Goal: Information Seeking & Learning: Compare options

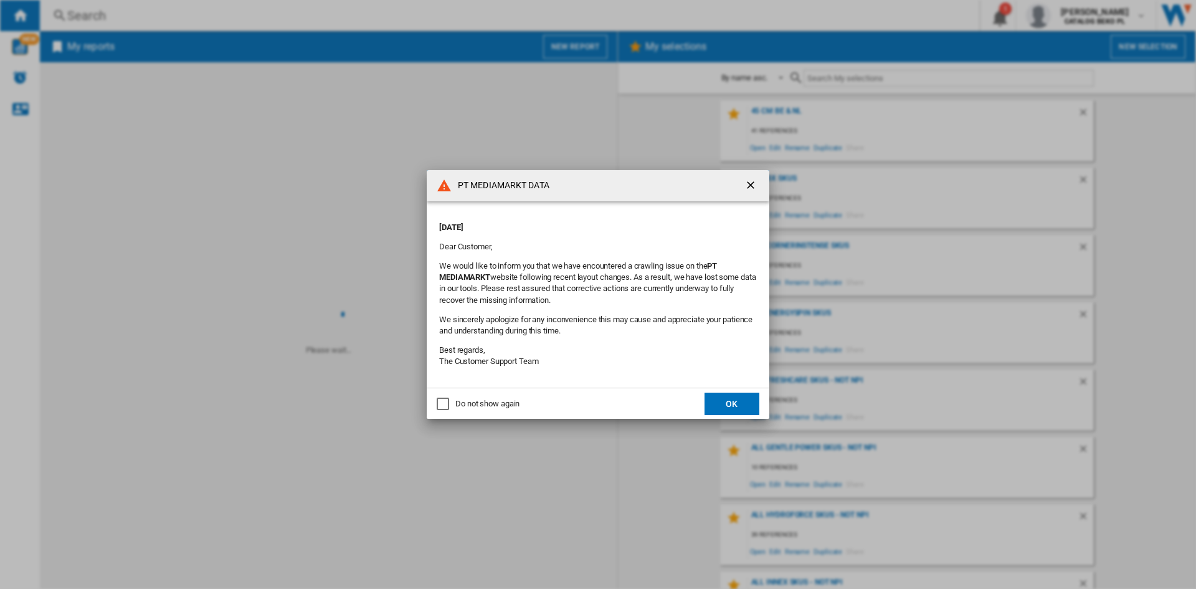
click at [496, 406] on div "Do not show again" at bounding box center [487, 403] width 64 height 11
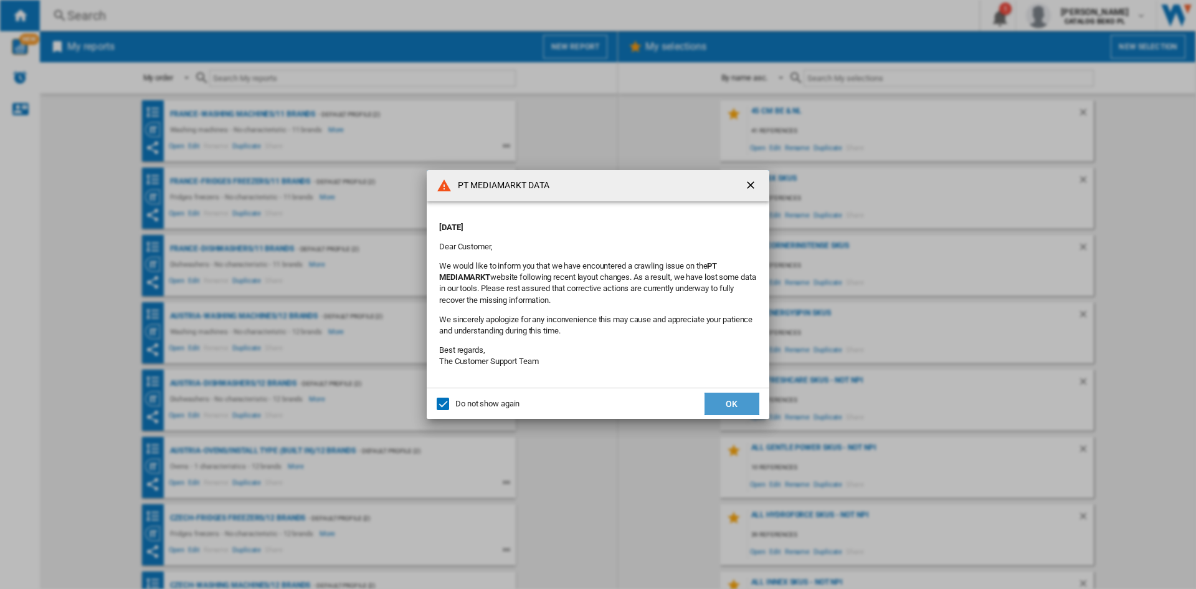
click at [707, 398] on button "OK" at bounding box center [732, 404] width 55 height 22
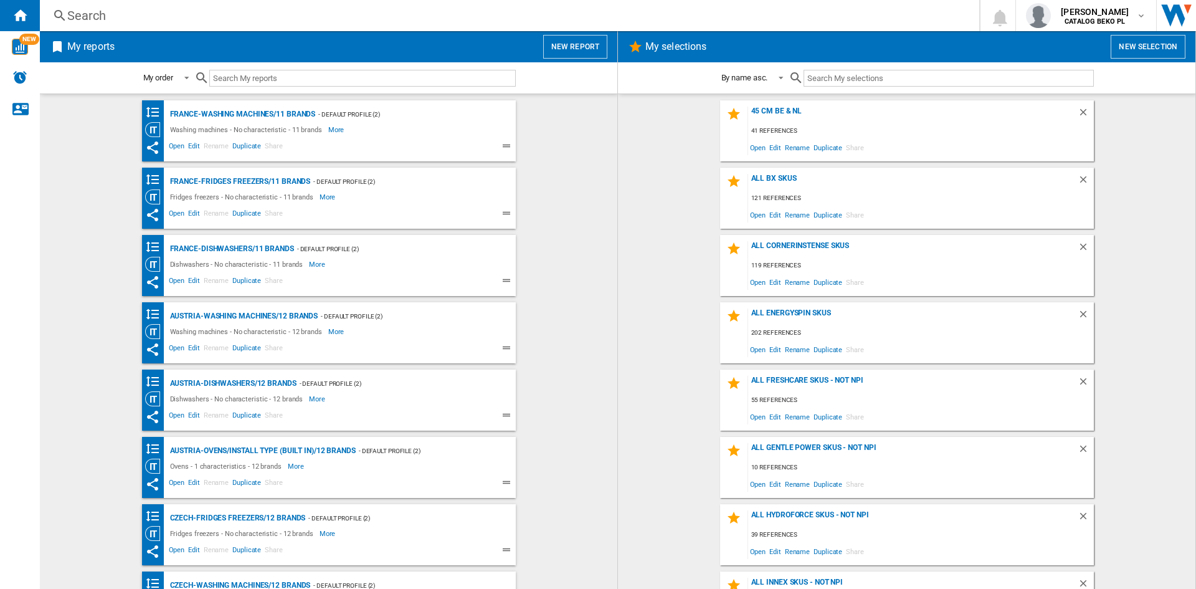
click at [569, 171] on wk-bookmarked-report "France-Fridges freezers/11 brands - Default profile (2) Fridges freezers - No c…" at bounding box center [328, 198] width 553 height 61
click at [629, 164] on md-content "45 cm be & NL 41 references Open Edit Rename Duplicate Share all bx skus 121 re…" at bounding box center [907, 340] width 578 height 495
click at [559, 144] on wk-bookmarked-report "France-Washing machines/11 brands - Default profile (2) Washing machines - No c…" at bounding box center [328, 130] width 553 height 61
click at [644, 166] on div "45 cm be & NL 41 references Open Edit Rename Duplicate Share all bx skus 121 re…" at bounding box center [907, 341] width 553 height 482
click at [548, 42] on button "New report" at bounding box center [575, 47] width 64 height 24
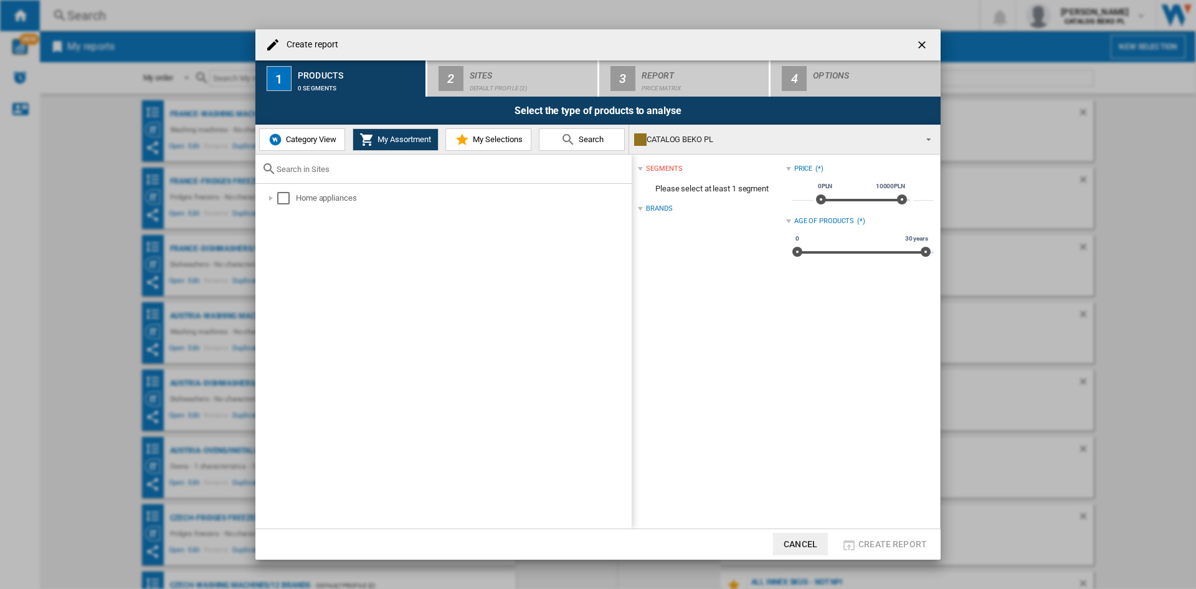
click at [305, 144] on span "Category View" at bounding box center [310, 139] width 54 height 9
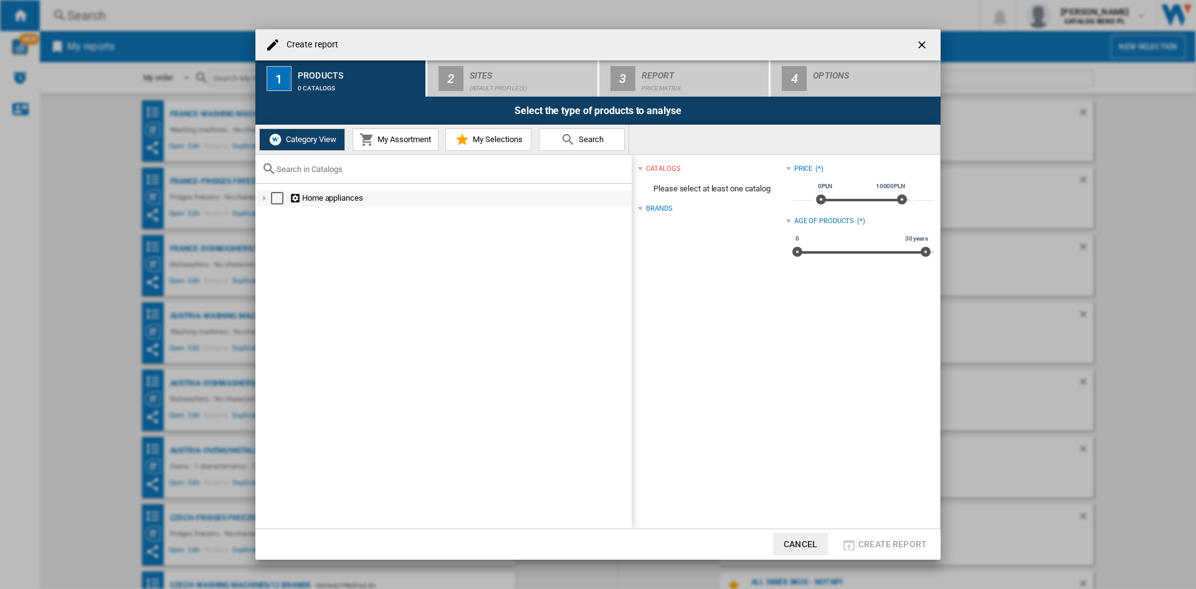
click at [266, 196] on div at bounding box center [265, 198] width 12 height 12
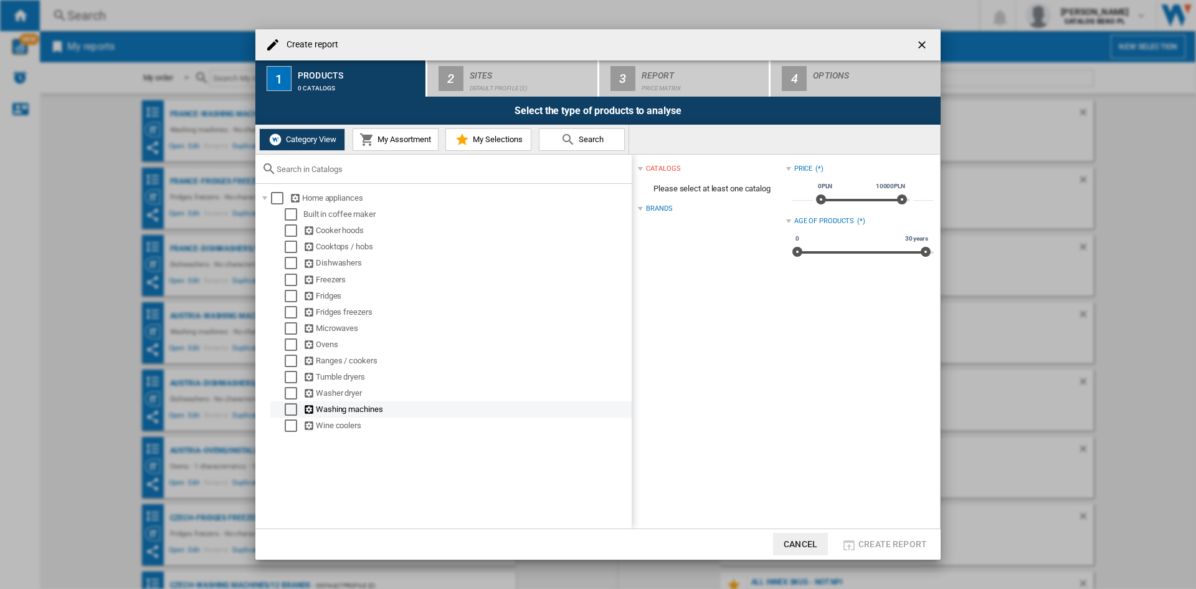
click at [281, 406] on div at bounding box center [278, 409] width 12 height 12
click at [288, 409] on div "Select" at bounding box center [291, 409] width 12 height 12
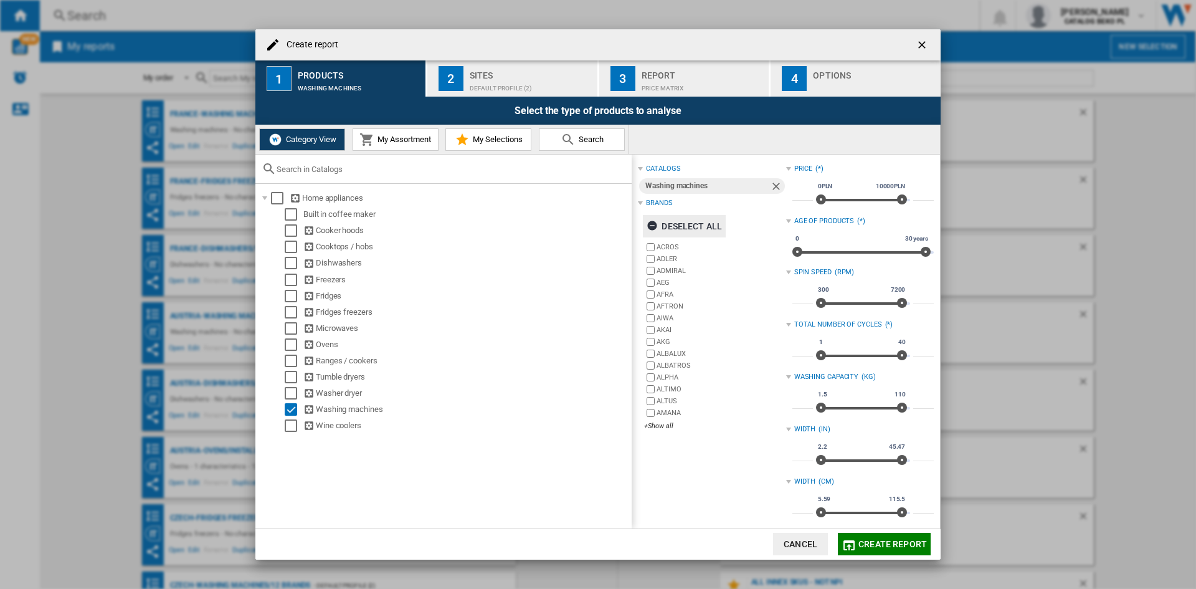
click at [675, 226] on div "Deselect all" at bounding box center [684, 226] width 75 height 22
click at [662, 428] on div "+Show all" at bounding box center [714, 425] width 141 height 9
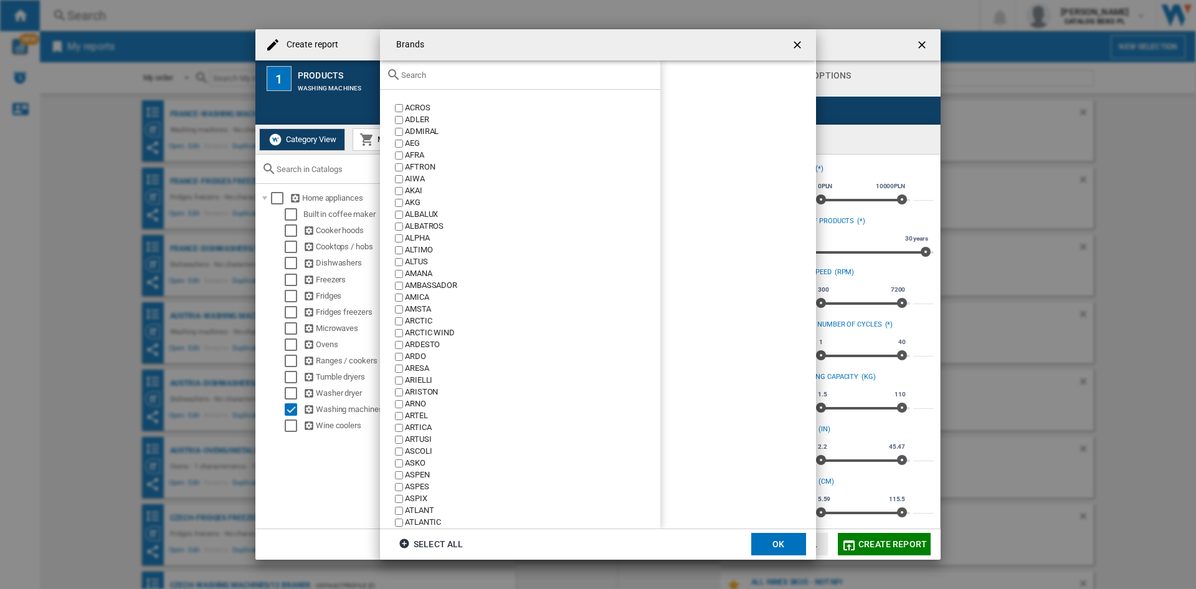
click at [559, 79] on input "text" at bounding box center [527, 74] width 253 height 9
click at [558, 72] on input "text" at bounding box center [527, 74] width 253 height 9
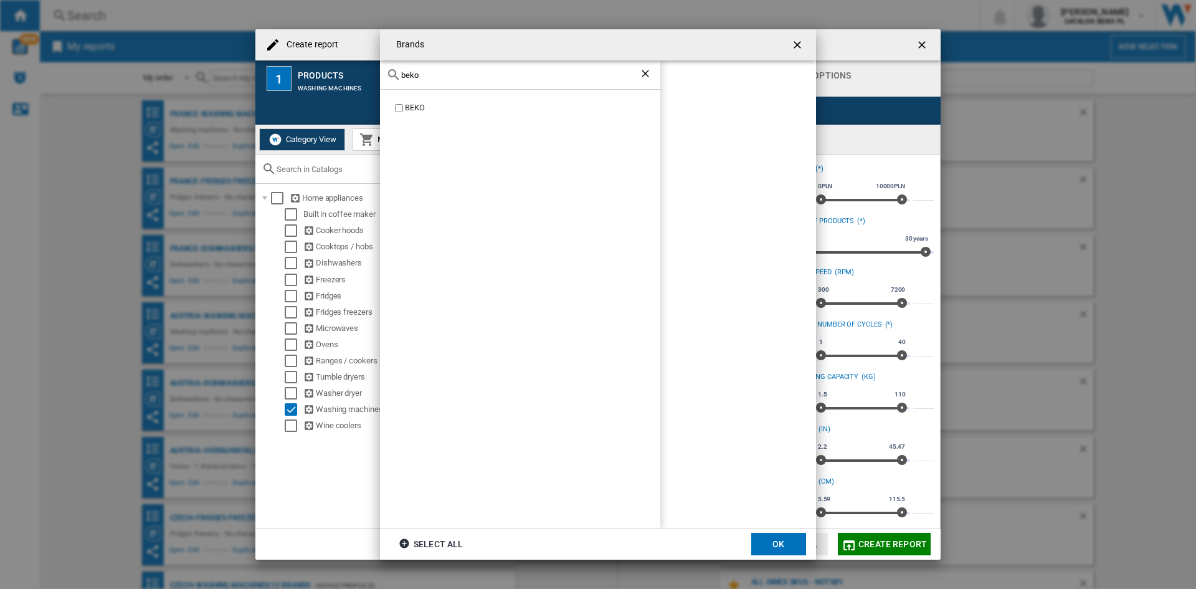
click at [419, 105] on div "BEKO" at bounding box center [532, 108] width 255 height 12
click at [457, 83] on div "beko" at bounding box center [520, 74] width 280 height 29
click at [459, 79] on input "beko" at bounding box center [520, 74] width 238 height 9
click at [459, 80] on div "beko" at bounding box center [520, 74] width 280 height 29
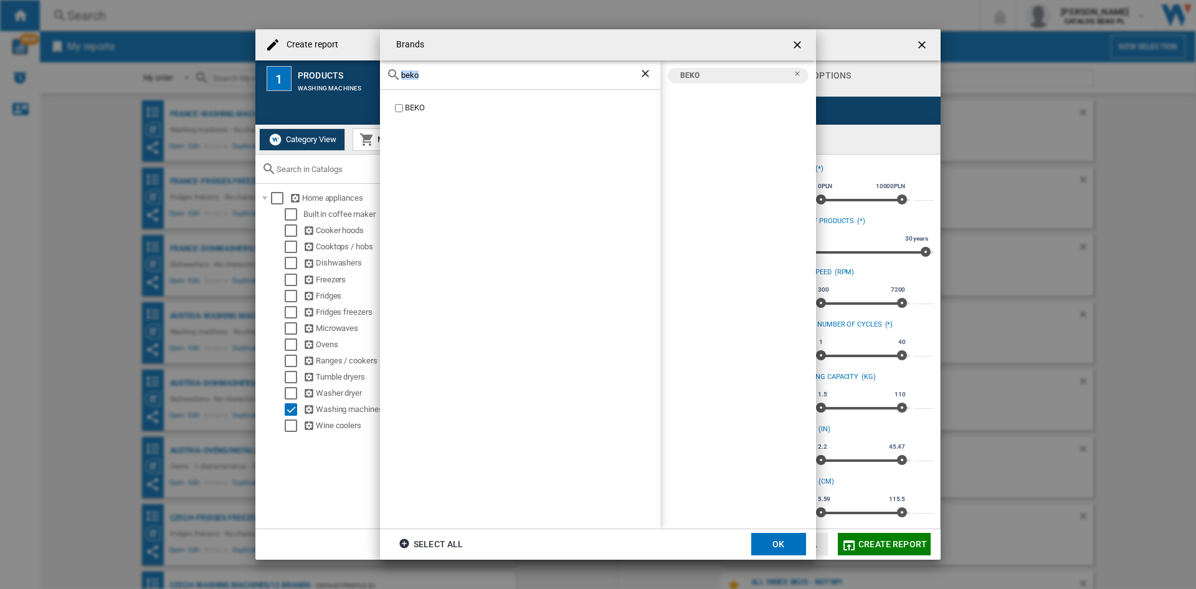
click at [457, 70] on input "beko" at bounding box center [520, 74] width 238 height 9
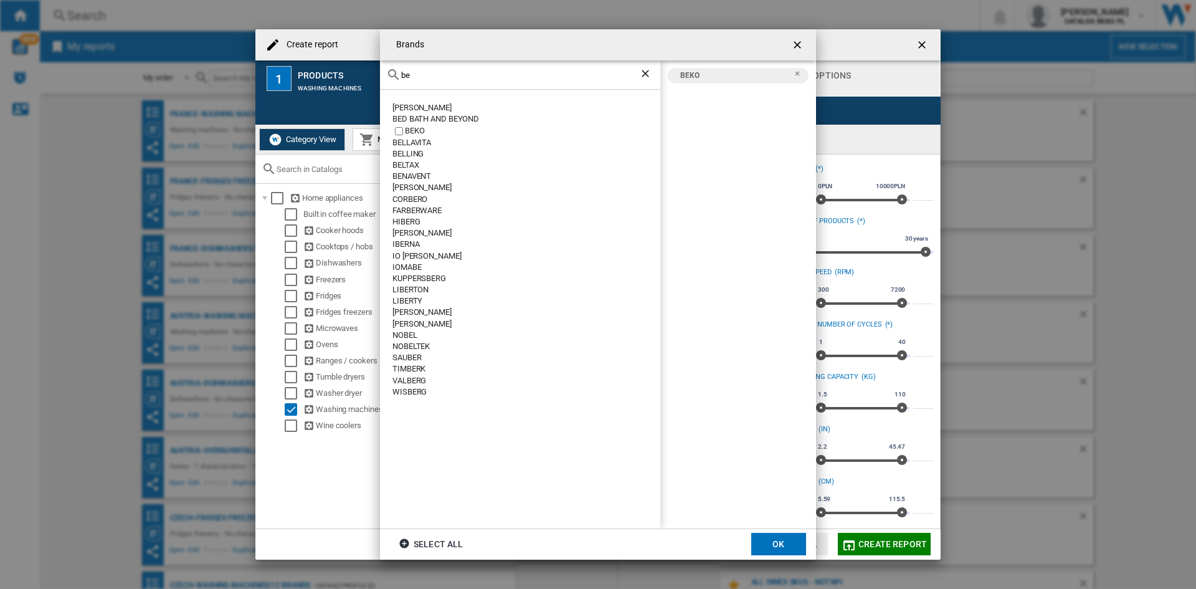
type input "b"
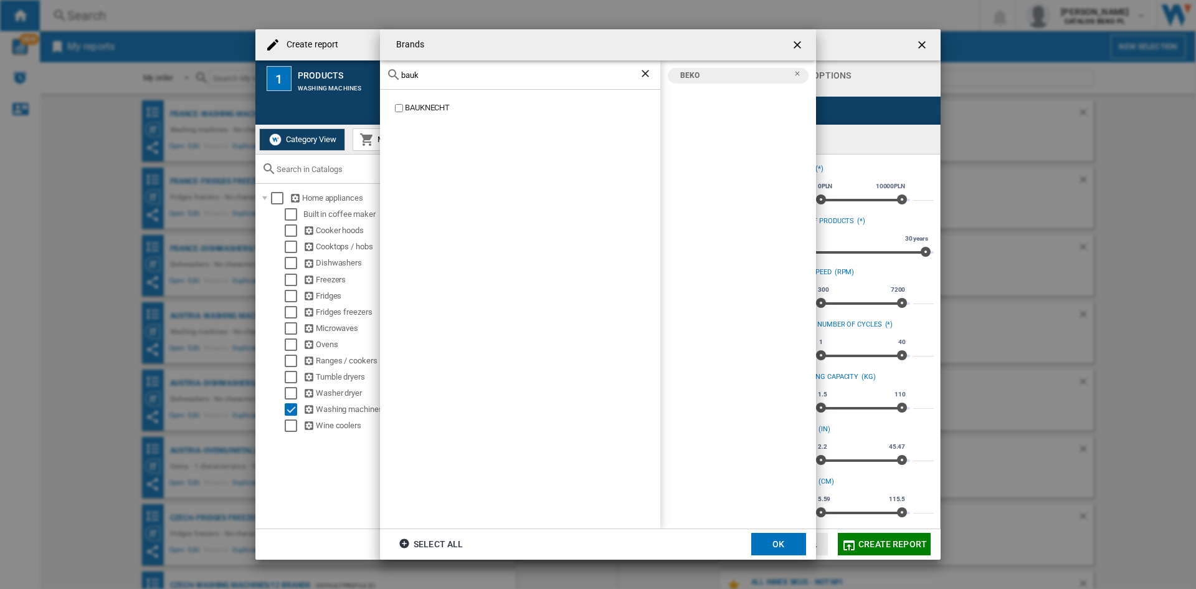
type input "bauk"
click at [416, 104] on div "BAUKNECHT" at bounding box center [532, 108] width 255 height 12
click at [794, 546] on button "OK" at bounding box center [778, 544] width 55 height 22
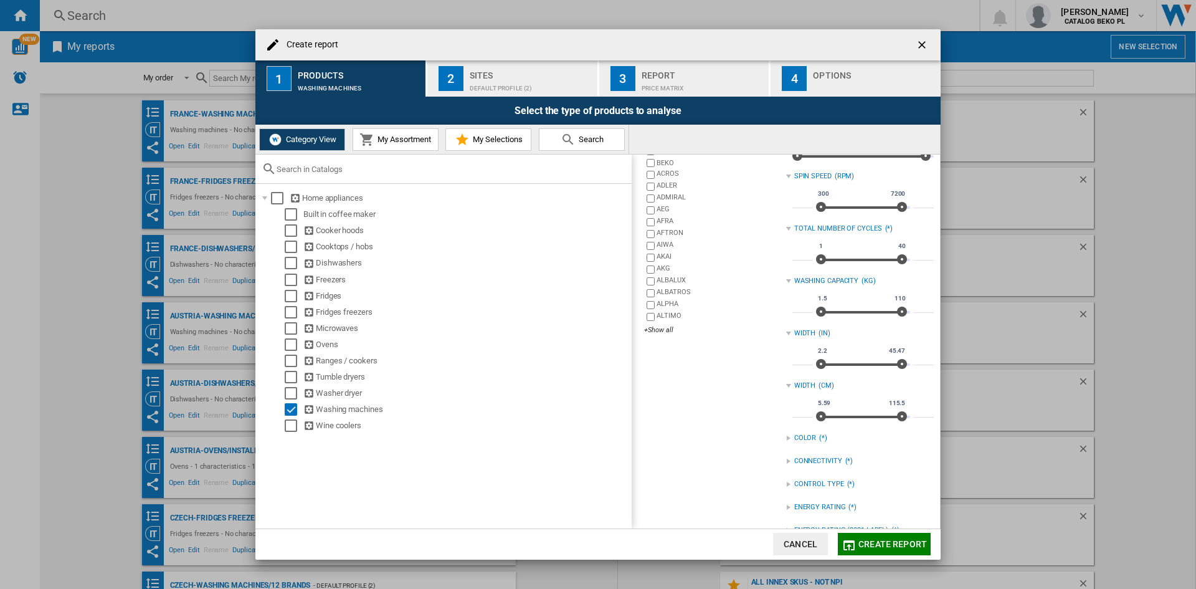
scroll to position [165, 0]
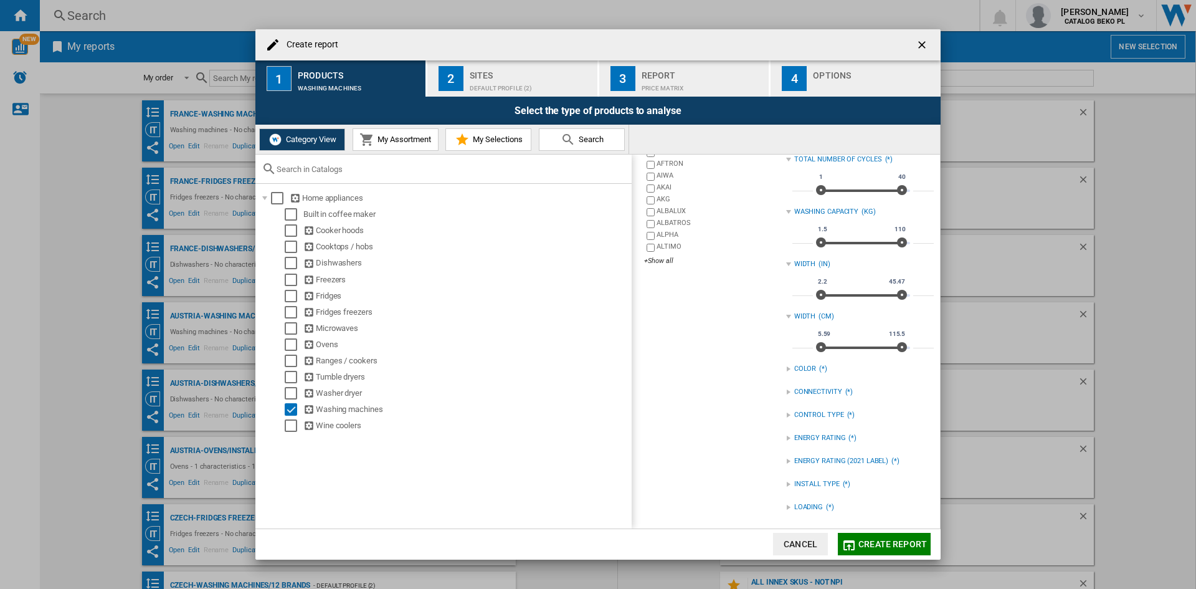
click at [813, 483] on div "INSTALL TYPE" at bounding box center [816, 484] width 45 height 10
click at [816, 507] on div "FREESTANDING" at bounding box center [869, 510] width 129 height 12
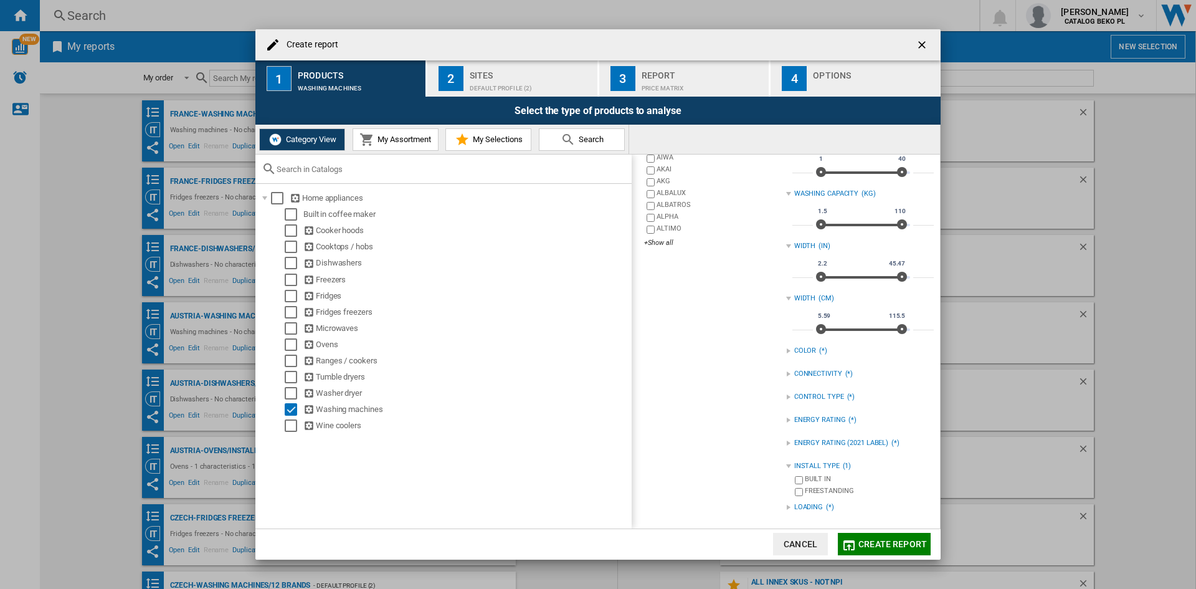
click at [821, 503] on div "LOADING (*)" at bounding box center [860, 507] width 148 height 16
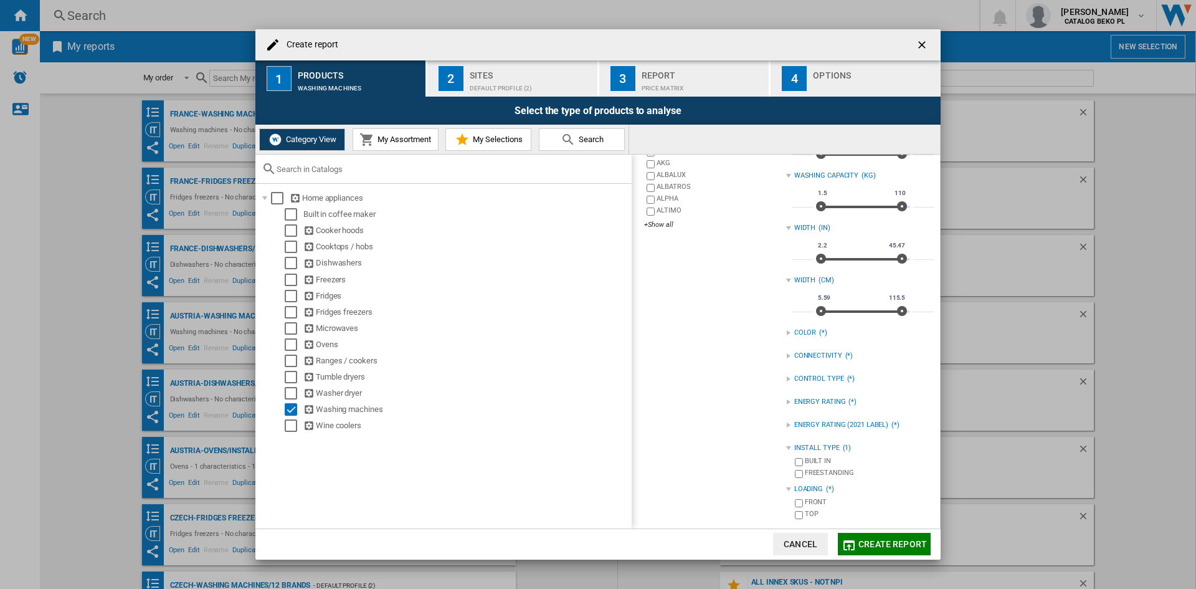
click at [813, 500] on div "FRONT" at bounding box center [869, 503] width 129 height 12
click at [829, 473] on div "FREESTANDING" at bounding box center [869, 474] width 129 height 12
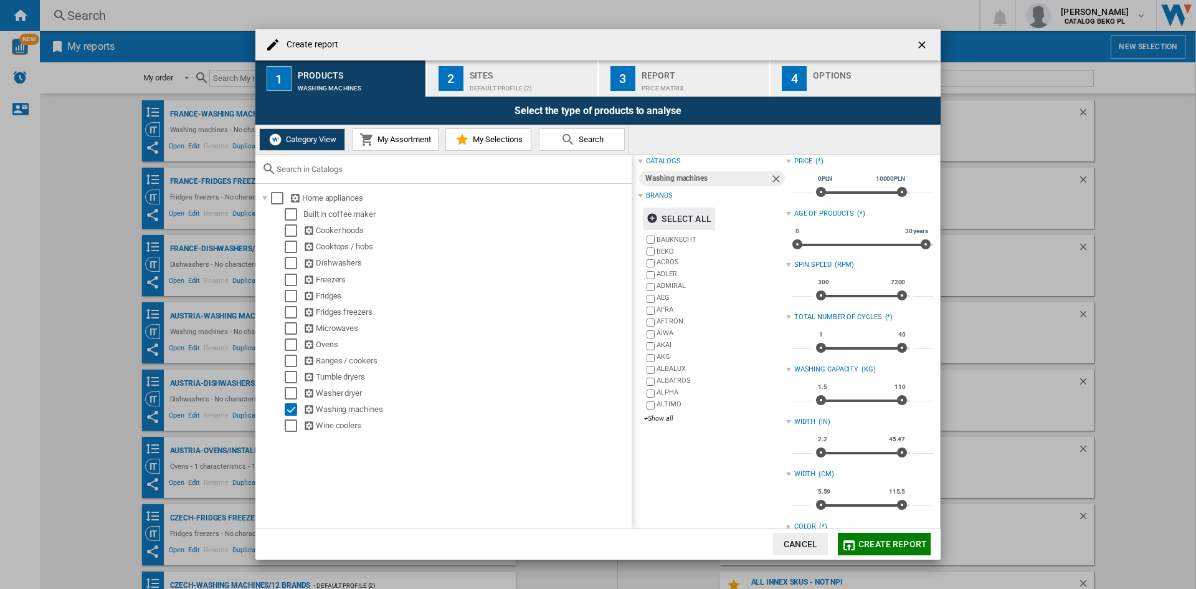
scroll to position [0, 0]
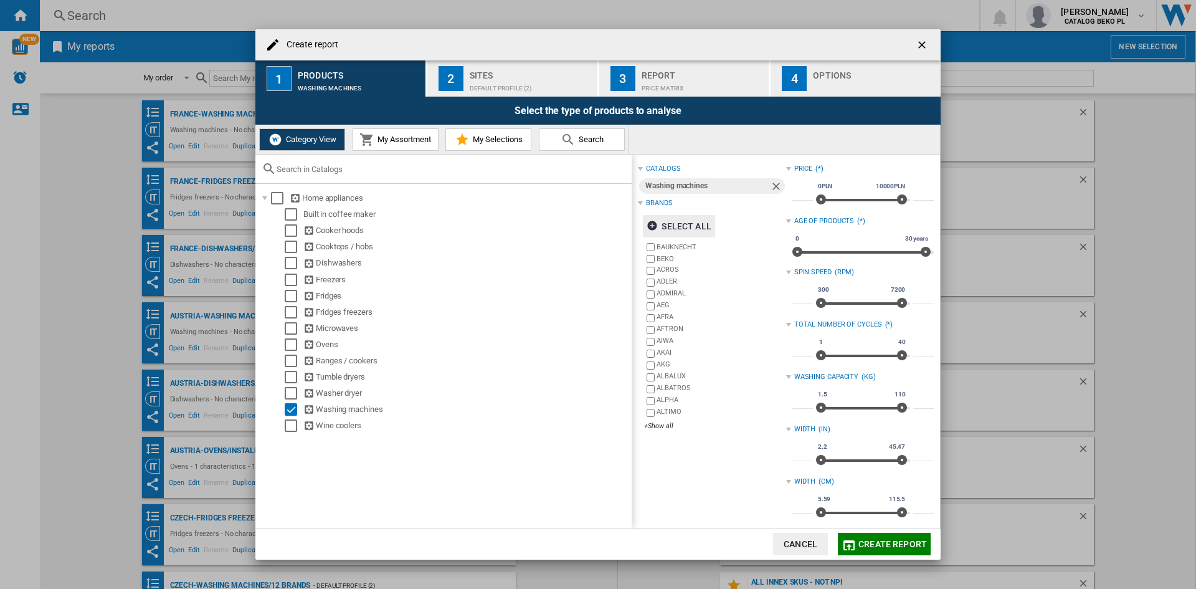
click at [550, 73] on div "Sites" at bounding box center [531, 71] width 123 height 13
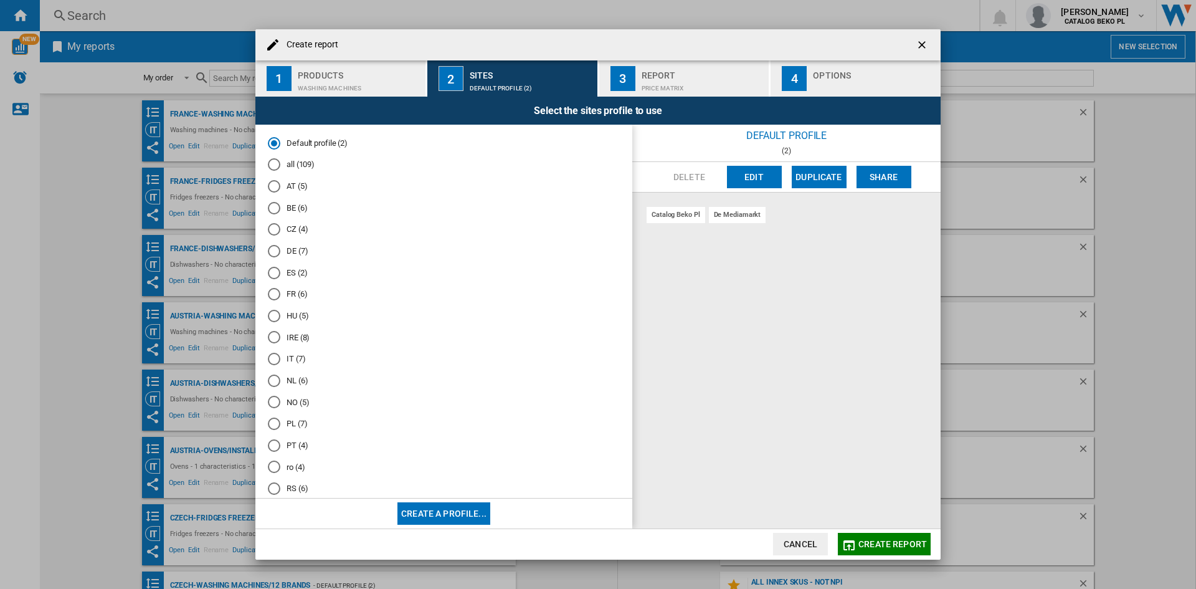
click at [291, 245] on md-radio-button "DE (7)" at bounding box center [444, 251] width 352 height 12
click at [817, 82] on div "button" at bounding box center [874, 85] width 123 height 13
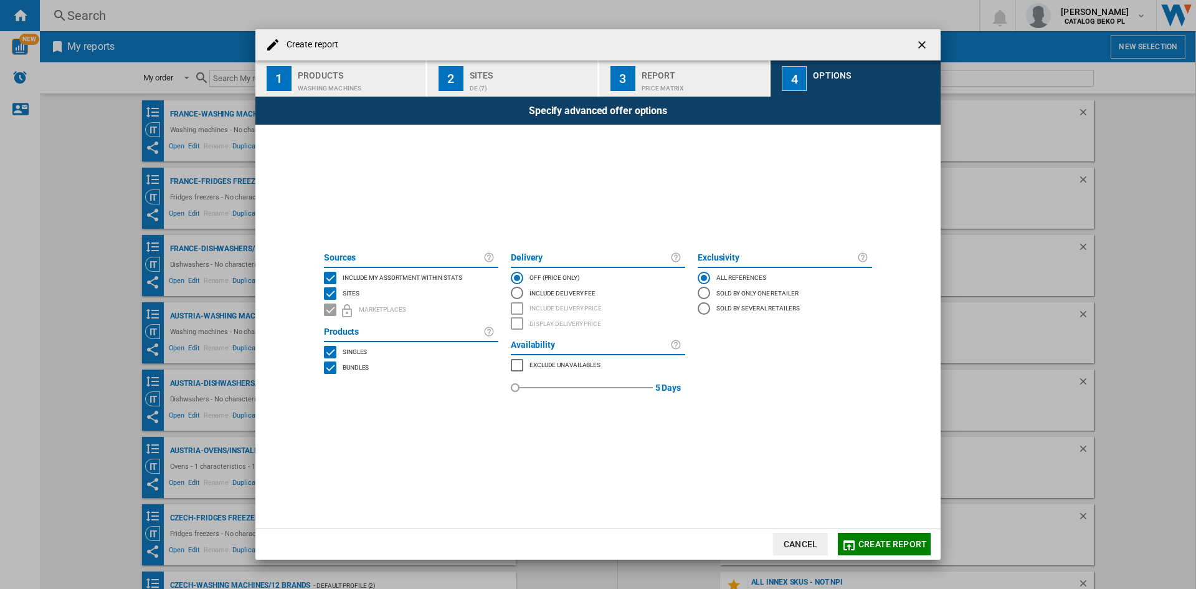
click at [375, 276] on span "Include my assortment within stats" at bounding box center [403, 276] width 120 height 9
click at [870, 545] on span "Create report" at bounding box center [893, 544] width 69 height 10
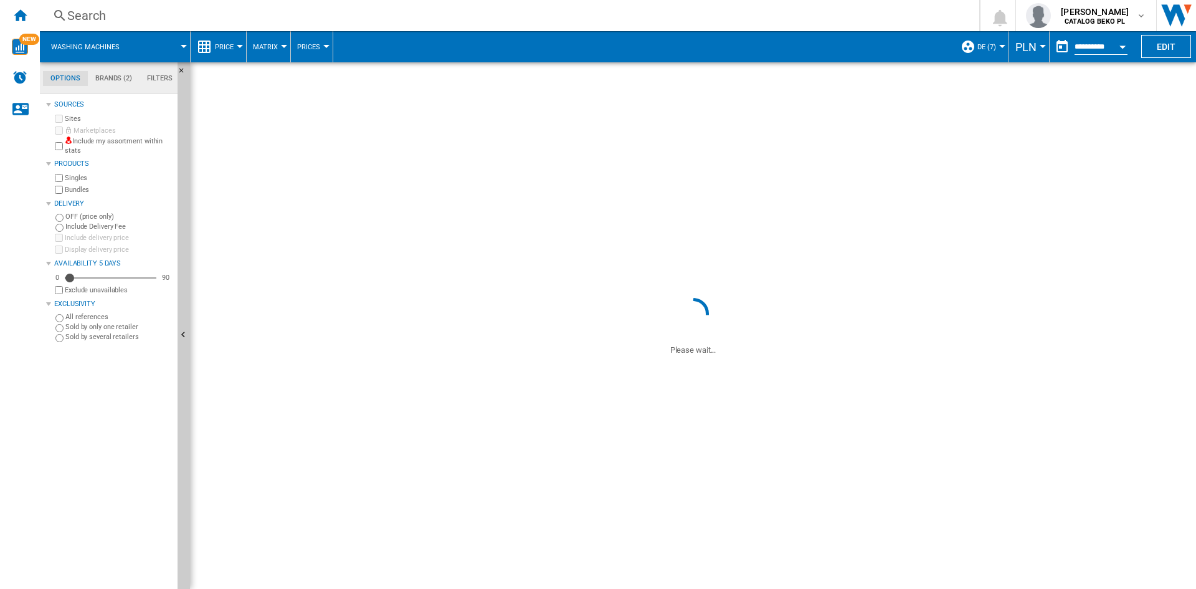
click at [1035, 49] on button "PLN" at bounding box center [1029, 46] width 27 height 31
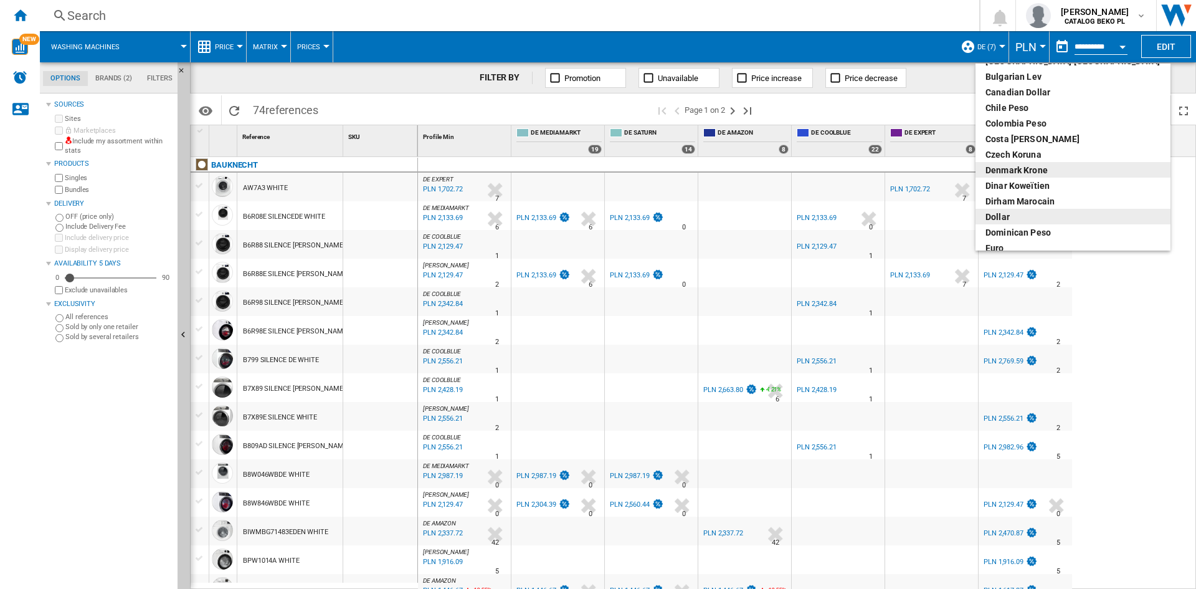
scroll to position [125, 0]
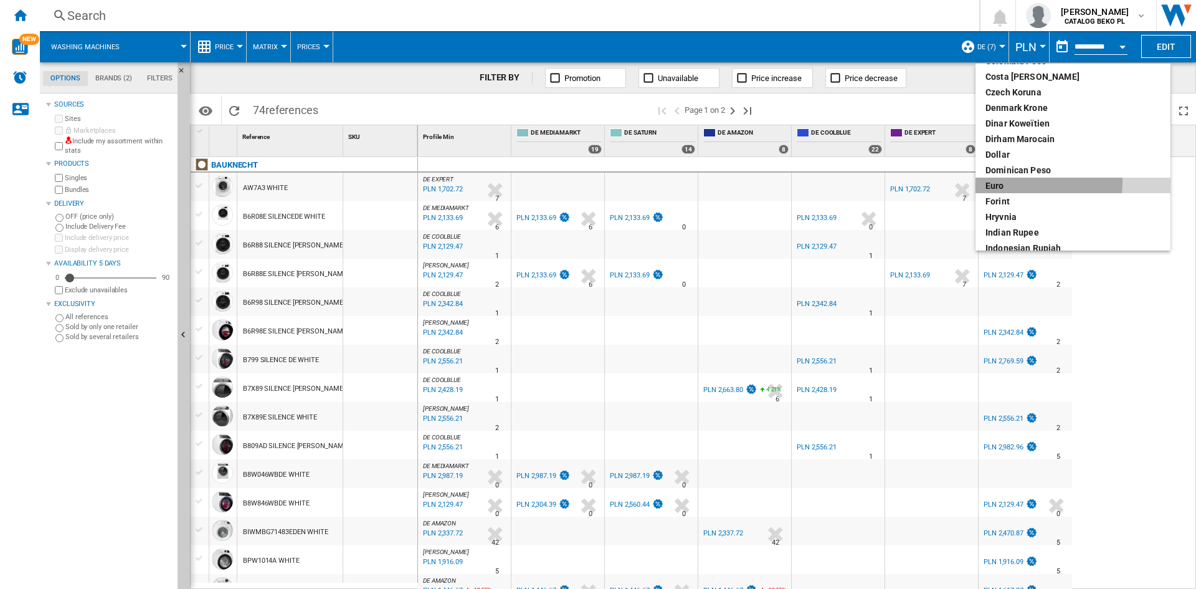
click at [1006, 181] on div "euro" at bounding box center [1073, 185] width 175 height 12
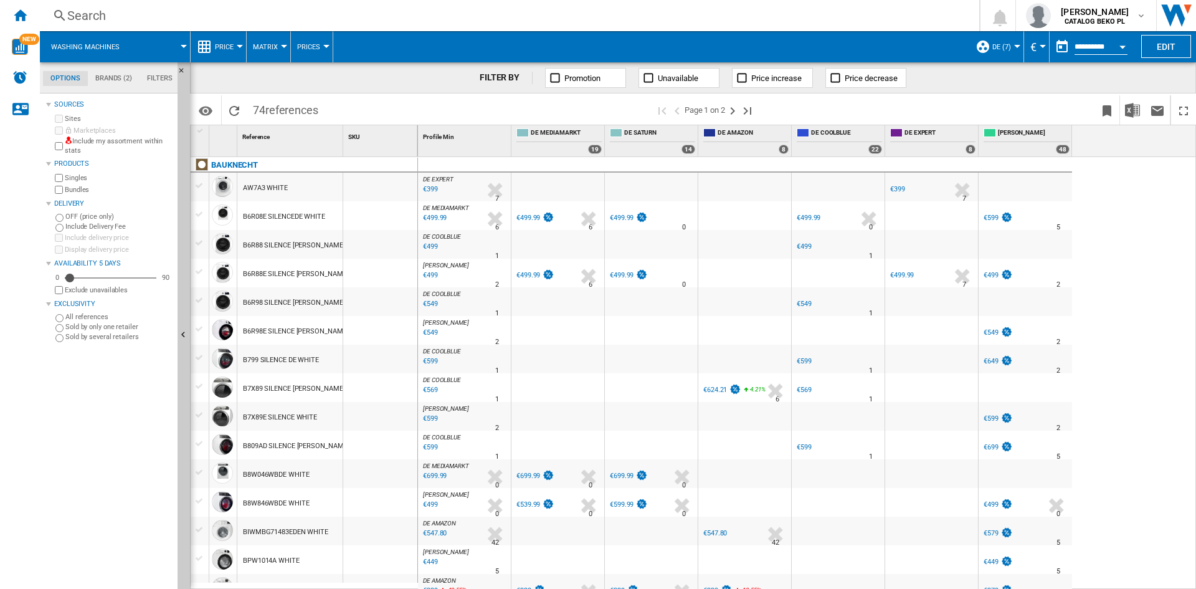
click at [215, 44] on span "Price" at bounding box center [224, 47] width 19 height 8
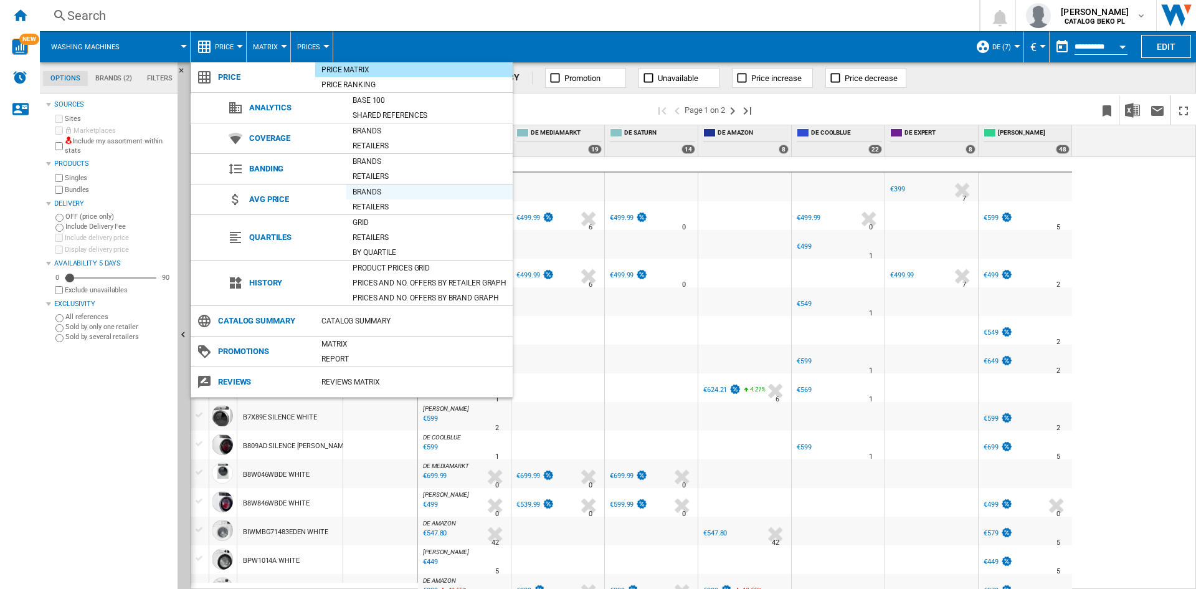
click at [403, 190] on div "Brands" at bounding box center [429, 192] width 166 height 12
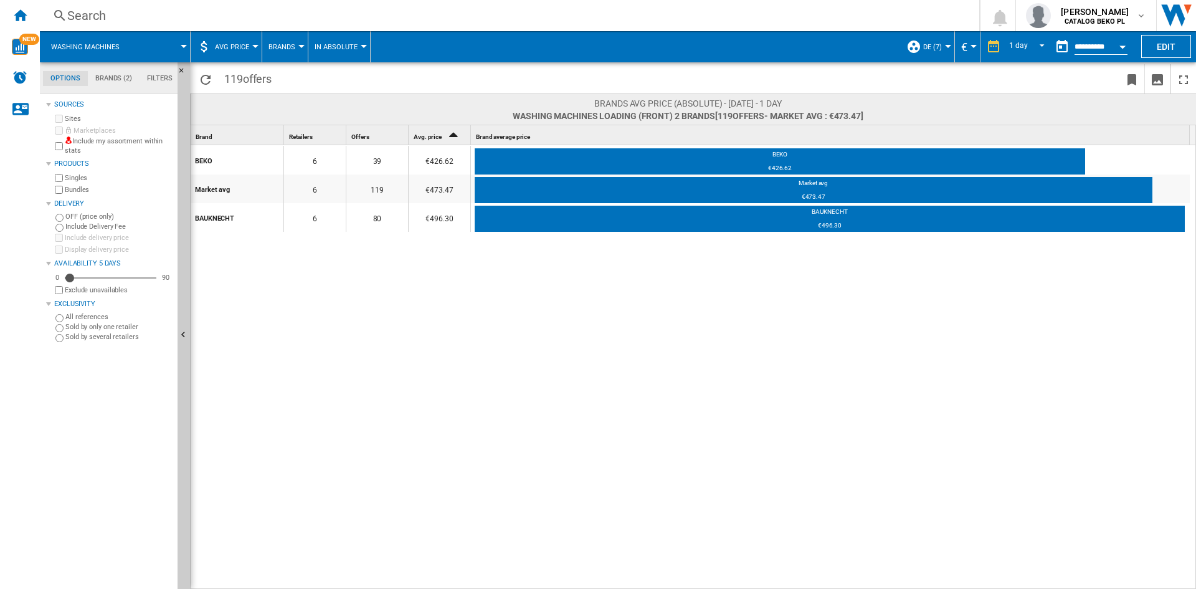
click at [993, 49] on ng-md-icon at bounding box center [993, 46] width 15 height 15
click at [1031, 49] on span "REPORTS.WIZARD.STEPS.REPORT.STEPS.REPORT_OPTIONS.PERIOD: 1 day" at bounding box center [1038, 45] width 15 height 11
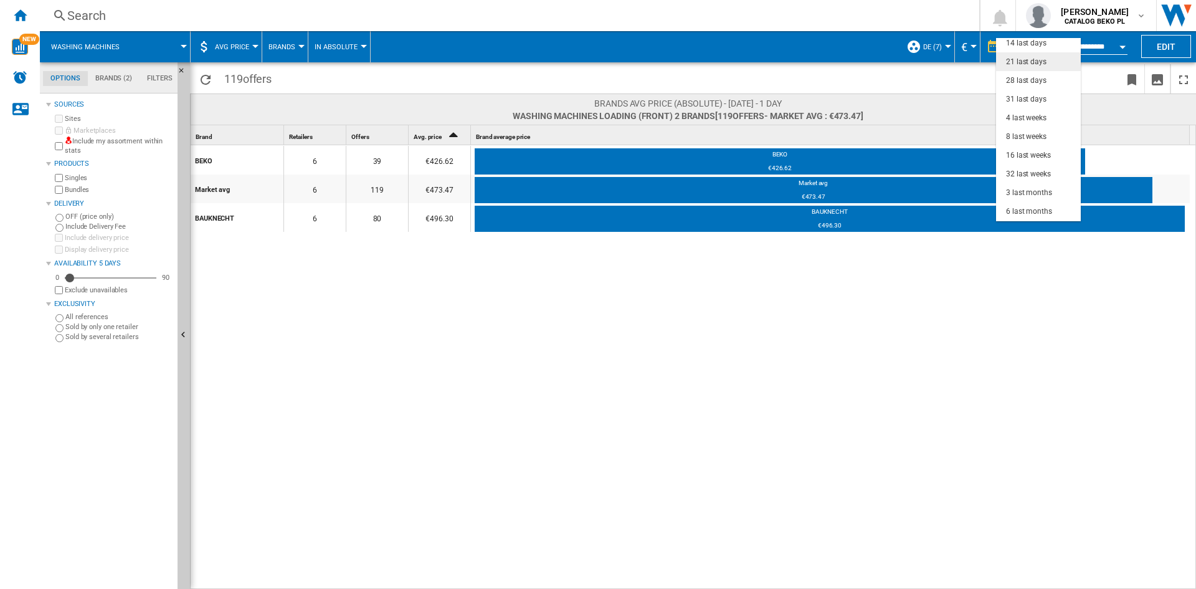
scroll to position [62, 0]
click at [1022, 165] on md-option "3 last months" at bounding box center [1038, 172] width 85 height 19
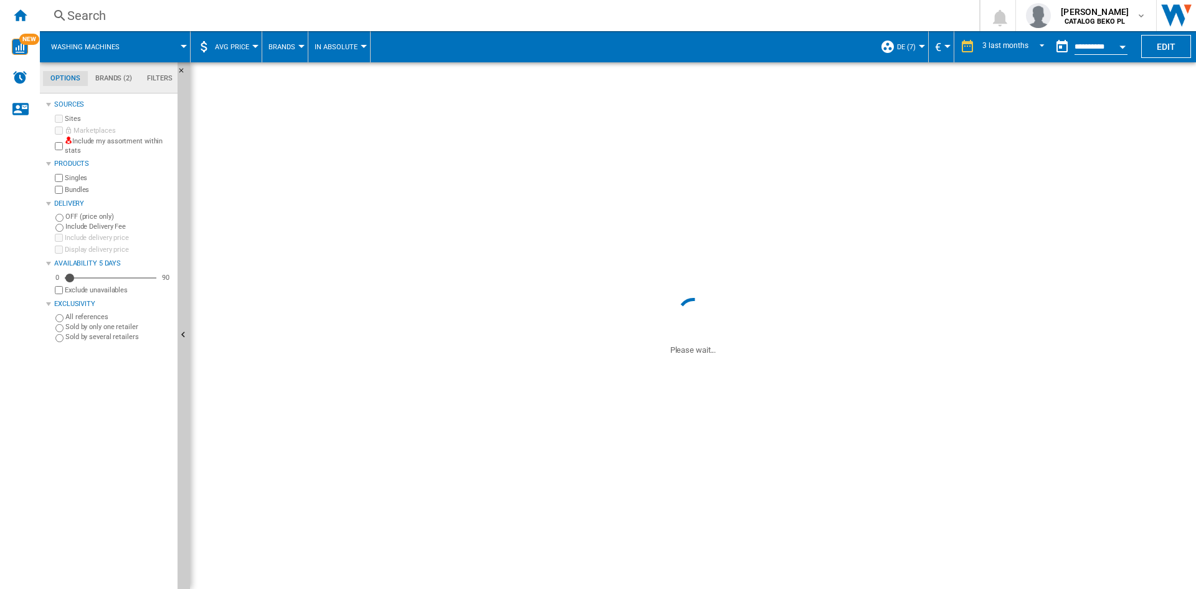
click at [1121, 49] on button "Open calendar" at bounding box center [1123, 45] width 22 height 22
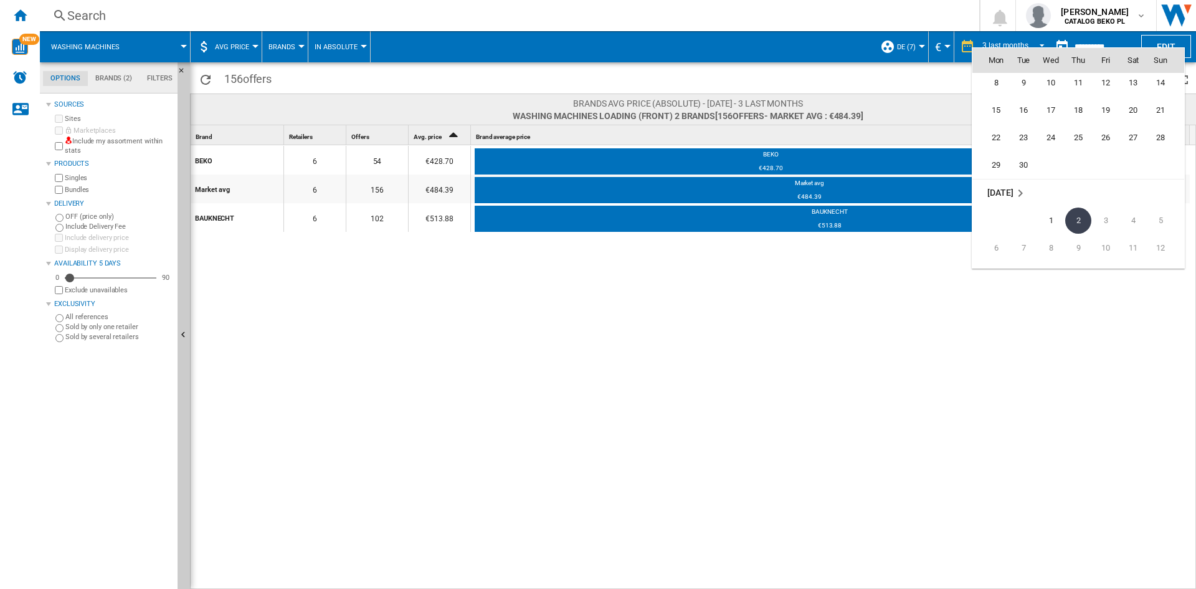
scroll to position [5820, 0]
click at [1051, 234] on span "1" at bounding box center [1051, 239] width 25 height 25
type input "**********"
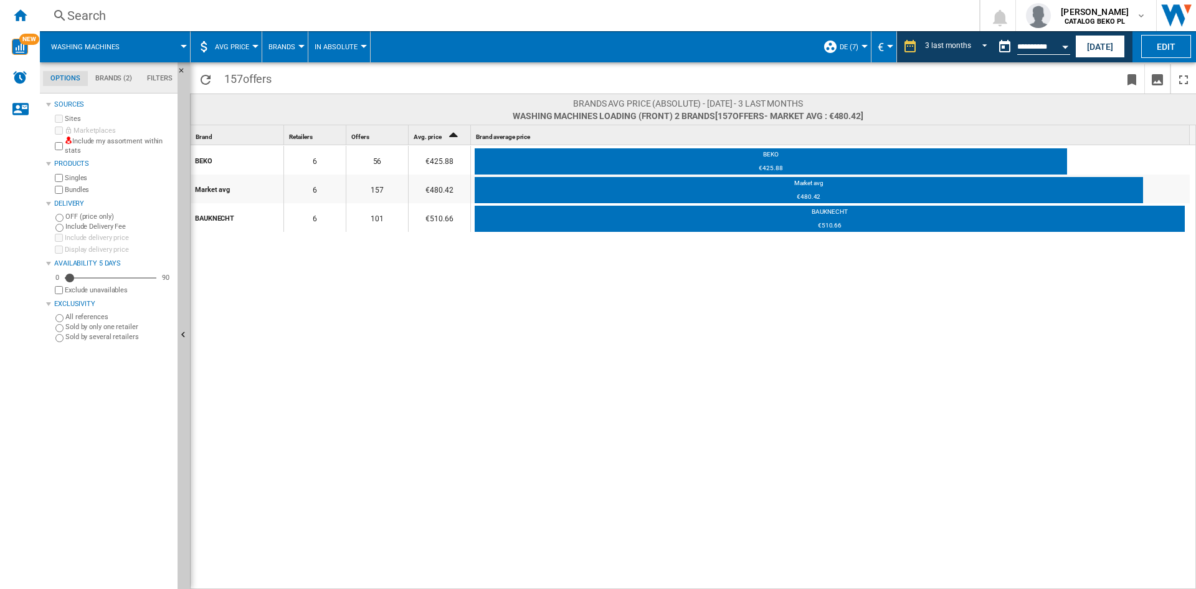
click at [452, 300] on div "BEKO 6 56 €425.88 BEKO €425.88 Market avg 6 157 €480.42 Market avg €480.42 BAUK…" at bounding box center [694, 367] width 1006 height 445
click at [227, 42] on button "AVG Price" at bounding box center [235, 46] width 41 height 31
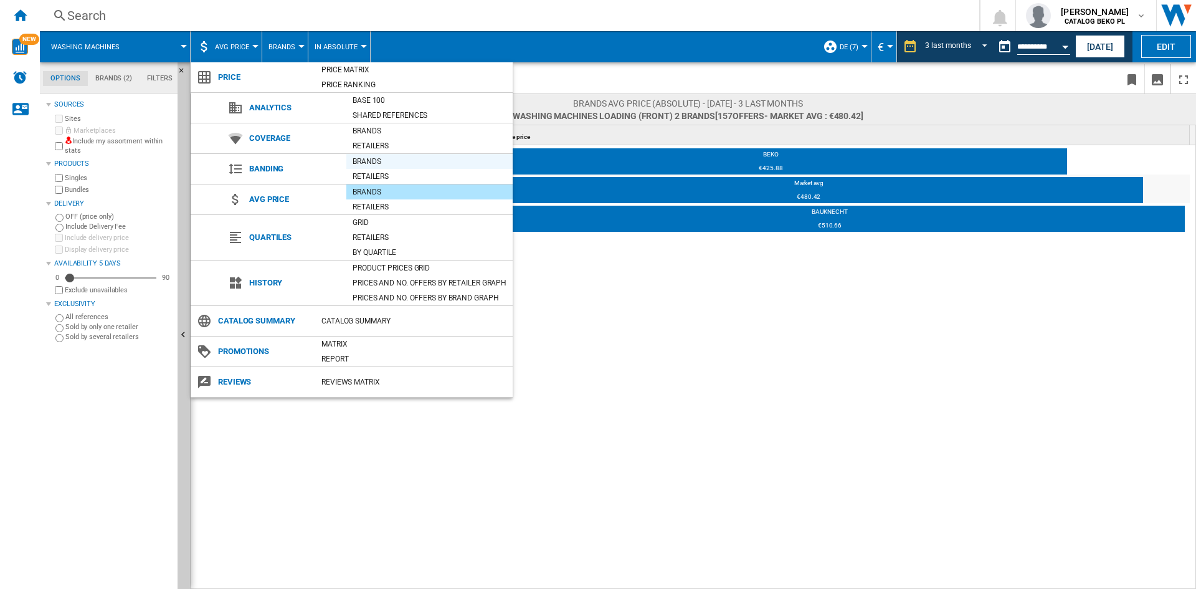
click at [381, 161] on div "Brands" at bounding box center [429, 161] width 166 height 12
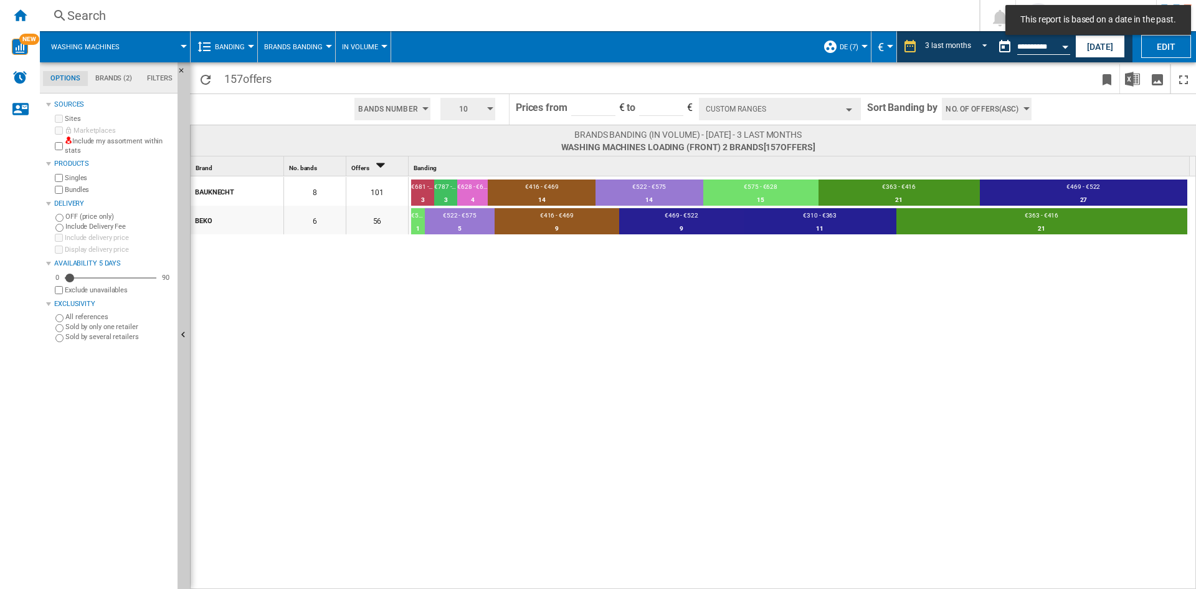
click at [848, 119] on button "Custom Ranges" at bounding box center [780, 109] width 162 height 22
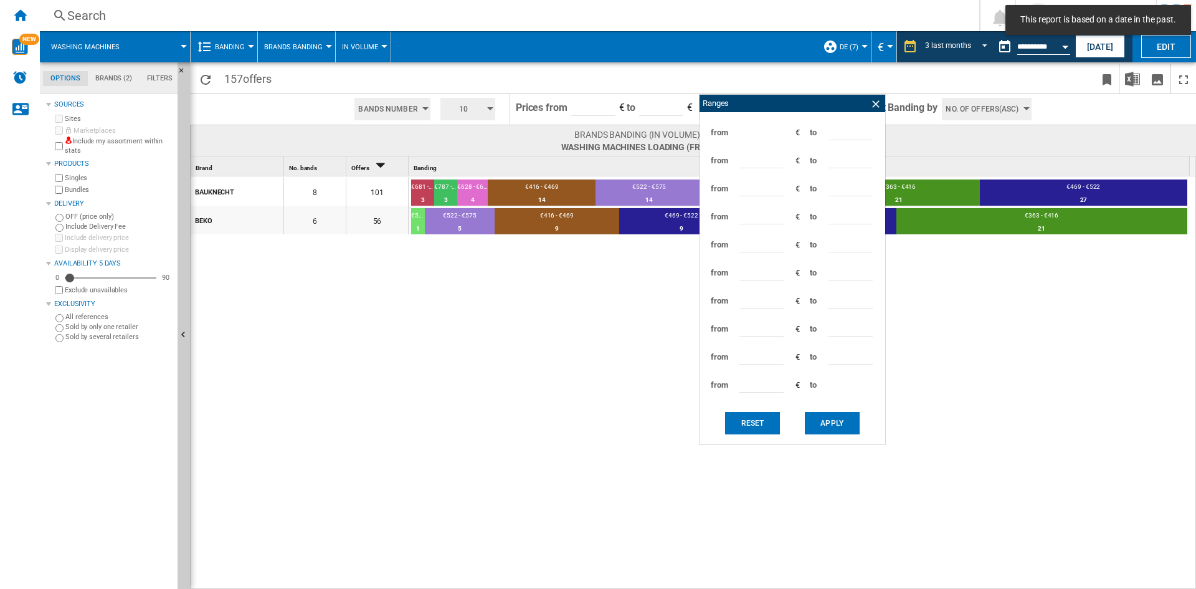
click at [834, 133] on input "***" at bounding box center [851, 131] width 44 height 19
type input "***"
click at [822, 421] on button "Apply" at bounding box center [832, 423] width 55 height 22
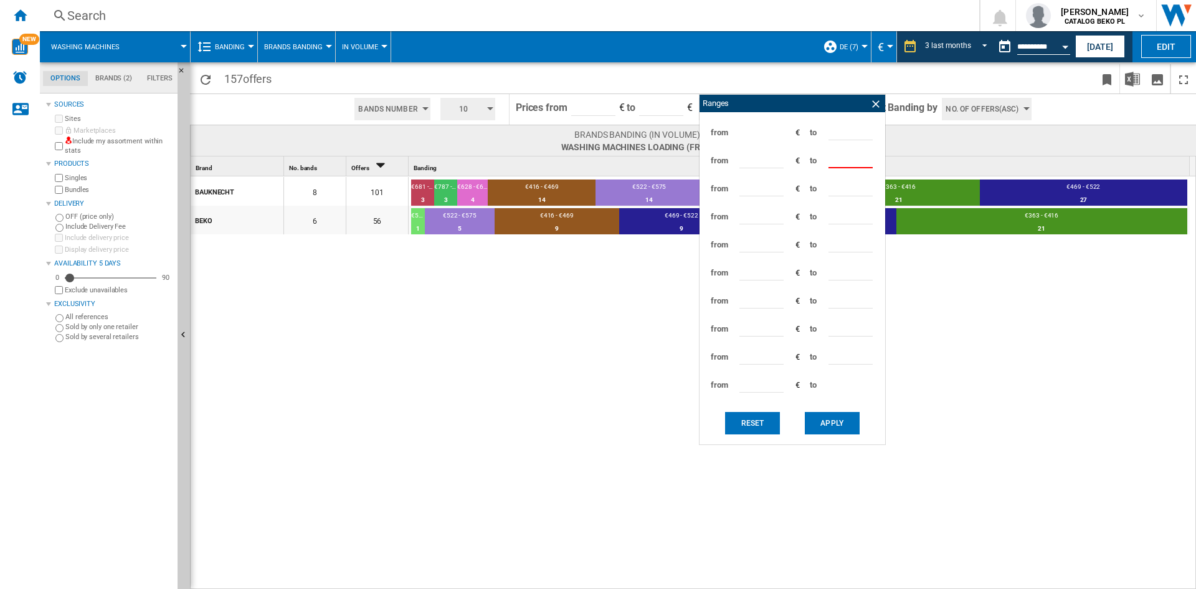
click at [837, 158] on input "***" at bounding box center [851, 159] width 44 height 19
type input "*"
click at [877, 105] on ng-md-icon at bounding box center [876, 104] width 12 height 12
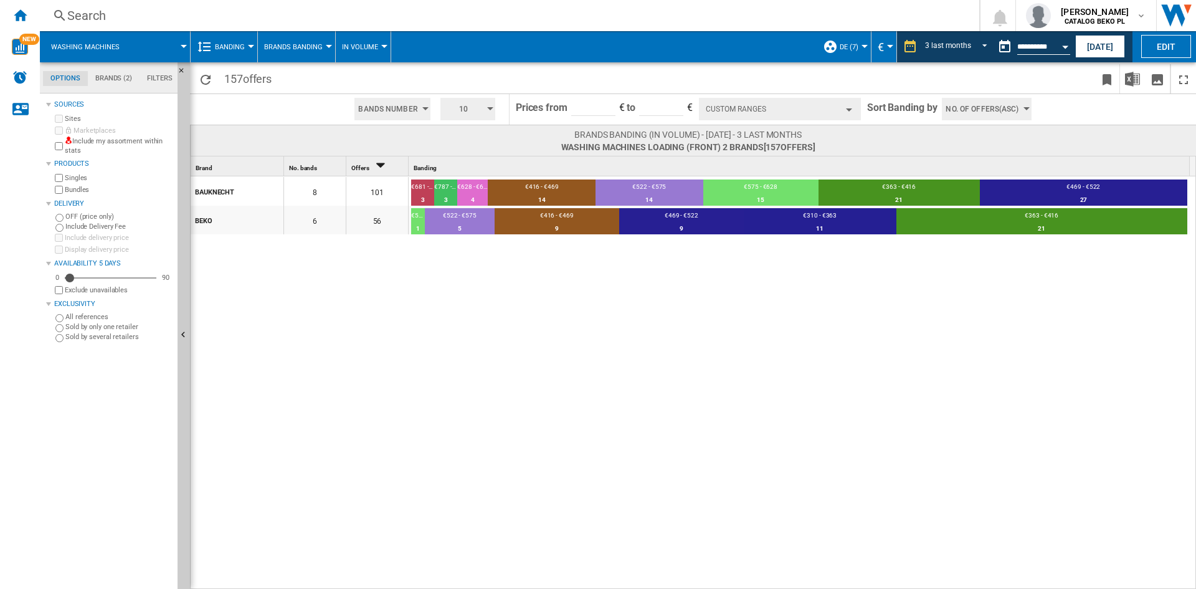
click at [482, 103] on button "10" at bounding box center [468, 109] width 55 height 22
click at [467, 158] on button "5" at bounding box center [469, 156] width 60 height 12
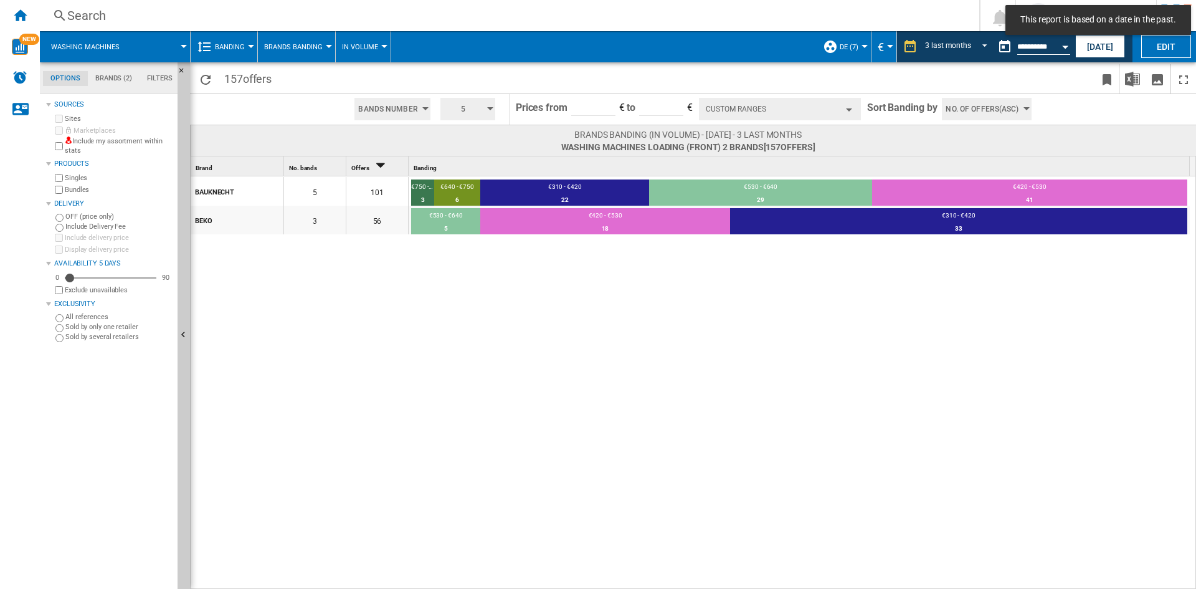
click at [827, 112] on button "Custom Ranges" at bounding box center [780, 109] width 162 height 22
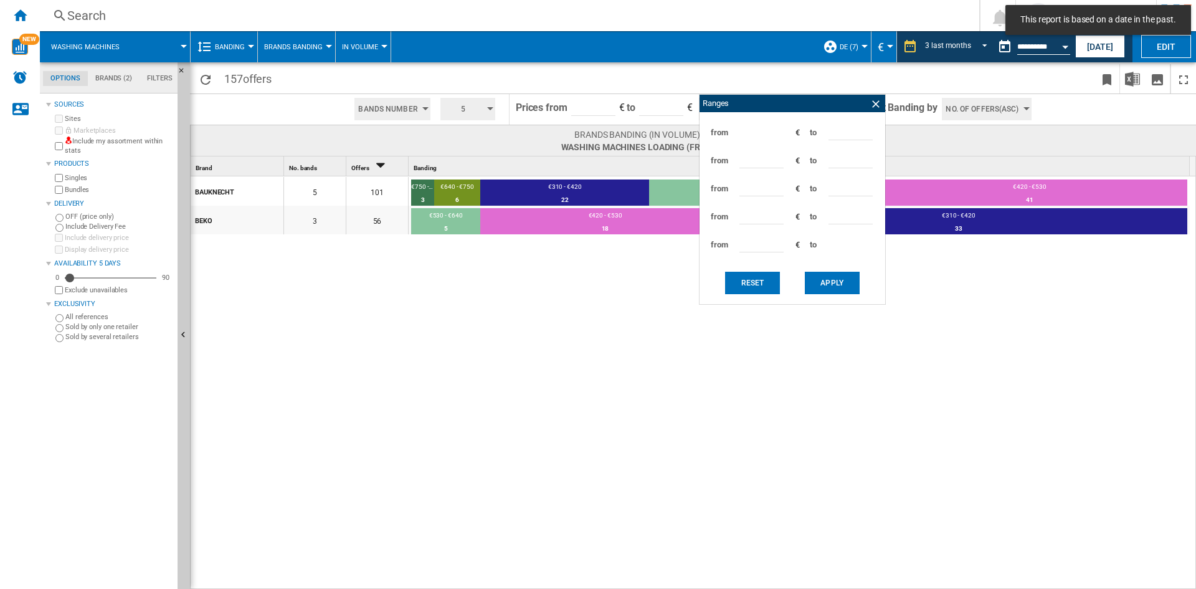
click at [834, 133] on input "***" at bounding box center [851, 131] width 44 height 19
type input "***"
click at [838, 295] on div "Reset Apply" at bounding box center [792, 283] width 173 height 30
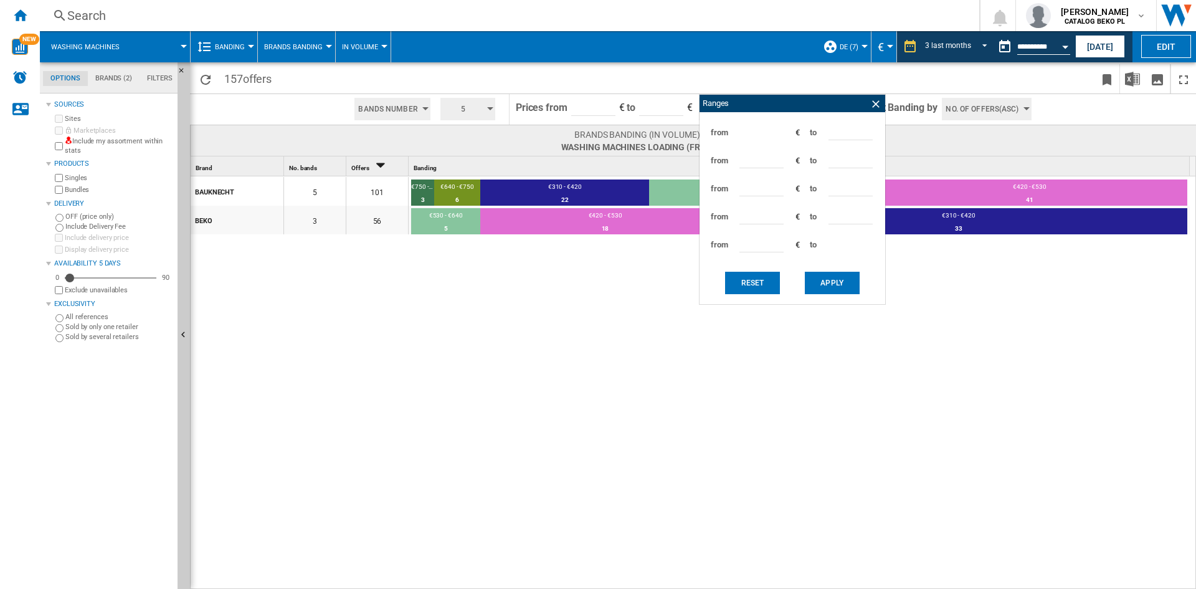
click at [838, 287] on button "Apply" at bounding box center [832, 283] width 55 height 22
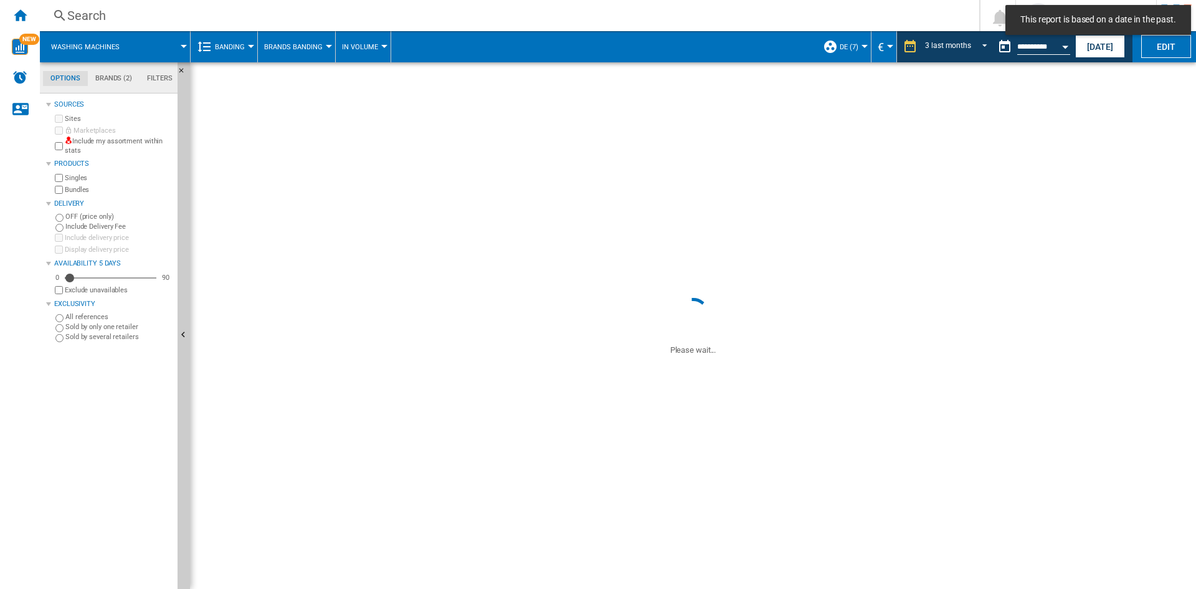
click at [838, 279] on button "Apply" at bounding box center [832, 283] width 55 height 22
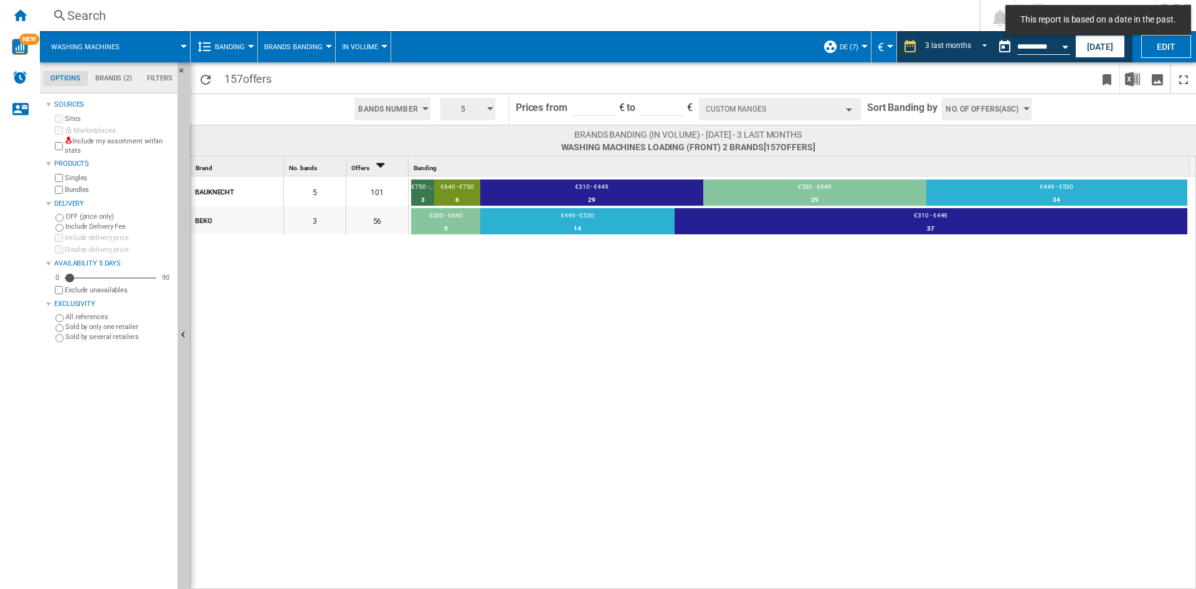
click at [960, 107] on span "No. of offers(Asc)" at bounding box center [982, 109] width 73 height 22
click at [976, 155] on span "Price(Asc)" at bounding box center [965, 156] width 35 height 9
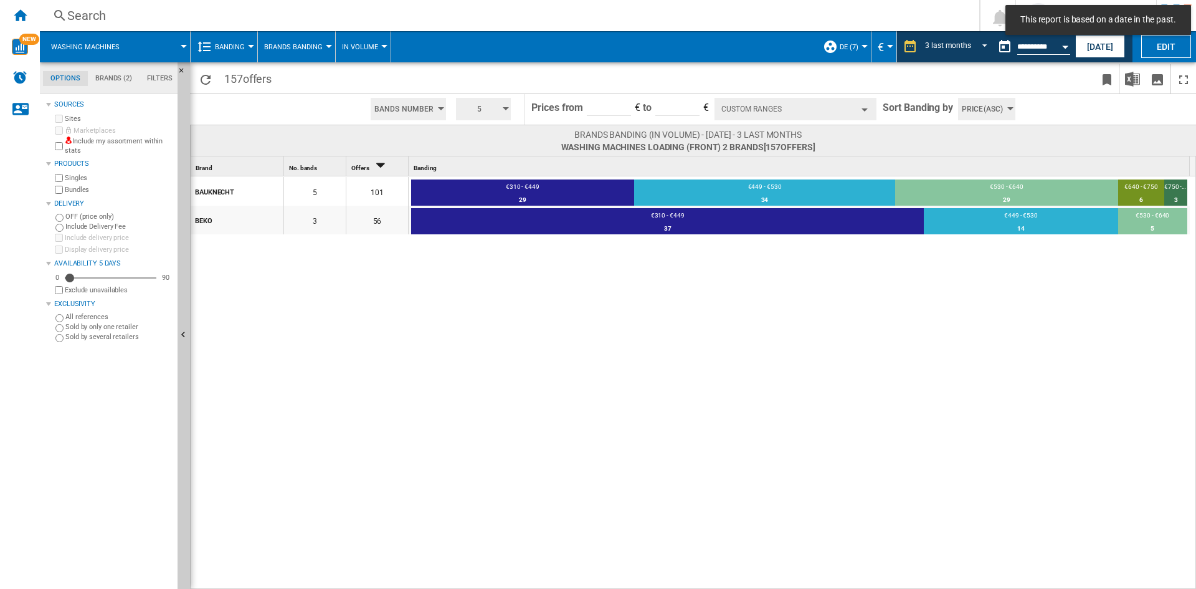
click at [854, 348] on div "BAUKNECHT 5 101 €310 - €449 29 28.71% €449 - €530 34 33.66% €530 - €640 29 28.7…" at bounding box center [694, 383] width 1006 height 414
click at [165, 79] on md-tab-item "Filters" at bounding box center [160, 78] width 41 height 15
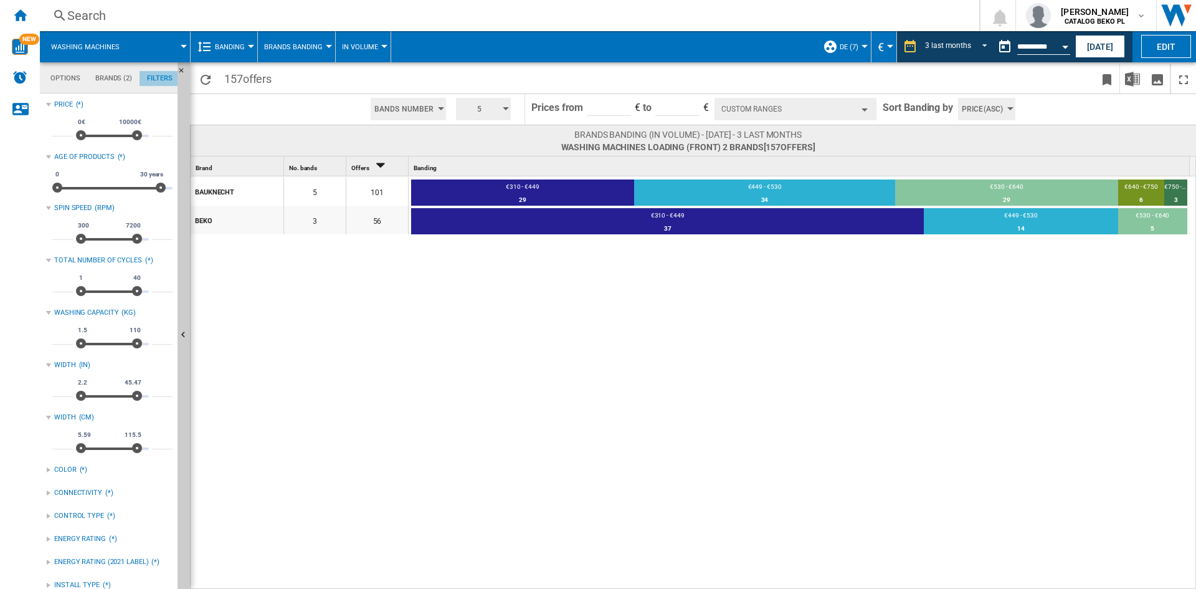
scroll to position [81, 0]
click at [228, 45] on span "Banding" at bounding box center [230, 47] width 30 height 8
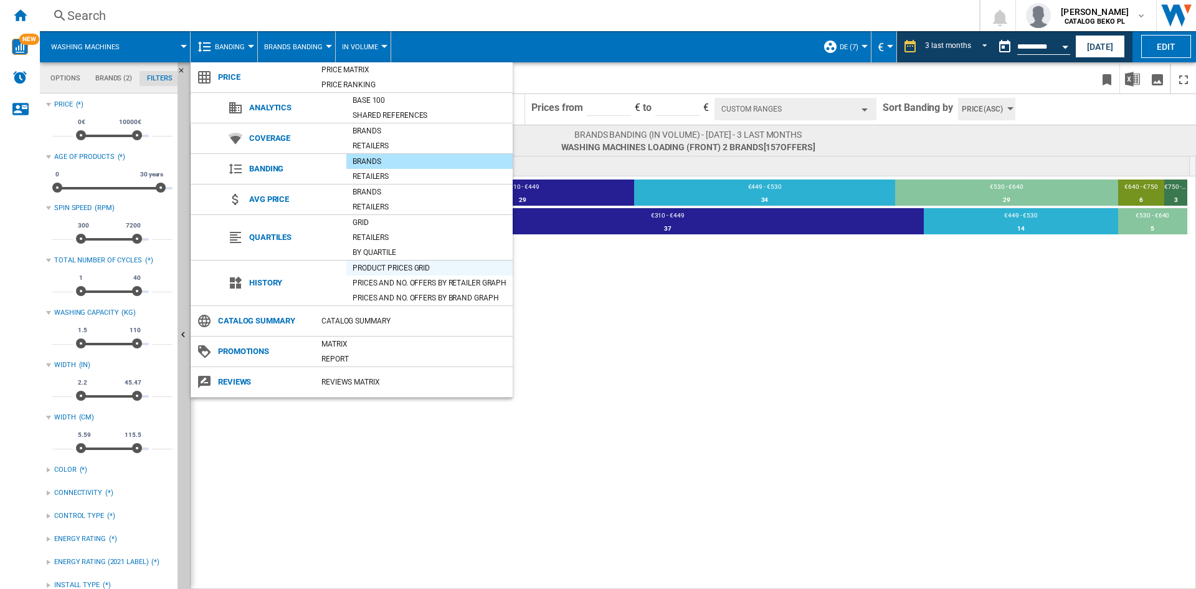
click at [388, 264] on div "Product prices grid" at bounding box center [429, 268] width 166 height 12
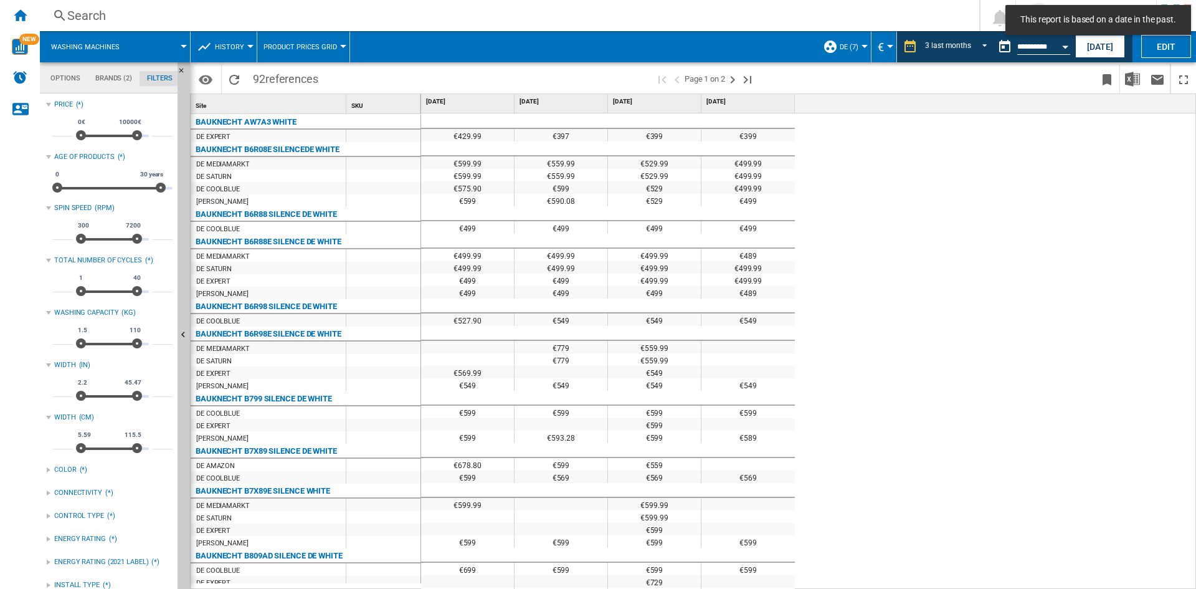
click at [239, 41] on button "History" at bounding box center [233, 46] width 36 height 31
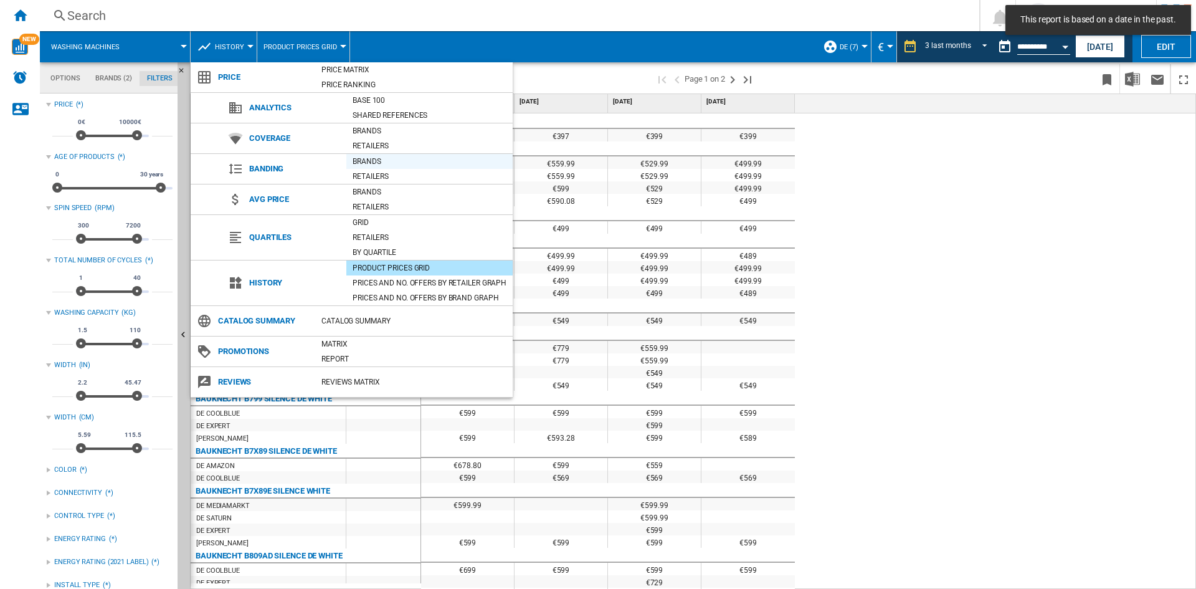
click at [377, 164] on div "Brands" at bounding box center [429, 161] width 166 height 12
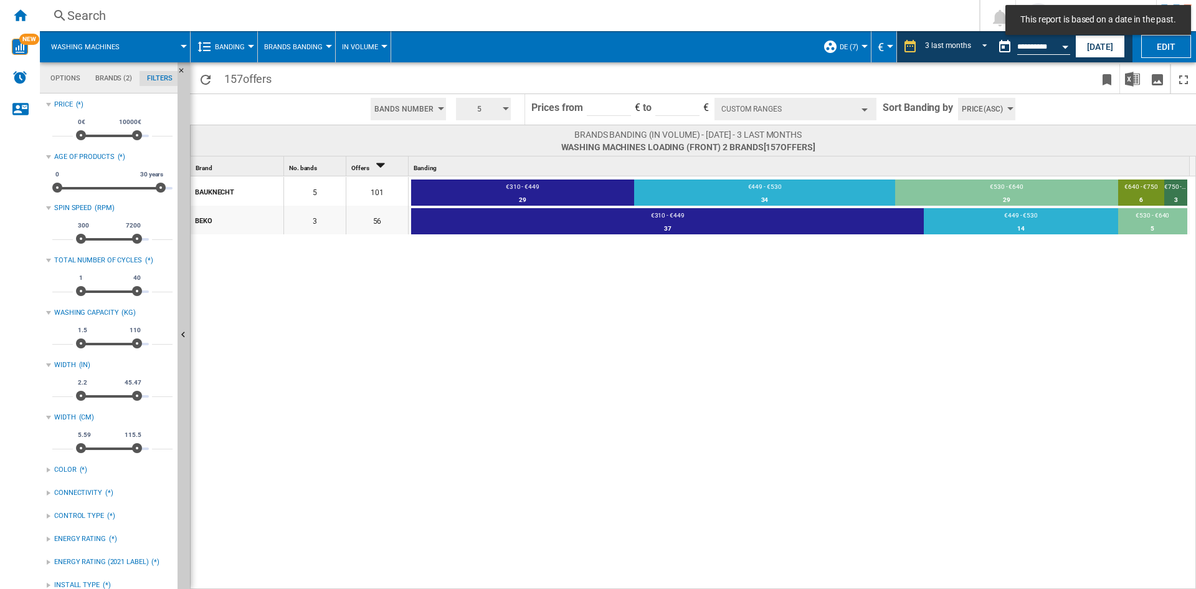
click at [58, 128] on input "*" at bounding box center [62, 130] width 21 height 12
type input "***"
click at [58, 128] on input "***" at bounding box center [62, 130] width 21 height 12
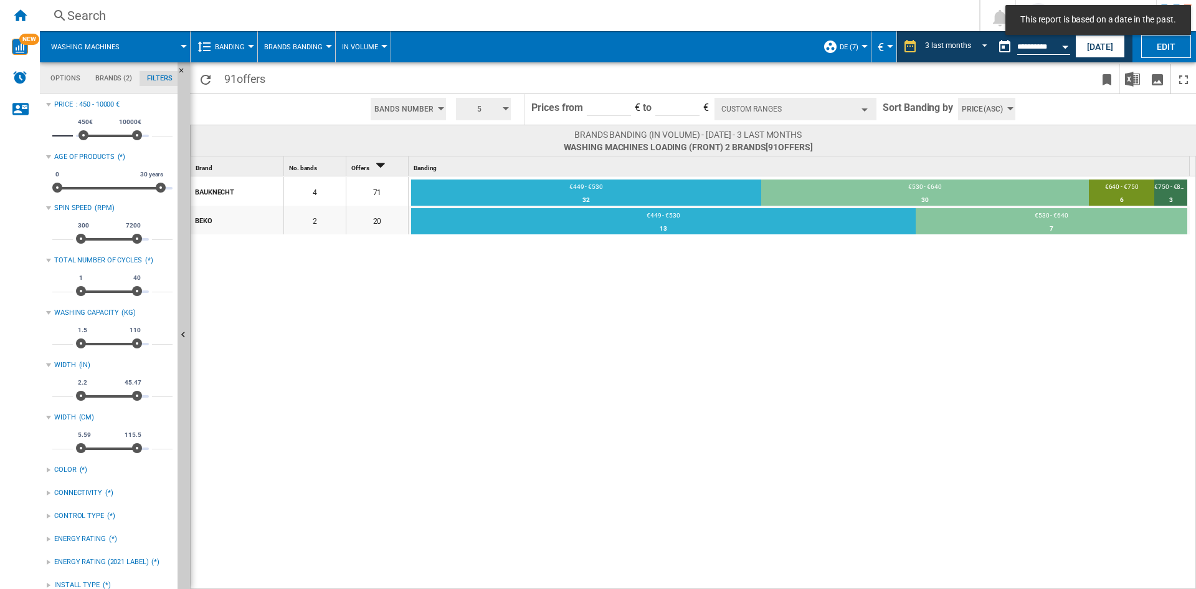
type input "***"
click at [58, 128] on input "***" at bounding box center [62, 130] width 21 height 12
type input "*"
click at [764, 431] on div "BAUKNECHT 4 71 €449 - €530 32 45.07% €530 - €640 30 42.25% €640 - €750 6 8.45% …" at bounding box center [694, 383] width 1006 height 414
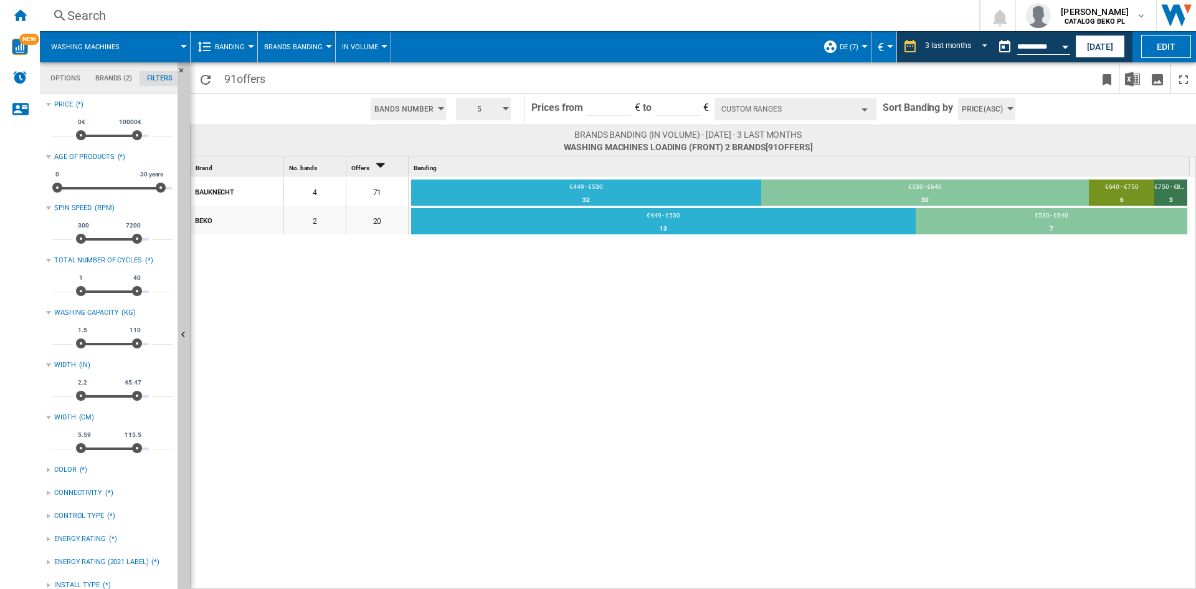
click at [760, 426] on div "BAUKNECHT 4 71 €449 - €530 32 45.07% €530 - €640 30 42.25% €640 - €750 6 8.45% …" at bounding box center [694, 383] width 1006 height 414
click at [58, 127] on input "*" at bounding box center [62, 130] width 21 height 12
click at [471, 319] on div "BAUKNECHT 4 71 €449 - €530 32 45.07% €530 - €640 30 42.25% €640 - €750 6 8.45% …" at bounding box center [694, 383] width 1006 height 414
click at [861, 107] on button "Custom Ranges" at bounding box center [796, 109] width 162 height 22
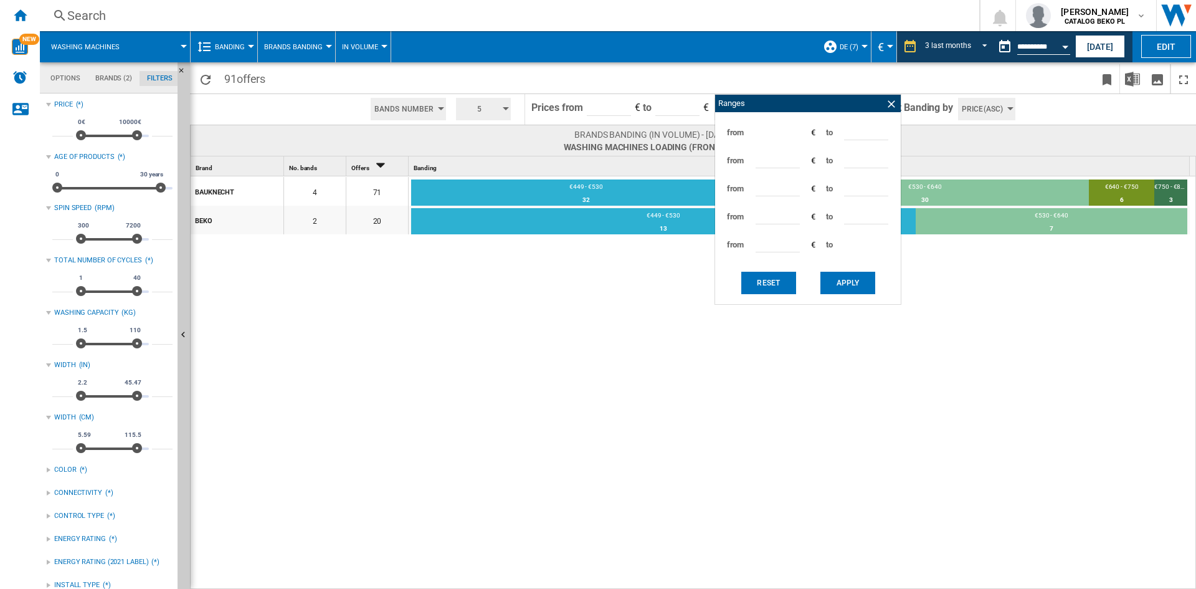
click at [518, 308] on div "BAUKNECHT 4 71 €449 - €530 32 45.07% €530 - €640 30 42.25% €640 - €750 6 8.45% …" at bounding box center [694, 383] width 1006 height 414
click at [889, 110] on ng-md-icon at bounding box center [891, 104] width 12 height 12
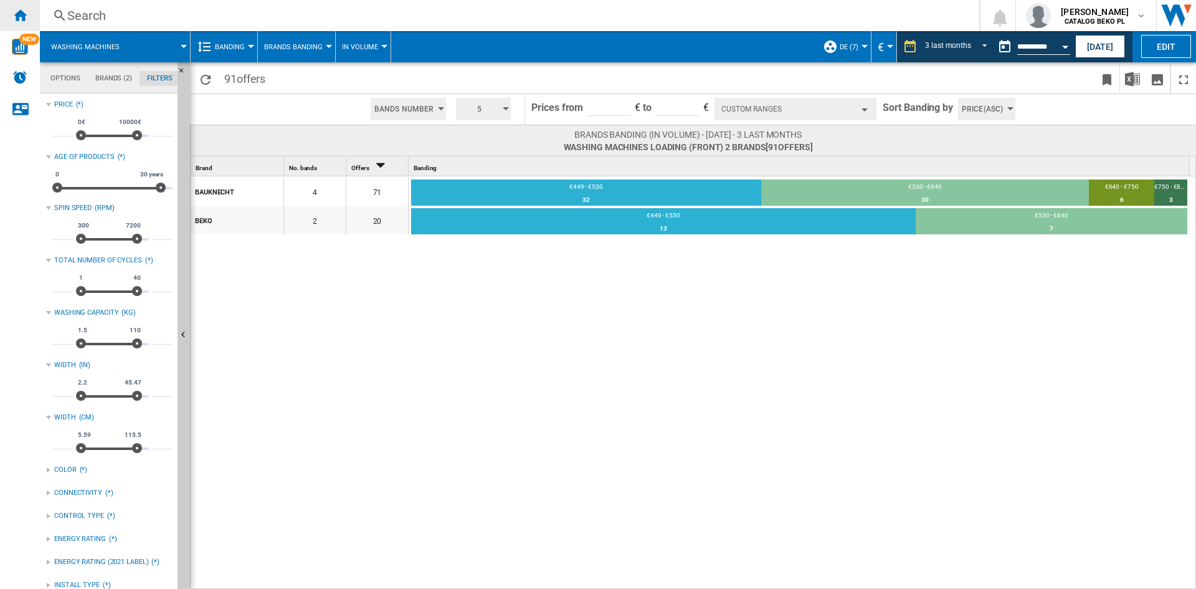
click at [22, 19] on ng-md-icon "Home" at bounding box center [19, 14] width 15 height 15
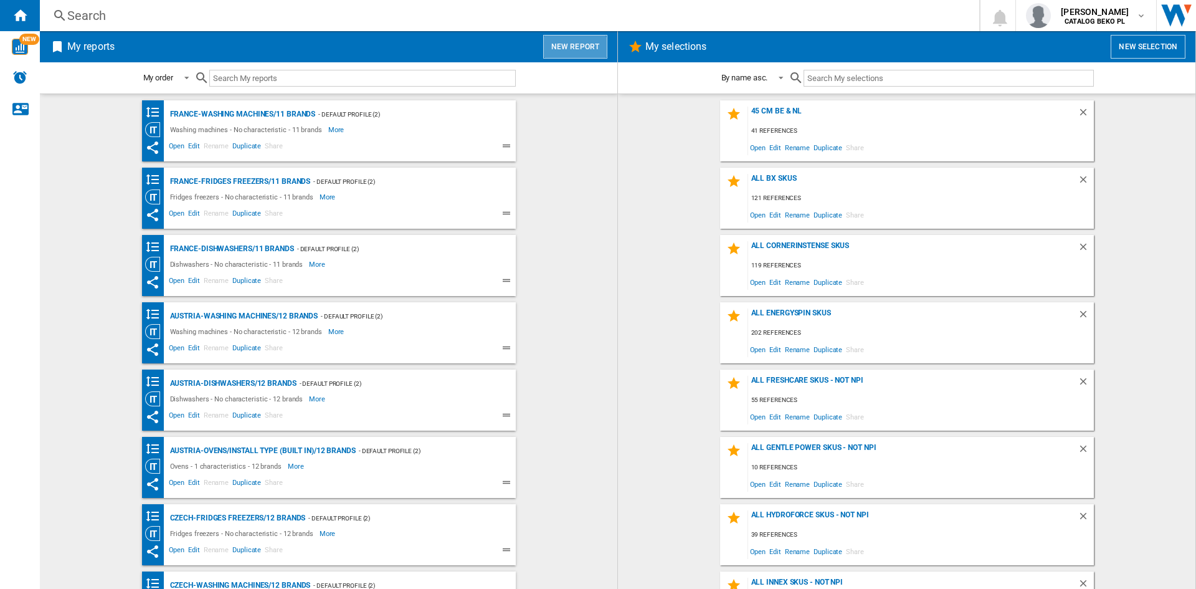
click at [575, 50] on button "New report" at bounding box center [575, 47] width 64 height 24
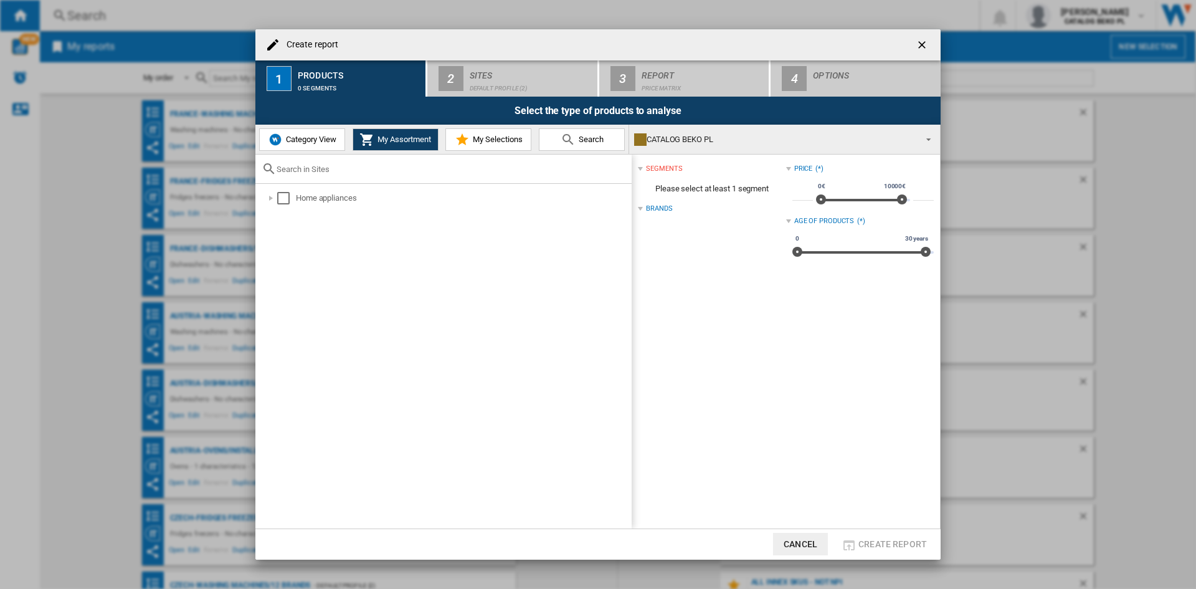
click at [312, 139] on span "Category View" at bounding box center [310, 139] width 54 height 9
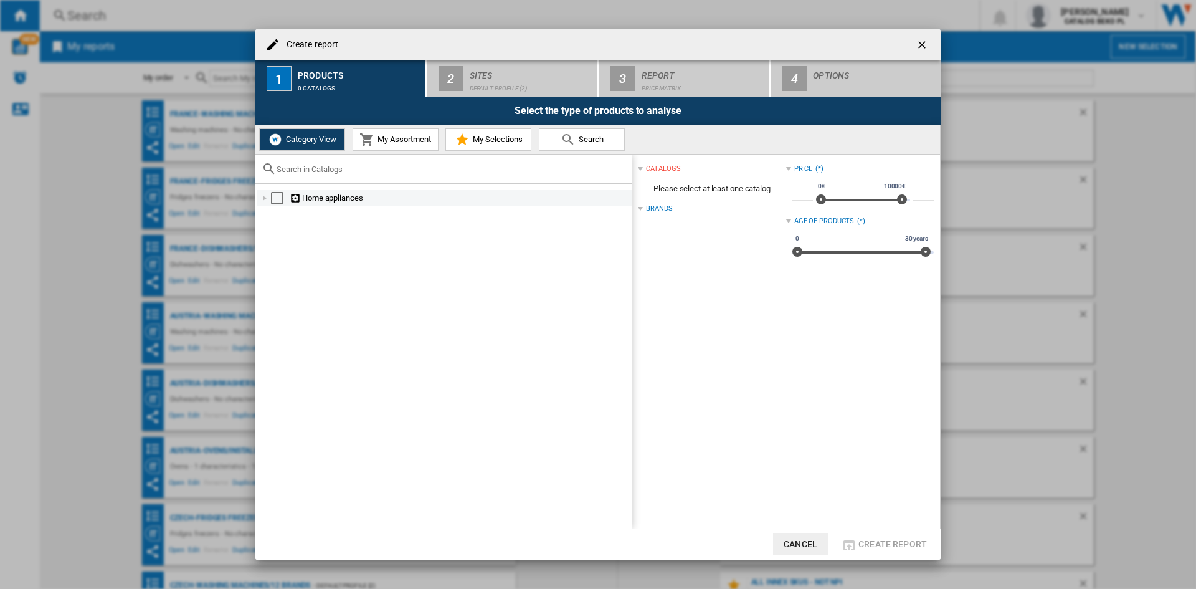
click at [265, 203] on div "Create report ..." at bounding box center [265, 198] width 12 height 12
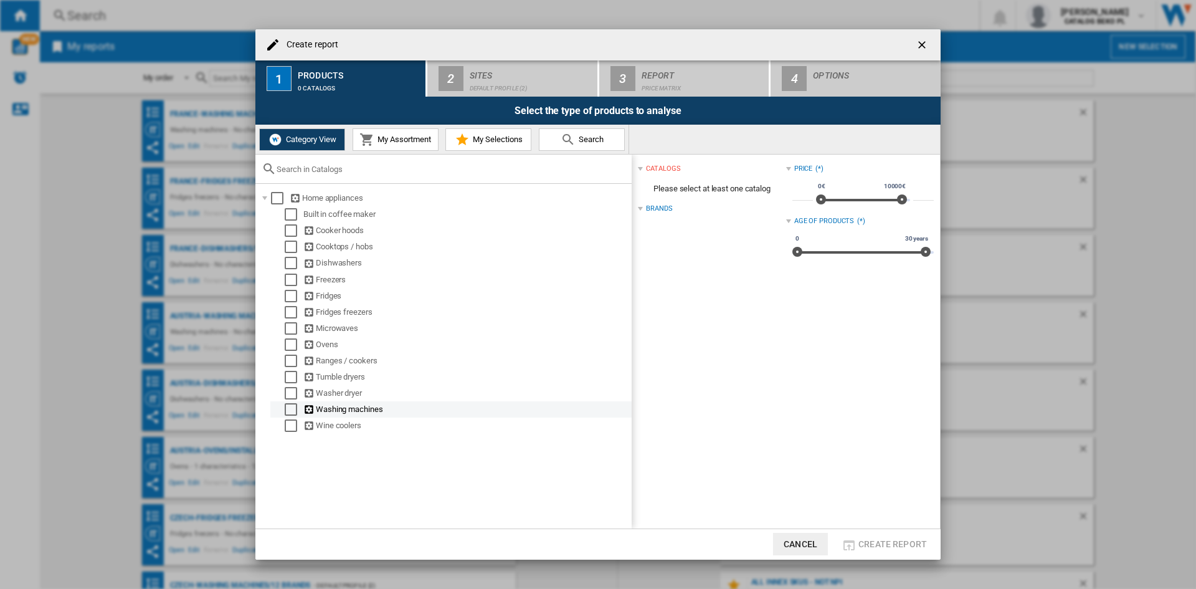
click at [288, 413] on div "Select" at bounding box center [291, 409] width 12 height 12
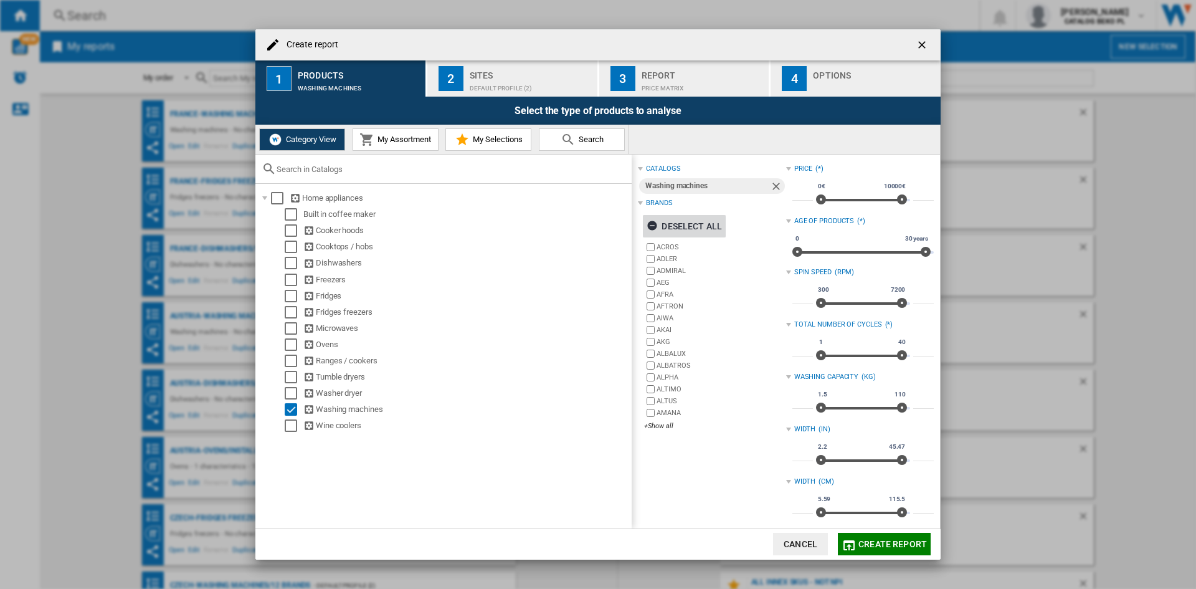
click at [696, 221] on div "Deselect all" at bounding box center [684, 226] width 75 height 22
click at [667, 432] on div "ACROS [PERSON_NAME] ADMIRAL AEG [GEOGRAPHIC_DATA] AFTRON [GEOGRAPHIC_DATA] AKAI…" at bounding box center [714, 337] width 141 height 192
click at [667, 427] on div "+Show all" at bounding box center [714, 425] width 141 height 9
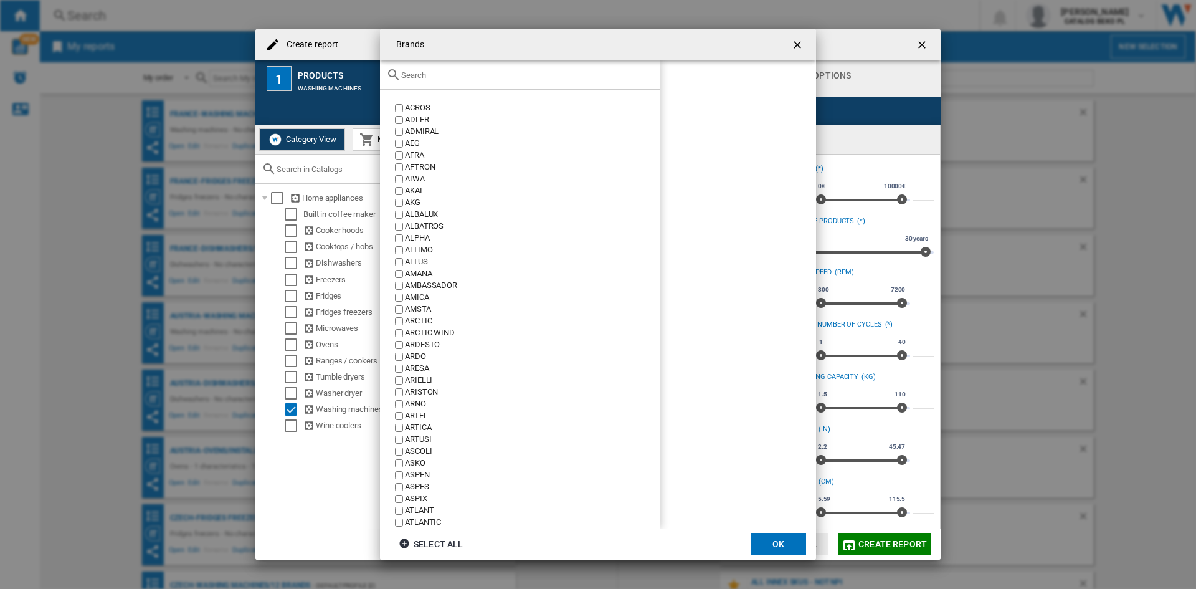
click at [504, 80] on div "Brands ACROS ..." at bounding box center [520, 74] width 280 height 29
click at [503, 77] on input "Brands ACROS ..." at bounding box center [527, 74] width 253 height 9
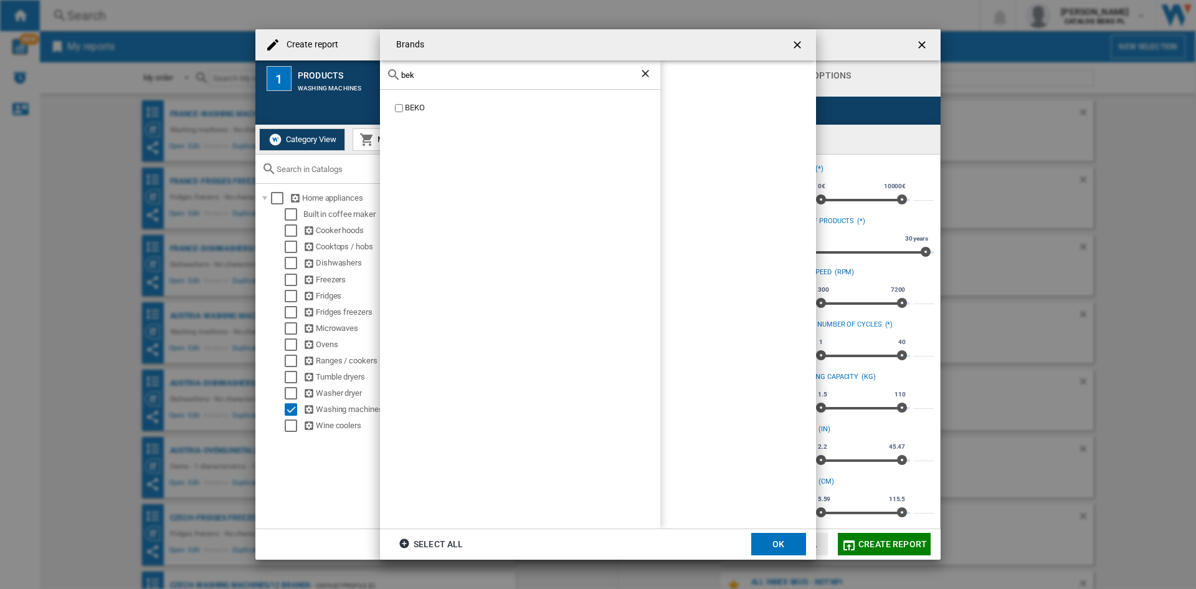
type input "bek"
click at [394, 103] on label "BEKO" at bounding box center [527, 108] width 268 height 12
click at [796, 545] on button "OK" at bounding box center [778, 544] width 55 height 22
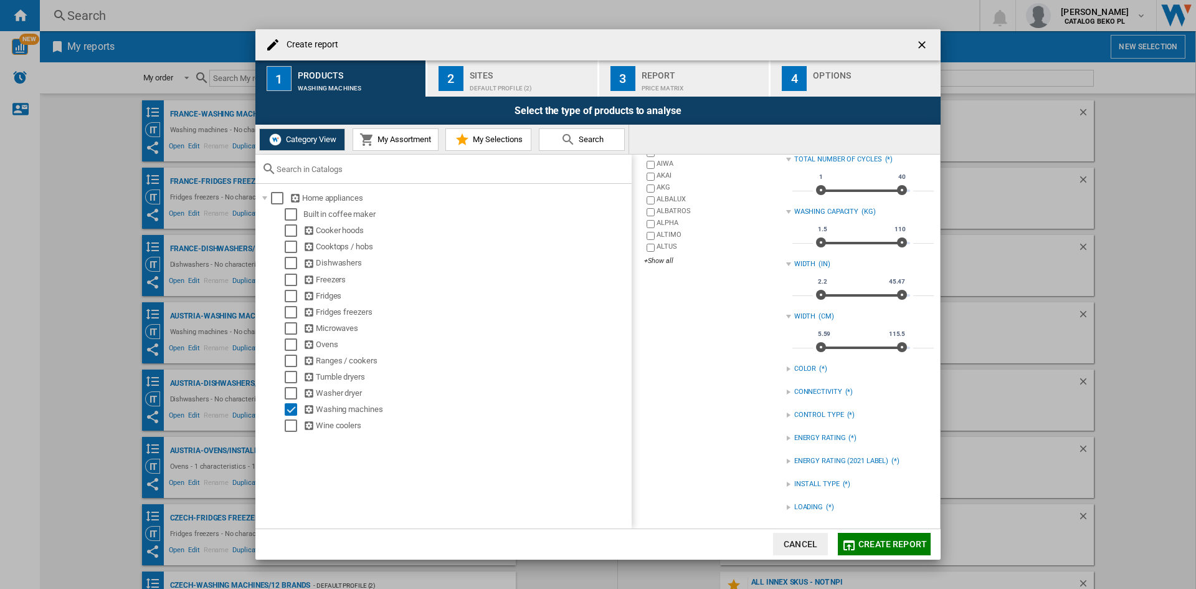
click at [809, 502] on div "LOADING (*)" at bounding box center [860, 507] width 148 height 16
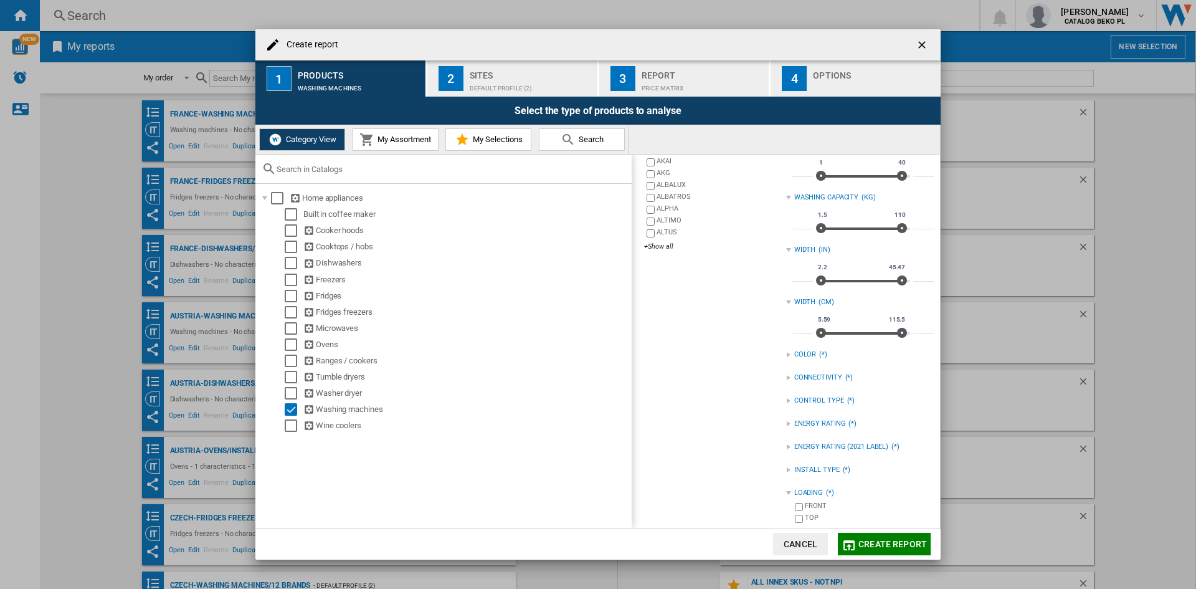
scroll to position [183, 0]
click at [811, 501] on div "FRONT" at bounding box center [869, 503] width 129 height 12
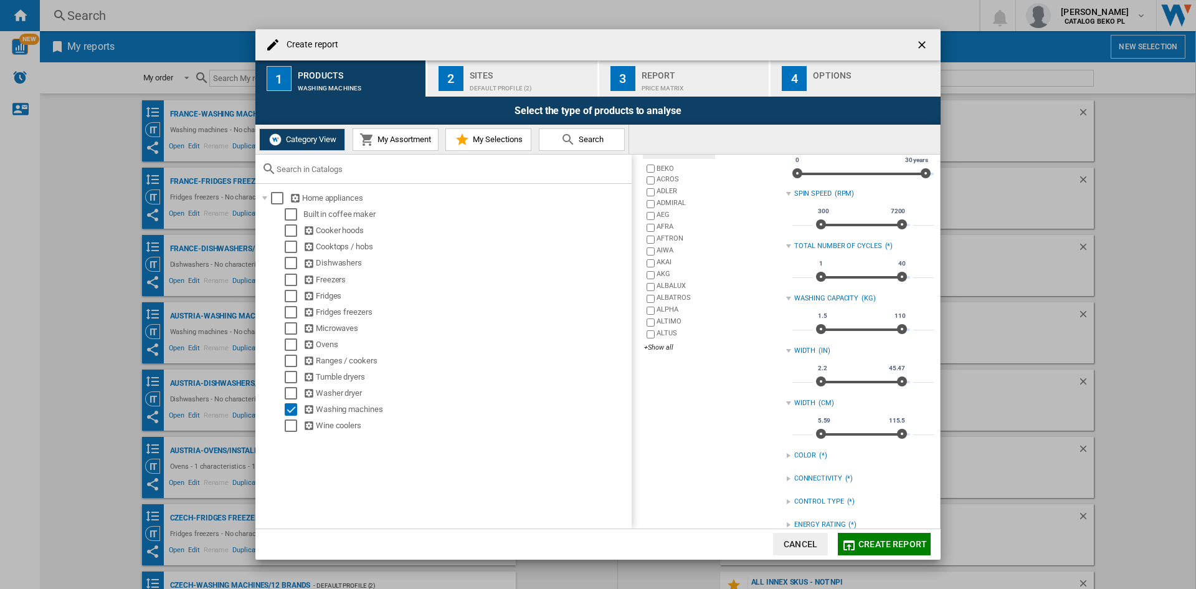
scroll to position [0, 0]
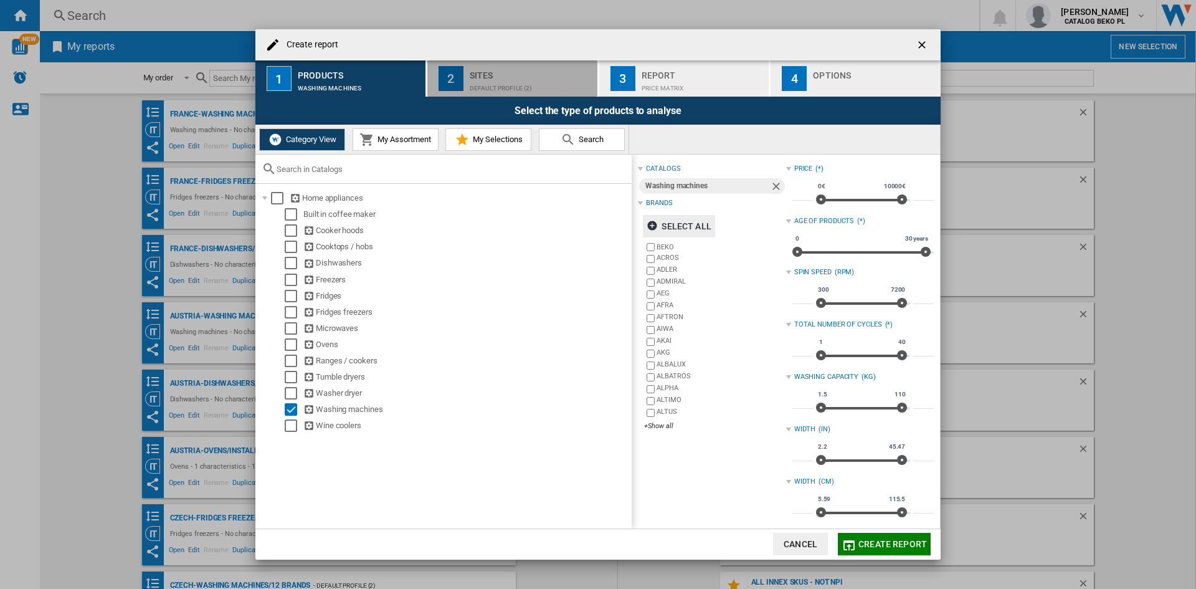
click at [525, 77] on div "Sites" at bounding box center [531, 71] width 123 height 13
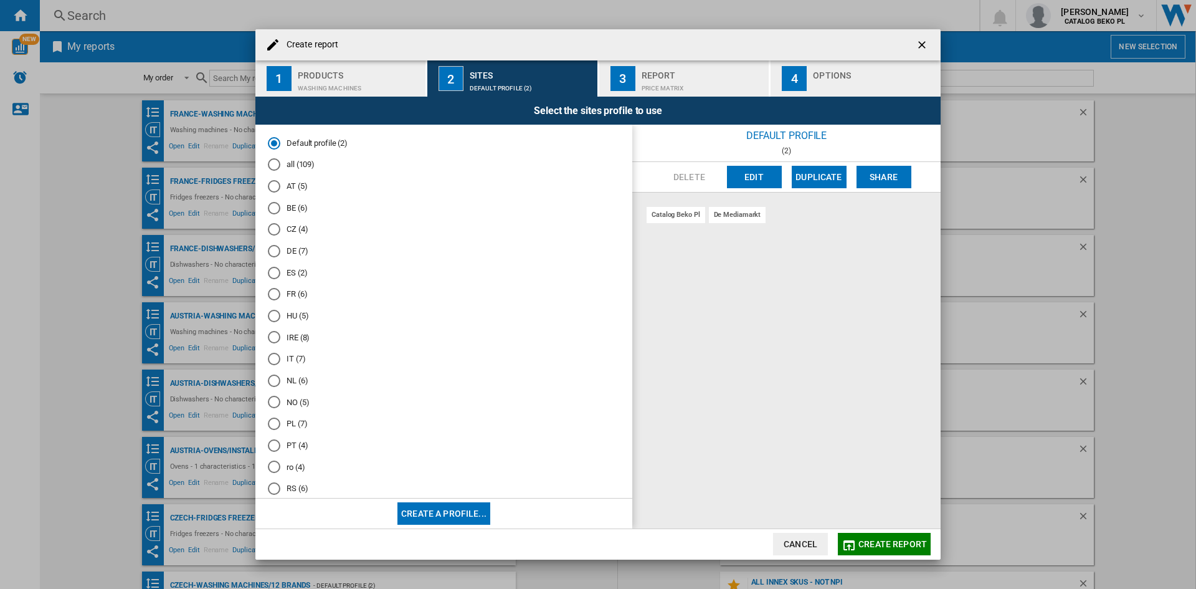
click at [298, 255] on md-radio-button "DE (7)" at bounding box center [444, 251] width 352 height 12
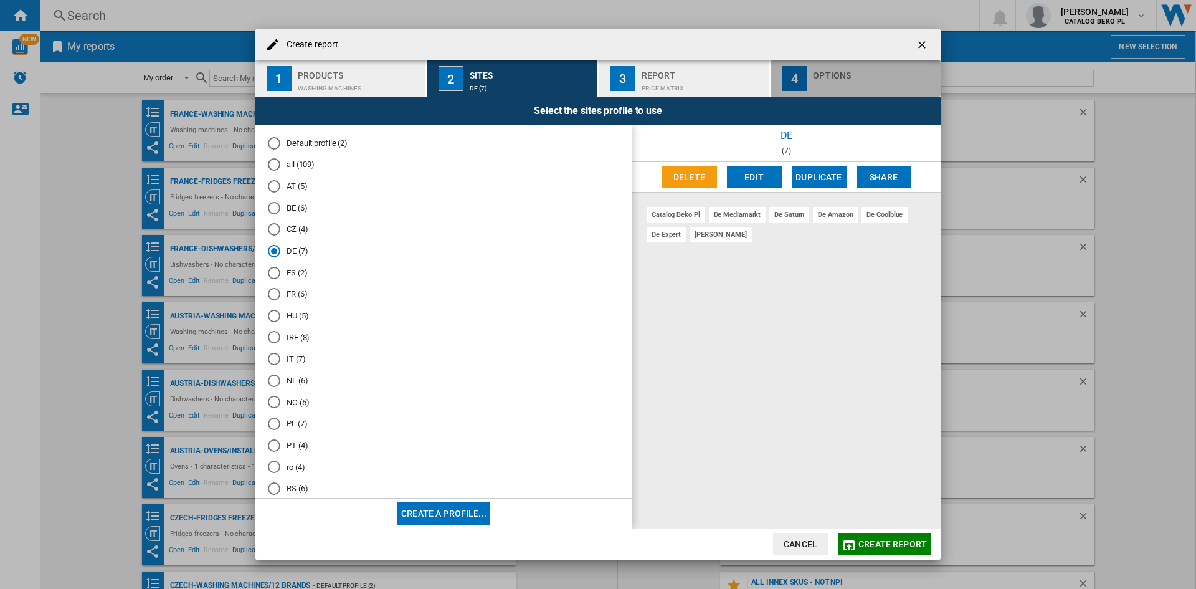
click at [863, 77] on div "Options" at bounding box center [874, 71] width 123 height 13
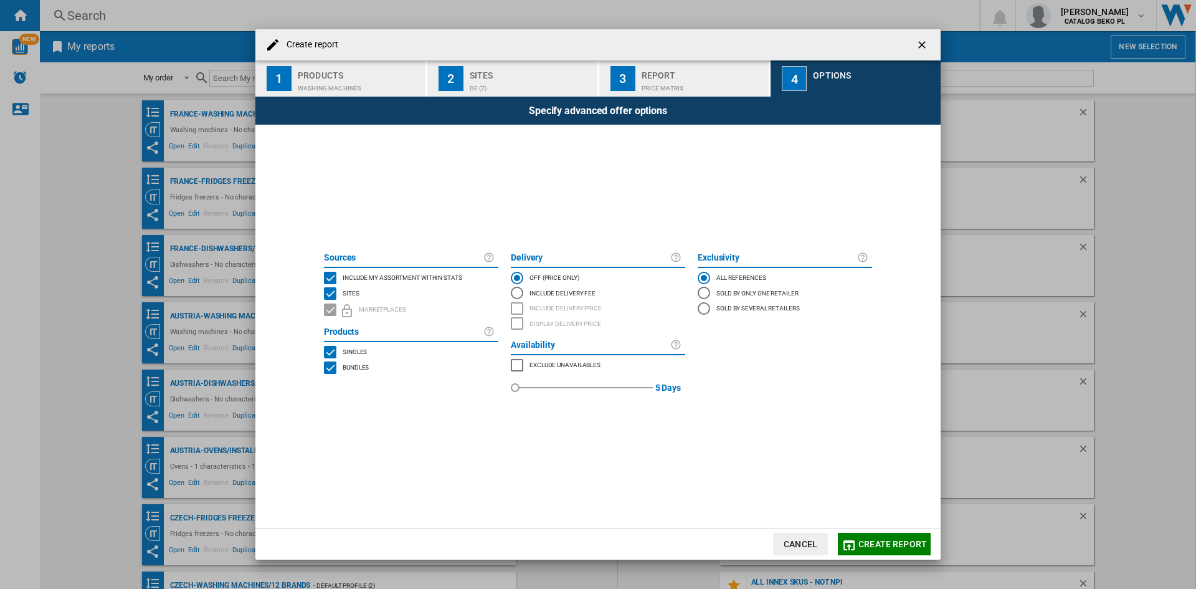
click at [444, 271] on md-checkbox "Include my assortment within stats" at bounding box center [411, 278] width 174 height 16
click at [862, 539] on span "Create report" at bounding box center [893, 544] width 69 height 10
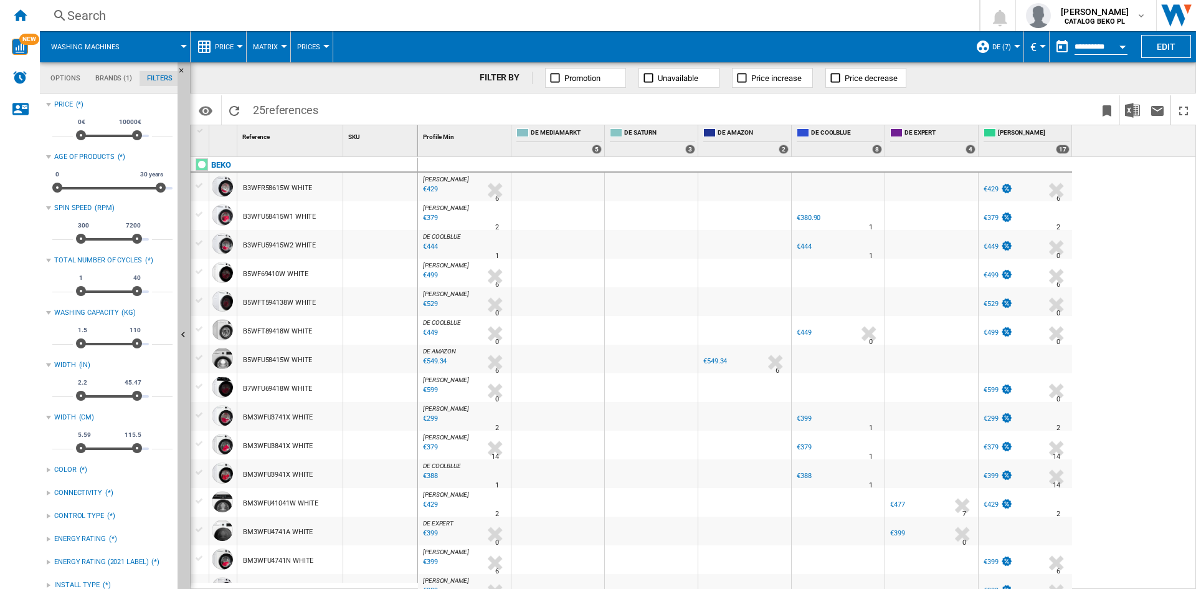
click at [213, 41] on div "Price" at bounding box center [218, 46] width 43 height 31
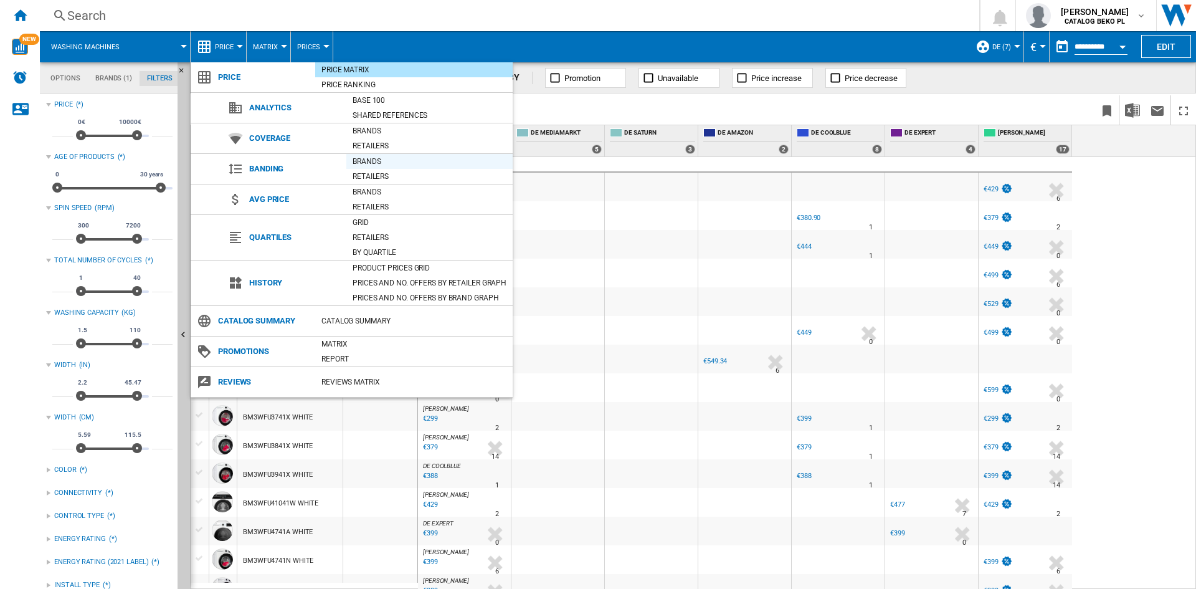
click at [390, 158] on div "Brands" at bounding box center [429, 161] width 166 height 12
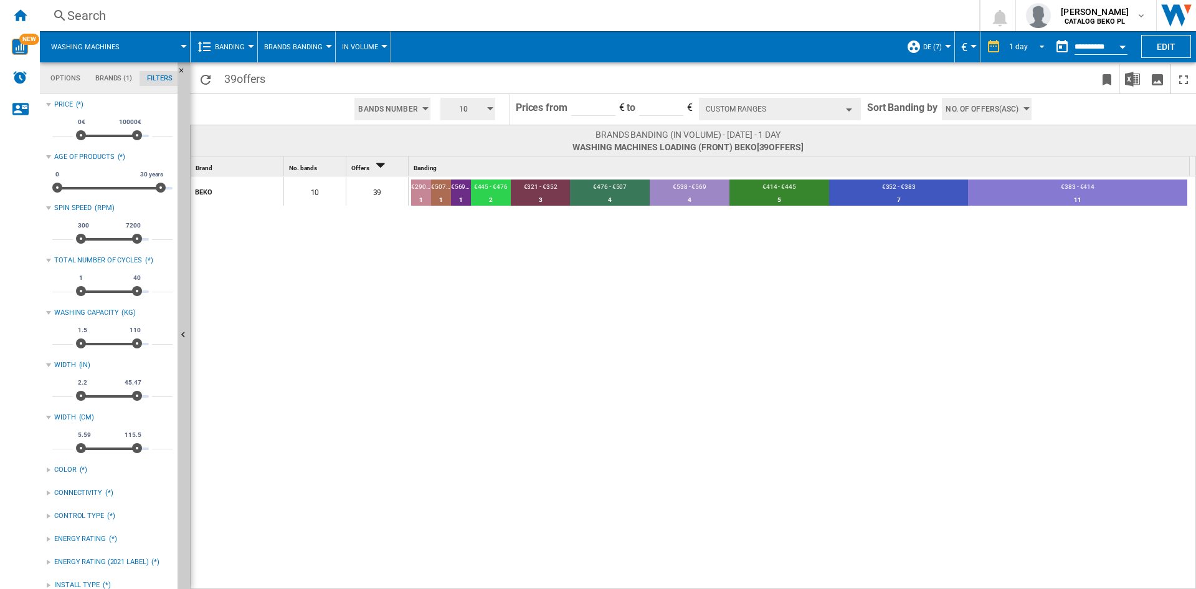
click at [1024, 46] on div "1 day" at bounding box center [1018, 46] width 19 height 9
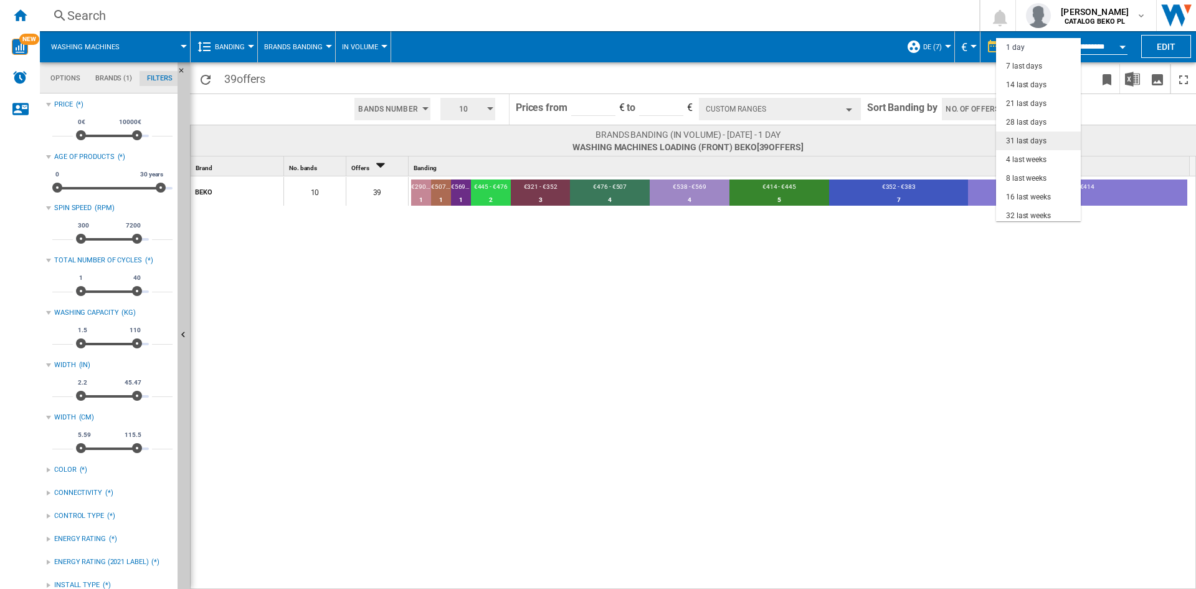
click at [1034, 136] on div "31 last days" at bounding box center [1026, 141] width 41 height 11
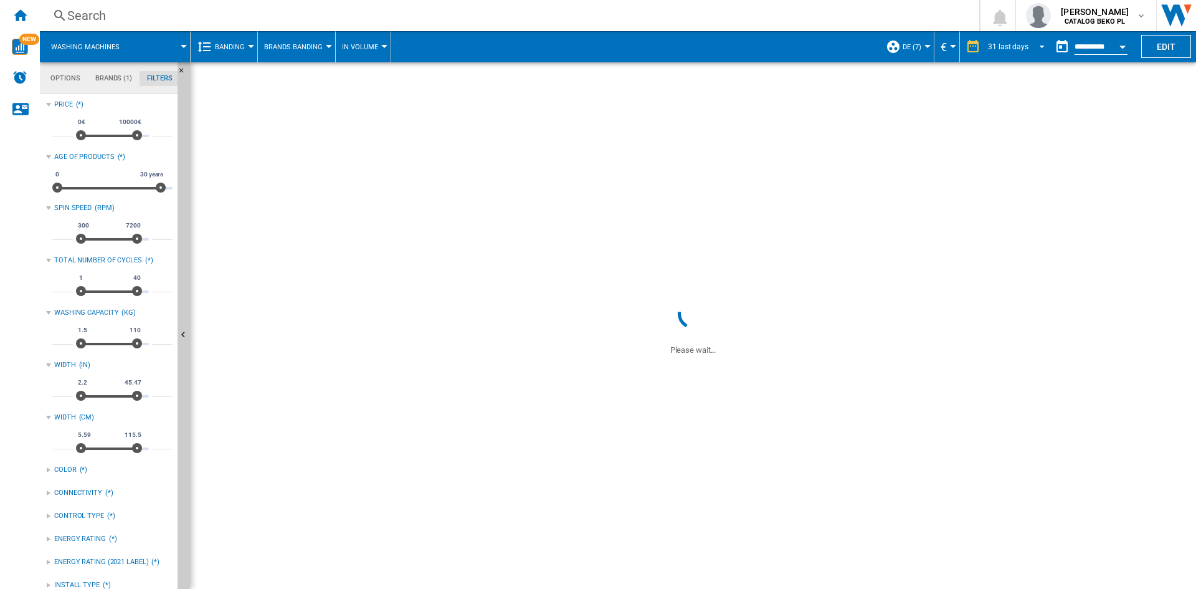
click at [1027, 38] on md-select-value "31 last days" at bounding box center [1018, 46] width 63 height 19
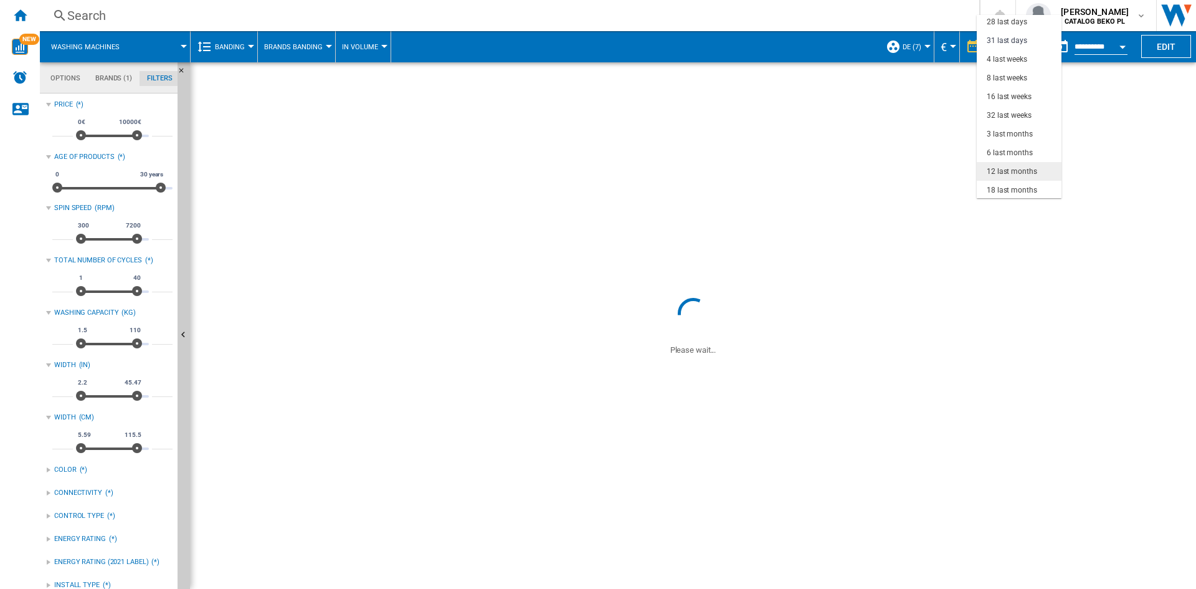
scroll to position [79, 0]
click at [1014, 131] on div "3 last months" at bounding box center [1010, 133] width 46 height 11
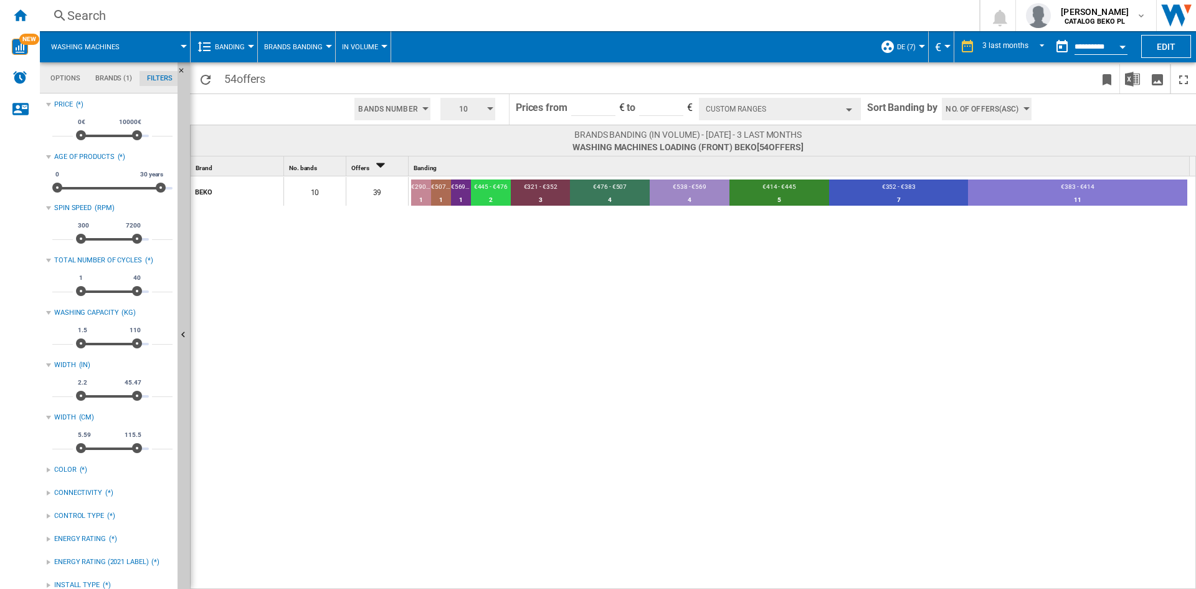
click at [1120, 49] on button "Open calendar" at bounding box center [1123, 45] width 22 height 22
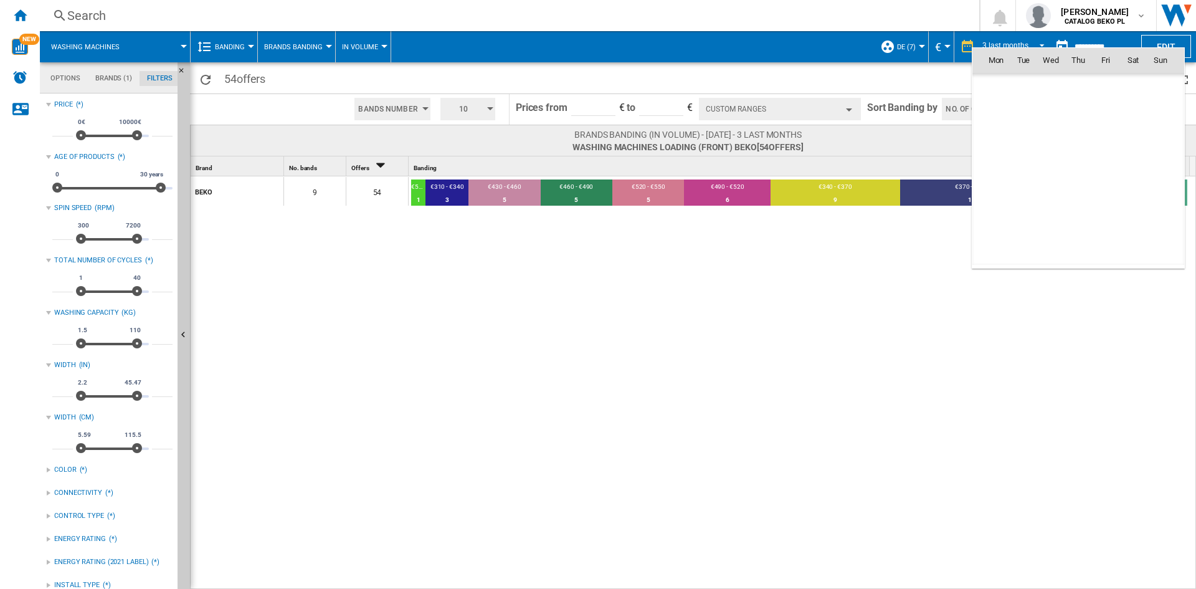
scroll to position [5944, 0]
drag, startPoint x: 1056, startPoint y: 112, endPoint x: 1047, endPoint y: 120, distance: 11.9
click at [1055, 111] on span "1" at bounding box center [1051, 114] width 25 height 25
type input "**********"
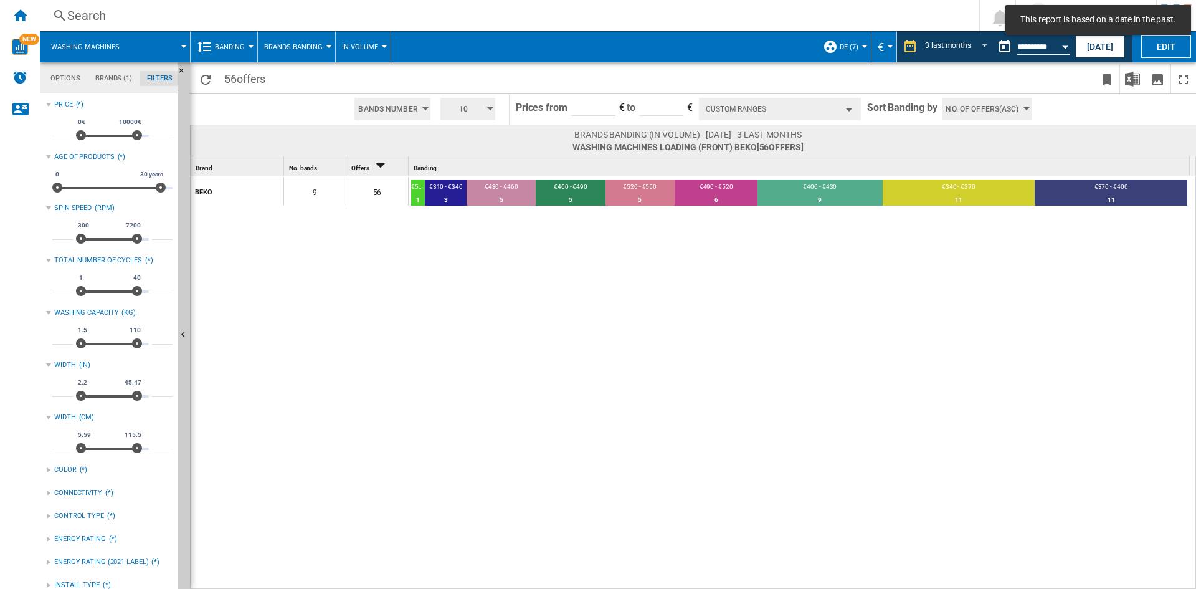
click at [964, 106] on span "No. of offers(Asc)" at bounding box center [982, 109] width 73 height 22
click at [963, 156] on span "Price(Asc)" at bounding box center [965, 156] width 35 height 9
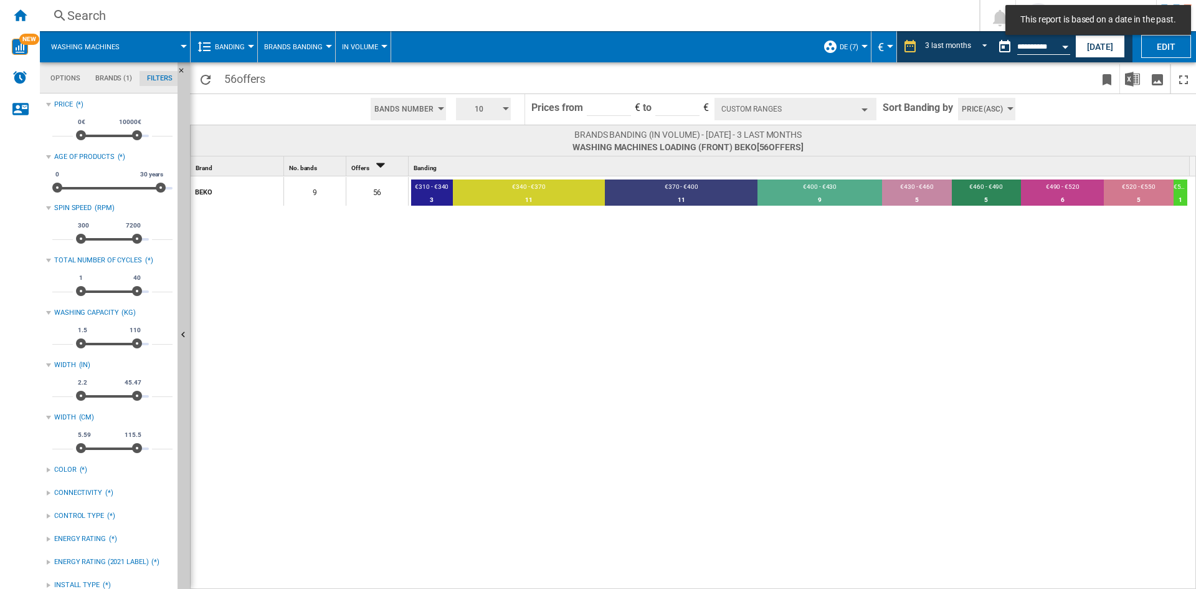
click at [840, 115] on button "Custom Ranges" at bounding box center [796, 109] width 162 height 22
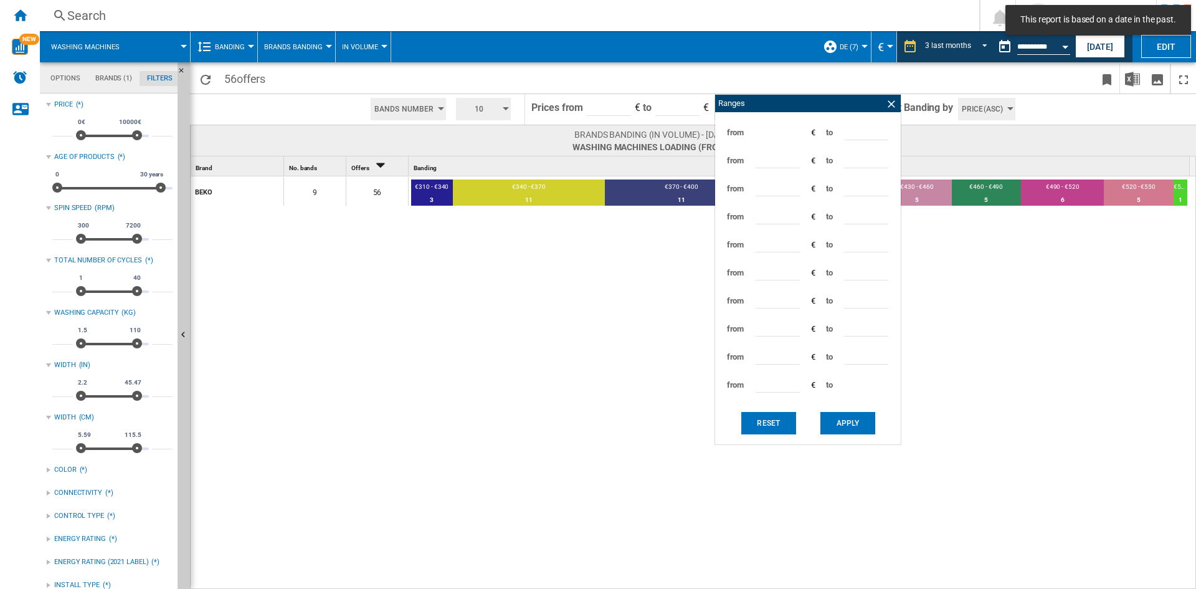
click at [991, 265] on div "BEKO 9 56 €310 - €340 3 5.36% €340 - €370 11 19.64% €370 - €400 11 19.64% €400 …" at bounding box center [694, 383] width 1006 height 414
click at [854, 189] on input "***" at bounding box center [866, 187] width 44 height 19
click at [786, 241] on input "***" at bounding box center [778, 243] width 44 height 19
click at [763, 241] on input "***" at bounding box center [778, 243] width 44 height 19
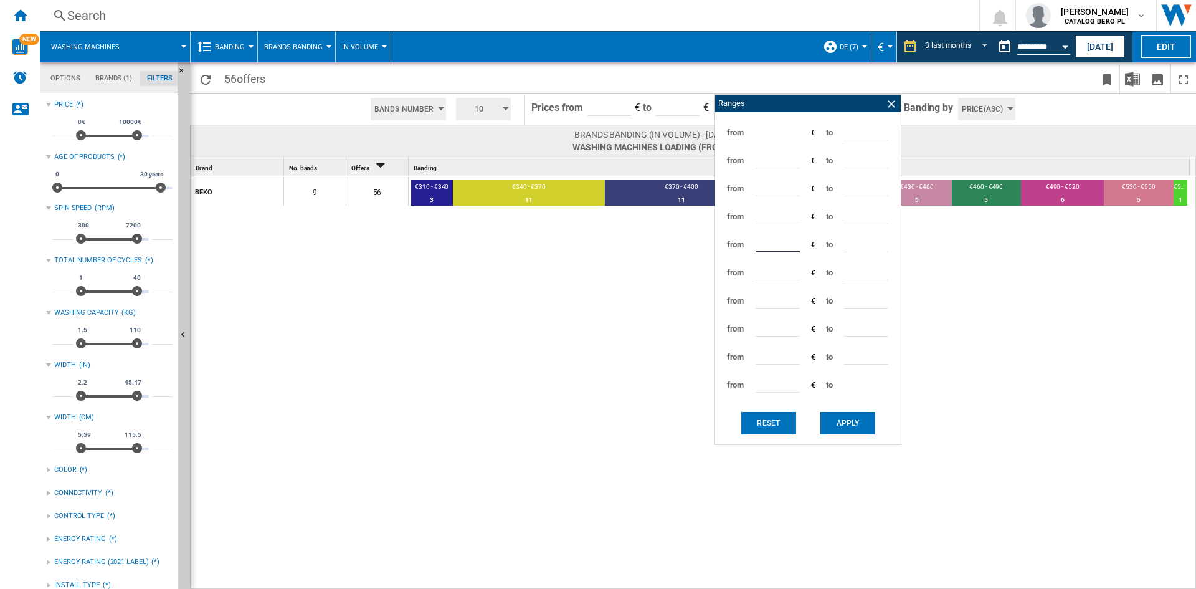
click at [857, 267] on input "***" at bounding box center [866, 271] width 44 height 19
type input "***"
click at [827, 422] on button "Apply" at bounding box center [848, 423] width 55 height 22
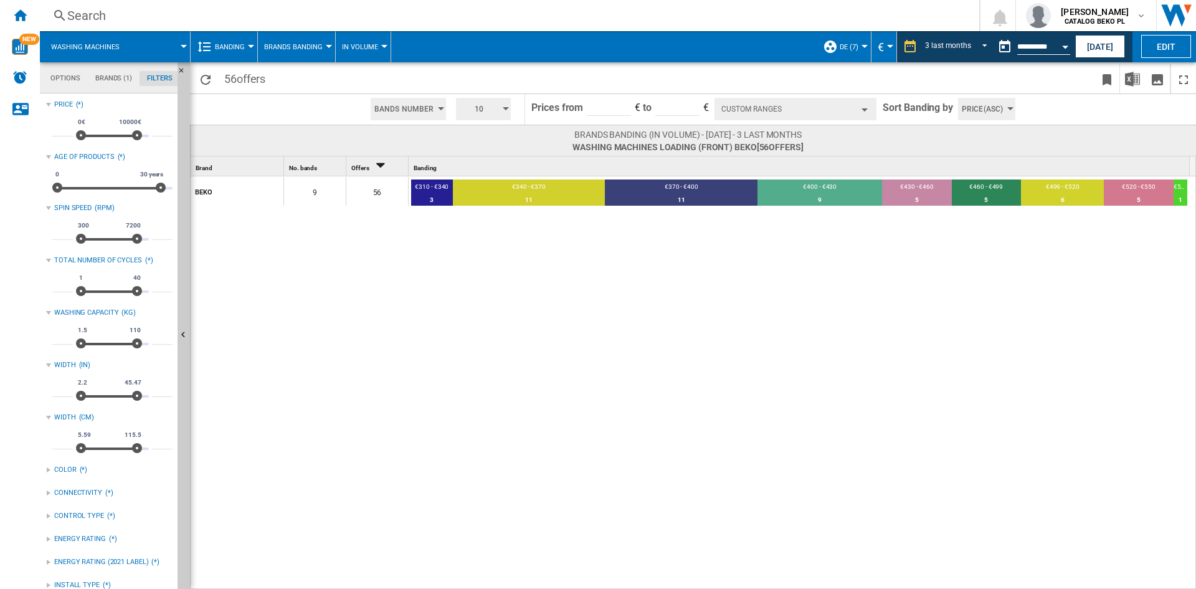
scroll to position [52, 0]
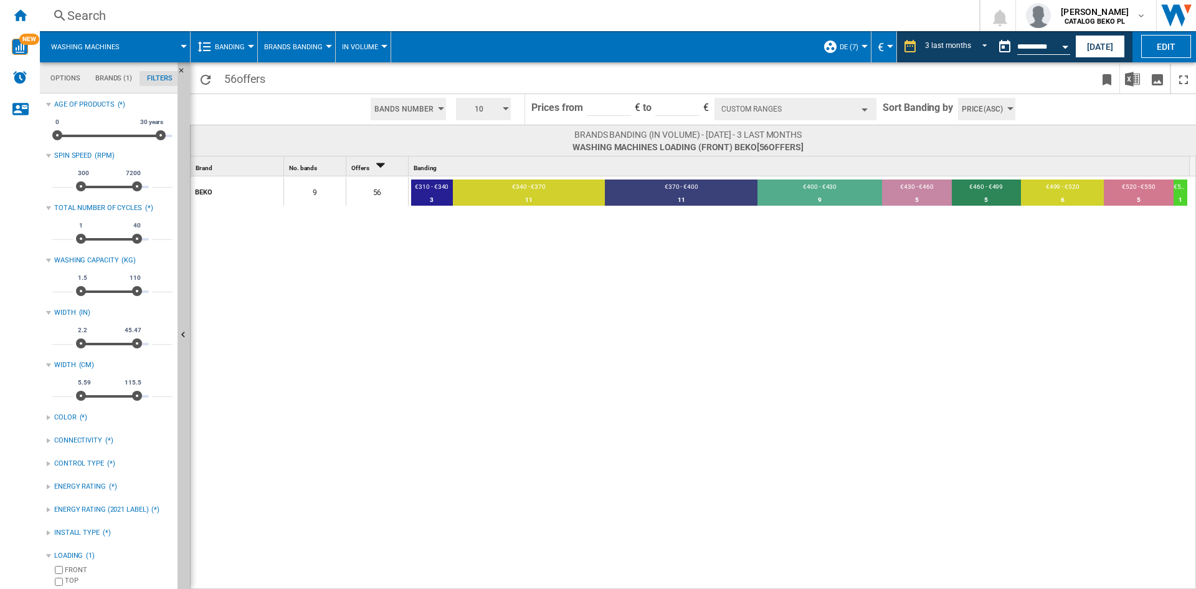
click at [507, 117] on button "10" at bounding box center [483, 109] width 55 height 22
click at [485, 155] on button "5" at bounding box center [485, 156] width 60 height 12
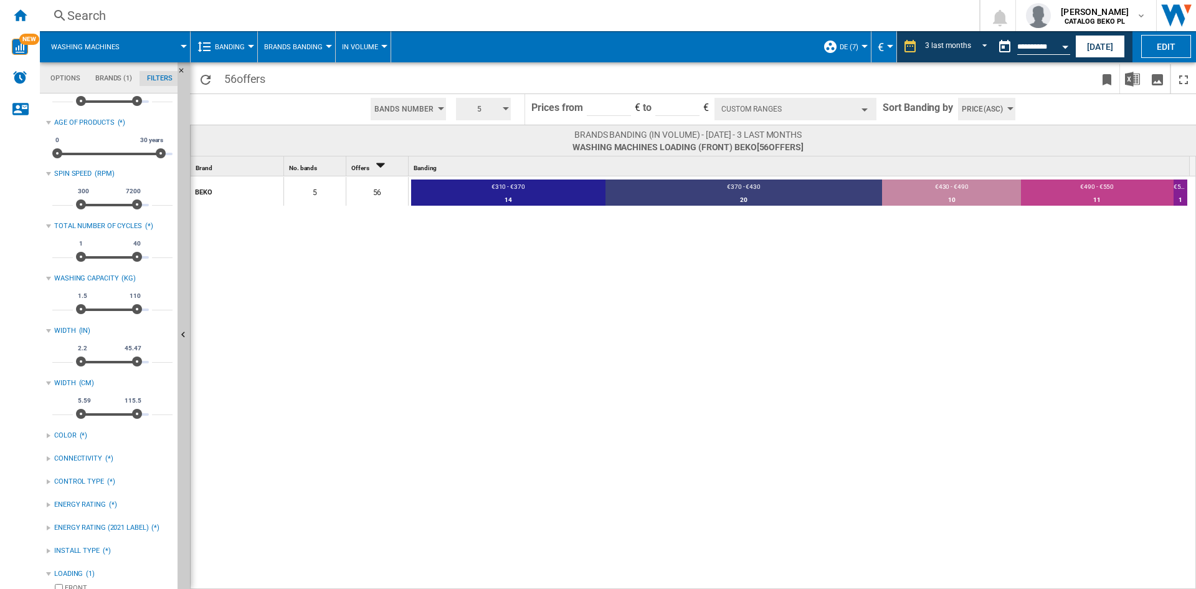
scroll to position [52, 0]
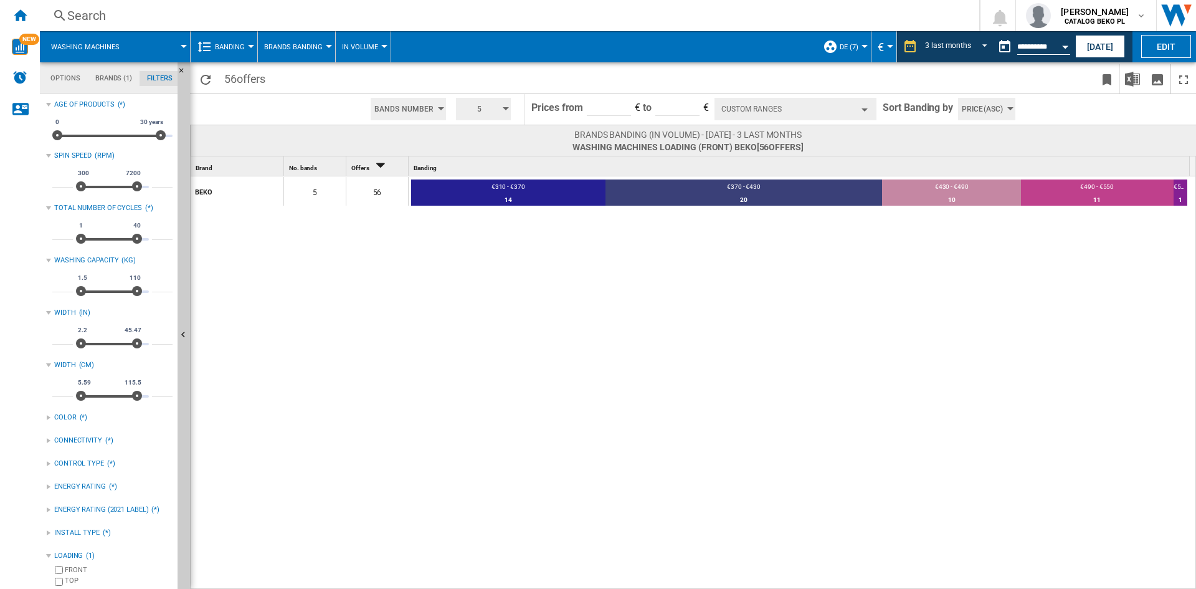
click at [99, 532] on div "INSTALL TYPE (*)" at bounding box center [109, 533] width 126 height 16
click at [72, 570] on label "FRONT" at bounding box center [119, 569] width 108 height 9
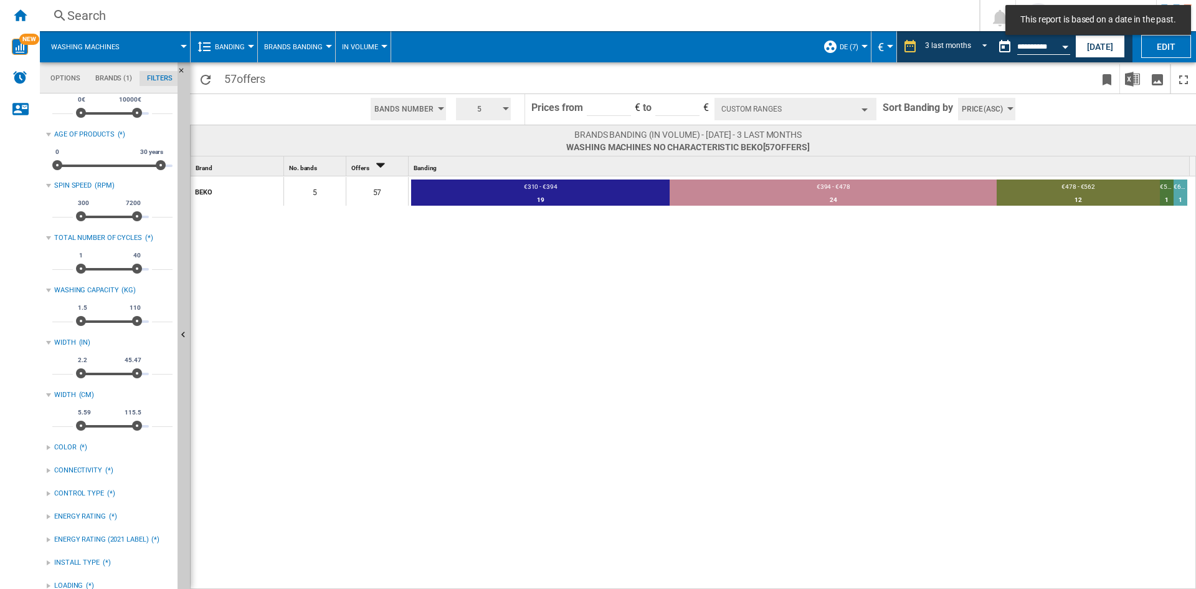
scroll to position [34, 0]
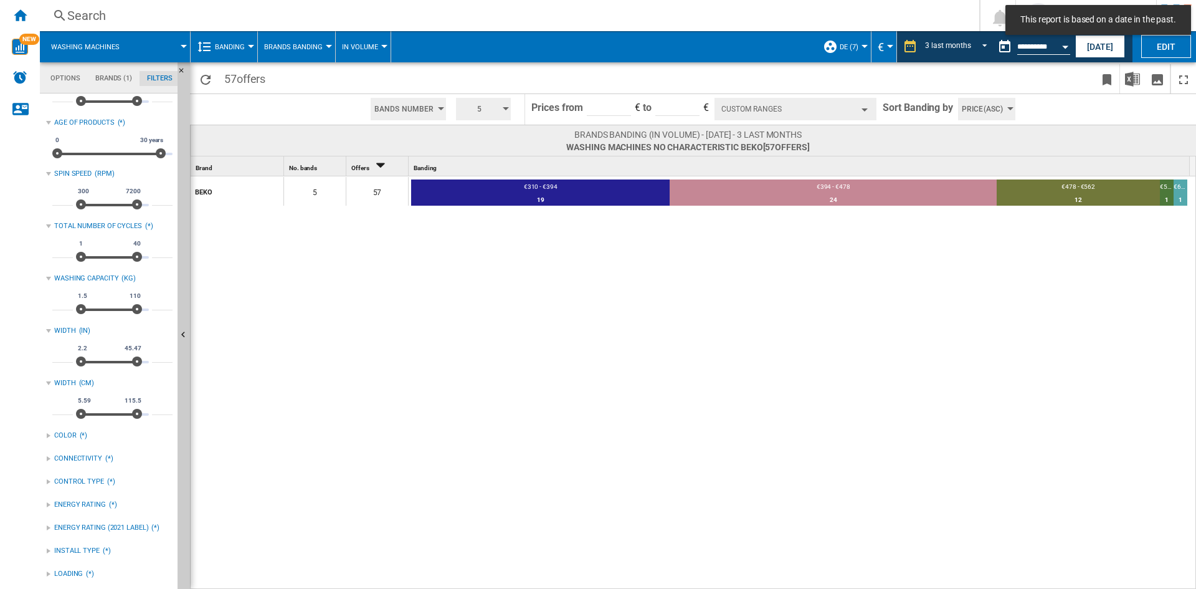
click at [67, 579] on div "LOADING (*)" at bounding box center [109, 574] width 126 height 16
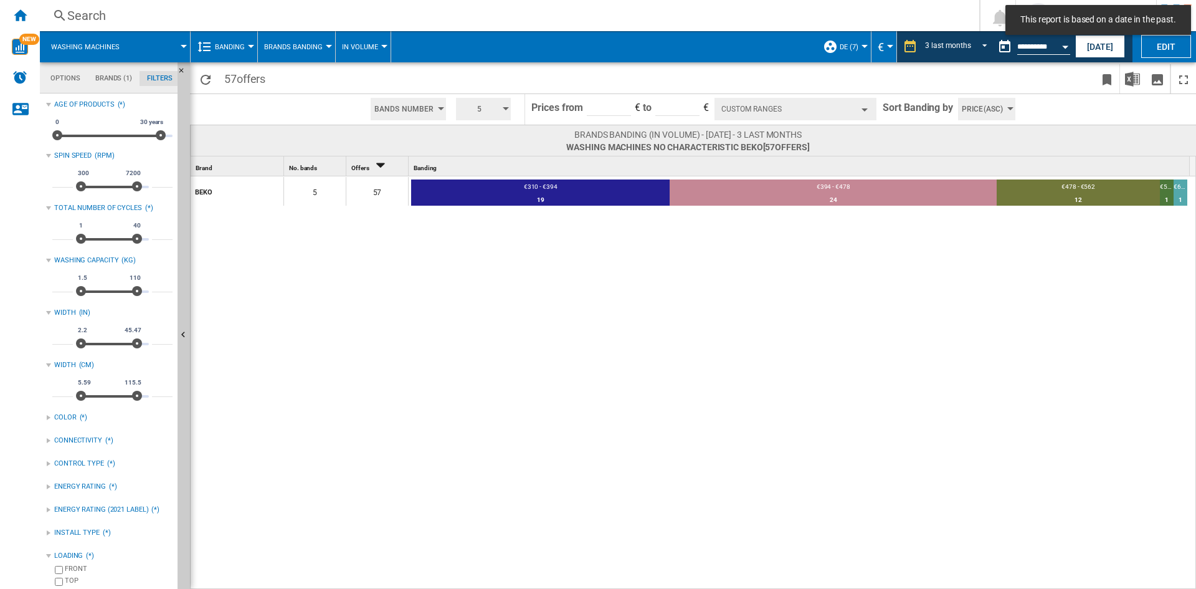
click at [75, 569] on div "FRONT" at bounding box center [119, 570] width 108 height 12
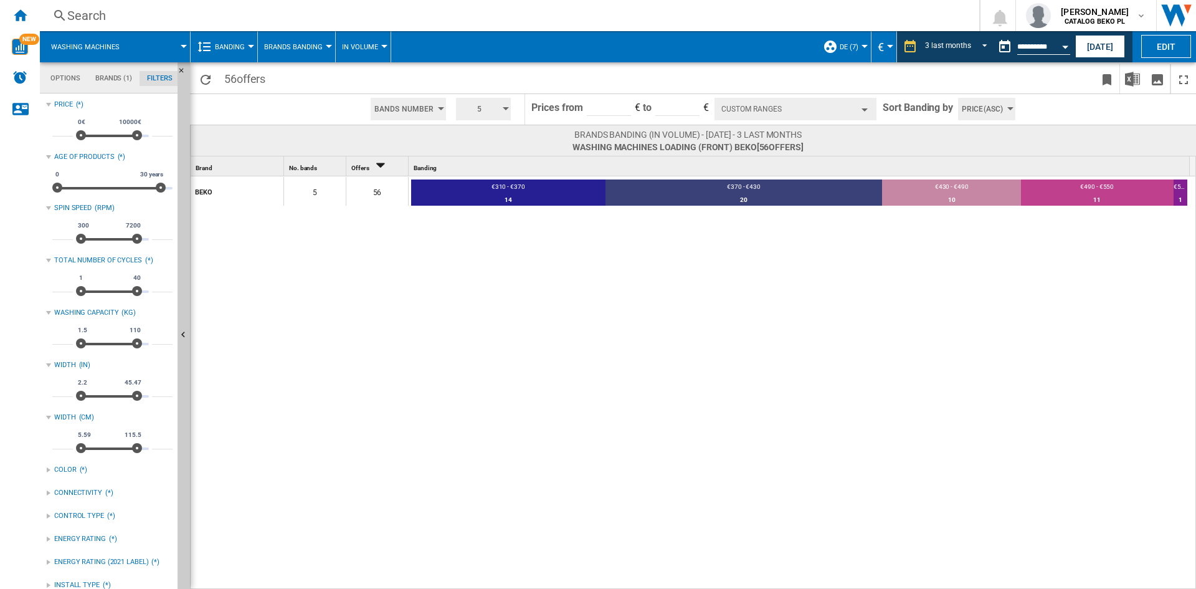
click at [599, 275] on div "BEKO 5 56 €310 - €370 14 25% €370 - €430 20 35.71% €430 - €490 10 17.86% €490 -…" at bounding box center [694, 383] width 1006 height 414
click at [1060, 41] on button "Open calendar" at bounding box center [1065, 45] width 22 height 22
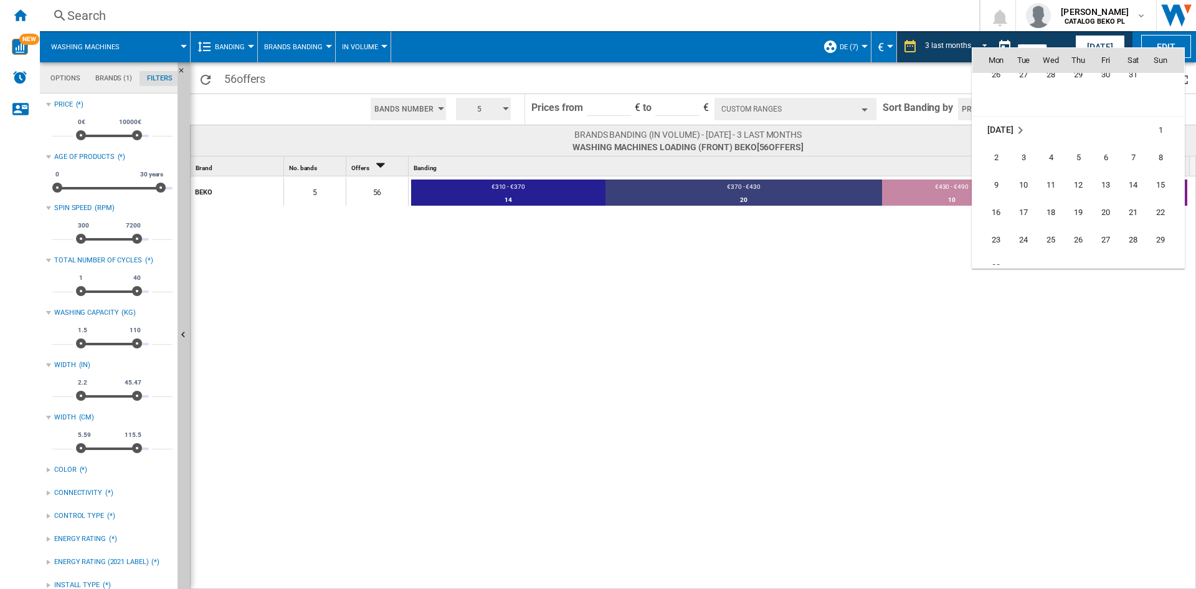
scroll to position [5259, 0]
click at [992, 251] on span "30" at bounding box center [996, 249] width 25 height 25
type input "**********"
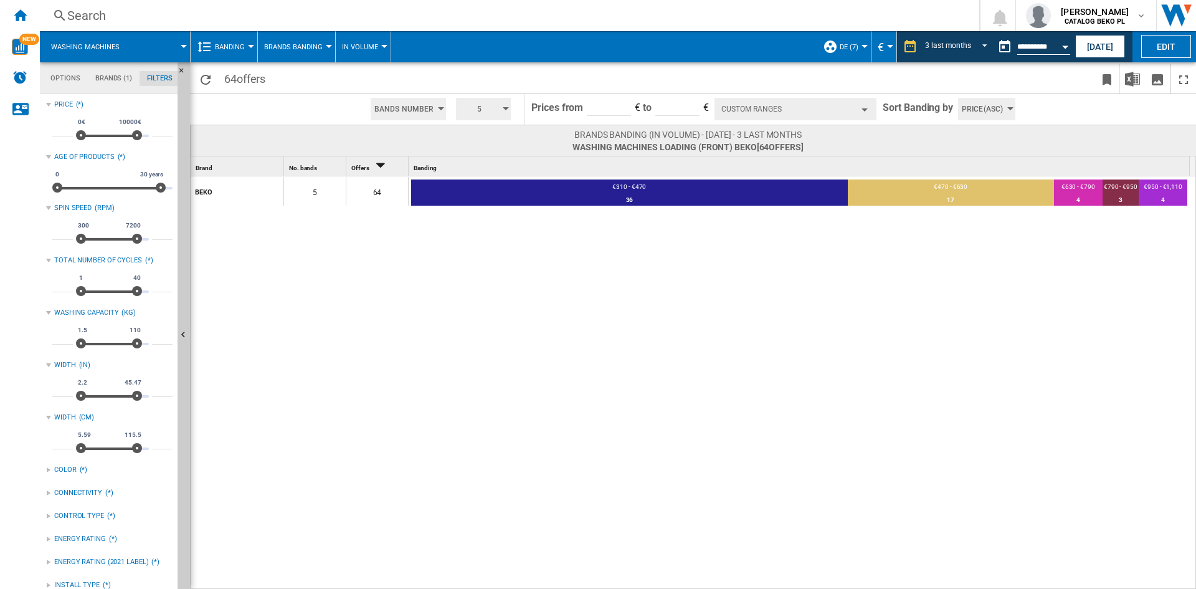
click at [831, 106] on button "Custom Ranges" at bounding box center [796, 109] width 162 height 22
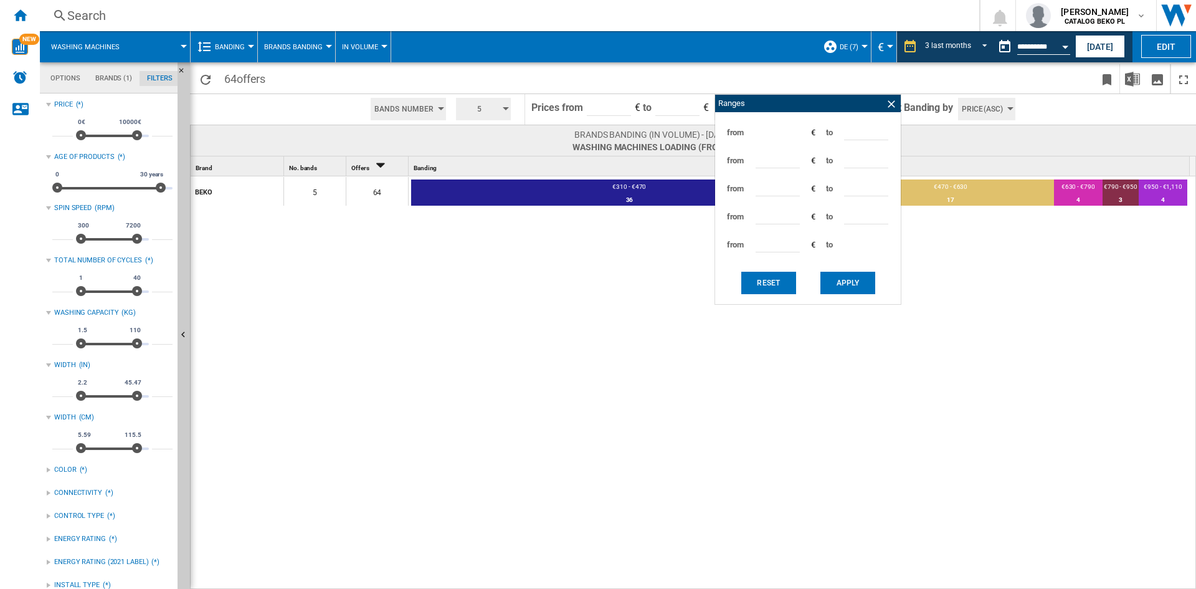
click at [852, 135] on input "***" at bounding box center [866, 131] width 44 height 19
type input "***"
click at [854, 283] on button "Apply" at bounding box center [848, 283] width 55 height 22
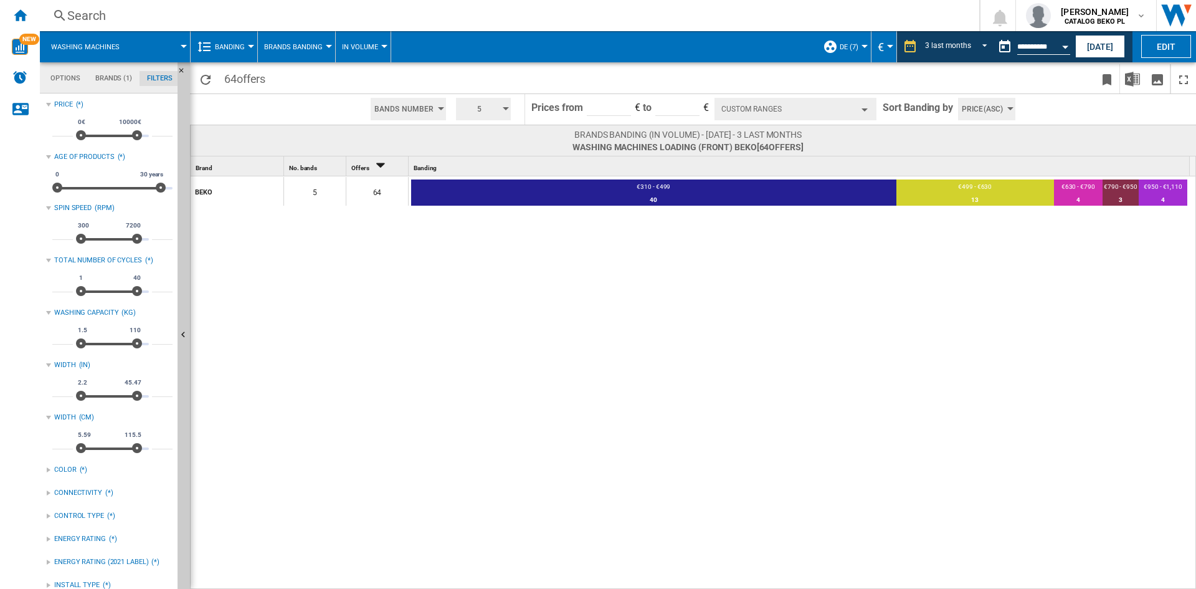
click at [831, 105] on button "Custom Ranges" at bounding box center [796, 109] width 162 height 22
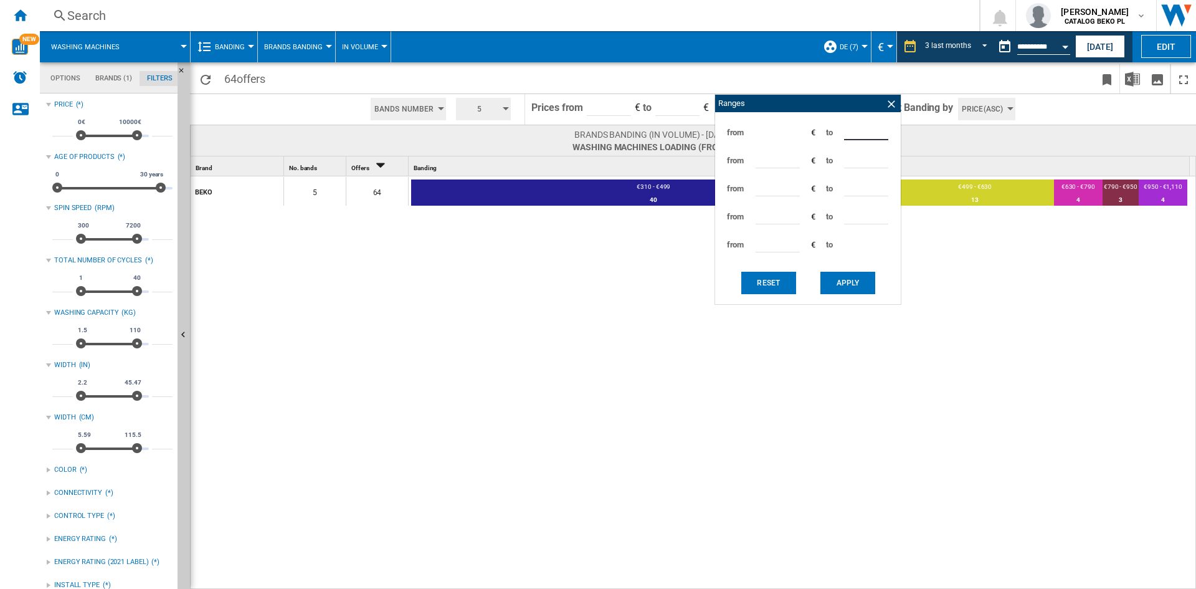
click at [847, 134] on input "***" at bounding box center [866, 131] width 44 height 19
type input "***"
click at [835, 271] on div "Reset Apply" at bounding box center [808, 283] width 173 height 30
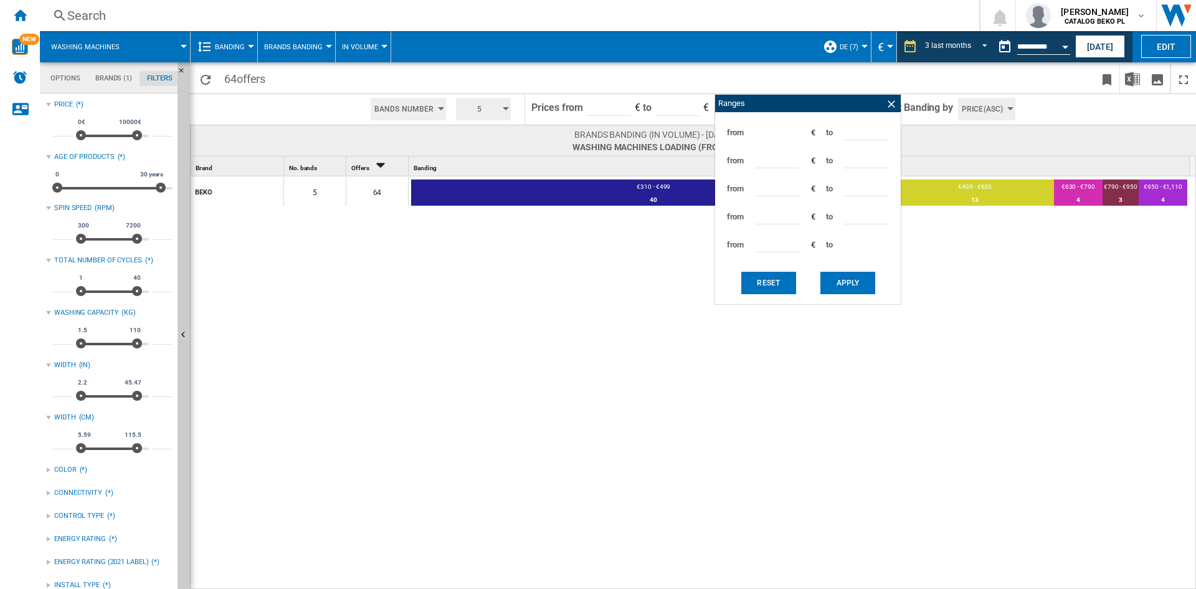
click at [836, 279] on button "Apply" at bounding box center [848, 283] width 55 height 22
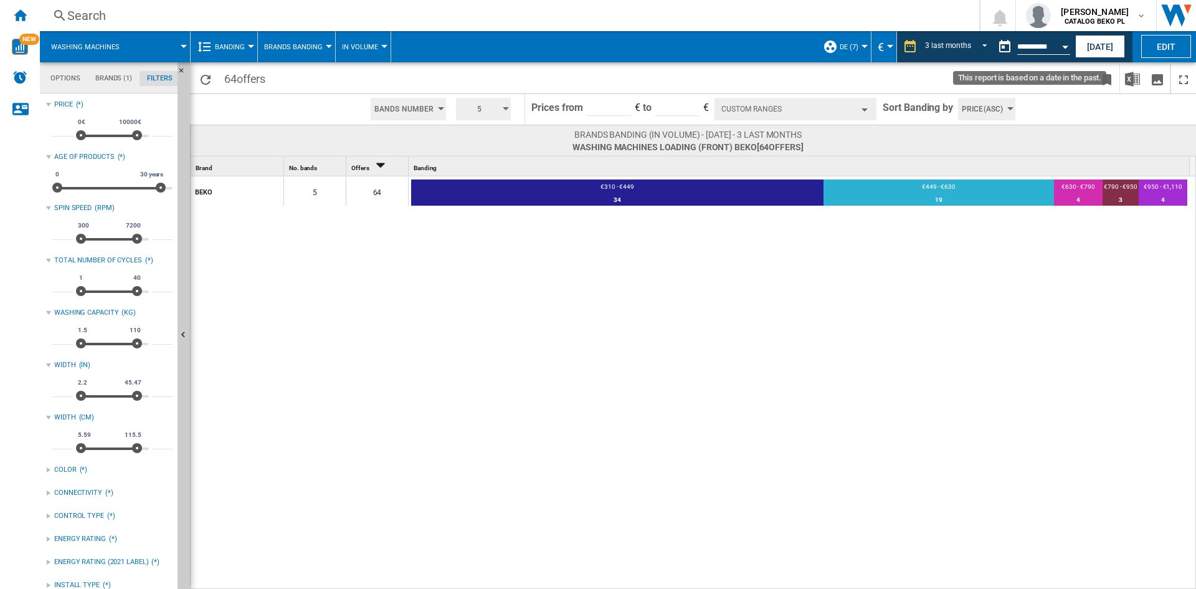
click at [1068, 48] on div "Open calendar" at bounding box center [1065, 46] width 6 height 3
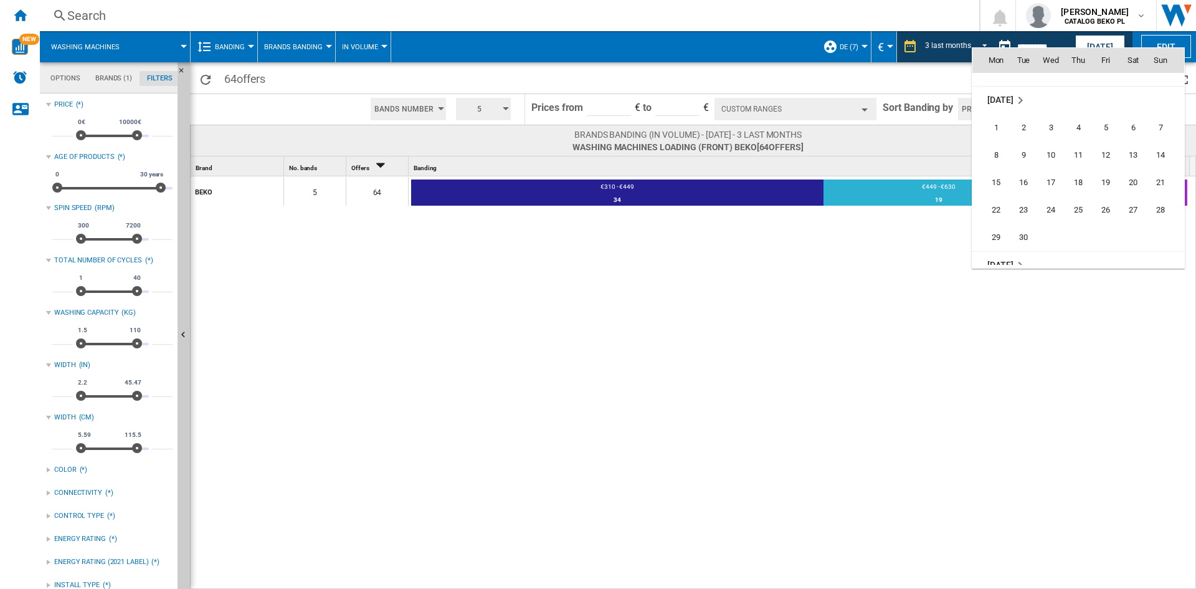
scroll to position [5845, 0]
click at [1055, 208] on span "1" at bounding box center [1051, 214] width 25 height 25
type input "**********"
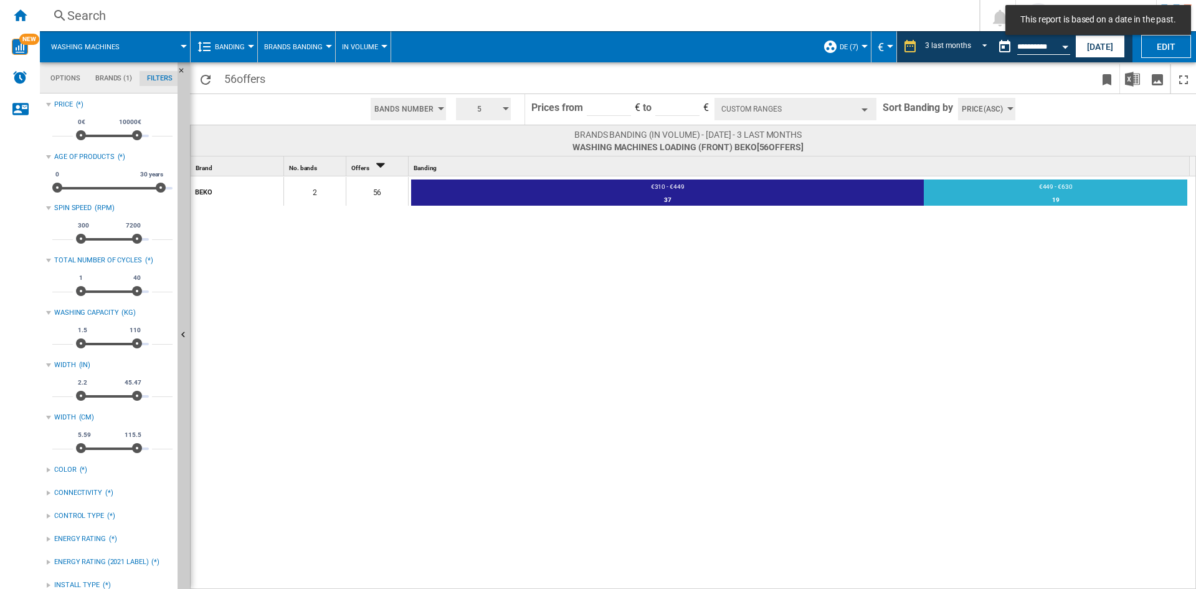
click at [986, 315] on div "BEKO 2 56 €310 - €449 37 66.07% €449 - €630 19 33.93%" at bounding box center [694, 383] width 1006 height 414
click at [108, 77] on md-tab-item "Brands (1)" at bounding box center [114, 78] width 52 height 15
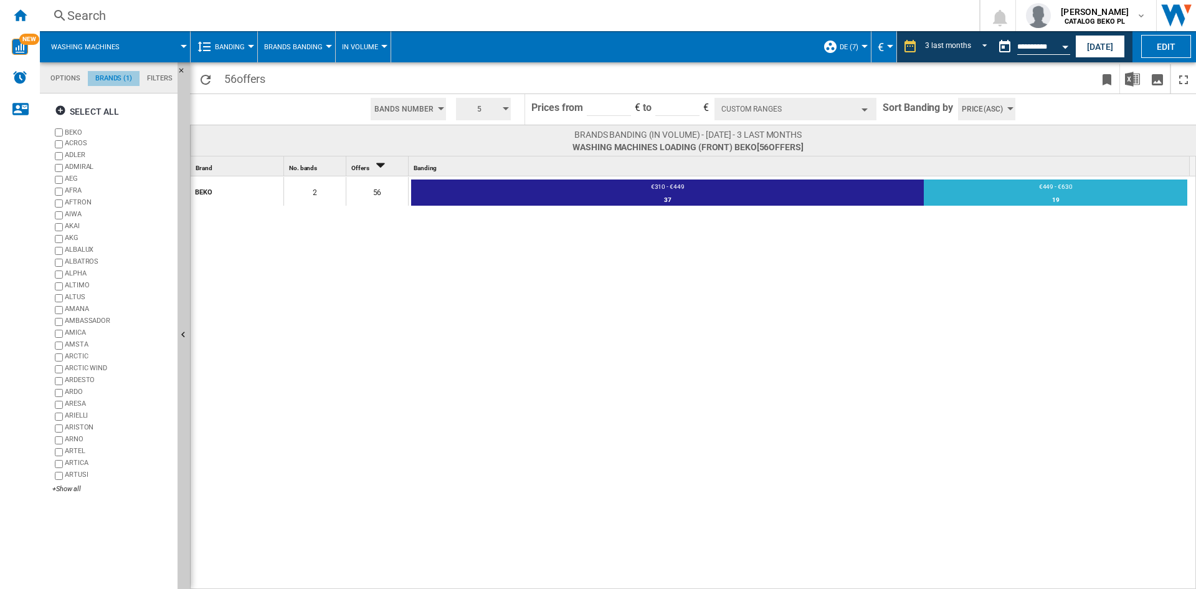
scroll to position [48, 0]
click at [70, 492] on div "+Show all" at bounding box center [112, 488] width 120 height 9
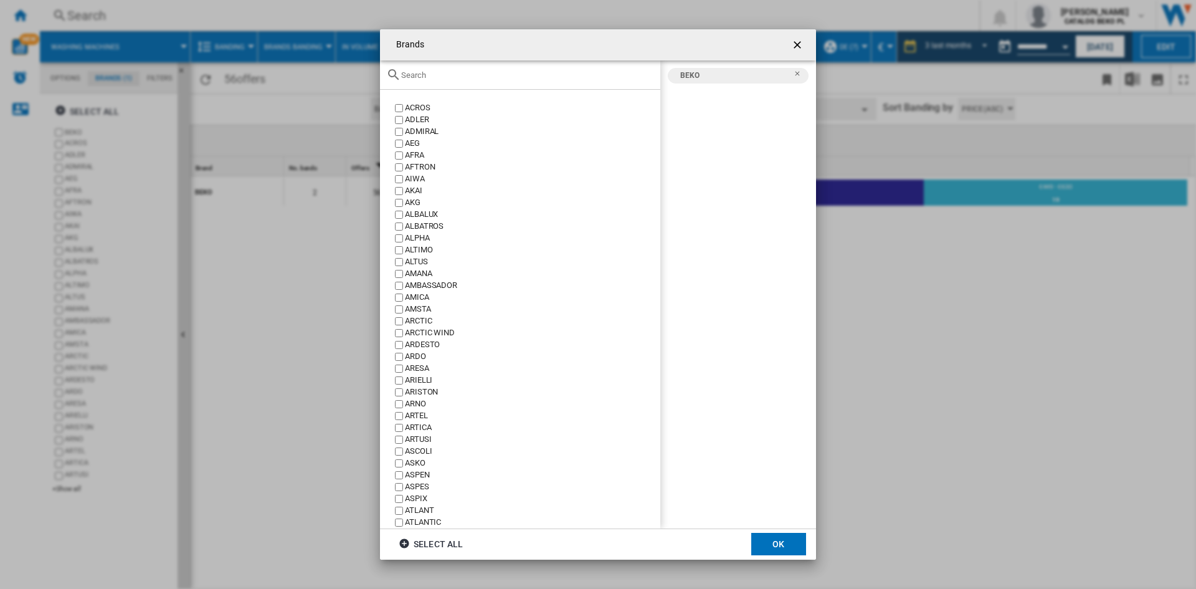
click at [519, 84] on div "Brands ACROS ..." at bounding box center [520, 74] width 280 height 29
click at [519, 77] on input "Brands ACROS ..." at bounding box center [527, 74] width 253 height 9
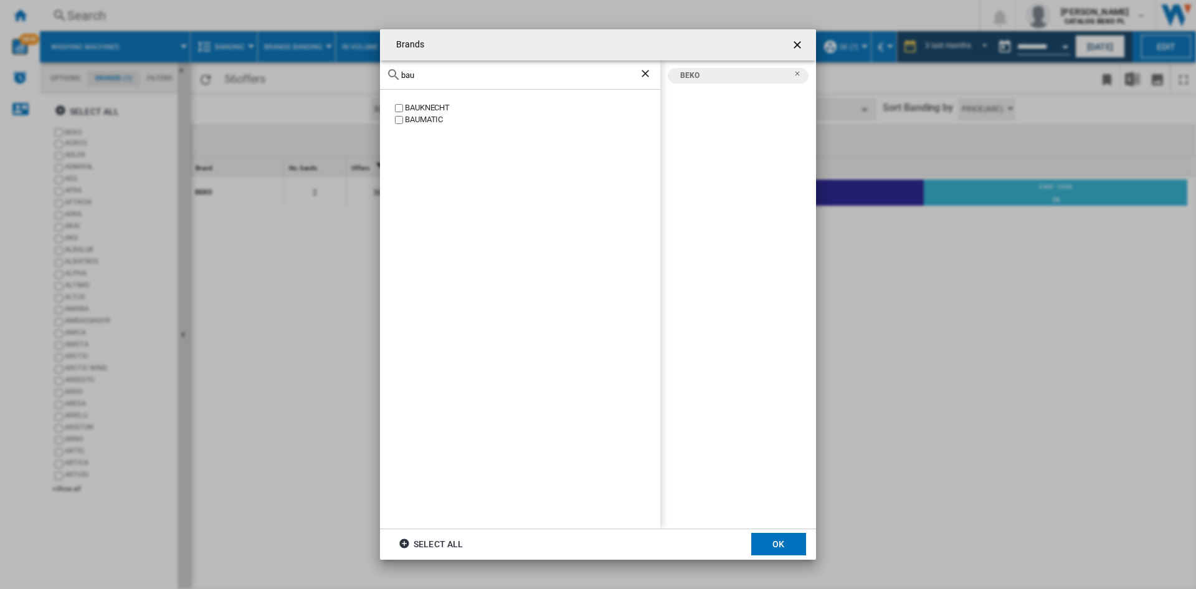
type input "bau"
click at [416, 103] on div "BAUKNECHT" at bounding box center [532, 108] width 255 height 12
click at [787, 540] on button "OK" at bounding box center [778, 544] width 55 height 22
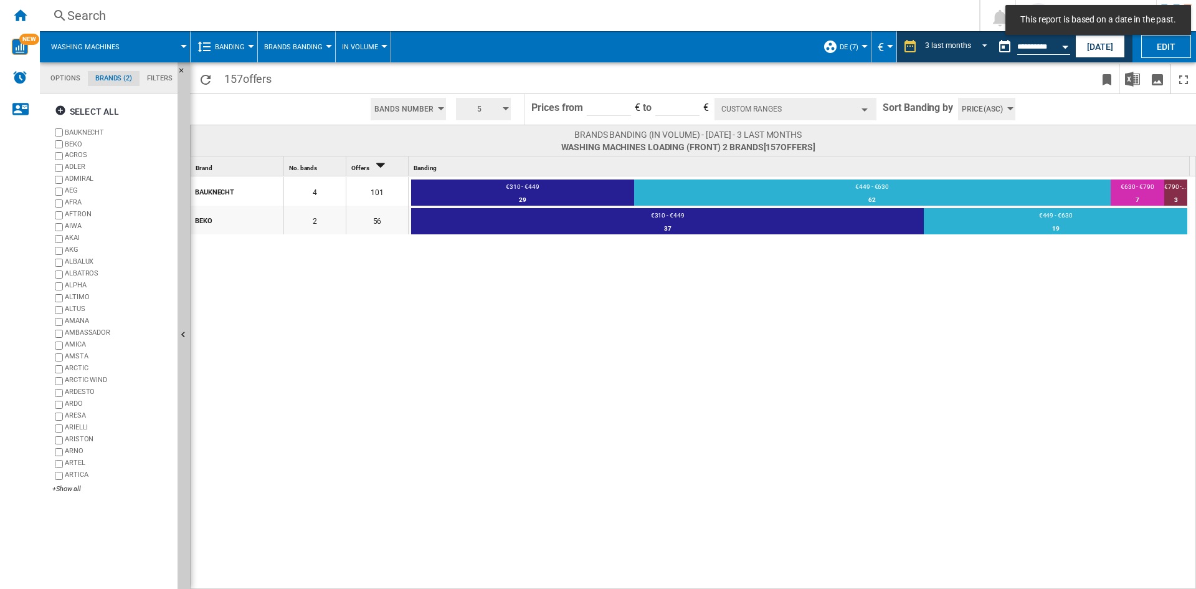
click at [803, 103] on button "Custom Ranges" at bounding box center [796, 109] width 162 height 22
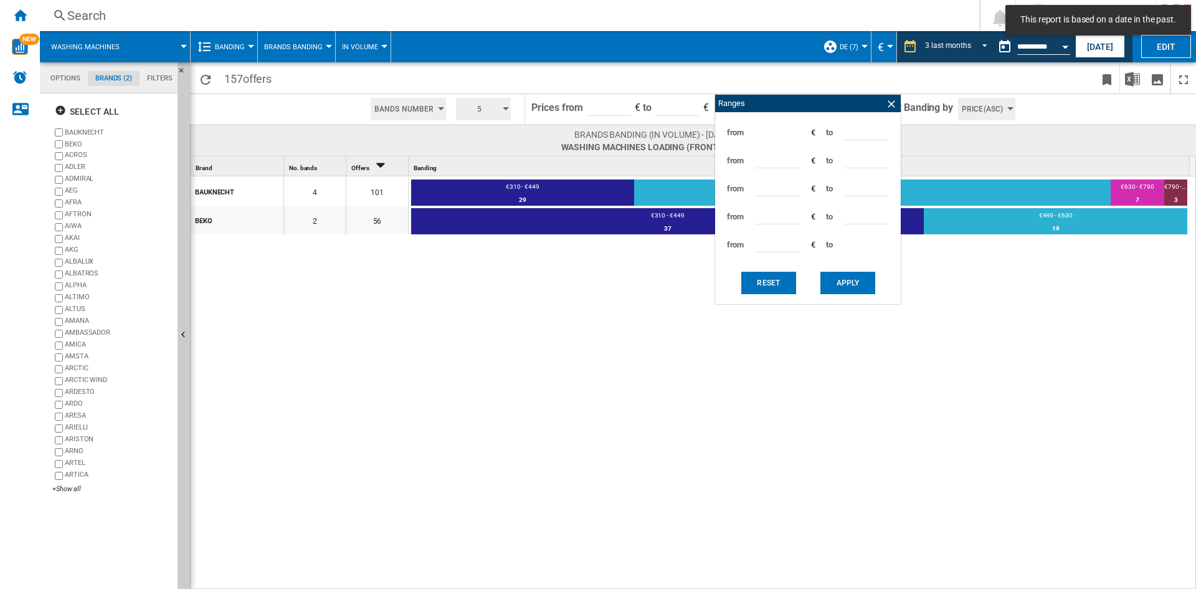
click at [854, 158] on input "***" at bounding box center [866, 159] width 44 height 19
type input "***"
click at [853, 270] on div "Reset Apply" at bounding box center [808, 283] width 173 height 30
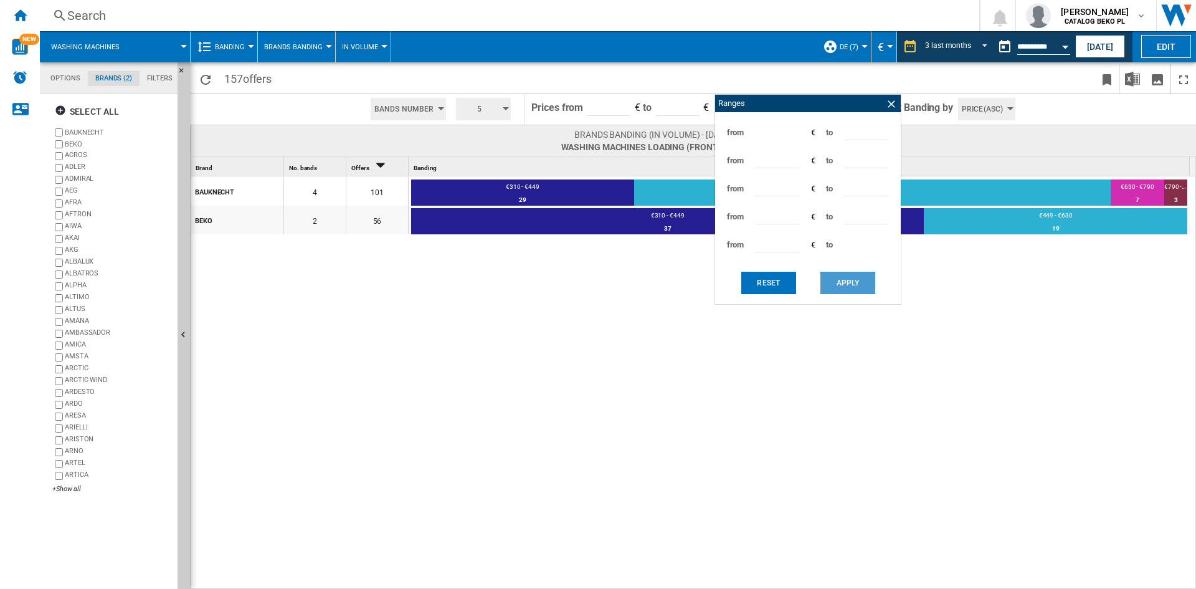
click at [854, 287] on button "Apply" at bounding box center [848, 283] width 55 height 22
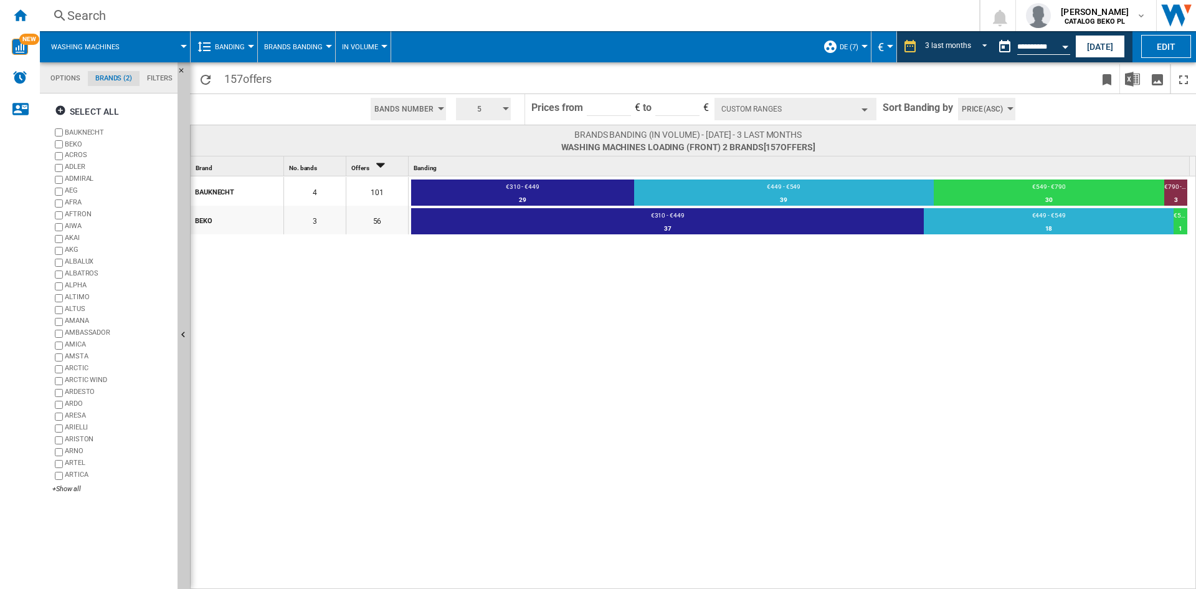
click at [64, 72] on md-tab-item "Options" at bounding box center [65, 78] width 45 height 15
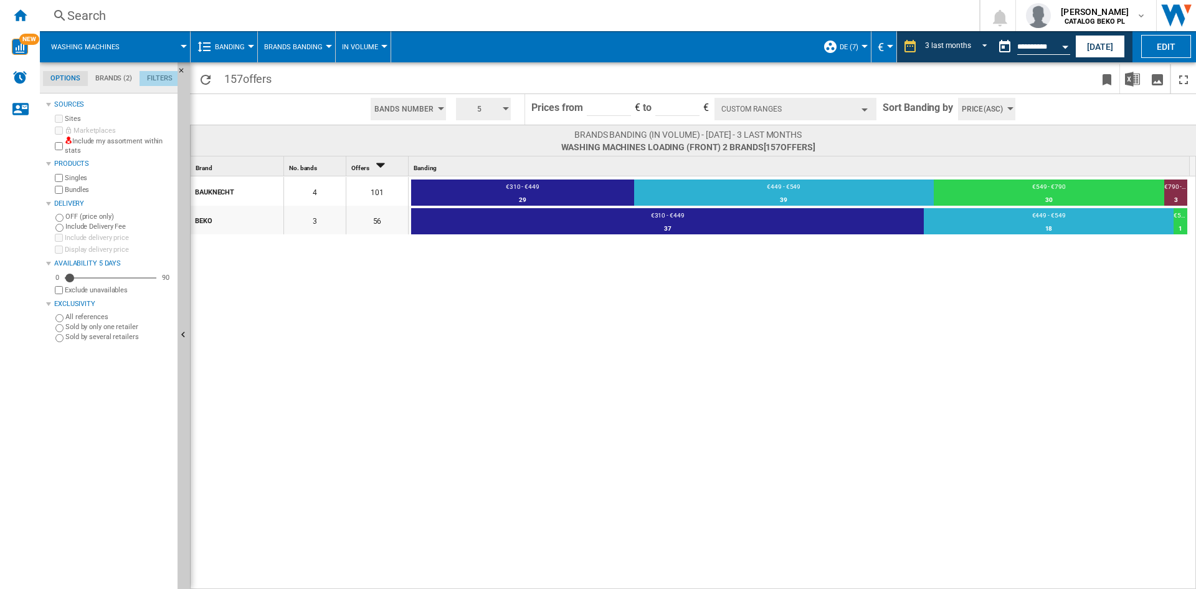
click at [147, 75] on md-tab-item "Filters" at bounding box center [160, 78] width 41 height 15
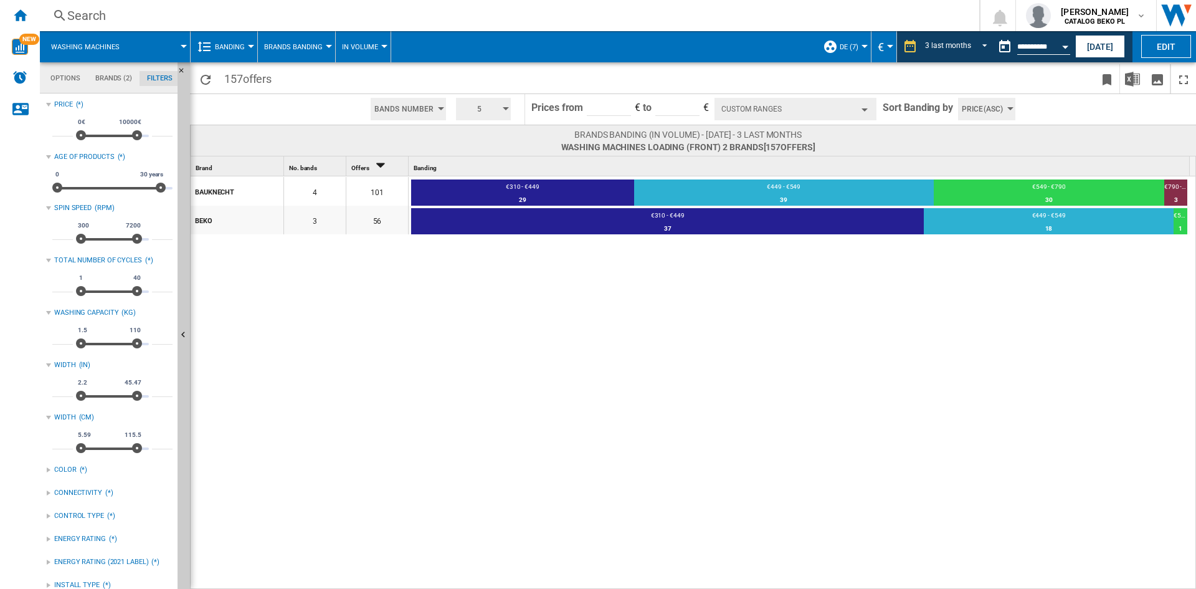
click at [95, 50] on span "Washing machines" at bounding box center [85, 47] width 69 height 8
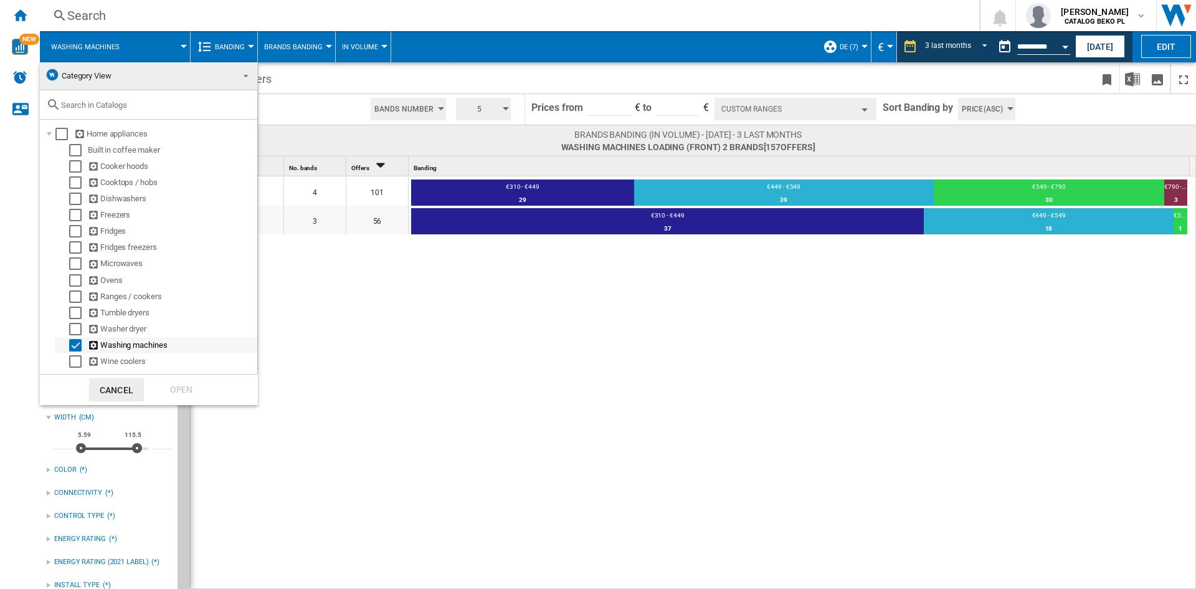
click at [71, 347] on div "Select" at bounding box center [75, 345] width 12 height 12
click at [72, 312] on div "Select" at bounding box center [75, 313] width 12 height 12
click at [174, 388] on div "Open" at bounding box center [181, 389] width 55 height 23
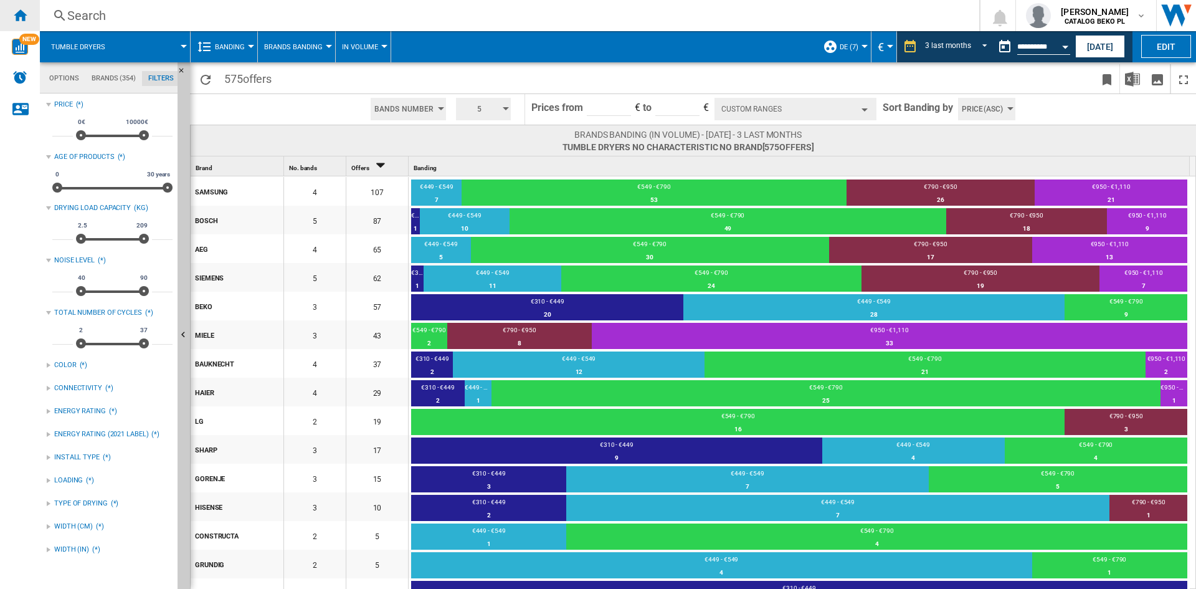
click at [24, 14] on ng-md-icon "Home" at bounding box center [19, 14] width 15 height 15
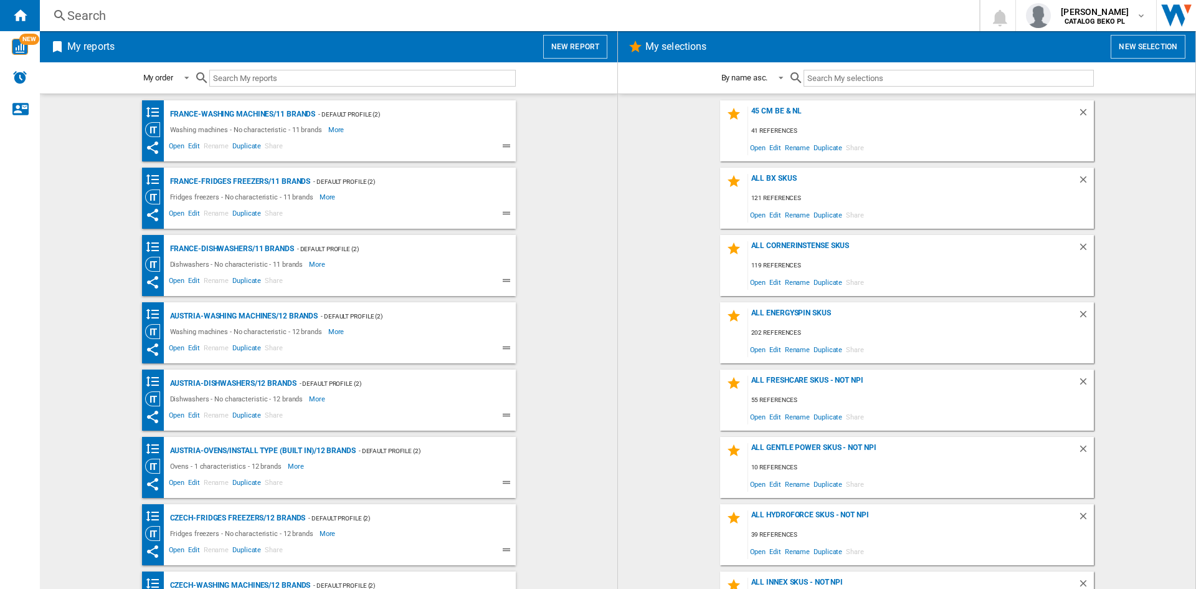
click at [571, 54] on button "New report" at bounding box center [575, 47] width 64 height 24
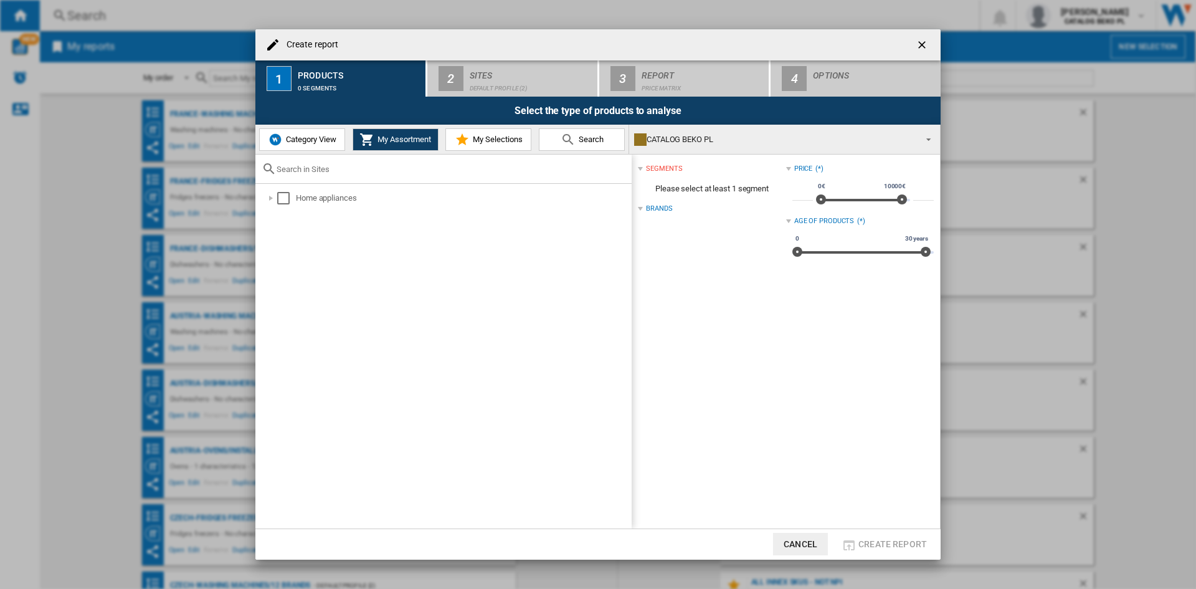
click at [295, 147] on button "Category View" at bounding box center [302, 139] width 86 height 22
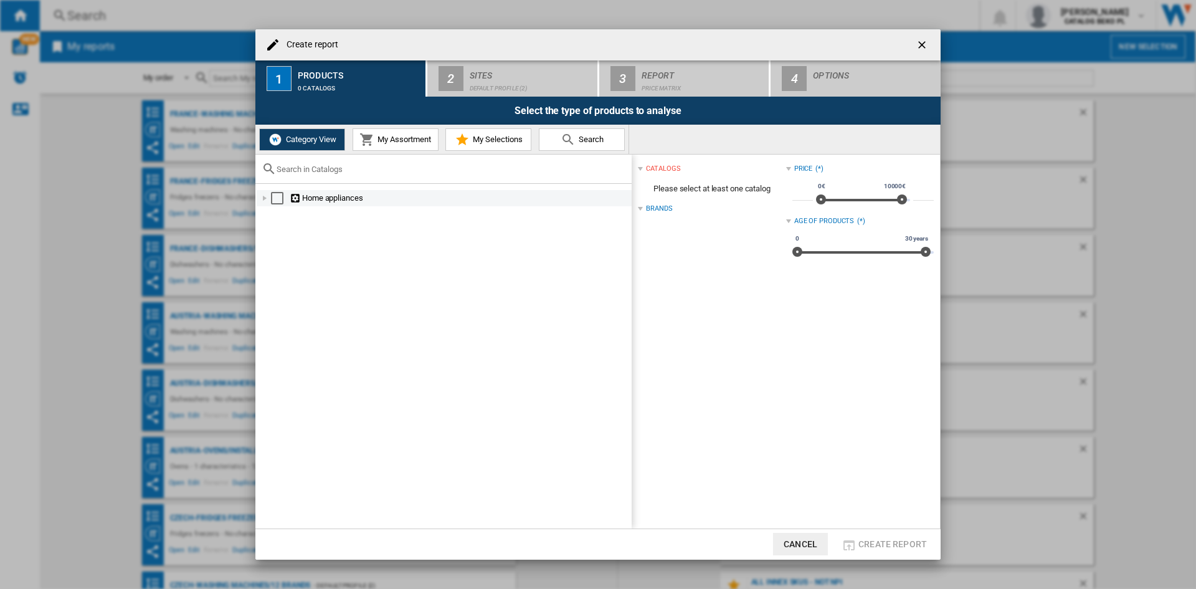
click at [262, 199] on div "Create report ..." at bounding box center [265, 198] width 12 height 12
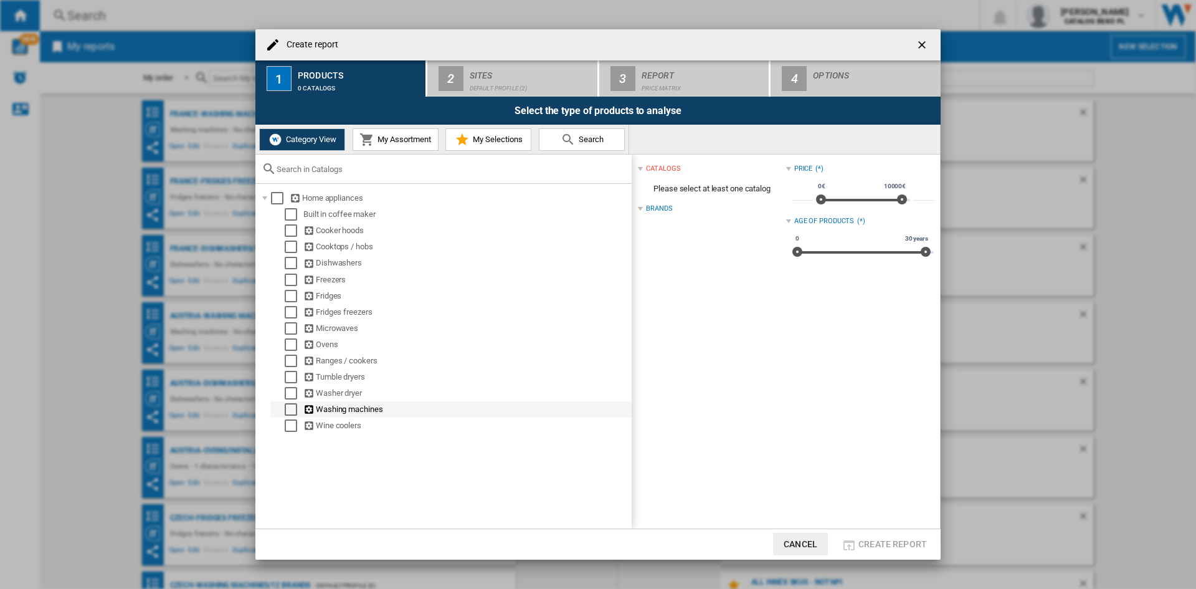
click at [288, 411] on div "Select" at bounding box center [291, 409] width 12 height 12
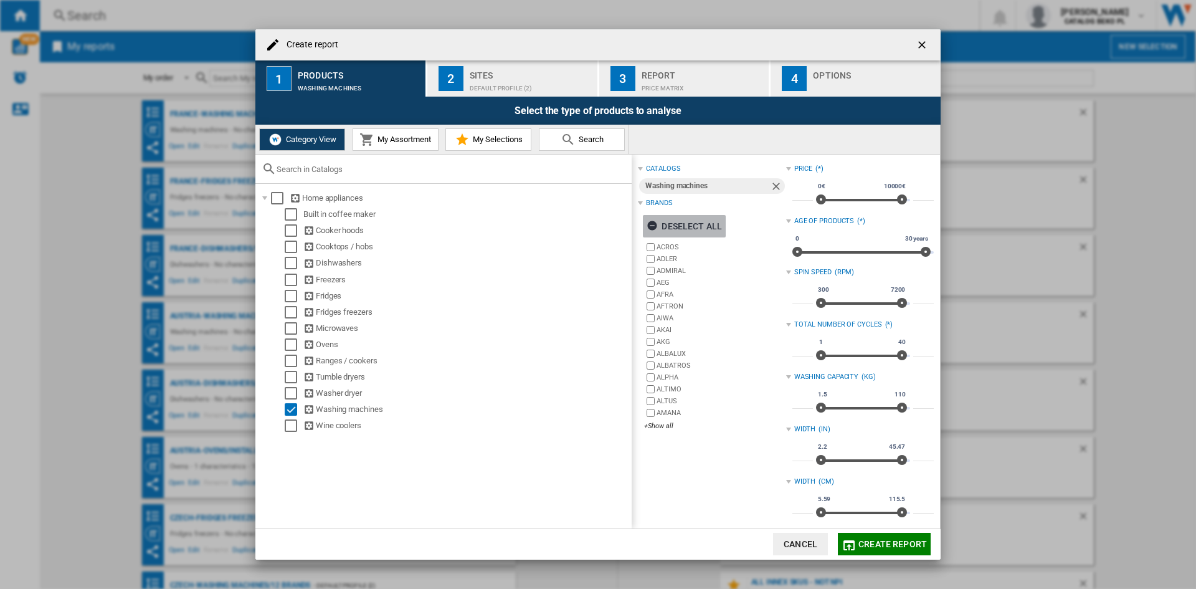
click at [687, 220] on div "Deselect all" at bounding box center [684, 226] width 75 height 22
click at [663, 427] on div "+Show all" at bounding box center [714, 425] width 141 height 9
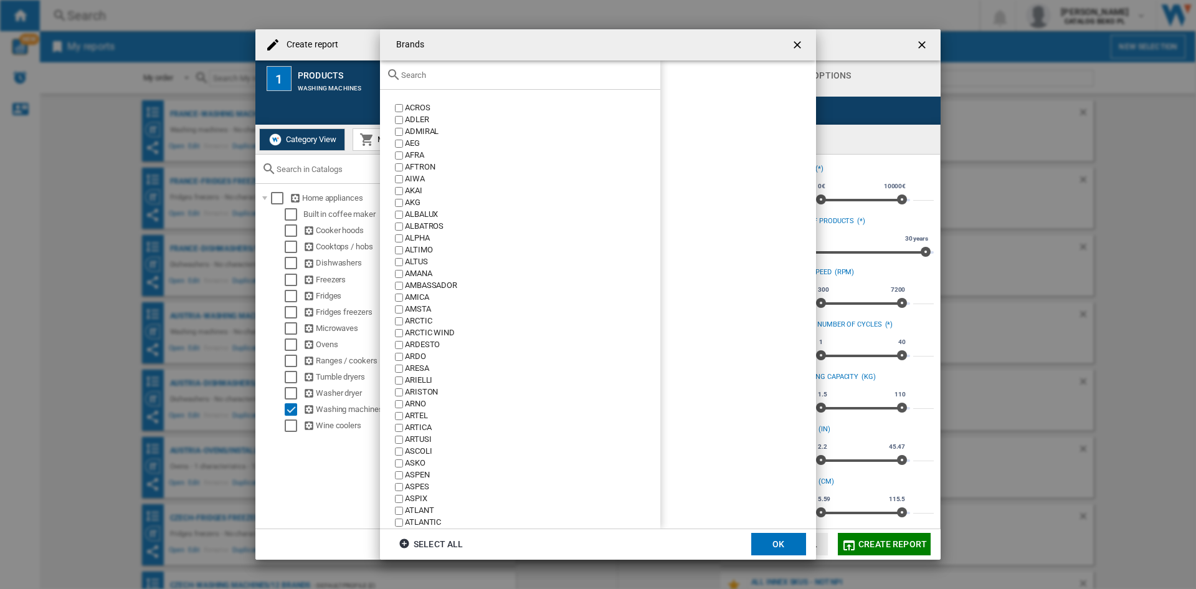
click at [524, 75] on input "Brands ACROS ..." at bounding box center [527, 74] width 253 height 9
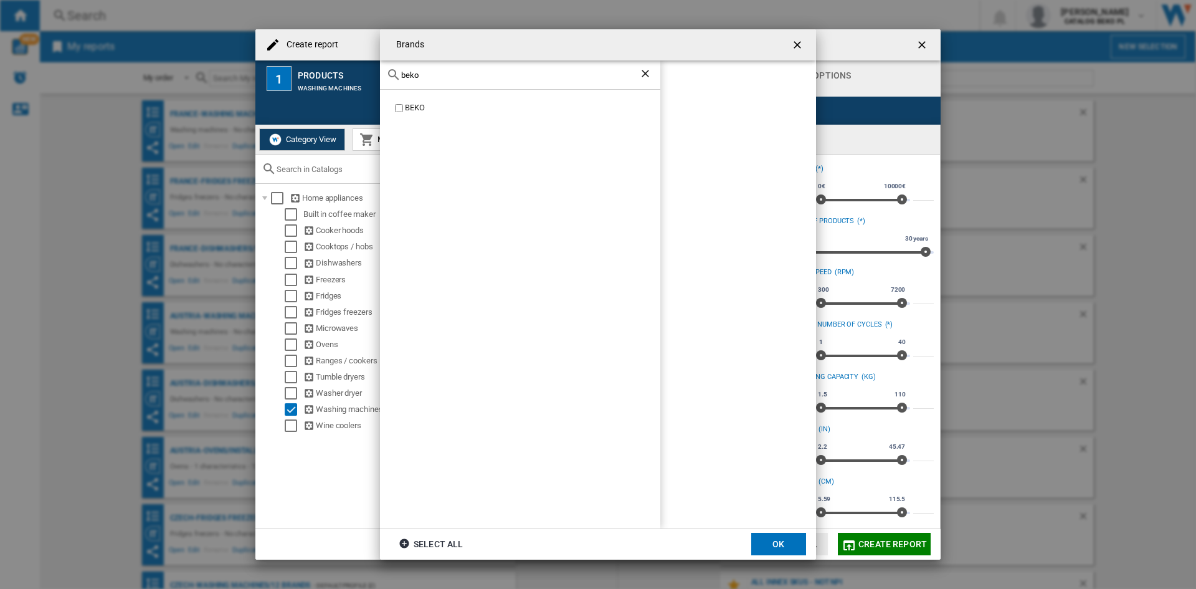
click at [416, 105] on div "BEKO" at bounding box center [532, 108] width 255 height 12
click at [452, 72] on input "beko" at bounding box center [520, 74] width 238 height 9
click at [451, 74] on input "beko" at bounding box center [520, 74] width 238 height 9
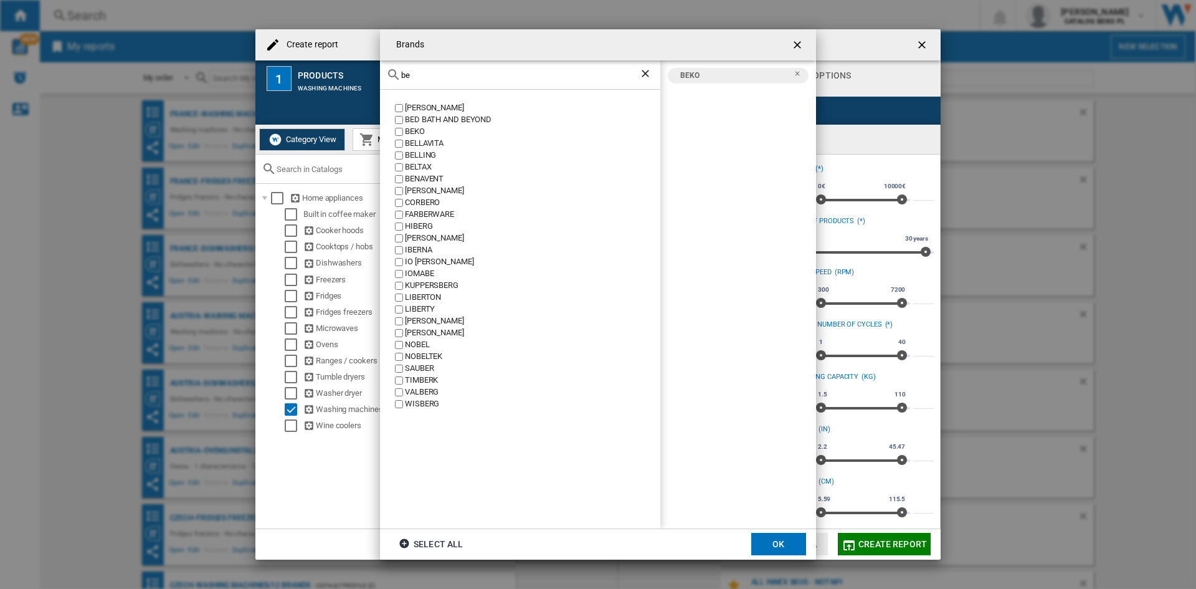
type input "b"
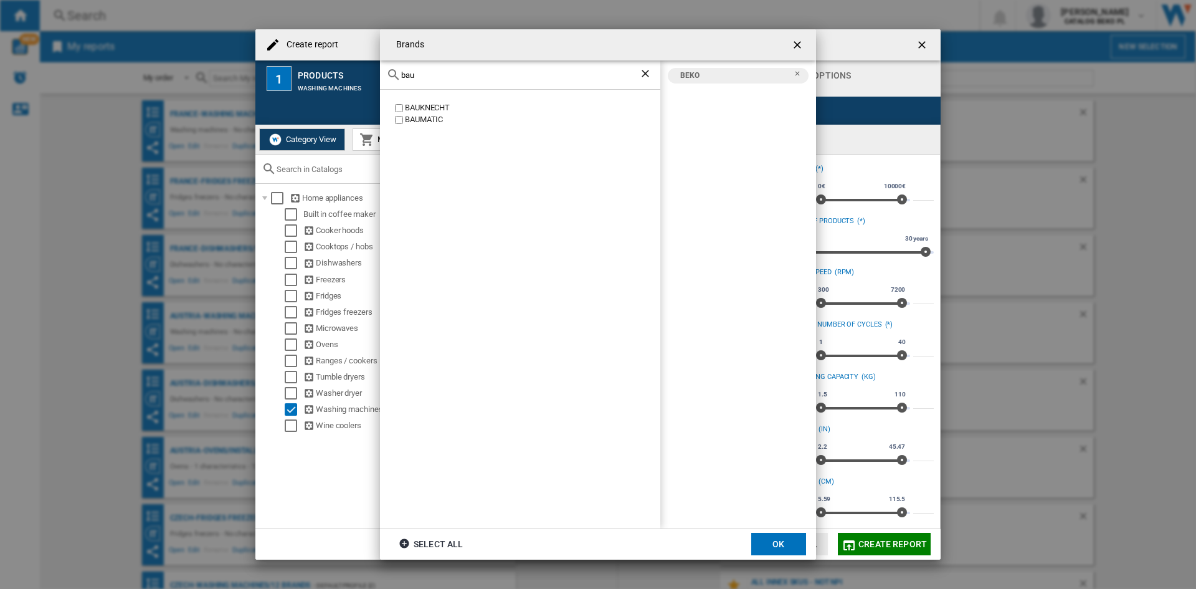
type input "bau"
click at [419, 102] on div "BAUKNECHT BAUMATIC" at bounding box center [520, 309] width 280 height 439
click at [436, 108] on div "BAUKNECHT" at bounding box center [532, 108] width 255 height 12
click at [776, 538] on button "OK" at bounding box center [778, 544] width 55 height 22
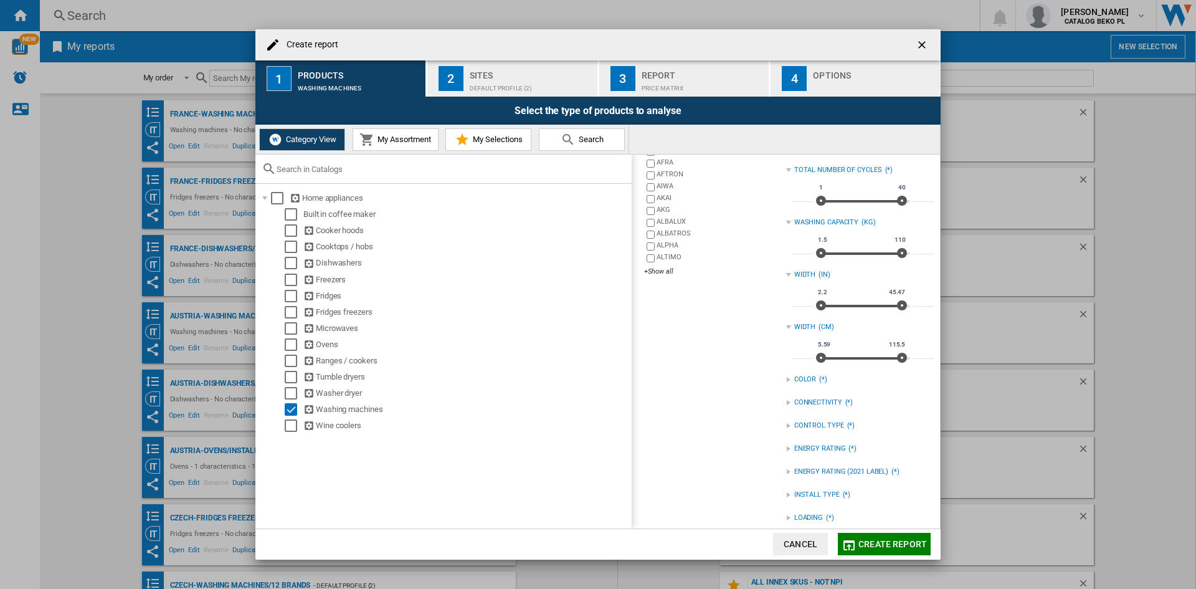
scroll to position [165, 0]
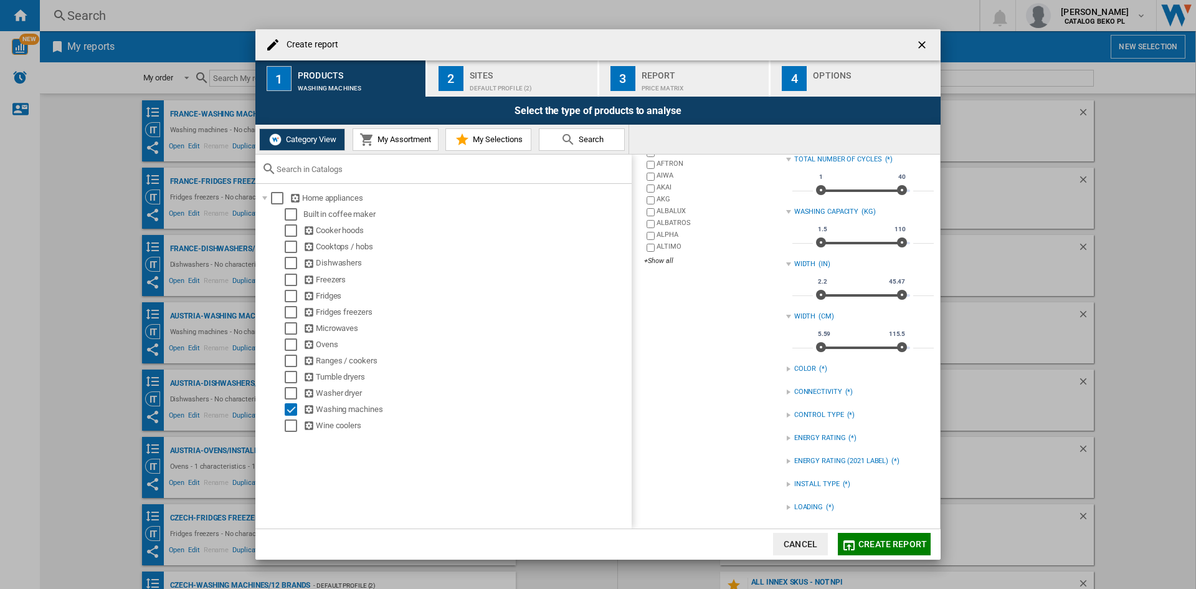
click at [789, 478] on div "INSTALL TYPE (*)" at bounding box center [860, 484] width 148 height 16
click at [789, 482] on div "INSTALL TYPE (*)" at bounding box center [860, 484] width 148 height 16
click at [288, 407] on div "Select" at bounding box center [291, 409] width 12 height 12
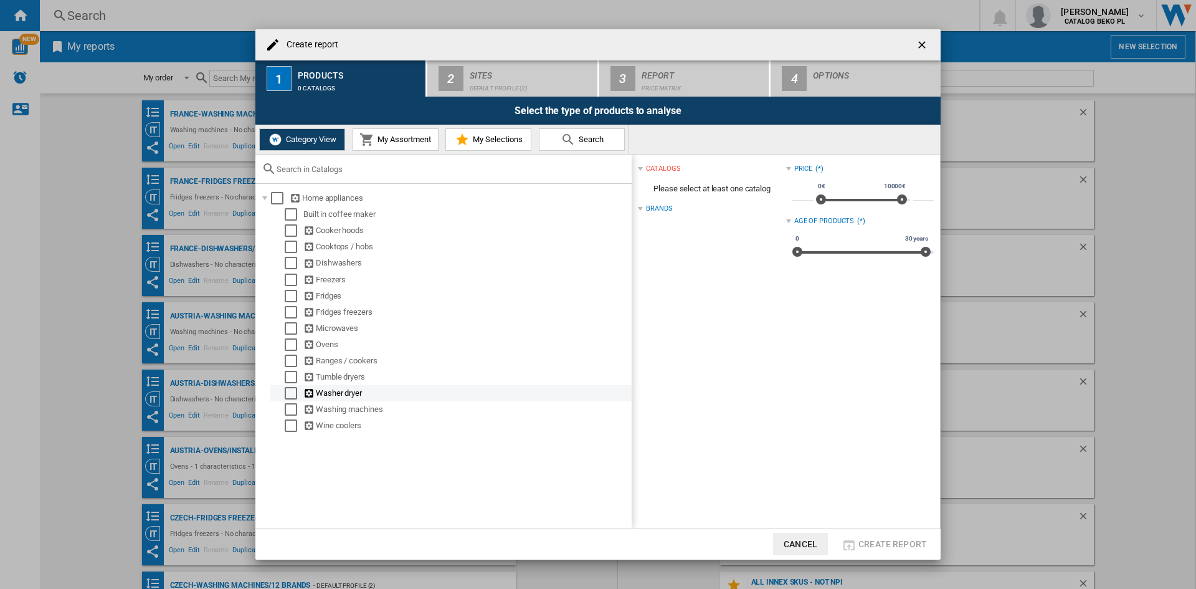
scroll to position [0, 0]
click at [292, 391] on div "Select" at bounding box center [291, 393] width 12 height 12
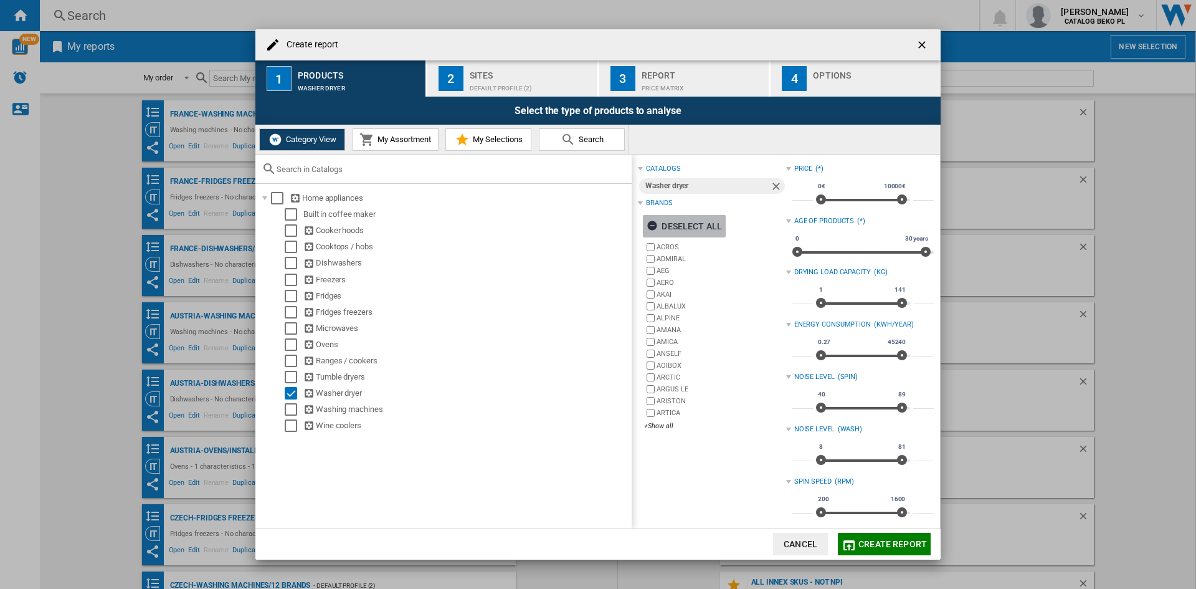
click at [684, 221] on div "Deselect all" at bounding box center [684, 226] width 75 height 22
click at [658, 427] on div "+Show all" at bounding box center [714, 425] width 141 height 9
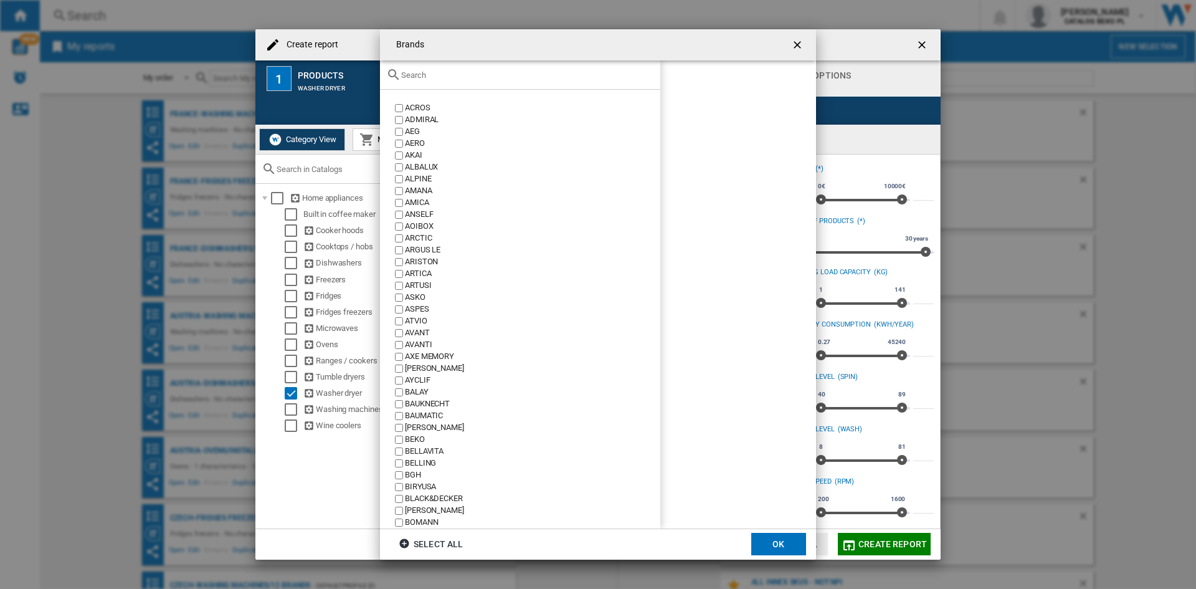
click at [599, 74] on input "Brands ACROS ..." at bounding box center [527, 74] width 253 height 9
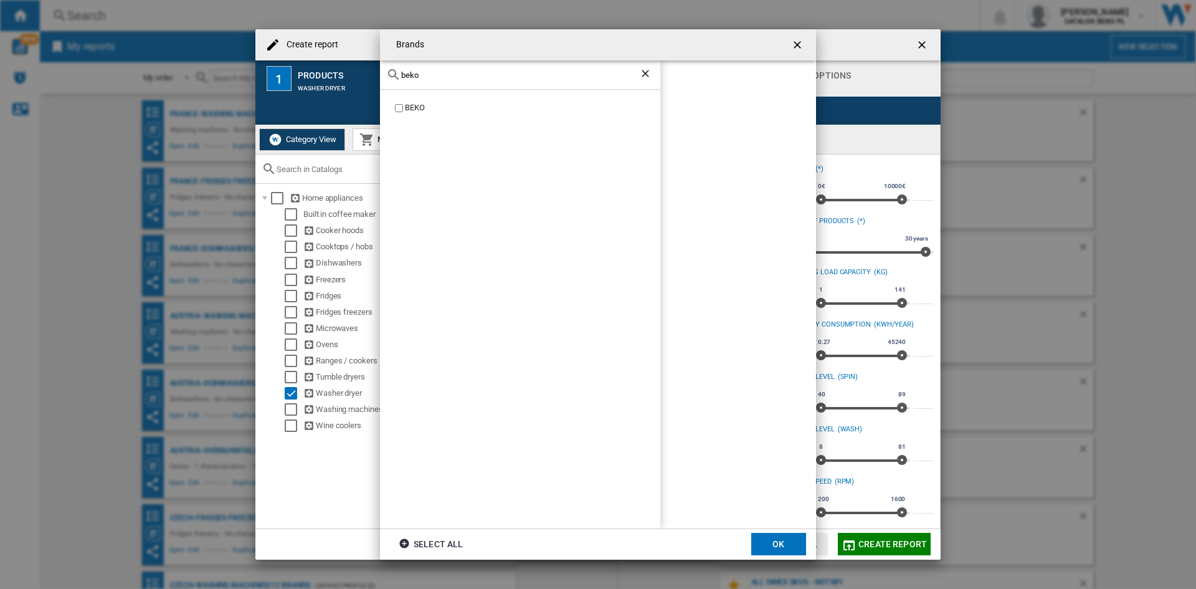
click at [414, 107] on div "BEKO" at bounding box center [532, 108] width 255 height 12
click at [431, 88] on div "beko" at bounding box center [520, 74] width 280 height 29
click at [437, 82] on div "beko" at bounding box center [520, 74] width 280 height 29
click at [438, 79] on input "beko" at bounding box center [520, 74] width 238 height 9
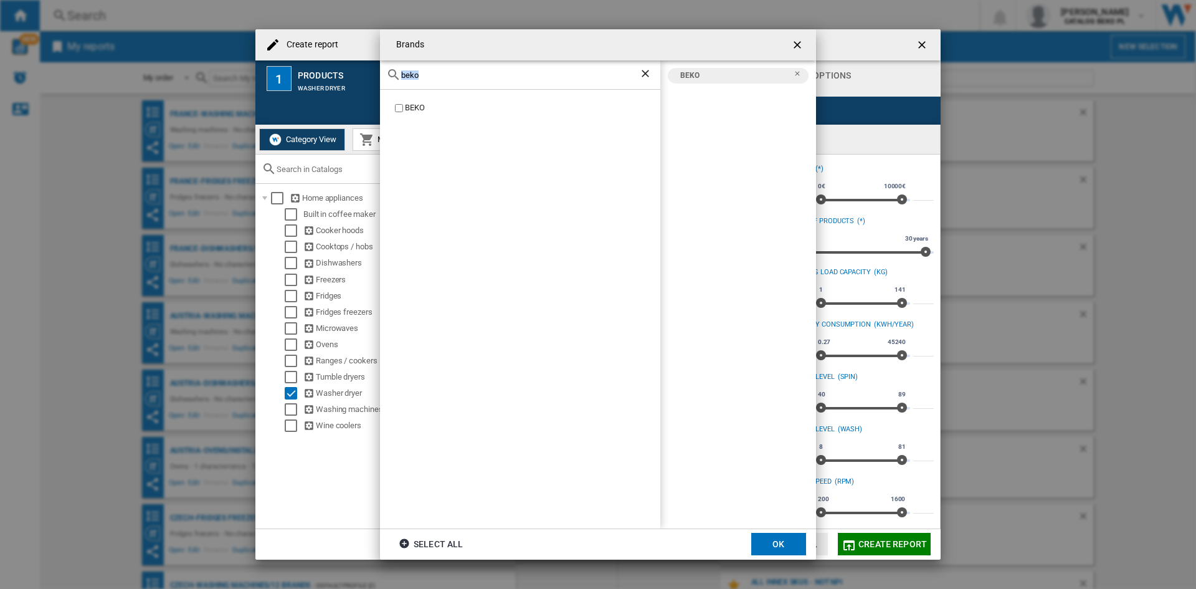
click at [440, 77] on input "beko" at bounding box center [520, 74] width 238 height 9
click at [437, 69] on div "beko" at bounding box center [520, 74] width 280 height 29
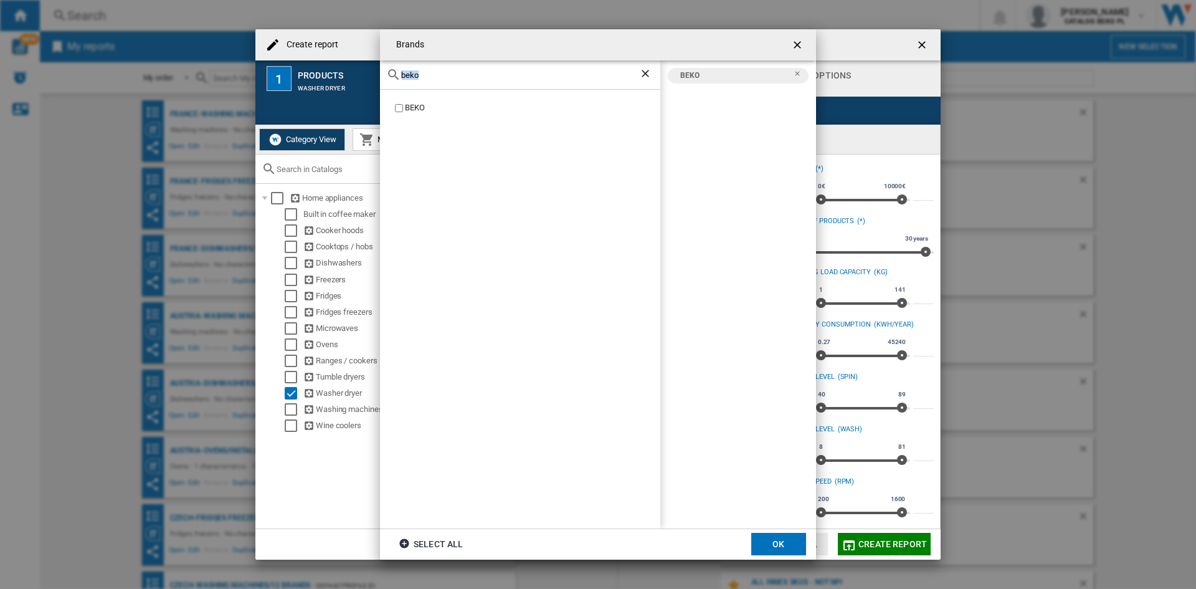
click at [434, 77] on input "beko" at bounding box center [520, 74] width 238 height 9
type input "bauk"
click at [425, 106] on div "BAUKNECHT" at bounding box center [532, 108] width 255 height 12
click at [784, 533] on button "OK" at bounding box center [778, 544] width 55 height 22
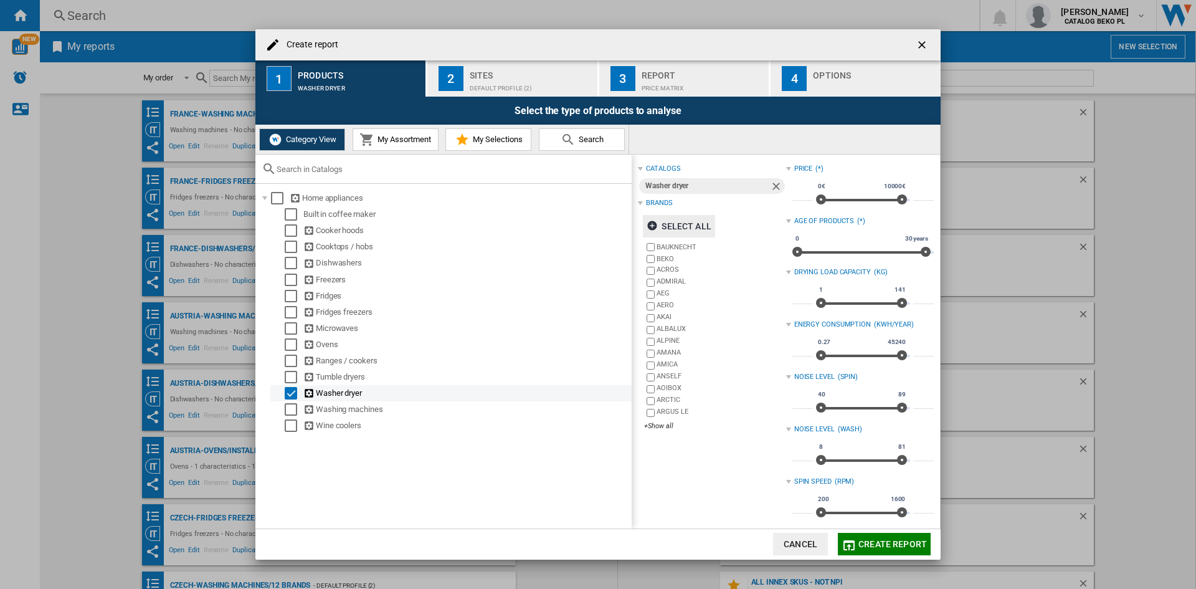
click at [286, 391] on div "Select" at bounding box center [291, 393] width 12 height 12
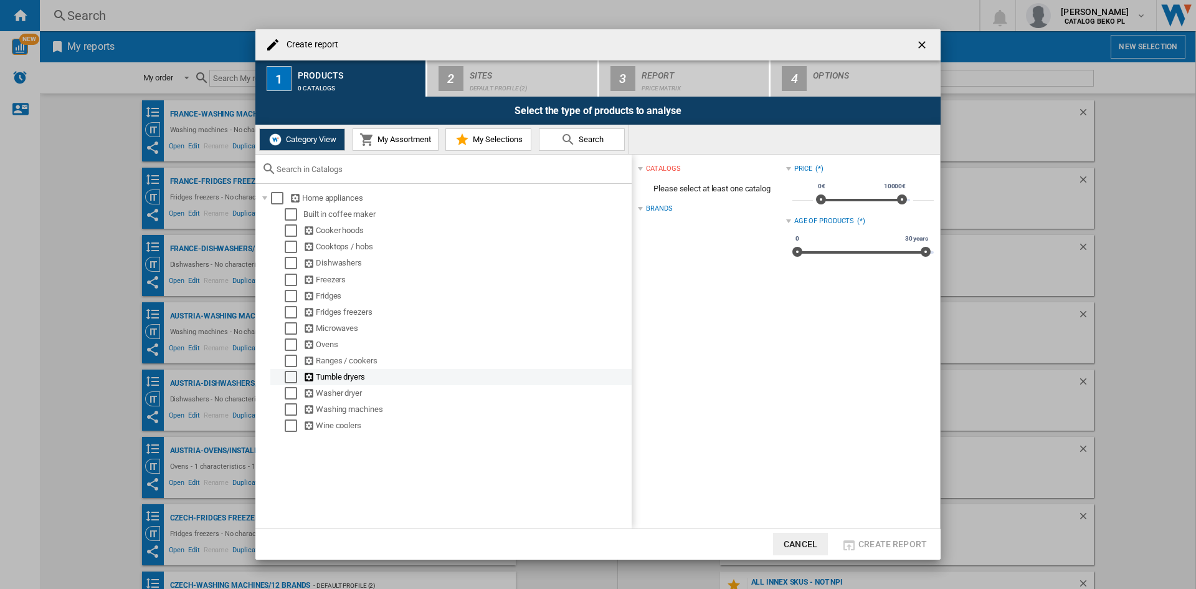
click at [293, 375] on div "Select" at bounding box center [291, 377] width 12 height 12
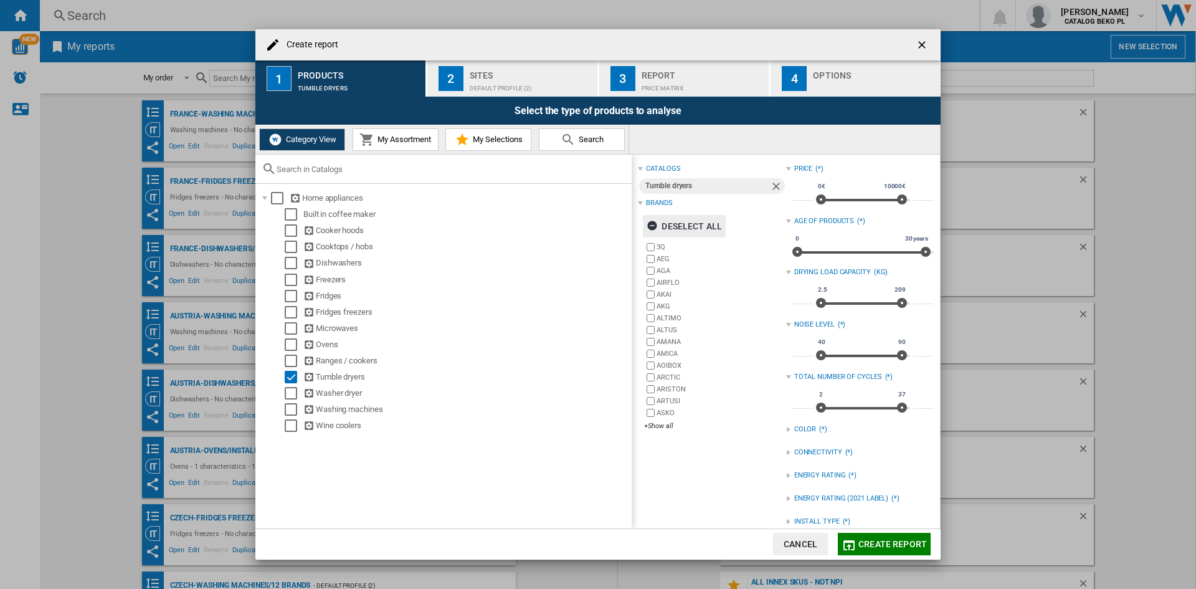
click at [665, 231] on div "Deselect all" at bounding box center [684, 226] width 75 height 22
click at [660, 431] on div "3Q AEG AGA AIRFLO AKAI AKG ALTIMO ALTUS AMANA AMICA [GEOGRAPHIC_DATA] ARCTIC [G…" at bounding box center [714, 337] width 141 height 192
click at [660, 433] on div "3Q AEG AGA AIRFLO AKAI AKG ALTIMO ALTUS AMANA AMICA [GEOGRAPHIC_DATA] ARCTIC [G…" at bounding box center [714, 337] width 141 height 192
click at [655, 429] on div "+Show all" at bounding box center [714, 425] width 141 height 9
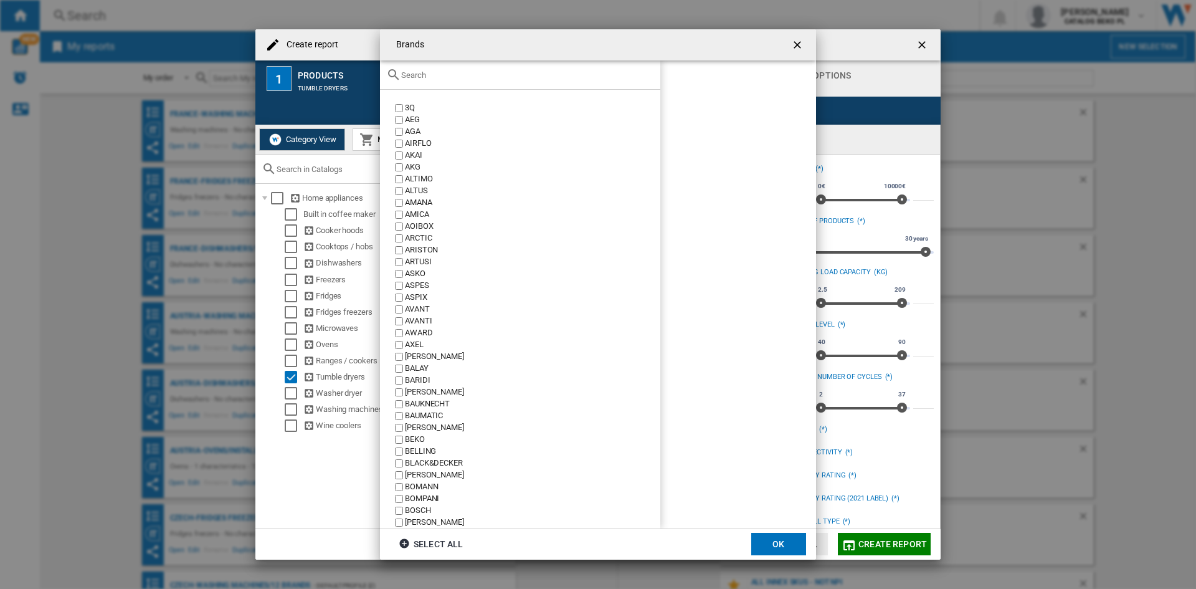
click at [518, 82] on div "Brands 3Q ..." at bounding box center [520, 74] width 280 height 29
click at [518, 75] on input "Brands 3Q ..." at bounding box center [527, 74] width 253 height 9
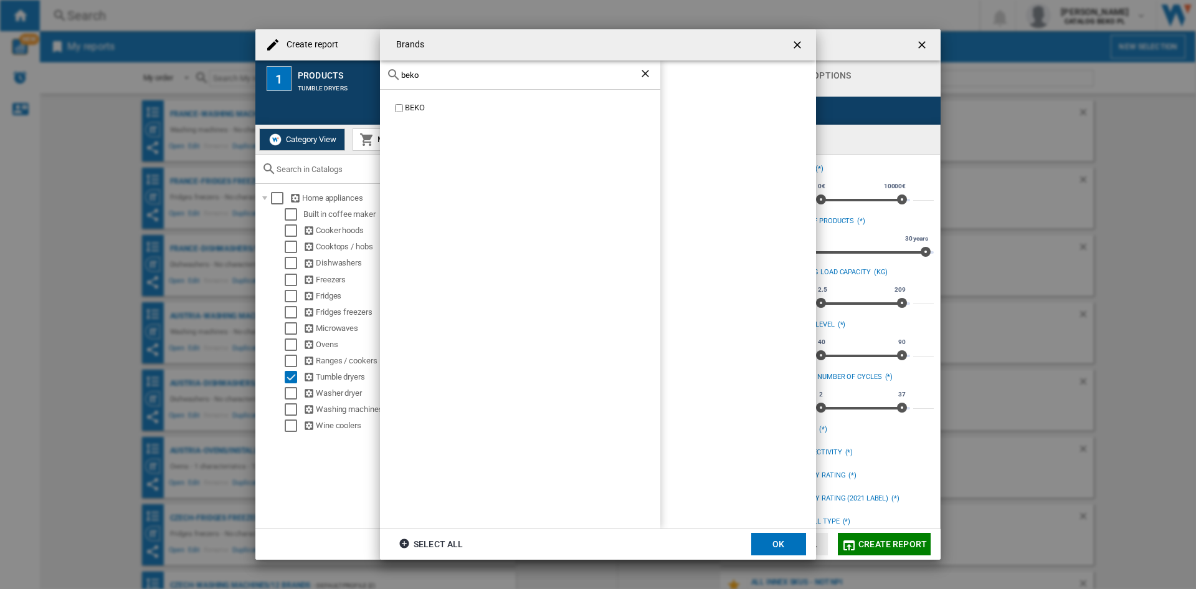
click at [413, 105] on div "BEKO" at bounding box center [532, 108] width 255 height 12
click at [448, 80] on div "beko" at bounding box center [520, 74] width 280 height 29
click at [451, 75] on input "beko" at bounding box center [520, 74] width 238 height 9
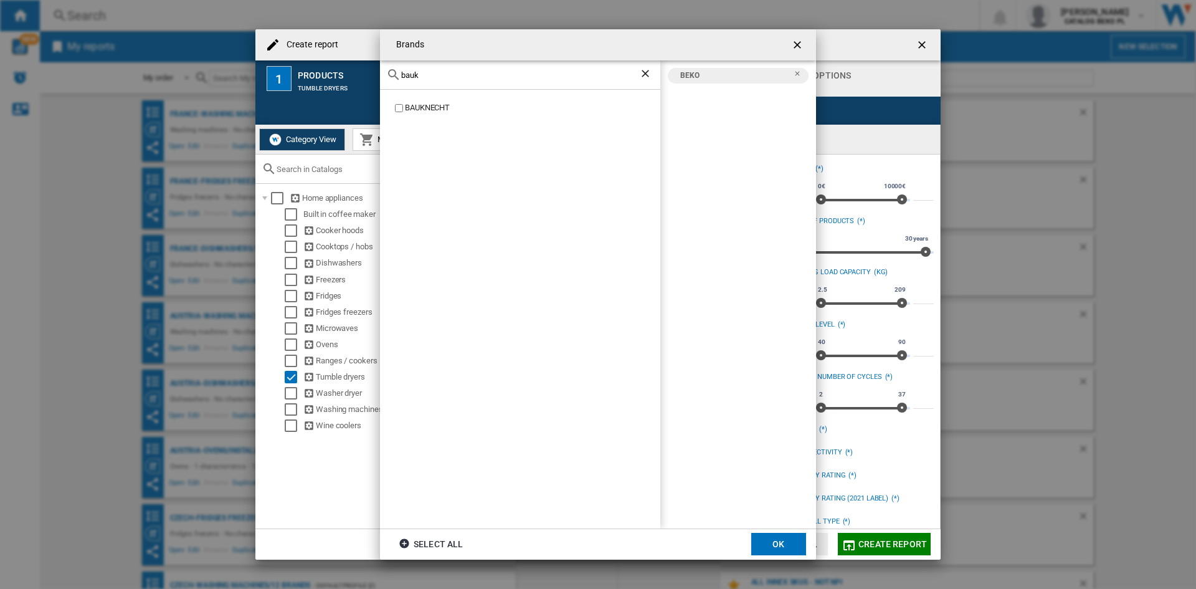
type input "bauk"
click at [418, 110] on div "BAUKNECHT" at bounding box center [532, 108] width 255 height 12
click at [757, 532] on md-dialog-actions "Select all OK" at bounding box center [598, 543] width 436 height 31
click at [758, 533] on button "OK" at bounding box center [778, 544] width 55 height 22
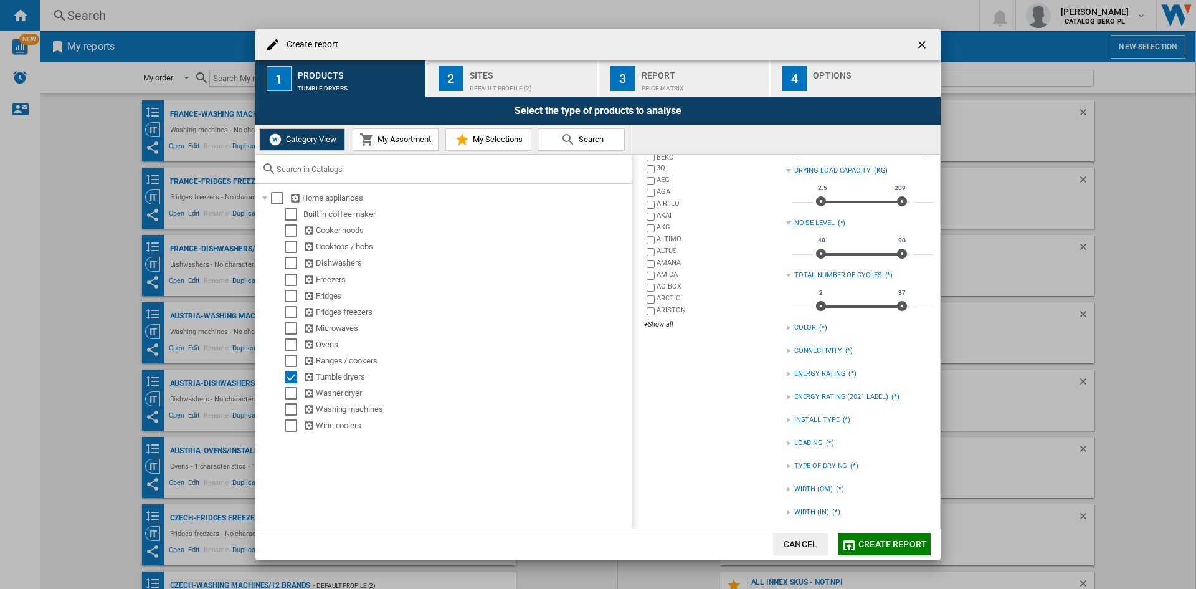
scroll to position [107, 0]
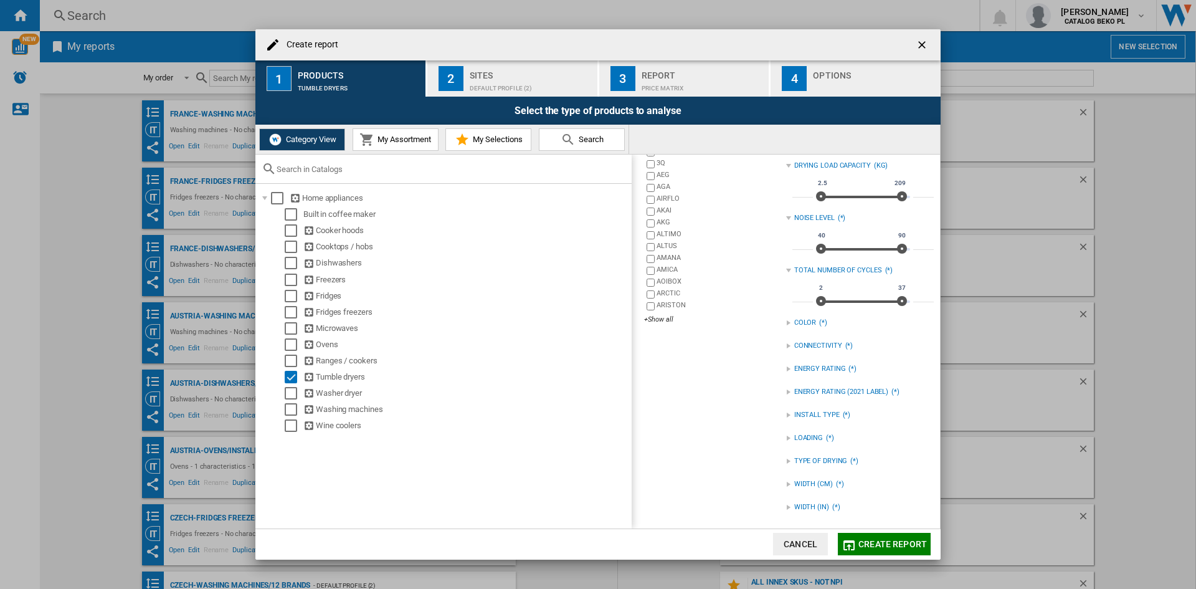
click at [786, 462] on div "Create report ..." at bounding box center [788, 461] width 5 height 5
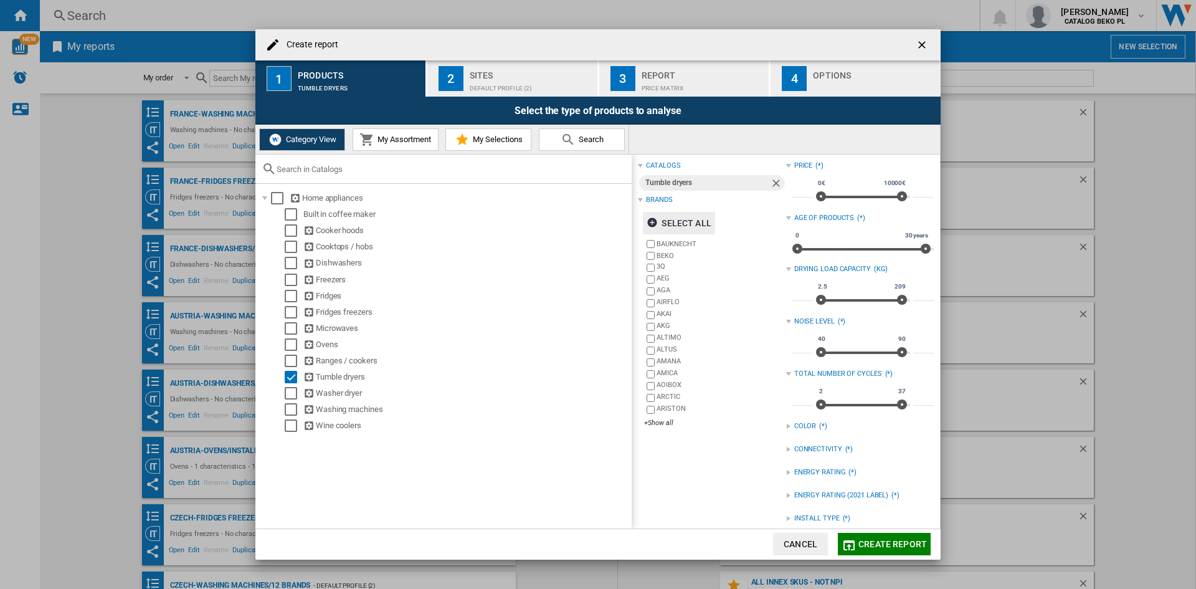
scroll to position [0, 0]
click at [505, 74] on div "Sites" at bounding box center [531, 71] width 123 height 13
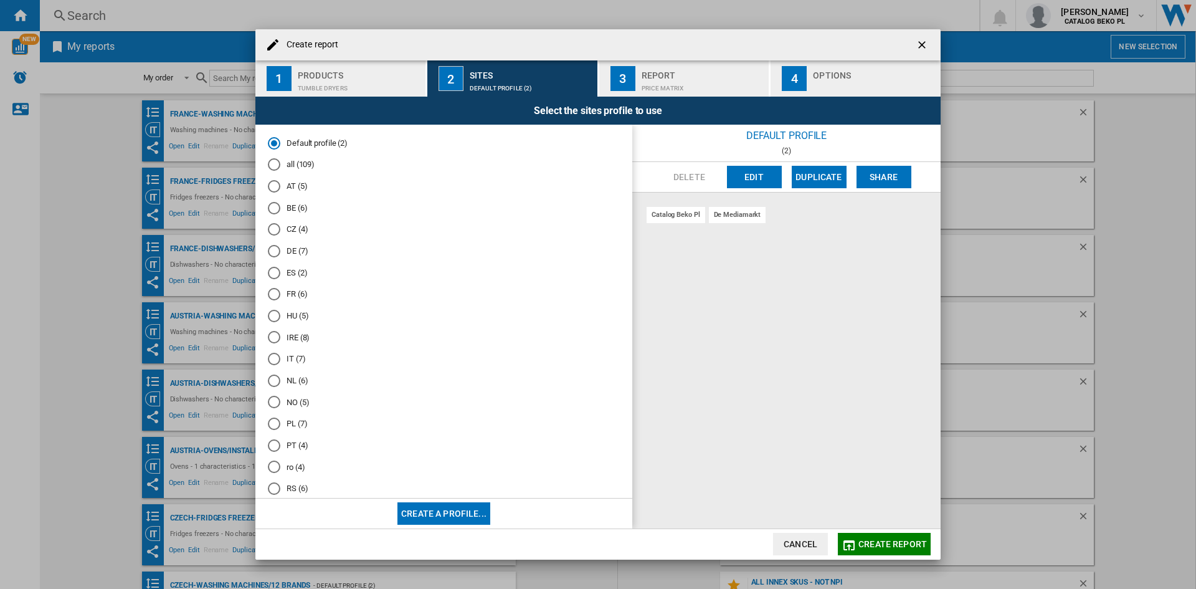
click at [292, 251] on md-radio-button "DE (7)" at bounding box center [444, 251] width 352 height 12
click at [833, 78] on div "Options" at bounding box center [874, 71] width 123 height 13
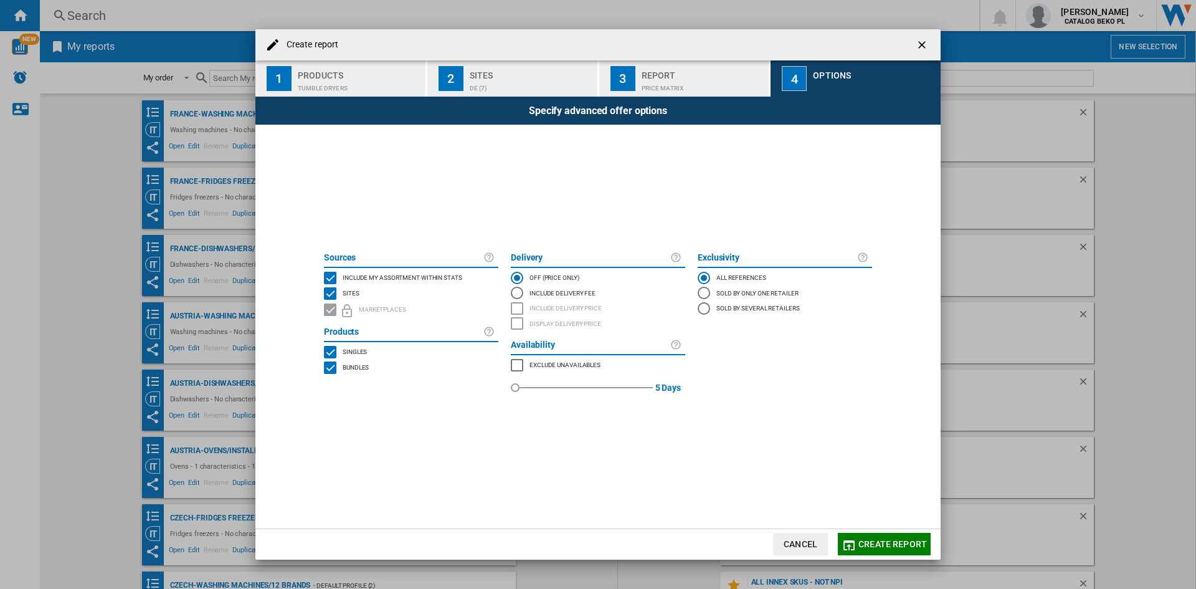
click at [416, 277] on span "Include my assortment within stats" at bounding box center [403, 276] width 120 height 9
click at [861, 546] on span "Create report" at bounding box center [893, 544] width 69 height 10
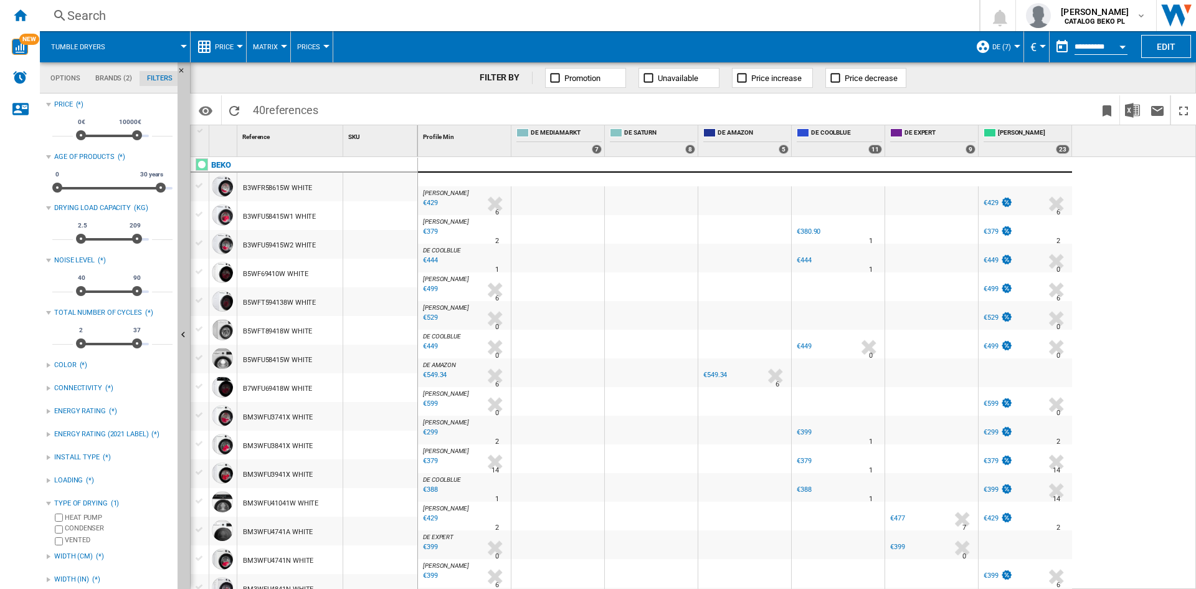
click at [224, 40] on button "Price" at bounding box center [227, 46] width 25 height 31
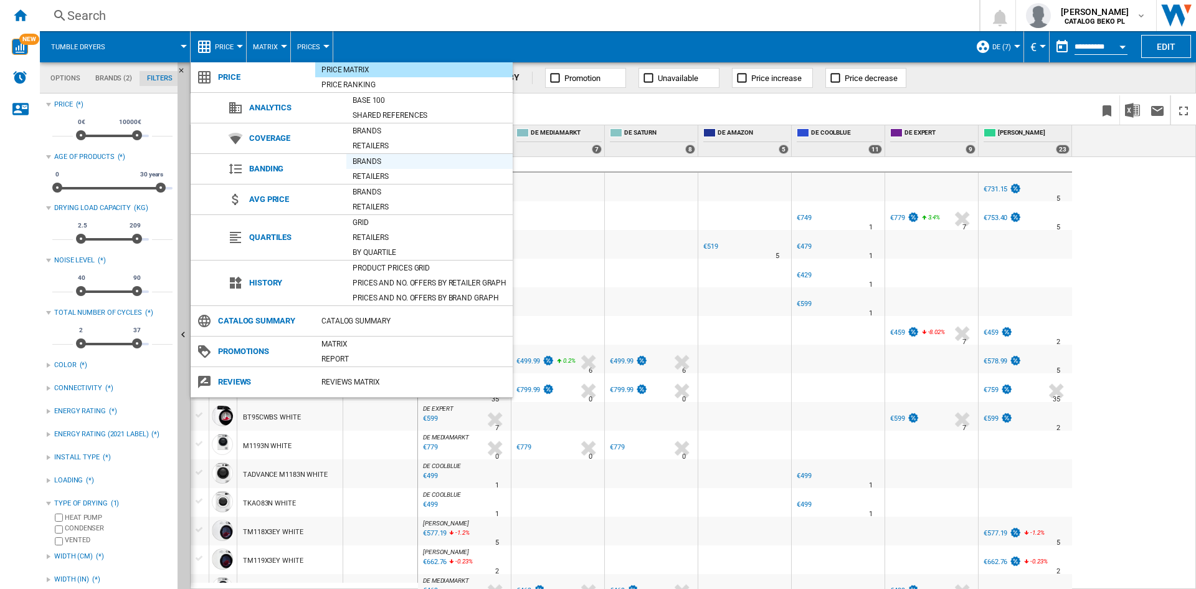
click at [379, 160] on div "Brands" at bounding box center [429, 161] width 166 height 12
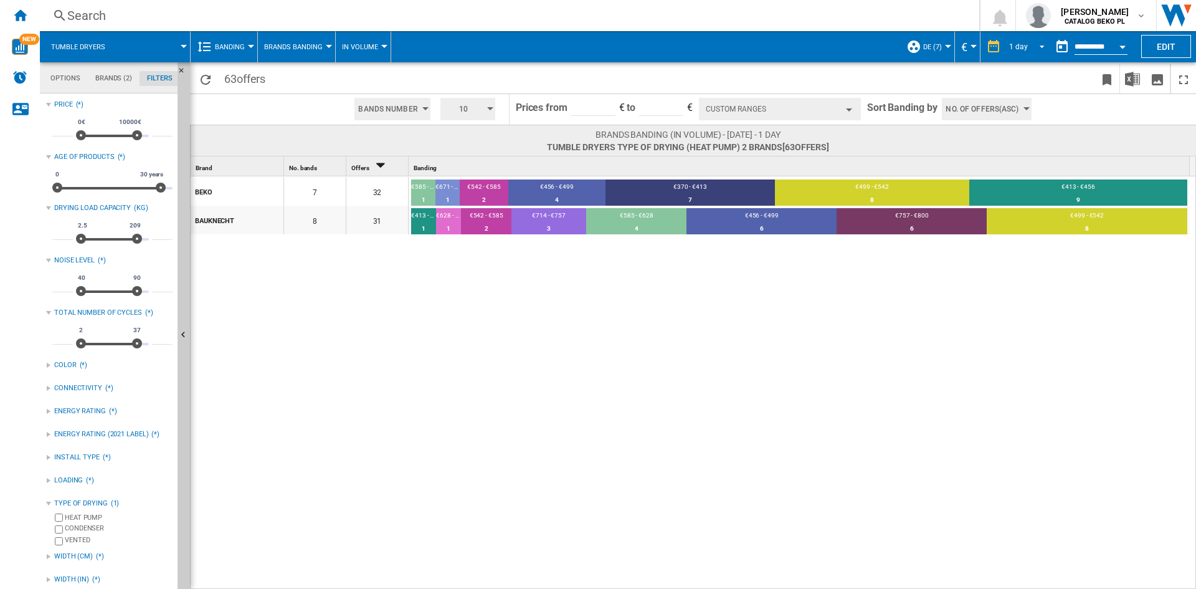
click at [1035, 46] on span "REPORTS.WIZARD.STEPS.REPORT.STEPS.REPORT_OPTIONS.PERIOD: 1 day" at bounding box center [1038, 45] width 15 height 11
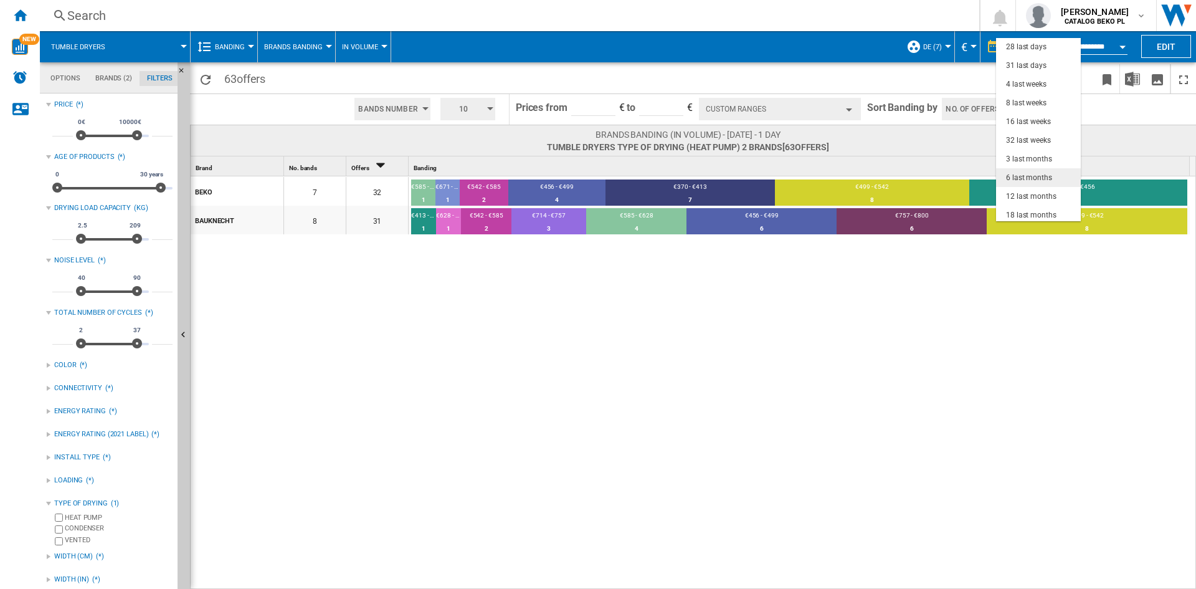
scroll to position [79, 0]
click at [1035, 156] on div "3 last months" at bounding box center [1029, 156] width 46 height 11
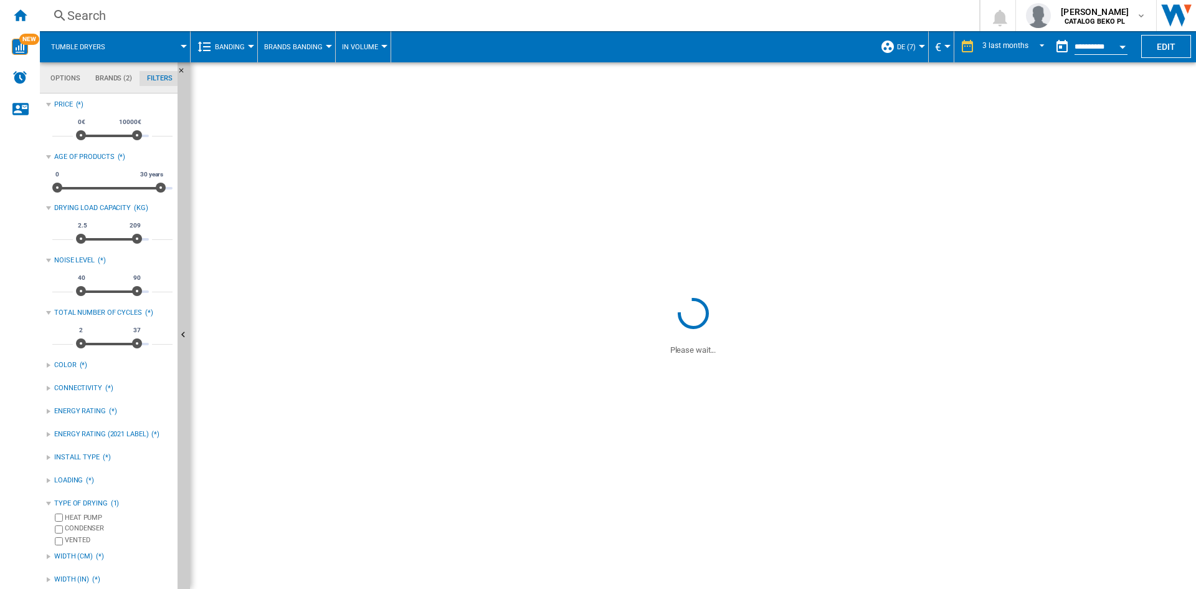
click at [1125, 44] on button "Open calendar" at bounding box center [1123, 45] width 22 height 22
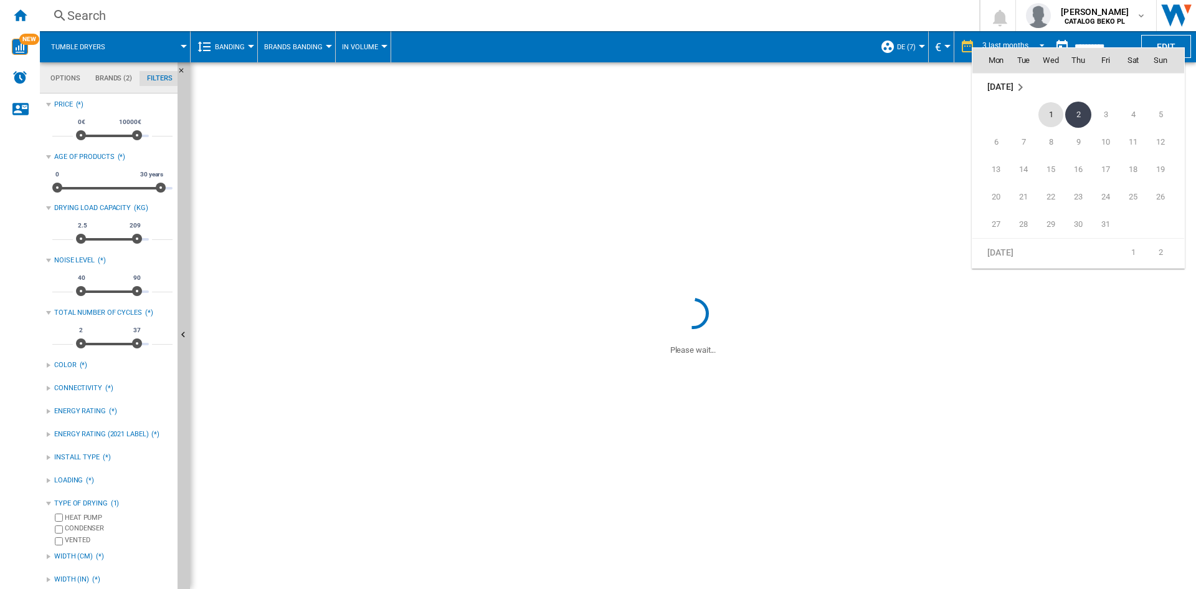
click at [1047, 112] on span "1" at bounding box center [1051, 114] width 25 height 25
type input "**********"
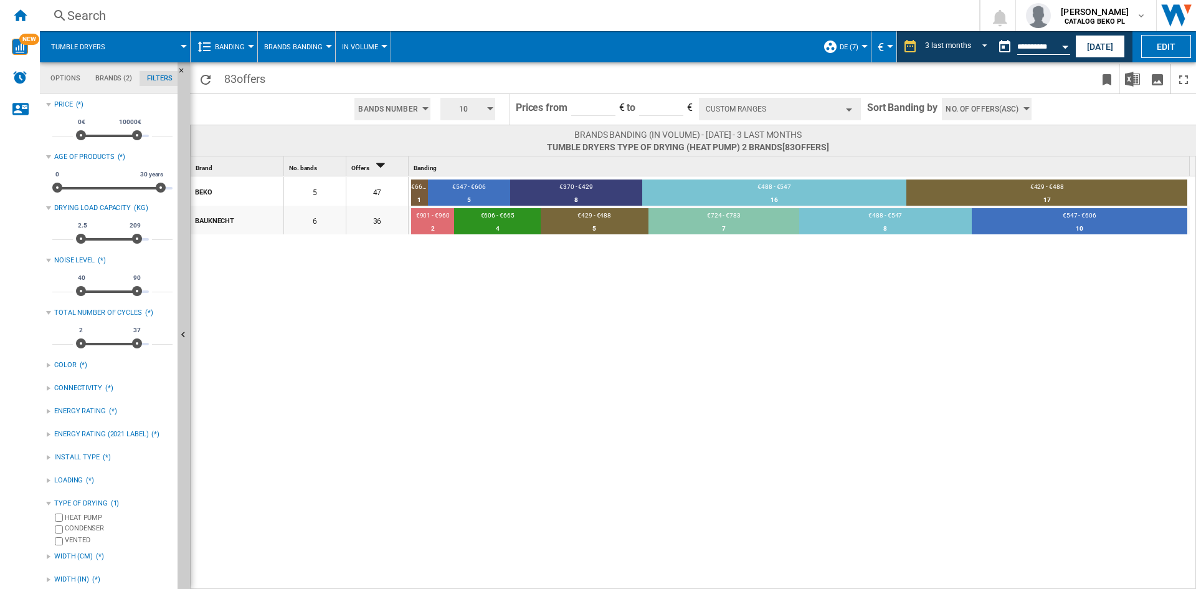
click at [815, 104] on button "Custom Ranges" at bounding box center [780, 109] width 162 height 22
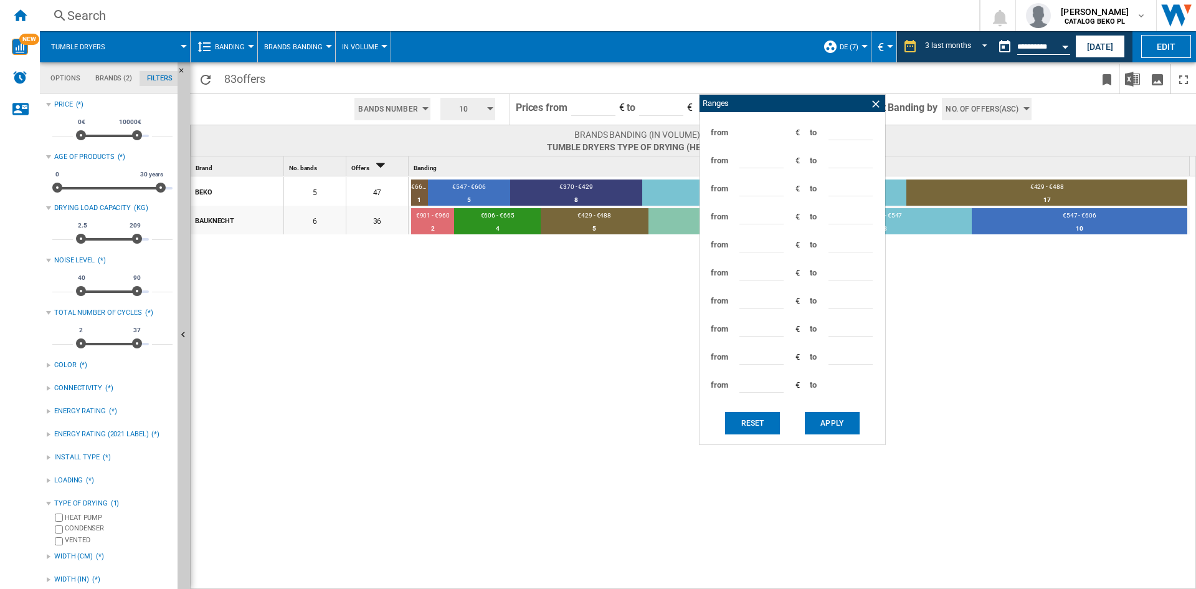
click at [991, 102] on span "No. of offers(Asc)" at bounding box center [982, 109] width 73 height 22
click at [962, 158] on span "Price(Asc)" at bounding box center [965, 156] width 35 height 9
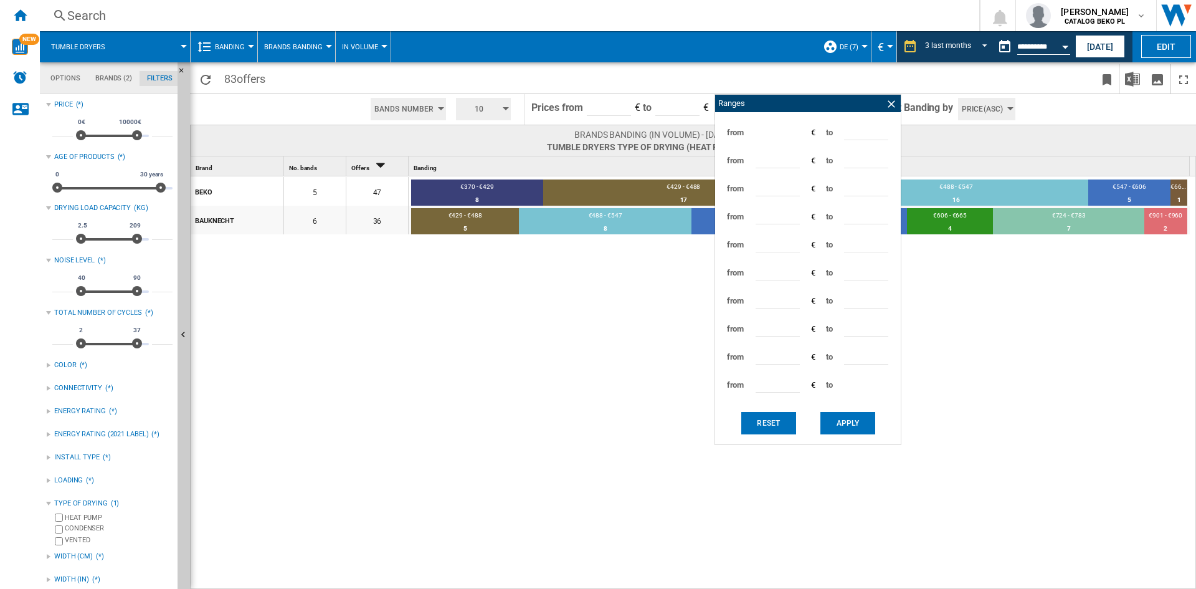
click at [948, 122] on span "Sort Banding by" at bounding box center [918, 109] width 70 height 31
click at [471, 113] on span "10" at bounding box center [479, 109] width 39 height 22
click at [484, 156] on button "5" at bounding box center [485, 156] width 60 height 12
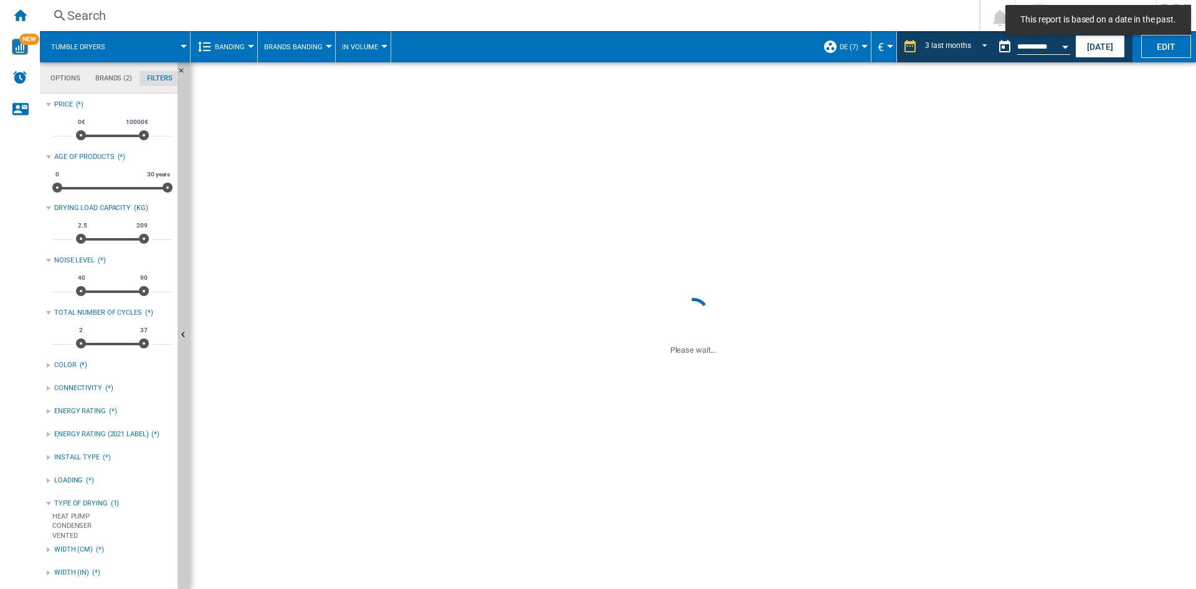
click at [493, 290] on div "BEKO 5 47 €370 - €429 8 17.02% €429 - €488 17 36.17% €488 - €547 16 34.04% €547…" at bounding box center [694, 383] width 1006 height 414
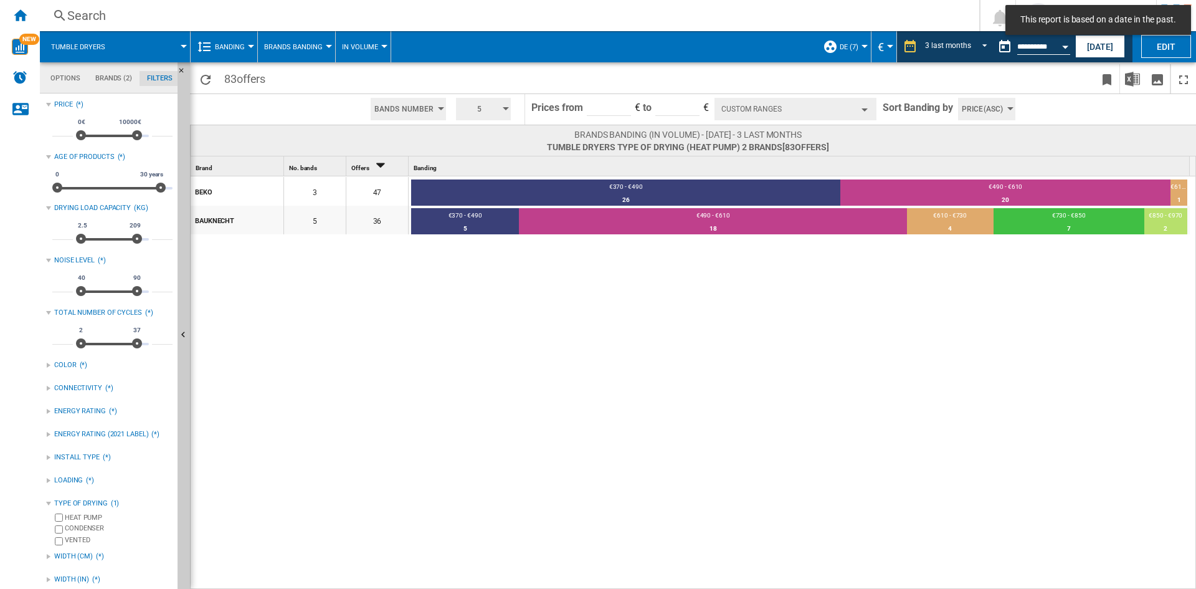
click at [777, 101] on button "Custom Ranges" at bounding box center [796, 109] width 162 height 22
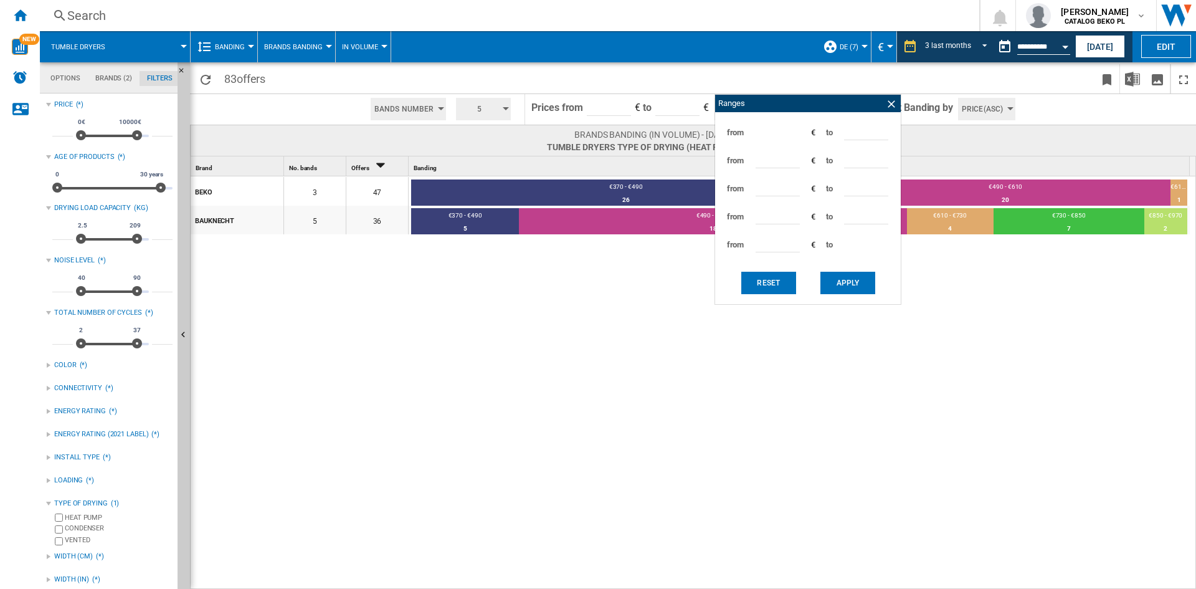
click at [853, 130] on input "***" at bounding box center [866, 131] width 44 height 19
type input "***"
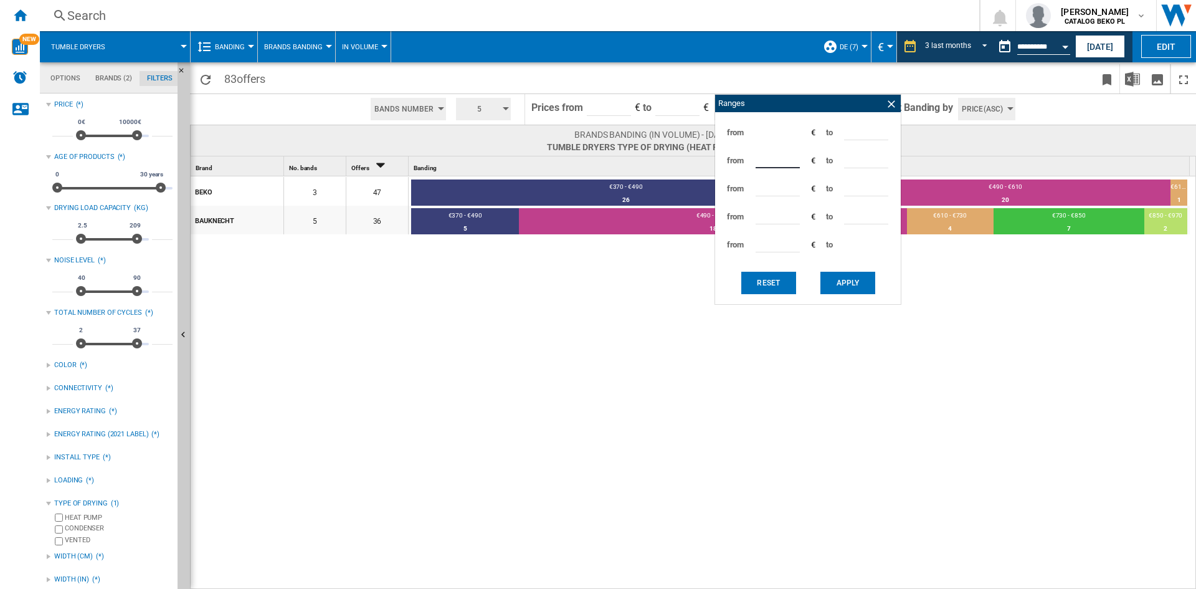
click at [852, 159] on input "***" at bounding box center [866, 159] width 44 height 19
type input "***"
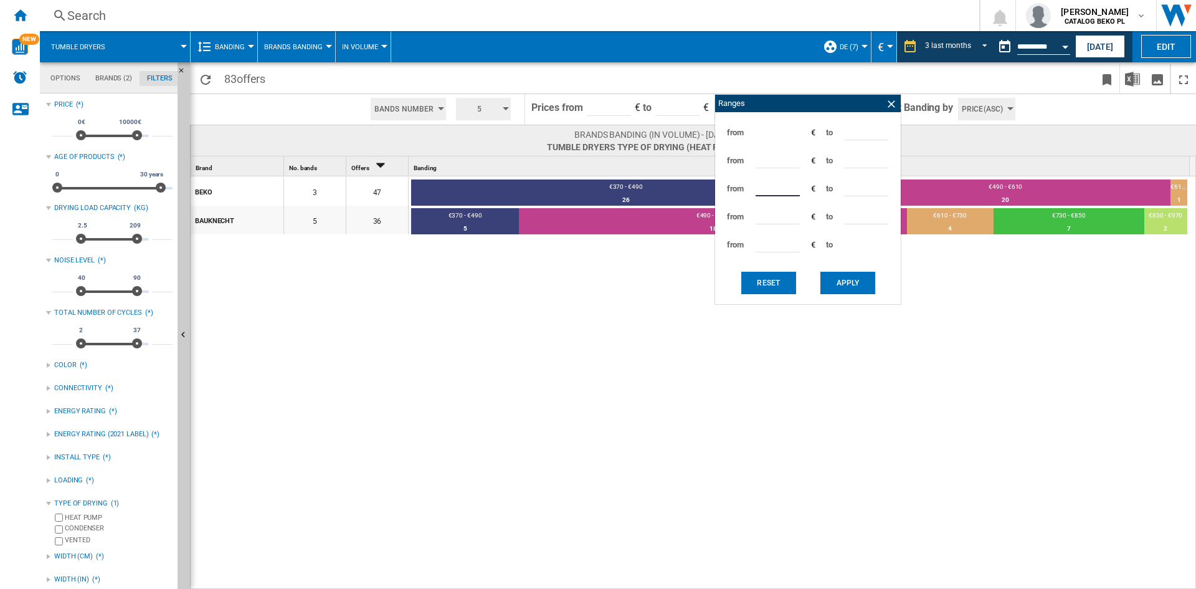
click at [842, 275] on button "Apply" at bounding box center [848, 283] width 55 height 22
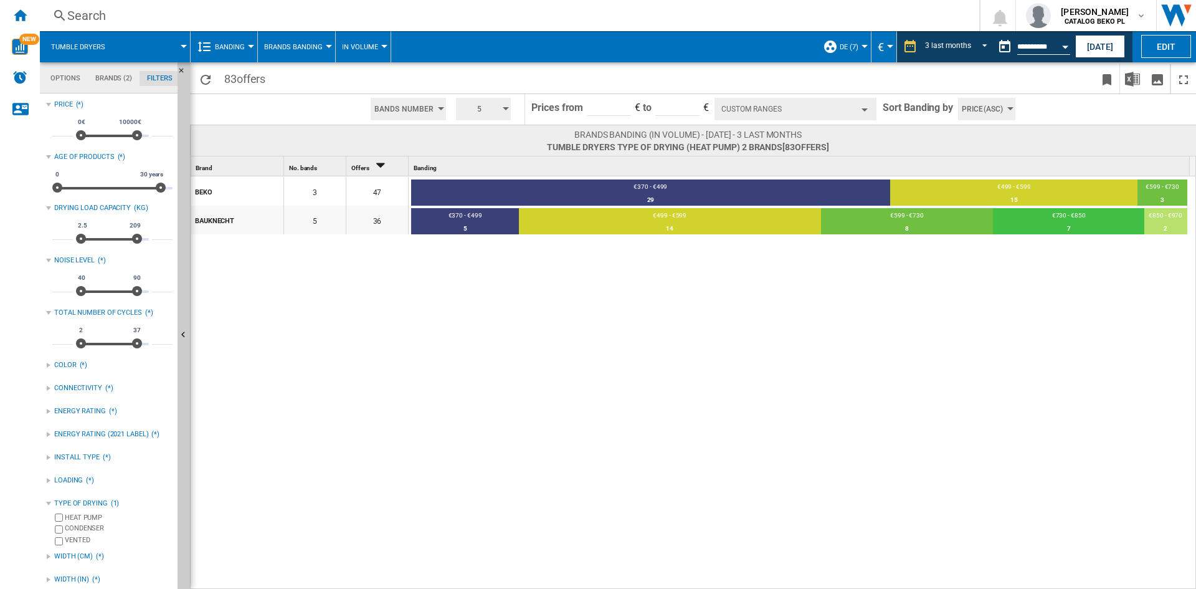
click at [847, 49] on span "DE (7)" at bounding box center [849, 47] width 19 height 8
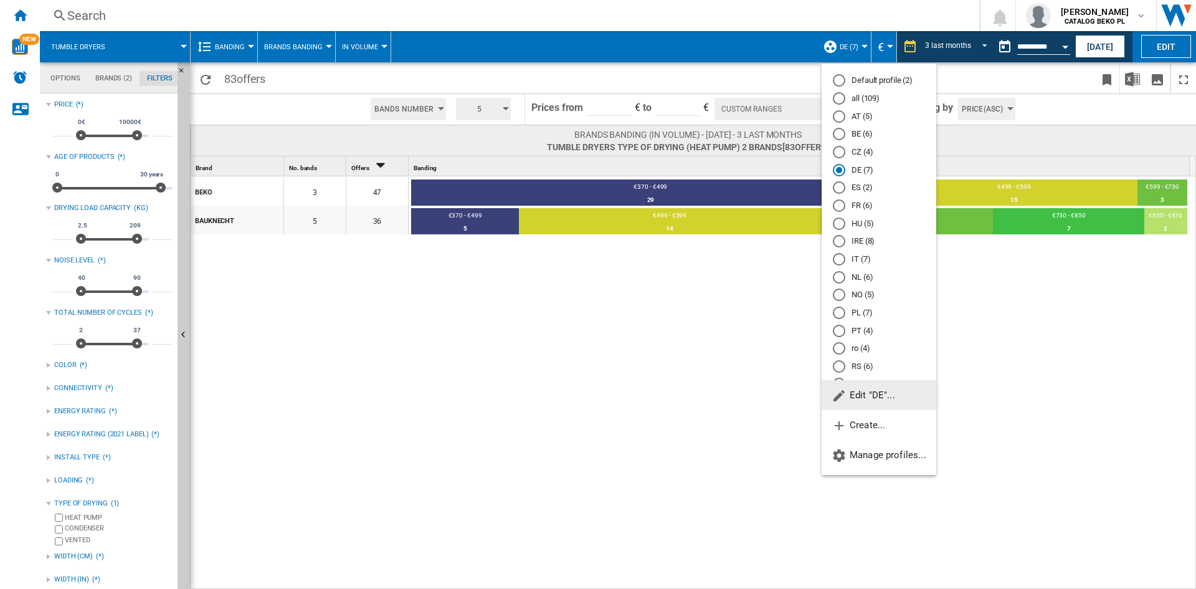
click at [852, 257] on md-radio-button "IT (7)" at bounding box center [879, 260] width 92 height 12
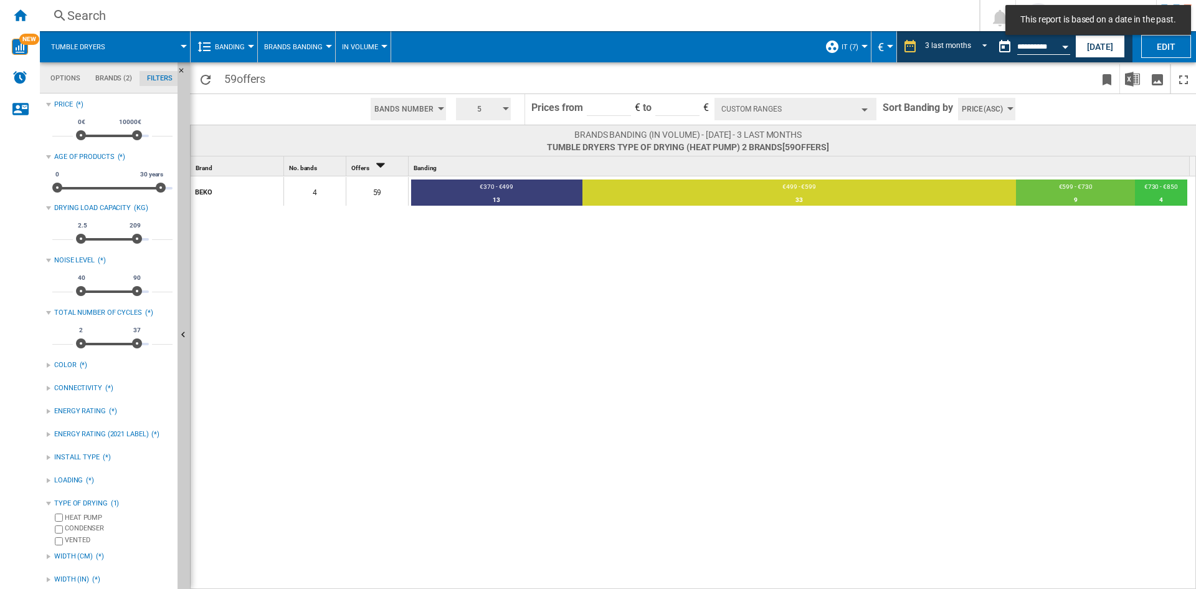
click at [115, 76] on md-tab-item "Brands (2)" at bounding box center [114, 78] width 52 height 15
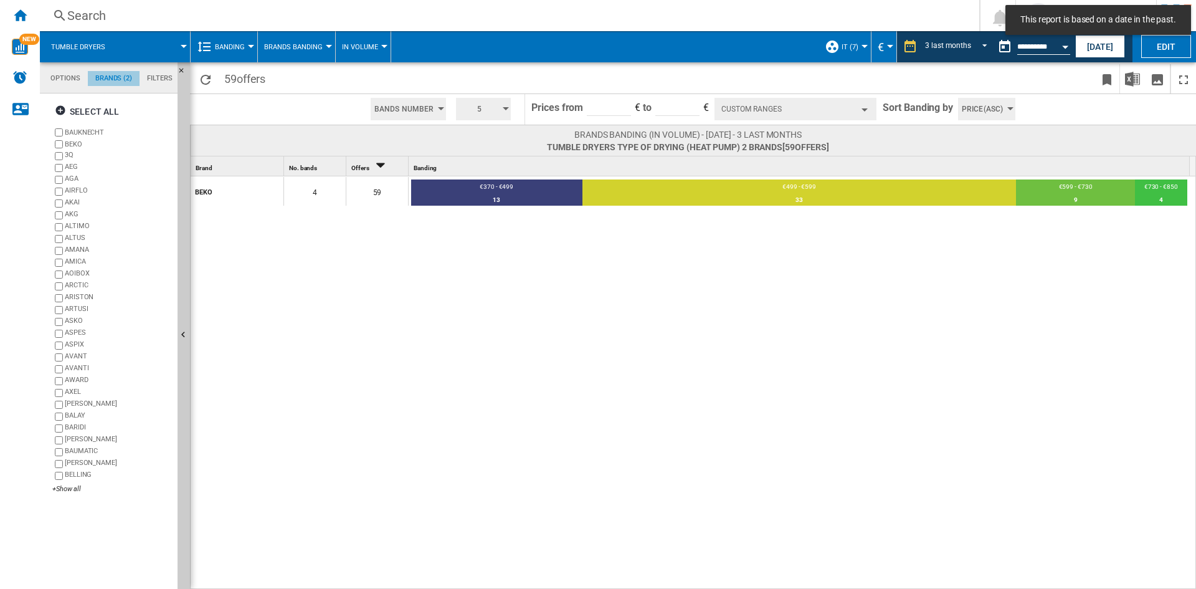
scroll to position [48, 0]
click at [62, 490] on div "+Show all" at bounding box center [112, 488] width 120 height 9
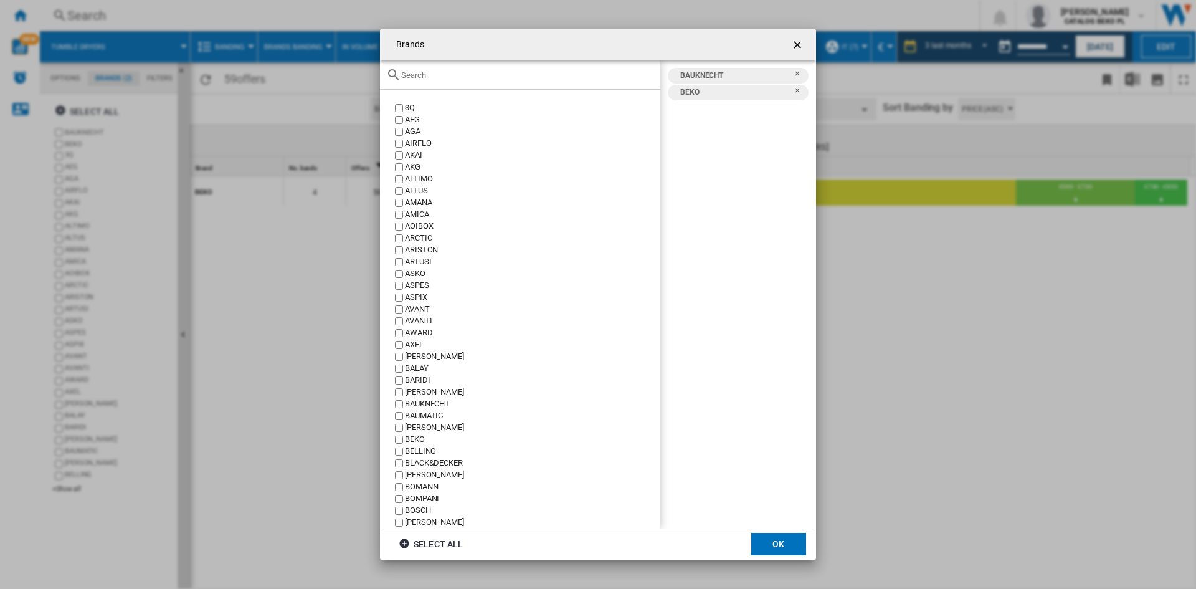
click at [511, 79] on input "Brands 3Q ..." at bounding box center [527, 74] width 253 height 9
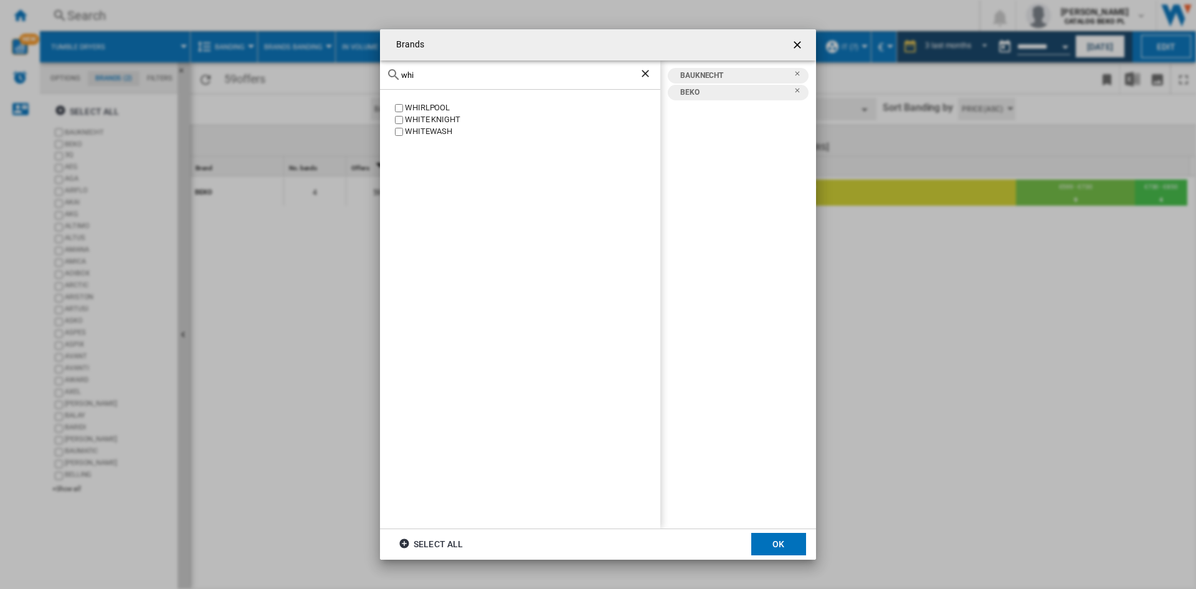
click at [442, 108] on div "WHIRLPOOL" at bounding box center [532, 108] width 255 height 12
click at [475, 67] on div "whi" at bounding box center [520, 74] width 280 height 29
click at [474, 74] on input "whi" at bounding box center [520, 74] width 238 height 9
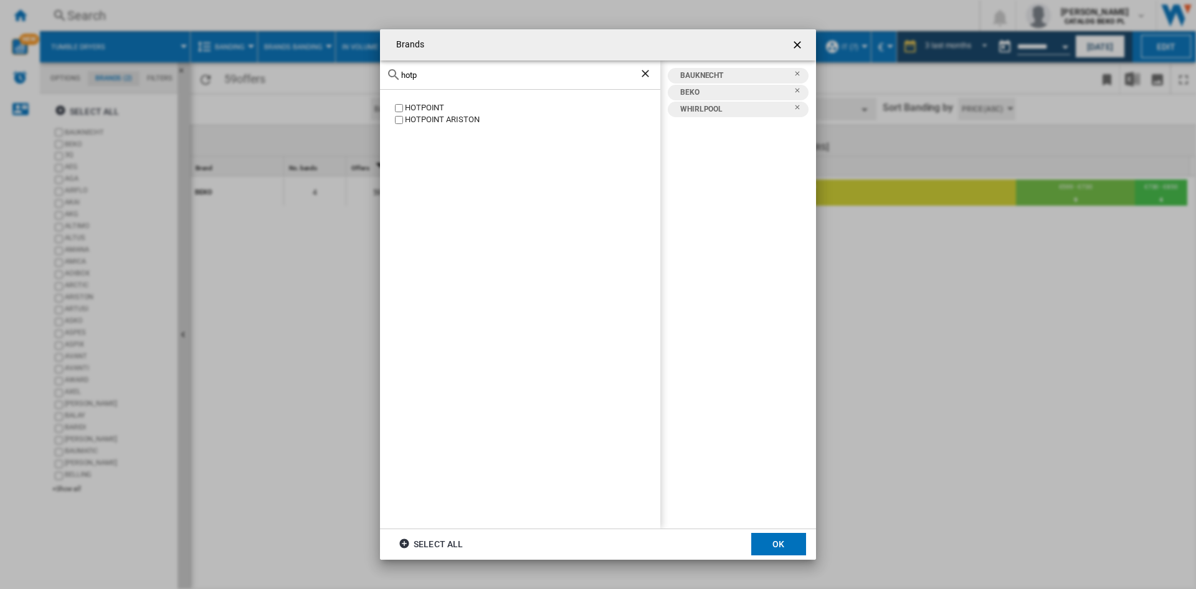
type input "hotp"
click at [421, 110] on div "HOTPOINT" at bounding box center [532, 108] width 255 height 12
click at [422, 119] on div "HOTPOINT ARISTON" at bounding box center [532, 120] width 255 height 12
click at [765, 532] on md-dialog-actions "Select all OK" at bounding box center [598, 543] width 436 height 31
click at [778, 538] on button "OK" at bounding box center [778, 544] width 55 height 22
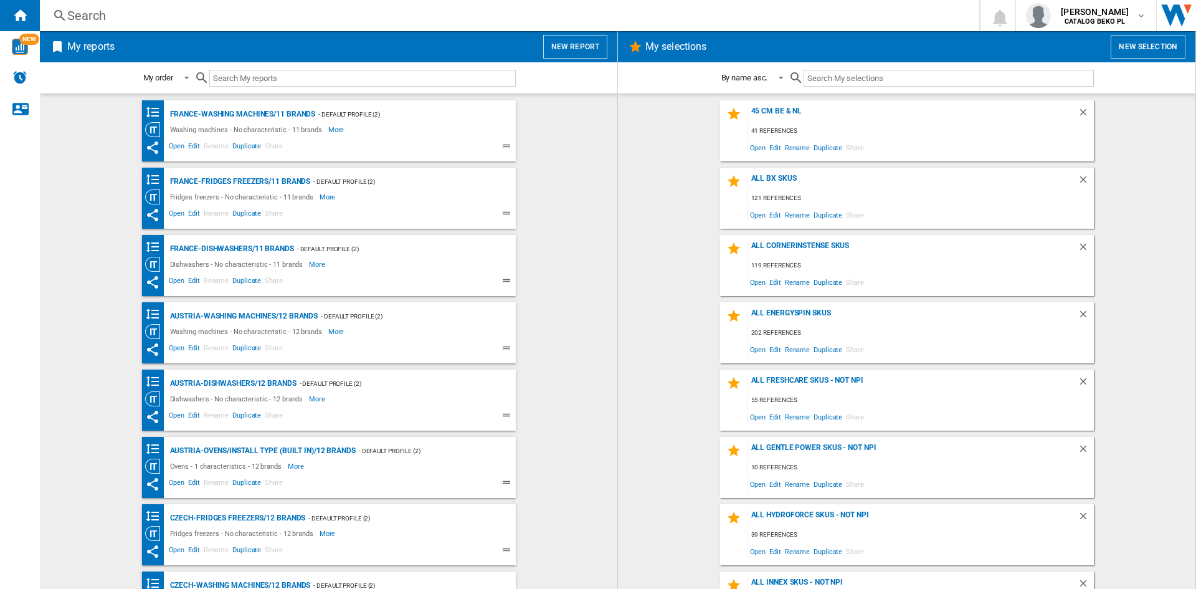
click at [573, 41] on button "New report" at bounding box center [575, 47] width 64 height 24
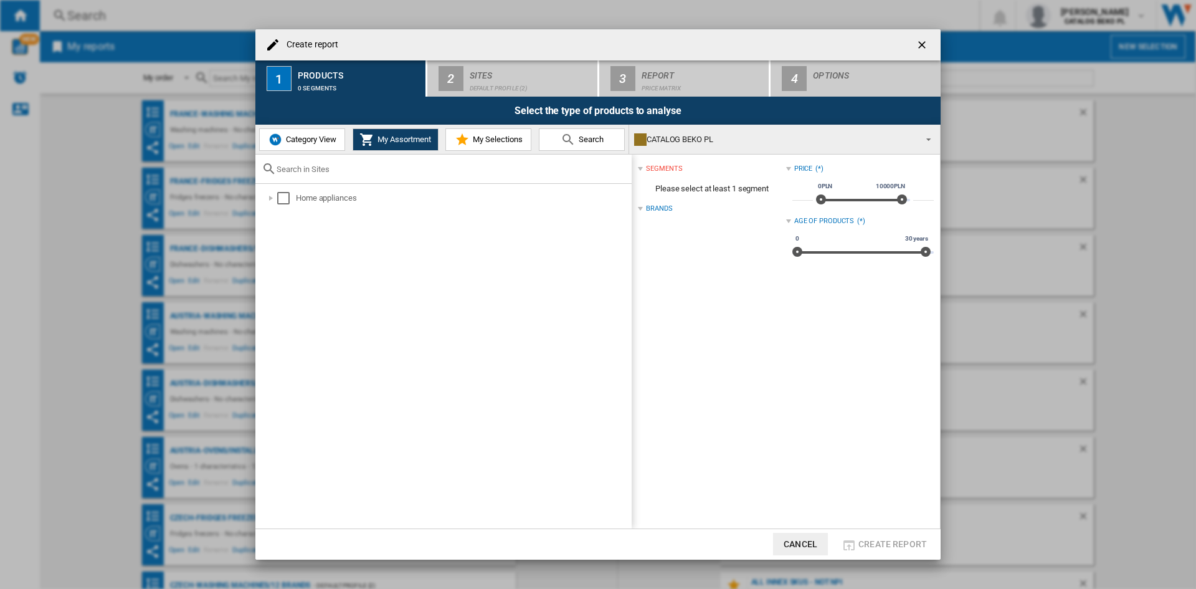
drag, startPoint x: 311, startPoint y: 144, endPoint x: 305, endPoint y: 150, distance: 8.4
click at [310, 144] on span "Category View" at bounding box center [310, 139] width 54 height 9
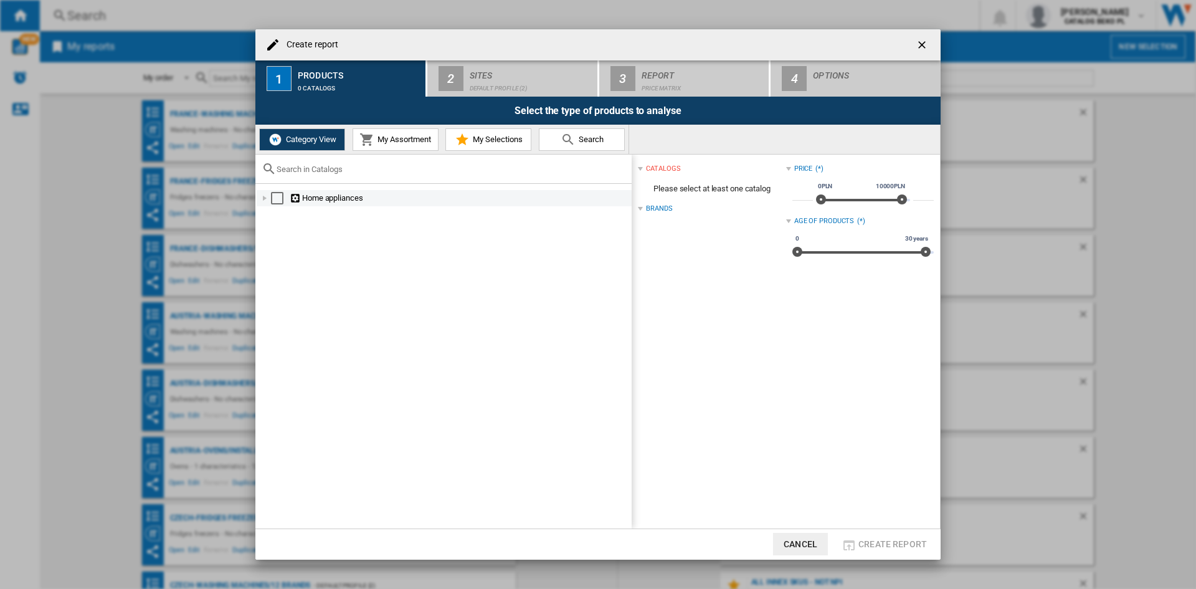
click at [263, 198] on div at bounding box center [265, 198] width 12 height 12
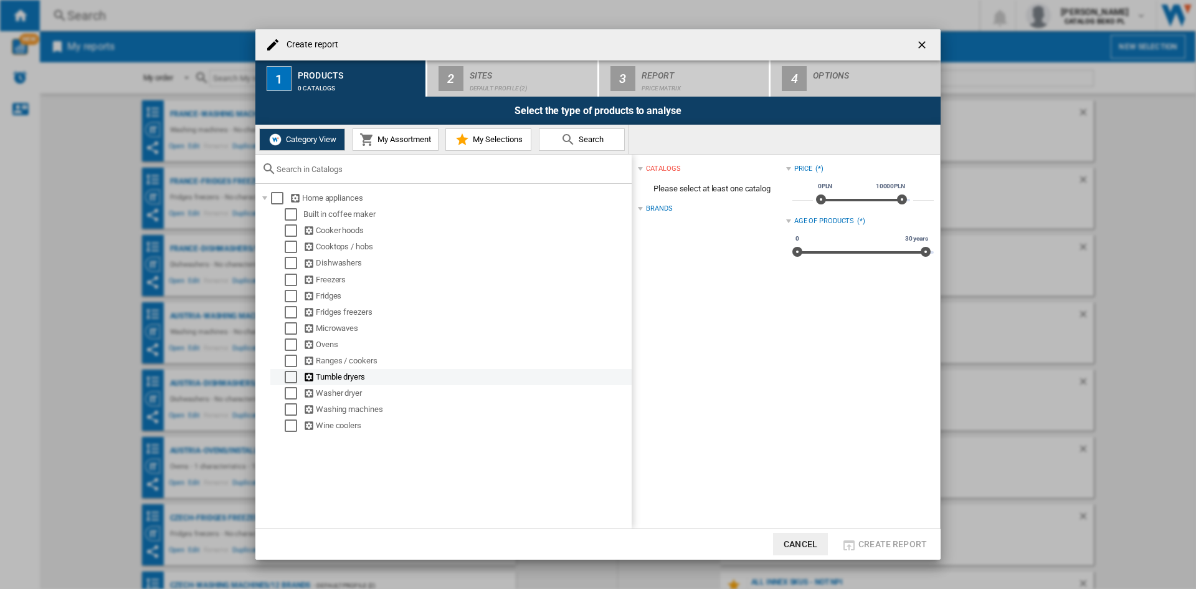
click at [290, 373] on div "Select" at bounding box center [291, 377] width 12 height 12
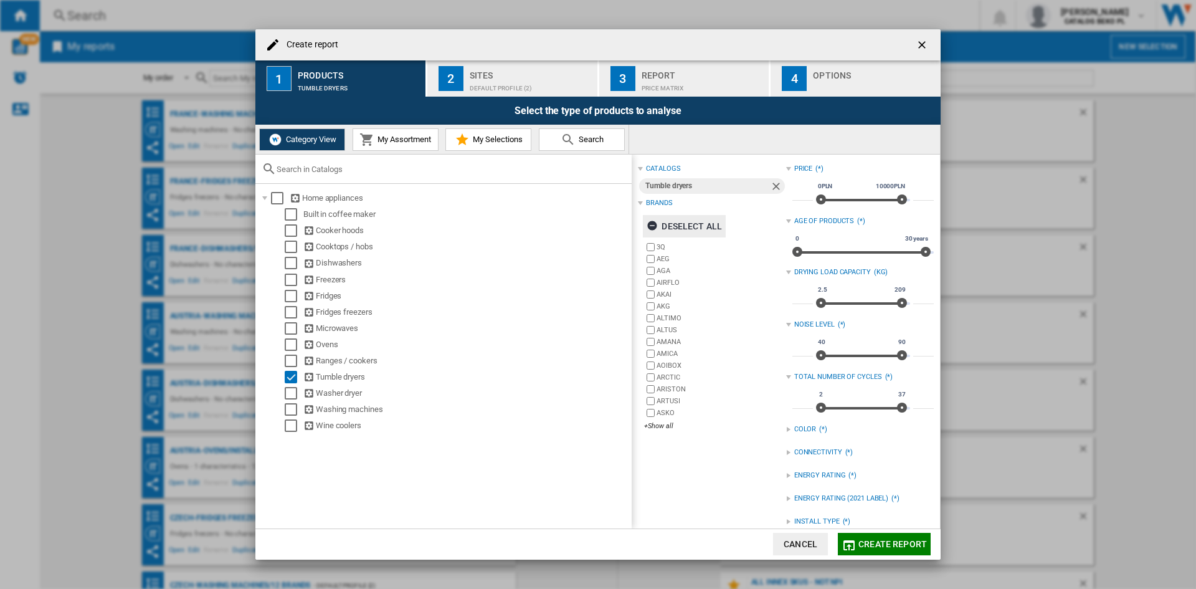
click at [725, 226] on button "Deselect all" at bounding box center [684, 226] width 83 height 22
click at [664, 429] on div "+Show all" at bounding box center [714, 425] width 141 height 9
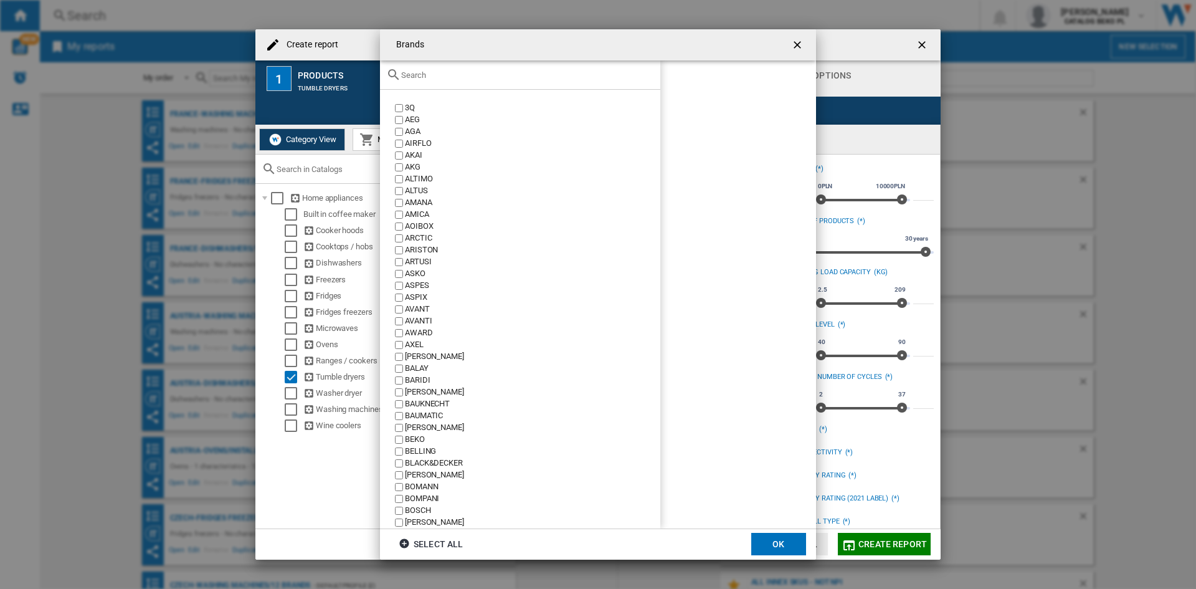
click at [523, 74] on input "text" at bounding box center [527, 74] width 253 height 9
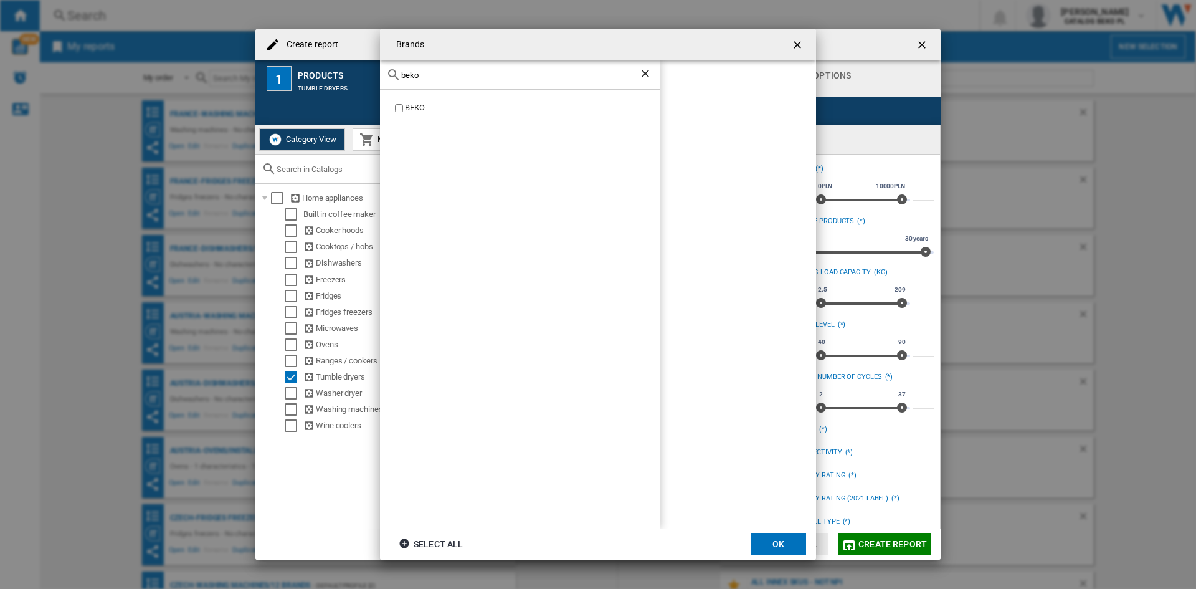
click at [421, 112] on div "BEKO" at bounding box center [532, 108] width 255 height 12
click at [446, 72] on input "beko" at bounding box center [520, 74] width 238 height 9
click at [420, 108] on div "HOTPOINT" at bounding box center [532, 108] width 255 height 12
click at [417, 123] on div "HOTPOINT ARISTON" at bounding box center [532, 120] width 255 height 12
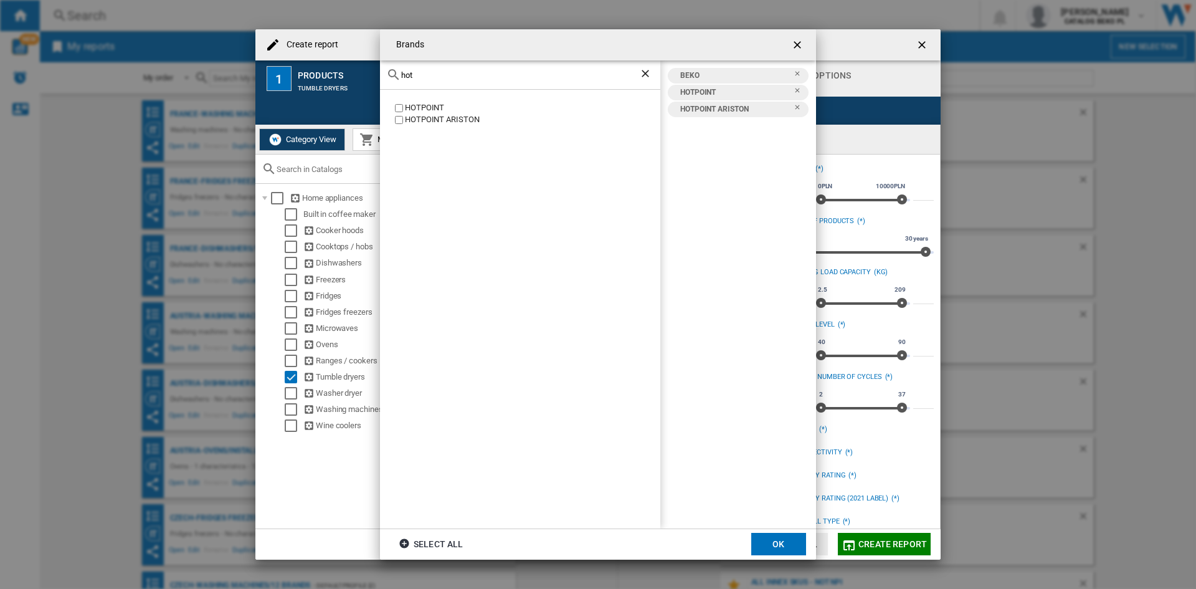
click at [432, 75] on input "hot" at bounding box center [520, 74] width 238 height 9
type input "whir"
click at [427, 103] on div "WHIRLPOOL" at bounding box center [532, 108] width 255 height 12
click at [779, 543] on button "OK" at bounding box center [778, 544] width 55 height 22
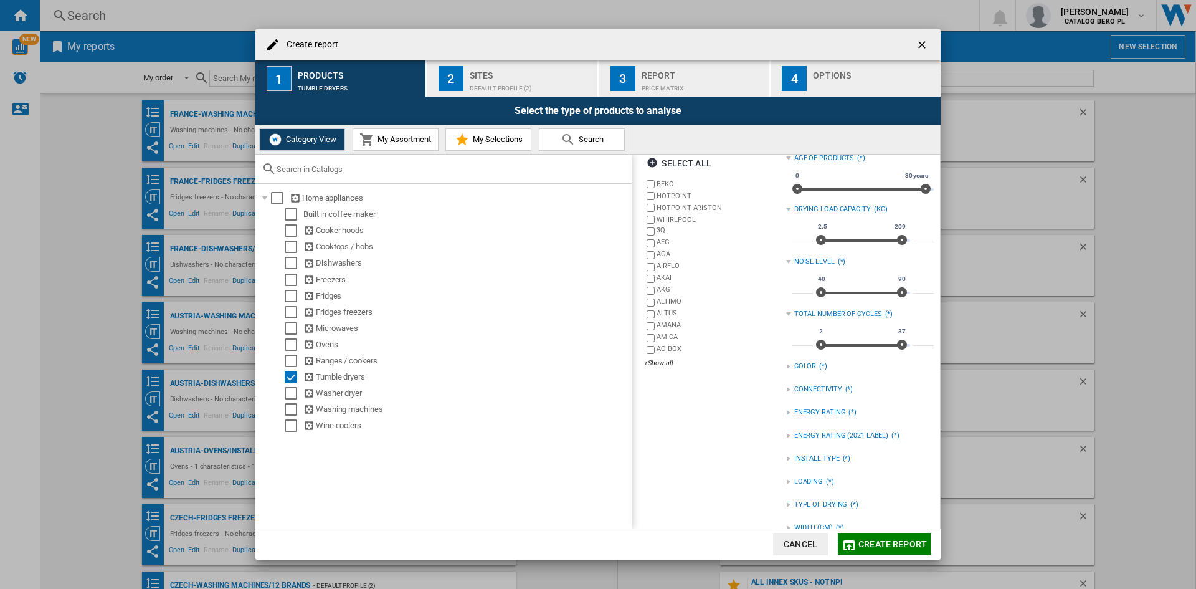
scroll to position [107, 0]
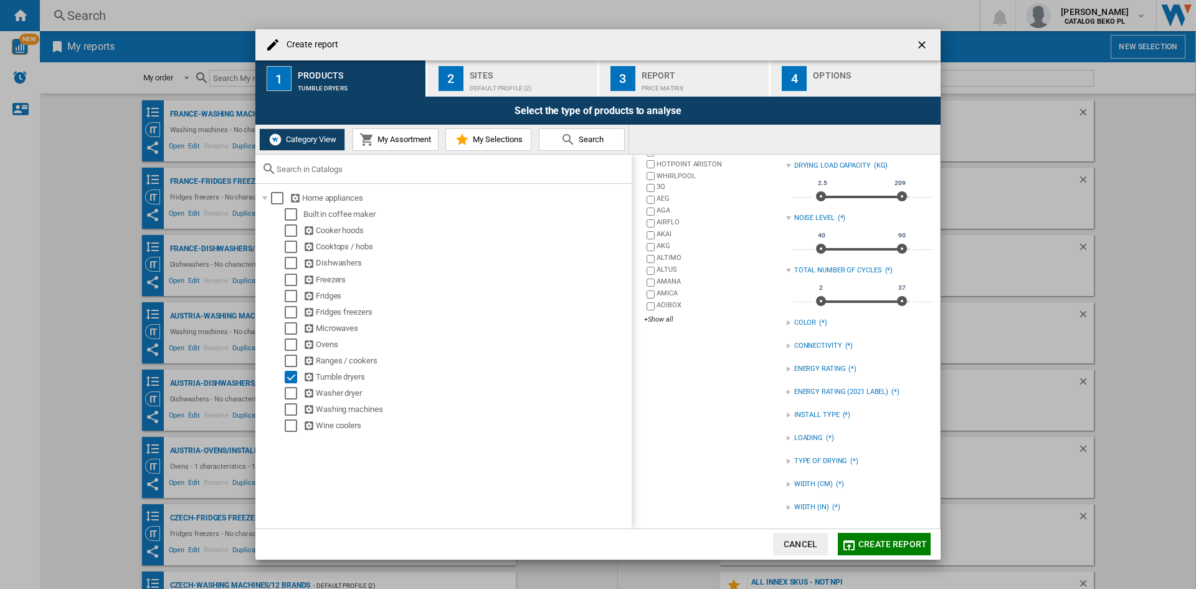
click at [788, 459] on div at bounding box center [788, 461] width 5 height 5
click at [805, 499] on div "VENTED" at bounding box center [869, 499] width 129 height 12
click at [805, 497] on div "VENTED" at bounding box center [869, 499] width 129 height 12
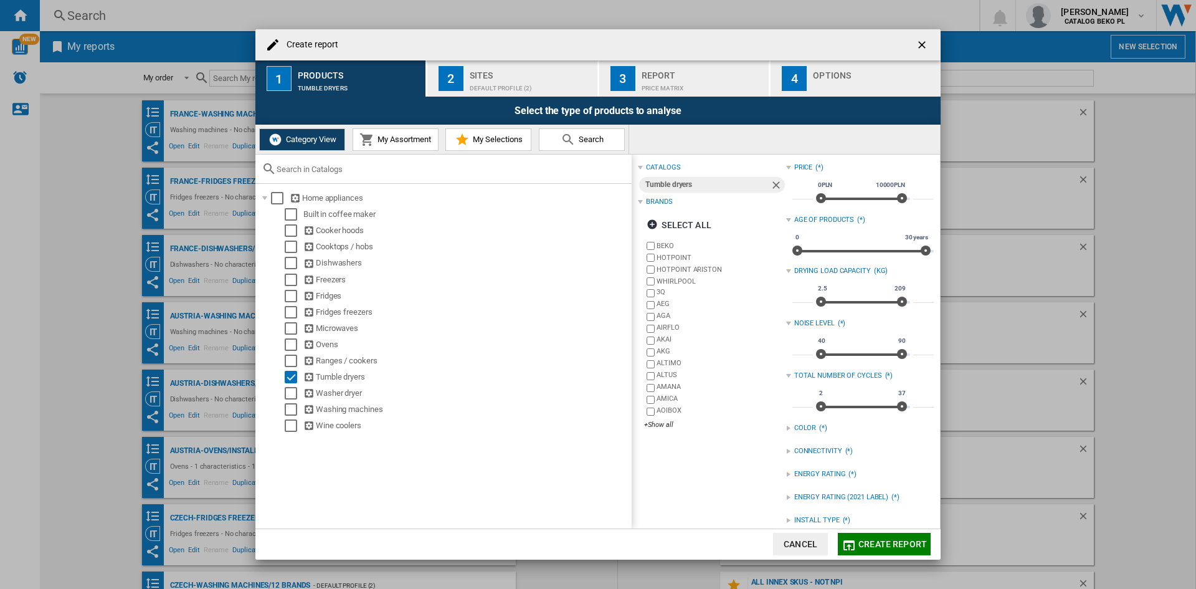
scroll to position [0, 0]
click at [518, 79] on div "Default profile (2)" at bounding box center [531, 85] width 123 height 13
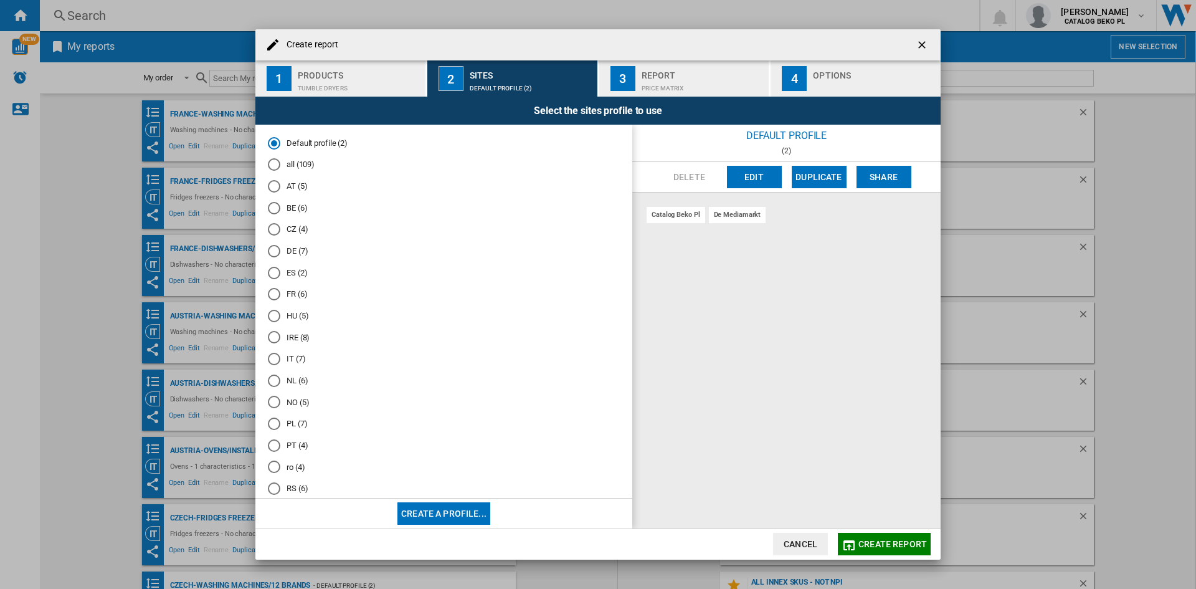
click at [292, 356] on md-radio-button "IT (7)" at bounding box center [444, 359] width 352 height 12
click at [842, 86] on div "button" at bounding box center [874, 85] width 123 height 13
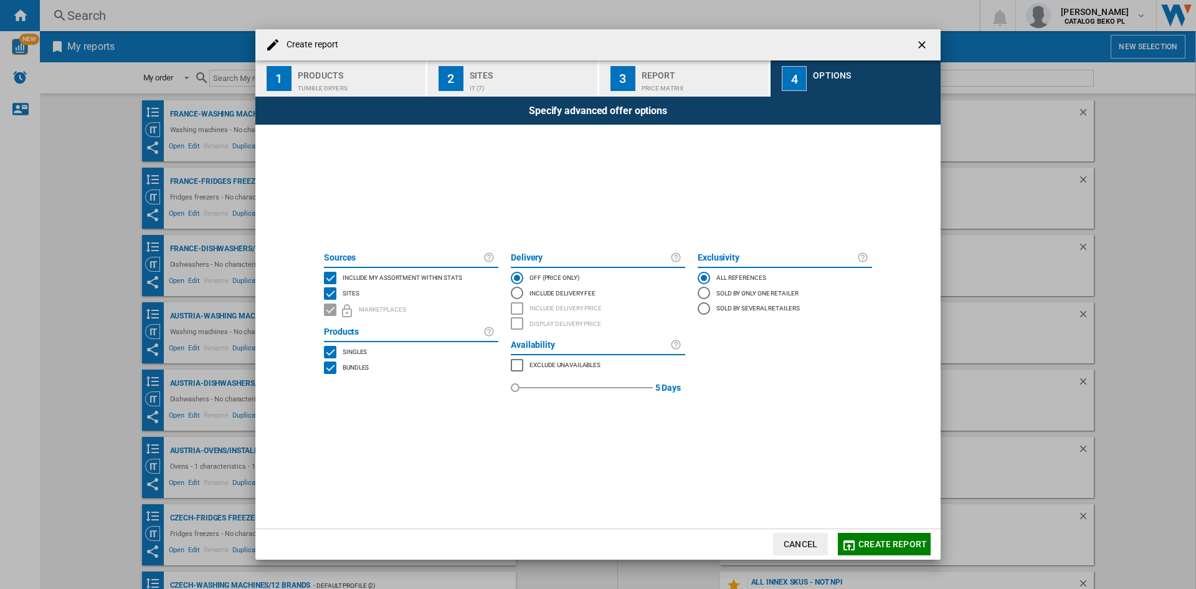
click at [442, 274] on span "Include my assortment within stats" at bounding box center [403, 276] width 120 height 9
click at [873, 537] on button "Create report" at bounding box center [884, 544] width 93 height 22
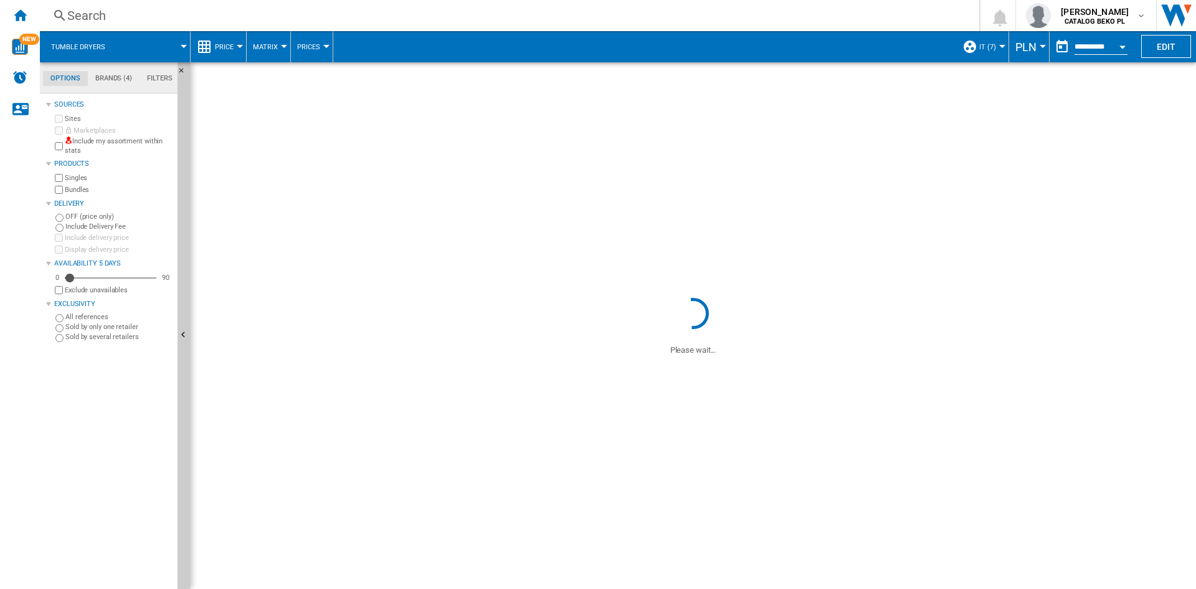
click at [1029, 49] on span "PLN" at bounding box center [1026, 47] width 21 height 13
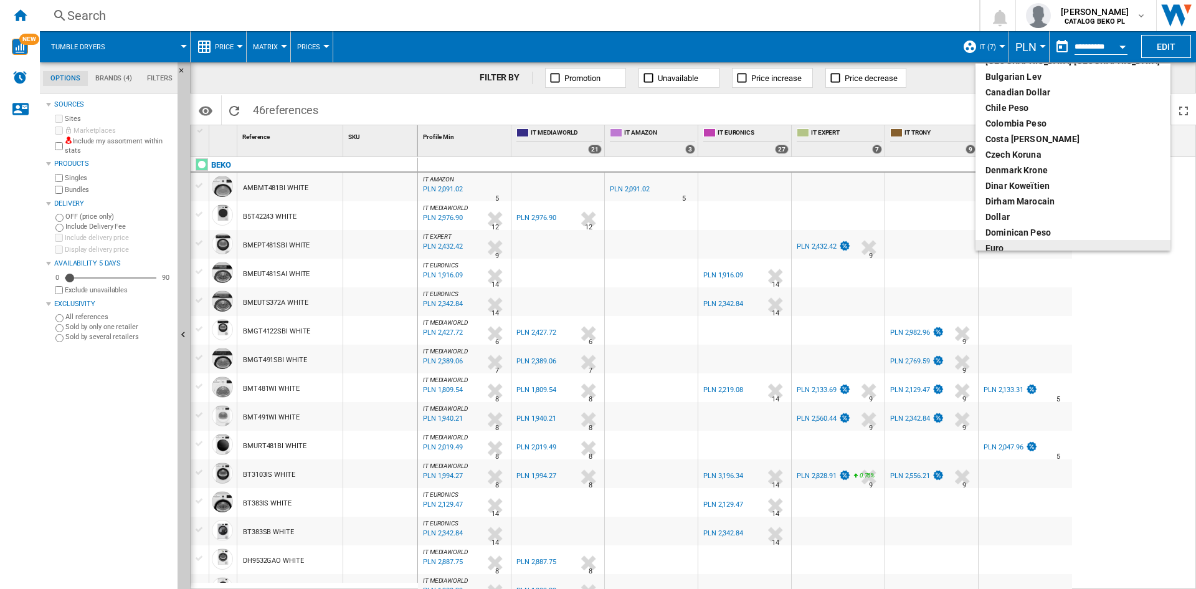
scroll to position [125, 0]
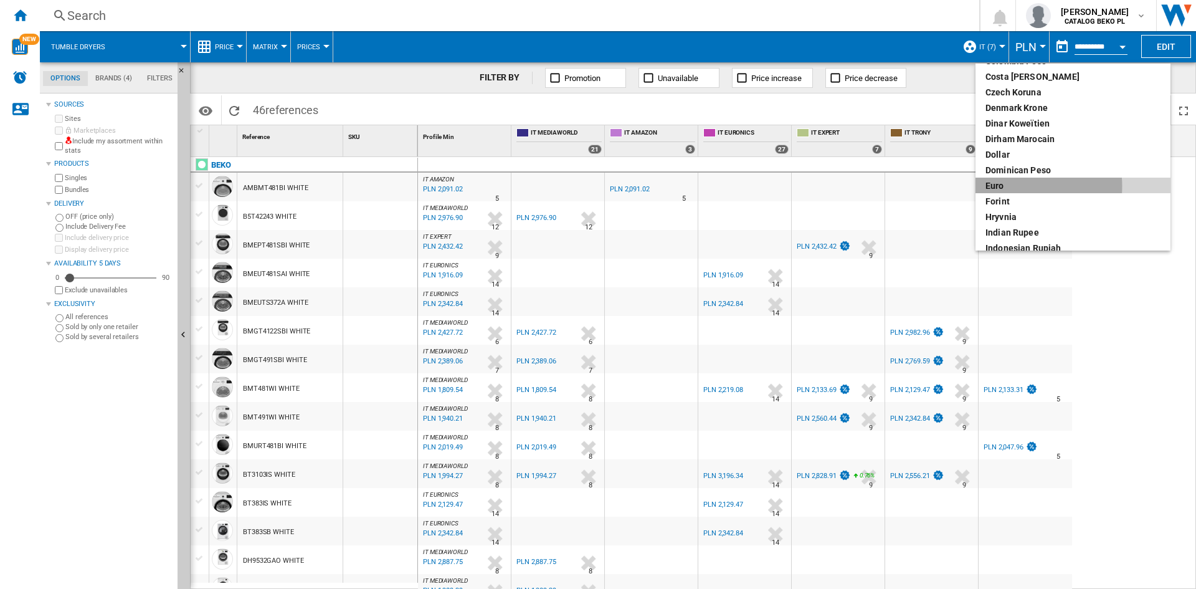
click at [1003, 186] on div "euro" at bounding box center [1073, 185] width 175 height 12
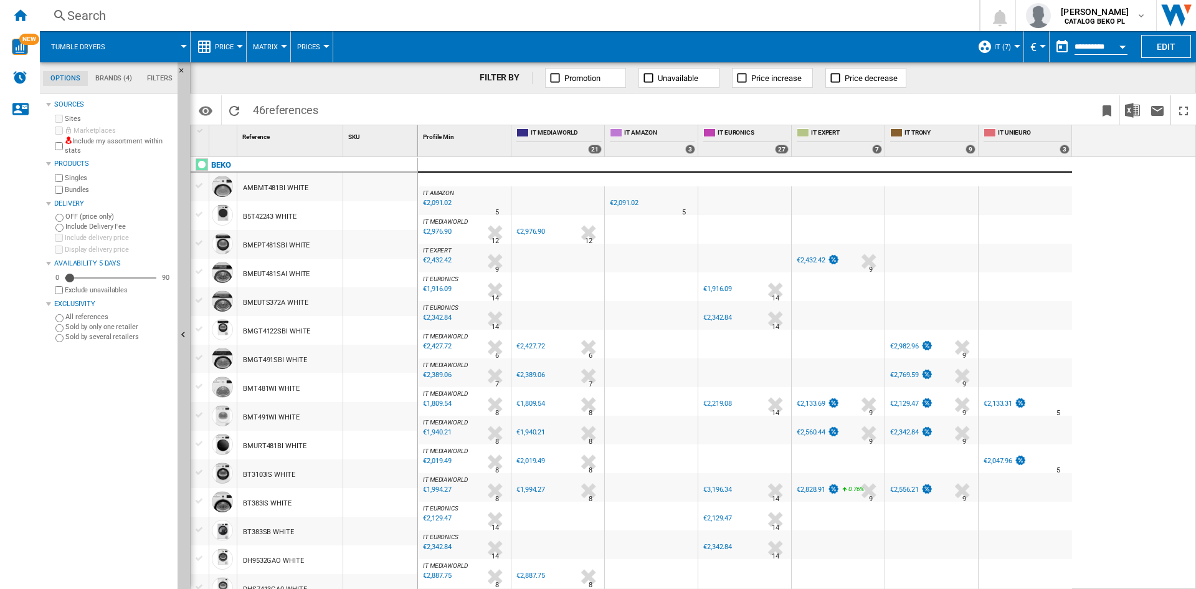
click at [209, 44] on ng-md-icon at bounding box center [204, 46] width 15 height 15
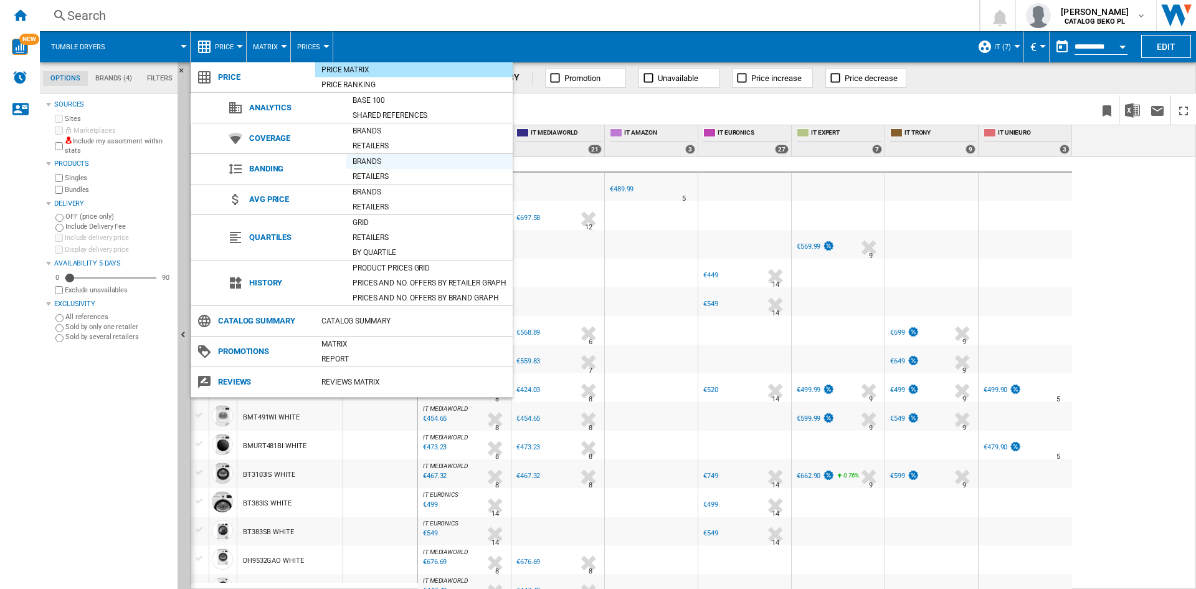
click at [368, 162] on div "Brands" at bounding box center [429, 161] width 166 height 12
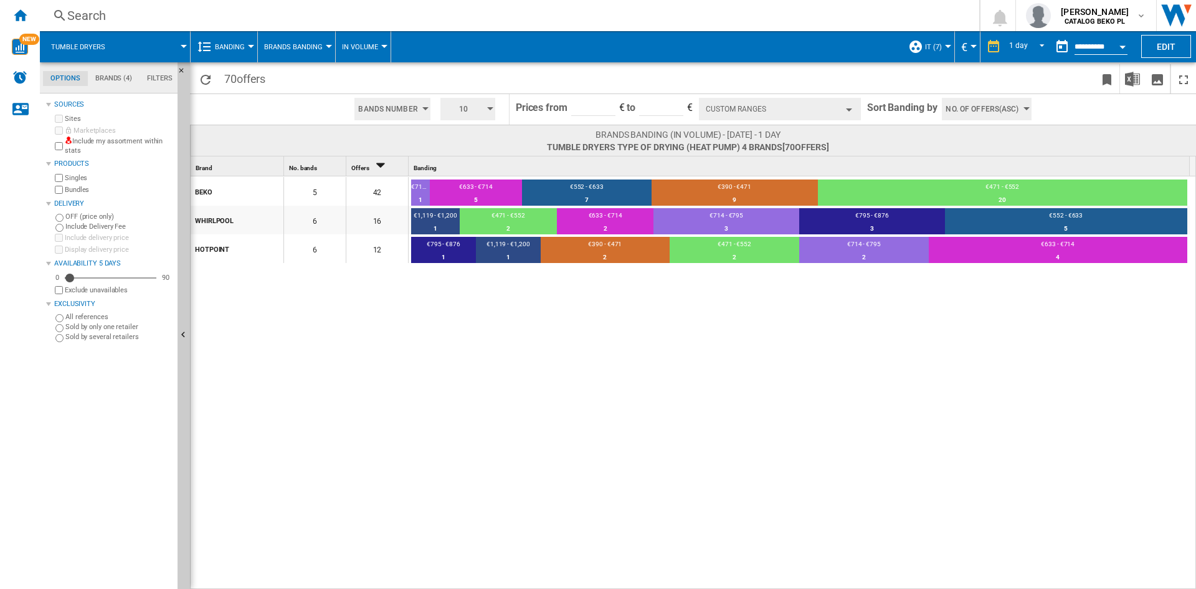
click at [973, 105] on span "No. of offers(Asc)" at bounding box center [982, 109] width 73 height 22
click at [973, 155] on span "Price(Asc)" at bounding box center [965, 156] width 35 height 9
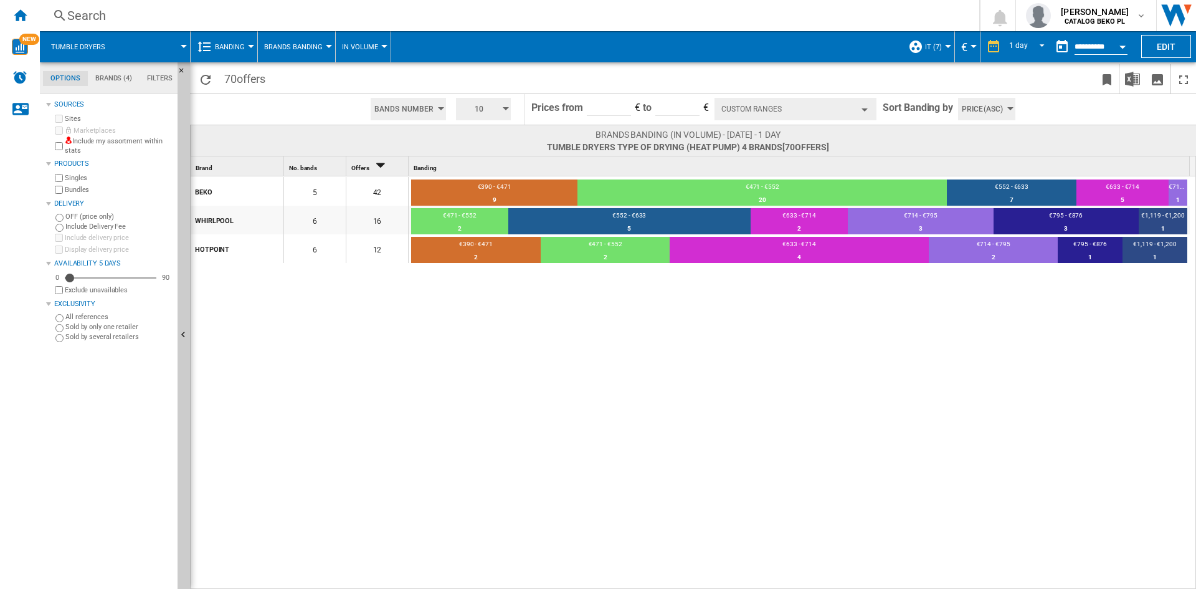
click at [601, 345] on div "BEKO 5 42 €390 - €471 9 21.43% €471 - €552 20 47.62% €552 - €633 7 16.67% €633 …" at bounding box center [694, 383] width 1006 height 414
click at [1036, 45] on span "REPORTS.WIZARD.STEPS.REPORT.STEPS.REPORT_OPTIONS.PERIOD: 1 day" at bounding box center [1038, 45] width 15 height 11
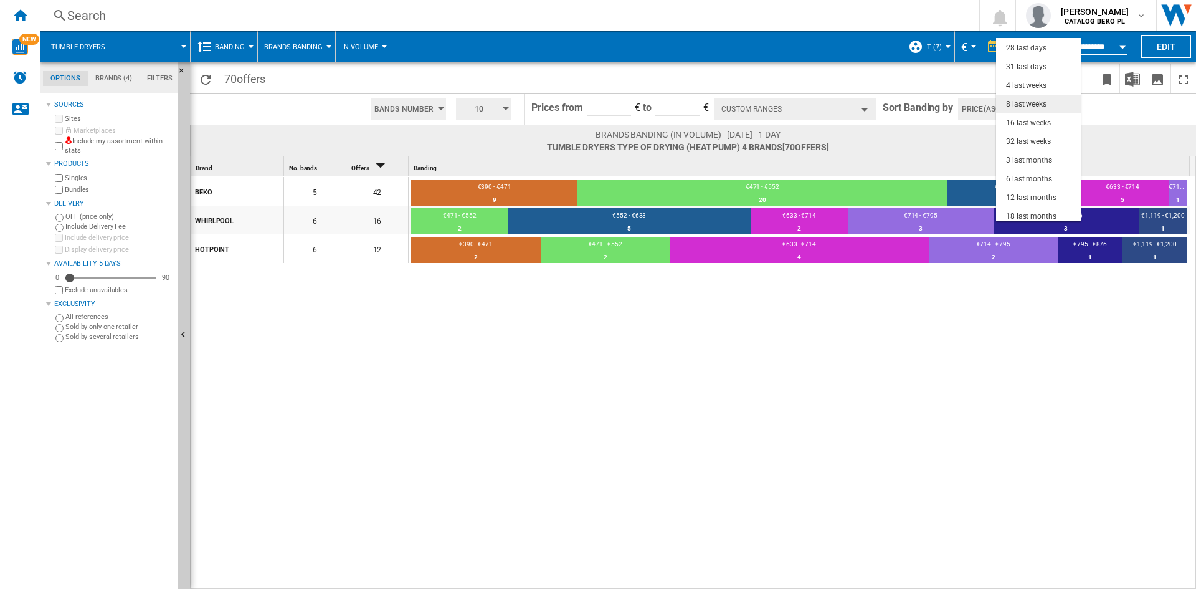
scroll to position [79, 0]
click at [1026, 155] on div "3 last months" at bounding box center [1029, 156] width 46 height 11
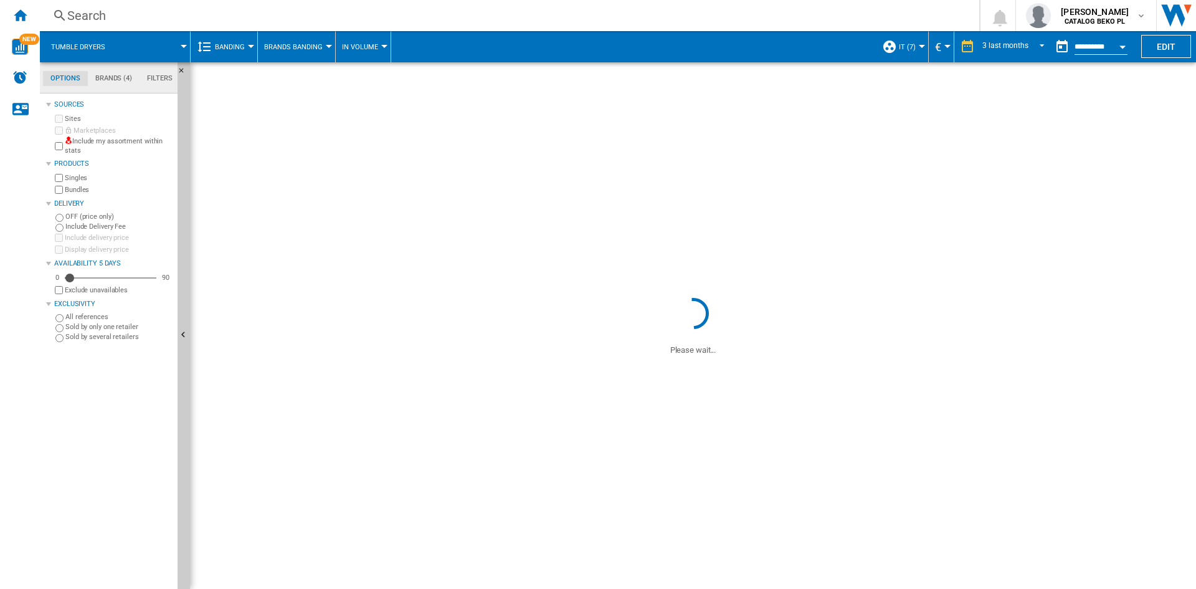
click at [1122, 50] on button "Open calendar" at bounding box center [1123, 45] width 22 height 22
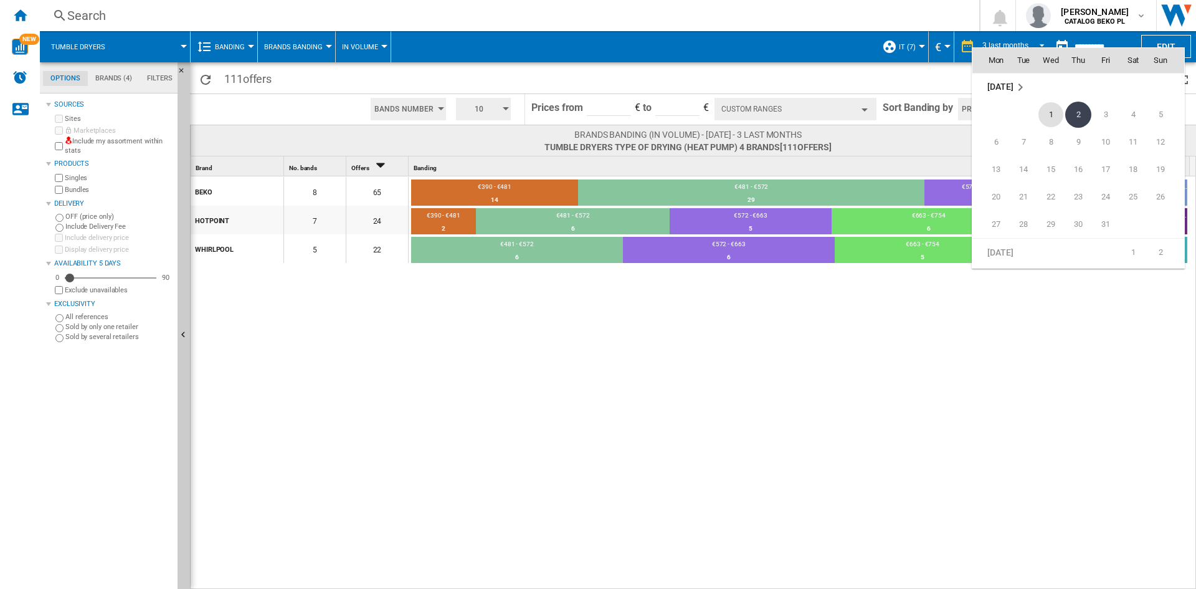
click at [1061, 110] on span "1" at bounding box center [1051, 114] width 25 height 25
type input "**********"
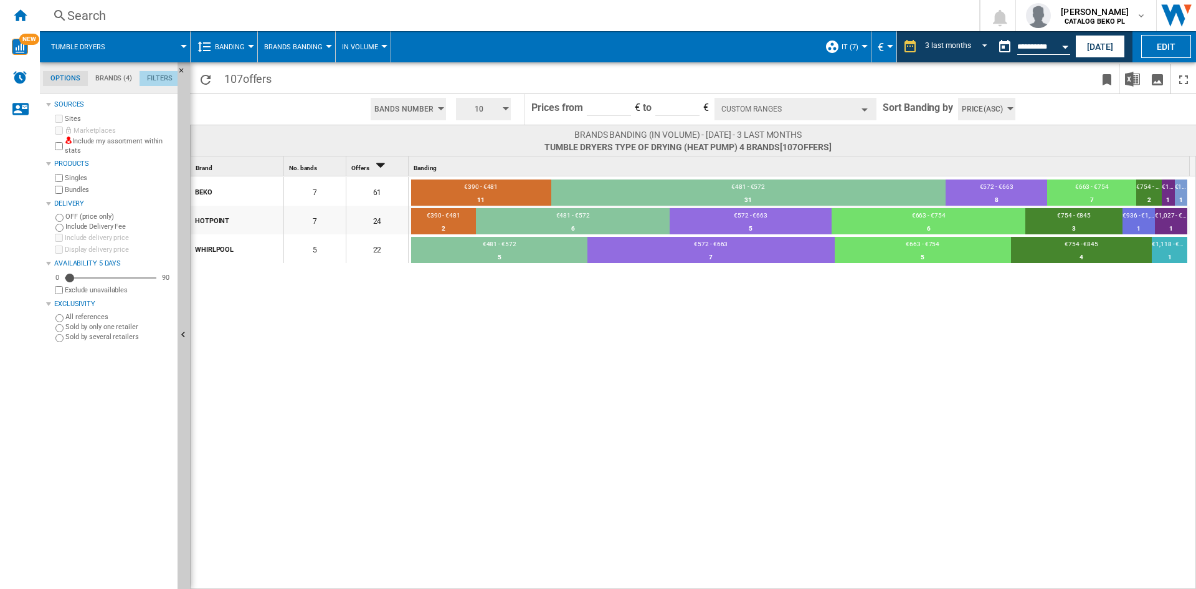
click at [155, 76] on md-tab-item "Filters" at bounding box center [160, 78] width 41 height 15
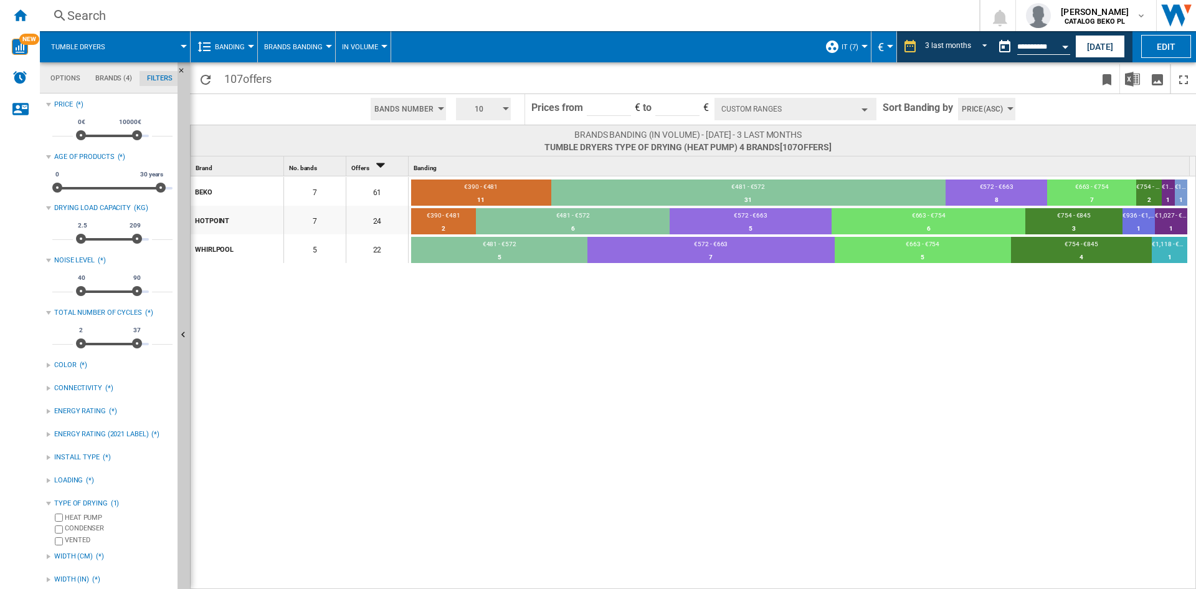
click at [480, 113] on span "10" at bounding box center [479, 109] width 39 height 22
click at [484, 158] on button "5" at bounding box center [485, 156] width 60 height 12
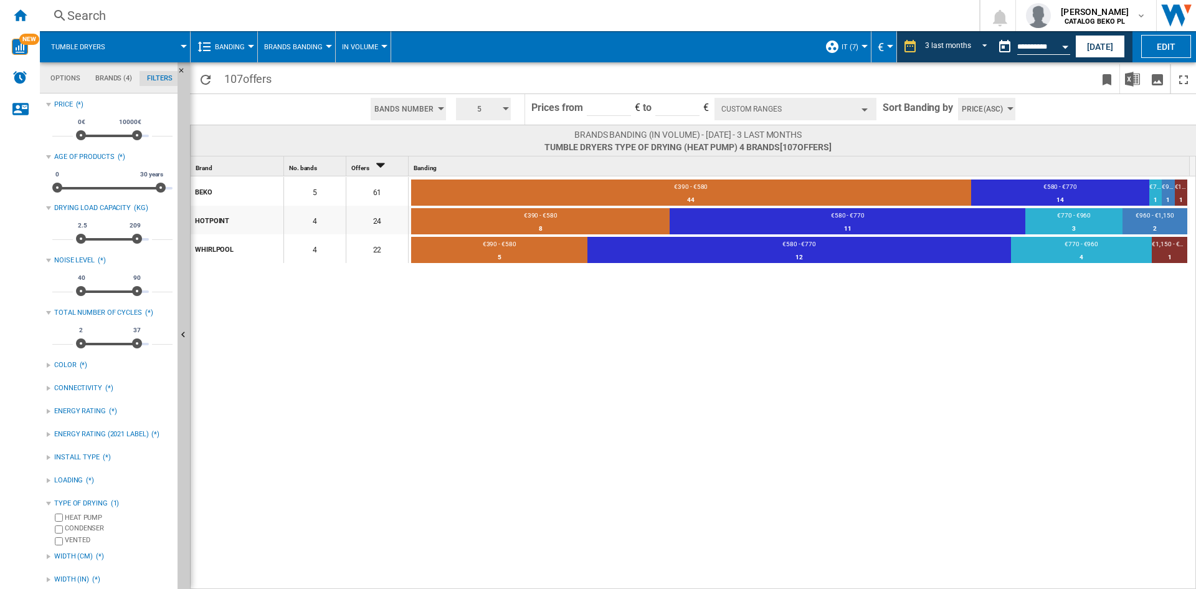
click at [774, 93] on div "Bands Number Bands Number Bands Amount 5 3 4 5 6 7 8 9 10 Prices from ****** € …" at bounding box center [693, 108] width 1006 height 31
click at [776, 103] on button "Custom Ranges" at bounding box center [796, 109] width 162 height 22
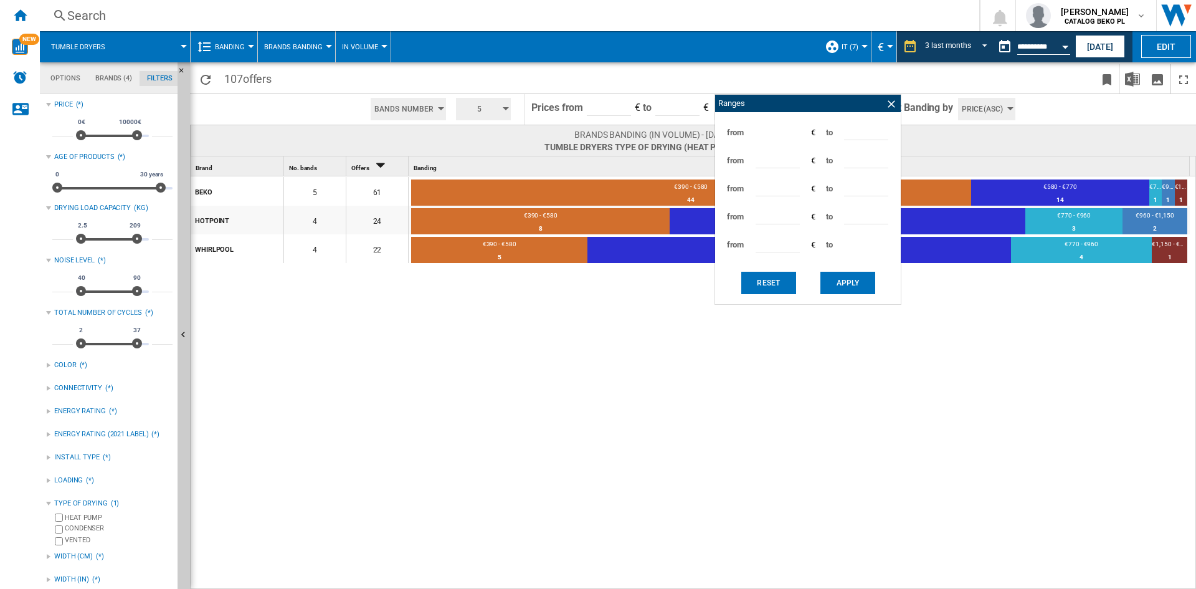
click at [849, 129] on input "***" at bounding box center [866, 131] width 44 height 19
type input "***"
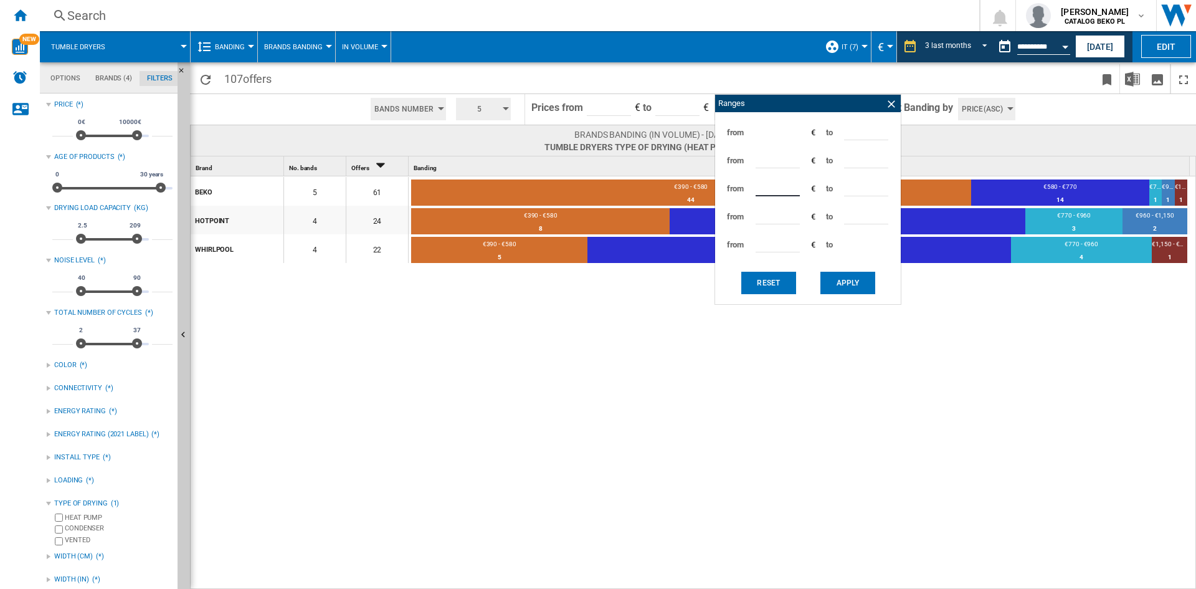
type input "***"
click at [849, 280] on button "Apply" at bounding box center [848, 283] width 55 height 22
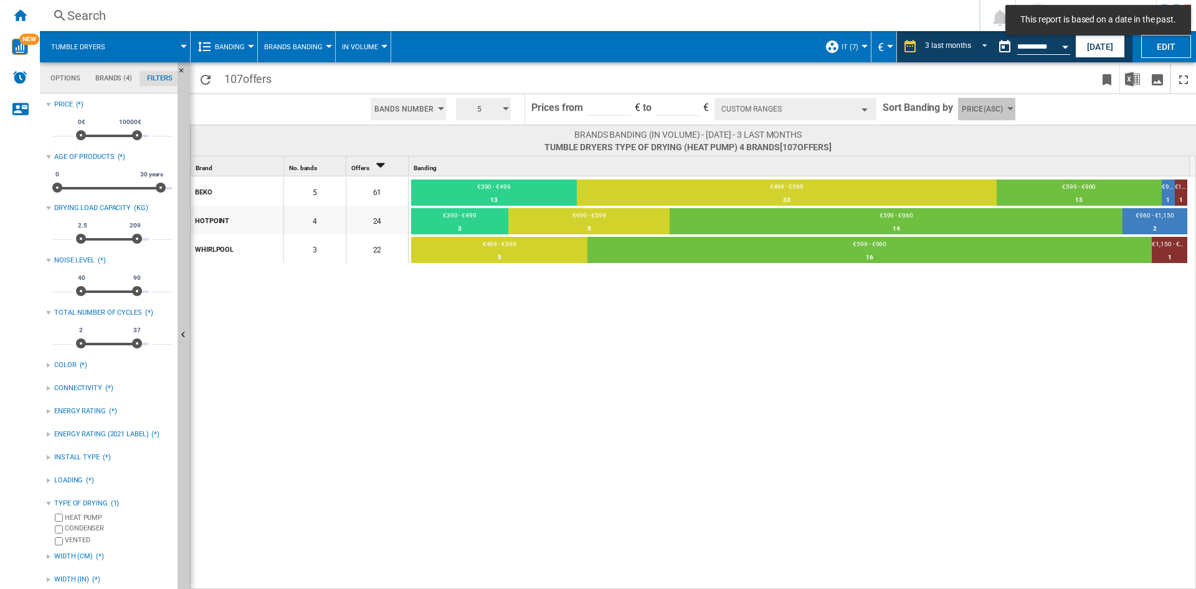
click at [981, 111] on span "Price(Asc)" at bounding box center [982, 109] width 41 height 22
click at [981, 111] on md-backdrop at bounding box center [598, 294] width 1196 height 589
click at [1075, 105] on span at bounding box center [1109, 109] width 176 height 31
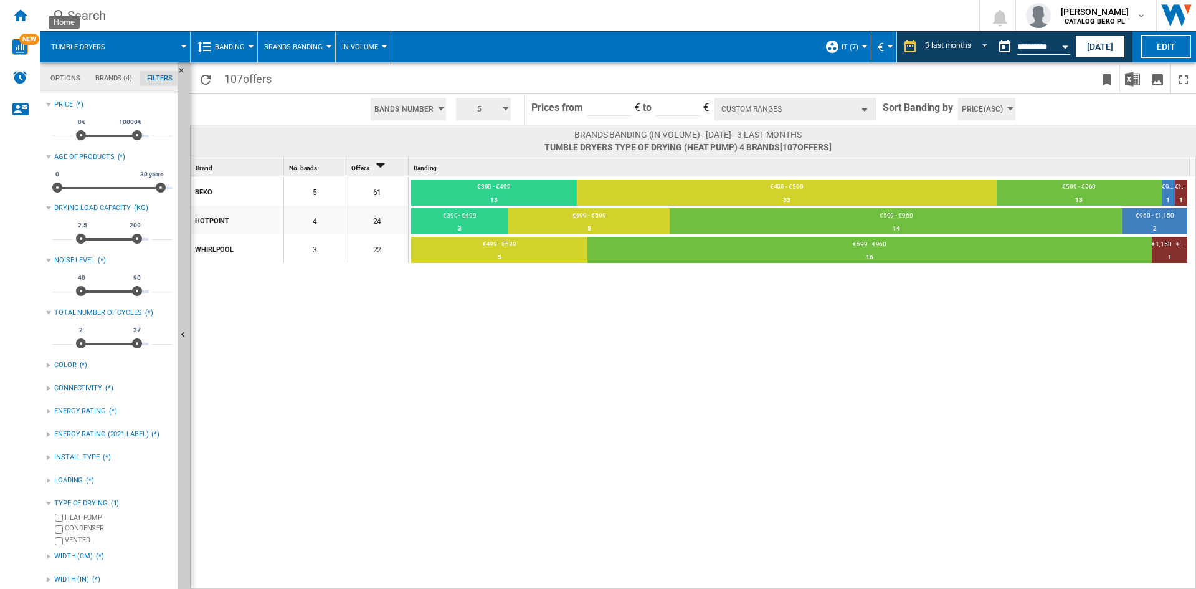
drag, startPoint x: 27, startPoint y: 8, endPoint x: 301, endPoint y: 135, distance: 301.6
click at [27, 8] on div "Home" at bounding box center [20, 15] width 40 height 31
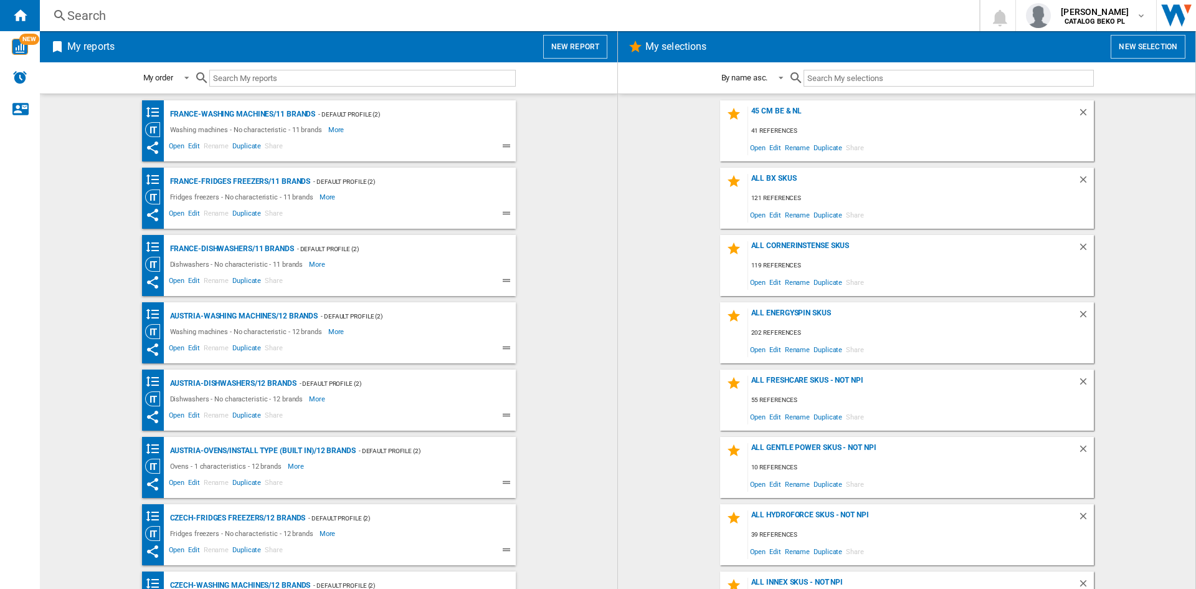
click at [568, 43] on button "New report" at bounding box center [575, 47] width 64 height 24
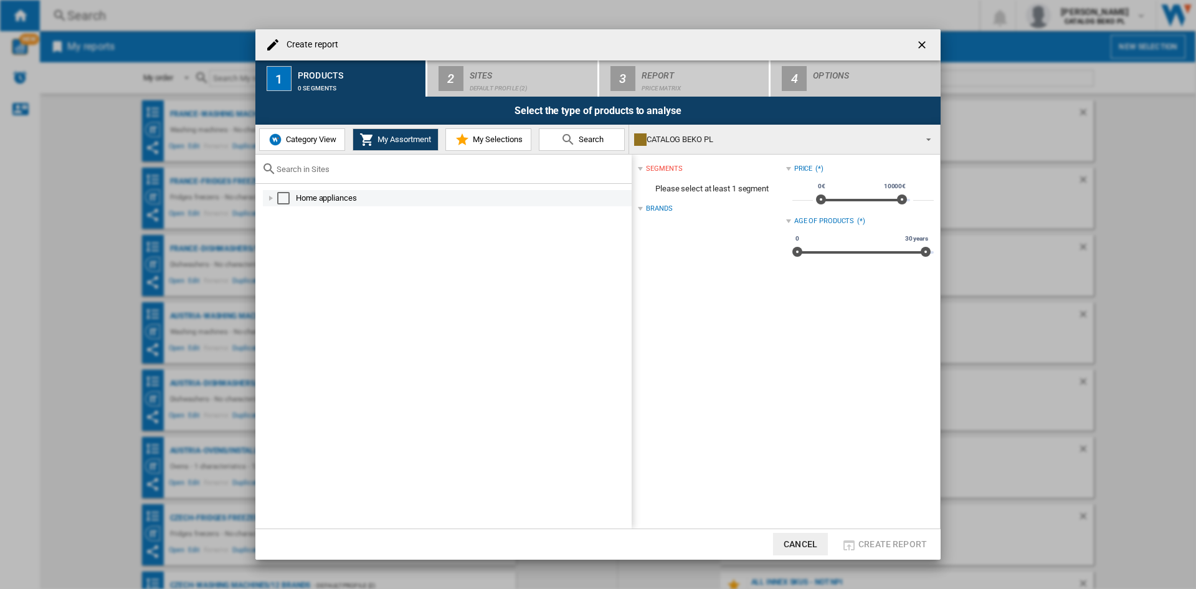
click at [265, 199] on div "Create report ..." at bounding box center [271, 198] width 12 height 12
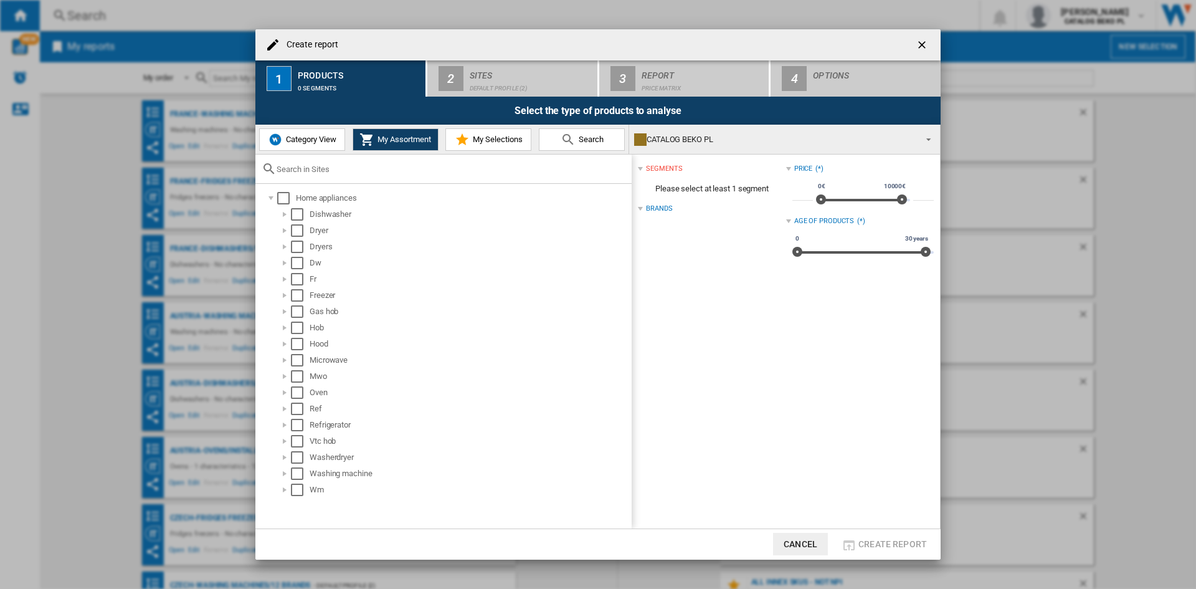
click at [327, 128] on button "Category View" at bounding box center [302, 139] width 86 height 22
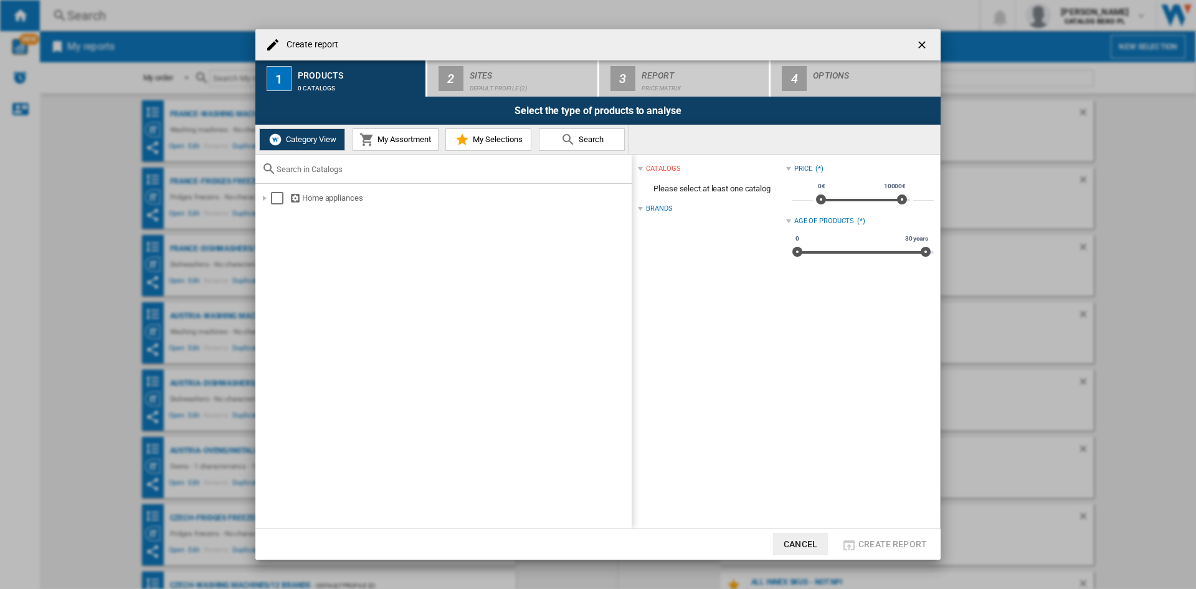
click at [265, 189] on div "Home appliances" at bounding box center [443, 356] width 376 height 345
drag, startPoint x: 265, startPoint y: 189, endPoint x: 266, endPoint y: 198, distance: 8.8
click at [265, 194] on div "Home appliances" at bounding box center [443, 356] width 376 height 345
click at [266, 198] on div "Create report ..." at bounding box center [265, 198] width 12 height 12
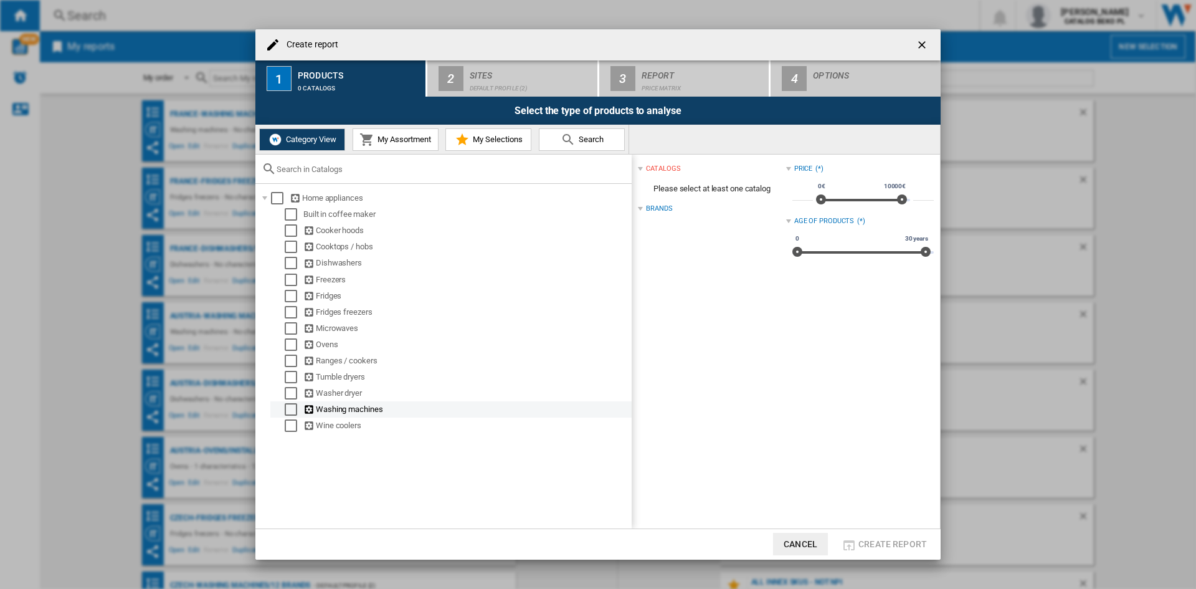
click at [290, 406] on div "Select" at bounding box center [291, 409] width 12 height 12
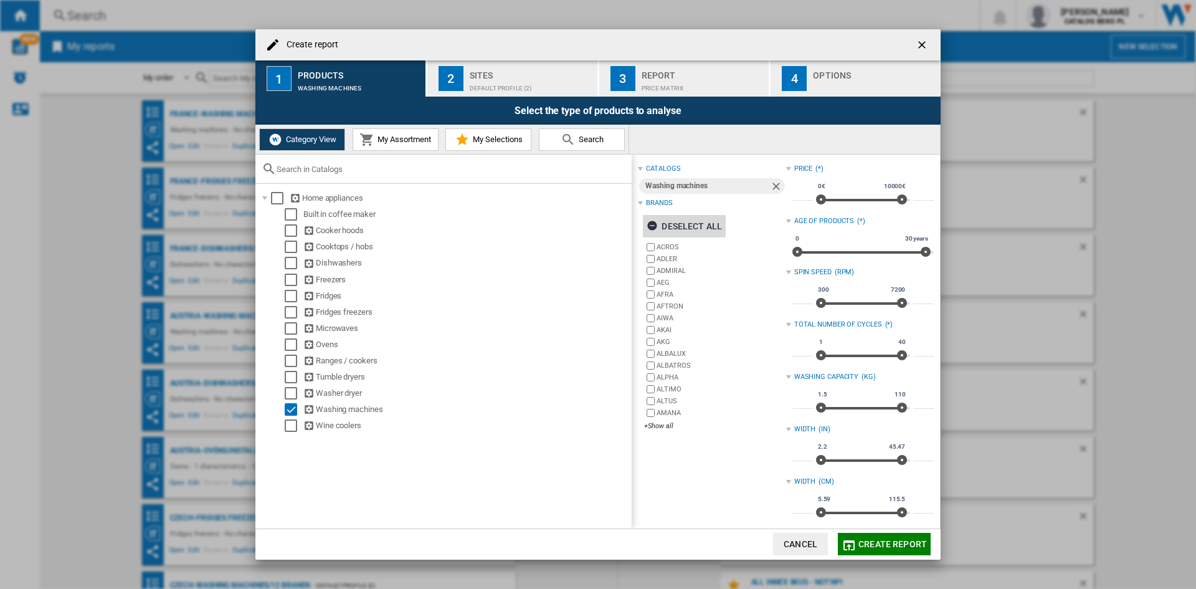
click at [686, 226] on div "Deselect all" at bounding box center [684, 226] width 75 height 22
click at [665, 424] on div "+Show all" at bounding box center [714, 425] width 141 height 9
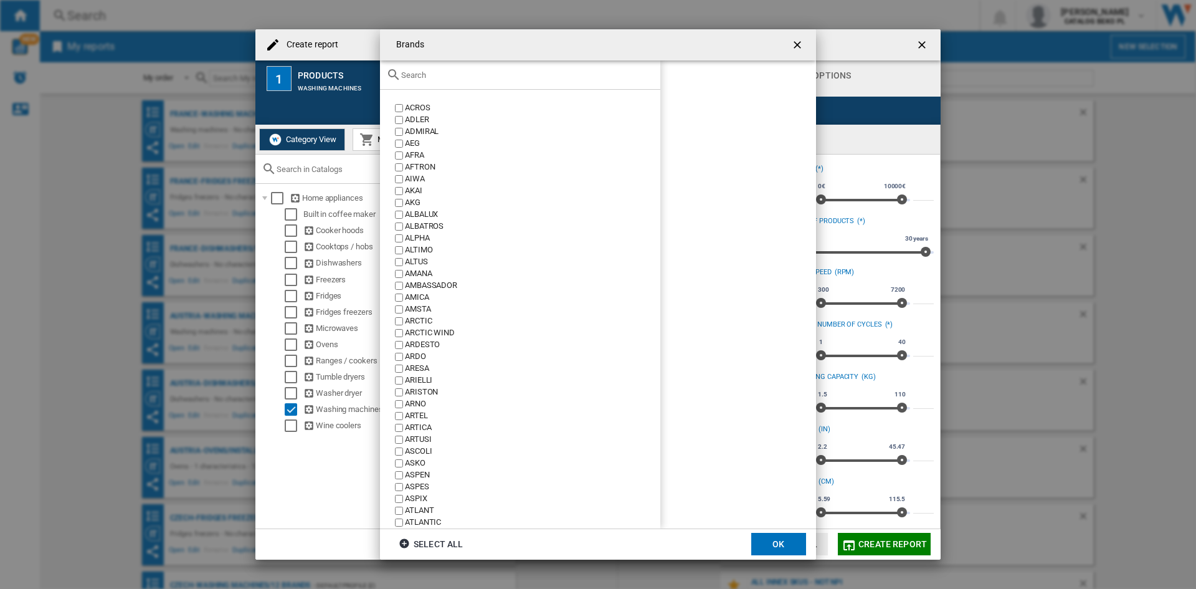
click at [532, 70] on input "Brands ACROS ..." at bounding box center [527, 74] width 253 height 9
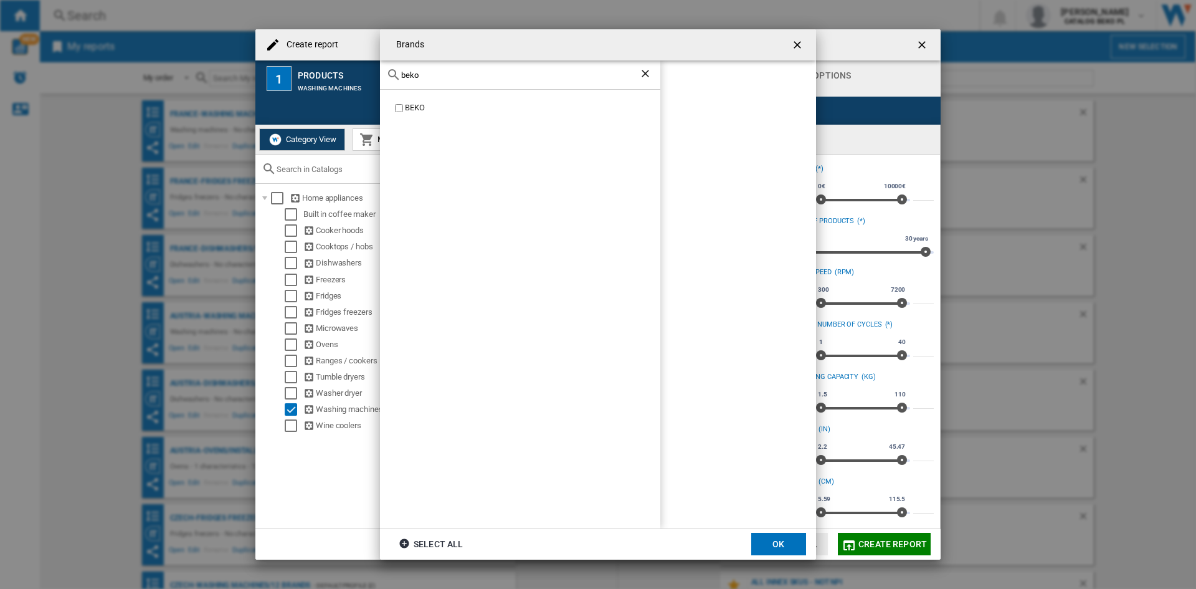
click at [419, 107] on div "BEKO" at bounding box center [532, 108] width 255 height 12
click at [461, 76] on input "beko" at bounding box center [520, 74] width 238 height 9
click at [412, 104] on div "HOTPOINT" at bounding box center [532, 108] width 255 height 12
click at [414, 117] on div "HOTPOINT ARISTON" at bounding box center [532, 120] width 255 height 12
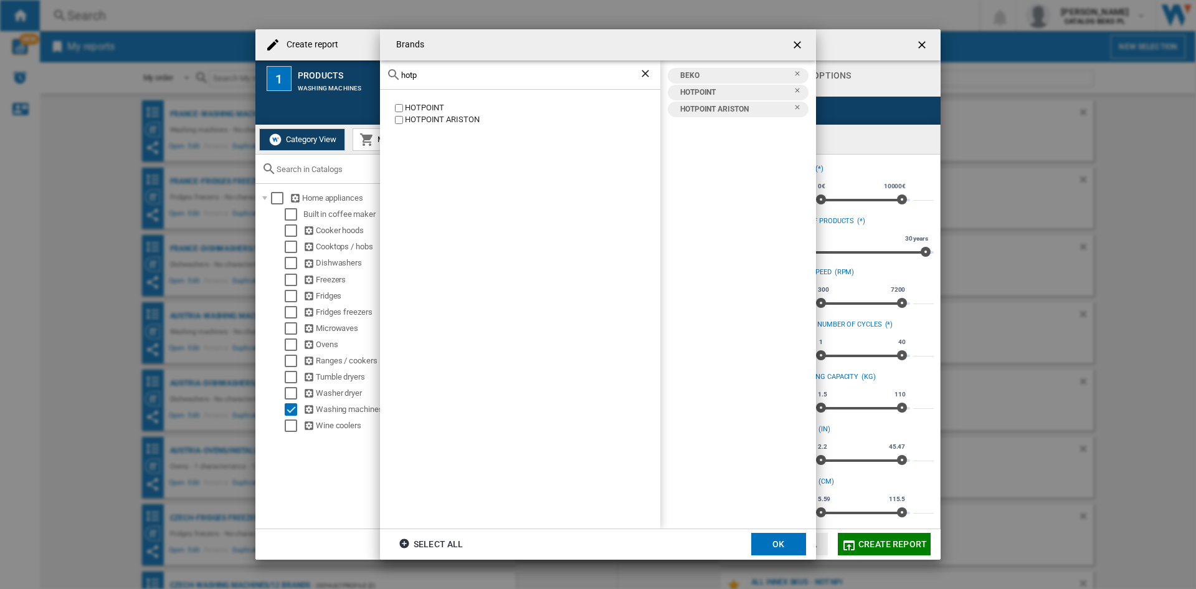
click at [429, 77] on input "hotp" at bounding box center [520, 74] width 238 height 9
type input "whir"
click at [426, 108] on div "WHIRLPOOL" at bounding box center [532, 108] width 255 height 12
click at [768, 532] on md-dialog-actions "Select all OK" at bounding box center [598, 543] width 436 height 31
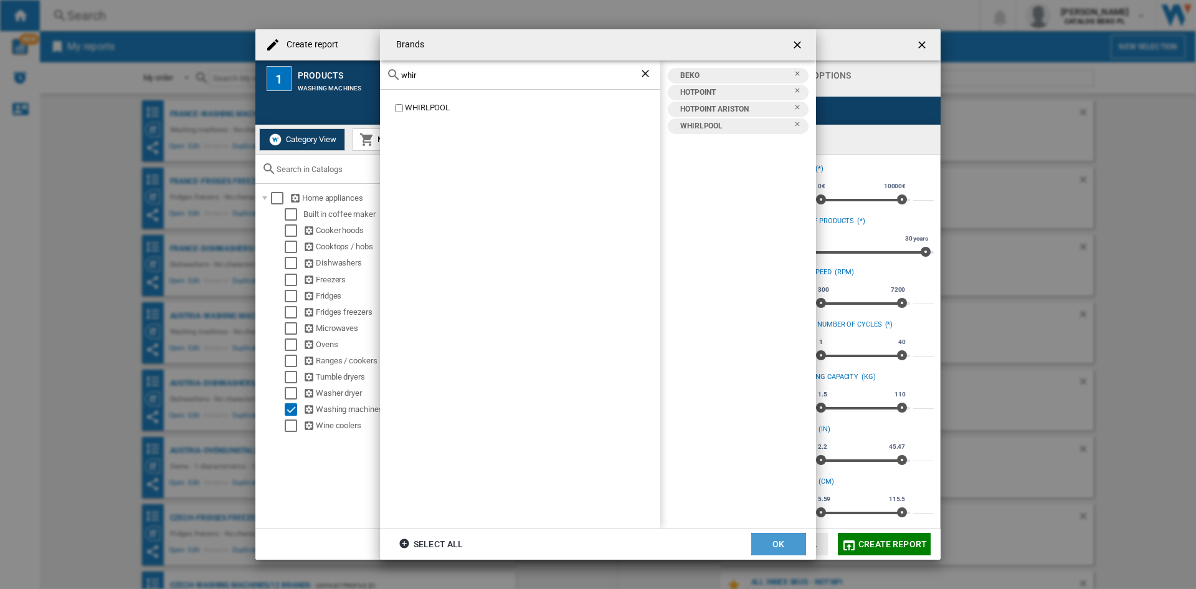
click at [770, 539] on button "OK" at bounding box center [778, 544] width 55 height 22
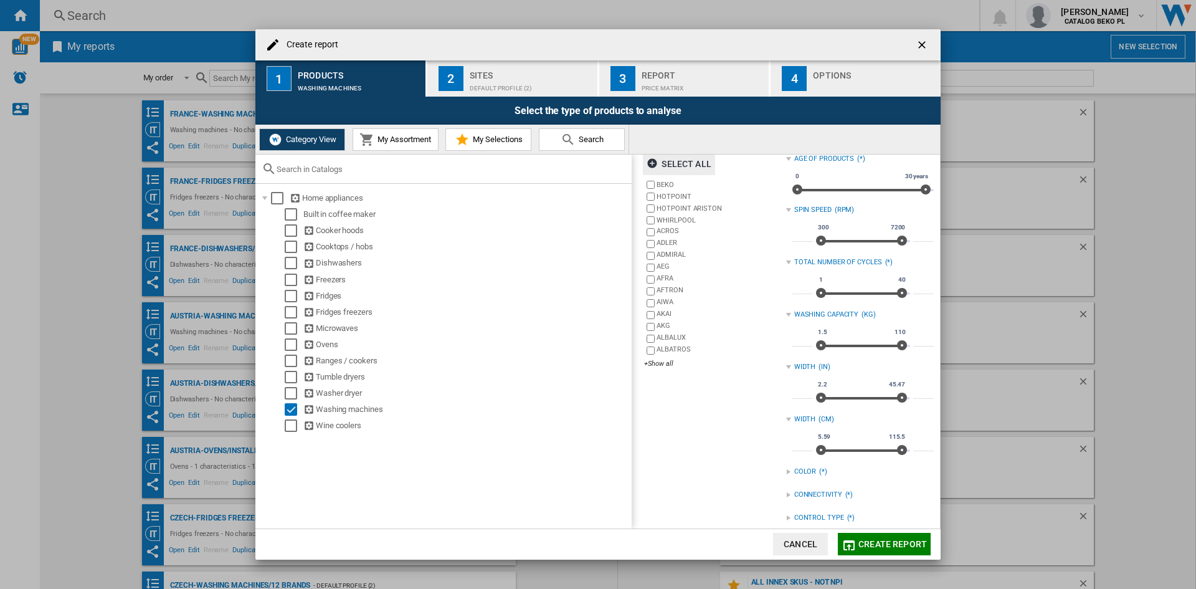
scroll to position [165, 0]
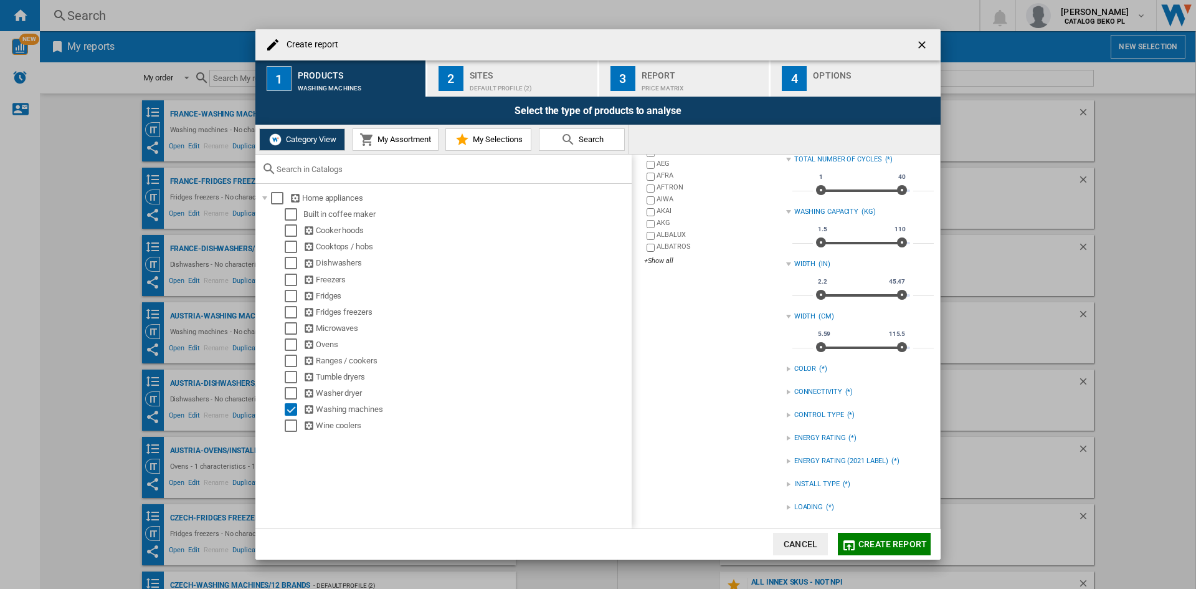
click at [786, 482] on div "Create report ..." at bounding box center [788, 484] width 5 height 5
click at [792, 477] on div "INSTALL TYPE (*)" at bounding box center [860, 484] width 148 height 16
click at [800, 509] on div "LOADING" at bounding box center [808, 507] width 29 height 10
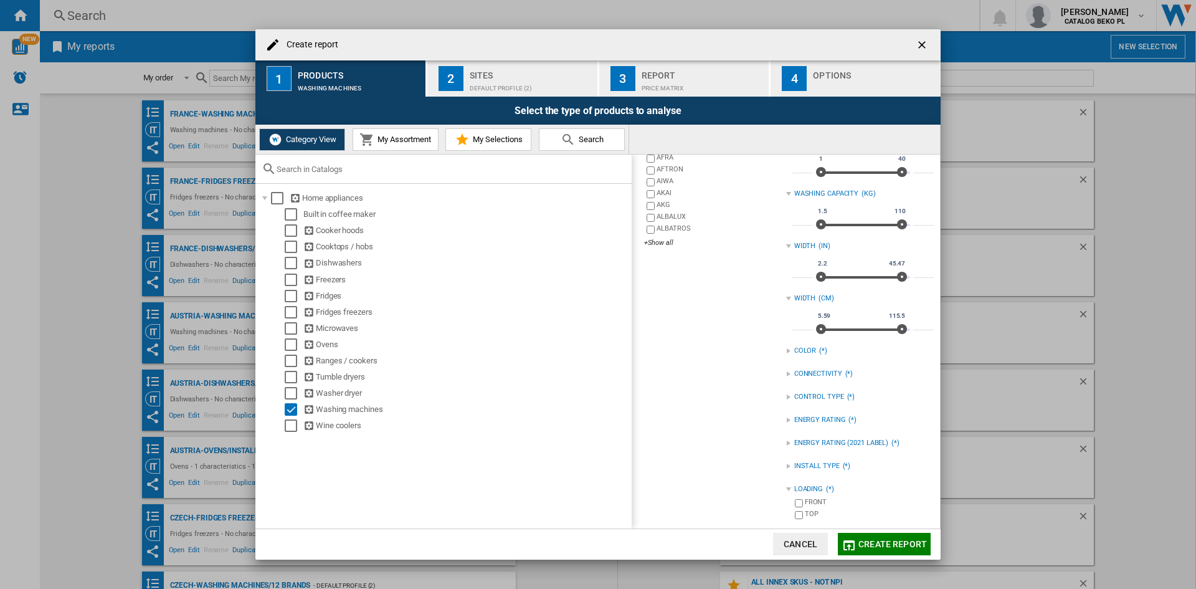
click at [806, 499] on div "FRONT" at bounding box center [869, 503] width 129 height 12
click at [518, 74] on div "Sites" at bounding box center [531, 71] width 123 height 13
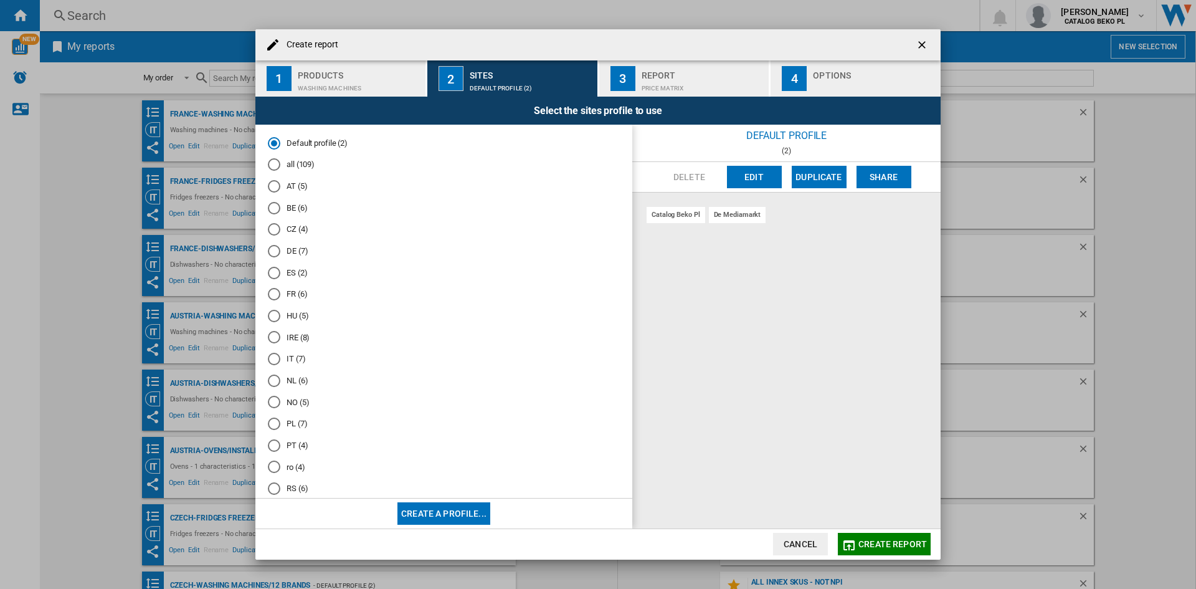
click at [297, 353] on md-radio-button "IT (7)" at bounding box center [444, 359] width 352 height 12
click at [825, 75] on div "Options" at bounding box center [874, 71] width 123 height 13
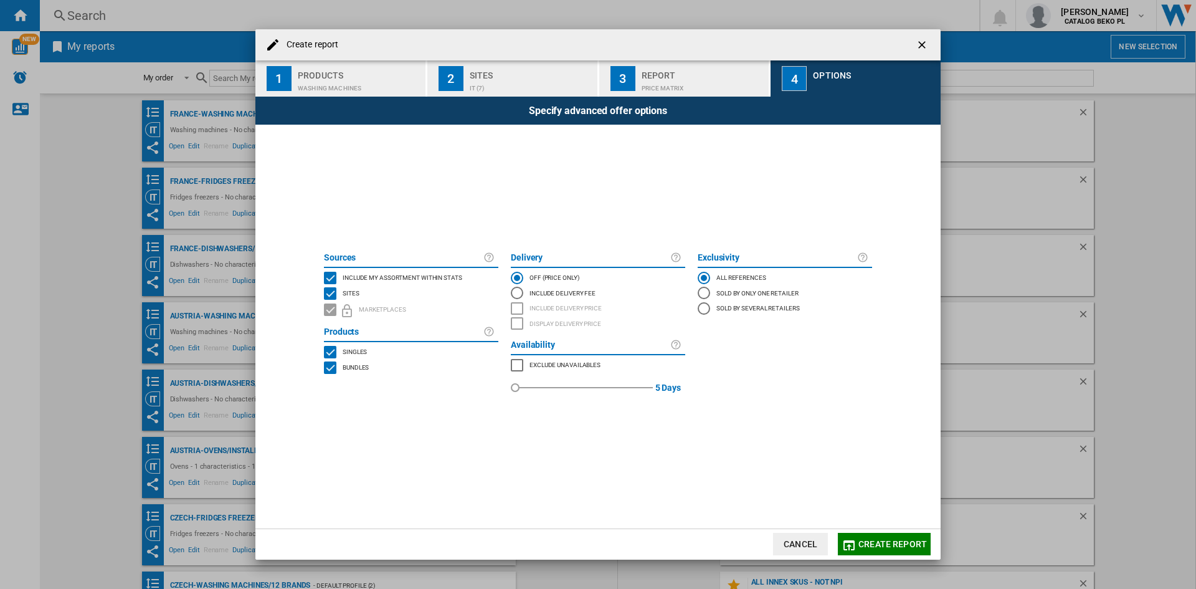
click at [382, 275] on span "Include my assortment within stats" at bounding box center [403, 276] width 120 height 9
click at [891, 541] on span "Create report" at bounding box center [893, 544] width 69 height 10
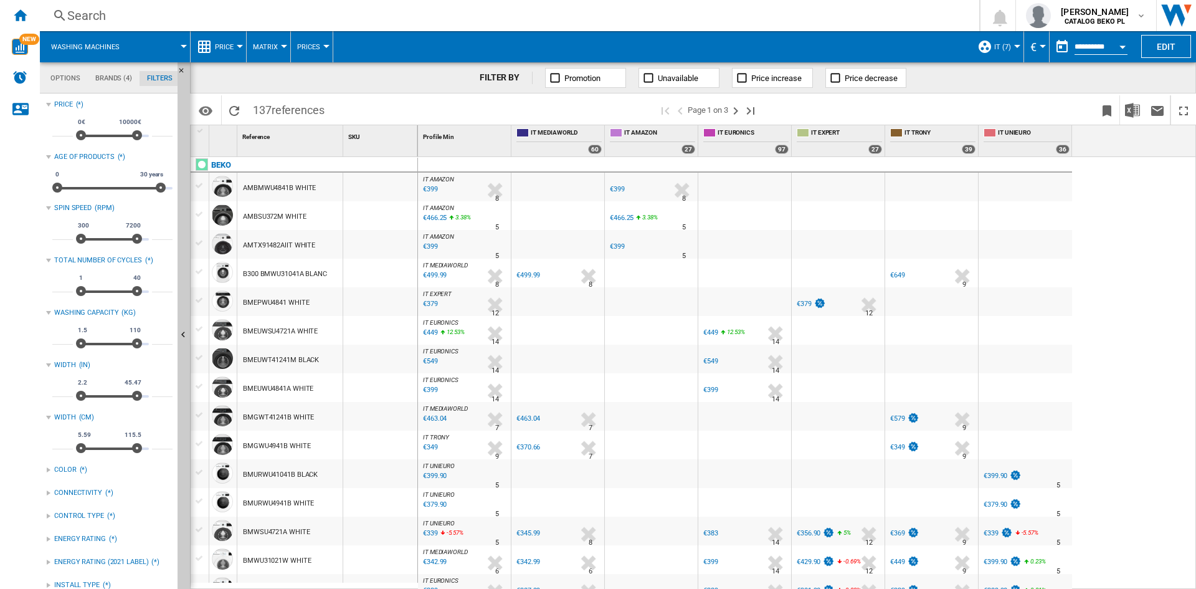
click at [214, 54] on div "Price" at bounding box center [218, 46] width 43 height 31
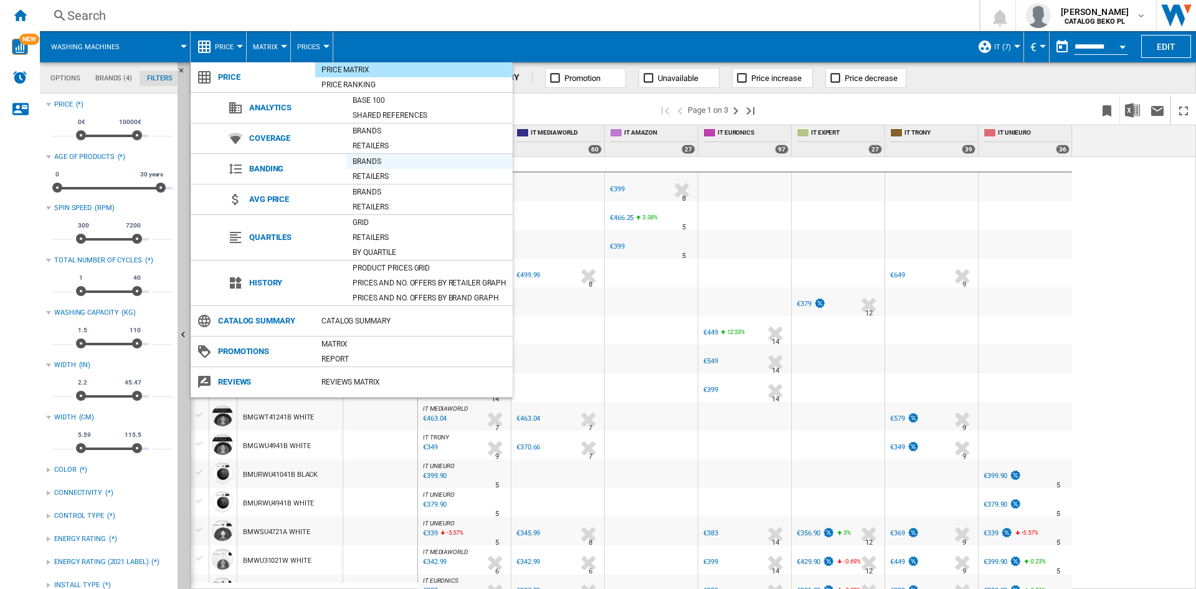
click at [383, 163] on div "Brands" at bounding box center [429, 161] width 166 height 12
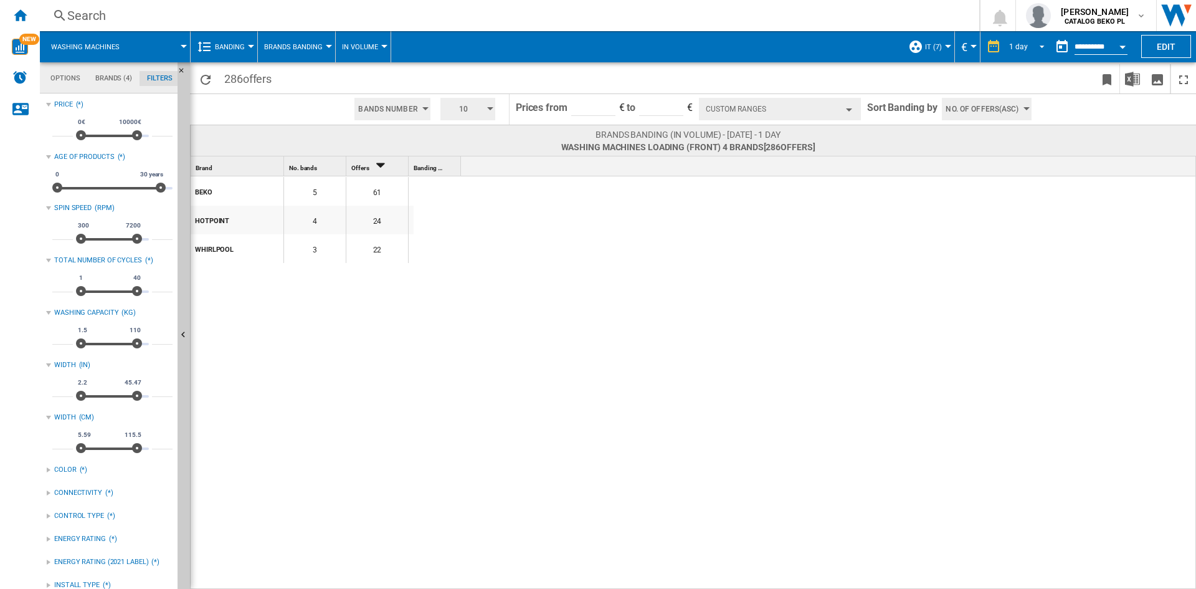
click at [1016, 44] on div "1 day" at bounding box center [1018, 46] width 19 height 9
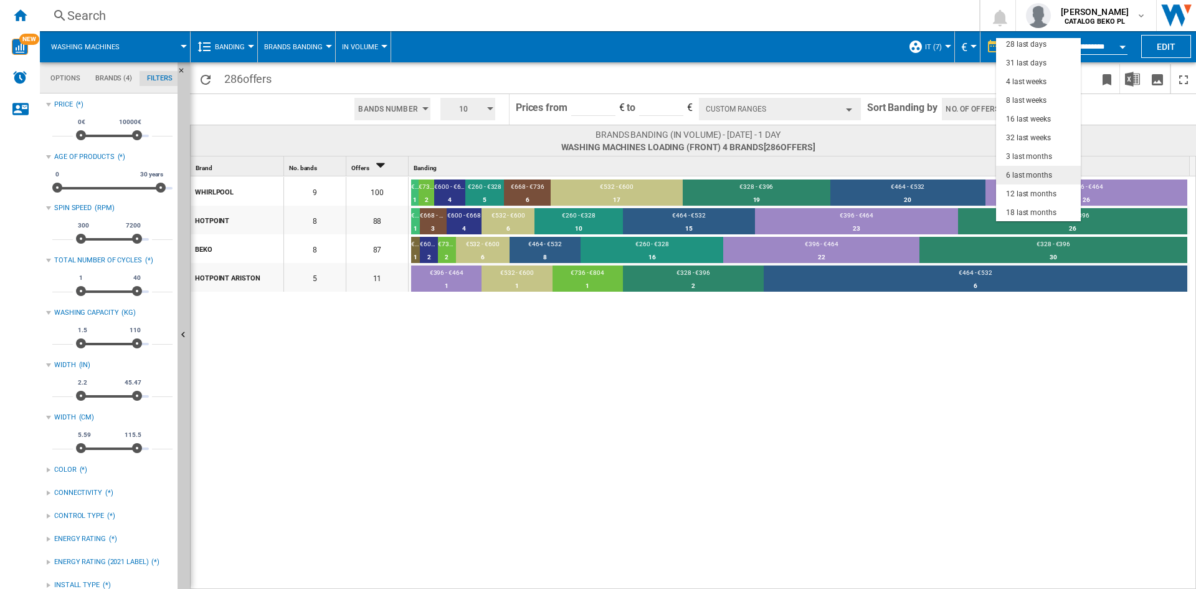
scroll to position [79, 0]
click at [1030, 155] on div "3 last months" at bounding box center [1029, 156] width 46 height 11
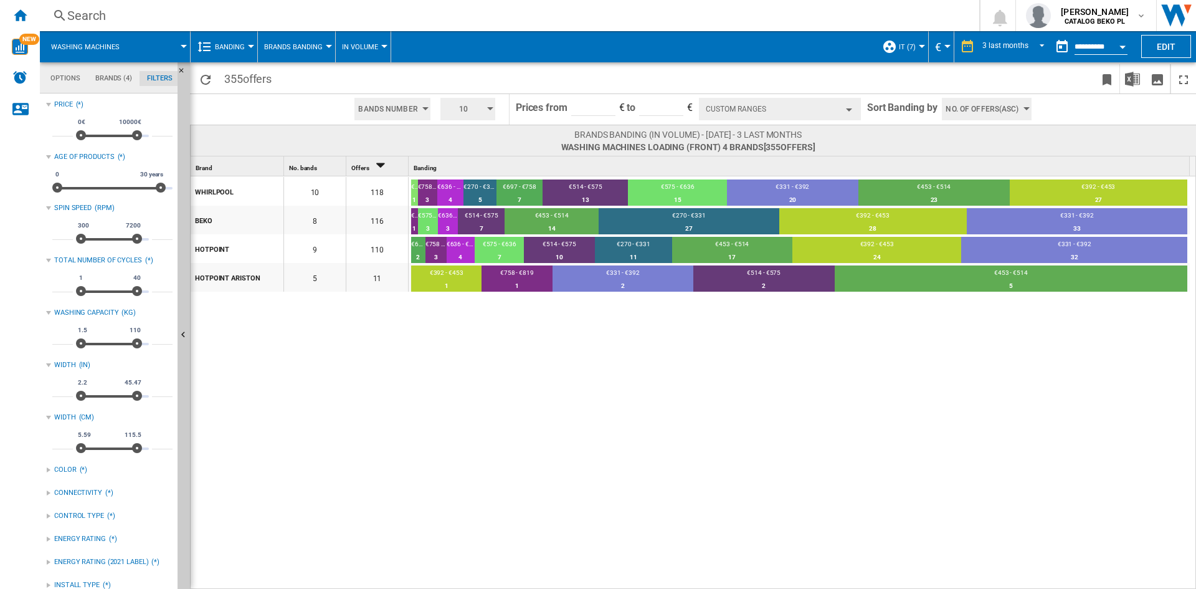
click at [1127, 43] on button "Open calendar" at bounding box center [1123, 45] width 22 height 22
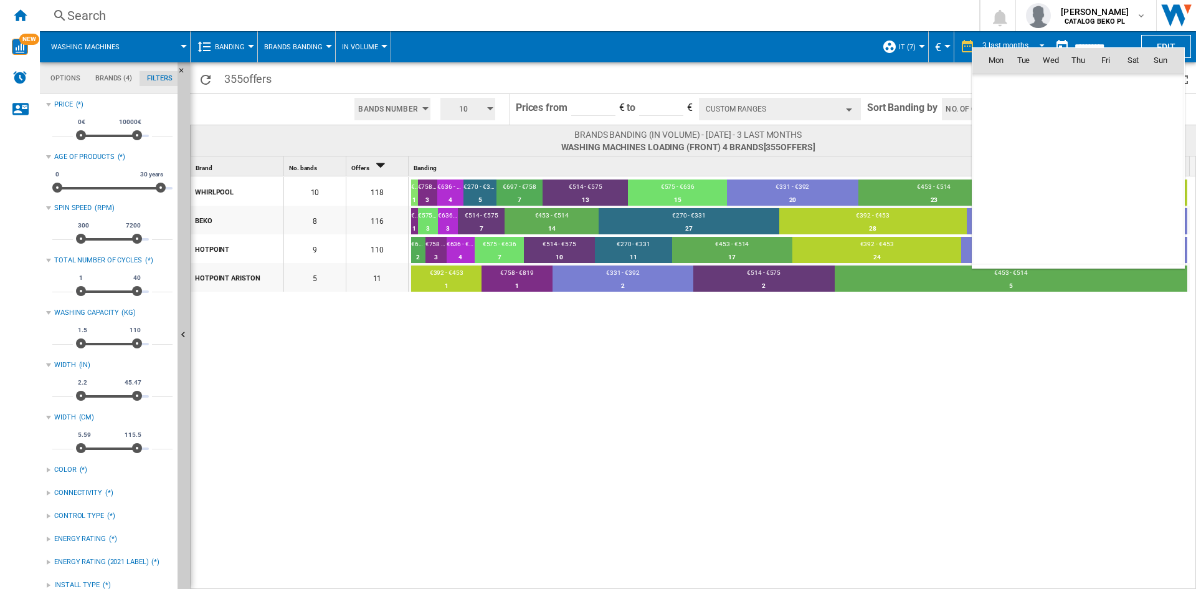
scroll to position [5944, 0]
click at [1054, 110] on span "1" at bounding box center [1051, 114] width 25 height 25
type input "**********"
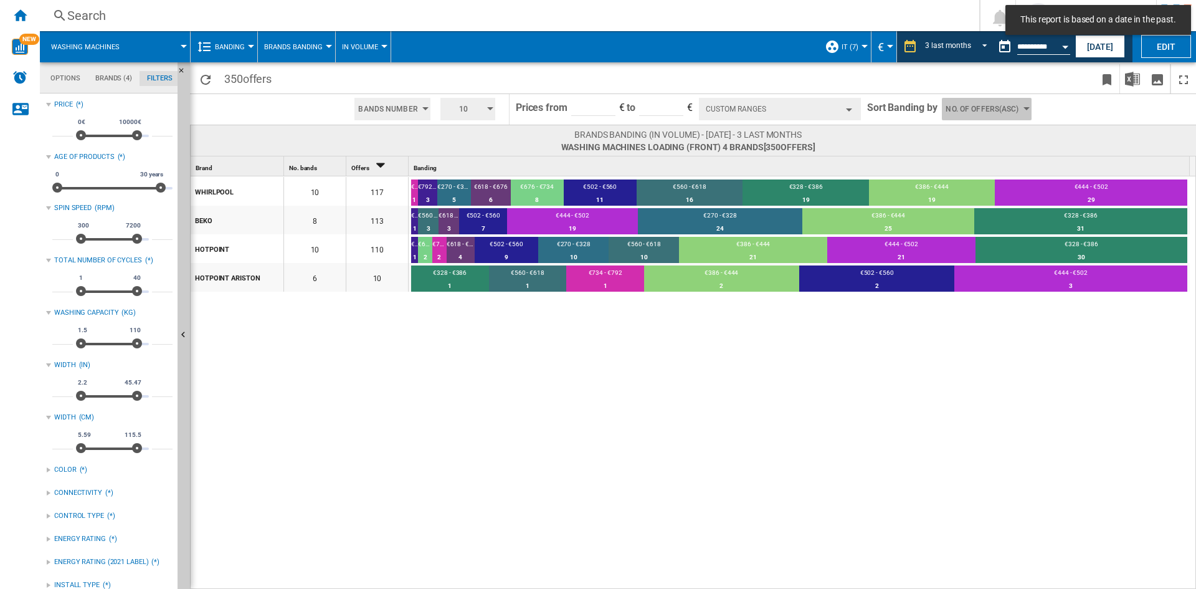
click at [966, 105] on span "No. of offers(Asc)" at bounding box center [982, 109] width 73 height 22
click at [968, 156] on span "Price(Asc)" at bounding box center [965, 156] width 35 height 9
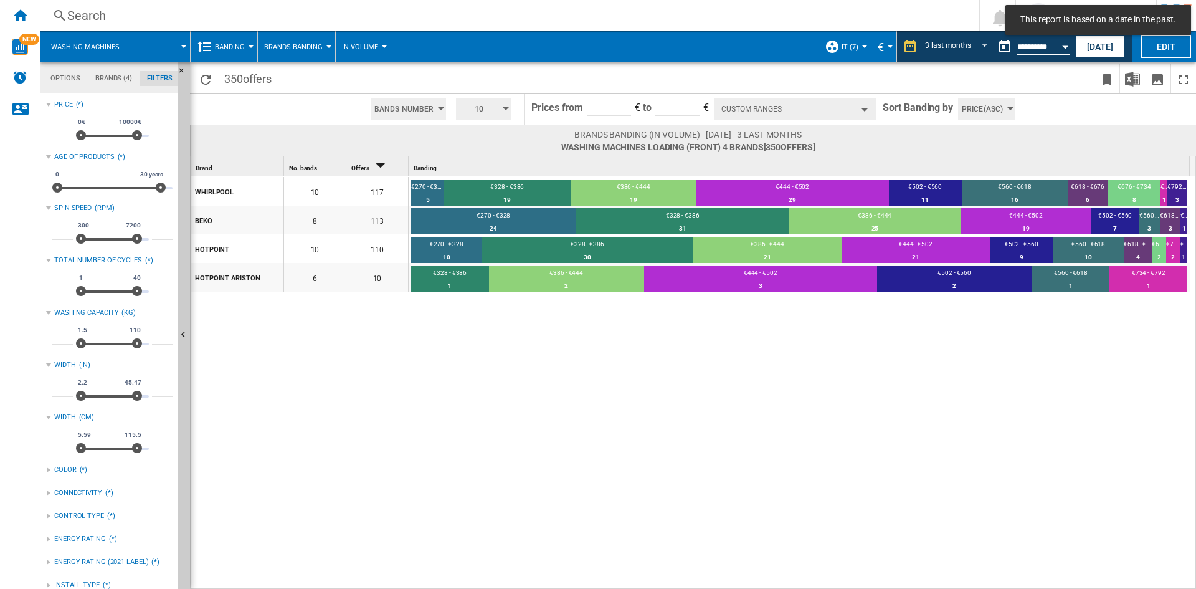
click at [832, 452] on div "WHIRLPOOL 10 117 €270 - €328 5 4.27% €328 - €386 19 16.24% €386 - €444 19 16.24…" at bounding box center [694, 383] width 1006 height 414
click at [468, 112] on span "10" at bounding box center [479, 109] width 39 height 22
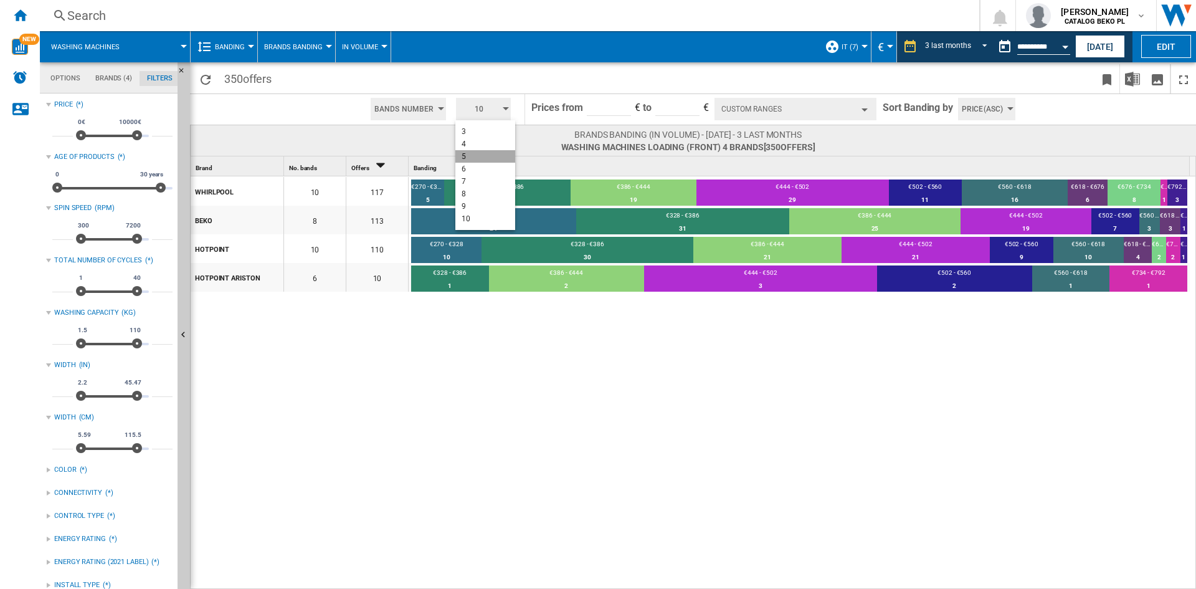
click at [481, 158] on button "5" at bounding box center [485, 156] width 60 height 12
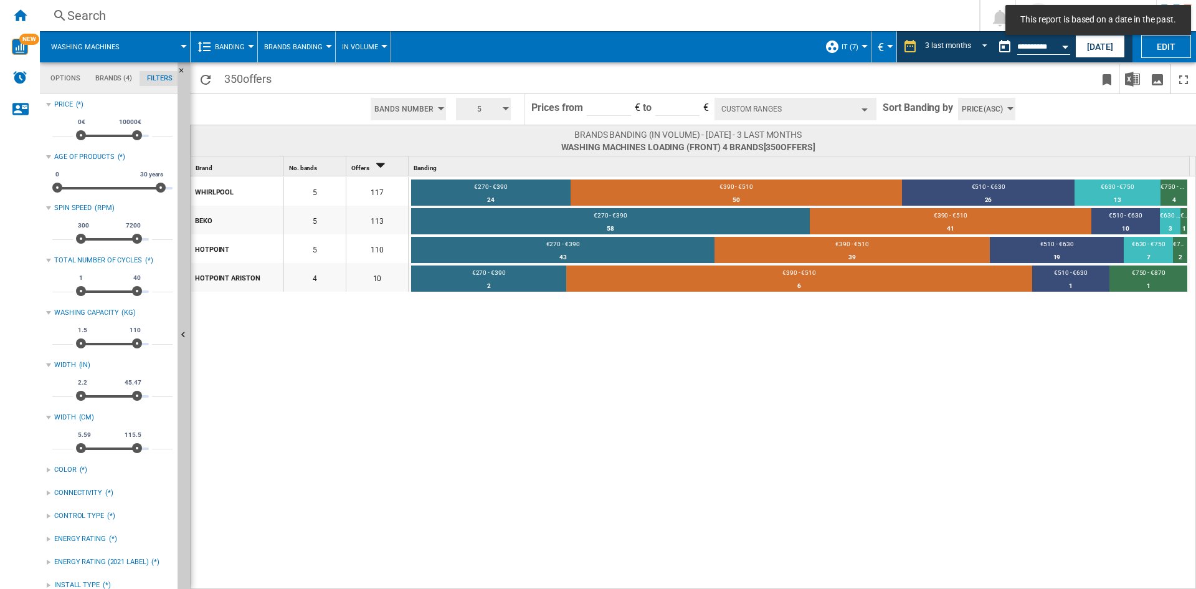
click at [785, 108] on button "Custom Ranges" at bounding box center [796, 109] width 162 height 22
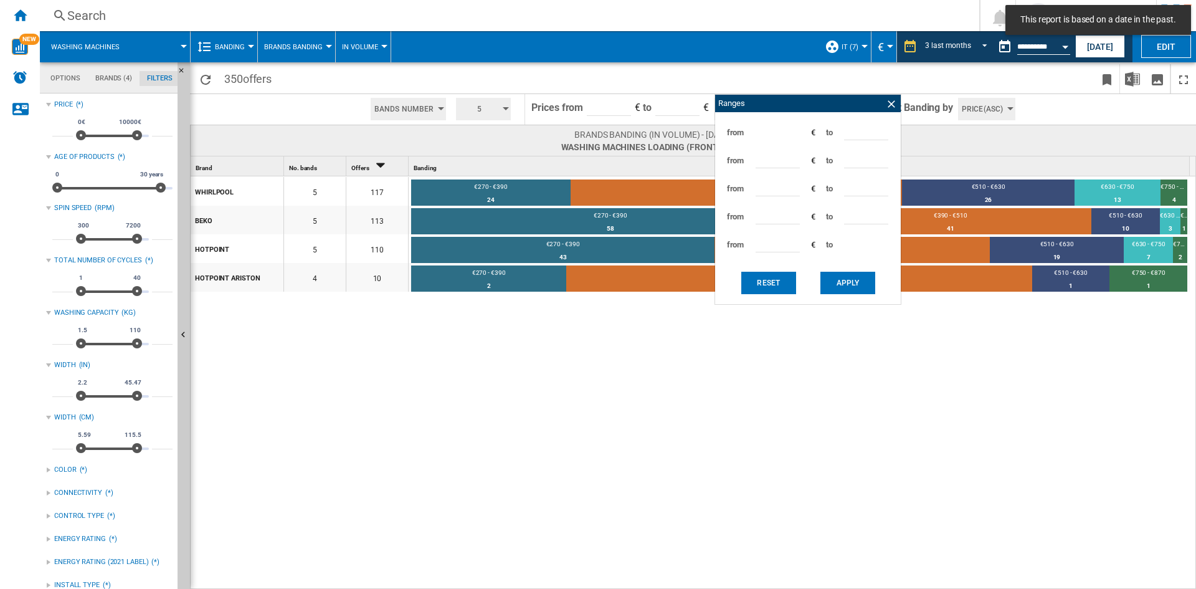
click at [851, 126] on input "***" at bounding box center [866, 131] width 44 height 19
type input "***"
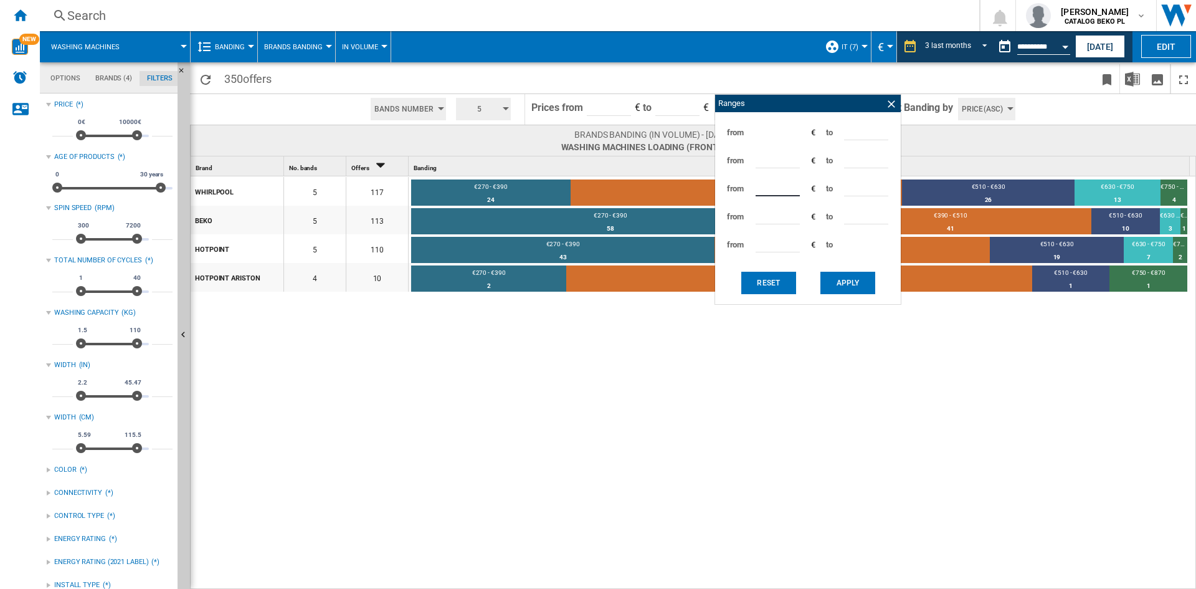
type input "***"
click at [865, 282] on button "Apply" at bounding box center [848, 283] width 55 height 22
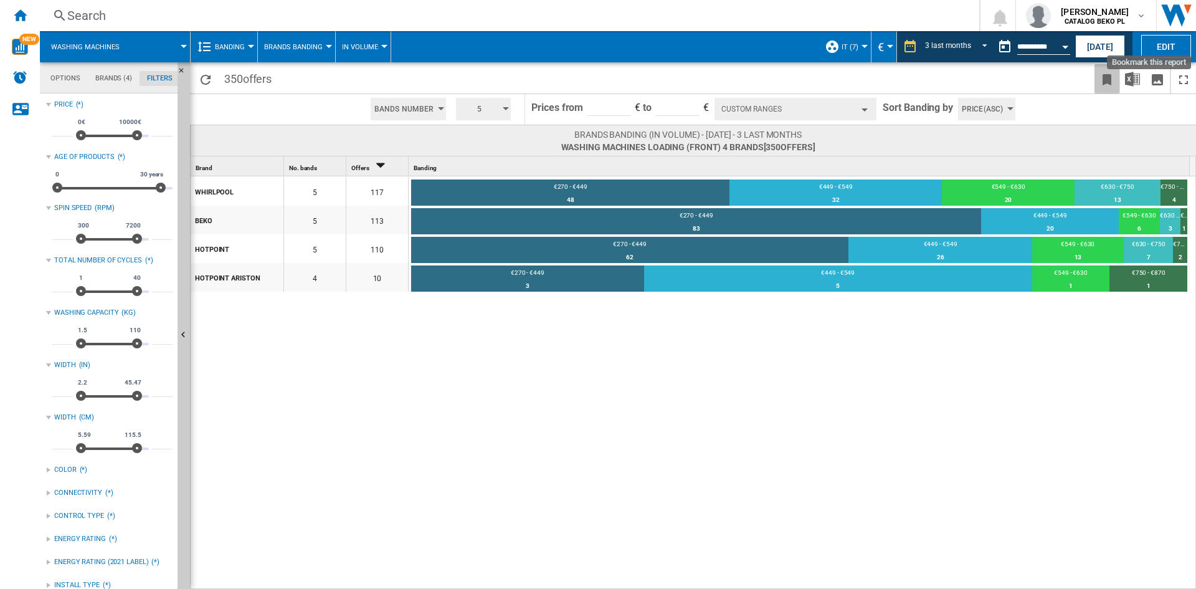
click at [1111, 81] on ng-md-icon "Bookmark this report" at bounding box center [1107, 79] width 15 height 15
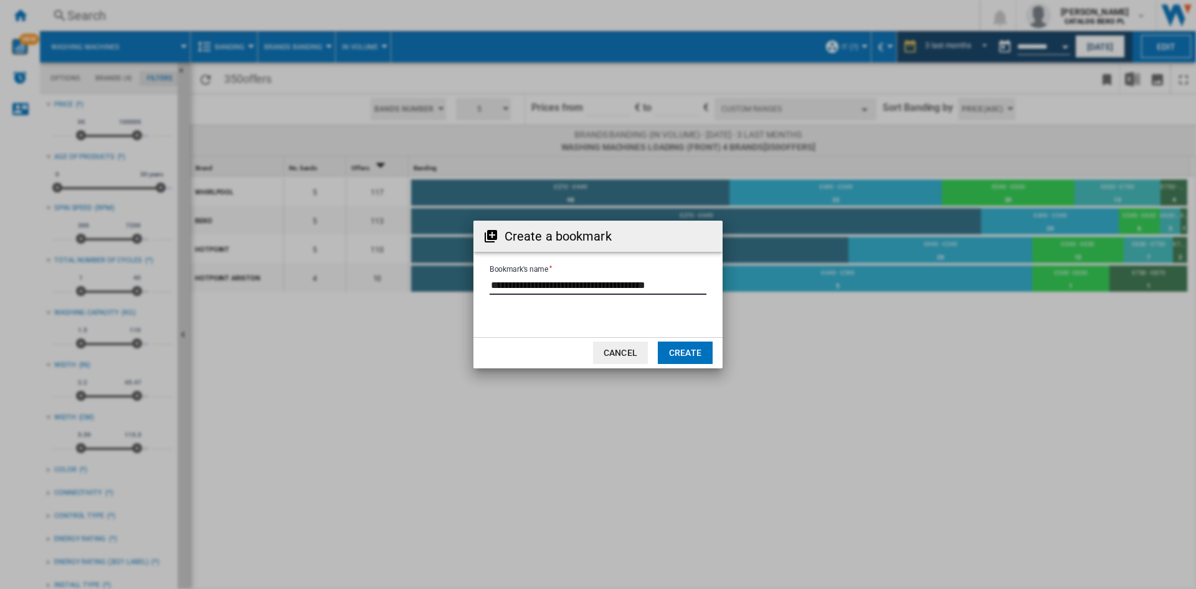
drag, startPoint x: 634, startPoint y: 285, endPoint x: 796, endPoint y: 294, distance: 162.2
click at [796, 294] on div "Create a bookmark Bookmark's name Cancel Create" at bounding box center [598, 294] width 1196 height 589
click at [619, 346] on button "Cancel" at bounding box center [620, 352] width 55 height 22
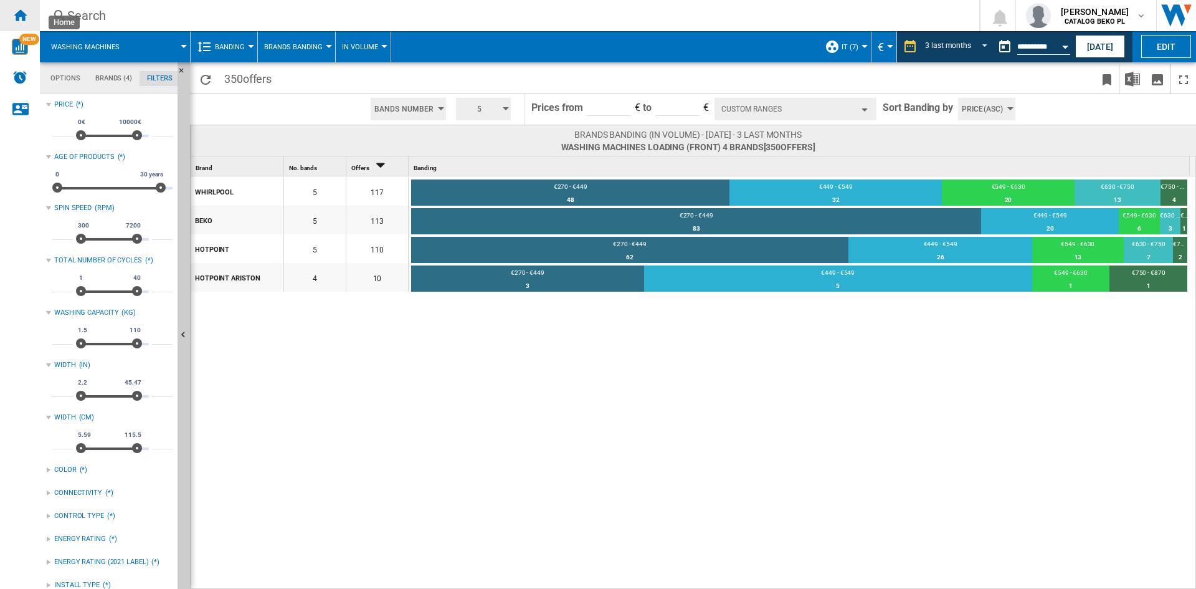
click at [24, 16] on ng-md-icon "Home" at bounding box center [19, 14] width 15 height 15
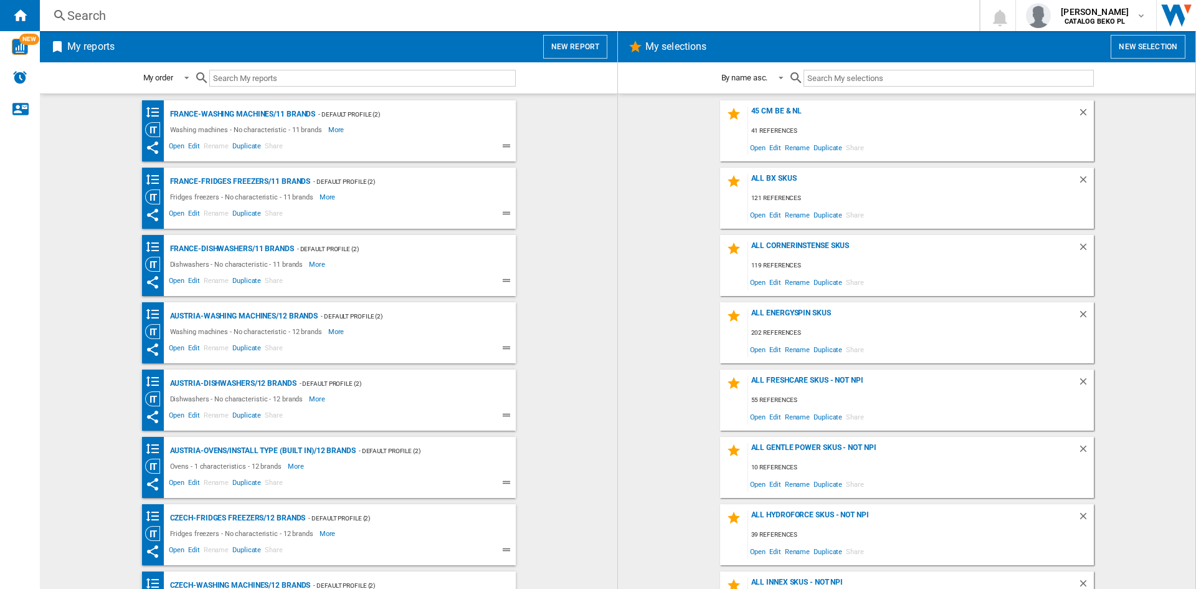
click at [551, 48] on button "New report" at bounding box center [575, 47] width 64 height 24
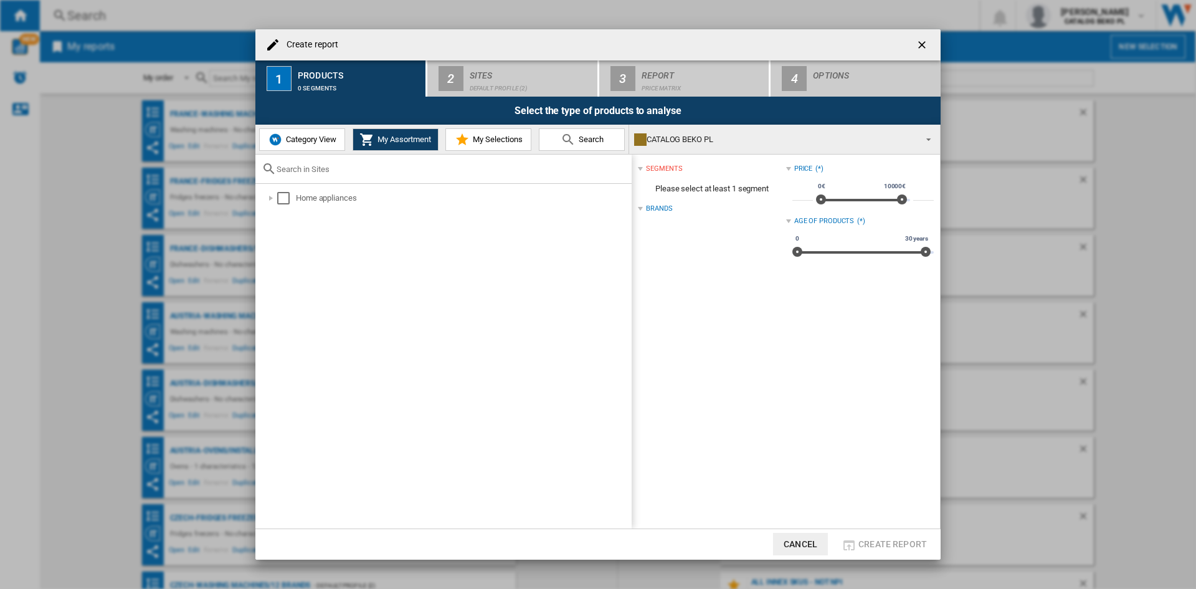
click at [315, 143] on span "Category View" at bounding box center [310, 139] width 54 height 9
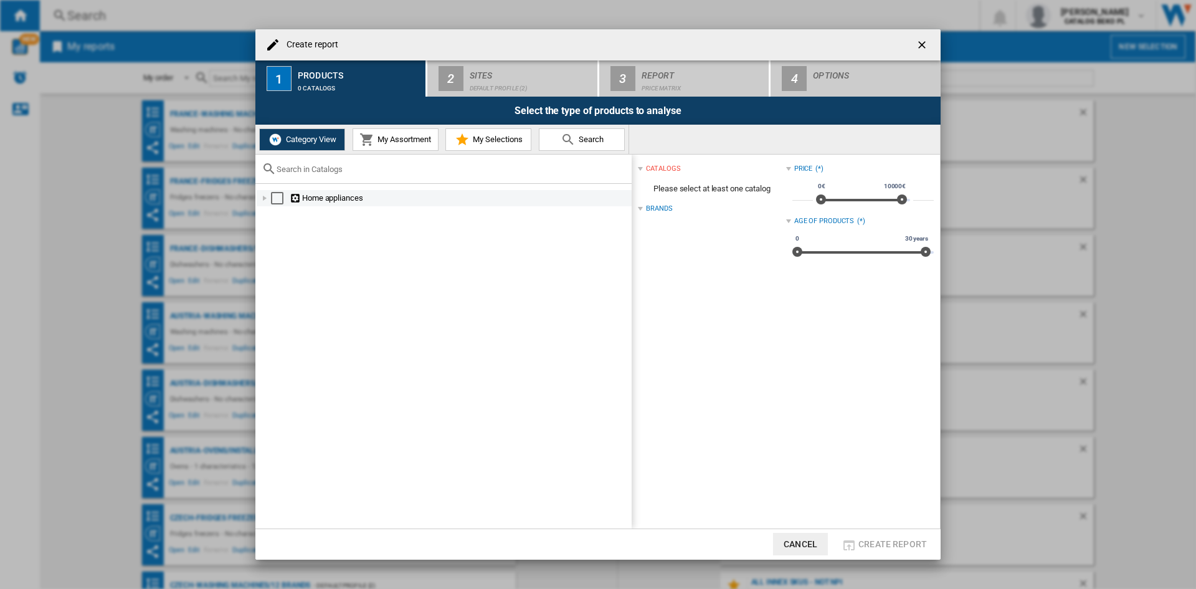
click at [265, 199] on div "Create report ..." at bounding box center [265, 198] width 12 height 12
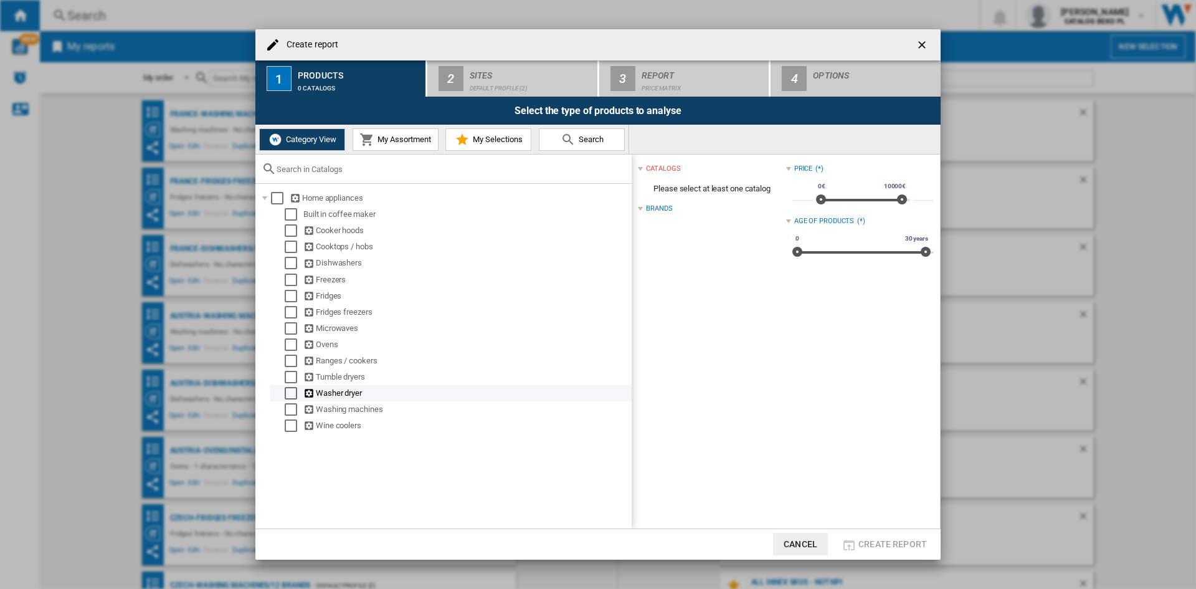
click at [285, 396] on div "Select" at bounding box center [291, 393] width 12 height 12
click at [288, 393] on div "Select" at bounding box center [291, 393] width 12 height 12
drag, startPoint x: 288, startPoint y: 417, endPoint x: 291, endPoint y: 411, distance: 7.0
click at [291, 411] on div "Washing machines" at bounding box center [450, 409] width 361 height 16
click at [292, 408] on div "Select" at bounding box center [291, 409] width 12 height 12
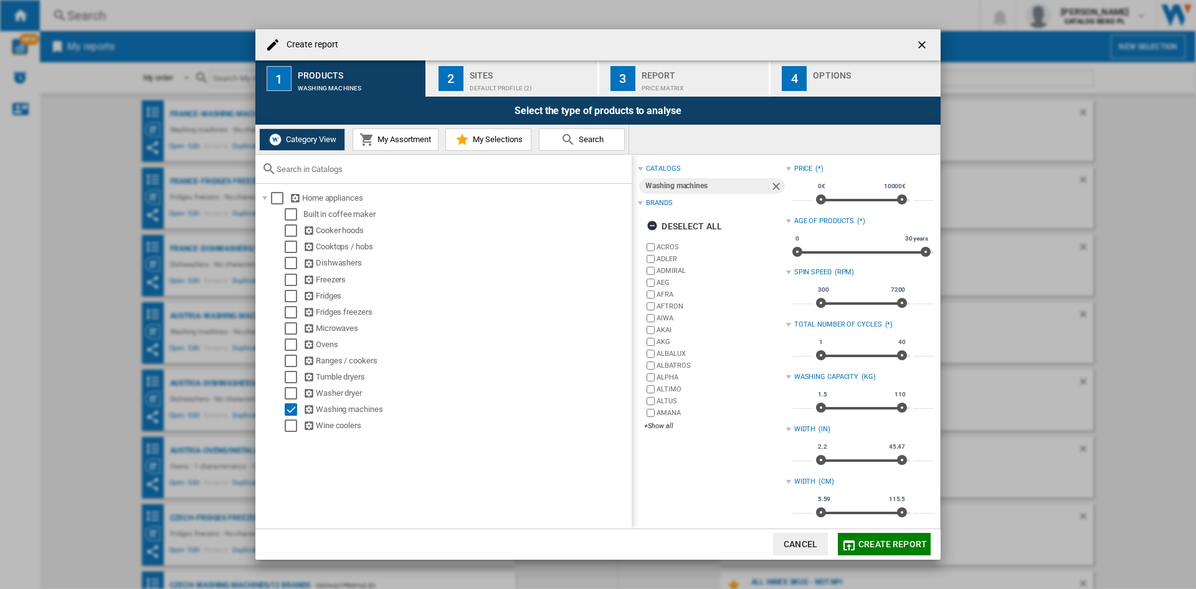
click at [682, 229] on div "Deselect all" at bounding box center [684, 226] width 75 height 22
click at [660, 429] on div "+Show all" at bounding box center [714, 425] width 141 height 9
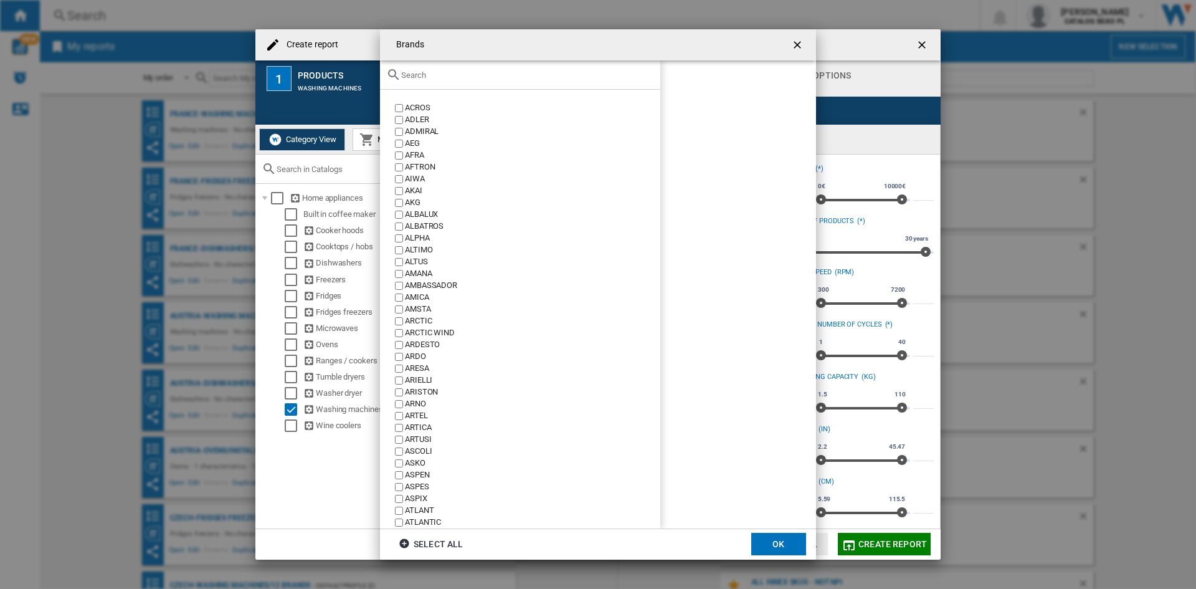
click at [509, 82] on div "Brands ACROS ..." at bounding box center [520, 74] width 280 height 29
click at [509, 77] on input "Brands ACROS ..." at bounding box center [527, 74] width 253 height 9
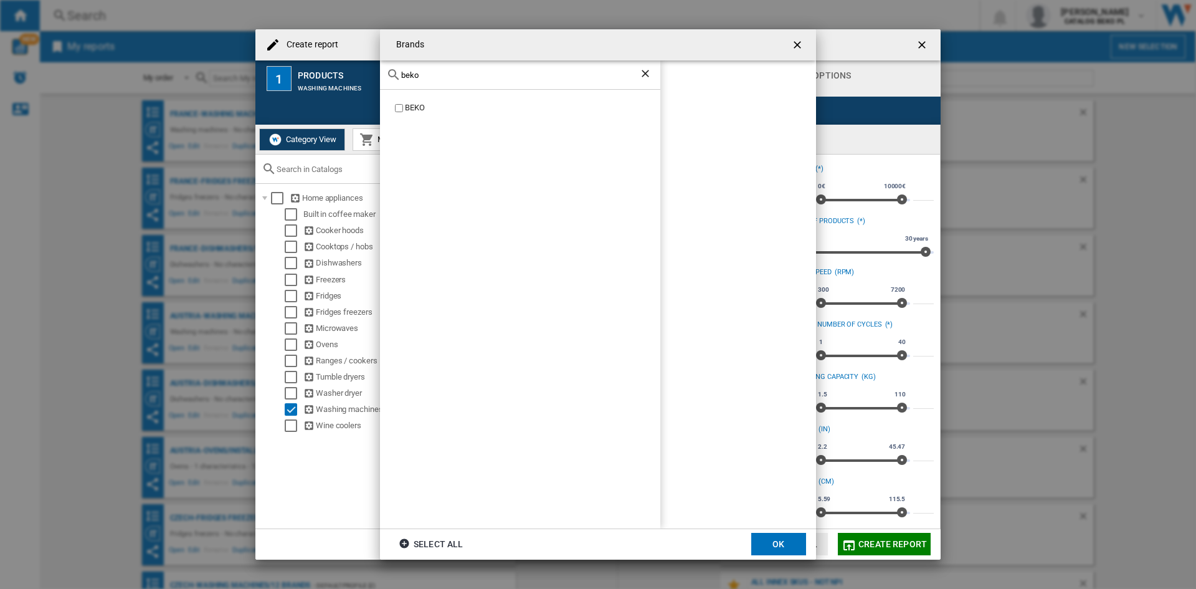
click at [417, 107] on div "BEKO" at bounding box center [532, 108] width 255 height 12
click at [441, 73] on input "beko" at bounding box center [520, 74] width 238 height 9
type input "whir"
click at [421, 100] on div "WHIRLPOOL" at bounding box center [520, 309] width 280 height 439
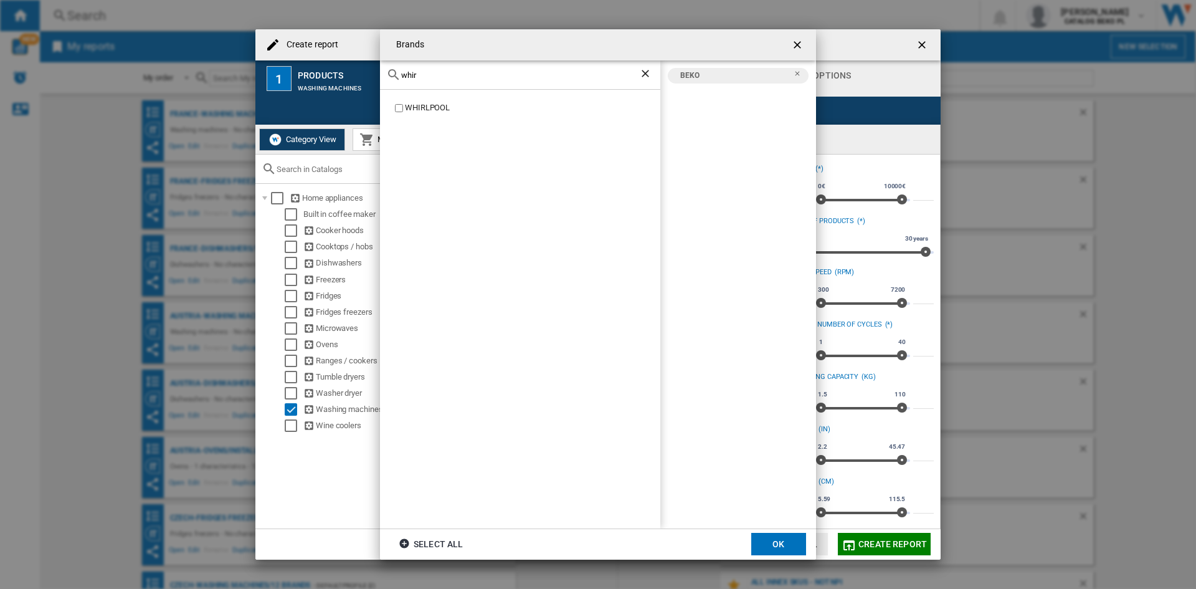
click at [420, 103] on div "WHIRLPOOL" at bounding box center [532, 108] width 255 height 12
click at [781, 543] on button "OK" at bounding box center [778, 544] width 55 height 22
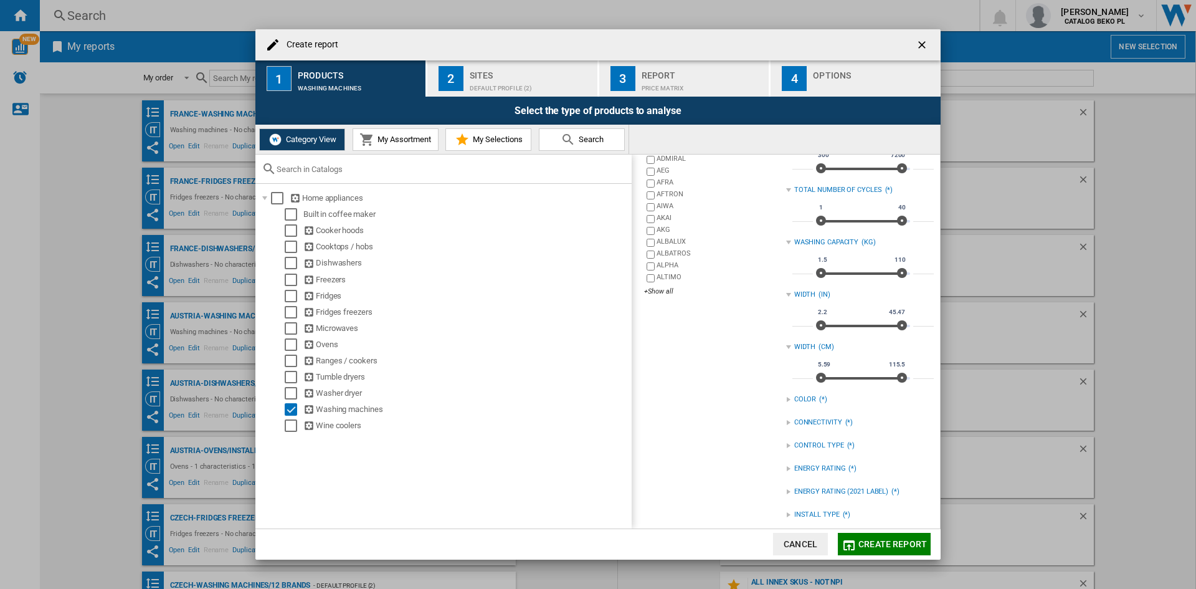
scroll to position [165, 0]
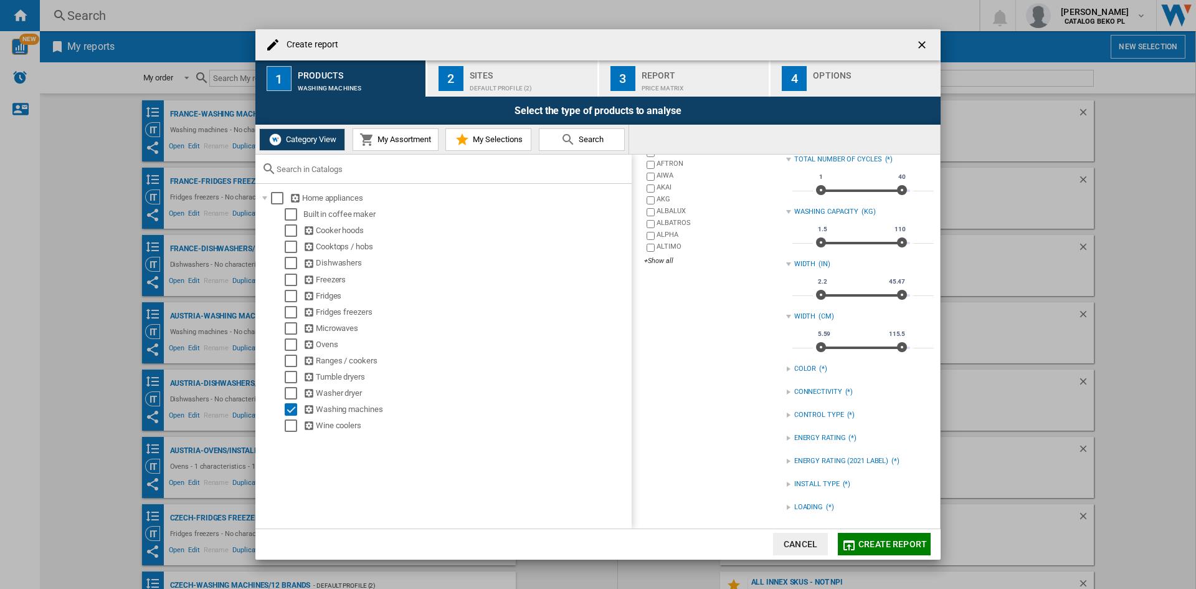
click at [806, 500] on div "LOADING (*)" at bounding box center [860, 507] width 148 height 16
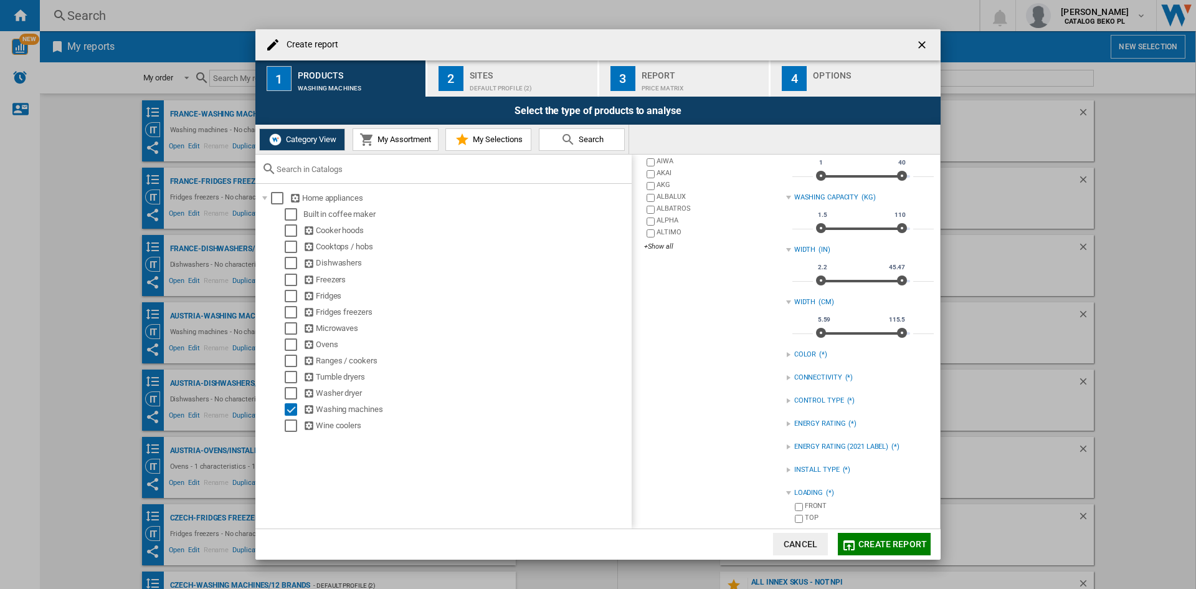
scroll to position [183, 0]
click at [813, 497] on div "FRONT" at bounding box center [869, 503] width 129 height 12
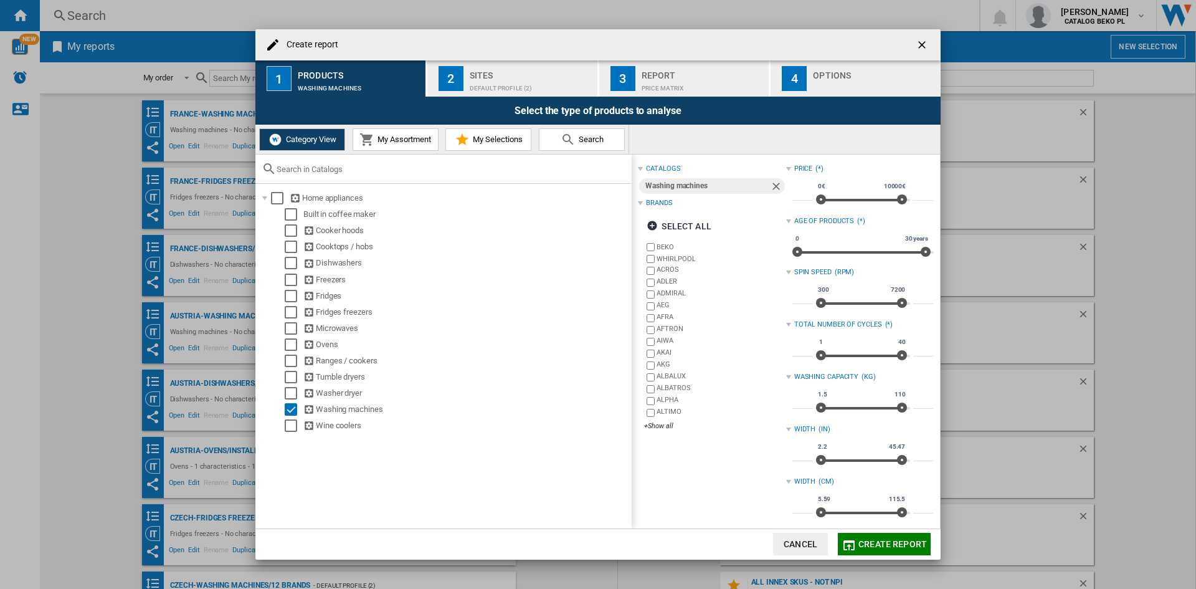
click at [552, 73] on div "Sites" at bounding box center [531, 71] width 123 height 13
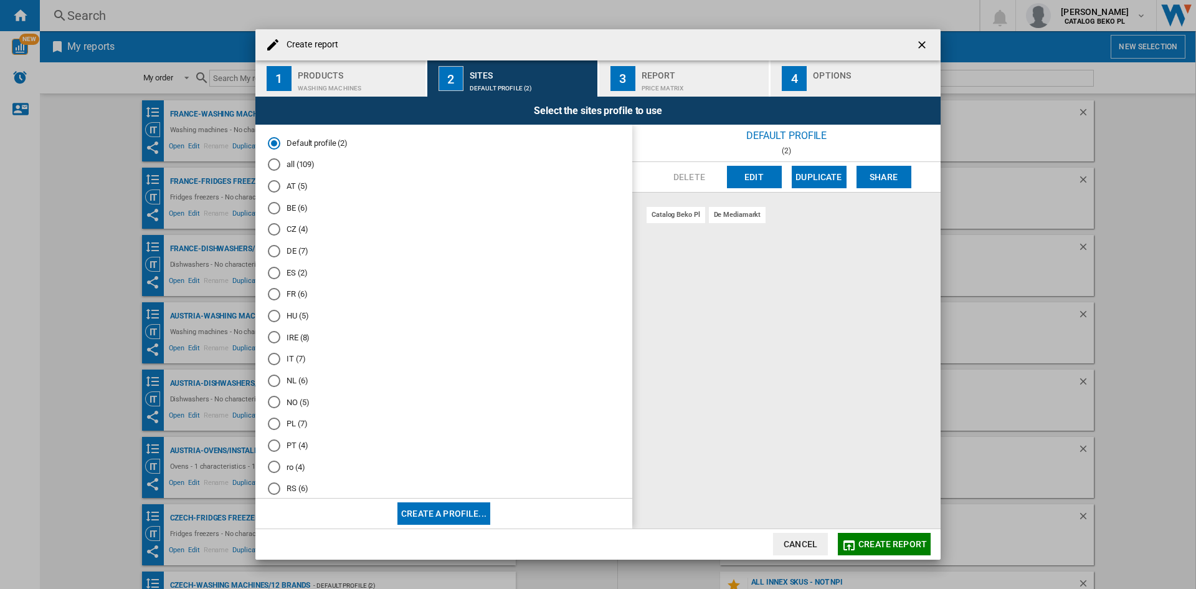
click at [289, 290] on md-radio-button "FR (6)" at bounding box center [444, 294] width 352 height 12
click at [862, 85] on div "Create report ..." at bounding box center [874, 85] width 123 height 13
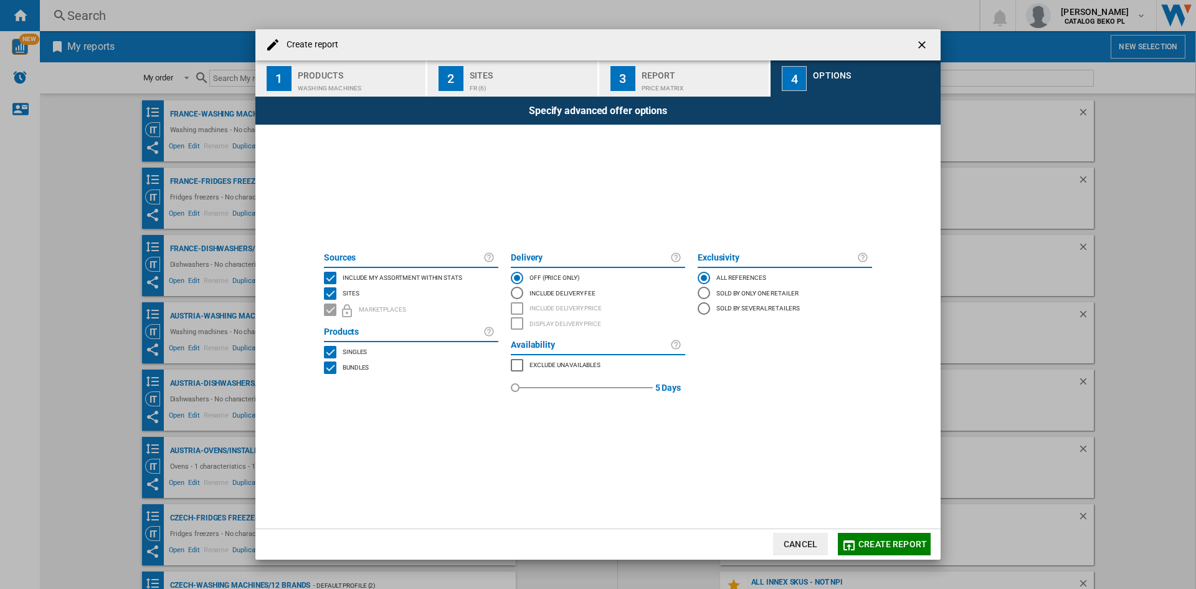
click at [431, 277] on span "Include my assortment within stats" at bounding box center [403, 276] width 120 height 9
click at [881, 550] on button "Create report" at bounding box center [884, 544] width 93 height 22
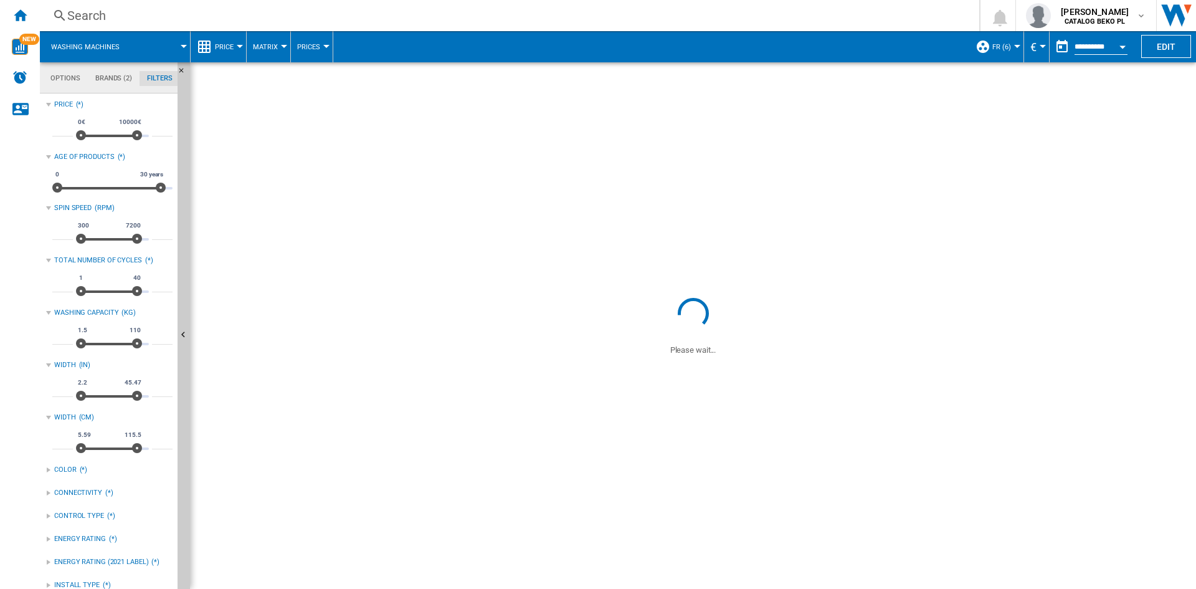
click at [214, 46] on div "Price" at bounding box center [218, 46] width 43 height 31
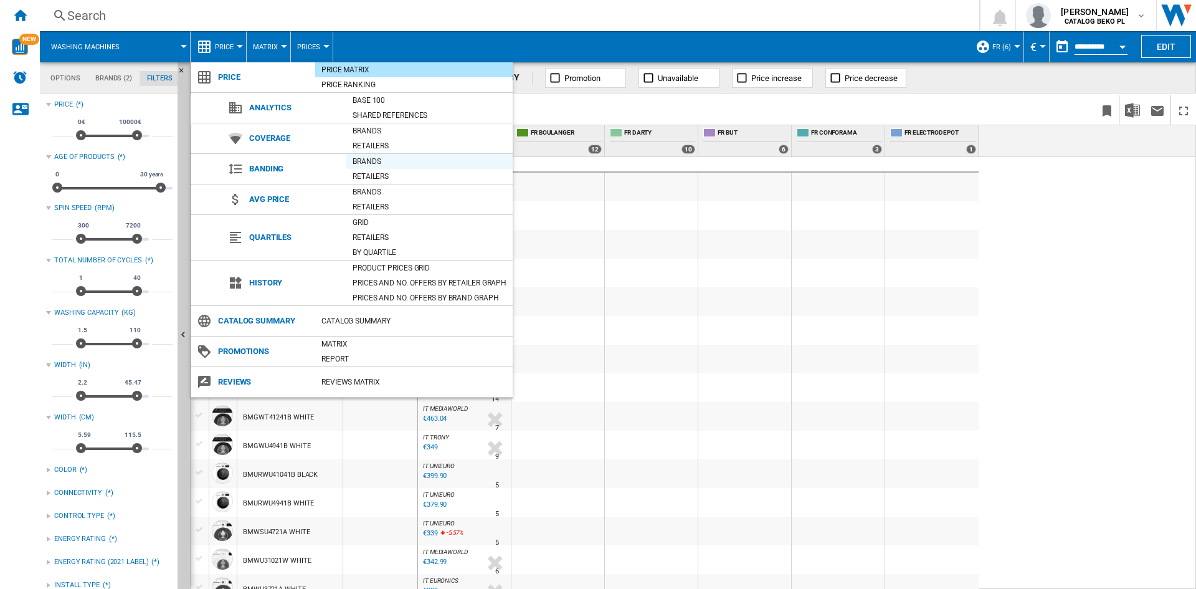
click at [370, 156] on div "Brands" at bounding box center [429, 161] width 166 height 12
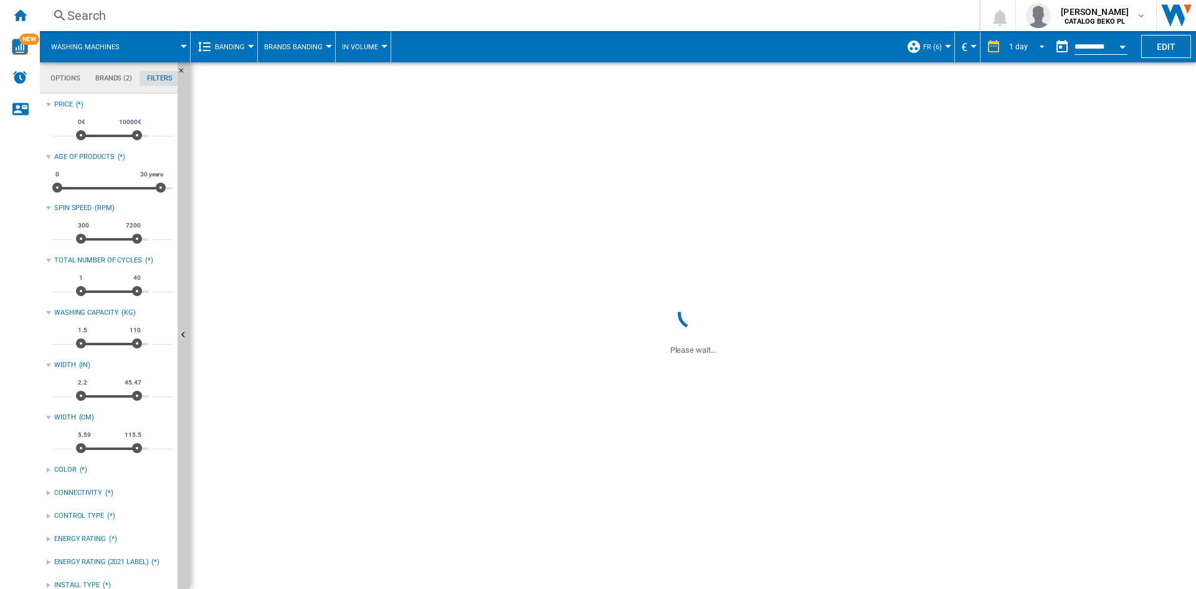
click at [1008, 55] on md-select-value "1 day" at bounding box center [1029, 46] width 42 height 19
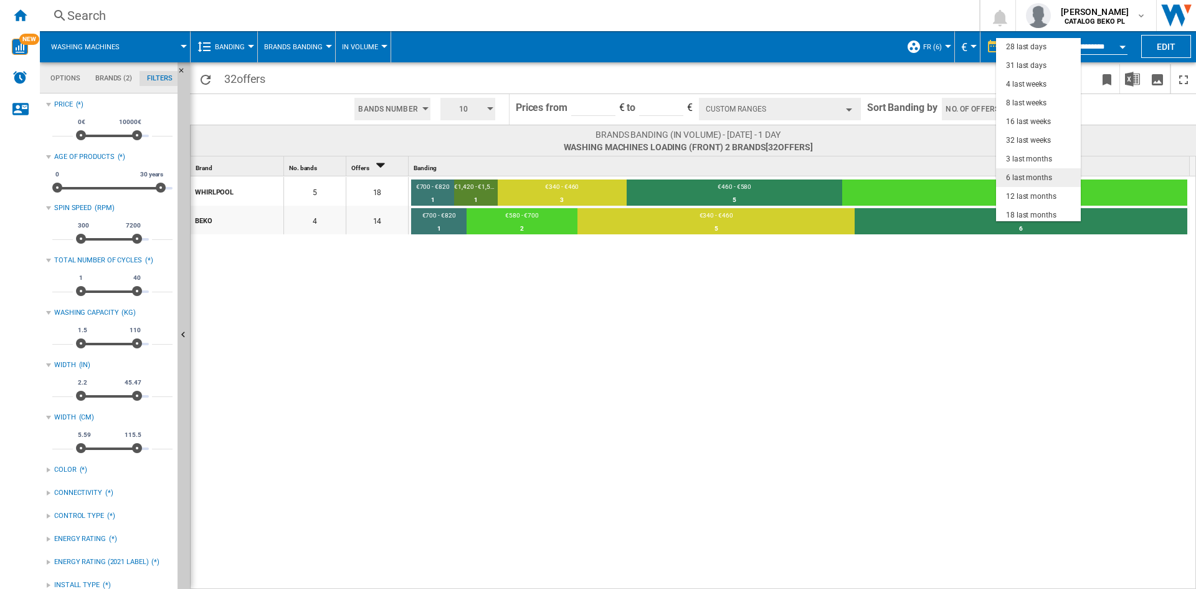
scroll to position [79, 0]
click at [1031, 157] on div "3 last months" at bounding box center [1029, 156] width 46 height 11
click at [1102, 45] on input "**********" at bounding box center [1101, 48] width 53 height 11
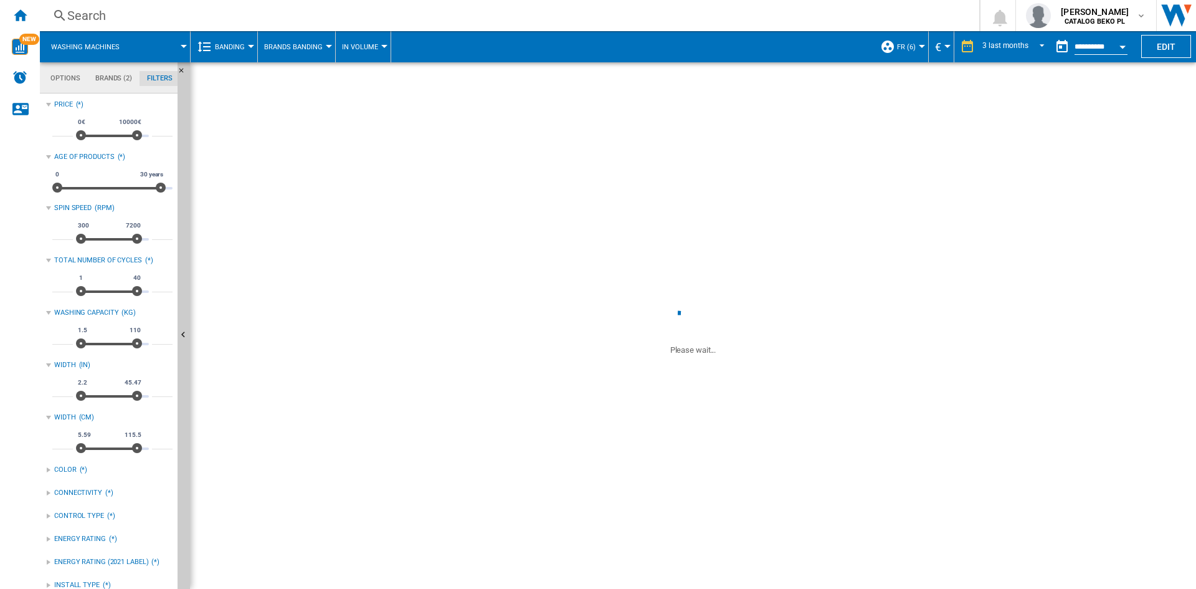
click at [1123, 46] on div "Open calendar" at bounding box center [1123, 46] width 6 height 3
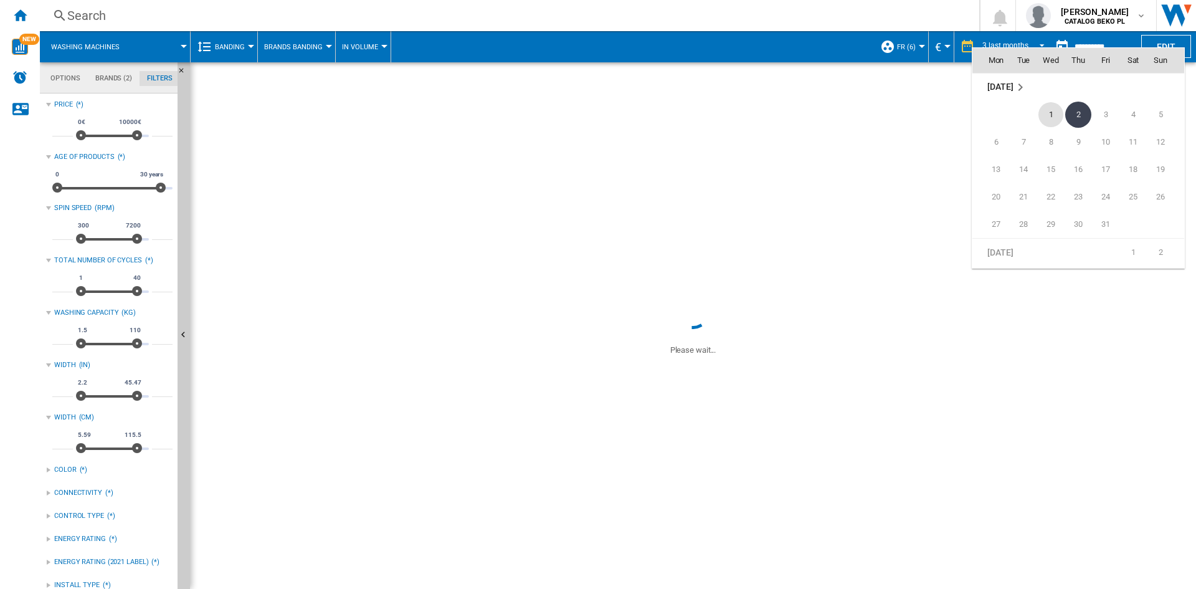
click at [1049, 107] on span "1" at bounding box center [1051, 114] width 25 height 25
type input "**********"
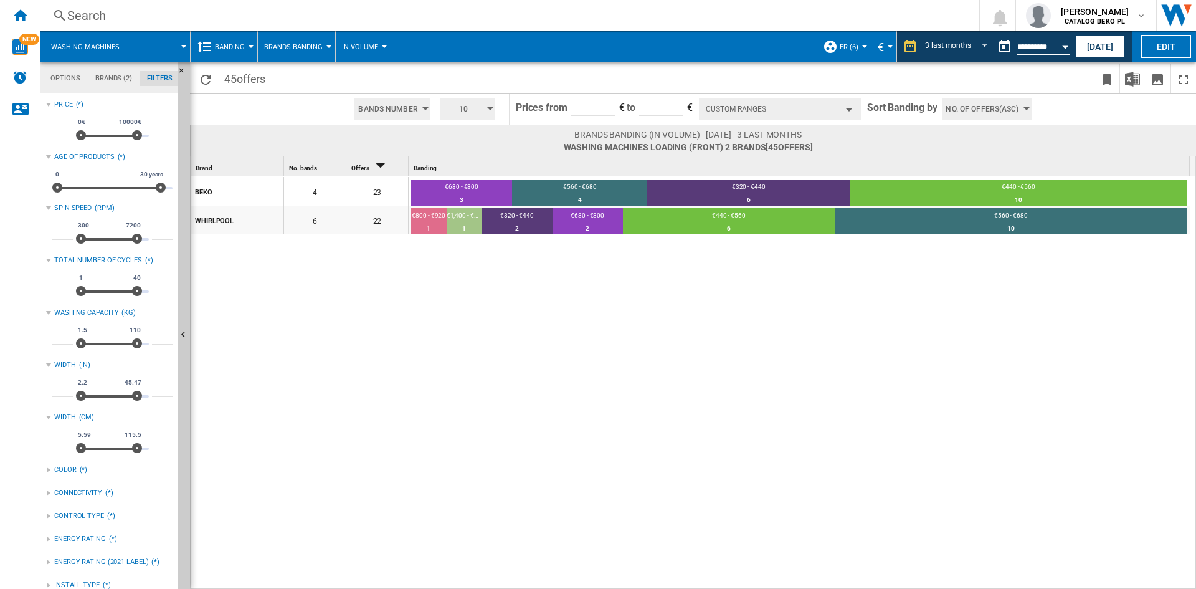
click at [758, 108] on button "Custom Ranges" at bounding box center [780, 109] width 162 height 22
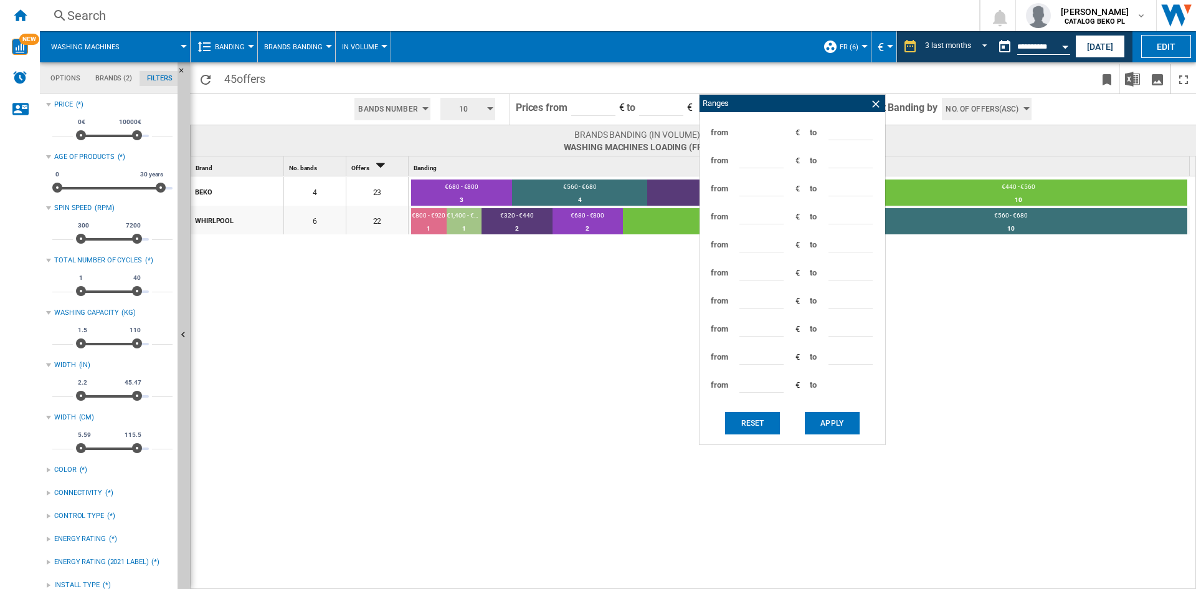
click at [953, 105] on span "No. of offers(Asc)" at bounding box center [982, 109] width 73 height 22
click at [972, 154] on span "Price(Asc)" at bounding box center [965, 156] width 35 height 9
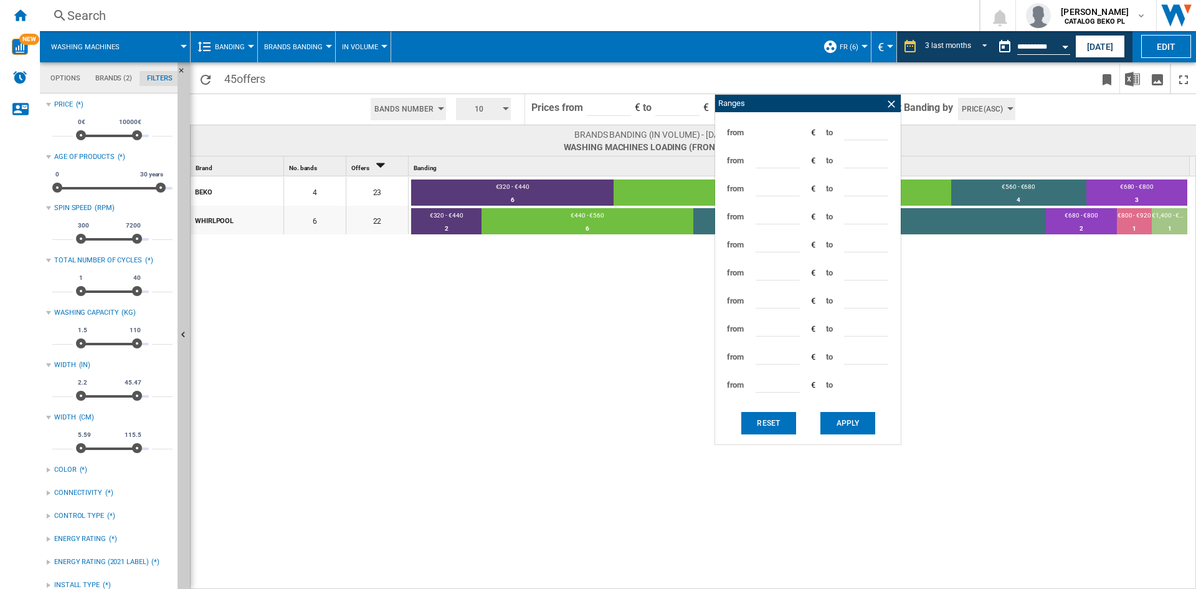
click at [434, 239] on div "BEKO 4 23 €320 - €440 6 26.09% €440 - €560 10 43.48% €560 - €680 4 17.39% €680 …" at bounding box center [694, 383] width 1006 height 414
click at [434, 287] on div "BEKO 4 23 €320 - €440 6 26.09% €440 - €560 10 43.48% €560 - €680 4 17.39% €680 …" at bounding box center [694, 383] width 1006 height 414
click at [893, 105] on ng-md-icon at bounding box center [891, 104] width 12 height 12
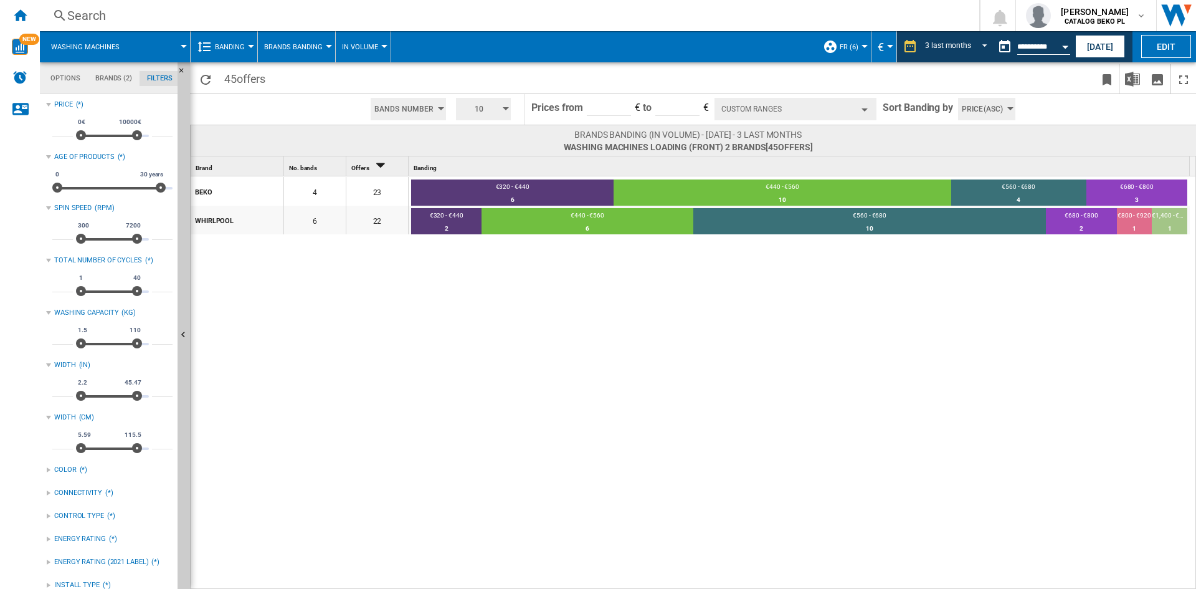
click at [476, 114] on span "10" at bounding box center [479, 109] width 39 height 22
click at [475, 160] on button "5" at bounding box center [485, 156] width 60 height 12
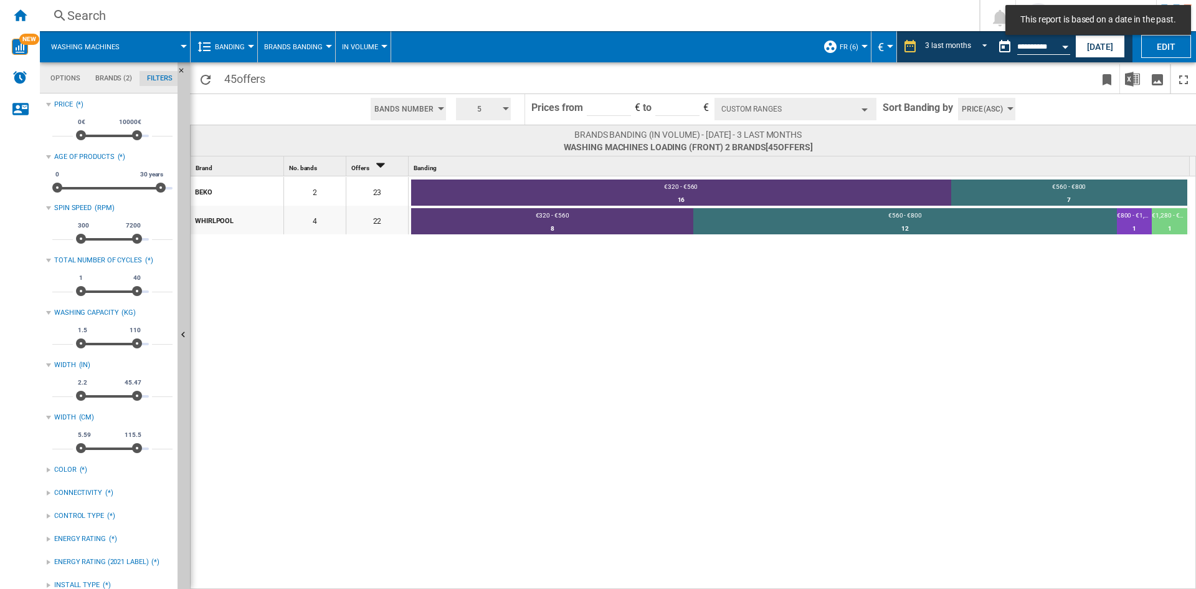
click at [826, 110] on button "Custom Ranges" at bounding box center [796, 109] width 162 height 22
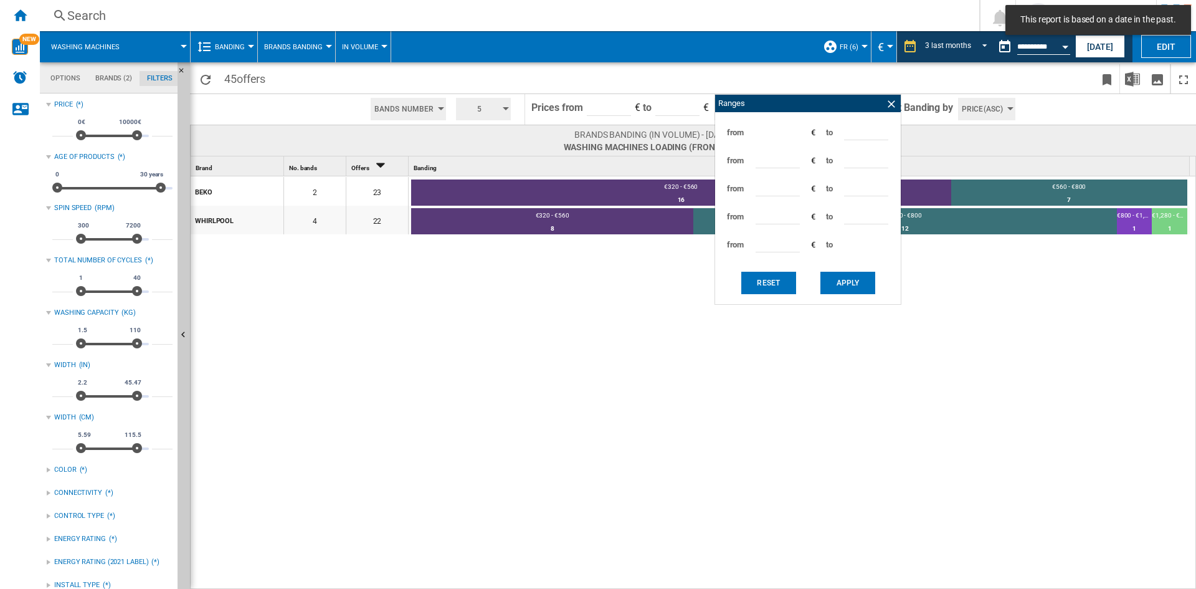
click at [856, 130] on input "***" at bounding box center [866, 131] width 44 height 19
click at [854, 129] on input "***" at bounding box center [866, 131] width 44 height 19
type input "***"
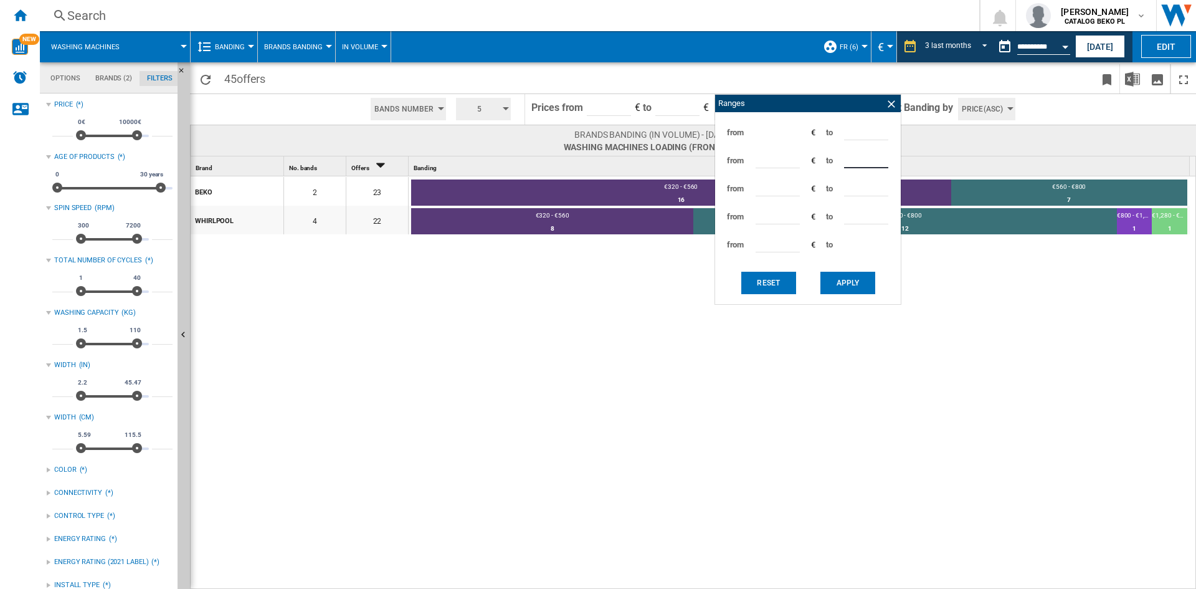
type input "***"
click at [856, 280] on button "Apply" at bounding box center [848, 283] width 55 height 22
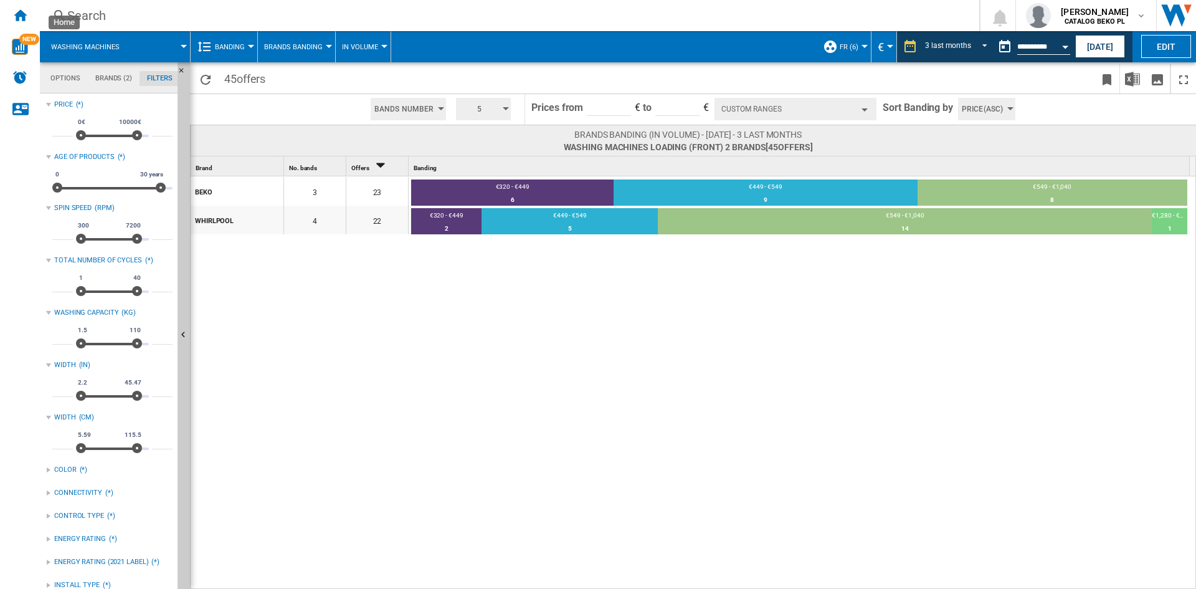
drag, startPoint x: 27, startPoint y: 16, endPoint x: 376, endPoint y: 184, distance: 388.2
click at [27, 16] on ng-md-icon "Home" at bounding box center [19, 14] width 15 height 15
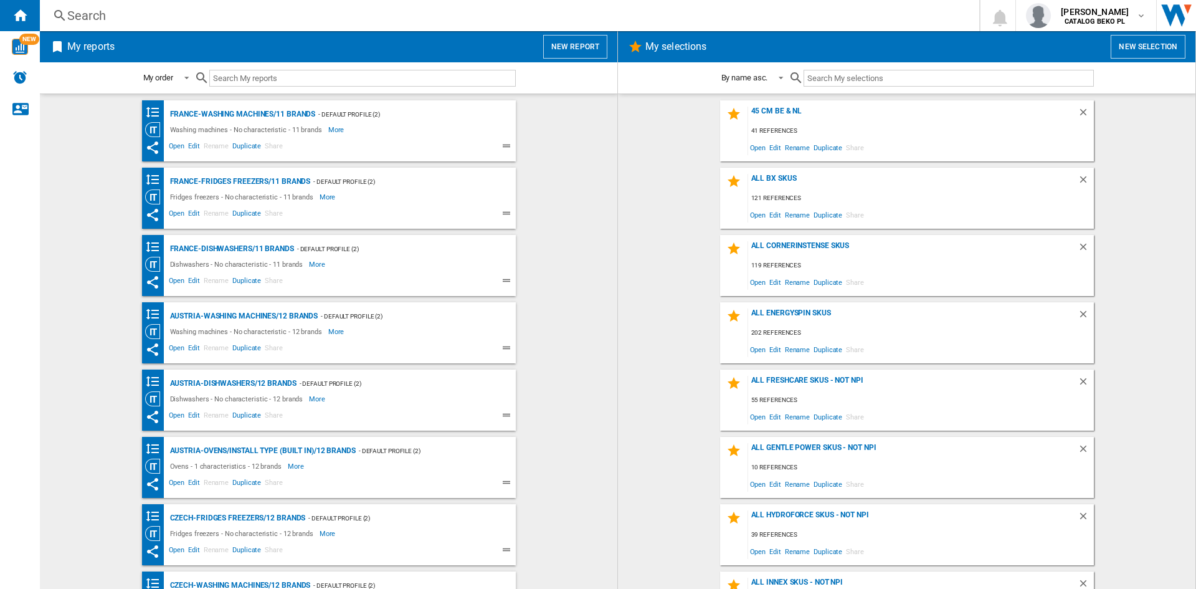
click at [641, 247] on wk-selection "ALL cornerinstense skus 119 references Open Edit Rename Duplicate Share" at bounding box center [907, 265] width 553 height 61
click at [664, 288] on wk-selection "ALL cornerinstense skus 119 references Open Edit Rename Duplicate Share" at bounding box center [907, 265] width 553 height 61
click at [634, 203] on wk-selection "all bx skus 121 references Open Edit Rename Duplicate Share" at bounding box center [907, 198] width 553 height 61
click at [667, 152] on wk-selection "45 cm be & NL 41 references Open Edit Rename Duplicate Share" at bounding box center [907, 130] width 553 height 61
click at [583, 50] on button "New report" at bounding box center [575, 47] width 64 height 24
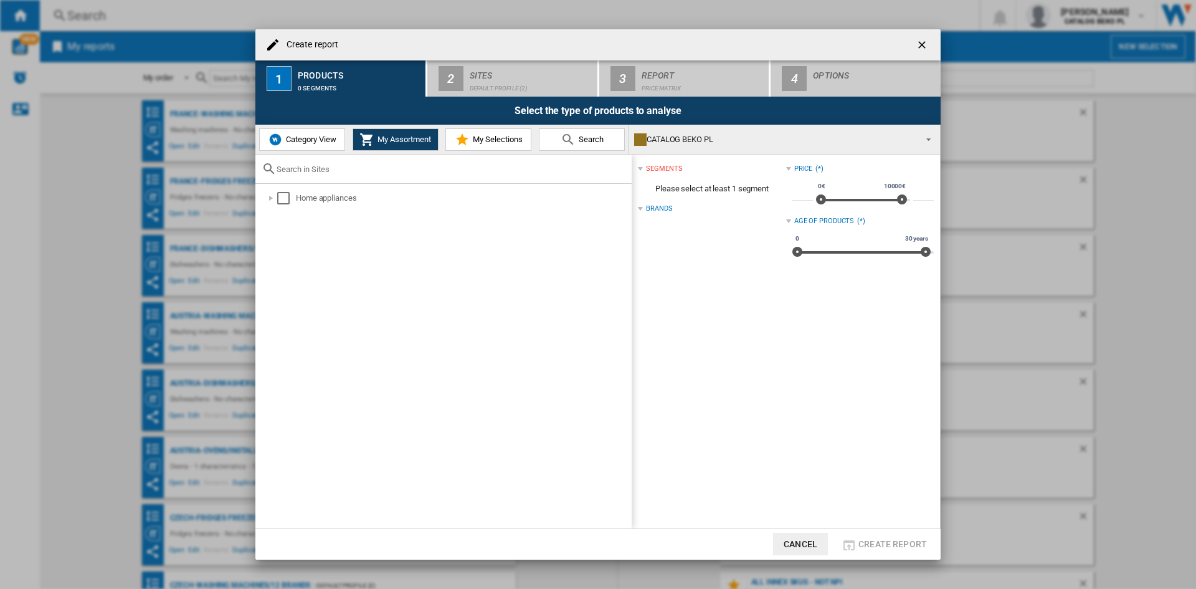
click at [323, 144] on span "Category View" at bounding box center [310, 139] width 54 height 9
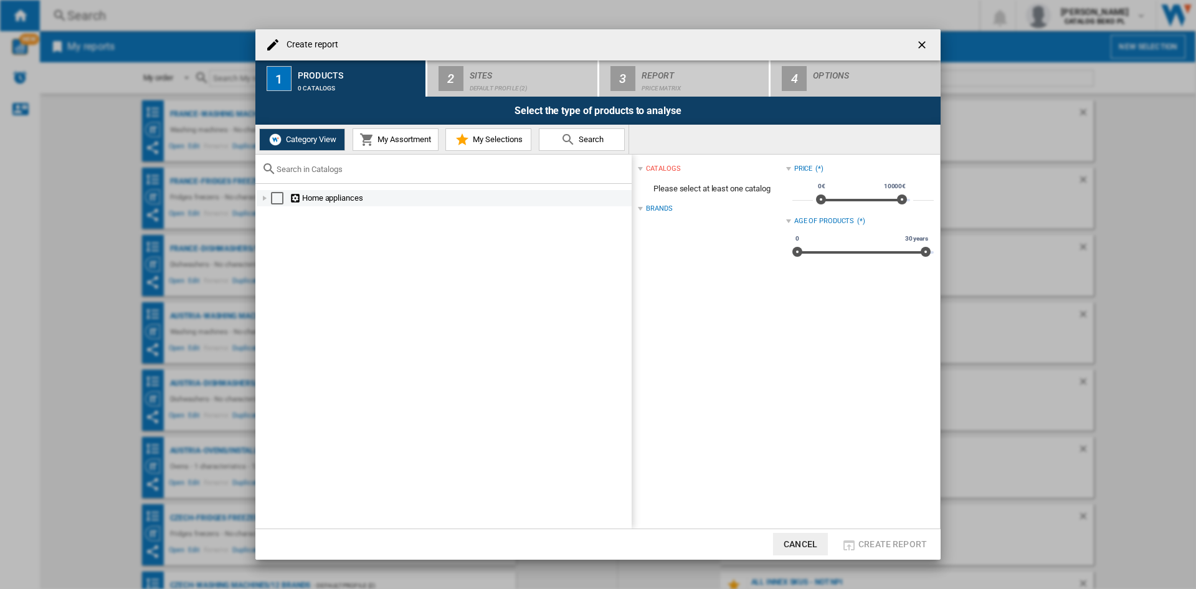
click at [265, 200] on div "Create report ..." at bounding box center [265, 198] width 12 height 12
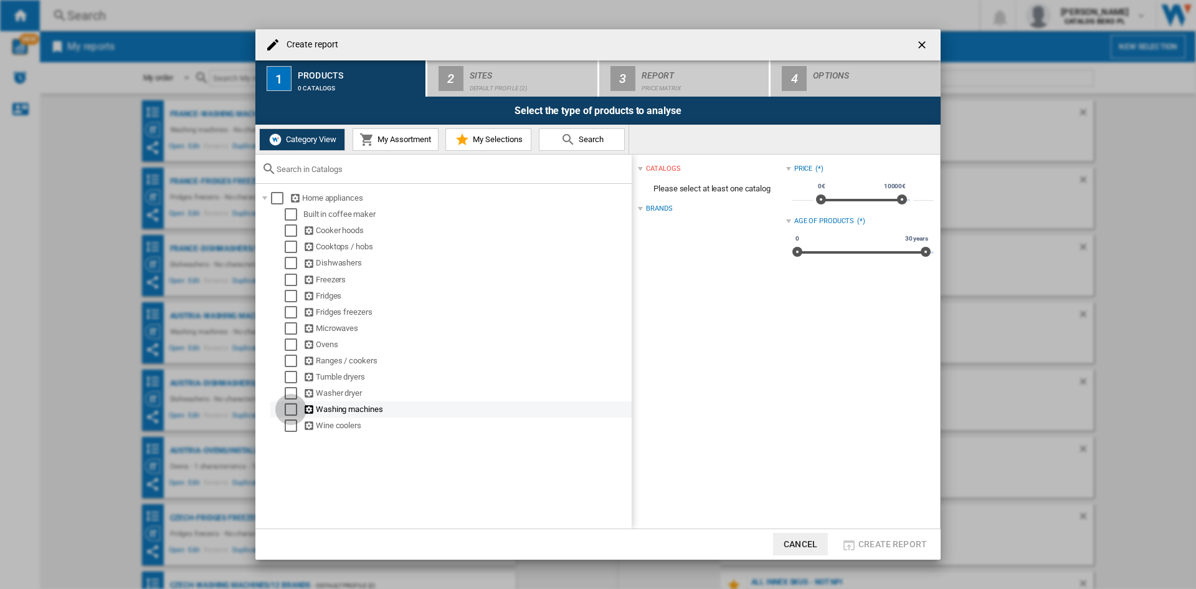
click at [290, 404] on div "Select" at bounding box center [291, 409] width 12 height 12
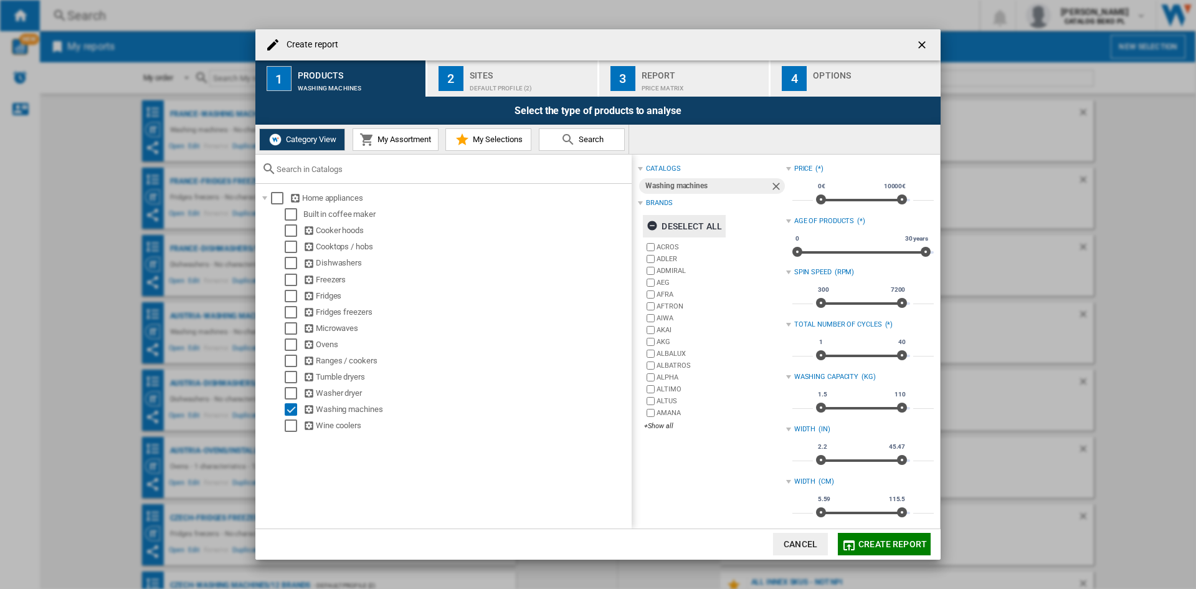
click at [678, 221] on div "Deselect all" at bounding box center [684, 226] width 75 height 22
click at [662, 430] on div "+Show all" at bounding box center [714, 425] width 141 height 9
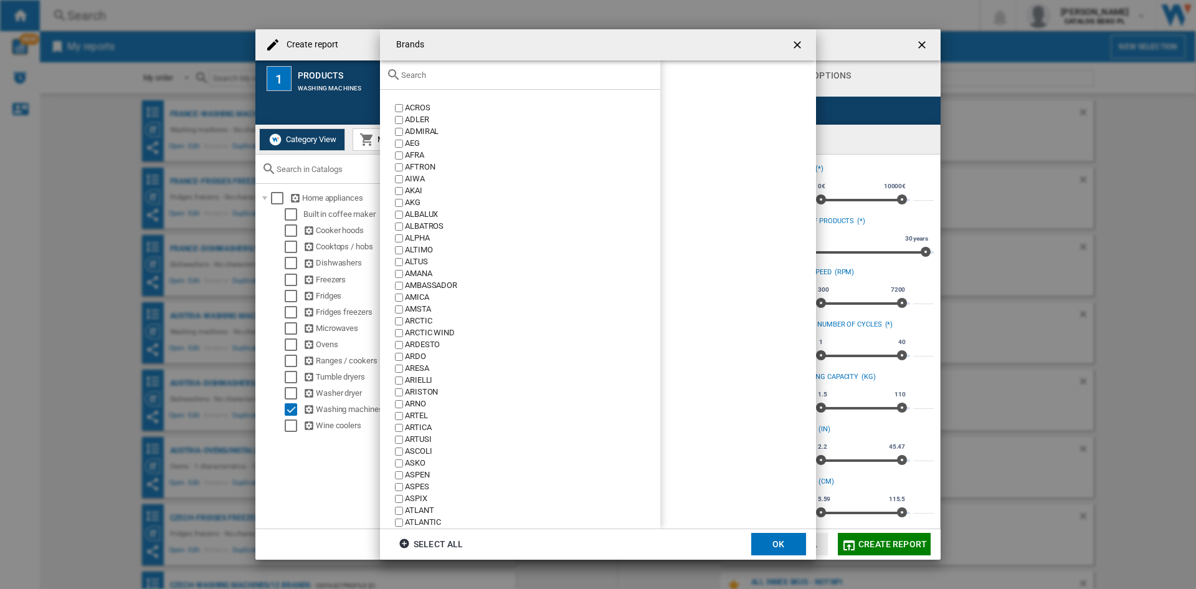
click at [447, 77] on input "Brands ACROS ..." at bounding box center [527, 74] width 253 height 9
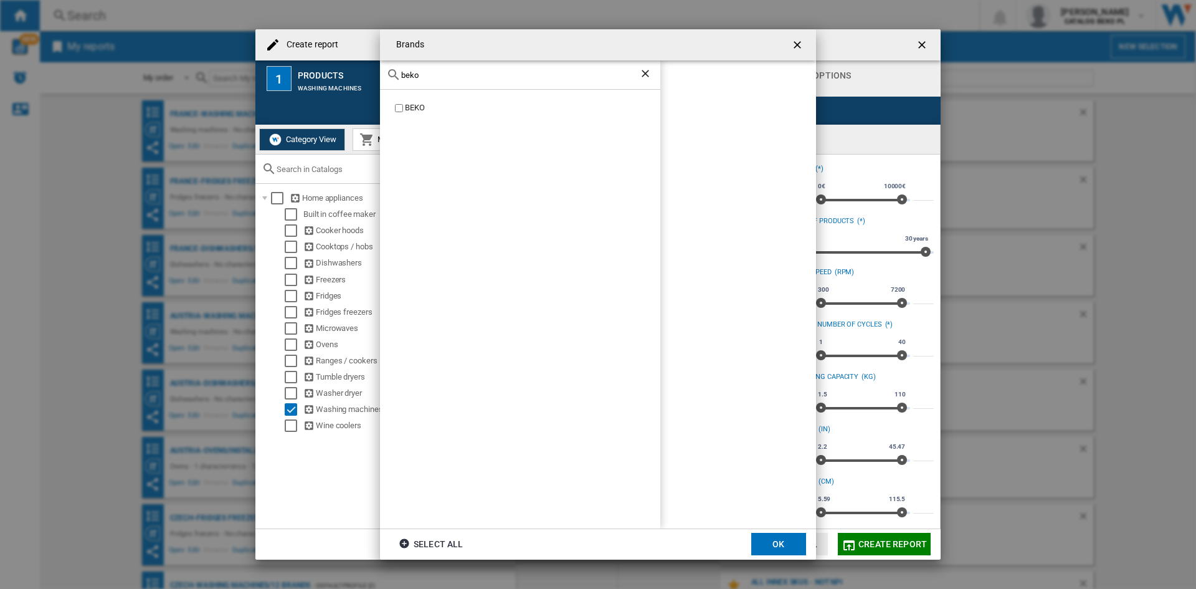
click at [414, 105] on div "BEKO" at bounding box center [532, 108] width 255 height 12
click at [442, 84] on div "beko" at bounding box center [520, 74] width 280 height 29
click at [446, 77] on input "beko" at bounding box center [520, 74] width 238 height 9
click at [447, 77] on input "beko" at bounding box center [520, 74] width 238 height 9
type input "whir"
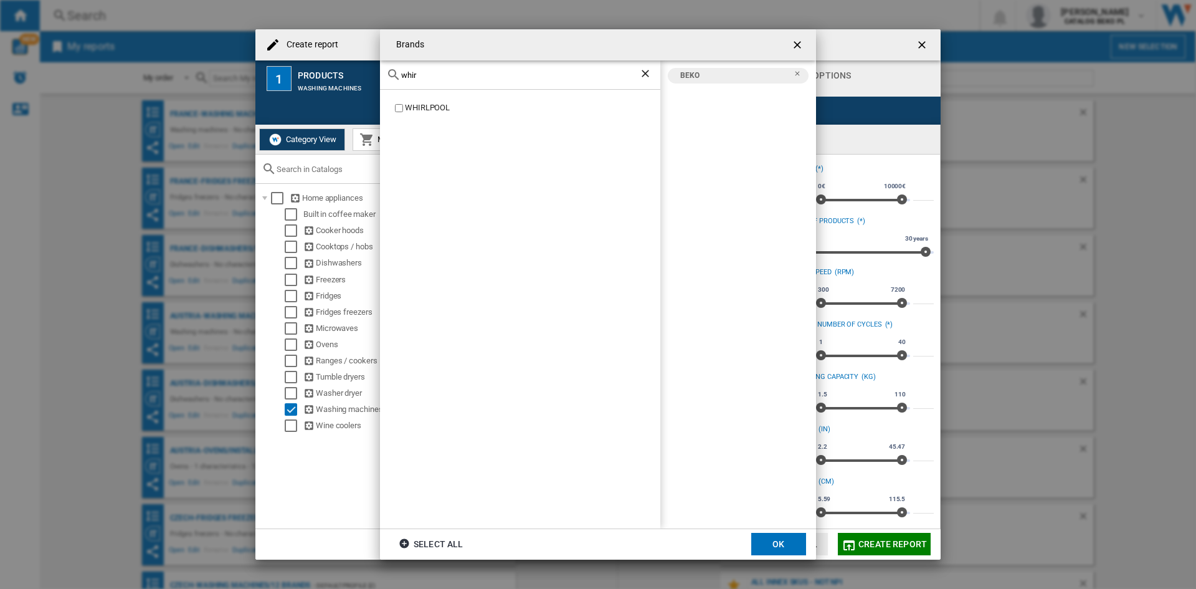
click at [416, 98] on div "WHIRLPOOL" at bounding box center [520, 309] width 280 height 439
click at [416, 101] on div "WHIRLPOOL" at bounding box center [520, 309] width 280 height 439
click at [416, 102] on div "WHIRLPOOL" at bounding box center [520, 309] width 280 height 439
click at [439, 104] on div "WHIRLPOOL" at bounding box center [532, 108] width 255 height 12
click at [782, 551] on button "OK" at bounding box center [778, 544] width 55 height 22
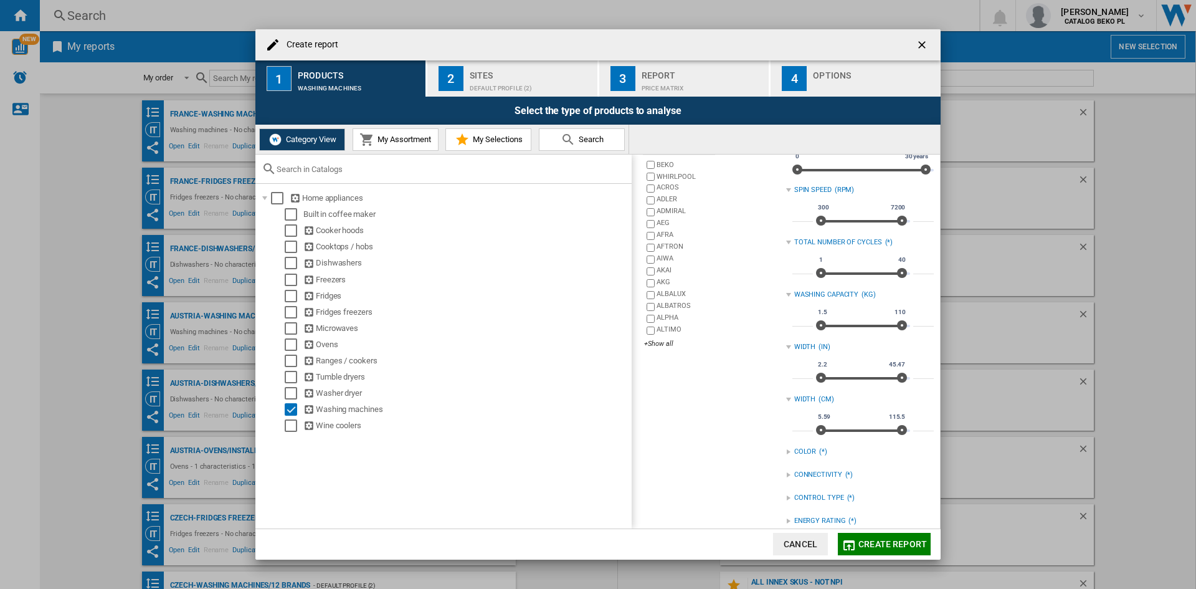
scroll to position [165, 0]
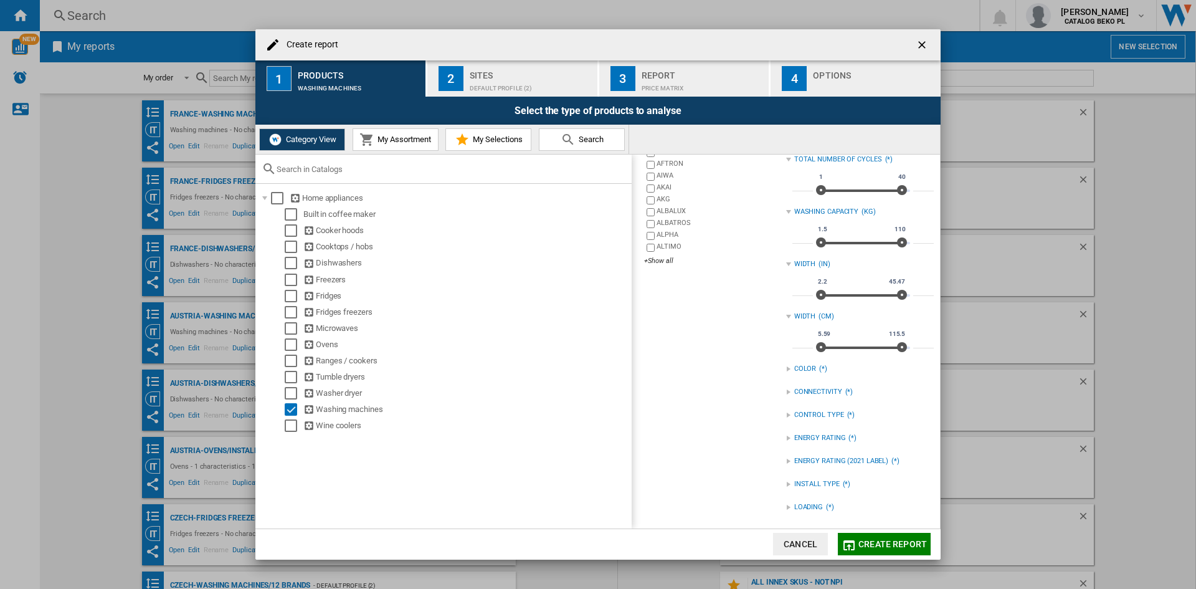
click at [786, 483] on div "Create report ..." at bounding box center [788, 484] width 5 height 5
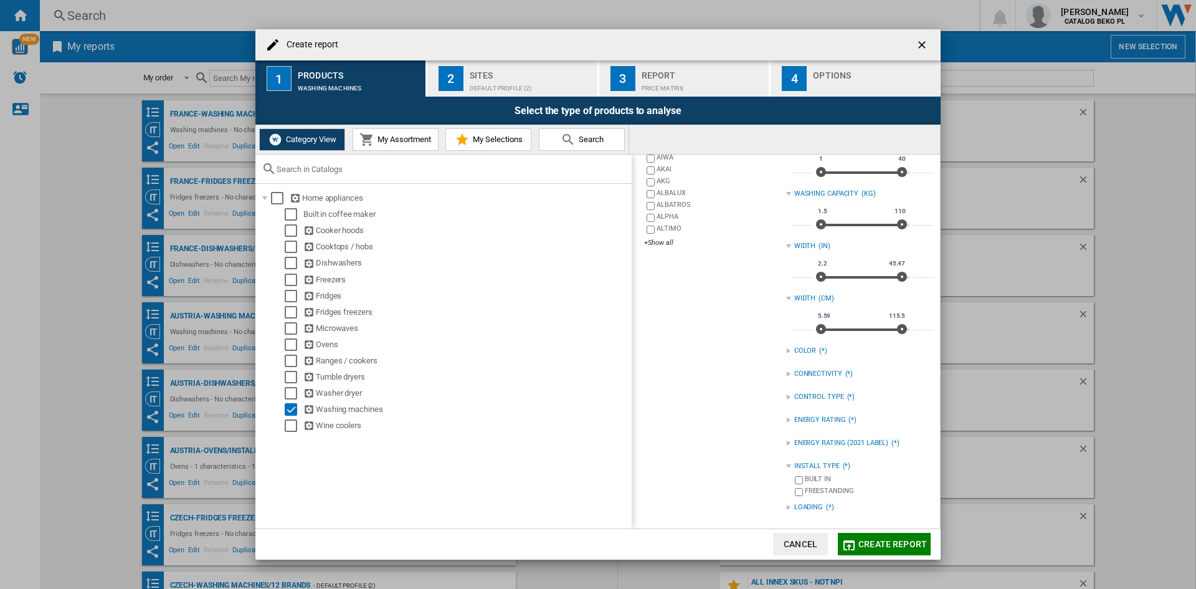
click at [790, 463] on div "INSTALL TYPE (*)" at bounding box center [860, 466] width 148 height 16
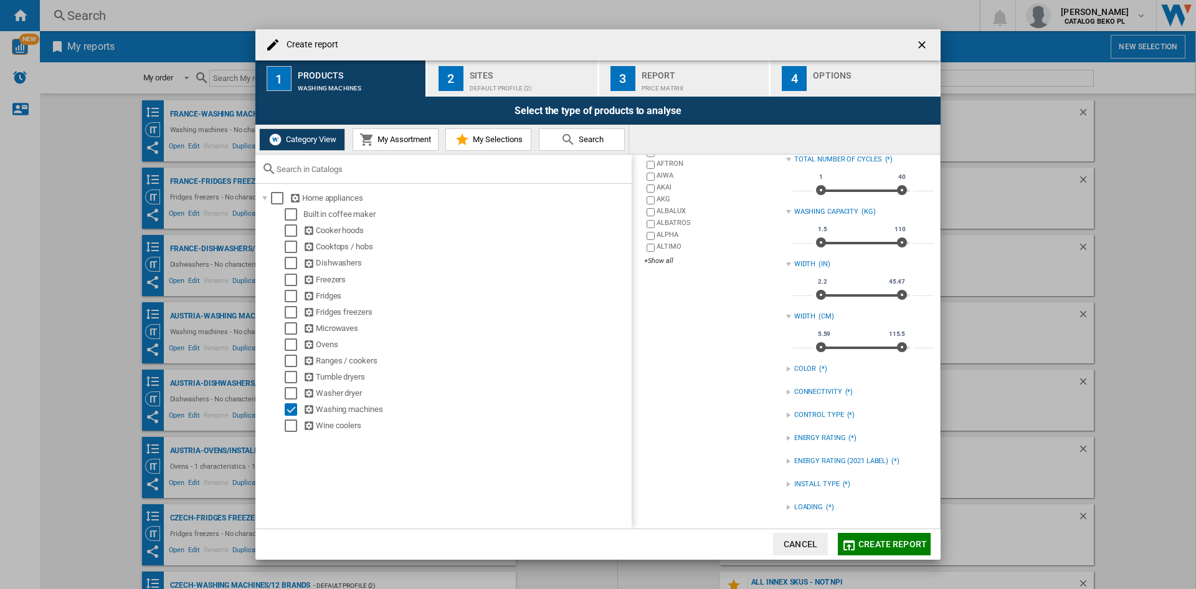
click at [800, 506] on div "LOADING" at bounding box center [808, 507] width 29 height 10
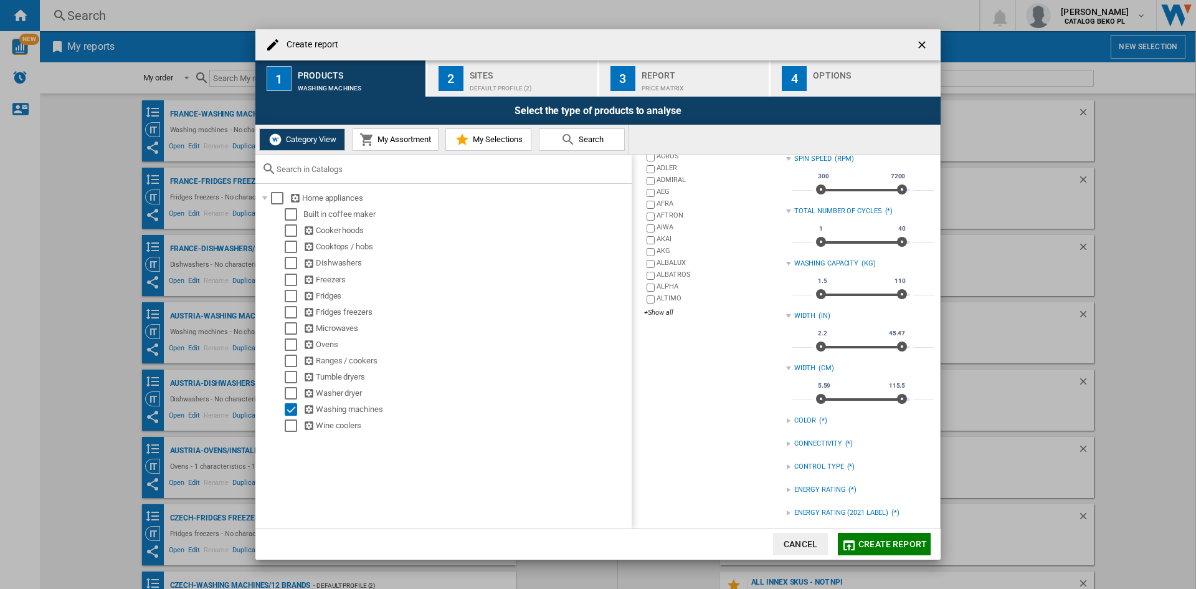
scroll to position [0, 0]
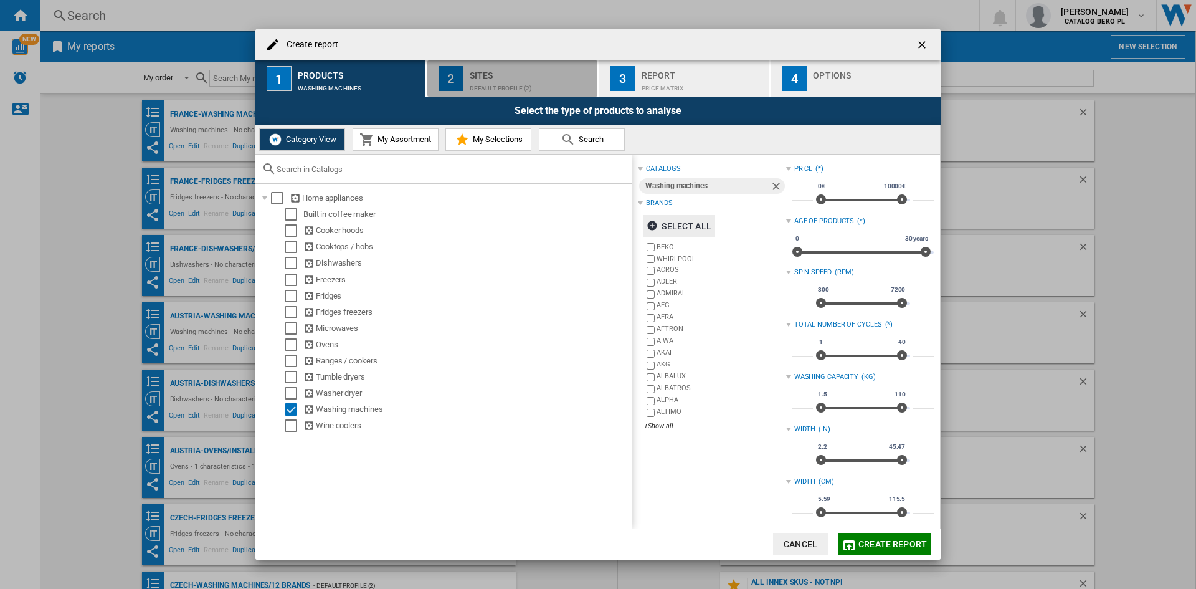
click at [489, 80] on div "Default profile (2)" at bounding box center [531, 85] width 123 height 13
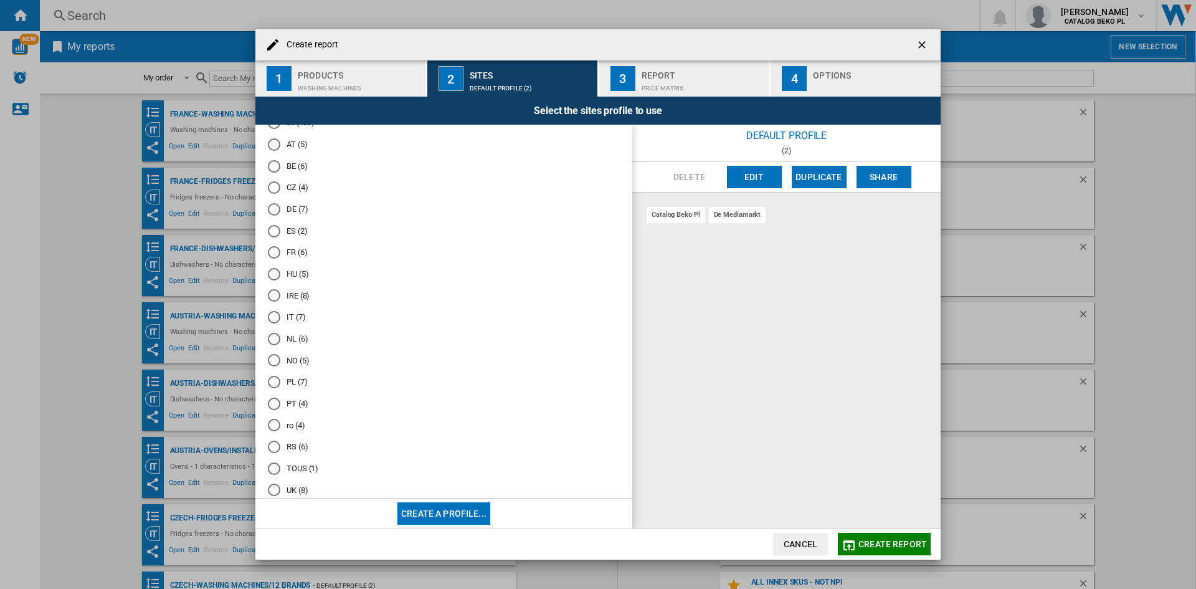
scroll to position [62, 0]
click at [295, 474] on md-radio-button "UK (8)" at bounding box center [444, 470] width 352 height 12
click at [800, 79] on div "4" at bounding box center [794, 78] width 25 height 25
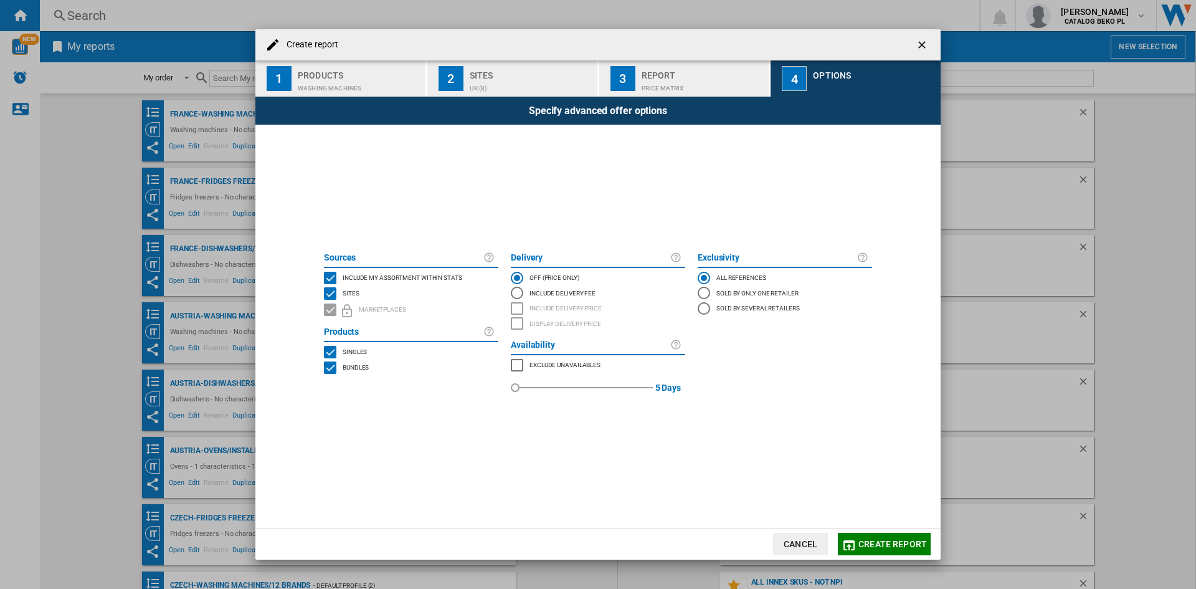
click at [412, 274] on span "Include my assortment within stats" at bounding box center [403, 276] width 120 height 9
click at [880, 545] on span "Create report" at bounding box center [893, 544] width 69 height 10
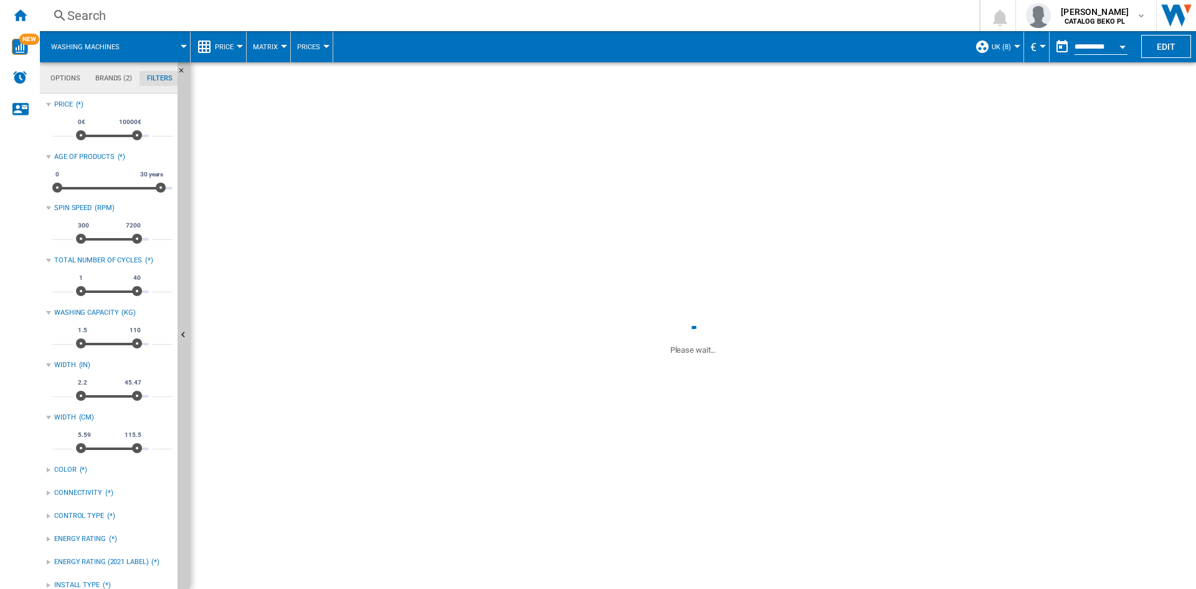
click at [220, 49] on span "Price" at bounding box center [224, 47] width 19 height 8
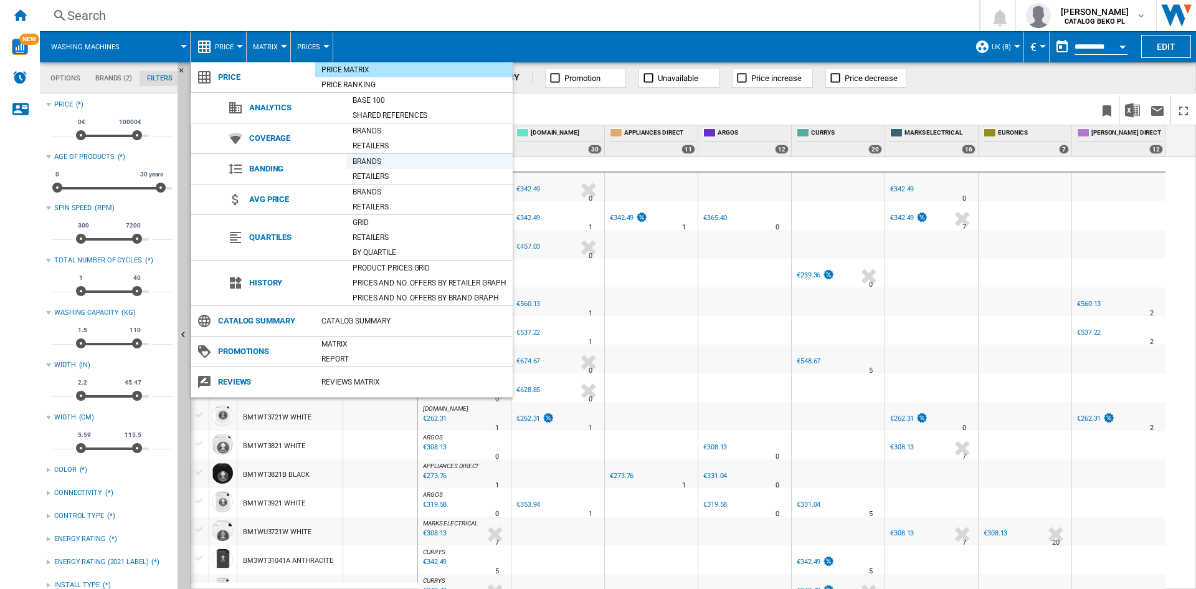
click at [373, 160] on div "Brands" at bounding box center [429, 161] width 166 height 12
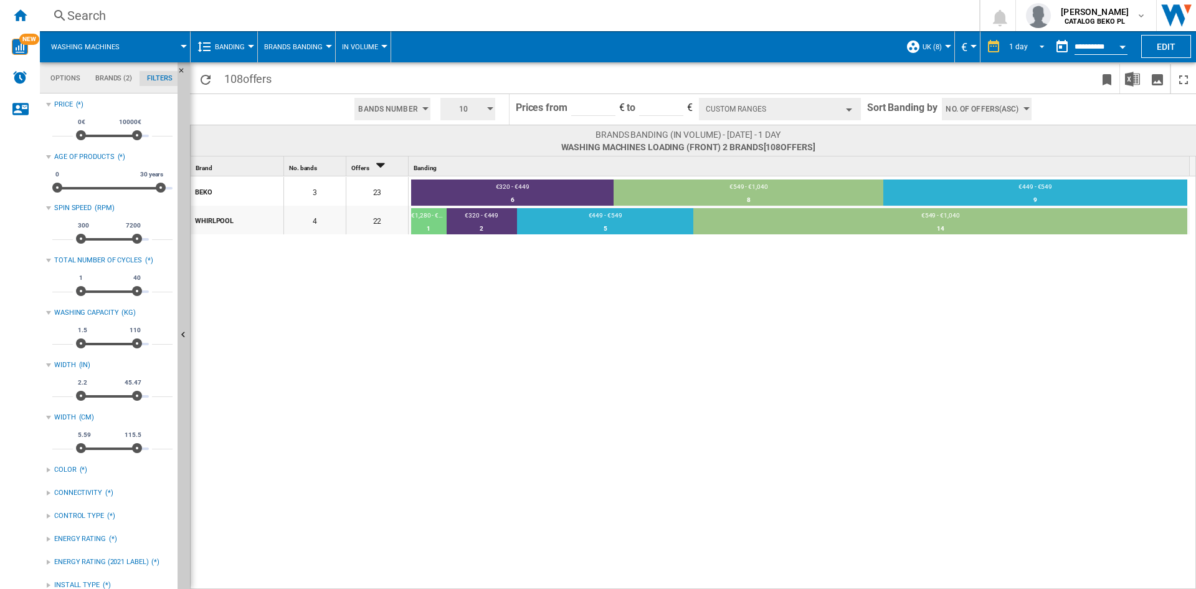
click at [1032, 46] on span "REPORTS.WIZARD.STEPS.REPORT.STEPS.REPORT_OPTIONS.PERIOD: 1 day" at bounding box center [1038, 45] width 15 height 11
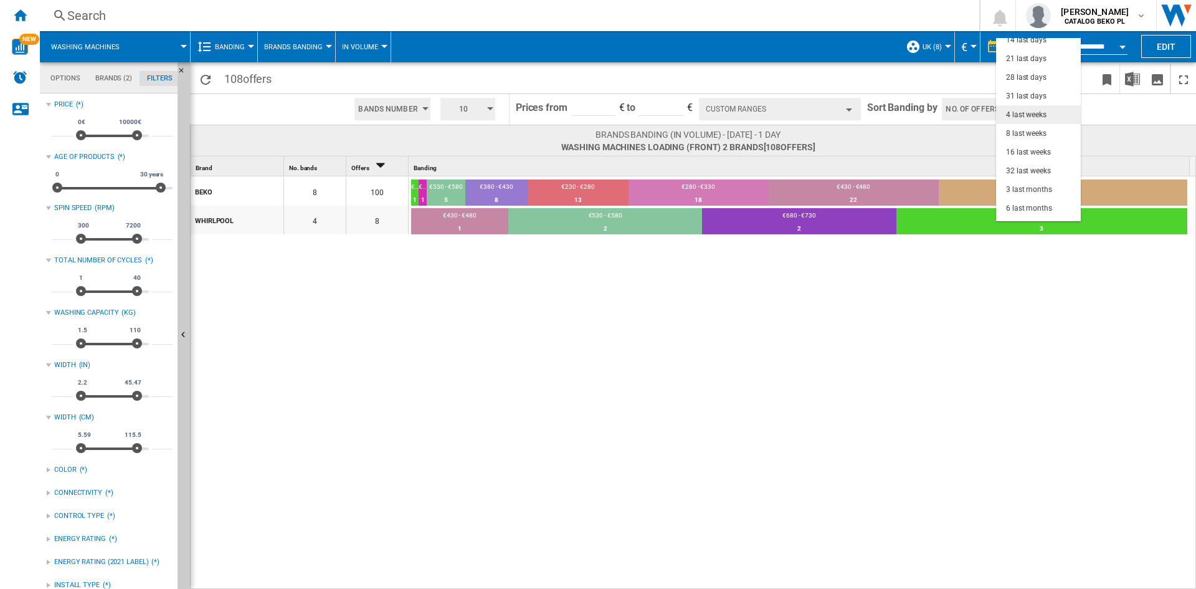
scroll to position [62, 0]
click at [1022, 174] on div "3 last months" at bounding box center [1029, 172] width 46 height 11
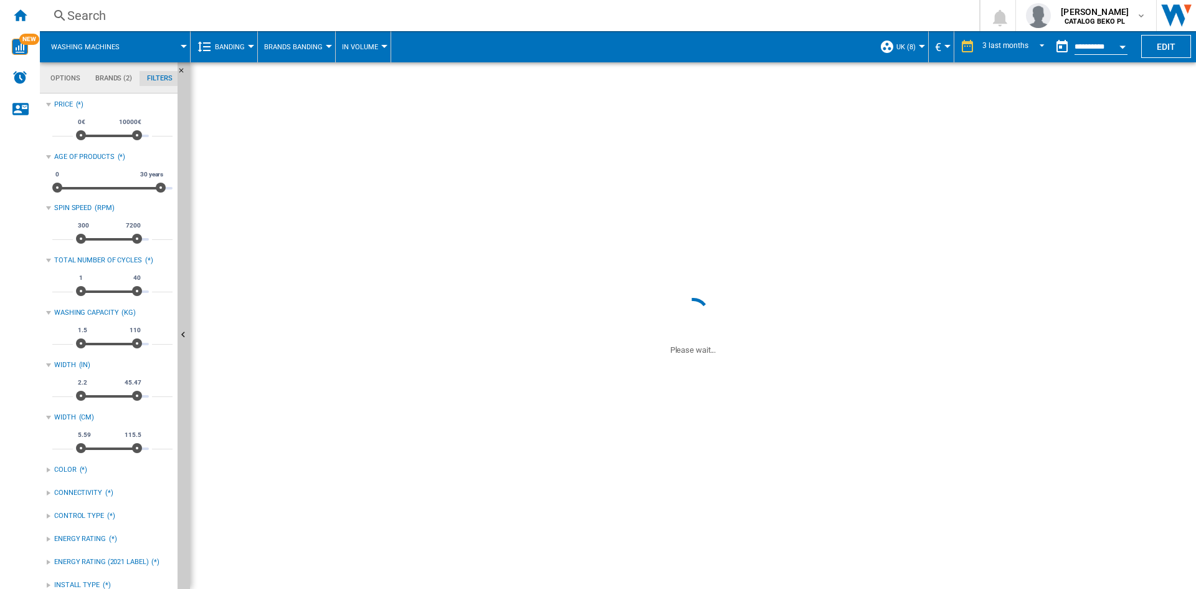
click at [1123, 44] on button "Open calendar" at bounding box center [1123, 45] width 22 height 22
click at [1120, 42] on div at bounding box center [598, 294] width 1196 height 589
click at [1120, 45] on div at bounding box center [598, 294] width 1196 height 589
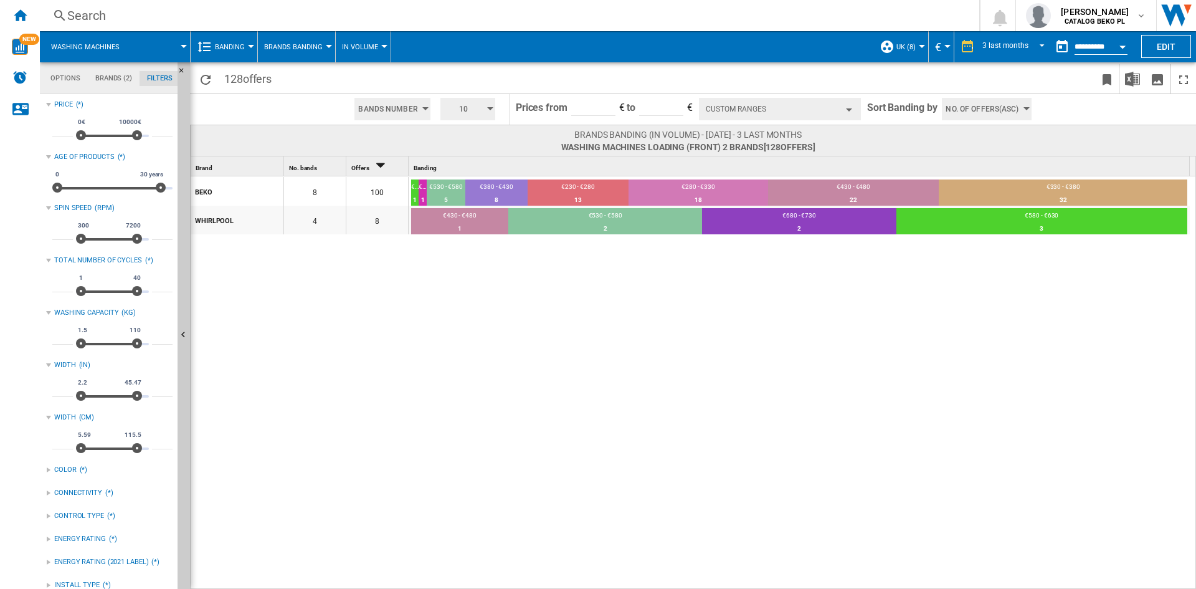
click at [1120, 45] on div at bounding box center [598, 294] width 1196 height 589
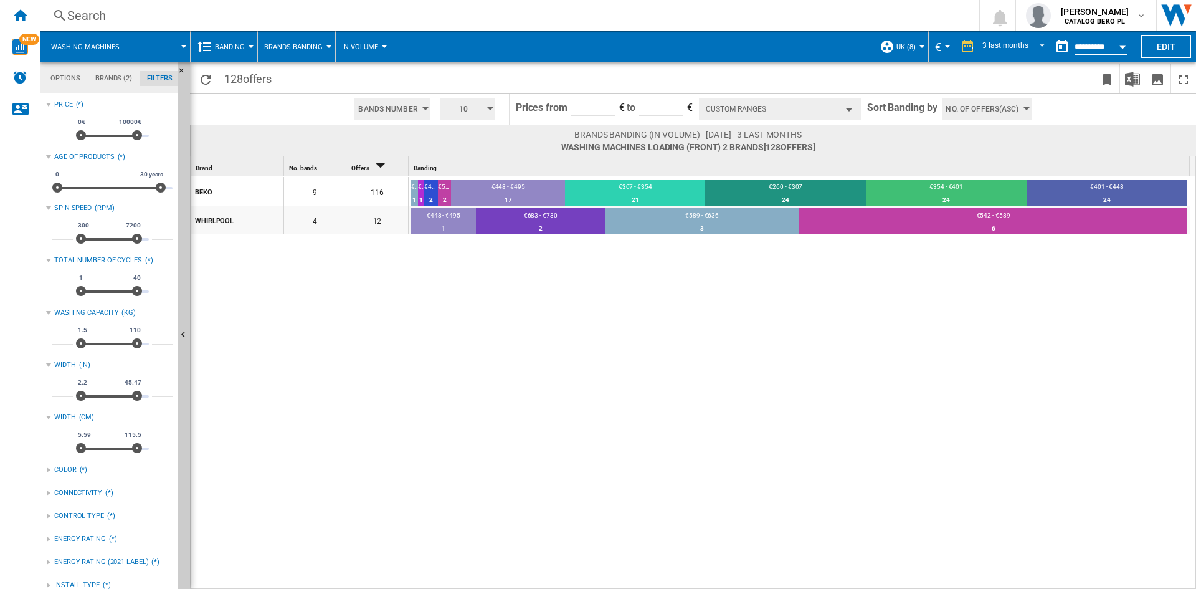
click at [1120, 45] on div at bounding box center [598, 294] width 1196 height 589
click at [1119, 50] on div at bounding box center [598, 294] width 1196 height 589
click at [464, 109] on div at bounding box center [598, 294] width 1196 height 589
drag, startPoint x: 447, startPoint y: 105, endPoint x: 424, endPoint y: 108, distance: 23.2
click at [424, 108] on div at bounding box center [598, 294] width 1196 height 589
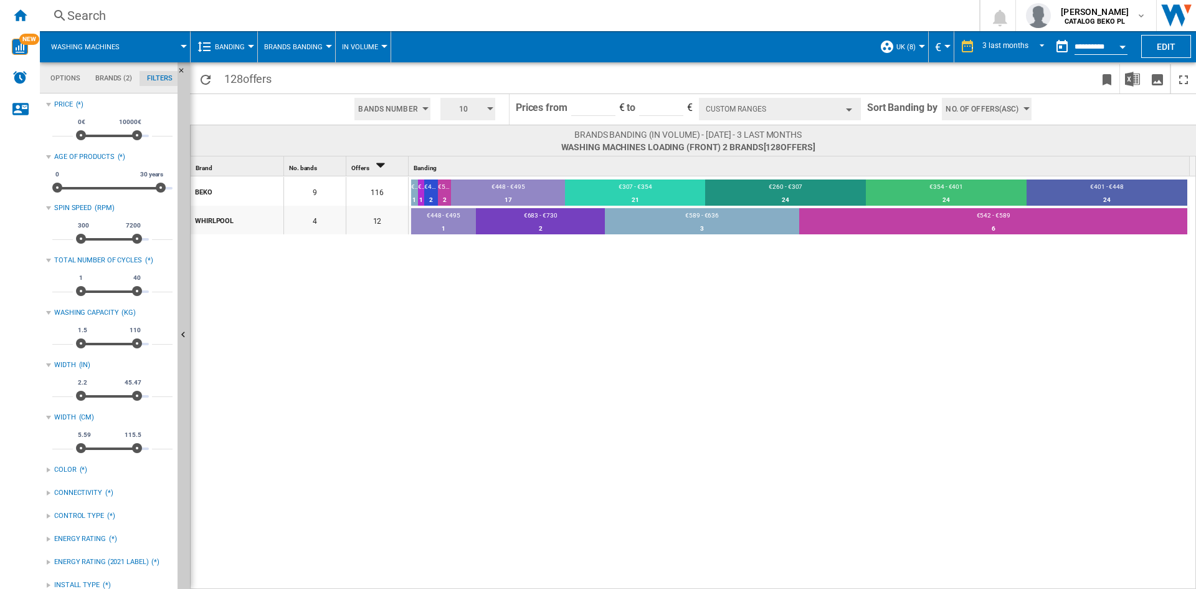
click at [417, 110] on div at bounding box center [598, 294] width 1196 height 589
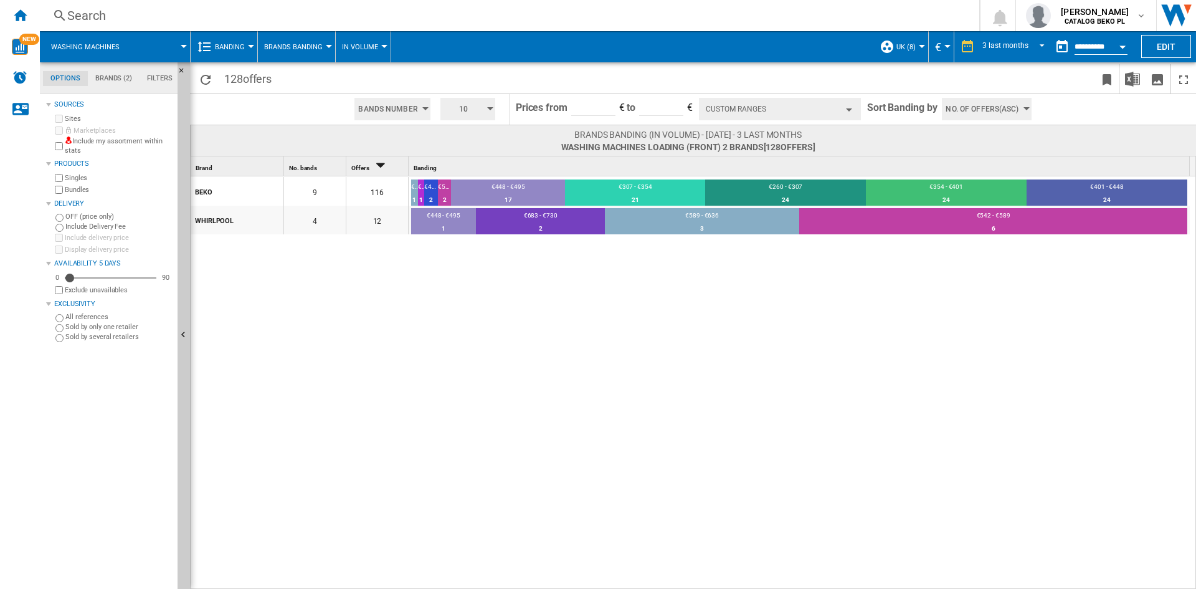
click at [1119, 50] on button "Open calendar" at bounding box center [1123, 45] width 22 height 22
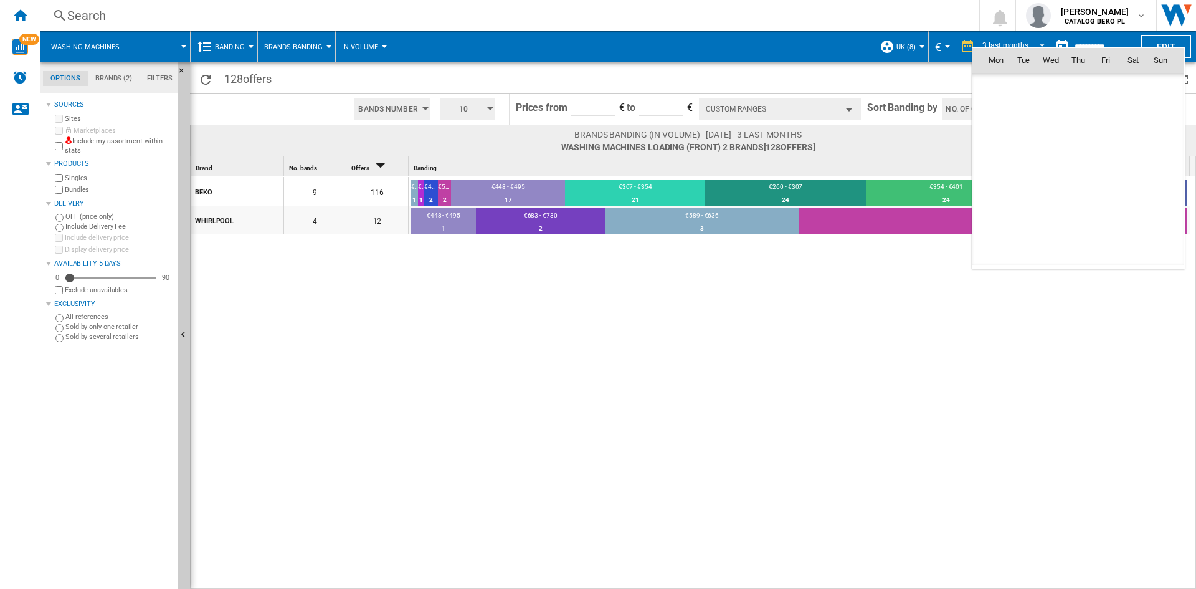
scroll to position [5944, 0]
click at [1049, 111] on span "1" at bounding box center [1051, 114] width 25 height 25
type input "**********"
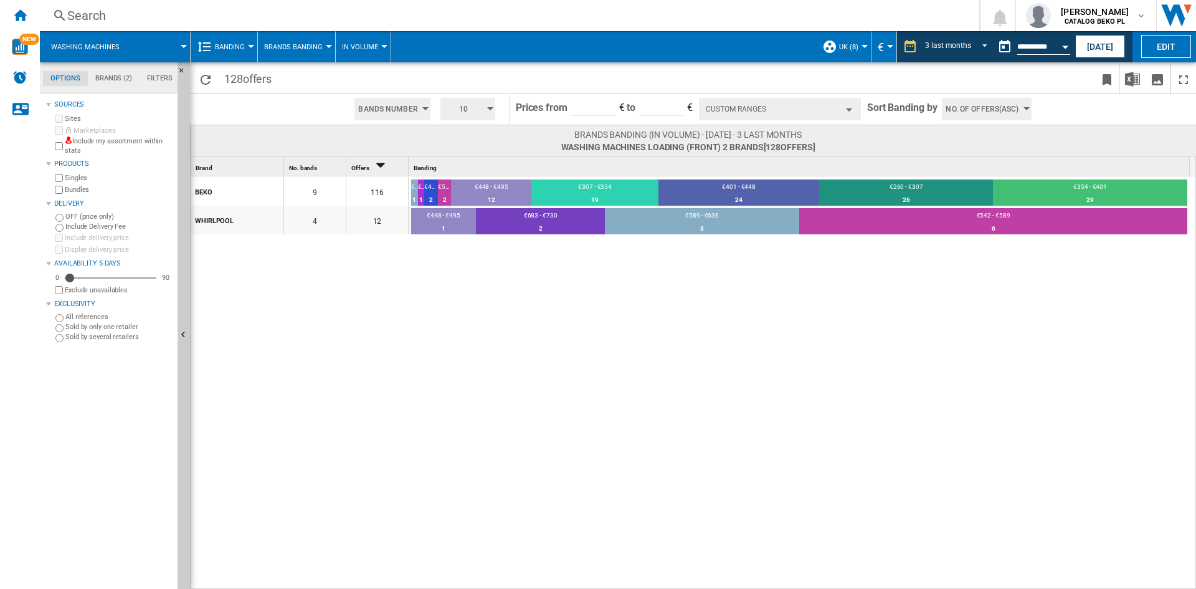
click at [477, 114] on span "10" at bounding box center [463, 109] width 39 height 22
click at [460, 160] on button "5" at bounding box center [469, 156] width 60 height 12
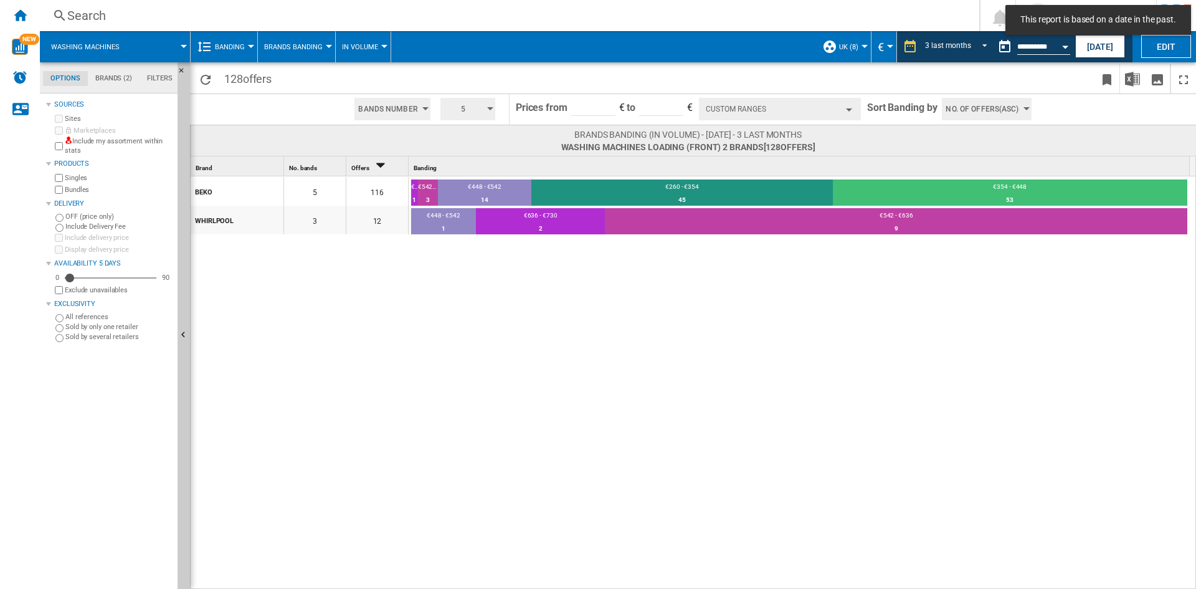
click at [981, 110] on span "No. of offers(Asc)" at bounding box center [982, 109] width 73 height 22
click at [971, 155] on span "Price(Asc)" at bounding box center [965, 156] width 35 height 9
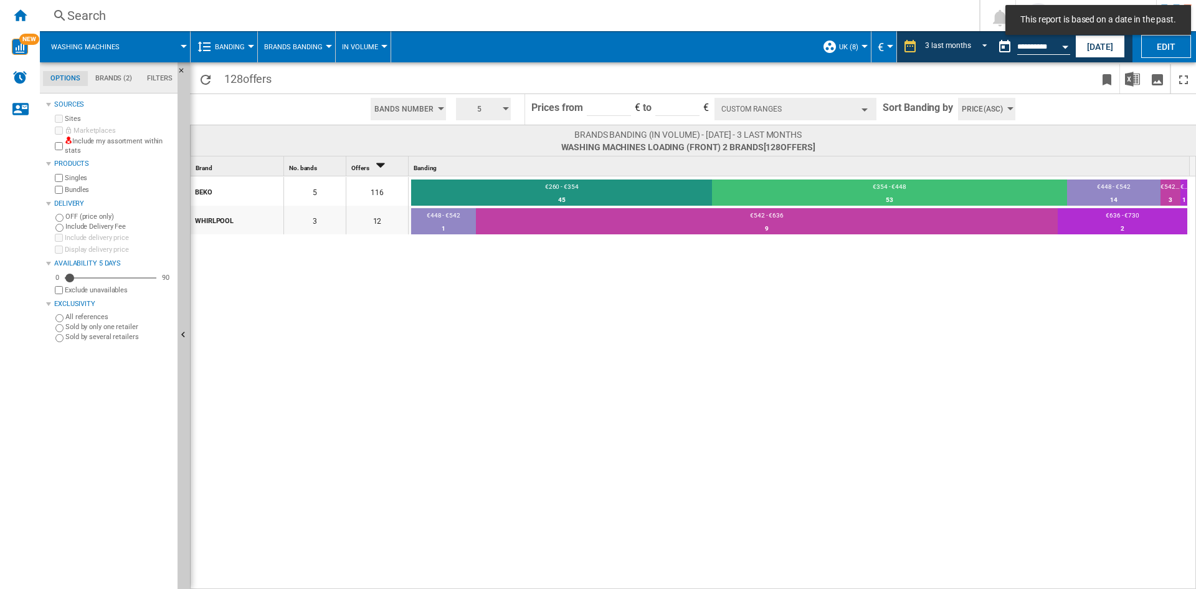
click at [831, 333] on div "BEKO 5 116 €260 - €354 45 38.79% €354 - €448 53 45.69% €448 - €542 14 12.07% €5…" at bounding box center [694, 383] width 1006 height 414
click at [808, 113] on button "Custom Ranges" at bounding box center [796, 109] width 162 height 22
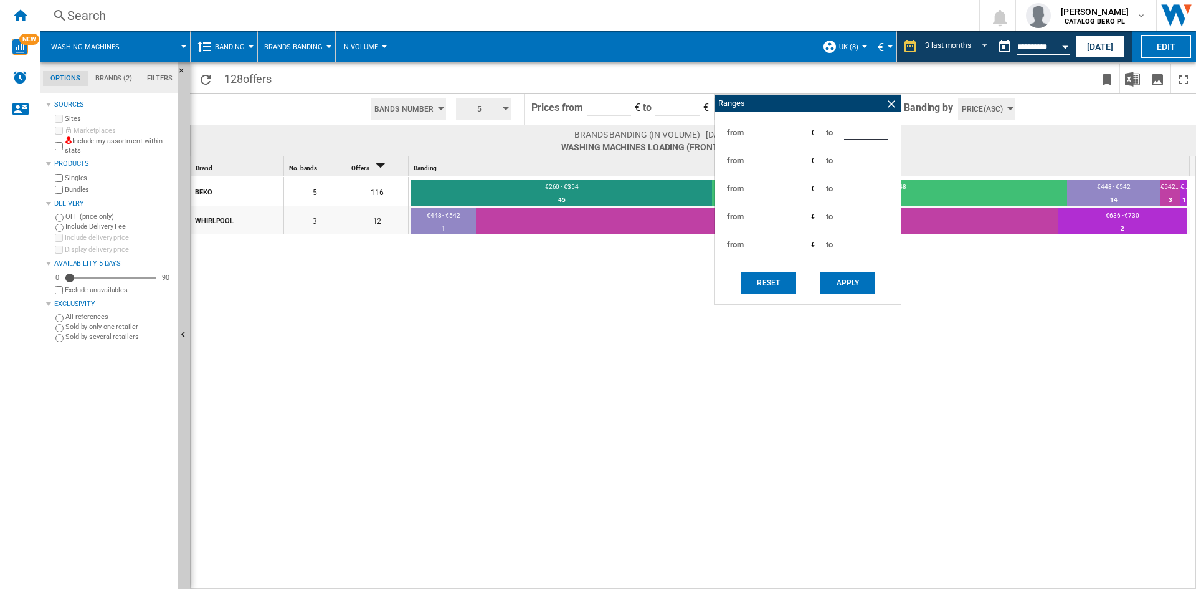
click at [855, 133] on input "***" at bounding box center [866, 131] width 44 height 19
type input "***"
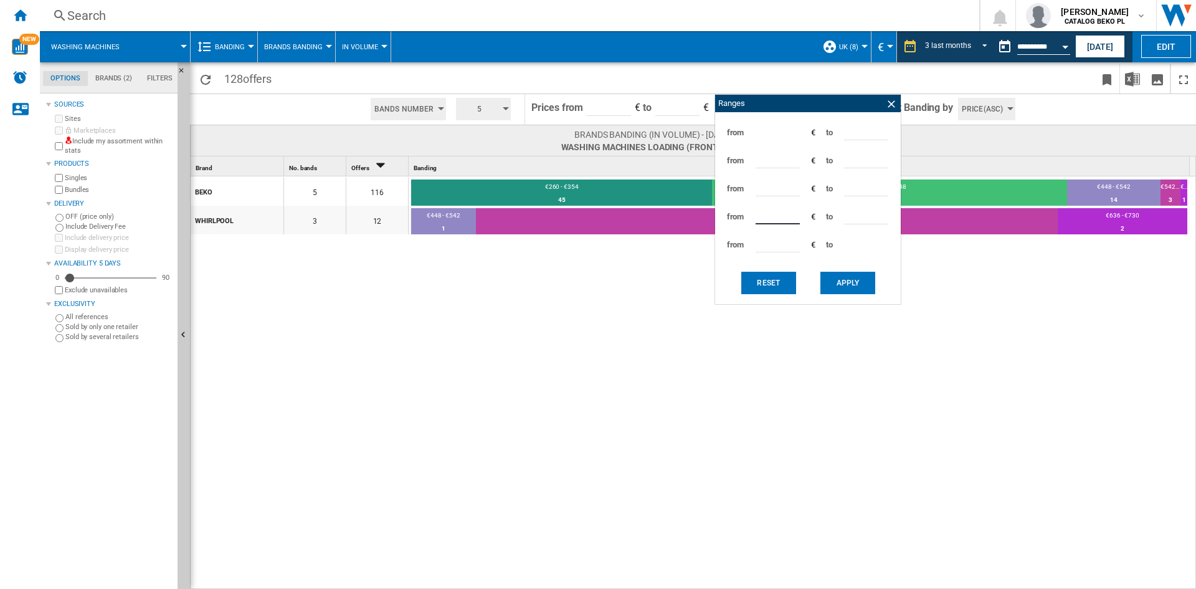
type input "***"
click at [852, 286] on button "Apply" at bounding box center [848, 283] width 55 height 22
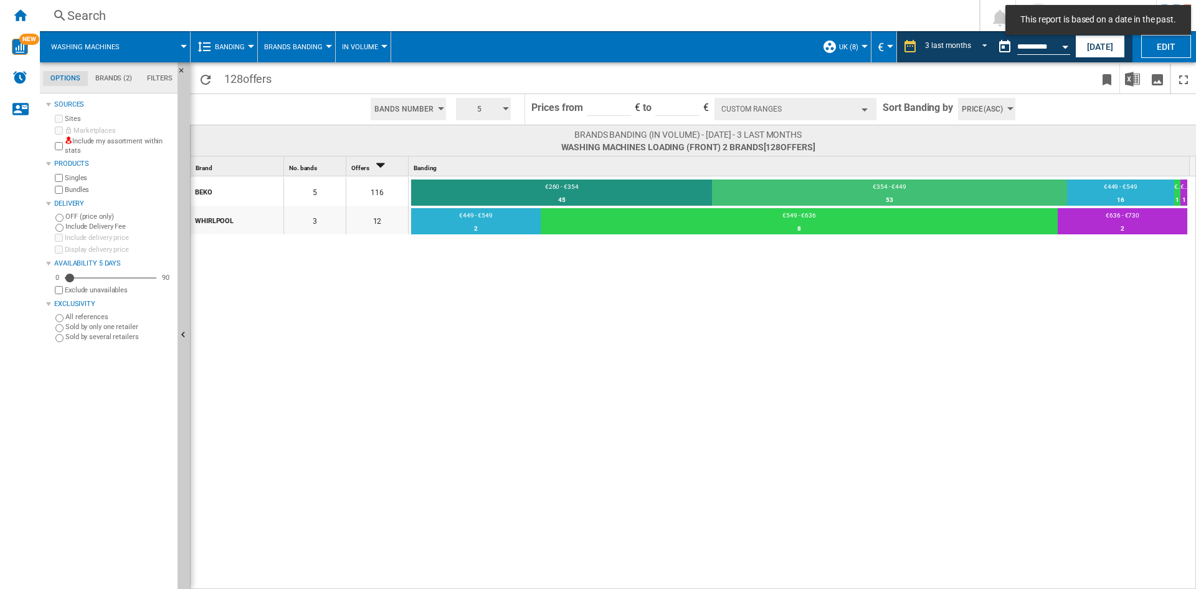
click at [111, 83] on md-tab-item "Brands (2)" at bounding box center [114, 78] width 52 height 15
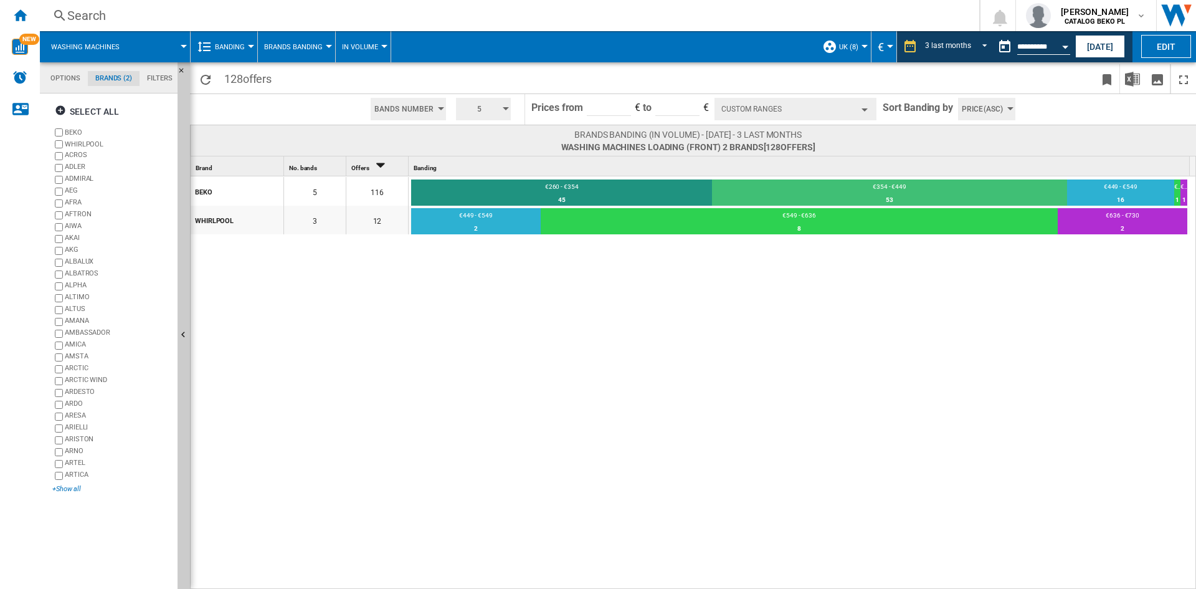
click at [59, 490] on div "+Show all" at bounding box center [112, 488] width 120 height 9
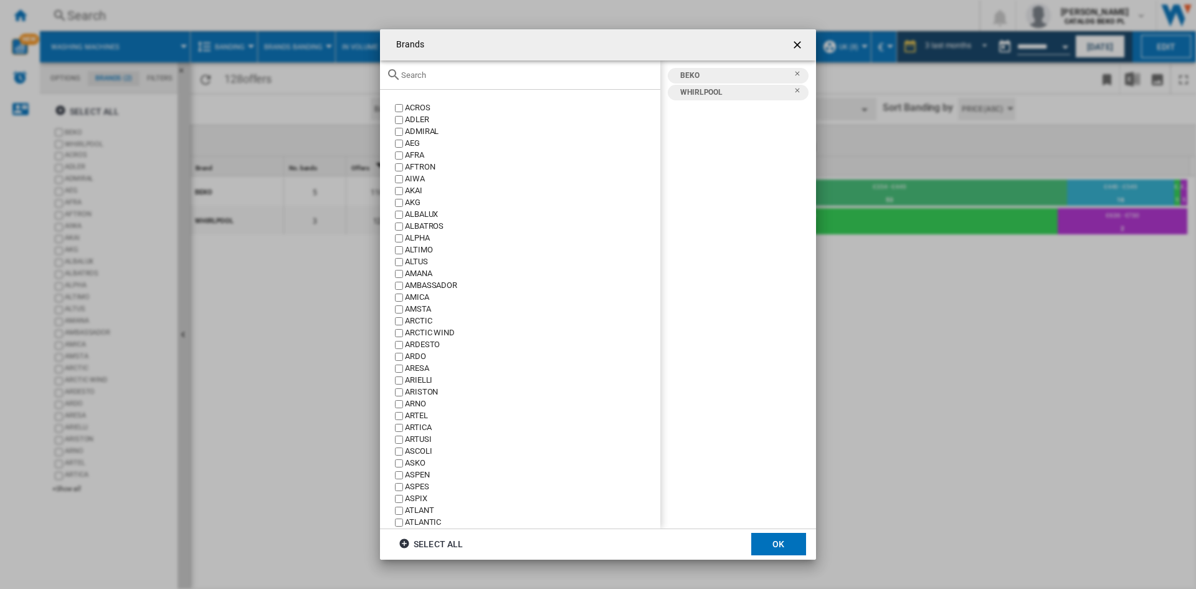
click at [553, 85] on div at bounding box center [520, 74] width 280 height 29
click at [553, 76] on input "text" at bounding box center [527, 74] width 253 height 9
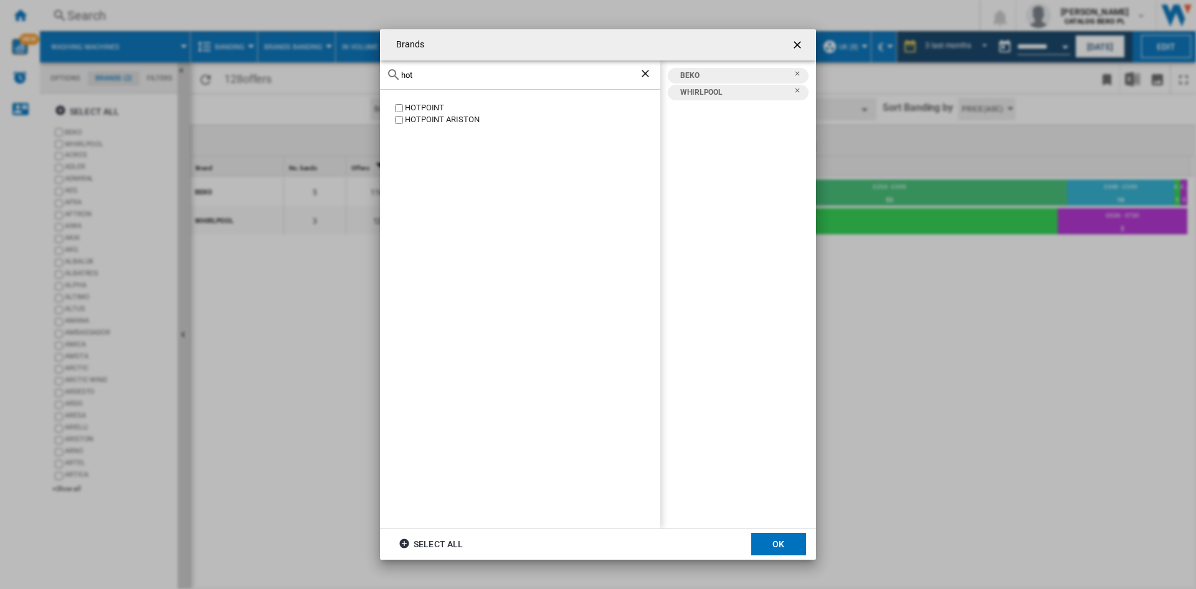
type input "hot"
click at [439, 110] on div "HOTPOINT" at bounding box center [532, 108] width 255 height 12
click at [437, 118] on div "HOTPOINT ARISTON" at bounding box center [532, 120] width 255 height 12
click at [790, 546] on button "OK" at bounding box center [778, 544] width 55 height 22
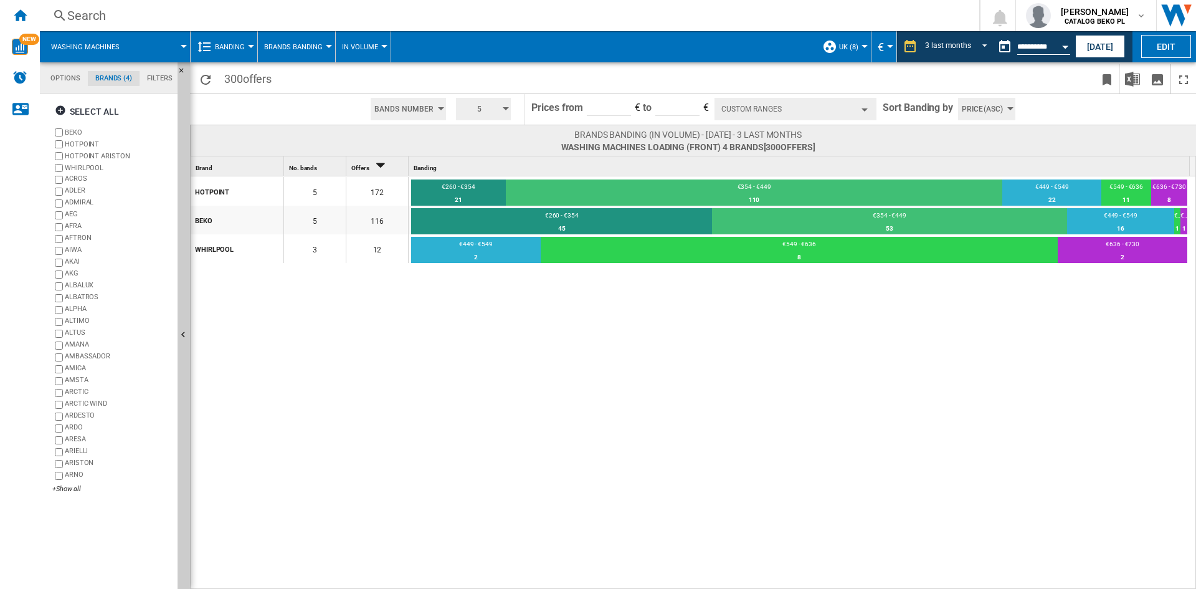
click at [859, 49] on button "UK (8)" at bounding box center [852, 46] width 26 height 31
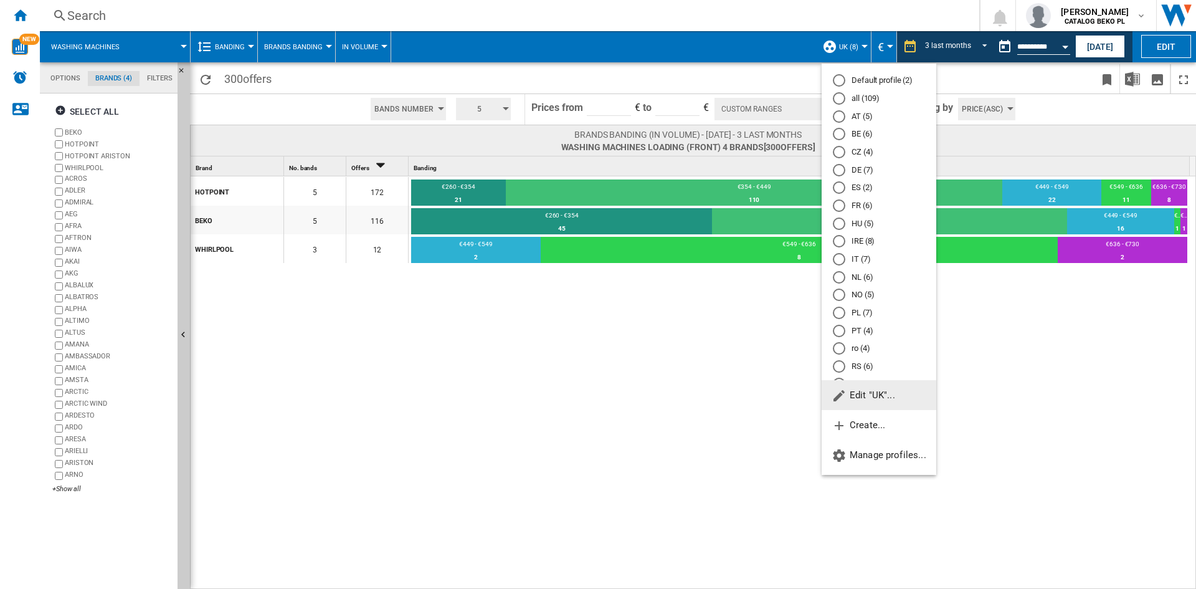
click at [865, 394] on span "Edit "UK"..." at bounding box center [864, 394] width 64 height 11
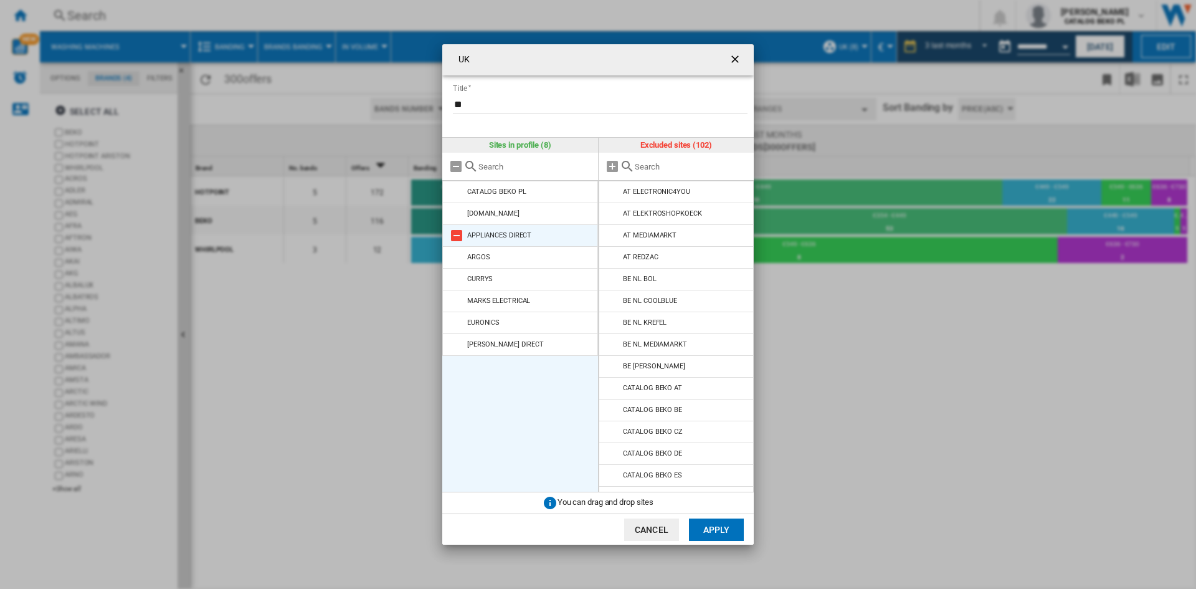
click at [456, 231] on md-icon at bounding box center [456, 235] width 15 height 15
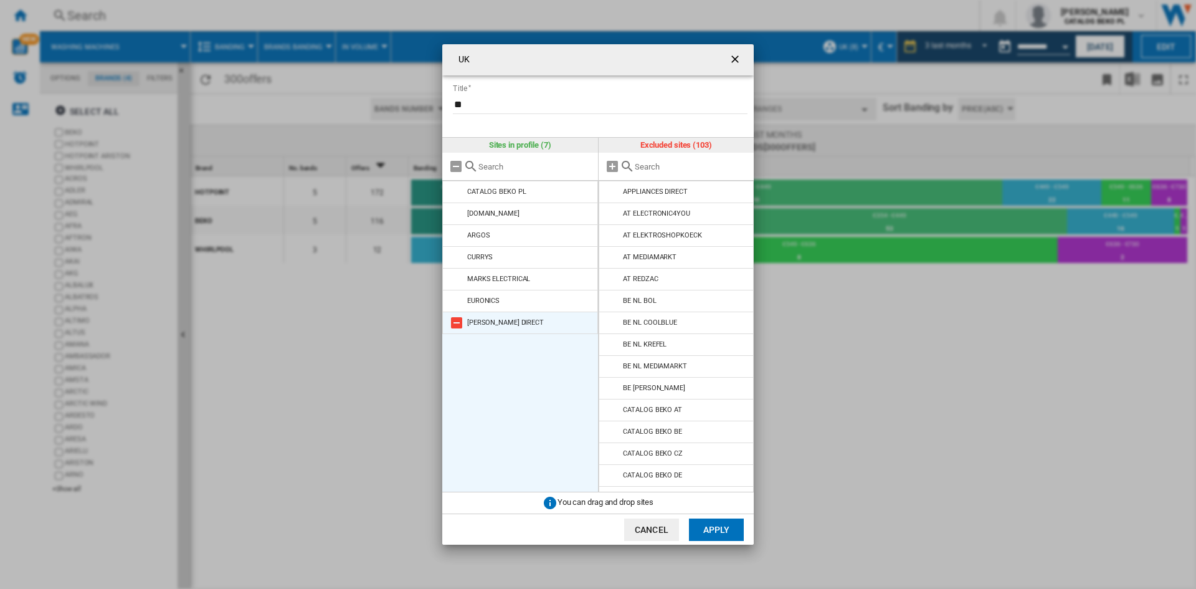
click at [452, 326] on md-icon at bounding box center [456, 322] width 15 height 15
click at [708, 524] on button "Apply" at bounding box center [716, 529] width 55 height 22
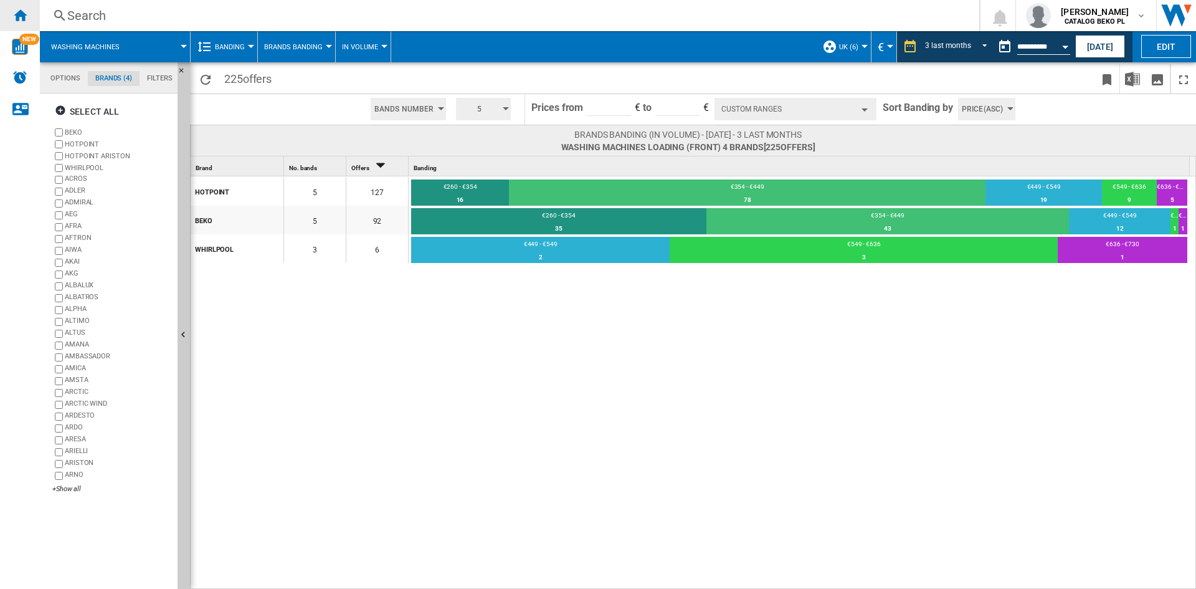
click at [27, 11] on ng-md-icon "Home" at bounding box center [19, 14] width 15 height 15
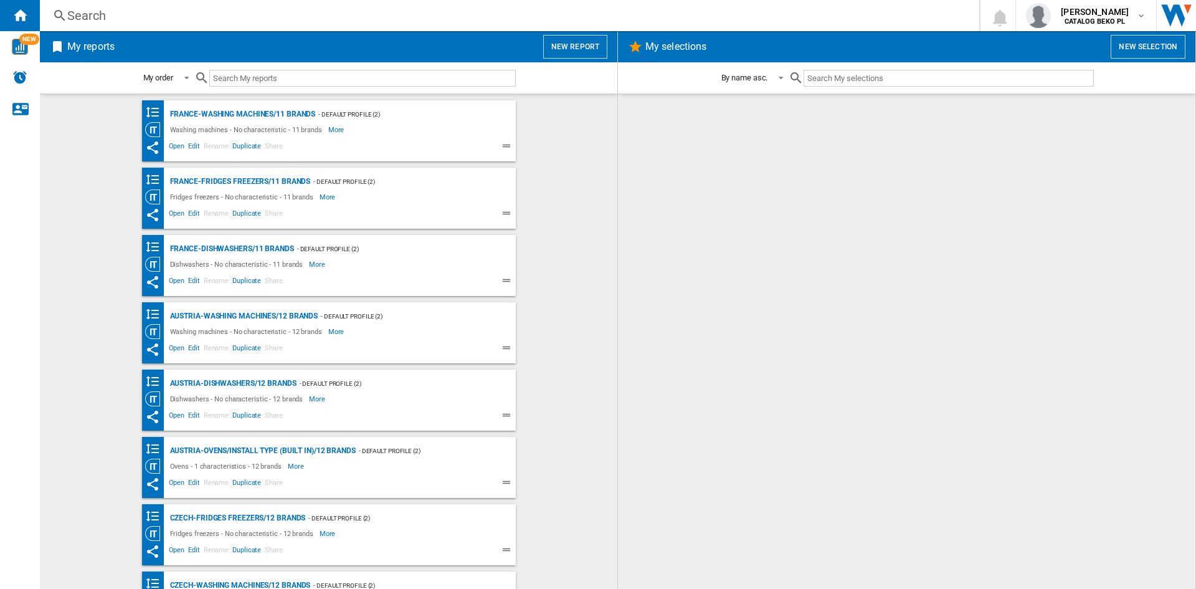
click at [565, 47] on button "New report" at bounding box center [575, 47] width 64 height 24
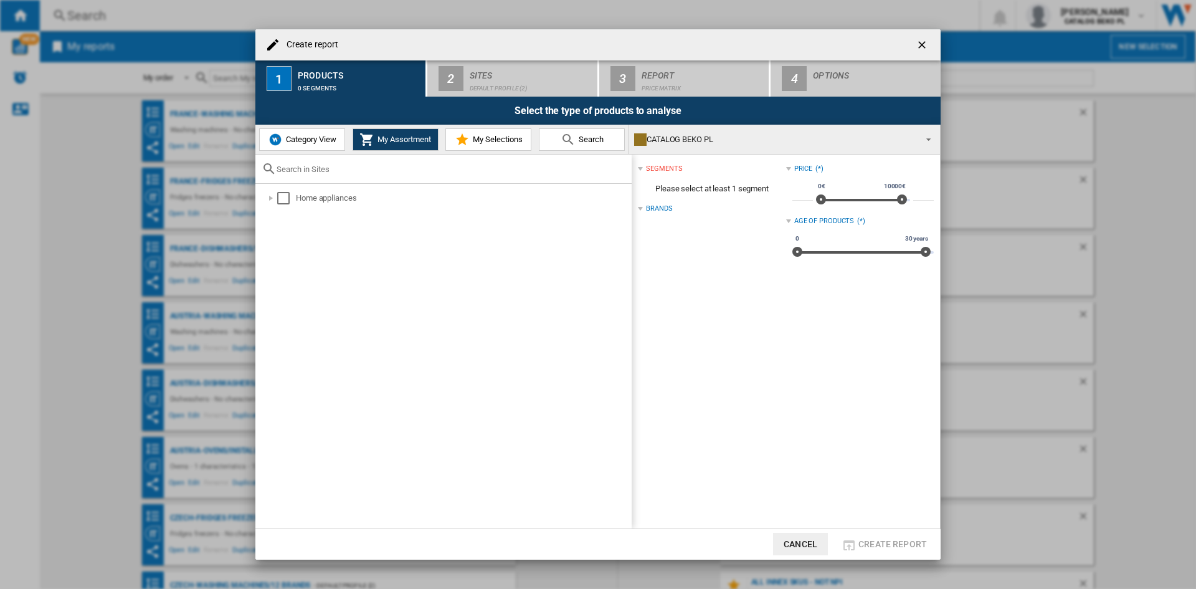
click at [290, 143] on span "Category View" at bounding box center [310, 139] width 54 height 9
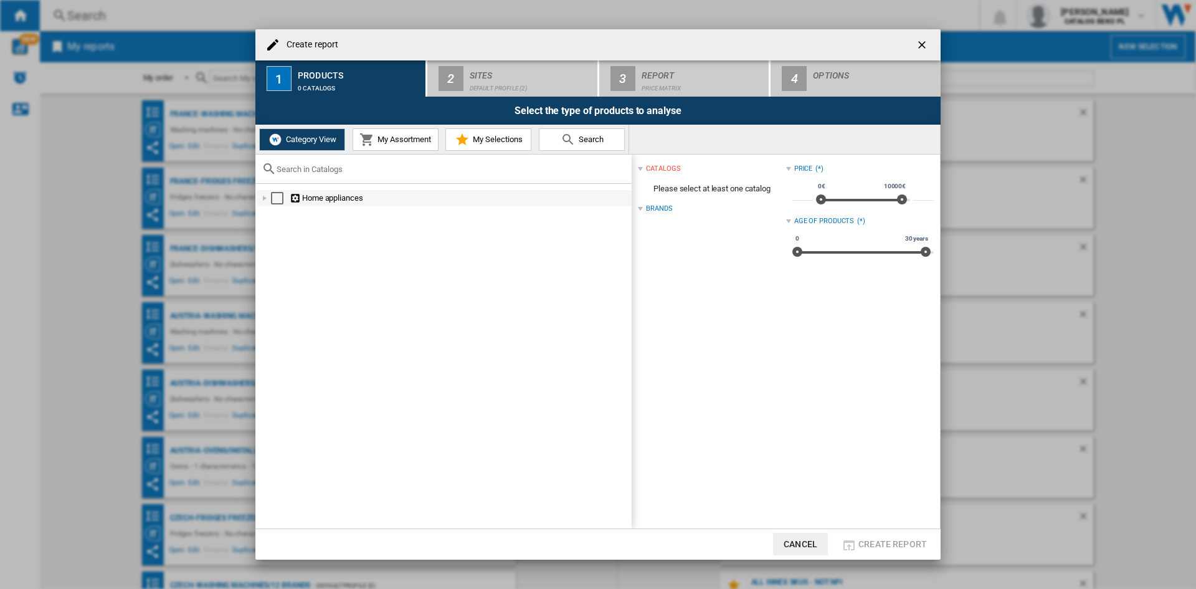
click at [268, 196] on div at bounding box center [265, 198] width 12 height 12
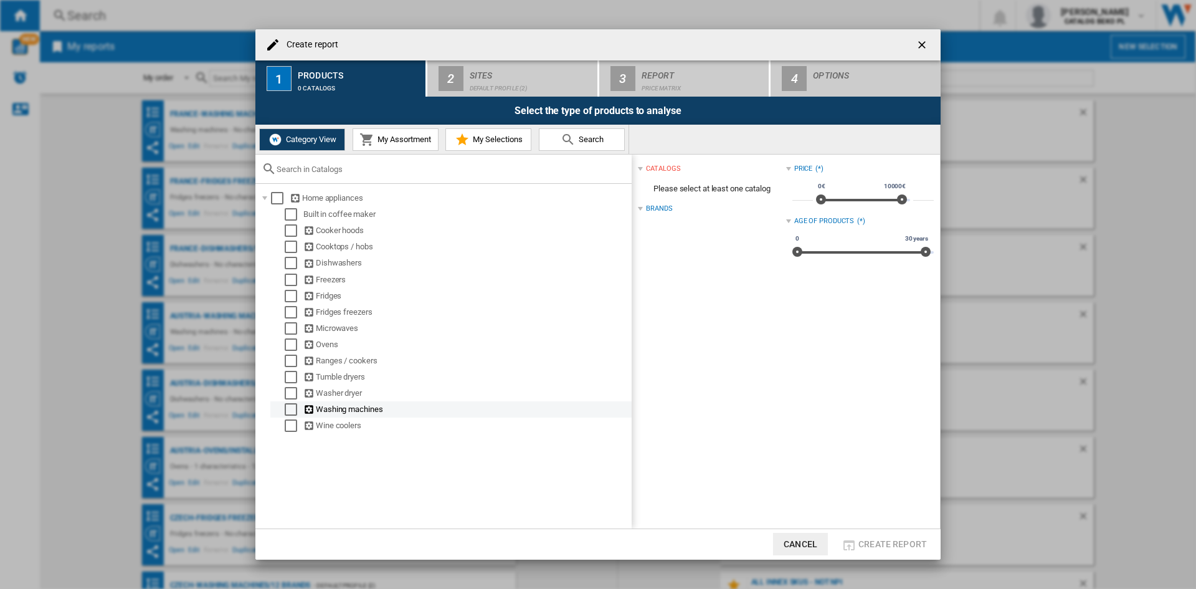
click at [287, 409] on div "Select" at bounding box center [291, 409] width 12 height 12
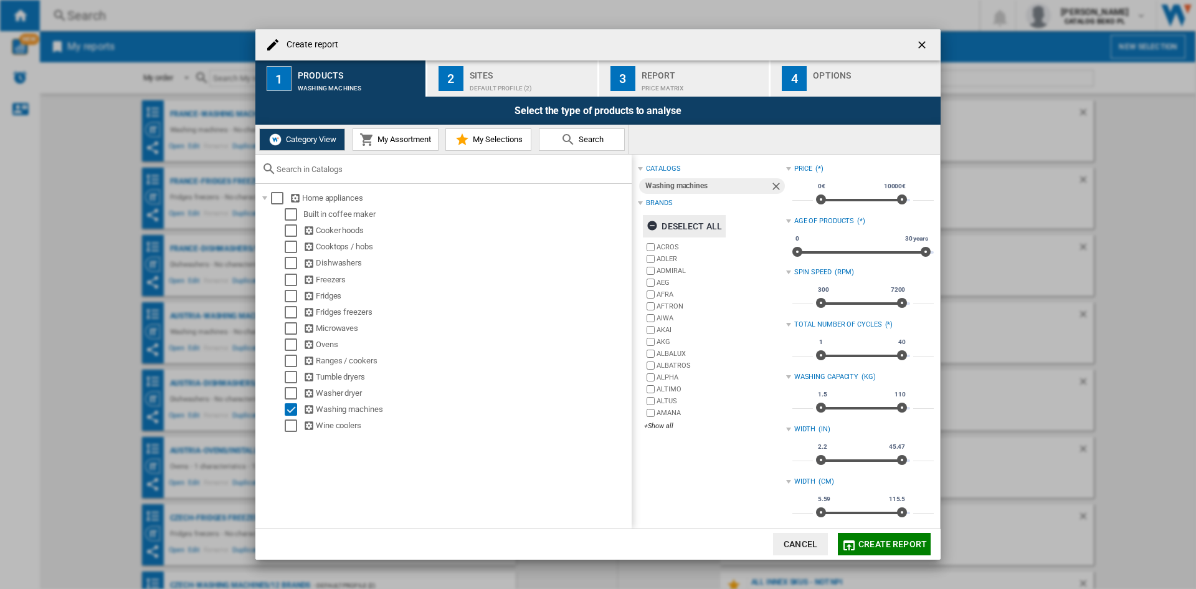
click at [707, 219] on div "Deselect all" at bounding box center [684, 226] width 75 height 22
click at [662, 432] on div "ACROS [PERSON_NAME] ADMIRAL AEG [GEOGRAPHIC_DATA] AFTRON [GEOGRAPHIC_DATA] AKAI…" at bounding box center [714, 337] width 141 height 192
click at [662, 425] on div "+Show all" at bounding box center [714, 425] width 141 height 9
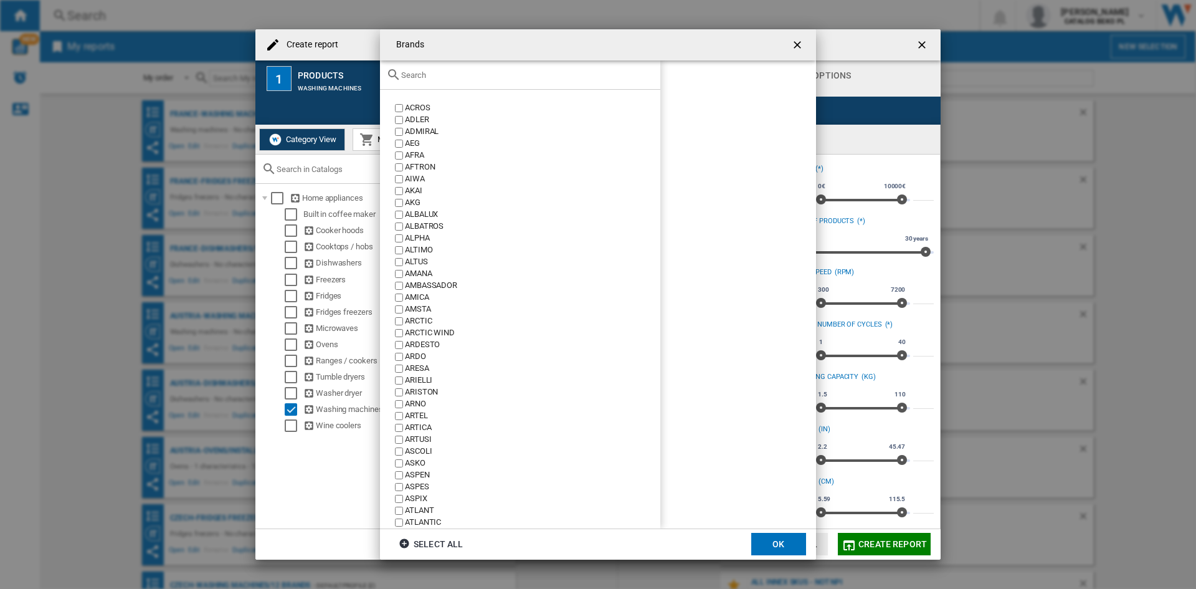
click at [431, 69] on div "Brands ACROS ..." at bounding box center [520, 74] width 280 height 29
click at [431, 72] on input "Brands ACROS ..." at bounding box center [527, 74] width 253 height 9
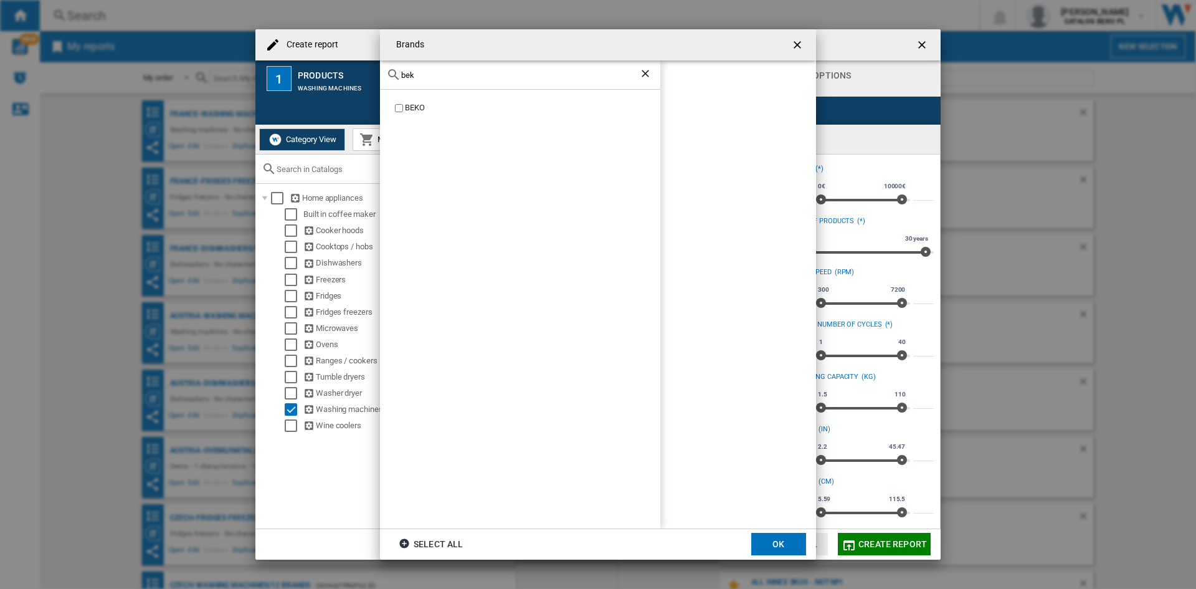
click at [412, 104] on div "BEKO" at bounding box center [532, 108] width 255 height 12
click at [434, 82] on div "bek" at bounding box center [520, 74] width 280 height 29
click at [436, 78] on input "bek" at bounding box center [520, 74] width 238 height 9
type input "whir"
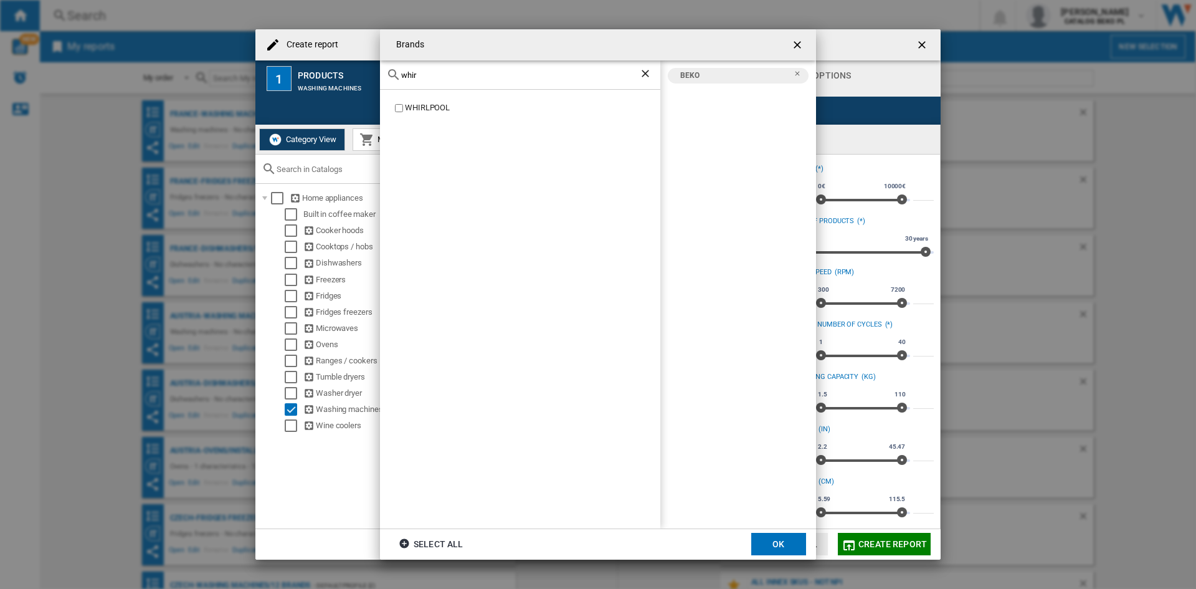
click at [408, 107] on div "WHIRLPOOL" at bounding box center [532, 108] width 255 height 12
click at [753, 544] on button "OK" at bounding box center [778, 544] width 55 height 22
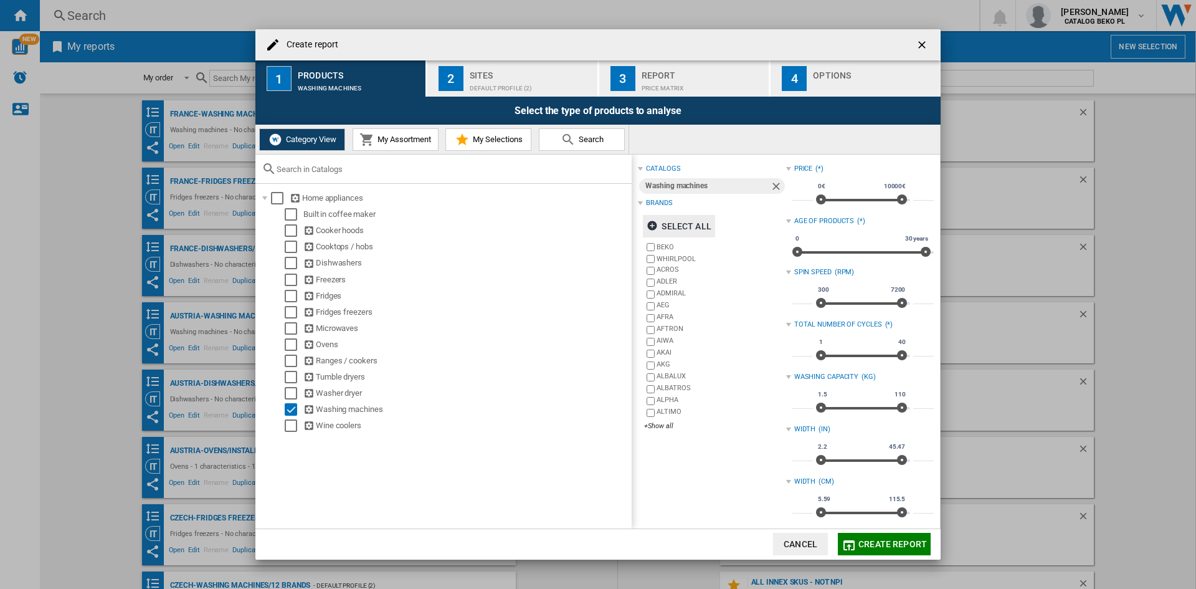
scroll to position [165, 0]
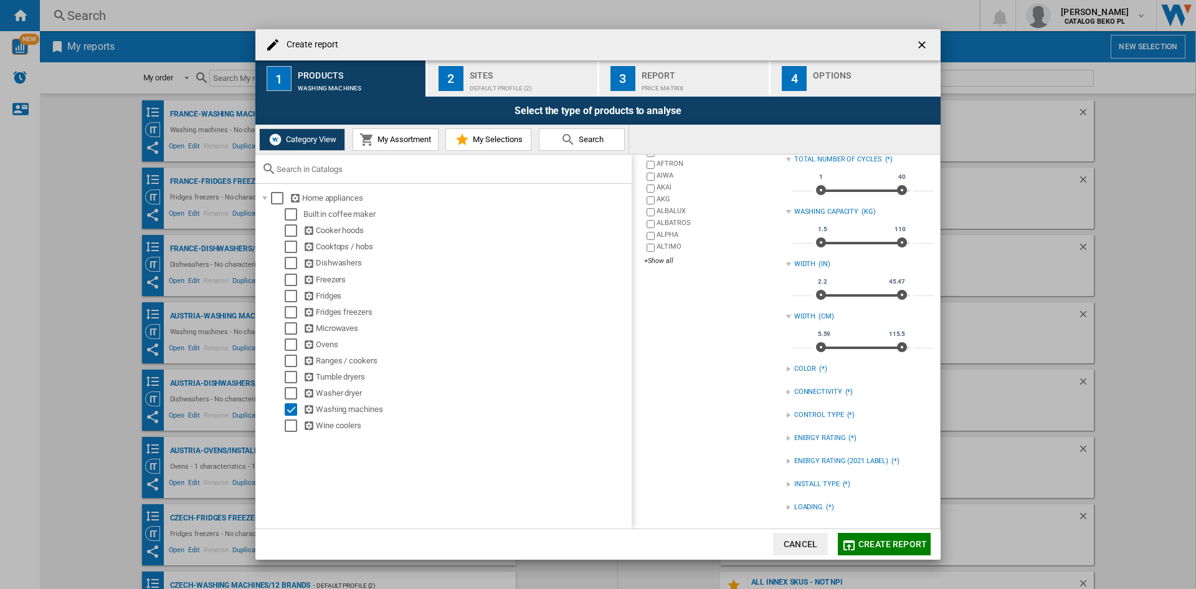
click at [794, 502] on div "LOADING" at bounding box center [808, 507] width 29 height 10
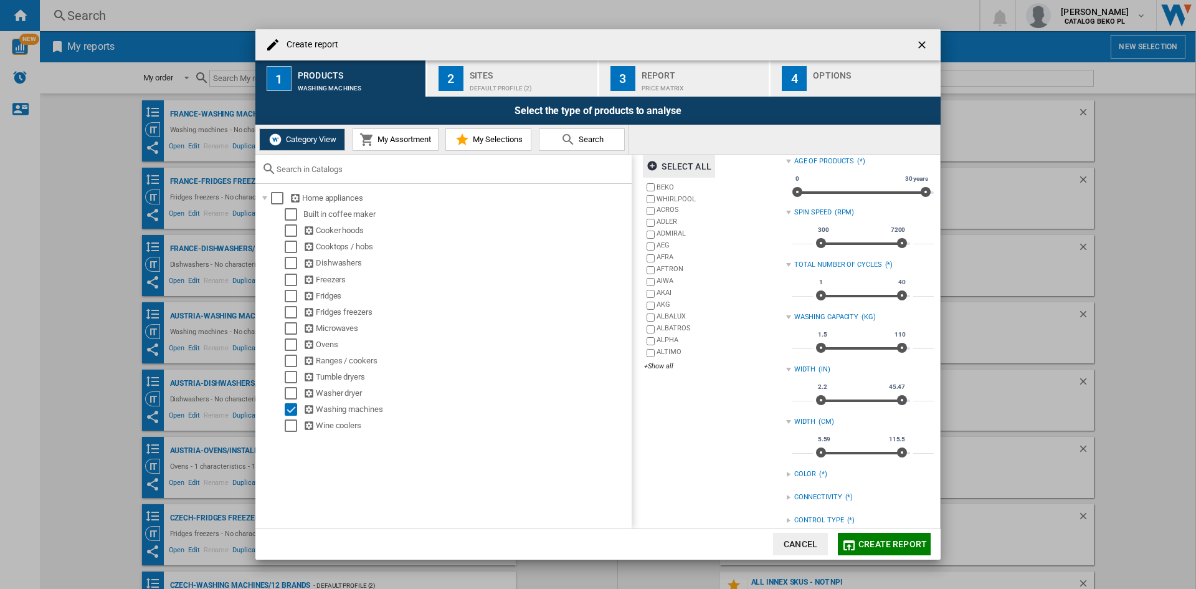
scroll to position [0, 0]
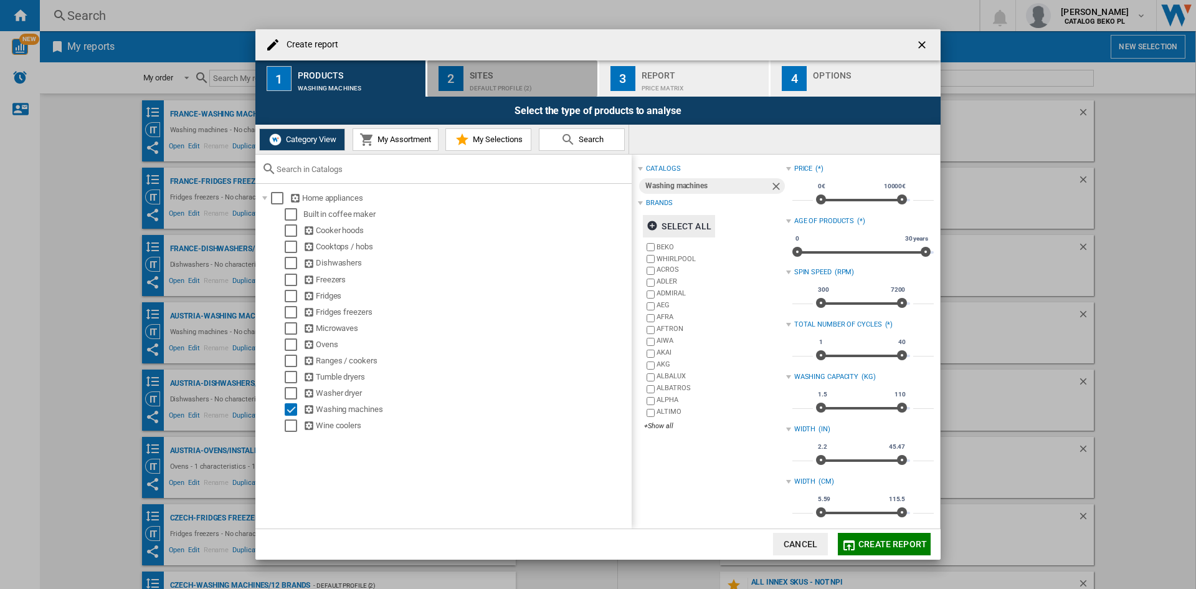
click at [492, 87] on div "Default profile (2)" at bounding box center [531, 85] width 123 height 13
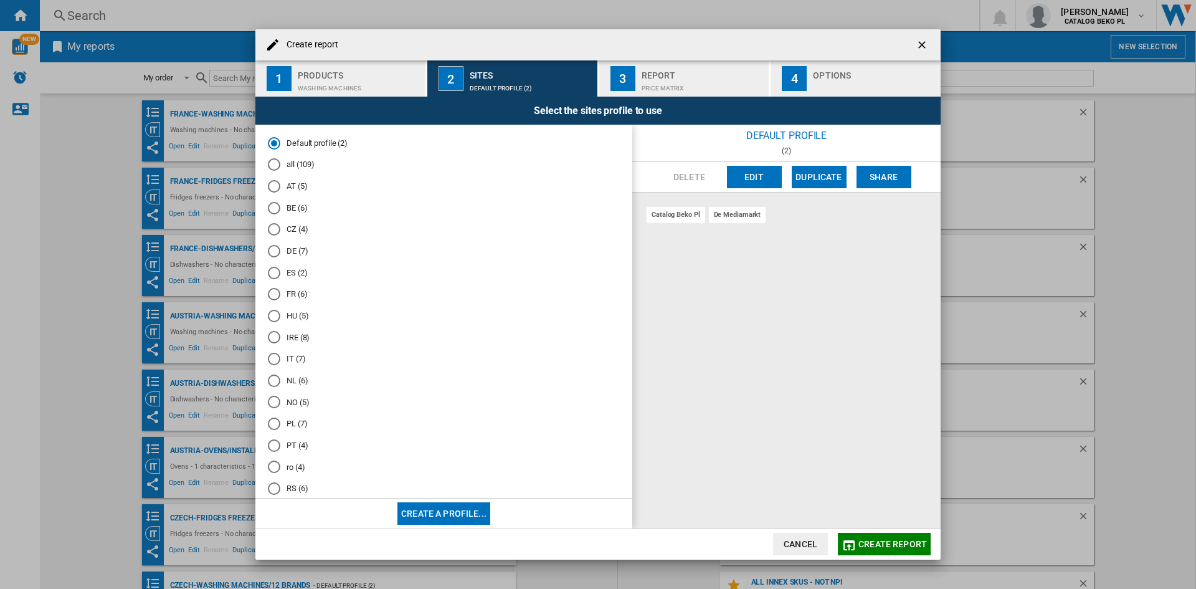
click at [294, 420] on md-radio-button "PL (7)" at bounding box center [444, 424] width 352 height 12
click at [763, 175] on button "Edit" at bounding box center [754, 177] width 55 height 22
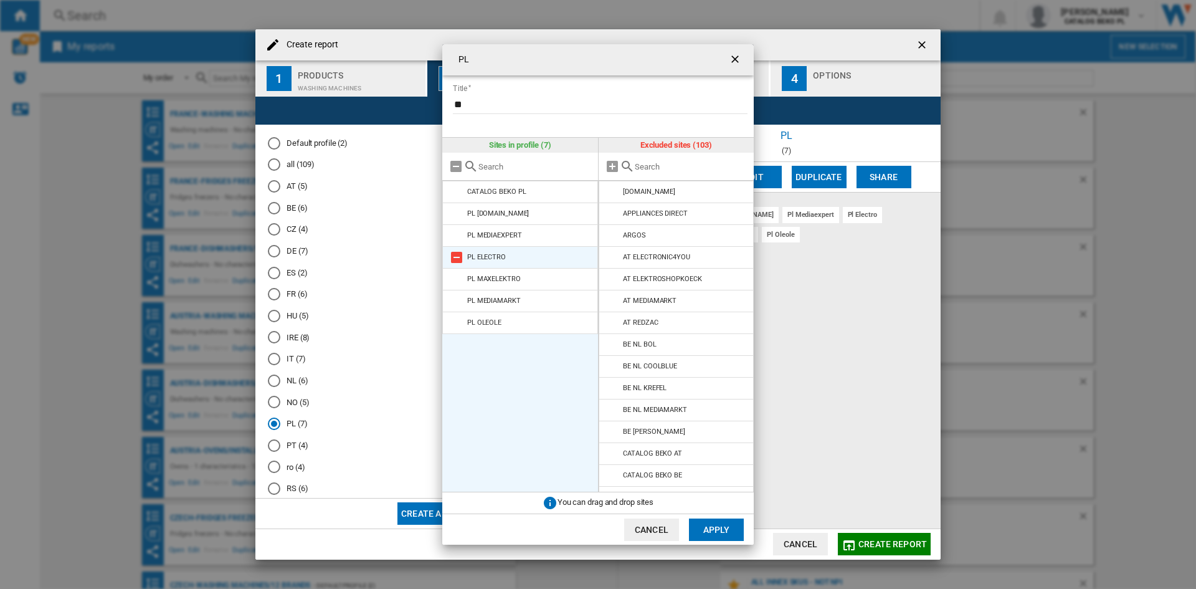
click at [455, 255] on md-icon "PL Title ..." at bounding box center [456, 257] width 15 height 15
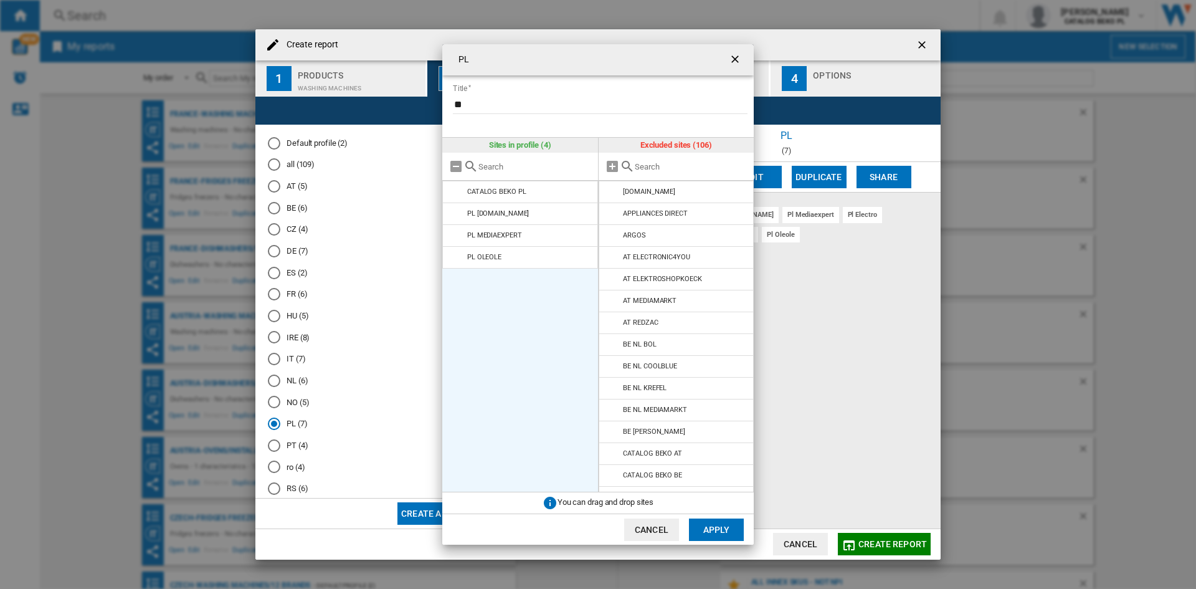
click at [455, 255] on md-icon "PL Title ..." at bounding box center [456, 257] width 15 height 15
click at [711, 526] on button "Apply" at bounding box center [716, 529] width 55 height 22
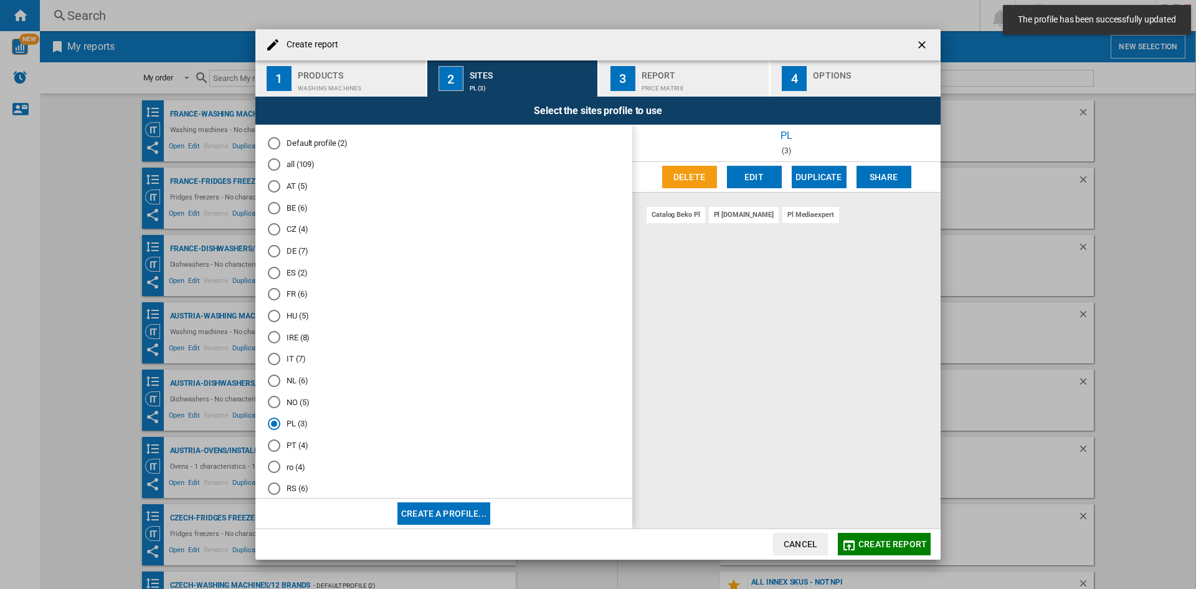
click at [884, 76] on div "Options" at bounding box center [874, 71] width 123 height 13
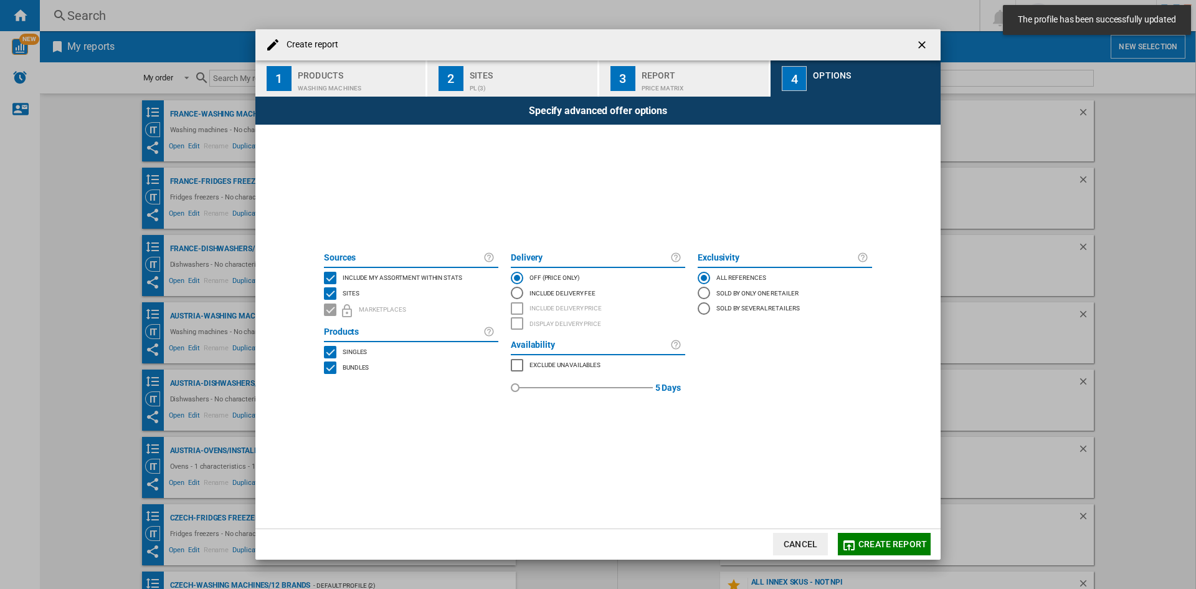
drag, startPoint x: 378, startPoint y: 279, endPoint x: 426, endPoint y: 292, distance: 50.3
click at [378, 279] on span "Include my assortment within stats" at bounding box center [403, 276] width 120 height 9
click at [892, 546] on span "Create report" at bounding box center [893, 544] width 69 height 10
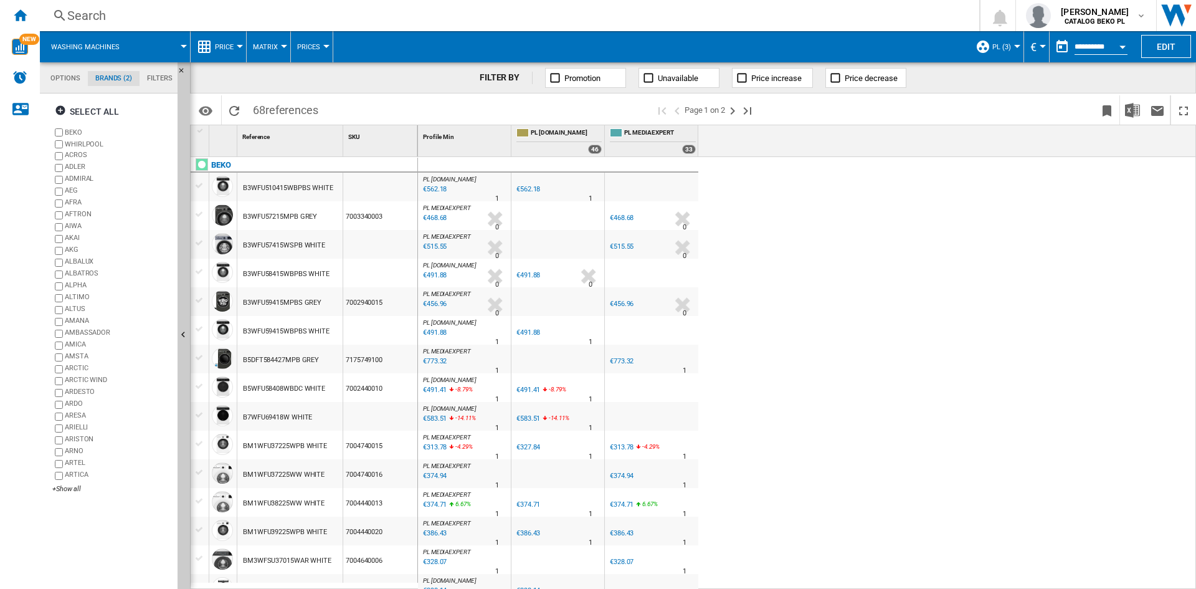
click at [224, 44] on span "Price" at bounding box center [224, 47] width 19 height 8
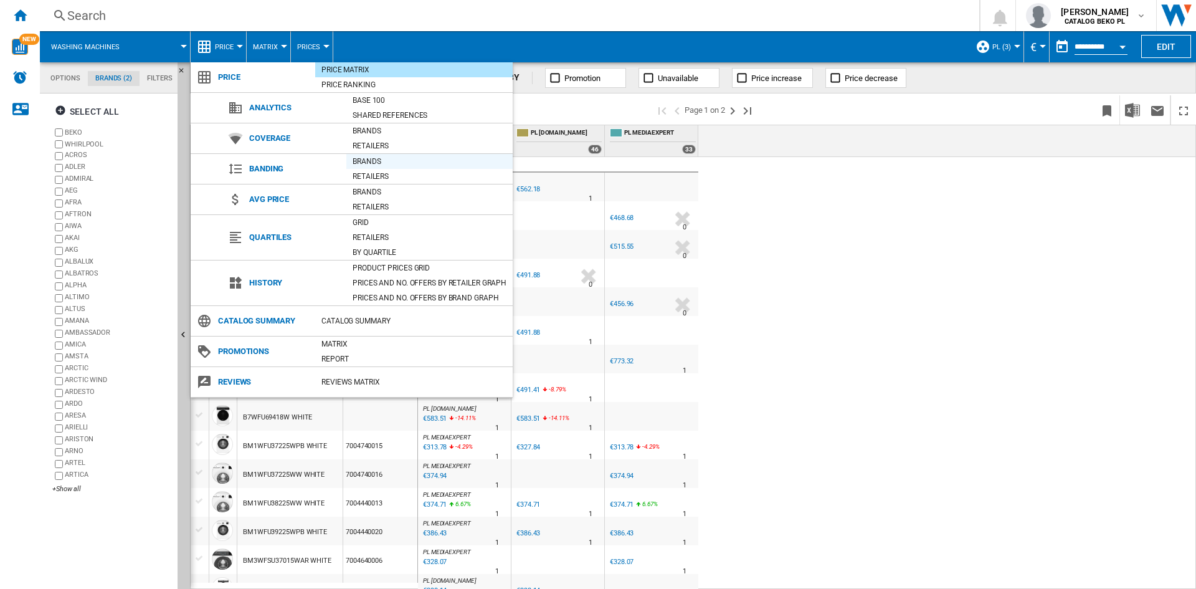
click at [378, 163] on div "Brands" at bounding box center [429, 161] width 166 height 12
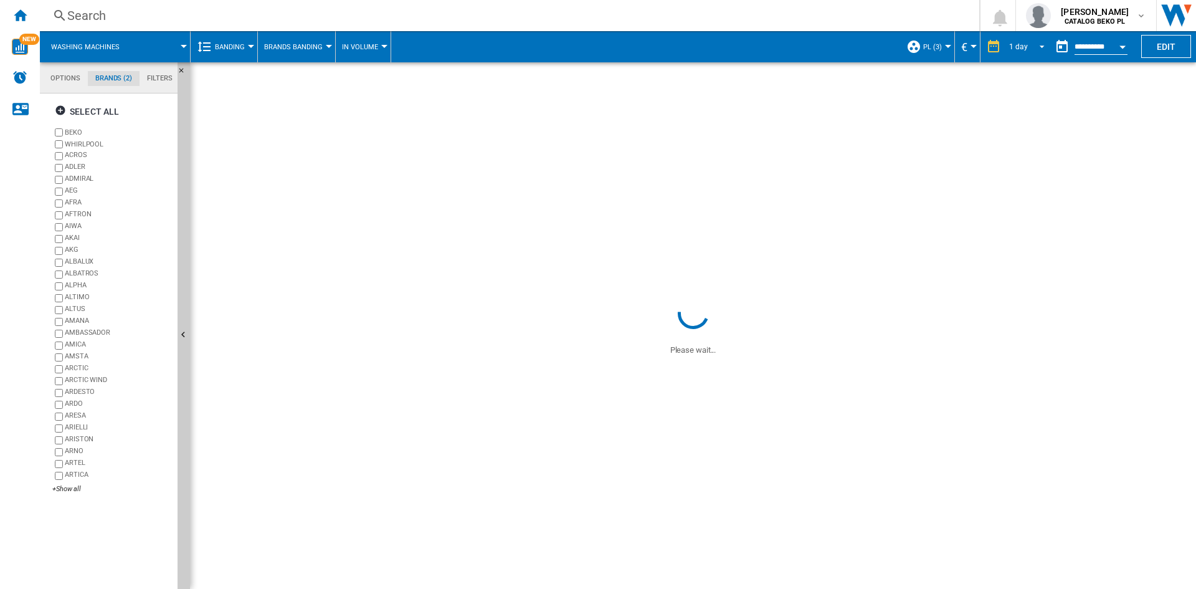
click at [1019, 45] on div "1 day" at bounding box center [1018, 46] width 19 height 9
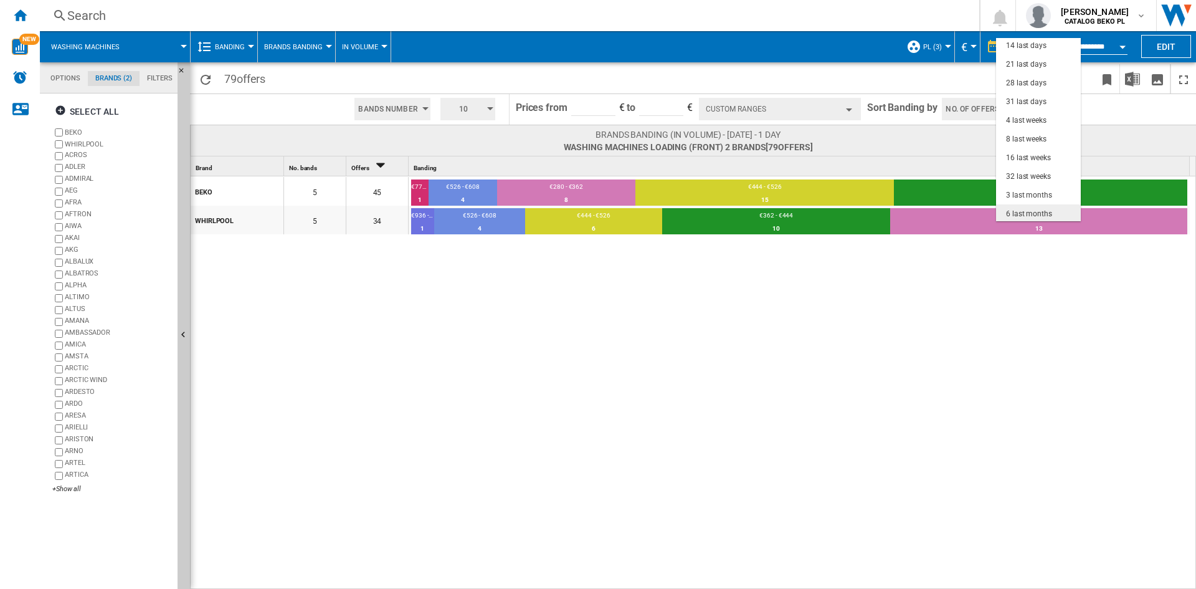
scroll to position [79, 0]
click at [1024, 159] on div "3 last months" at bounding box center [1029, 156] width 46 height 11
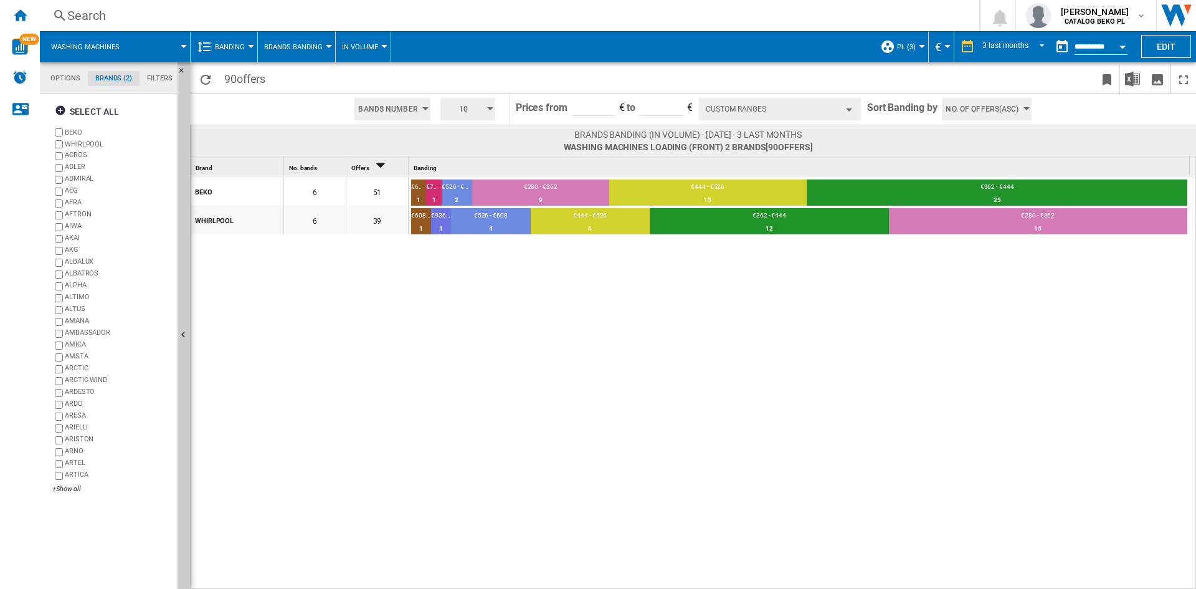
click at [1123, 41] on button "Open calendar" at bounding box center [1123, 45] width 22 height 22
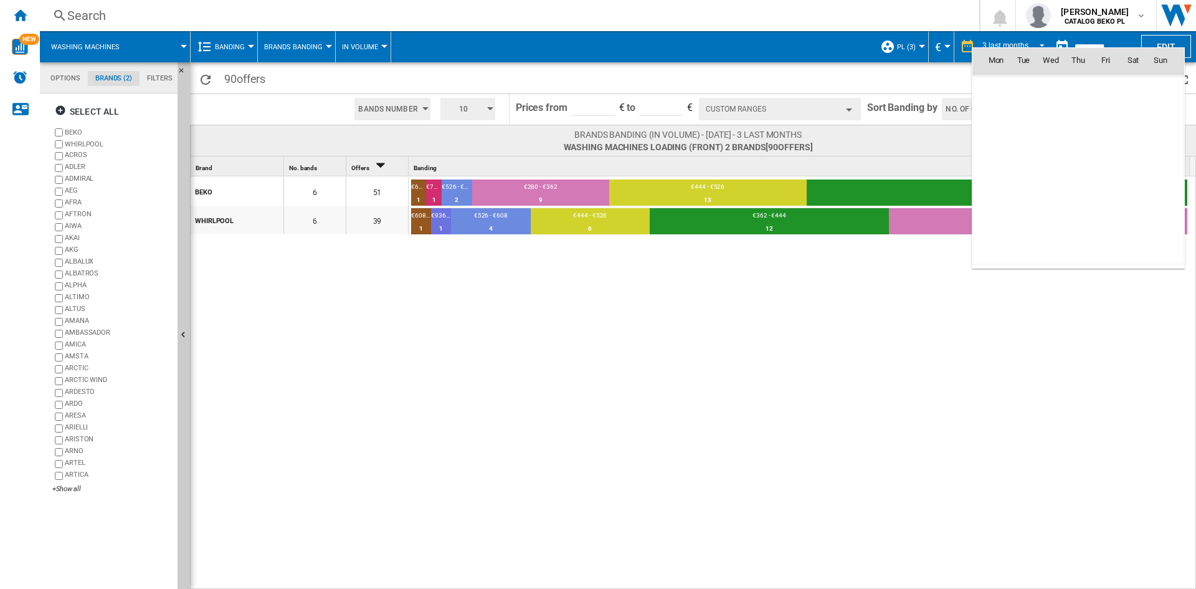
scroll to position [5944, 0]
click at [1052, 122] on span "1" at bounding box center [1051, 114] width 25 height 25
type input "**********"
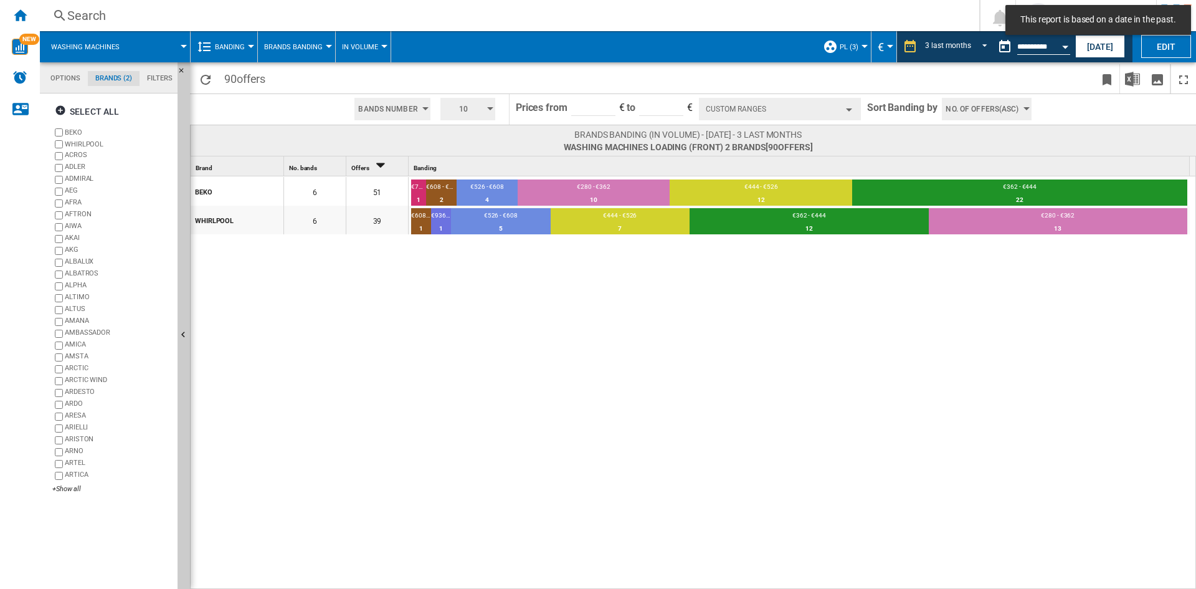
click at [977, 100] on span "No. of offers(Asc)" at bounding box center [982, 109] width 73 height 22
click at [972, 154] on span "Price(Asc)" at bounding box center [965, 156] width 35 height 9
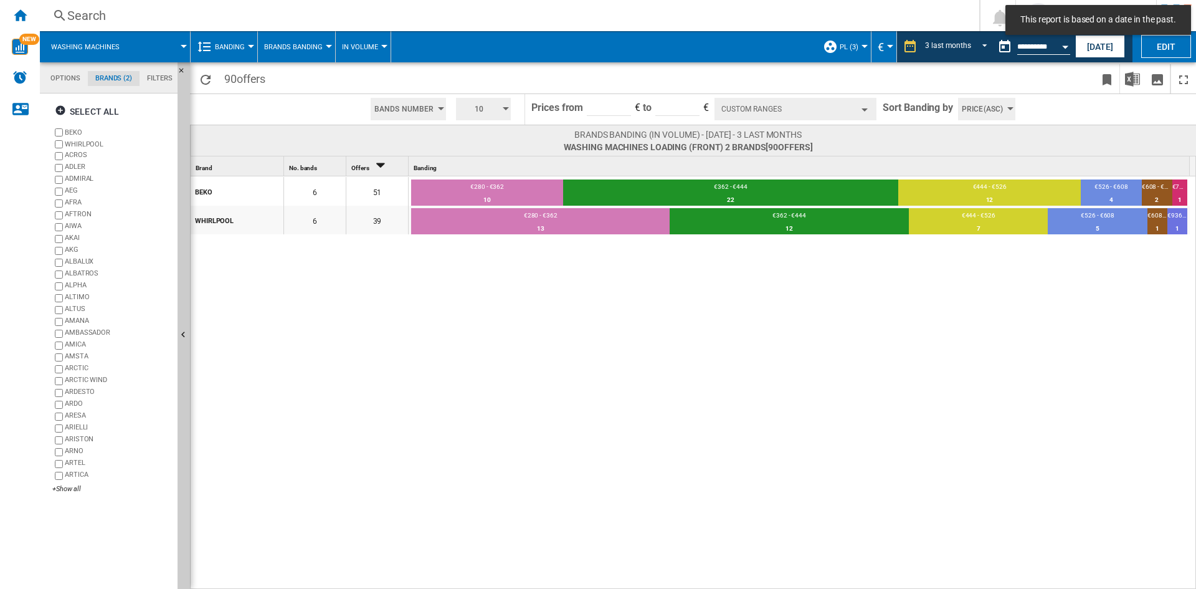
click at [702, 362] on div "BEKO 6 51 €280 - €362 10 19.61% €362 - €444 22 43.14% €444 - €526 12 23.53% €52…" at bounding box center [694, 383] width 1006 height 414
click at [493, 108] on span "10" at bounding box center [479, 109] width 39 height 22
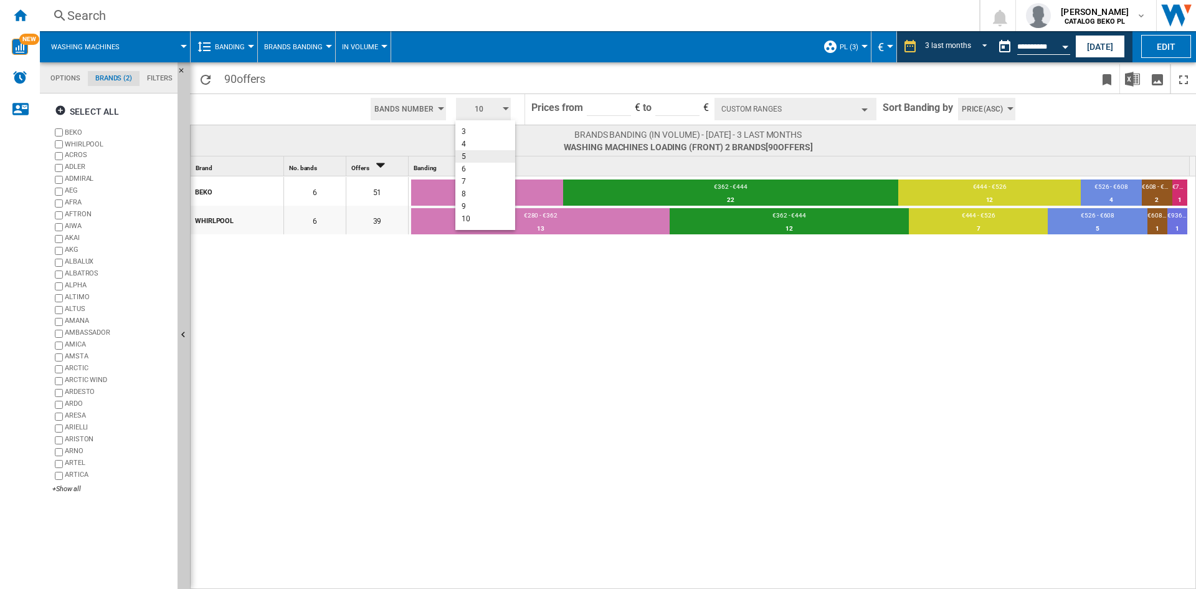
click at [853, 111] on md-backdrop at bounding box center [598, 294] width 1196 height 589
click at [497, 105] on span "10" at bounding box center [479, 109] width 39 height 22
click at [487, 158] on button "5" at bounding box center [485, 156] width 60 height 12
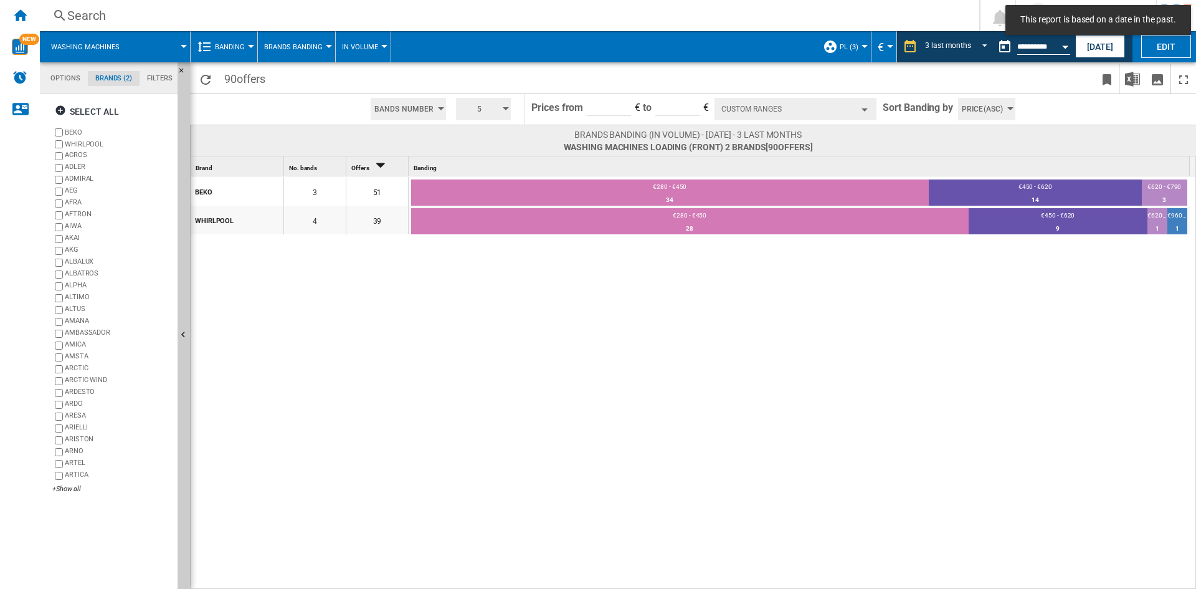
click at [805, 110] on button "Custom Ranges" at bounding box center [796, 109] width 162 height 22
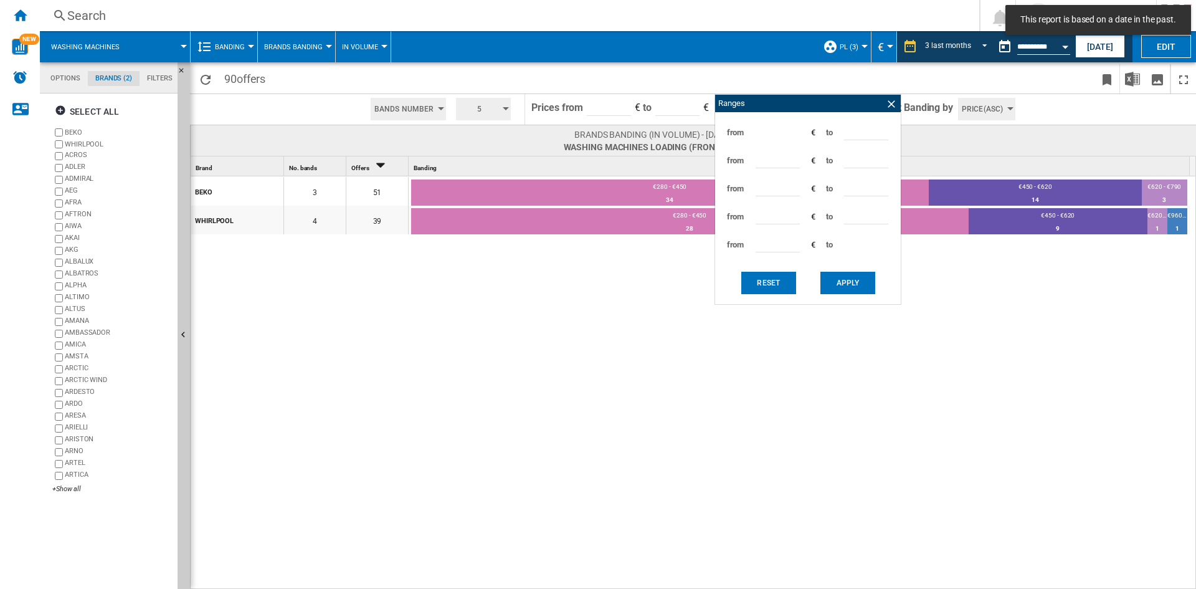
click at [854, 131] on input "***" at bounding box center [866, 131] width 44 height 19
type input "***"
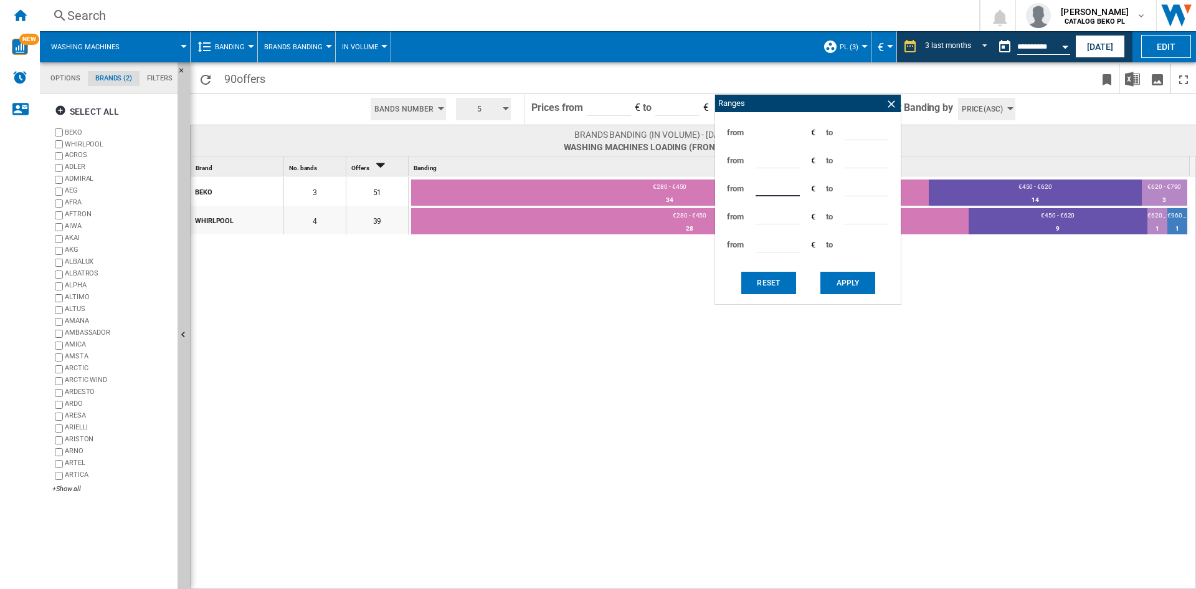
type input "***"
click at [848, 279] on button "Apply" at bounding box center [848, 283] width 55 height 22
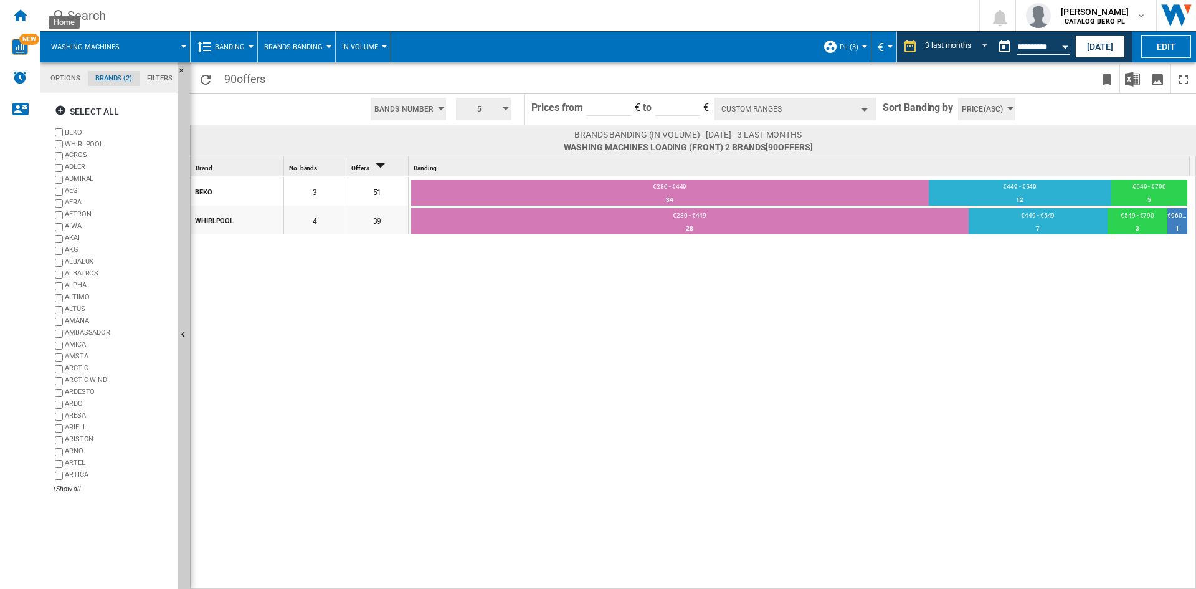
drag, startPoint x: 13, startPoint y: 19, endPoint x: 595, endPoint y: 165, distance: 600.1
click at [13, 19] on ng-md-icon "Home" at bounding box center [19, 14] width 15 height 15
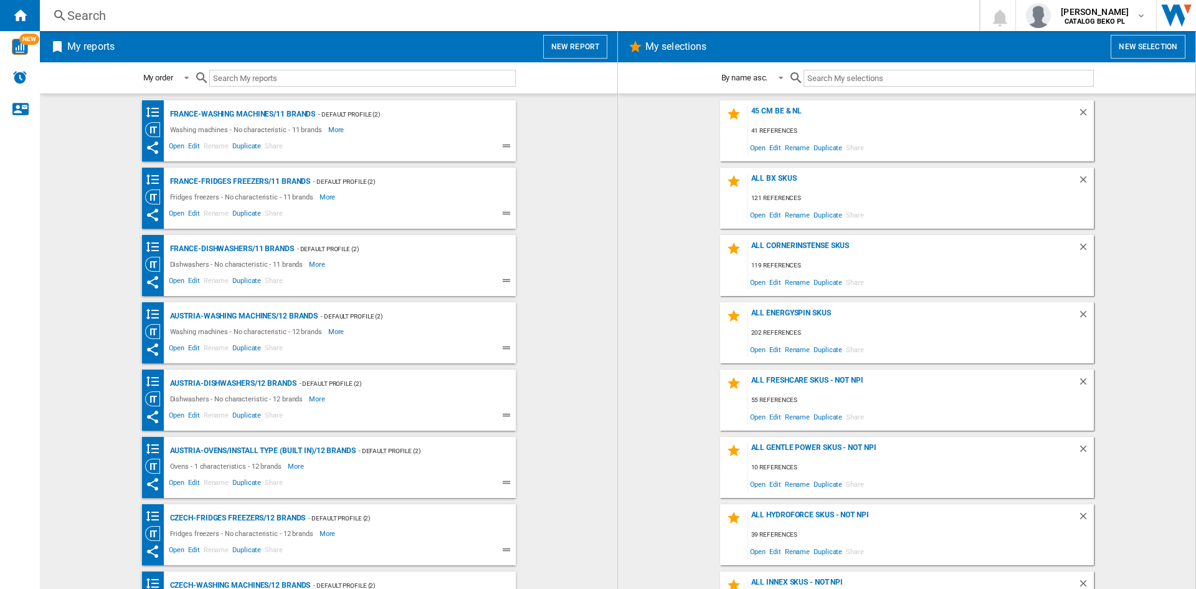
click at [573, 51] on button "New report" at bounding box center [575, 47] width 64 height 24
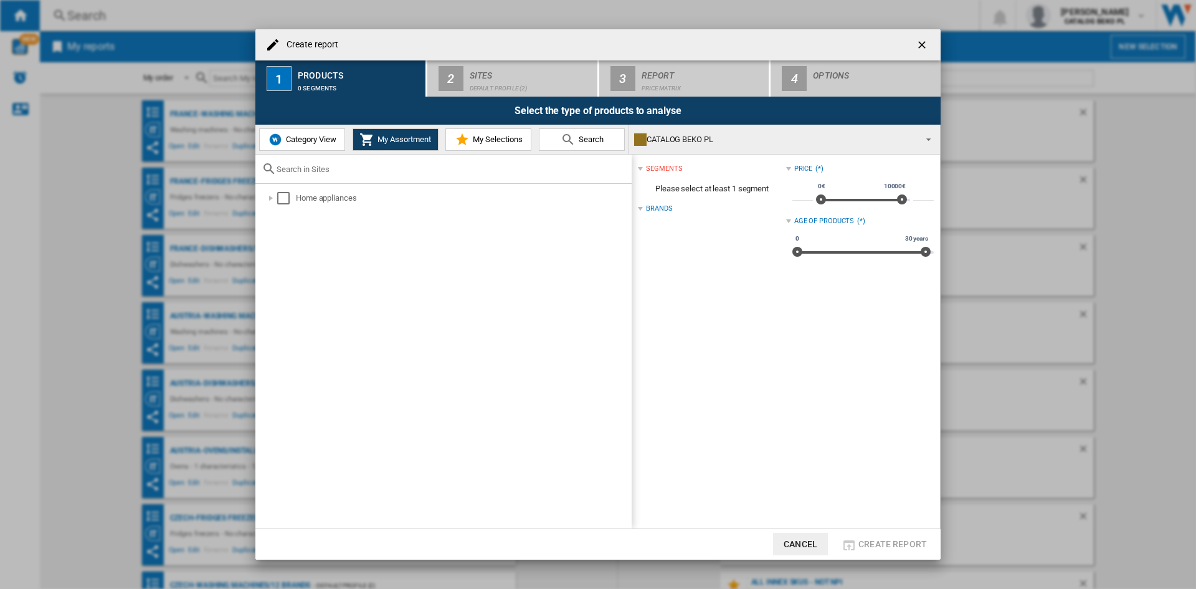
drag, startPoint x: 282, startPoint y: 141, endPoint x: 280, endPoint y: 151, distance: 10.9
click at [283, 141] on span "Category View" at bounding box center [310, 139] width 54 height 9
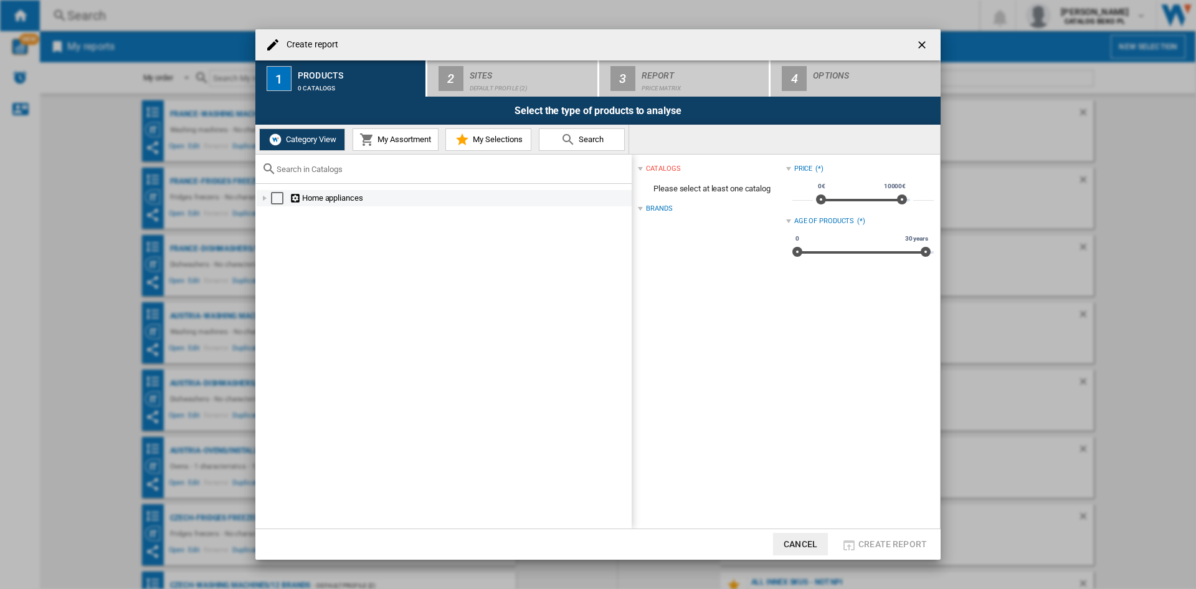
click at [267, 196] on div "Create report ..." at bounding box center [265, 198] width 12 height 12
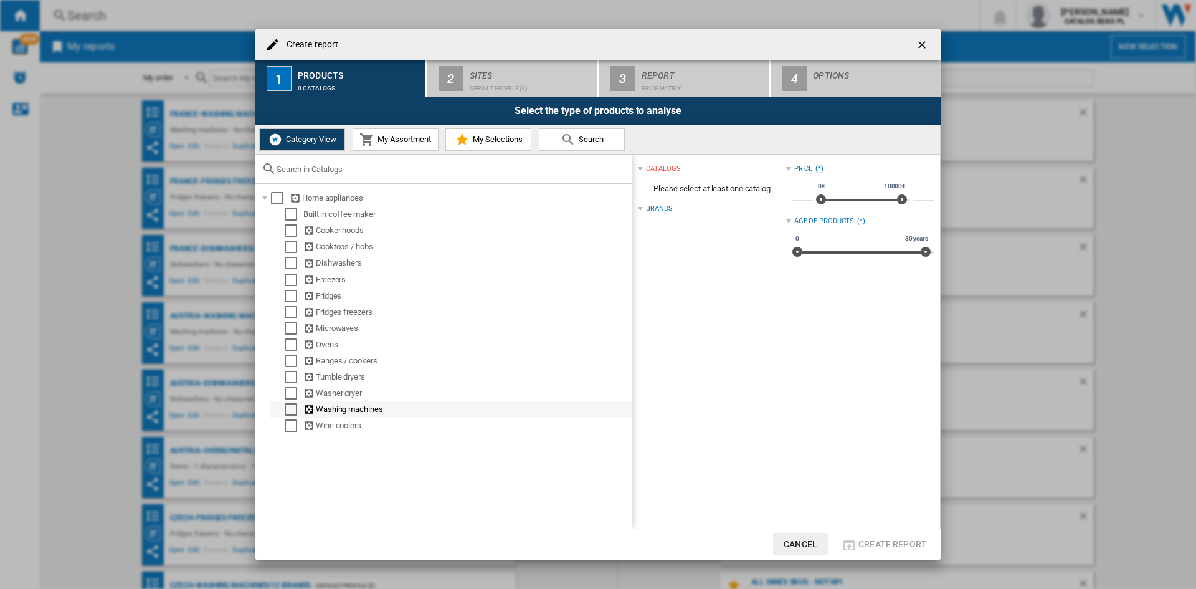
click at [292, 406] on div "Select" at bounding box center [291, 409] width 12 height 12
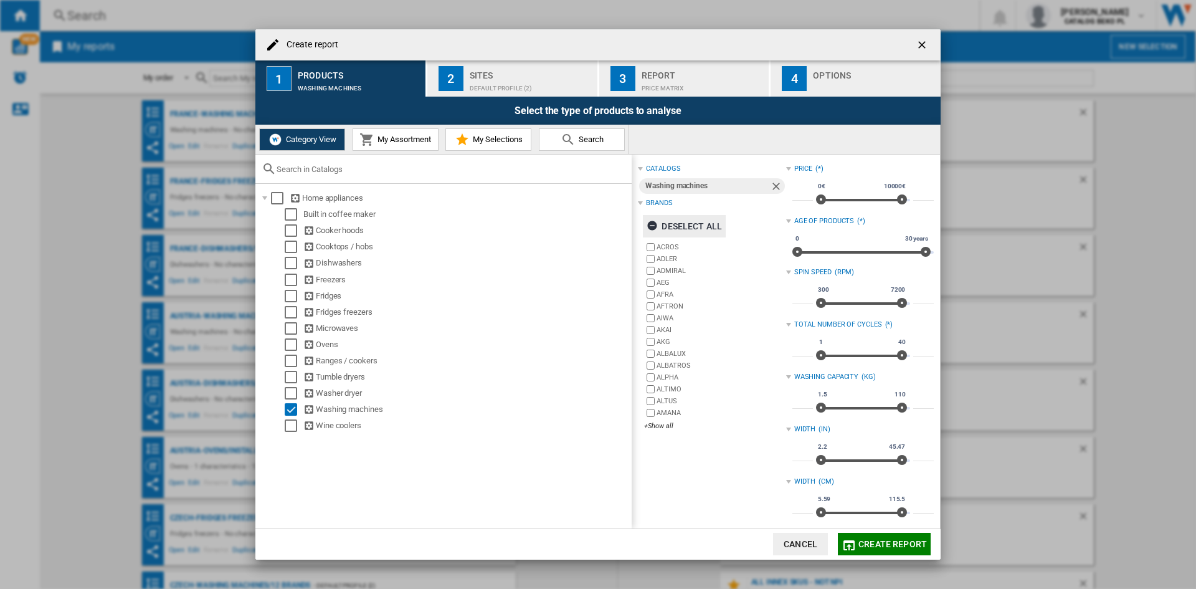
click at [692, 231] on div "Deselect all" at bounding box center [684, 226] width 75 height 22
click at [662, 424] on div "+Show all" at bounding box center [714, 425] width 141 height 9
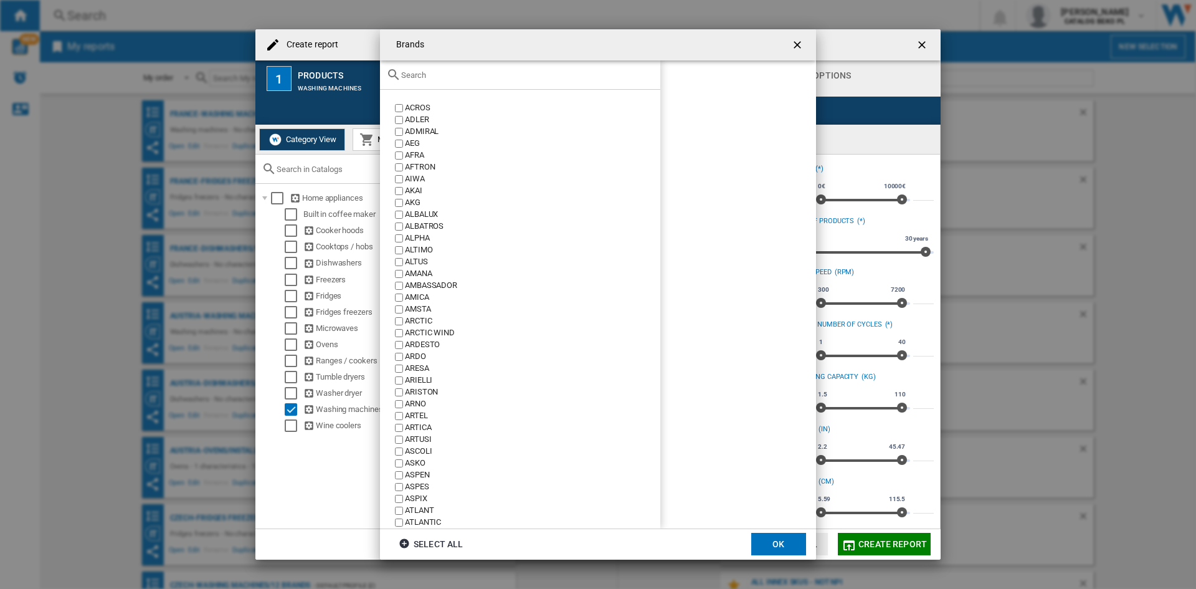
click at [520, 72] on input "Brands ACROS ..." at bounding box center [527, 74] width 253 height 9
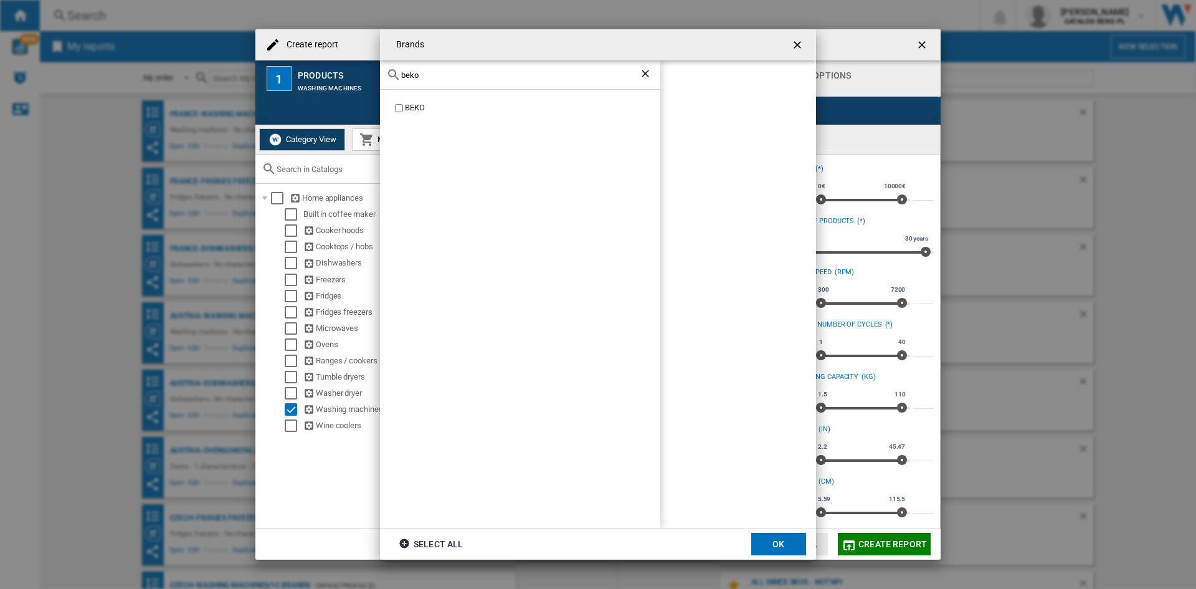
click at [399, 102] on label "BEKO" at bounding box center [527, 108] width 268 height 12
click at [462, 80] on div "beko" at bounding box center [520, 74] width 280 height 29
click at [462, 76] on input "beko" at bounding box center [520, 74] width 238 height 9
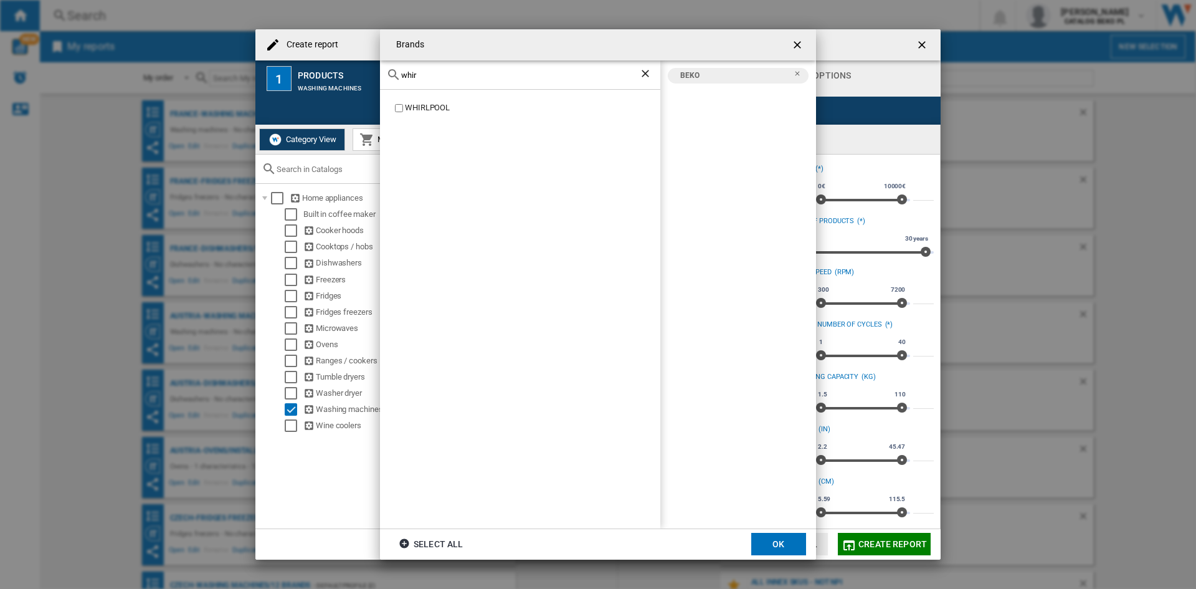
type input "whir"
click at [432, 106] on div "WHIRLPOOL" at bounding box center [532, 108] width 255 height 12
click at [775, 551] on button "OK" at bounding box center [778, 544] width 55 height 22
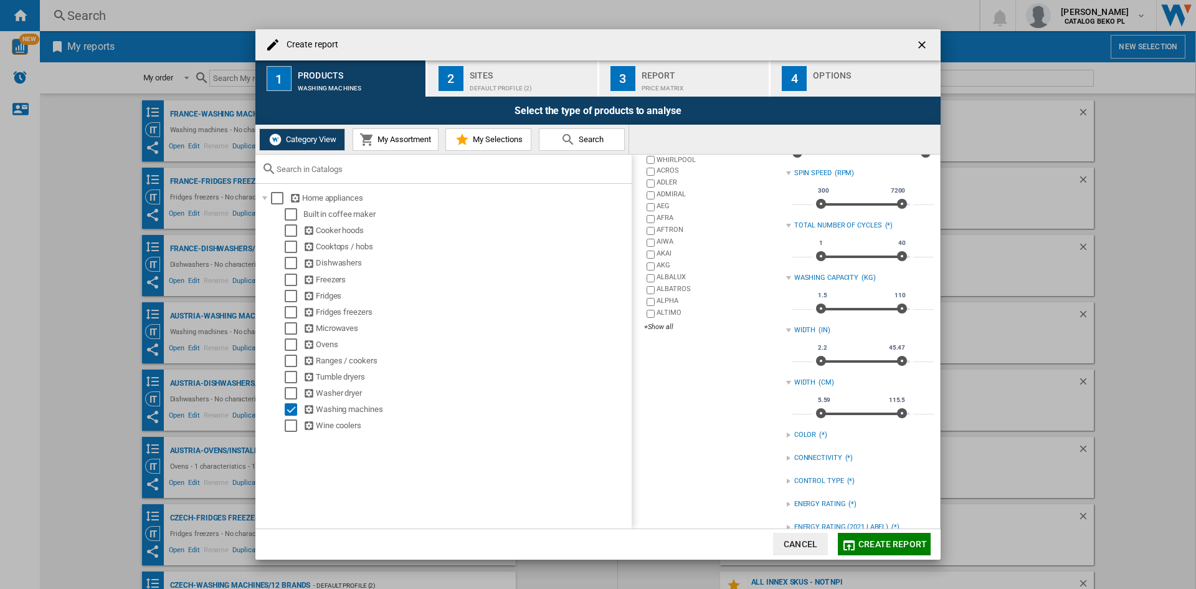
scroll to position [165, 0]
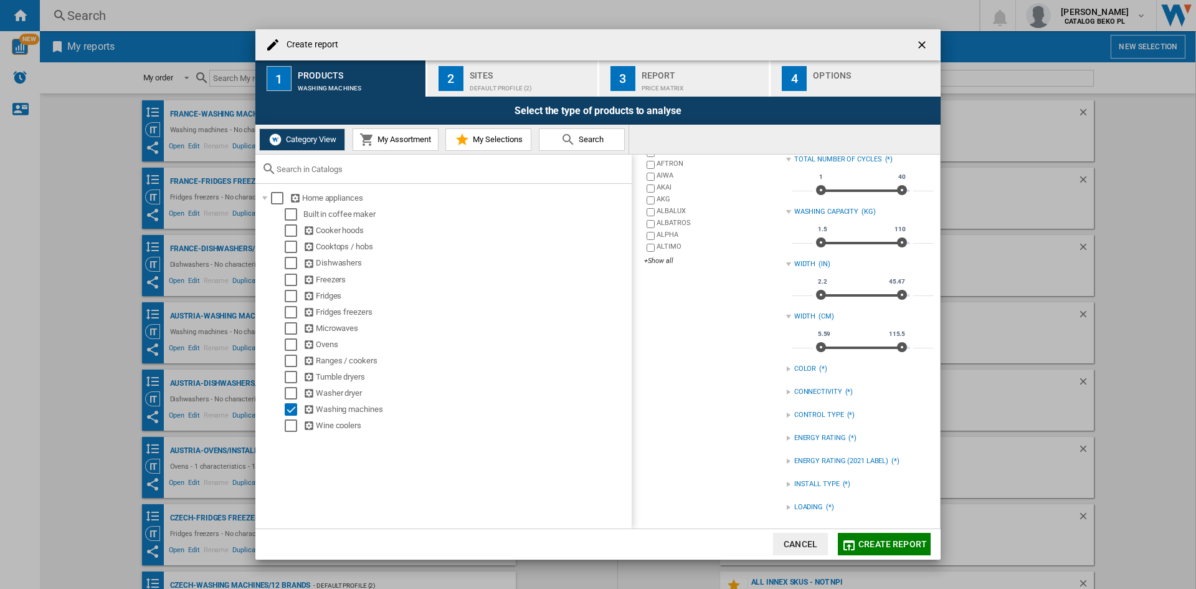
click at [795, 507] on div "LOADING" at bounding box center [808, 507] width 29 height 10
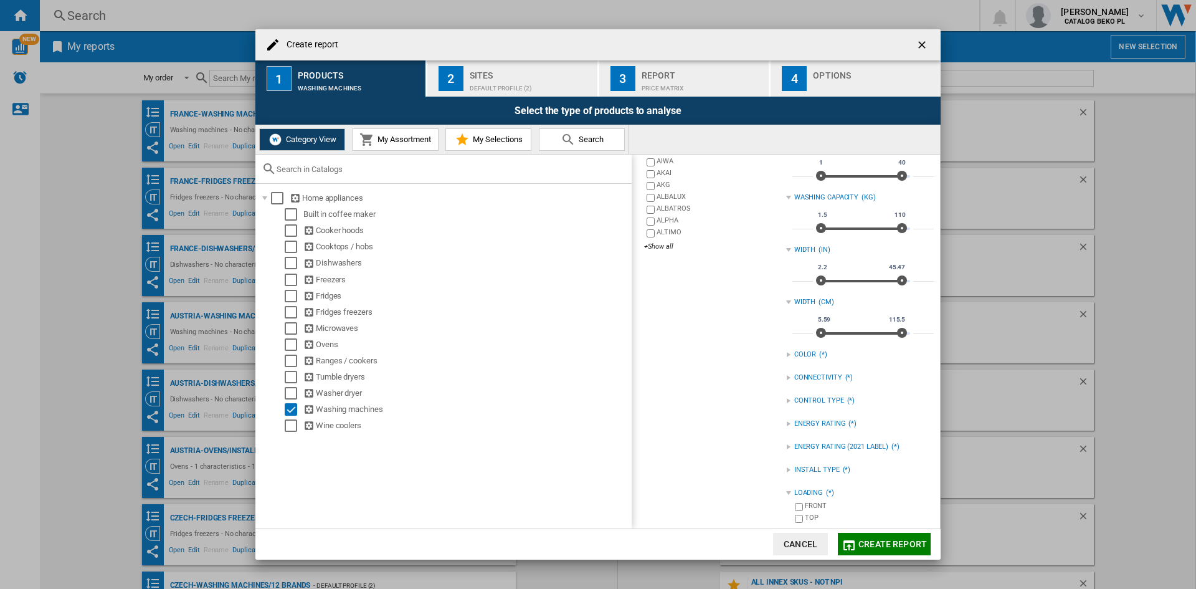
scroll to position [183, 0]
click at [809, 498] on div "FRONT" at bounding box center [869, 503] width 129 height 12
click at [536, 66] on div "Sites" at bounding box center [531, 71] width 123 height 13
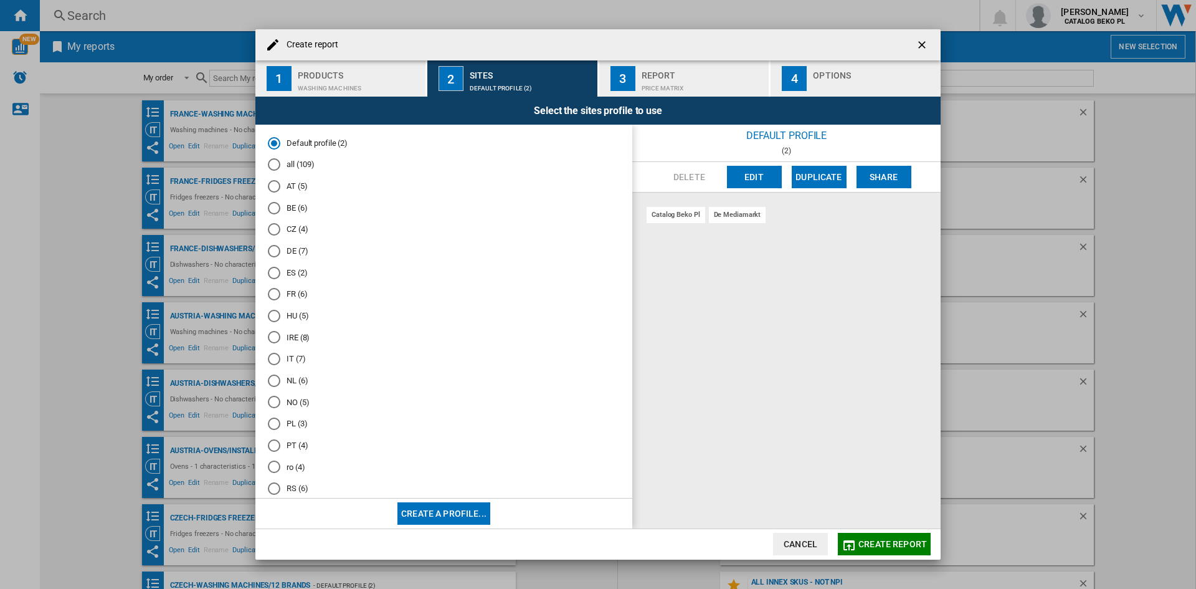
click at [295, 467] on md-radio-button "ro (4)" at bounding box center [444, 467] width 352 height 12
click at [803, 98] on div "Select the sites profile to use" at bounding box center [597, 111] width 685 height 28
click at [819, 74] on div "Options" at bounding box center [874, 71] width 123 height 13
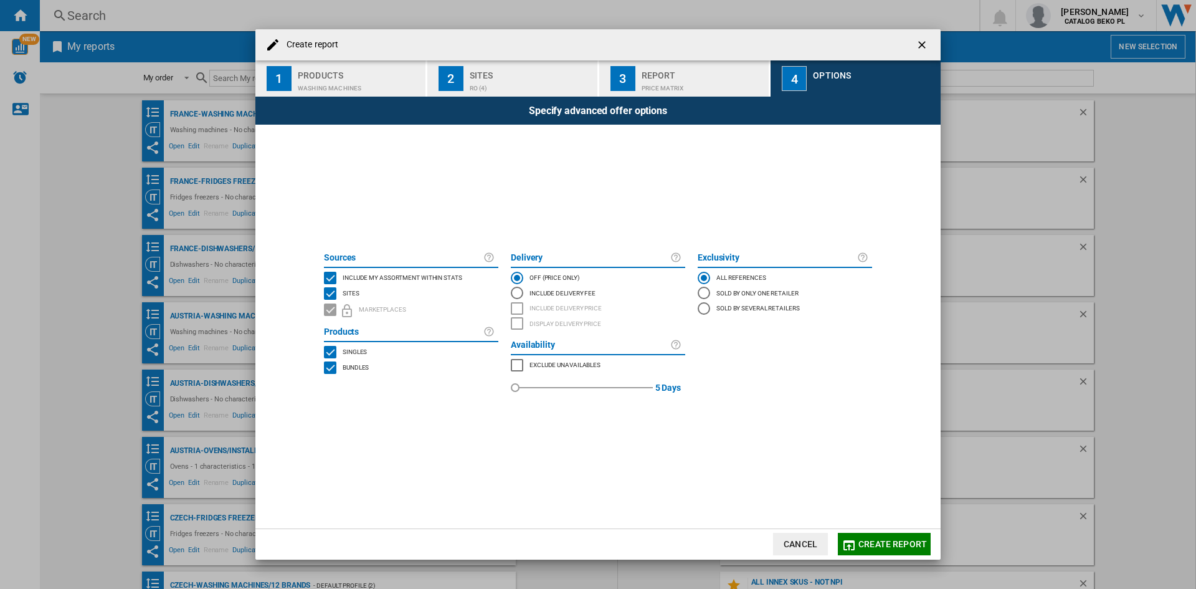
click at [454, 280] on span "Include my assortment within stats" at bounding box center [403, 276] width 120 height 9
click at [888, 535] on button "Create report" at bounding box center [884, 544] width 93 height 22
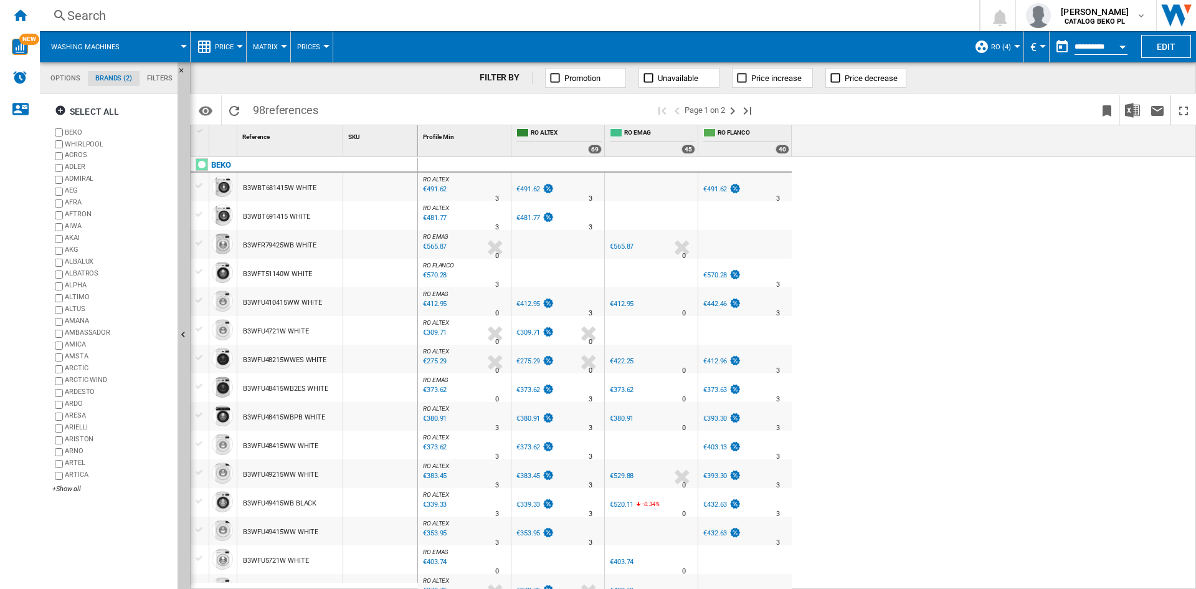
click at [212, 45] on div "Price" at bounding box center [218, 46] width 43 height 31
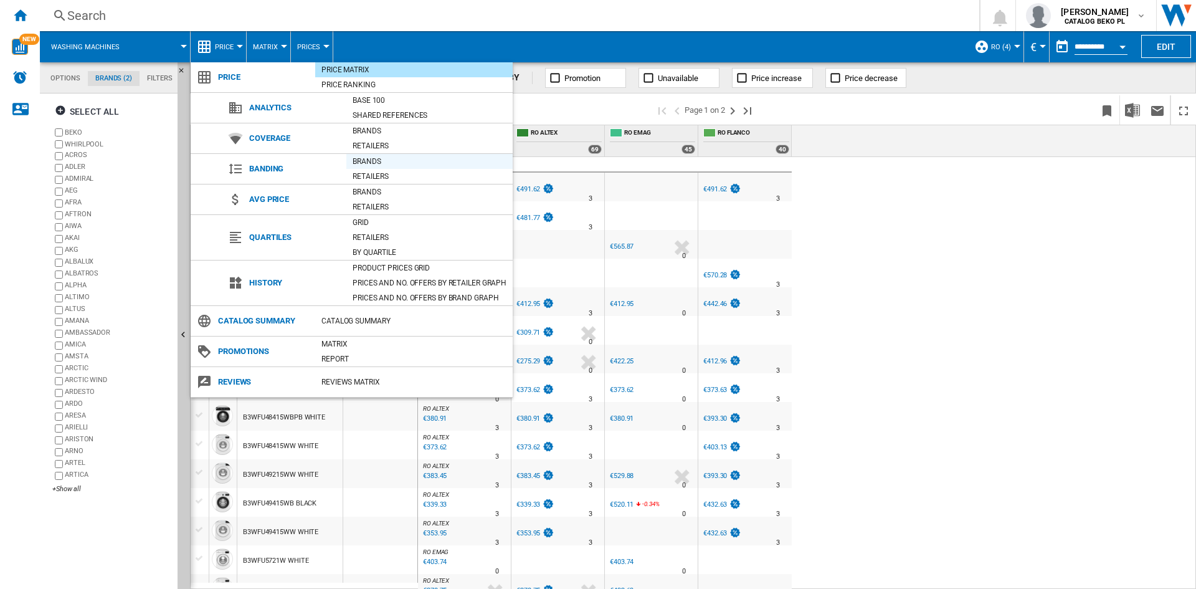
click at [395, 156] on div "Brands" at bounding box center [429, 161] width 166 height 12
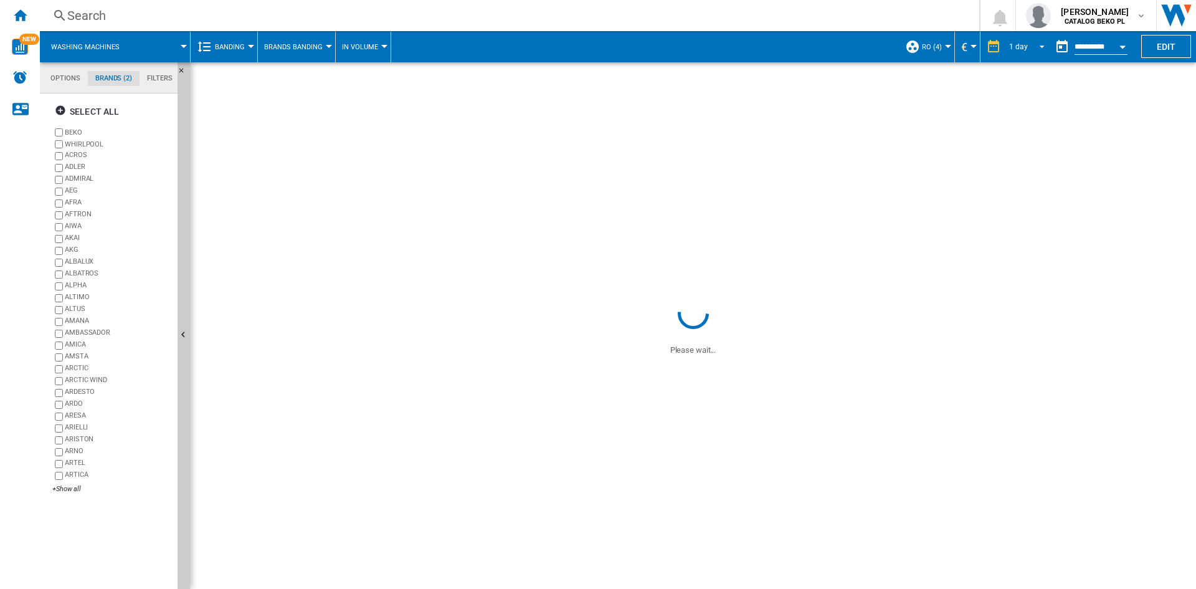
click at [1008, 44] on md-select-value "1 day" at bounding box center [1029, 46] width 42 height 19
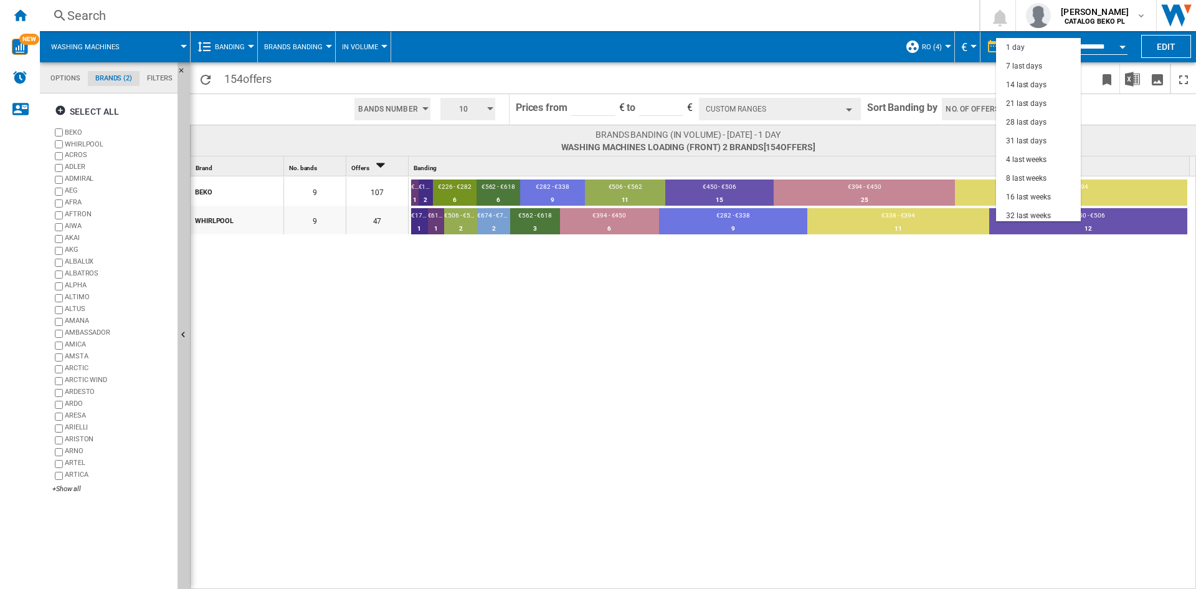
scroll to position [79, 0]
click at [1027, 156] on div "3 last months" at bounding box center [1029, 156] width 46 height 11
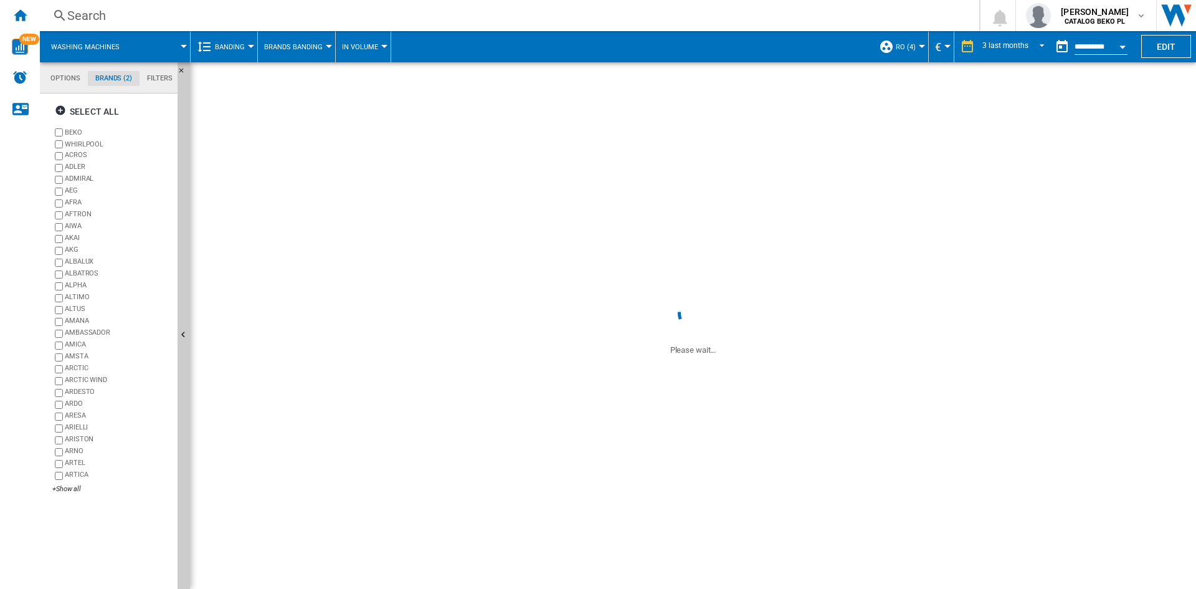
click at [1121, 44] on button "Open calendar" at bounding box center [1123, 45] width 22 height 22
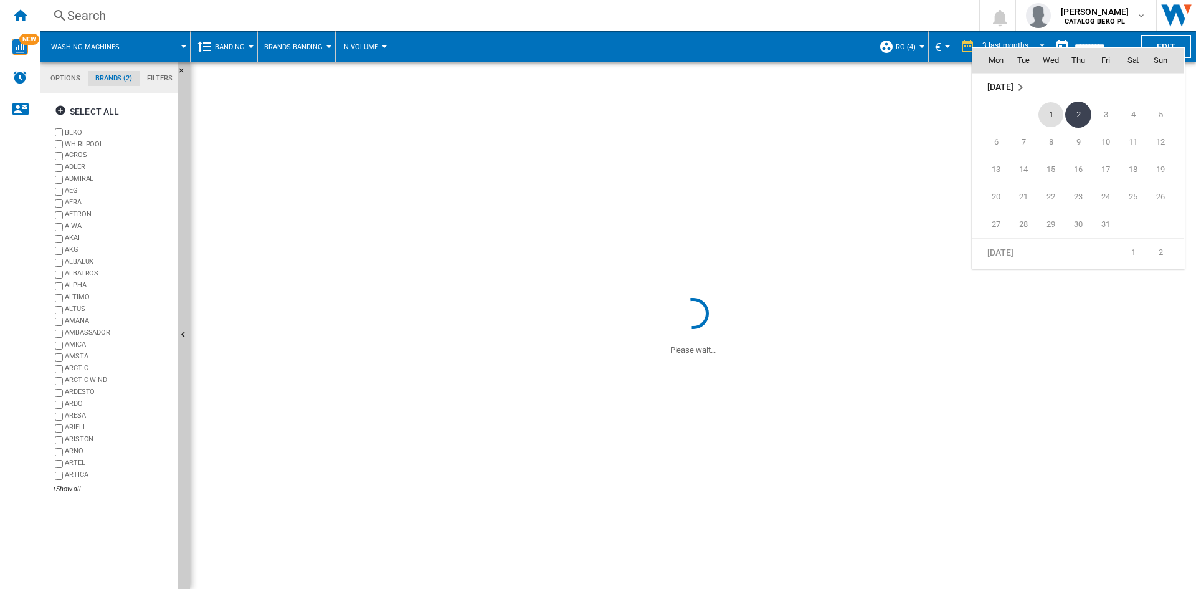
click at [1053, 106] on span "1" at bounding box center [1051, 114] width 25 height 25
type input "**********"
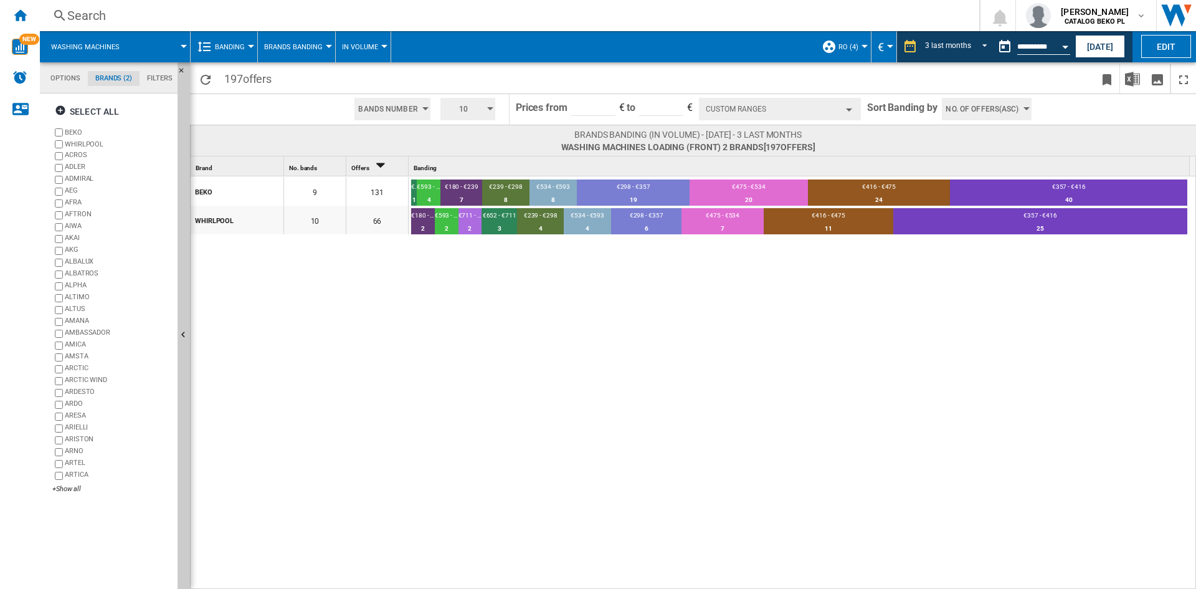
click at [960, 115] on span "No. of offers(Asc)" at bounding box center [982, 109] width 73 height 22
click at [961, 155] on span "Price(Asc)" at bounding box center [965, 156] width 35 height 9
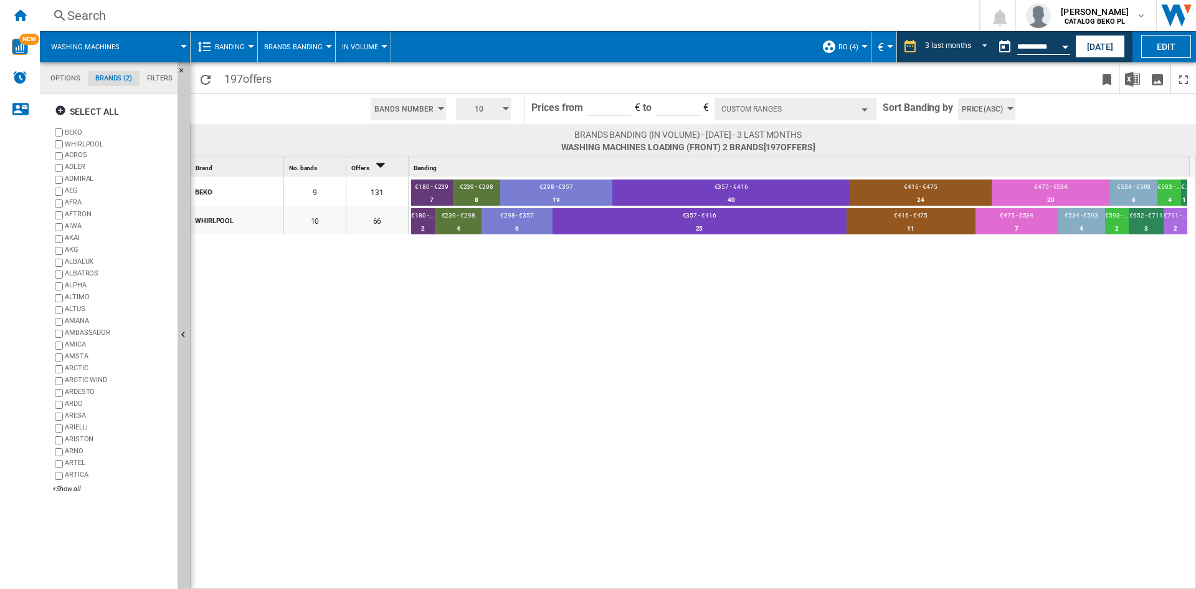
click at [477, 109] on span "10" at bounding box center [479, 109] width 39 height 22
click at [482, 154] on button "5" at bounding box center [485, 156] width 60 height 12
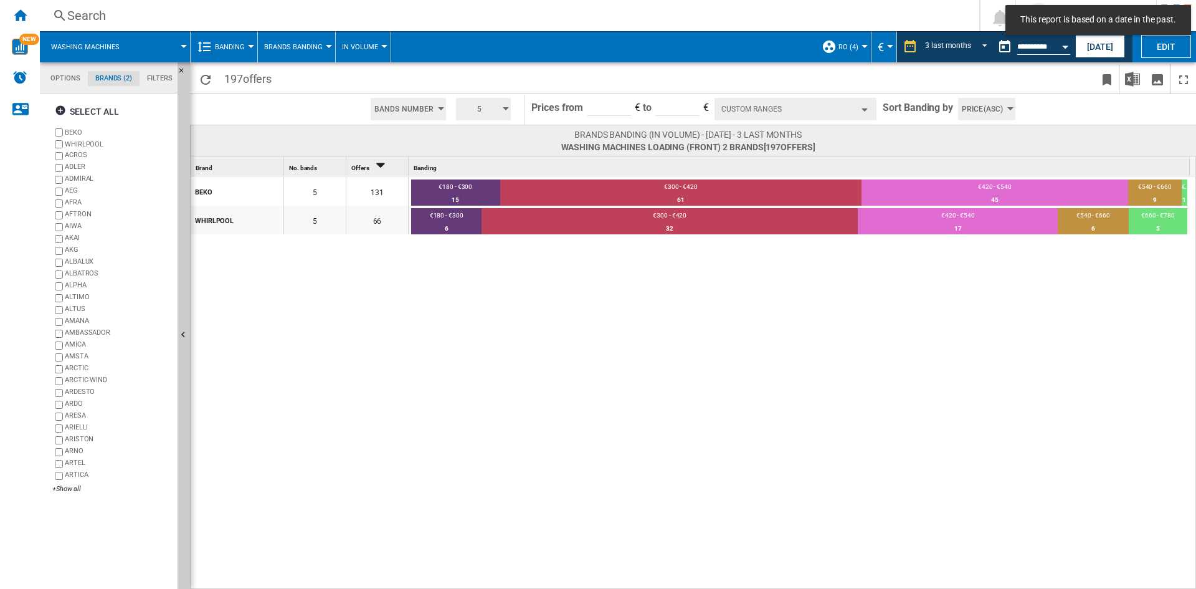
click at [798, 110] on button "Custom Ranges" at bounding box center [796, 109] width 162 height 22
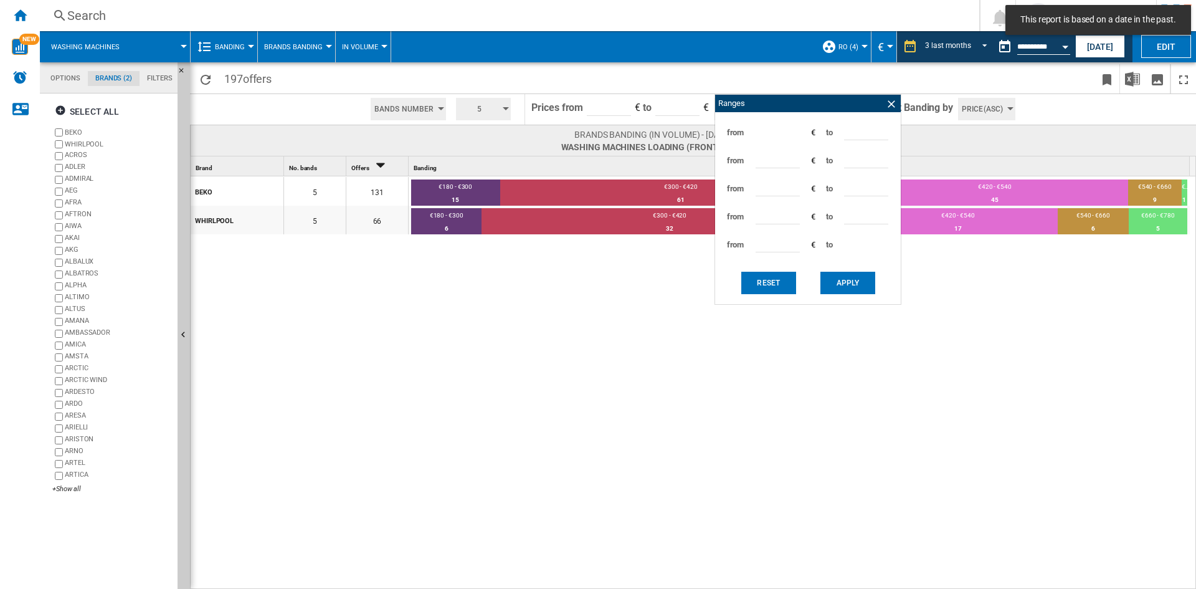
click at [849, 131] on input "***" at bounding box center [866, 131] width 44 height 19
type input "***"
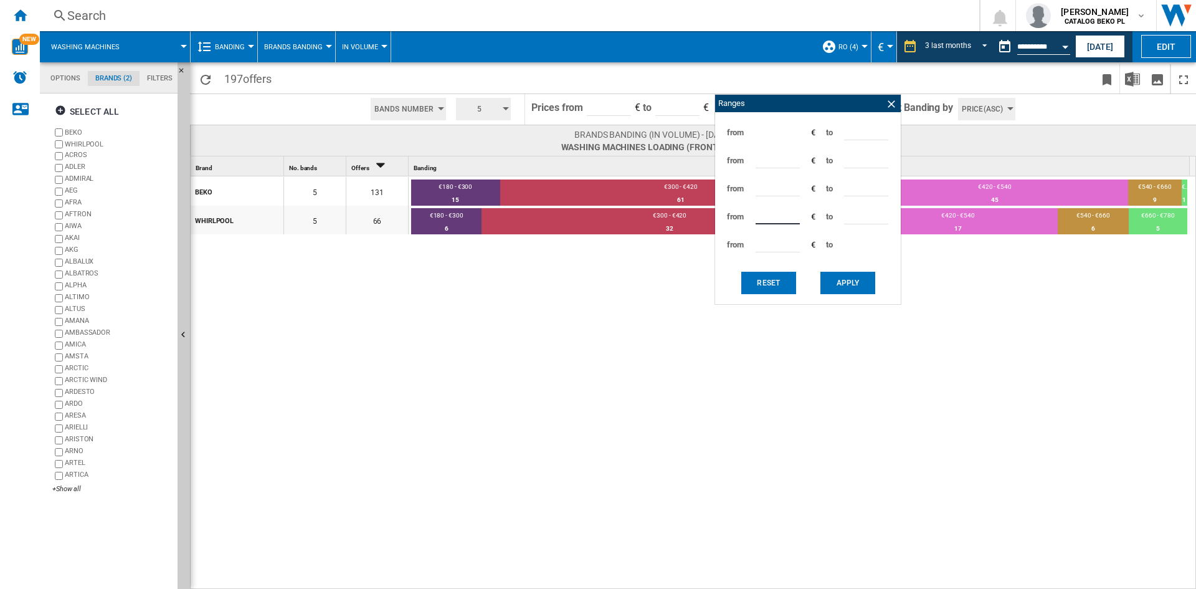
type input "***"
click at [845, 275] on button "Apply" at bounding box center [848, 283] width 55 height 22
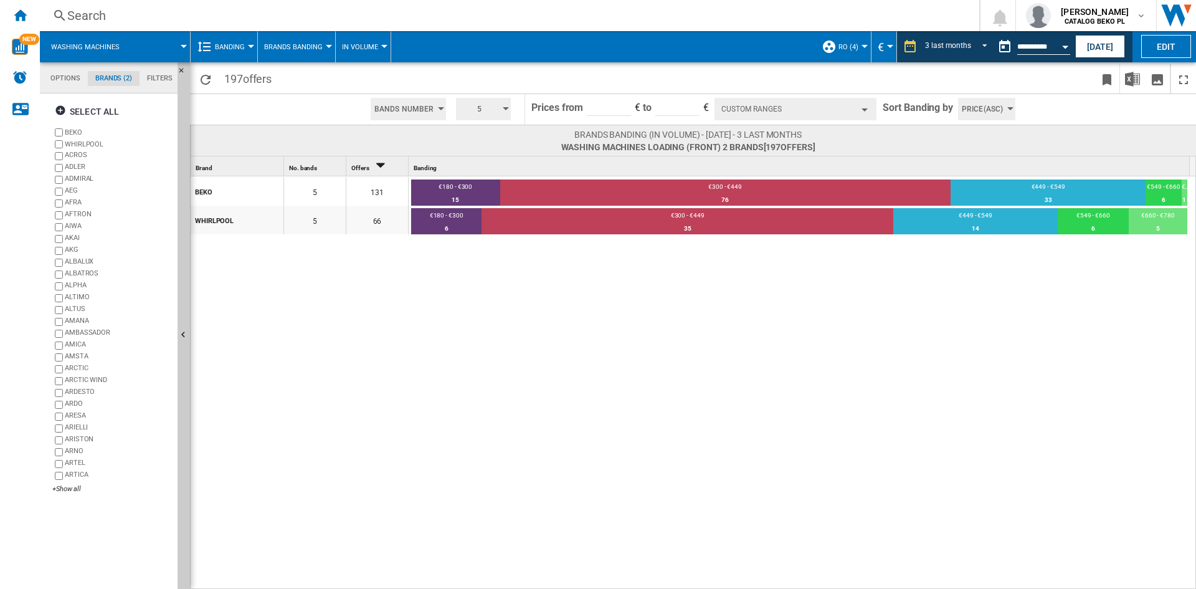
click at [24, 14] on ng-md-icon "Home" at bounding box center [19, 14] width 15 height 15
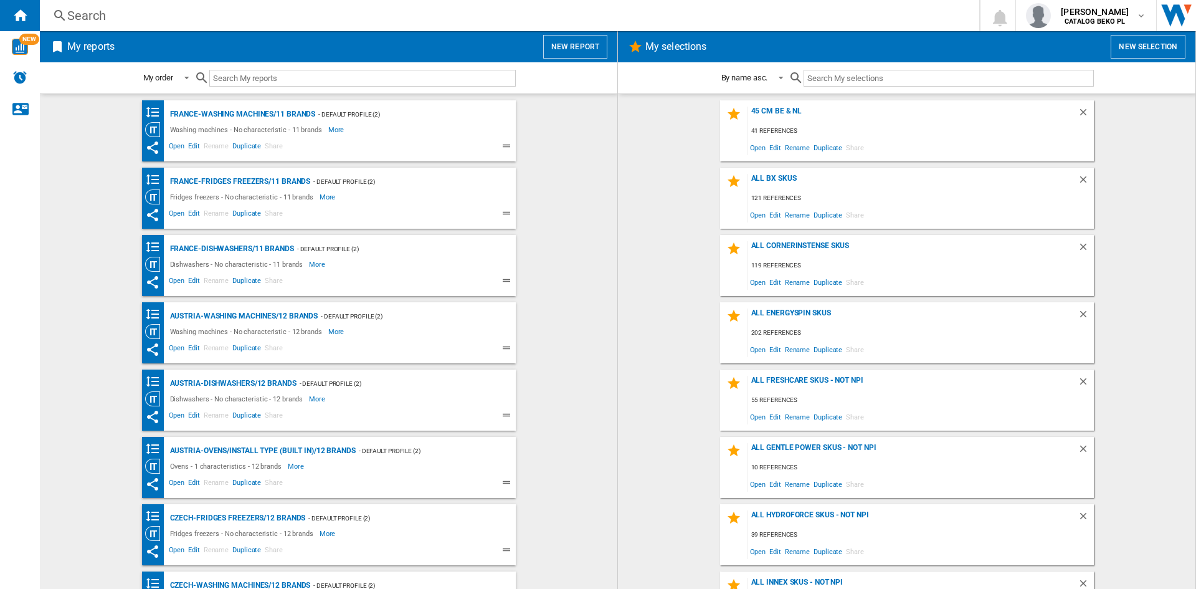
click at [577, 37] on button "New report" at bounding box center [575, 47] width 64 height 24
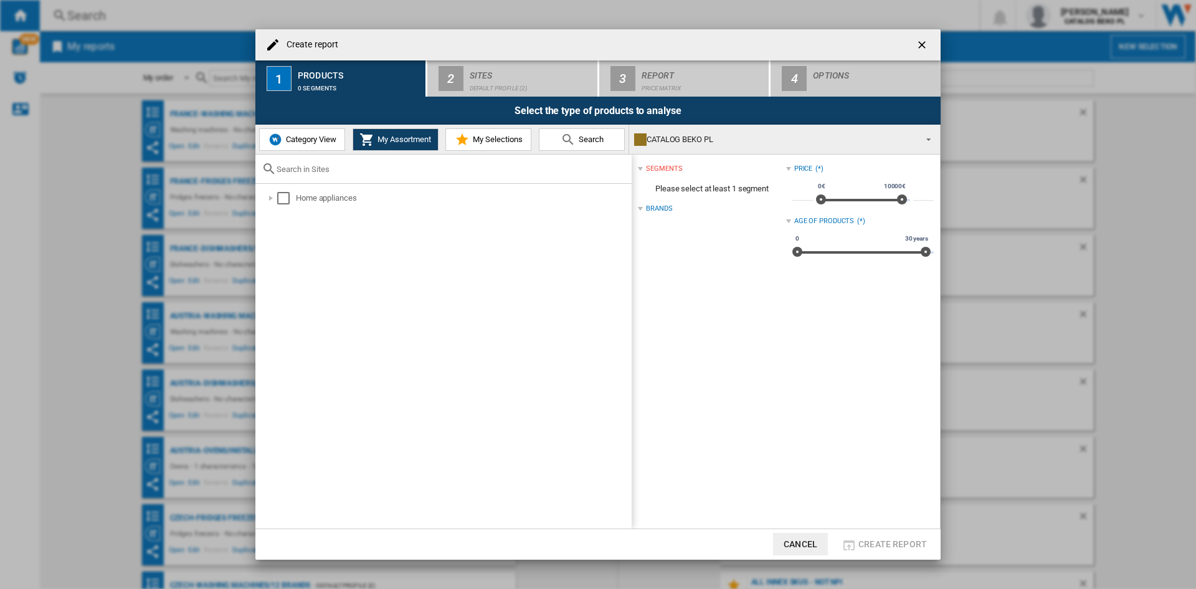
click at [296, 141] on span "Category View" at bounding box center [310, 139] width 54 height 9
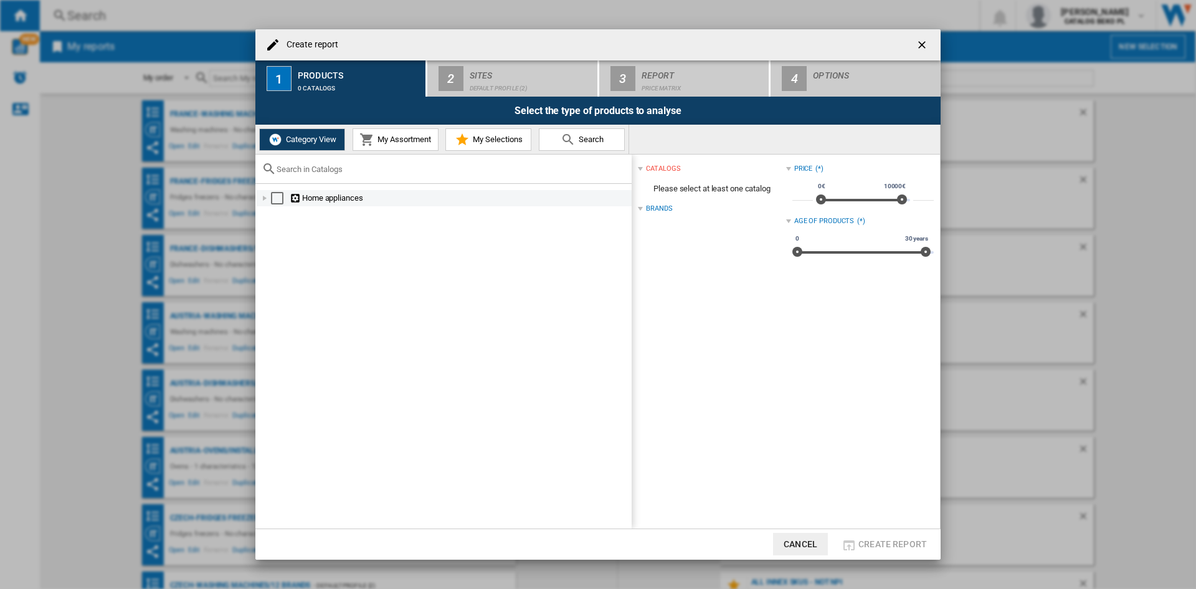
click at [262, 197] on div "Create report ..." at bounding box center [265, 198] width 12 height 12
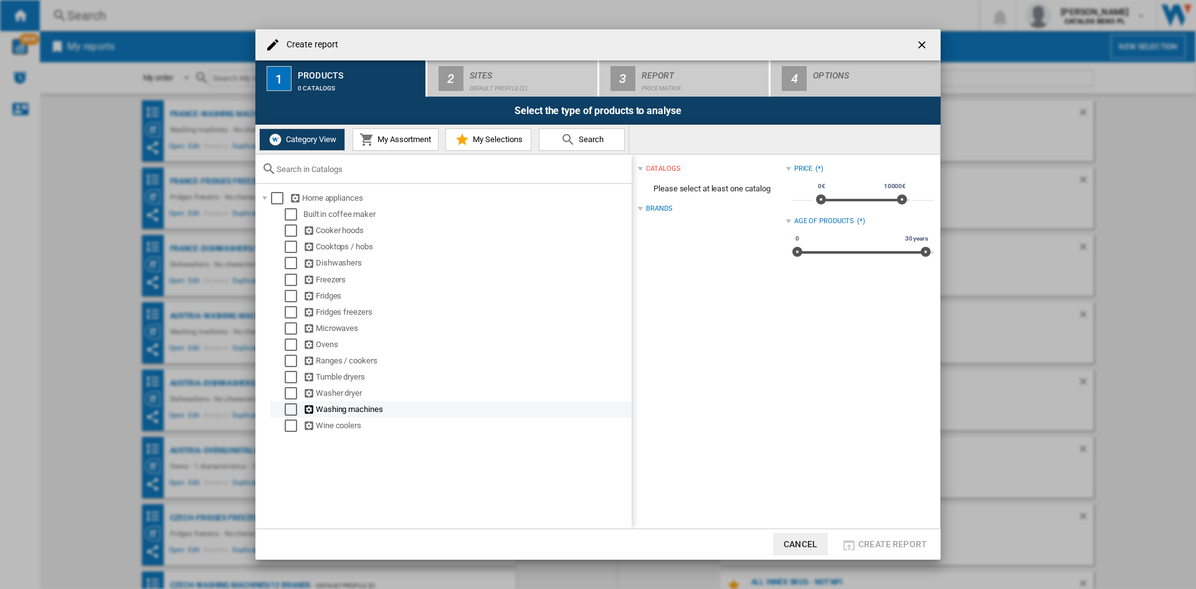
click at [295, 408] on div "Select" at bounding box center [291, 409] width 12 height 12
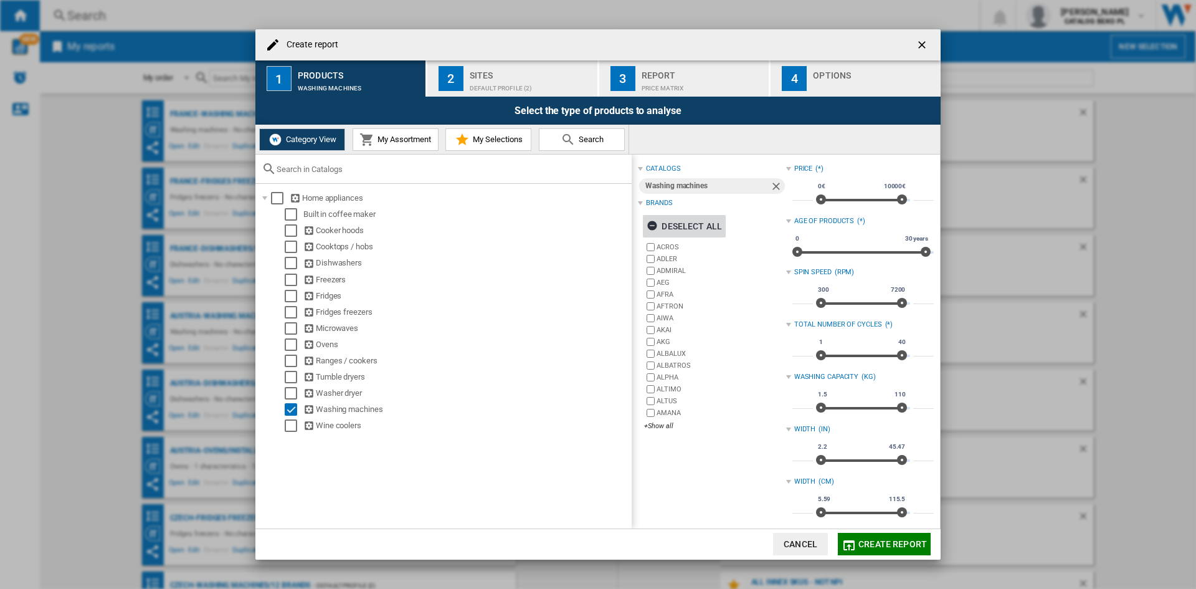
click at [720, 220] on div "Deselect all" at bounding box center [684, 226] width 75 height 22
click at [660, 423] on div "+Show all" at bounding box center [714, 425] width 141 height 9
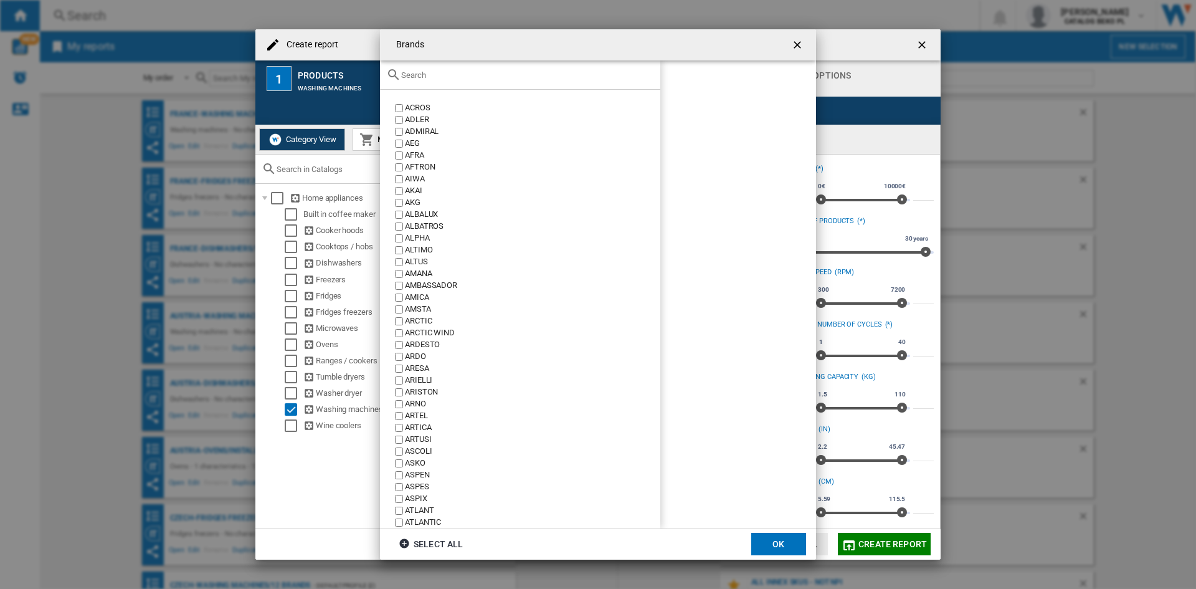
click at [495, 73] on input "Brands ACROS ..." at bounding box center [527, 74] width 253 height 9
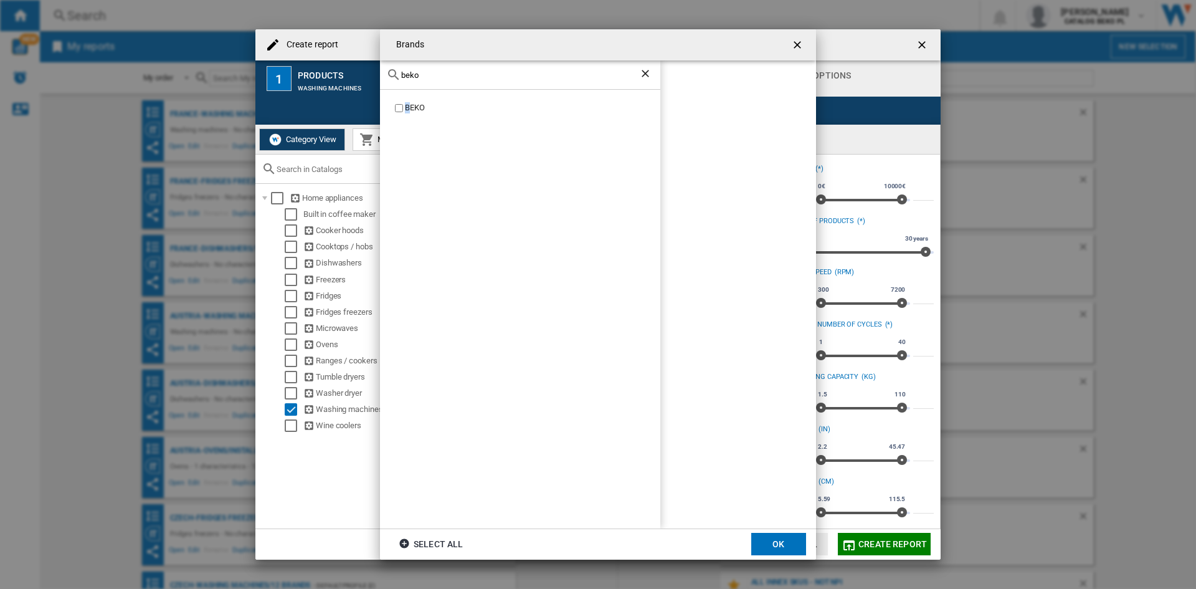
click at [409, 109] on div "BEKO" at bounding box center [532, 108] width 255 height 12
click at [408, 113] on div "BEKO" at bounding box center [532, 108] width 255 height 12
click at [432, 73] on input "beko" at bounding box center [520, 74] width 238 height 9
type input "3"
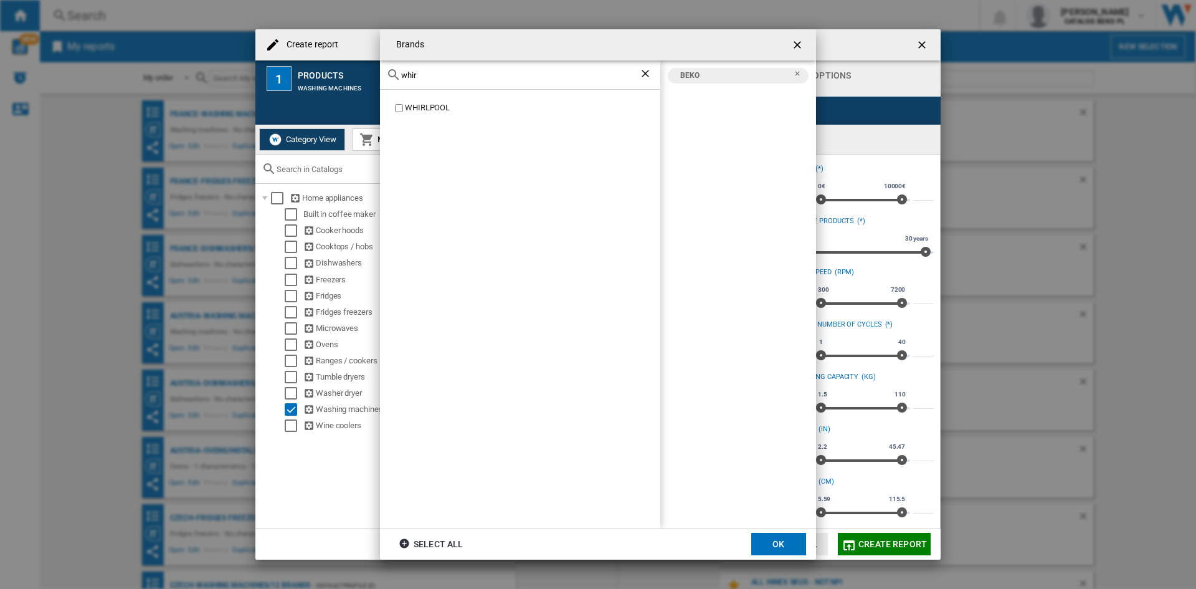
type input "whir"
click at [424, 108] on div "WHIRLPOOL" at bounding box center [532, 108] width 255 height 12
click at [775, 542] on button "OK" at bounding box center [778, 544] width 55 height 22
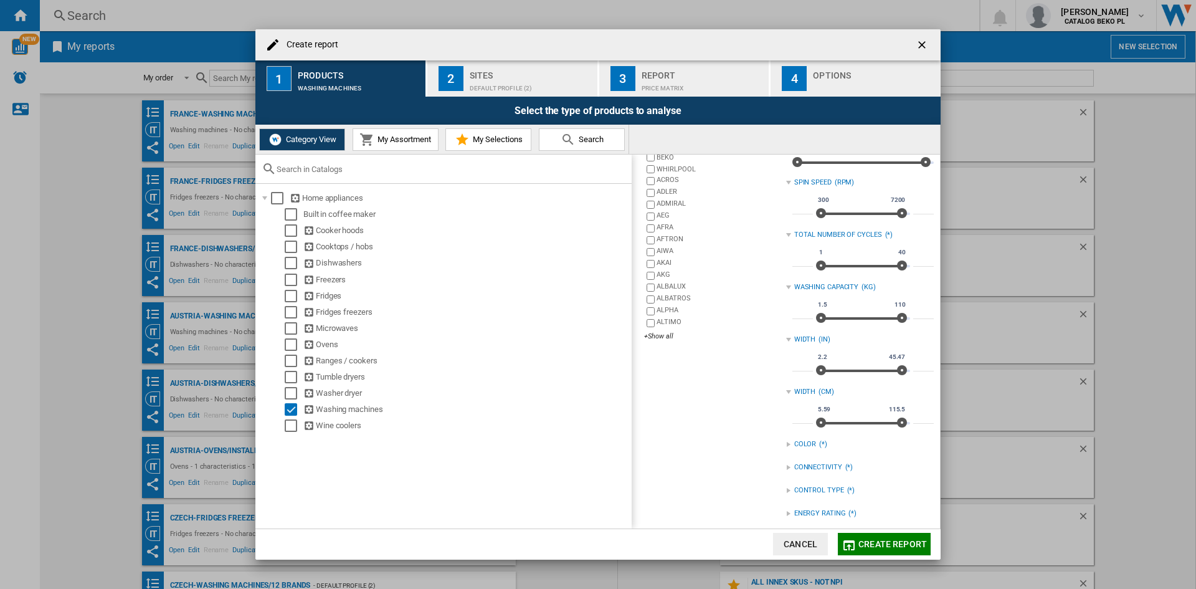
scroll to position [165, 0]
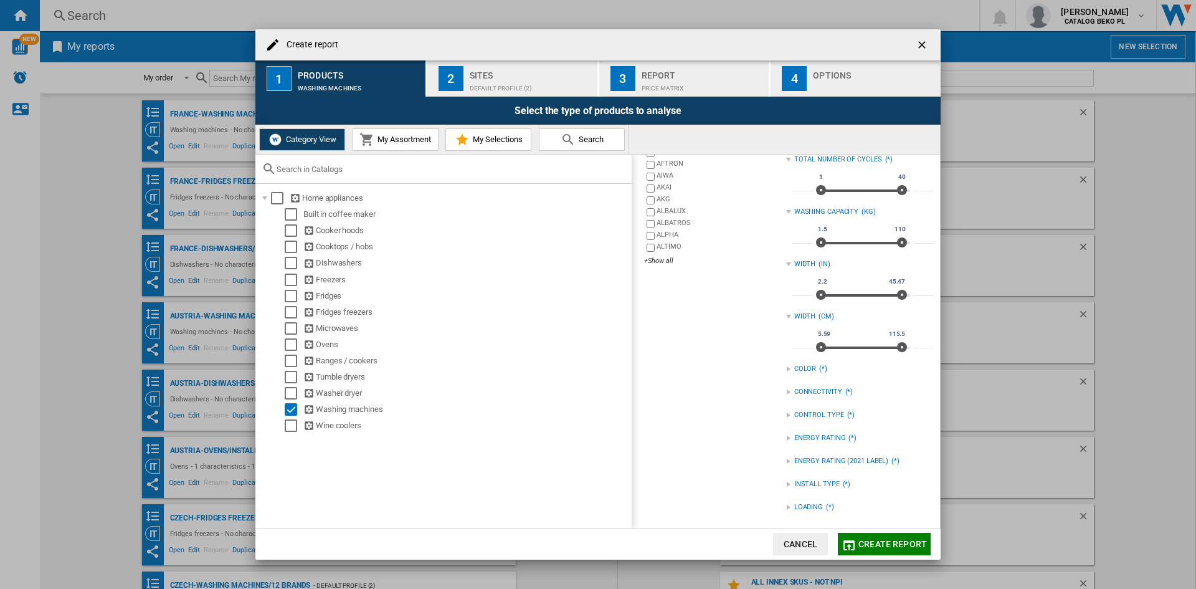
click at [786, 507] on div "Create report ..." at bounding box center [788, 507] width 5 height 5
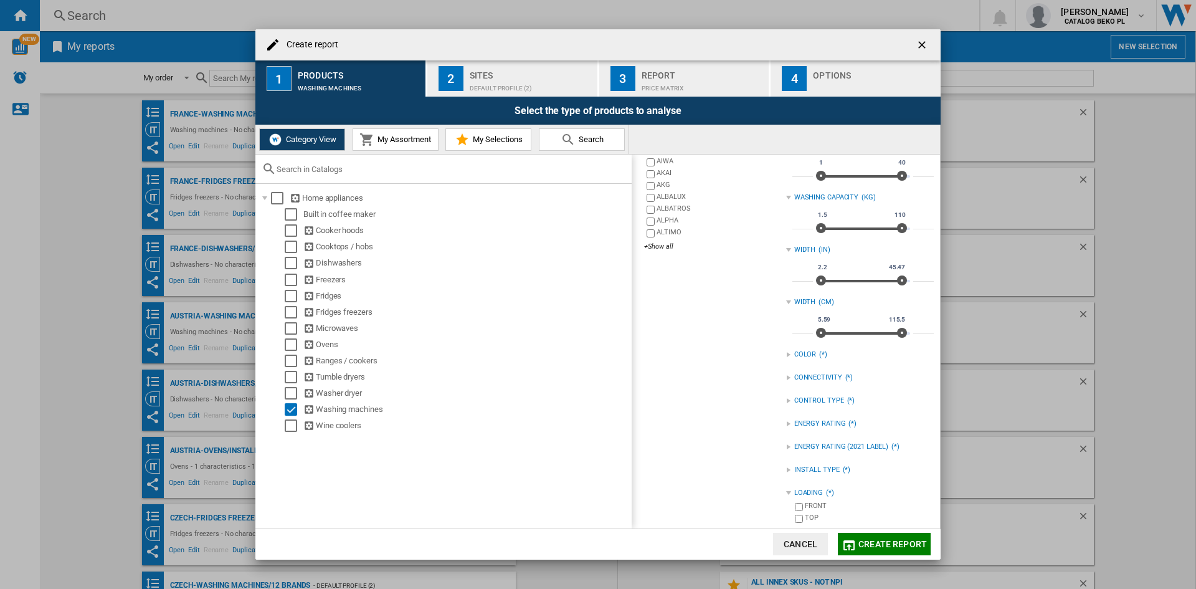
scroll to position [183, 0]
click at [809, 498] on div "FRONT" at bounding box center [869, 503] width 129 height 12
click at [500, 75] on div "Sites" at bounding box center [531, 71] width 123 height 13
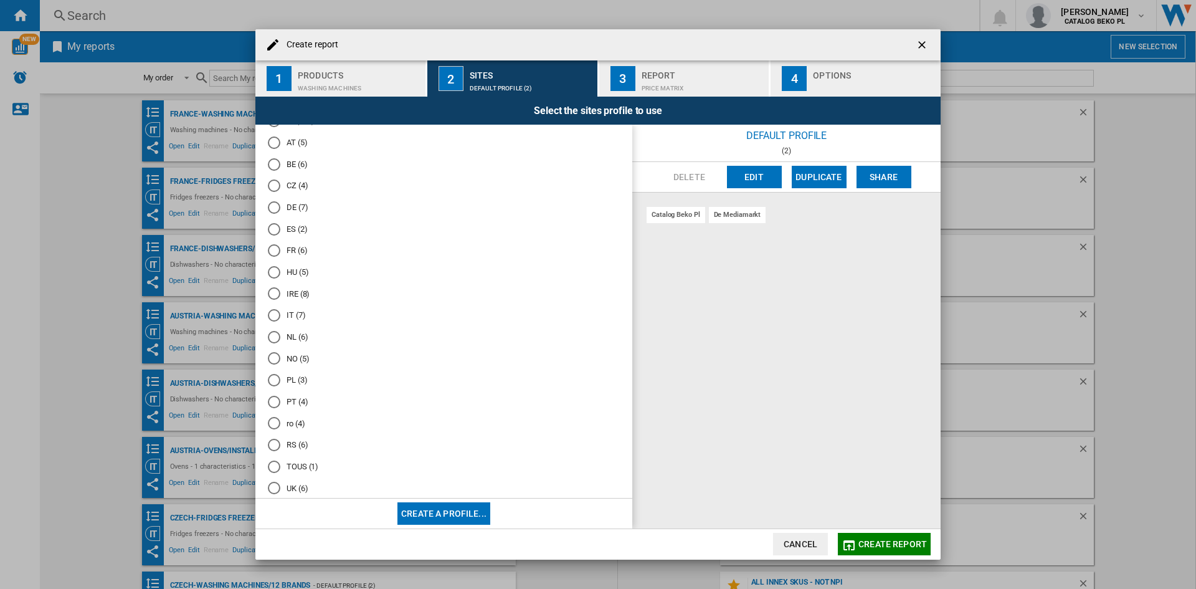
scroll to position [62, 0]
click at [290, 407] on md-radio-button "ro (4)" at bounding box center [444, 405] width 352 height 12
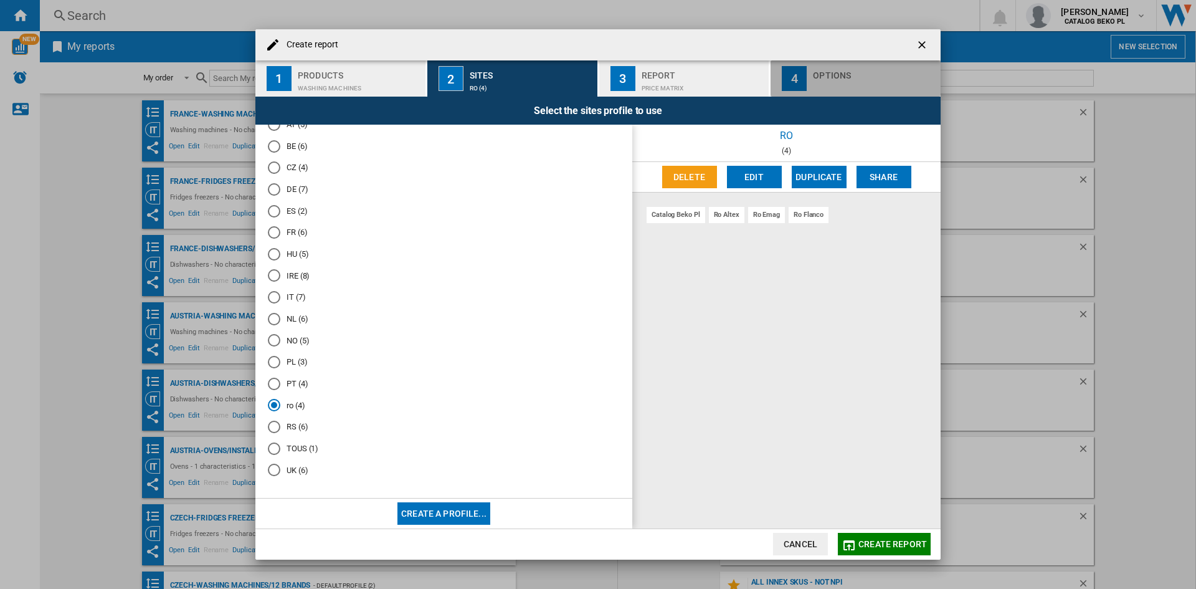
click at [869, 75] on div "Options" at bounding box center [874, 71] width 123 height 13
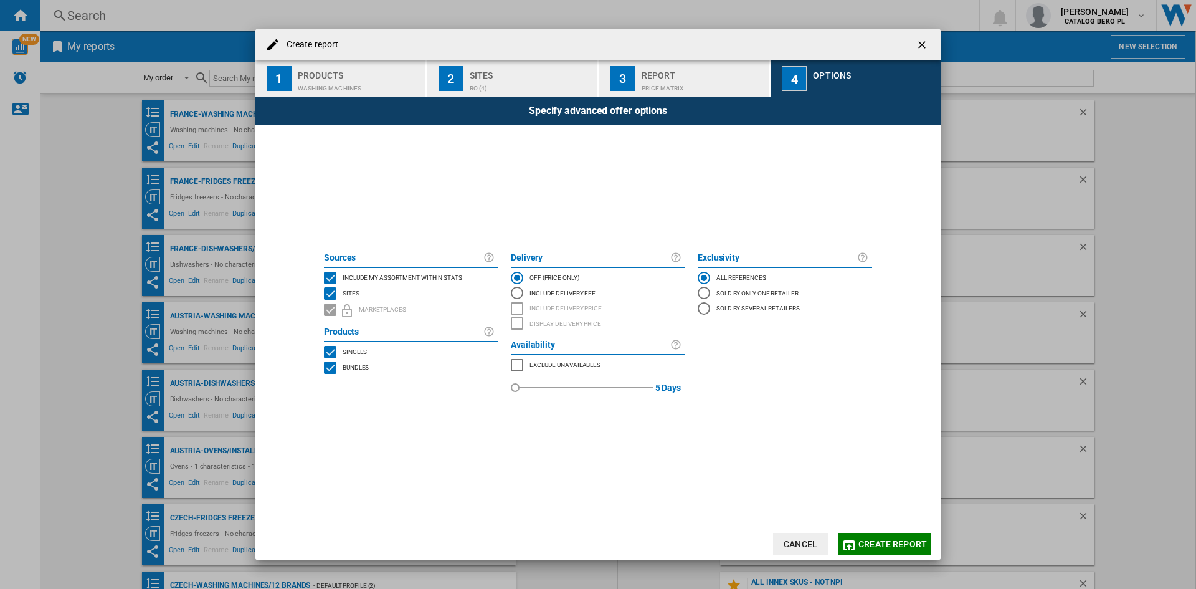
click at [436, 275] on span "Include my assortment within stats" at bounding box center [403, 276] width 120 height 9
click at [874, 540] on span "Create report" at bounding box center [893, 544] width 69 height 10
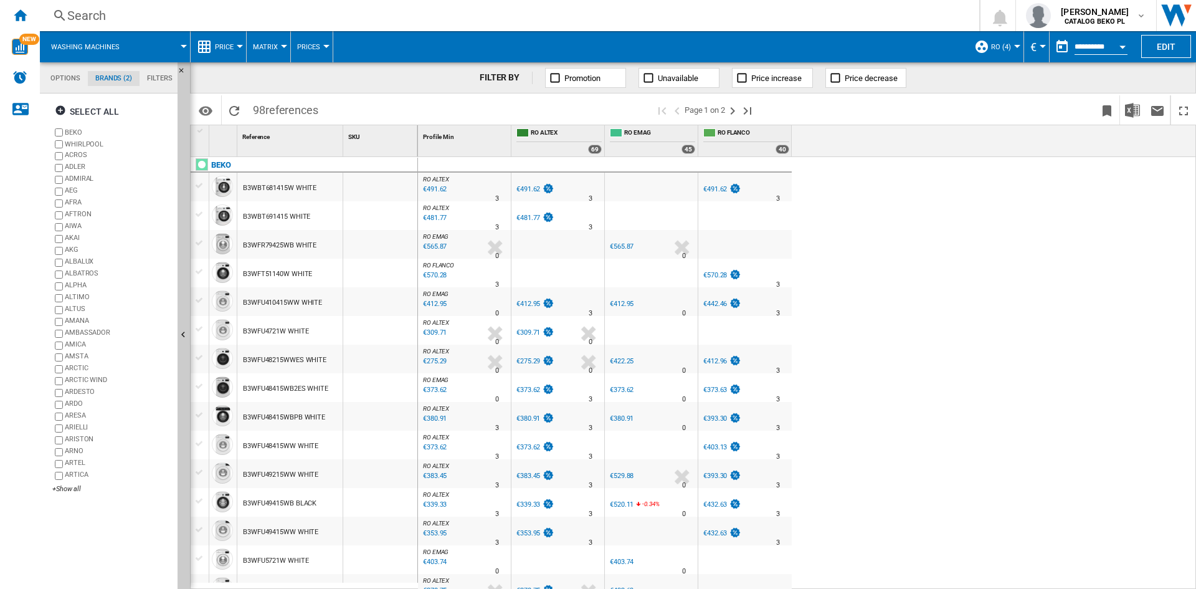
click at [232, 49] on span "Price" at bounding box center [224, 47] width 19 height 8
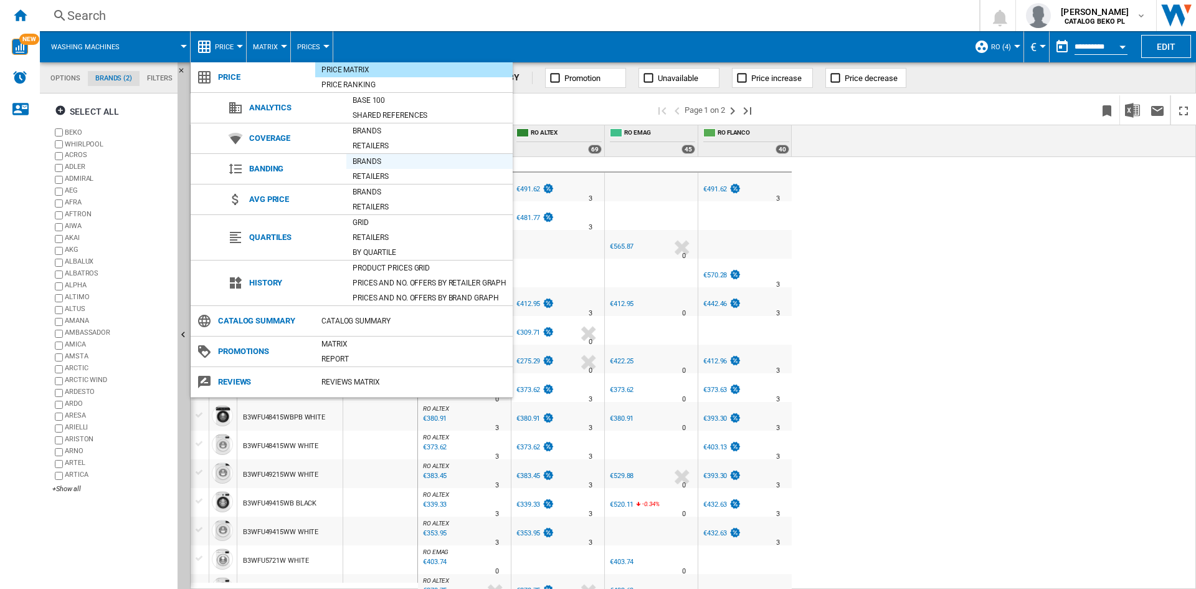
click at [372, 158] on div "Brands" at bounding box center [429, 161] width 166 height 12
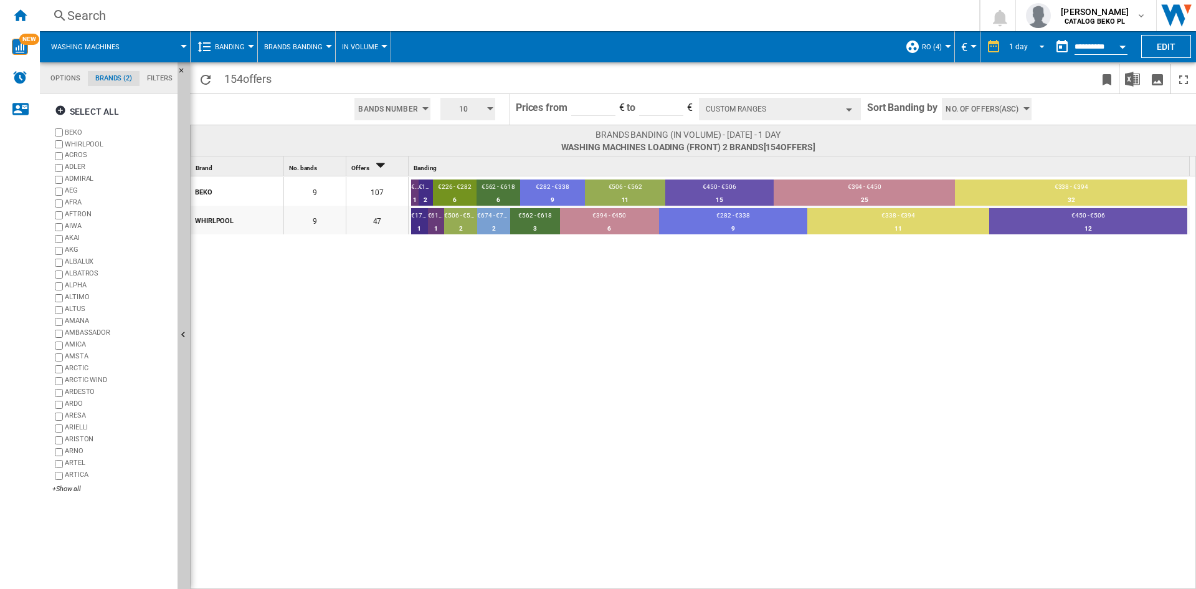
click at [1023, 52] on md-select-value "1 day" at bounding box center [1029, 46] width 42 height 19
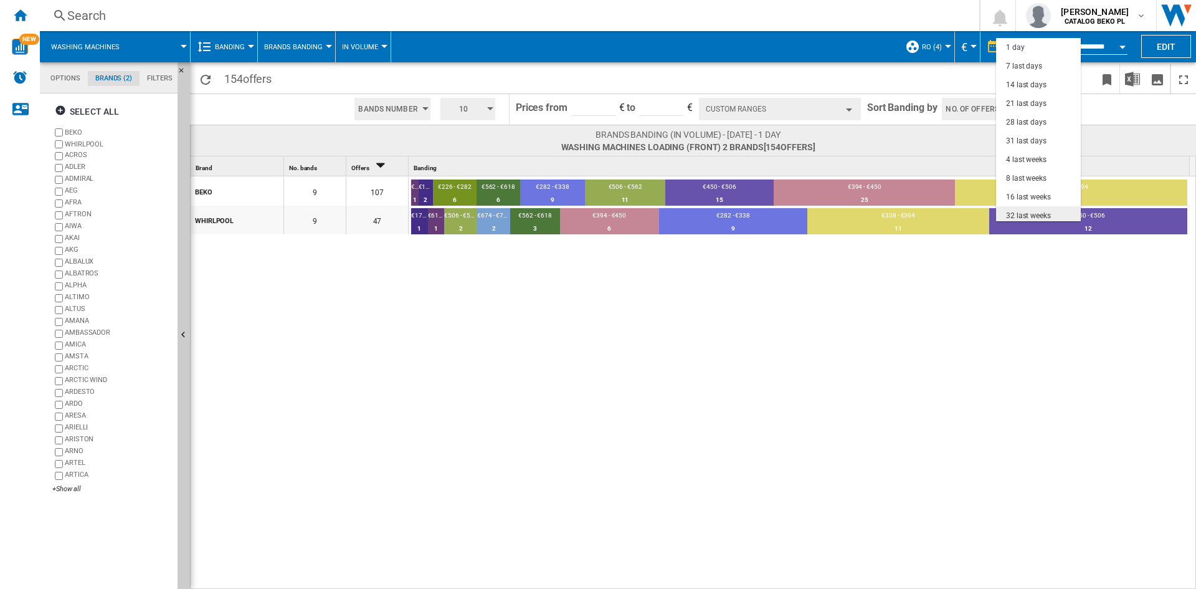
scroll to position [79, 0]
click at [1032, 157] on div "3 last months" at bounding box center [1029, 156] width 46 height 11
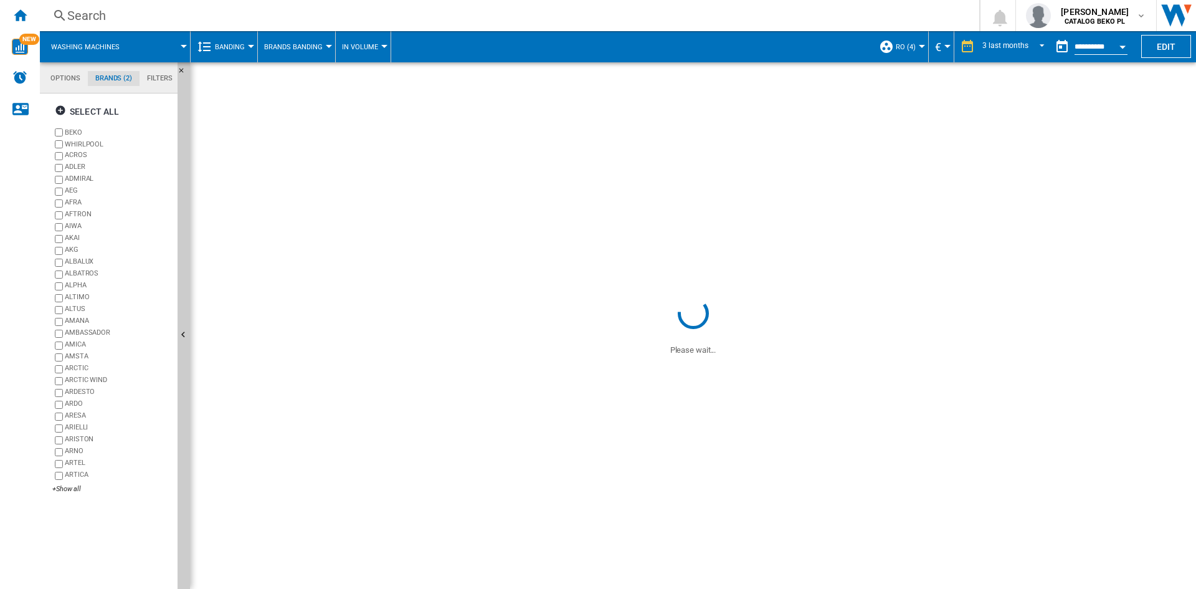
click at [1120, 39] on button "Open calendar" at bounding box center [1123, 45] width 22 height 22
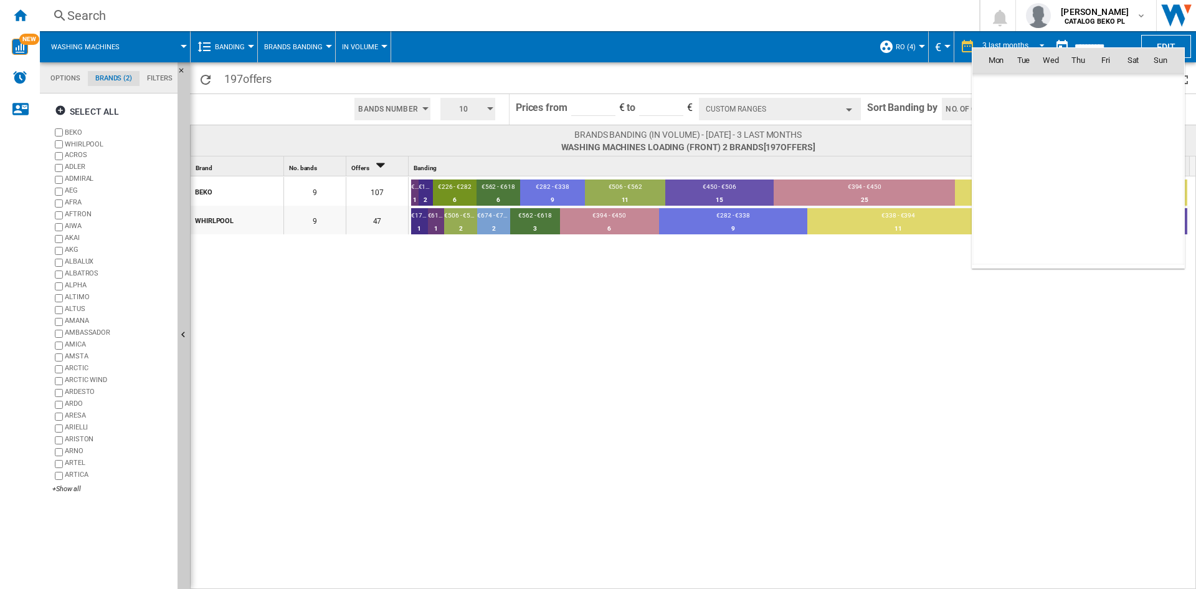
scroll to position [5944, 0]
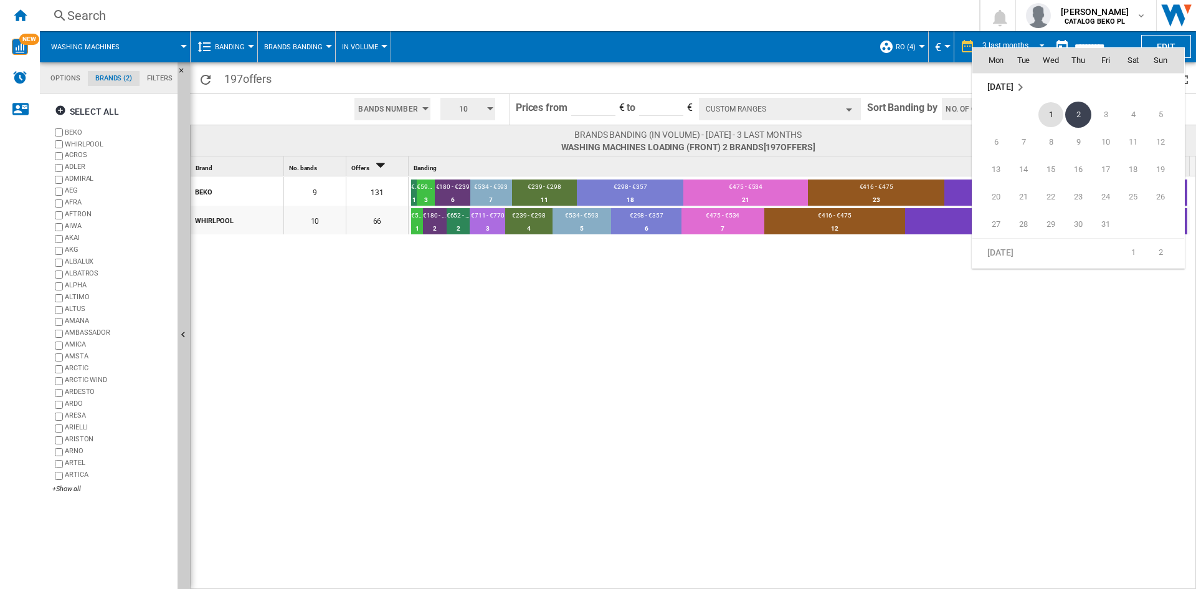
click at [1049, 120] on span "1" at bounding box center [1051, 114] width 25 height 25
type input "**********"
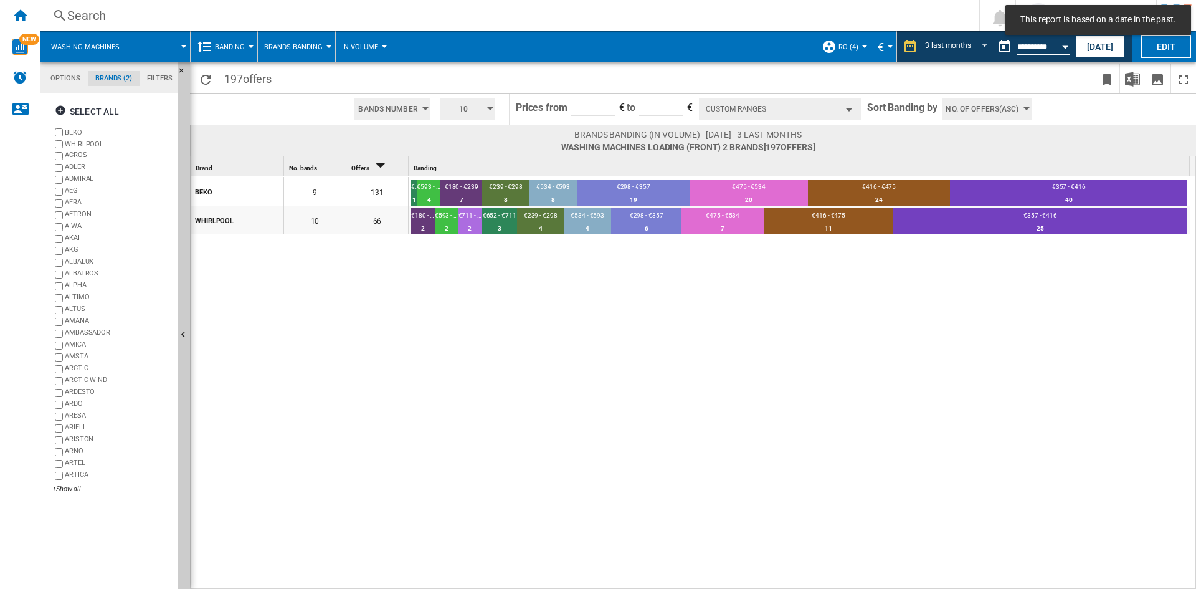
click at [996, 110] on span "No. of offers(Asc)" at bounding box center [982, 109] width 73 height 22
click at [977, 152] on span "Price(Asc)" at bounding box center [965, 156] width 35 height 9
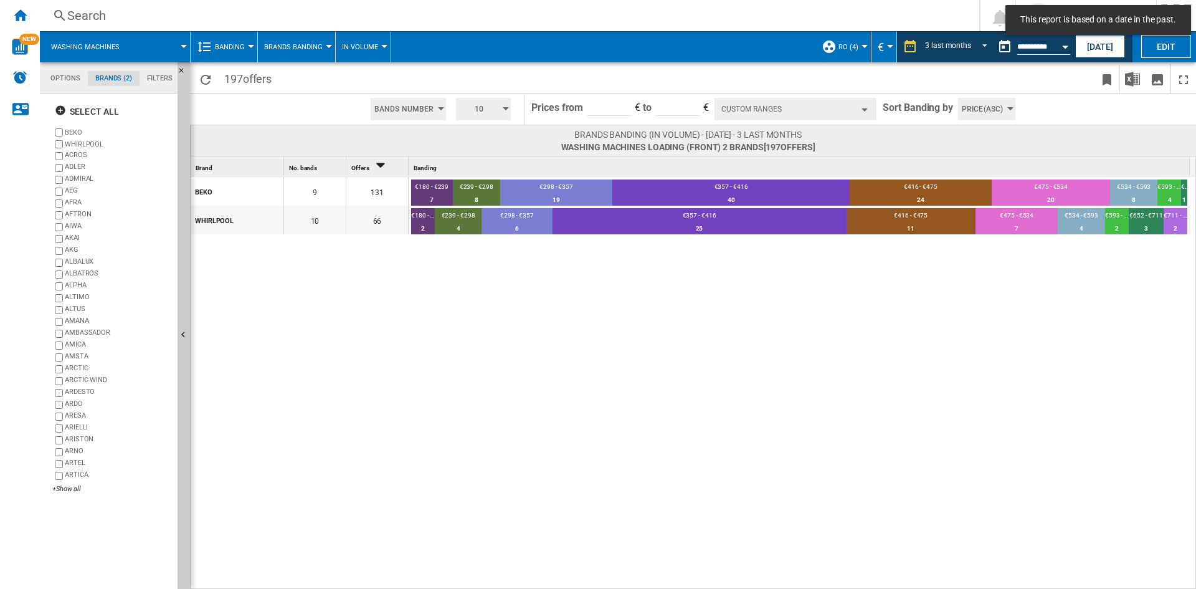
click at [847, 301] on div "BEKO 9 131 €180 - €239 7 5.34% €239 - €298 8 6.11% €298 - €357 19 14.5% €357 - …" at bounding box center [694, 383] width 1006 height 414
click at [456, 112] on button "10" at bounding box center [483, 109] width 55 height 22
click at [474, 158] on button "5" at bounding box center [485, 156] width 60 height 12
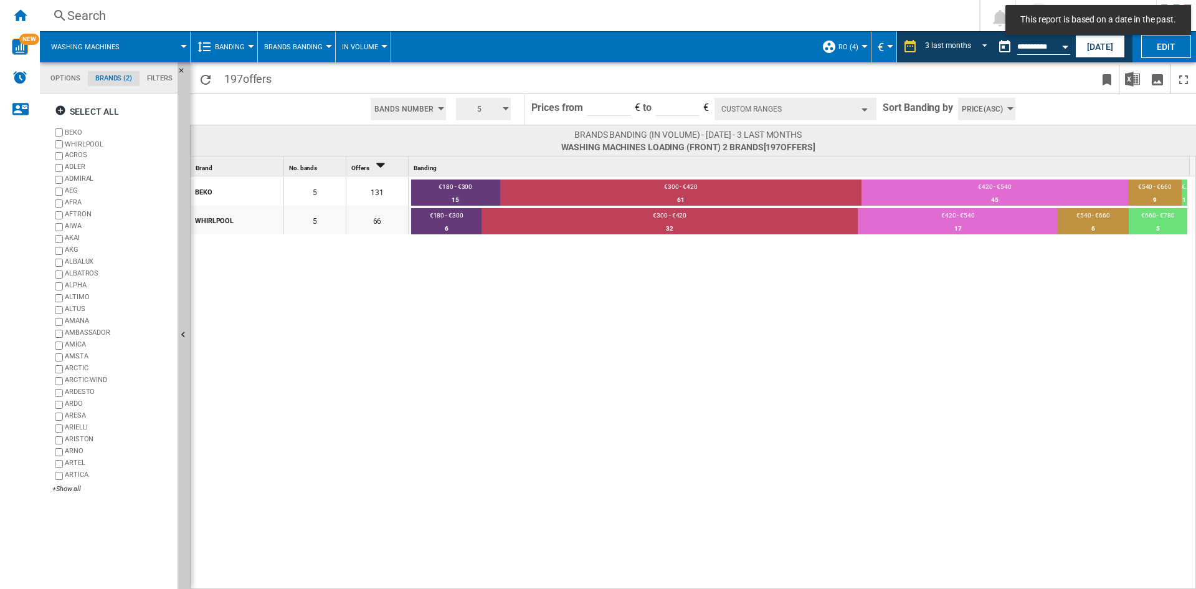
click at [843, 105] on button "Custom Ranges" at bounding box center [796, 109] width 162 height 22
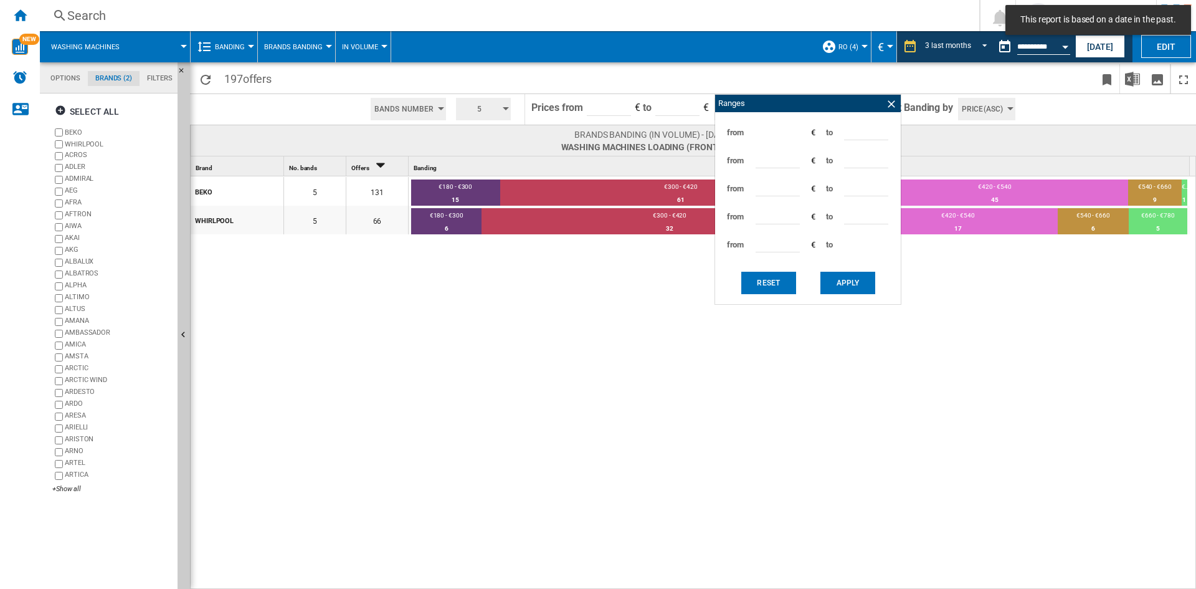
click at [860, 161] on input "***" at bounding box center [866, 159] width 44 height 19
click at [856, 158] on input "***" at bounding box center [866, 159] width 44 height 19
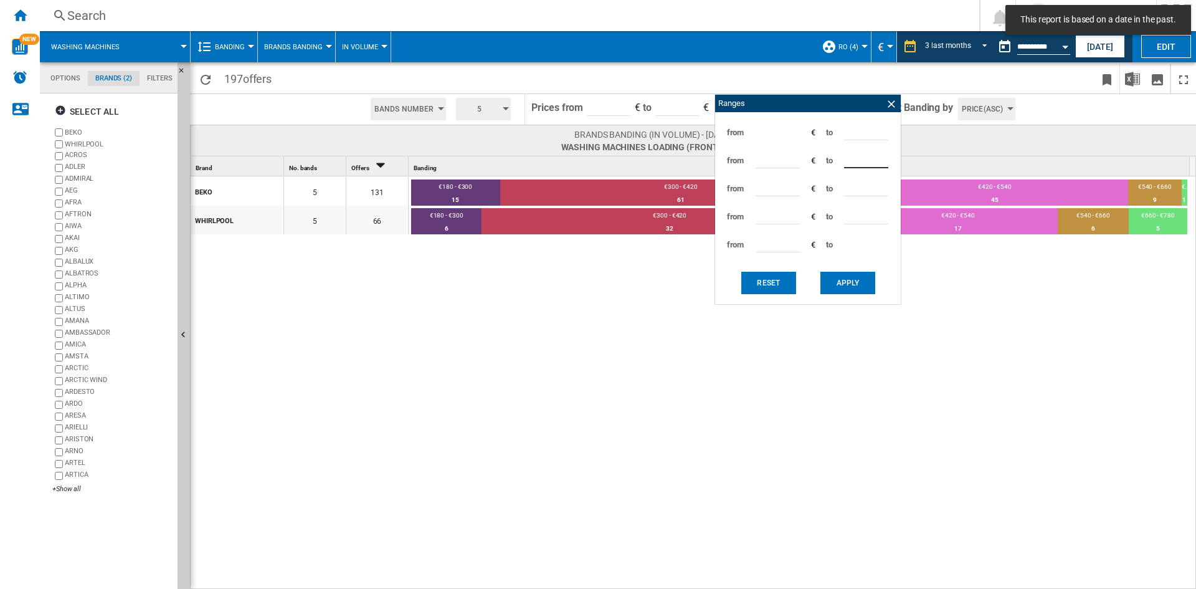
type input "***"
click at [831, 281] on button "Apply" at bounding box center [848, 283] width 55 height 22
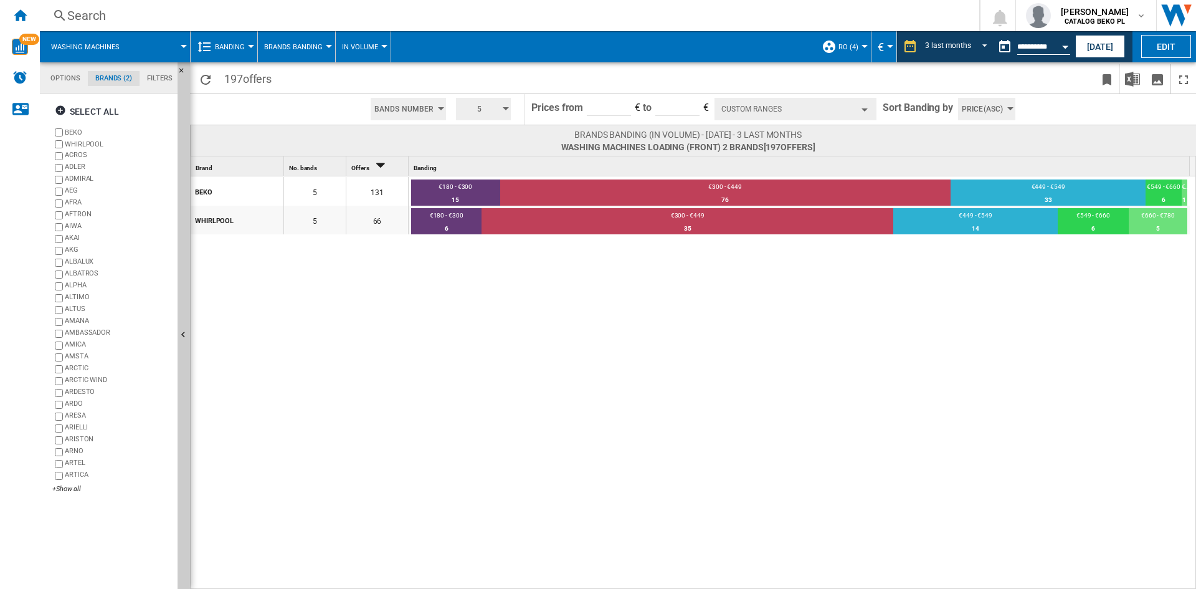
click at [840, 45] on span "ro (4)" at bounding box center [849, 47] width 20 height 8
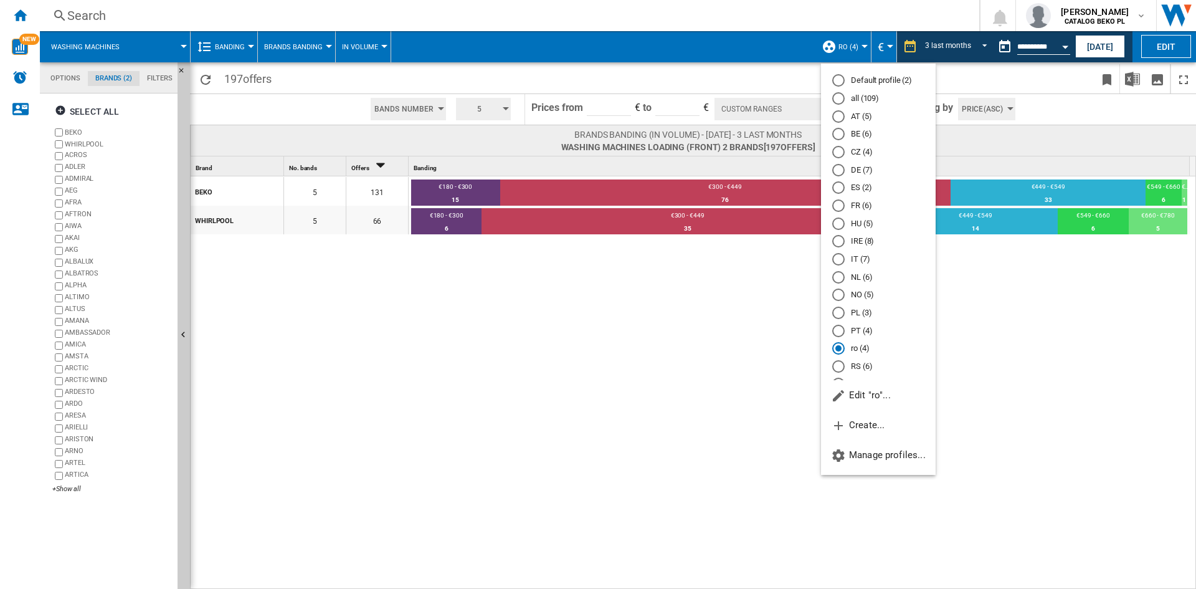
click at [860, 192] on md-radio-button "ES (2)" at bounding box center [878, 188] width 92 height 12
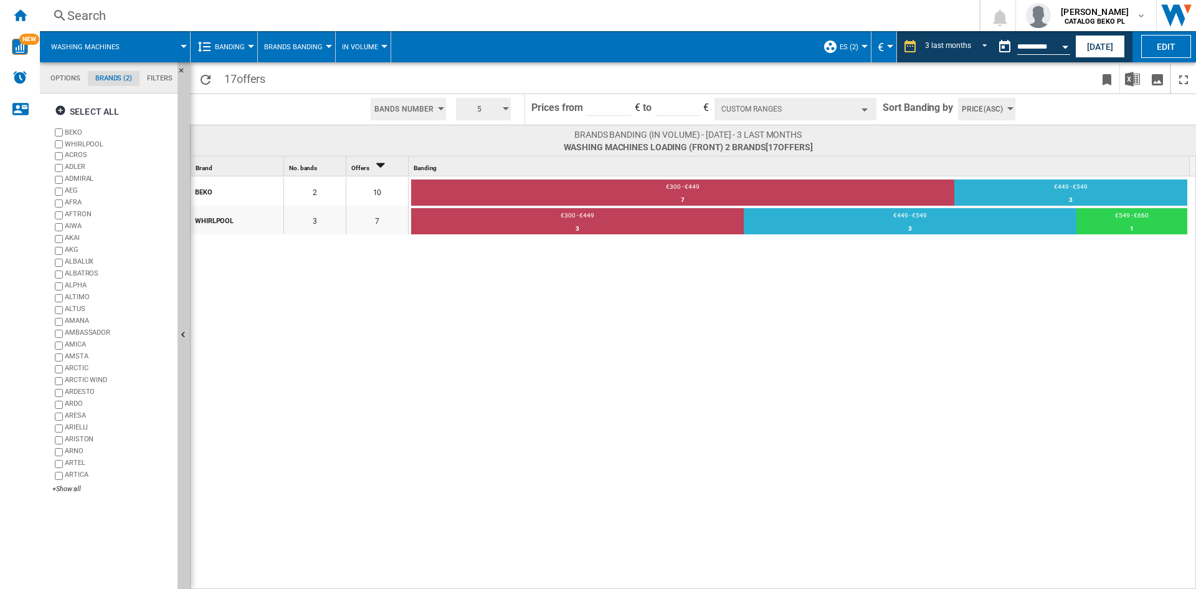
drag, startPoint x: 10, startPoint y: 11, endPoint x: 196, endPoint y: 44, distance: 188.6
click at [10, 11] on div "Home" at bounding box center [20, 15] width 40 height 31
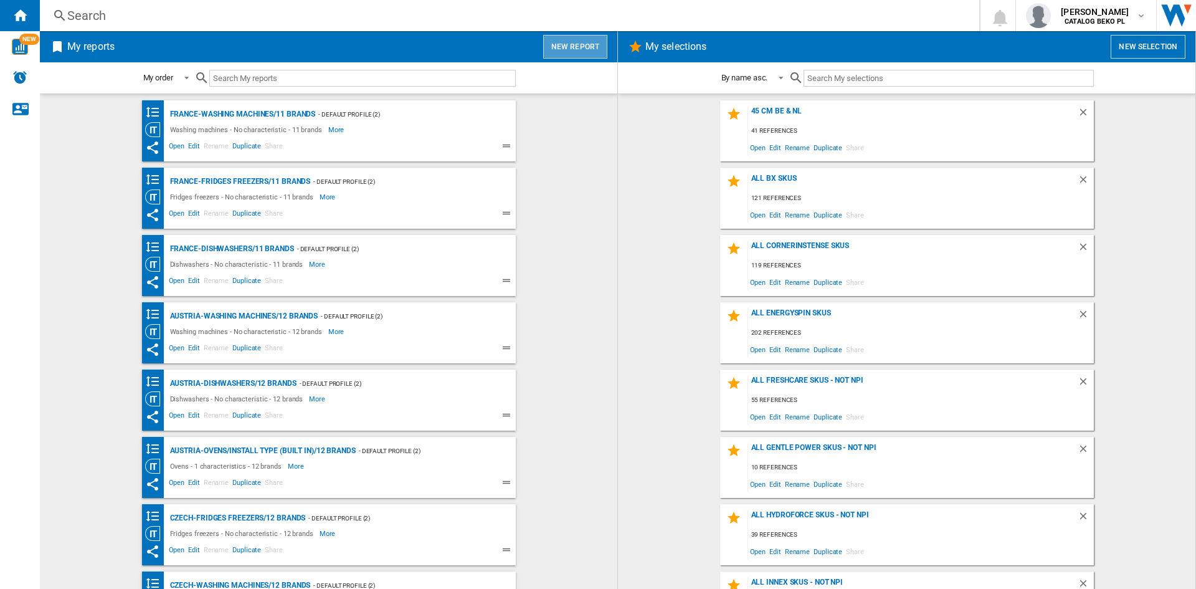
click at [597, 46] on button "New report" at bounding box center [575, 47] width 64 height 24
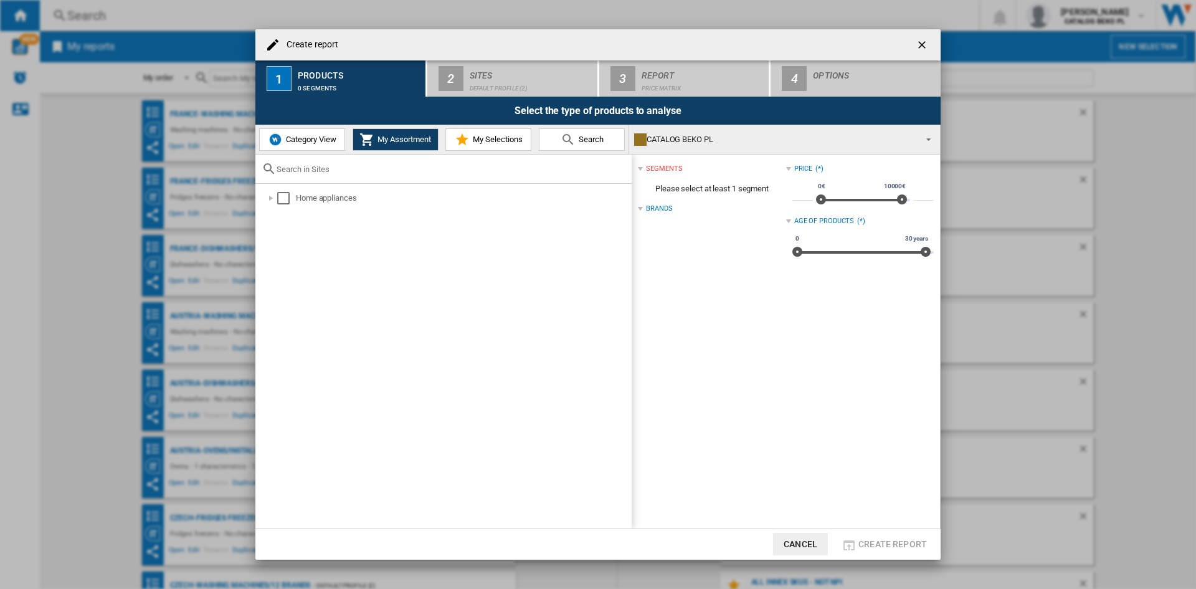
click at [268, 135] on img "Create report ..." at bounding box center [275, 139] width 15 height 15
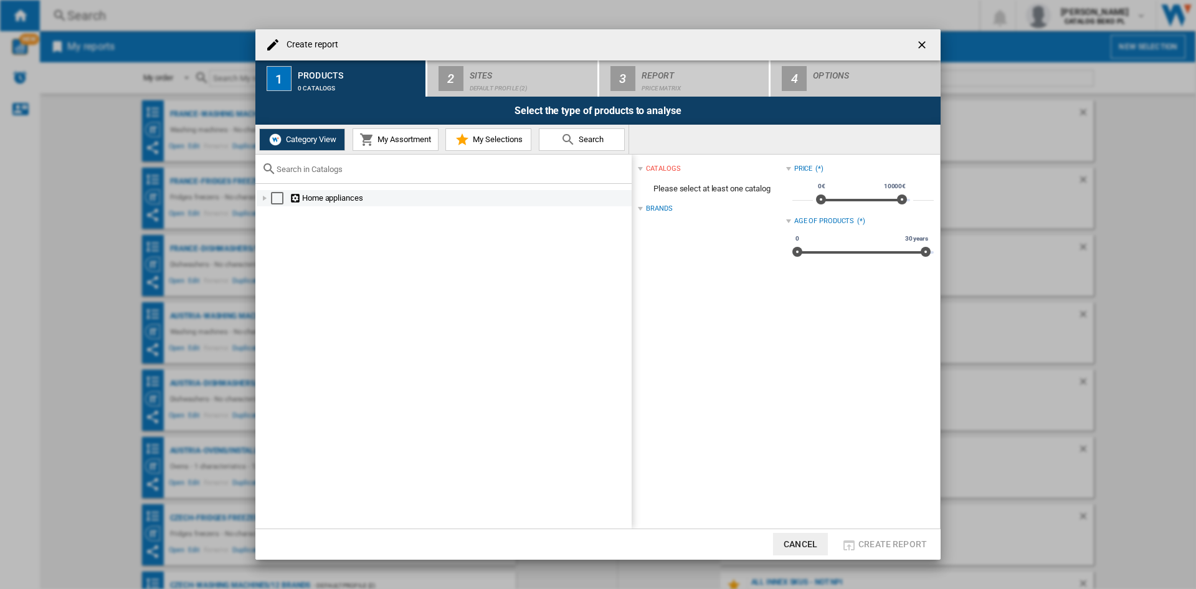
click at [267, 191] on div "Home appliances" at bounding box center [444, 198] width 375 height 16
click at [266, 194] on div "Create report ..." at bounding box center [265, 198] width 12 height 12
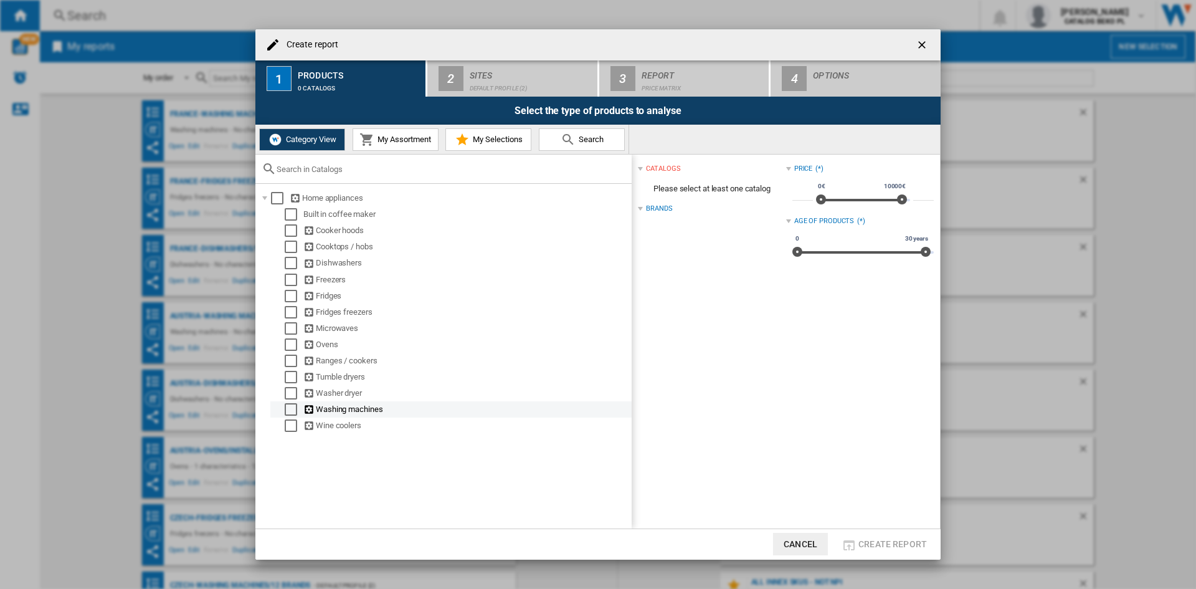
click at [295, 409] on div "Select" at bounding box center [291, 409] width 12 height 12
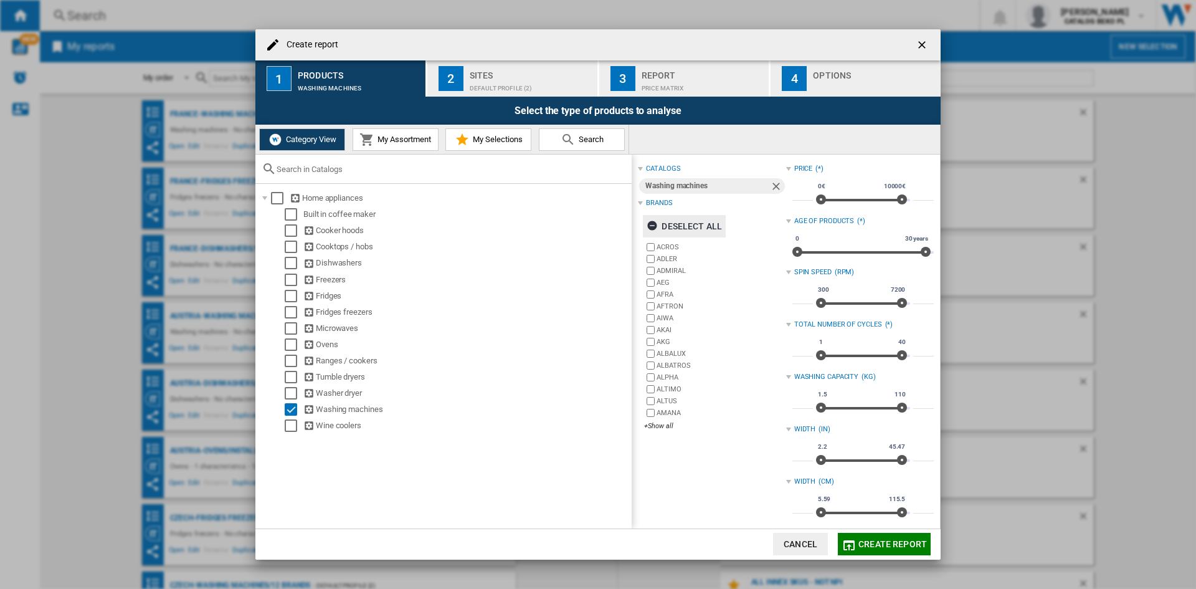
click at [703, 224] on div "Deselect all" at bounding box center [684, 226] width 75 height 22
click at [660, 424] on div "+Show all" at bounding box center [714, 425] width 141 height 9
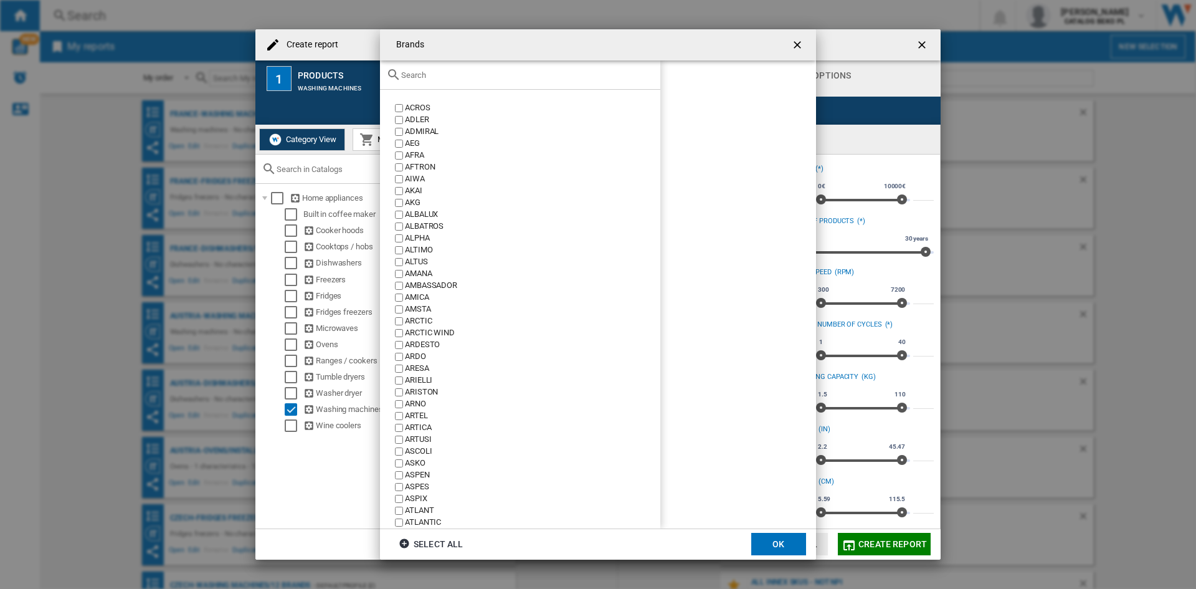
click at [519, 70] on input "Brands ACROS ..." at bounding box center [527, 74] width 253 height 9
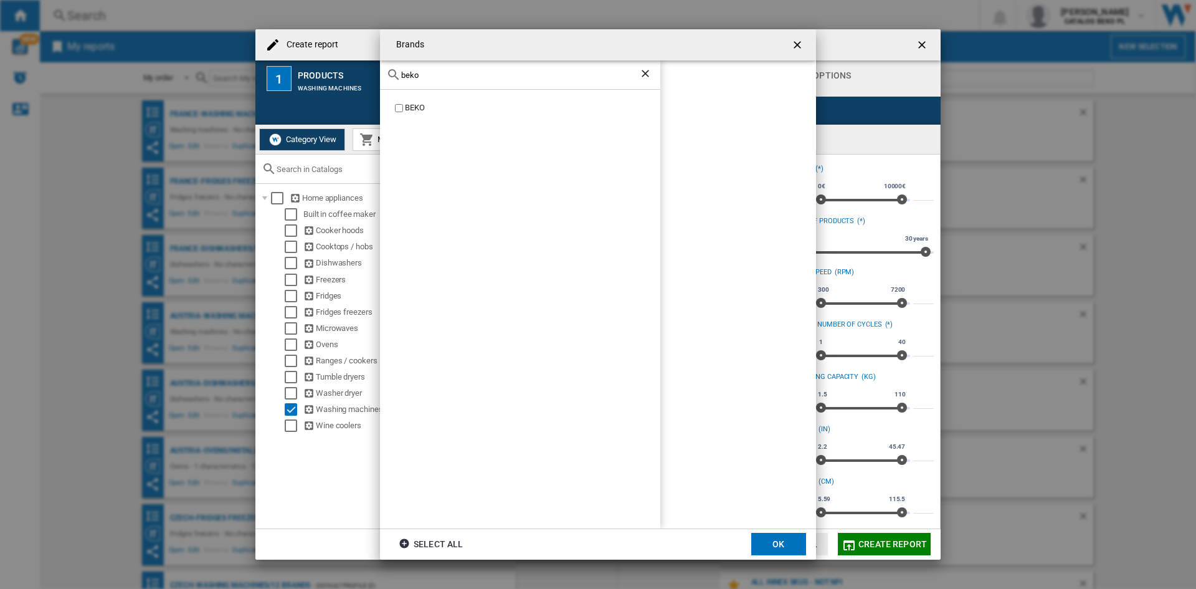
click at [409, 102] on div "BEKO" at bounding box center [532, 108] width 255 height 12
click at [440, 72] on input "beko" at bounding box center [520, 74] width 238 height 9
type input "whir"
click at [432, 96] on div "WHIRLPOOL" at bounding box center [520, 309] width 280 height 439
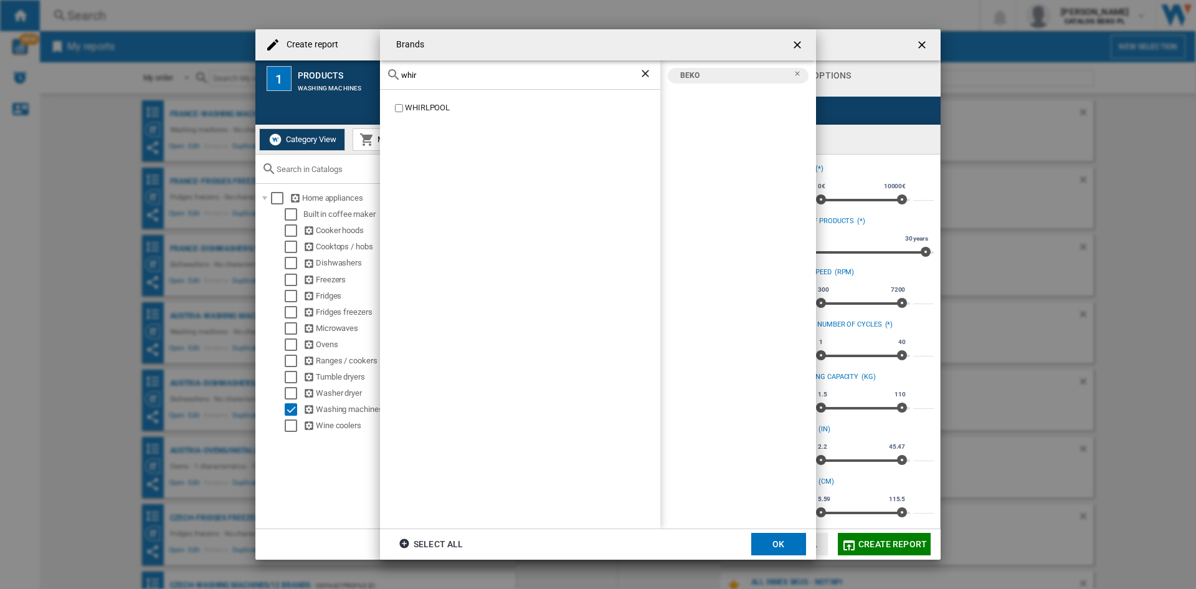
click at [426, 107] on div "WHIRLPOOL" at bounding box center [532, 108] width 255 height 12
click at [772, 538] on button "OK" at bounding box center [778, 544] width 55 height 22
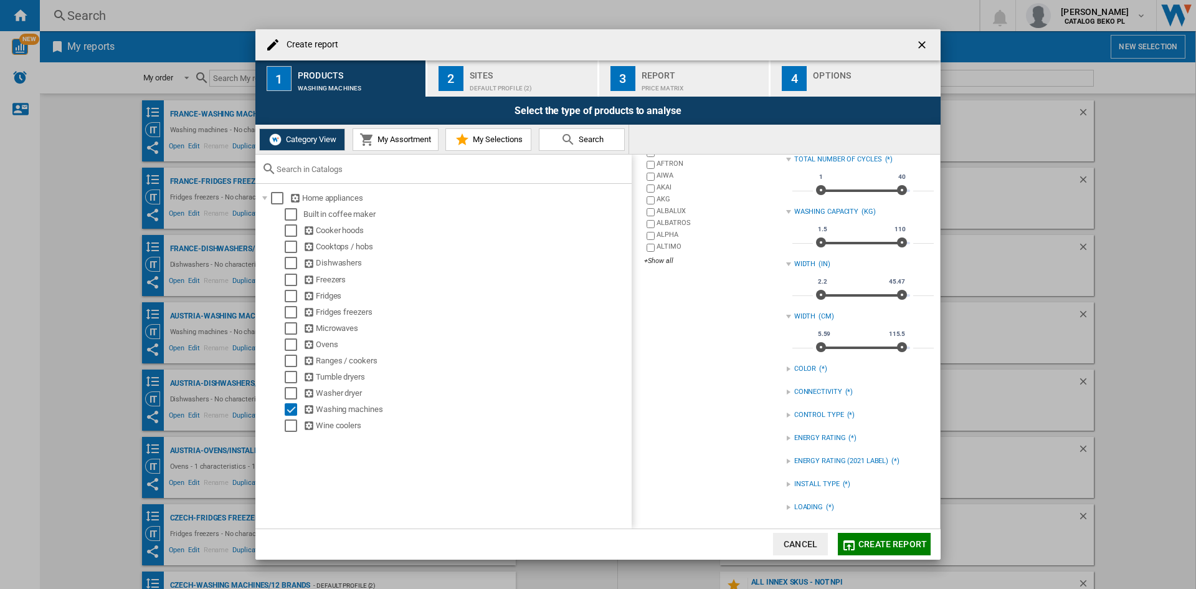
click at [818, 511] on div "LOADING" at bounding box center [808, 507] width 29 height 10
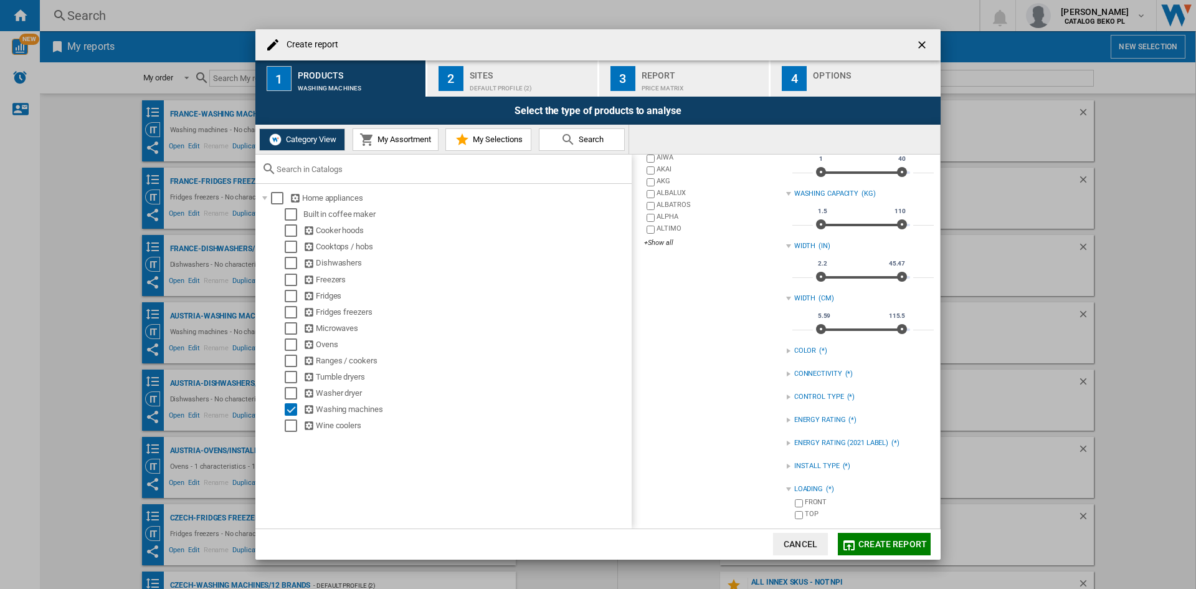
click at [805, 505] on div "FRONT" at bounding box center [869, 503] width 129 height 12
click at [520, 74] on div "Sites" at bounding box center [531, 71] width 123 height 13
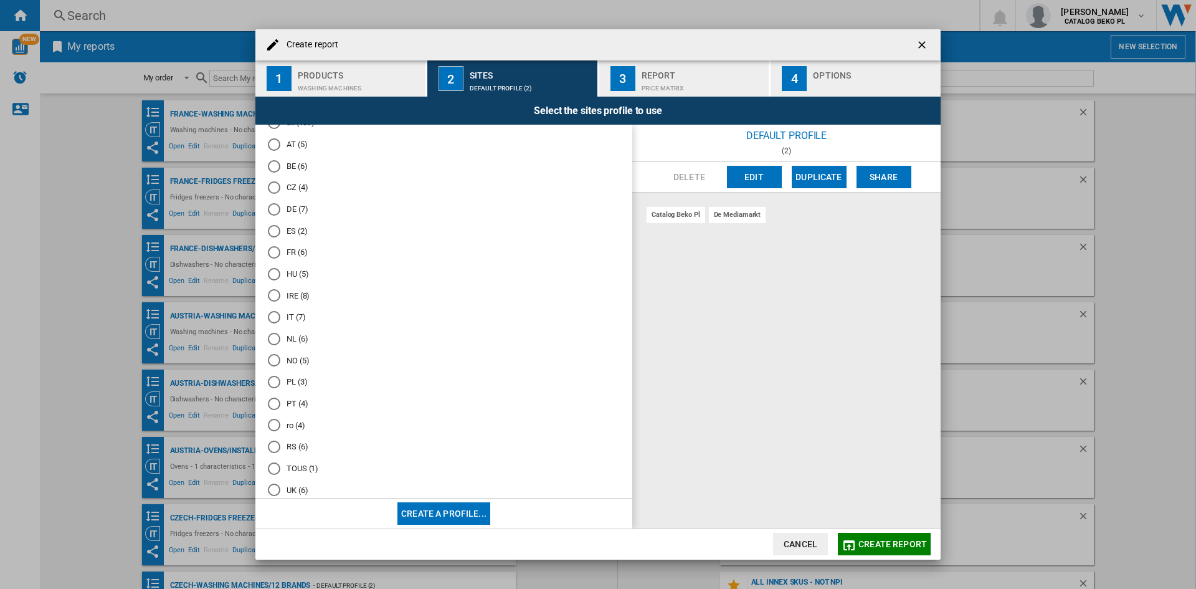
scroll to position [62, 0]
click at [299, 317] on md-radio-button "NL (6)" at bounding box center [444, 319] width 352 height 12
click at [857, 74] on div "Options" at bounding box center [874, 71] width 123 height 13
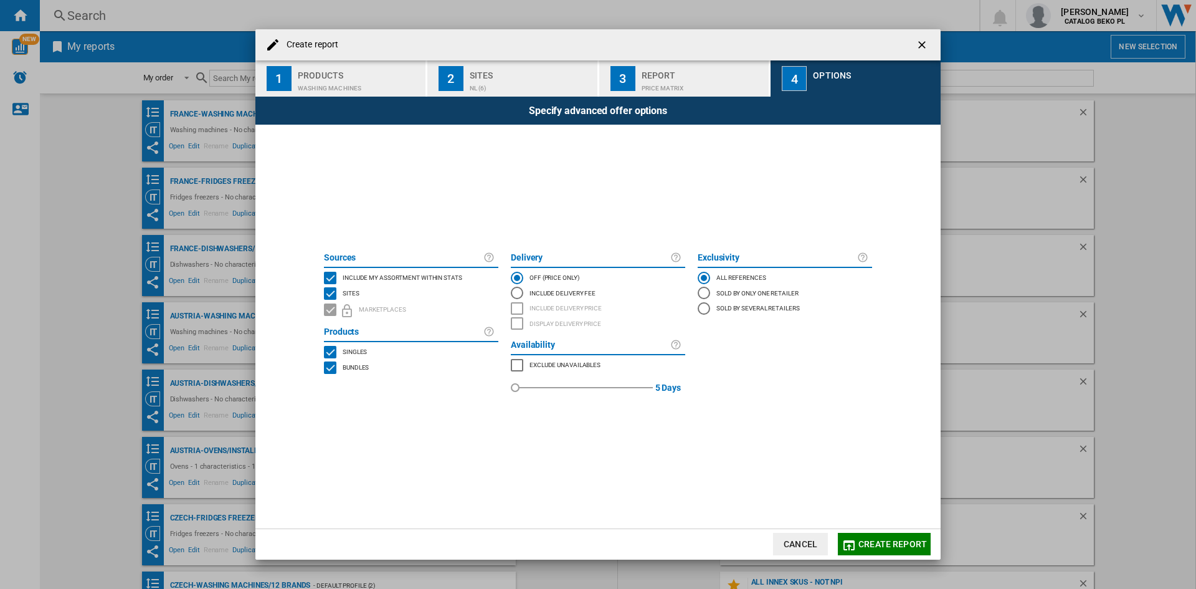
click at [371, 274] on span "Include my assortment within stats" at bounding box center [403, 276] width 120 height 9
click at [856, 538] on md-icon "Create report ..." at bounding box center [849, 545] width 15 height 15
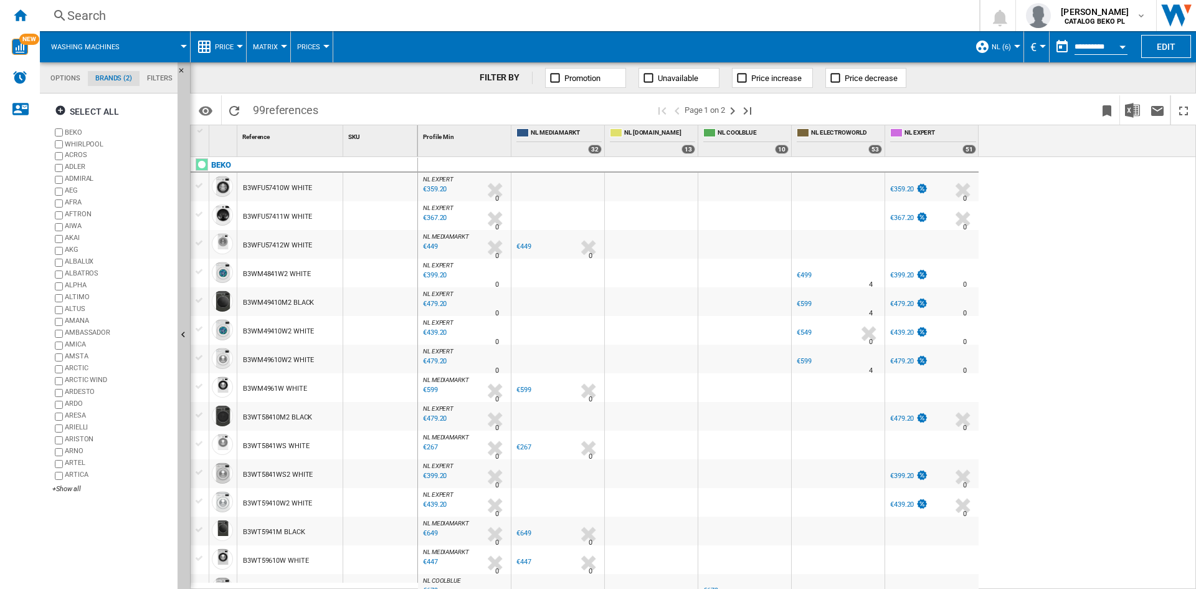
click at [219, 45] on span "Price" at bounding box center [224, 47] width 19 height 8
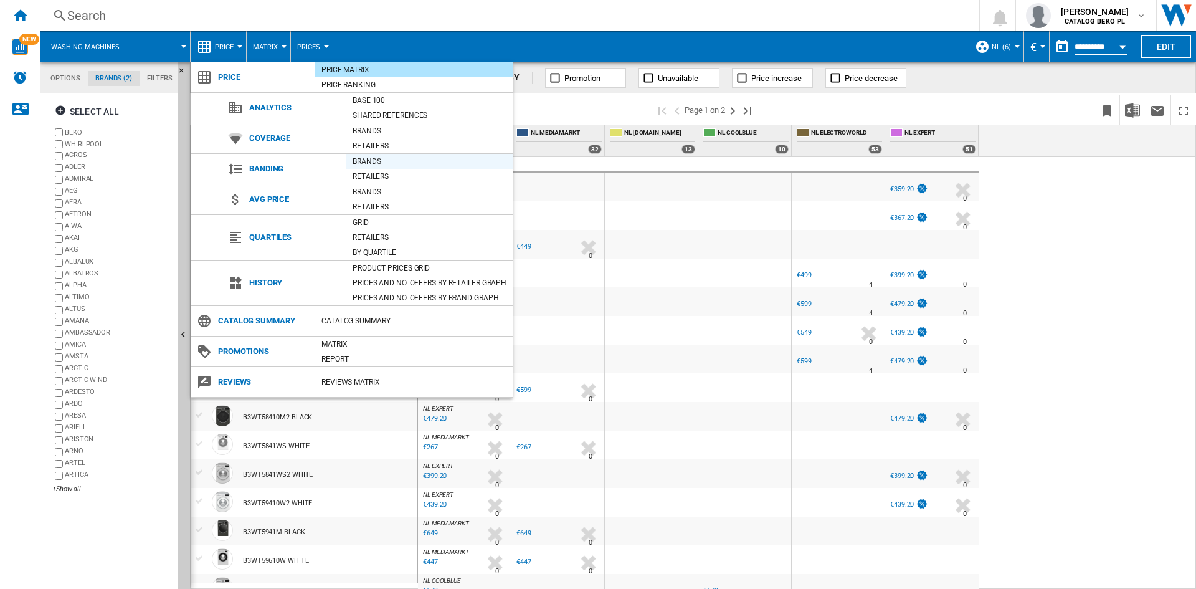
click at [376, 158] on div "Brands" at bounding box center [429, 161] width 166 height 12
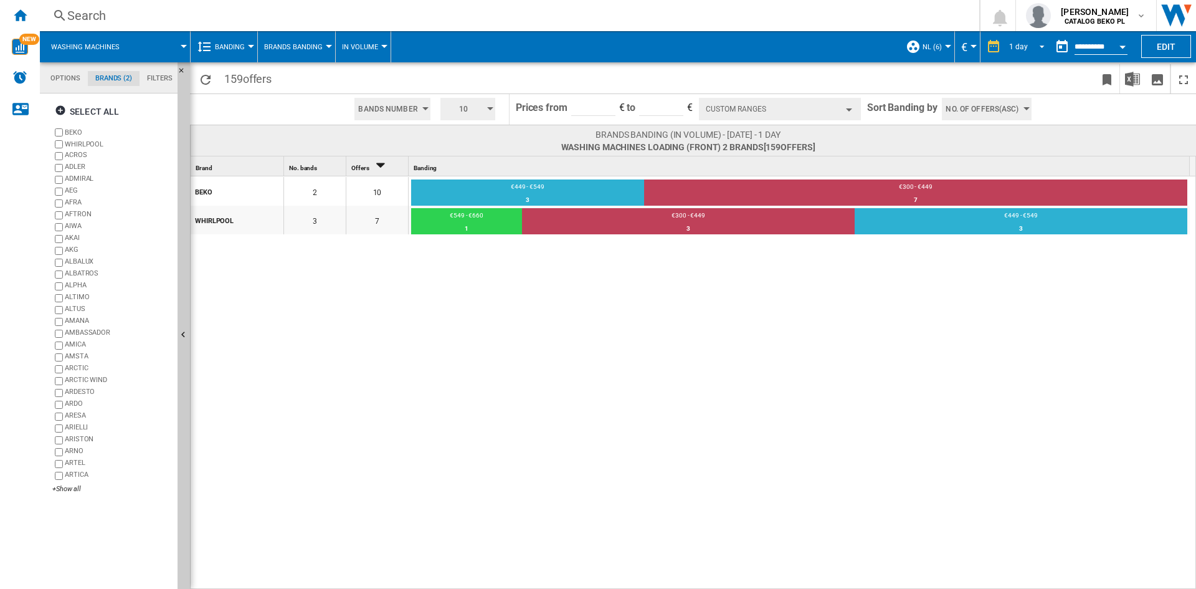
click at [1017, 50] on div "1 day" at bounding box center [1018, 46] width 19 height 9
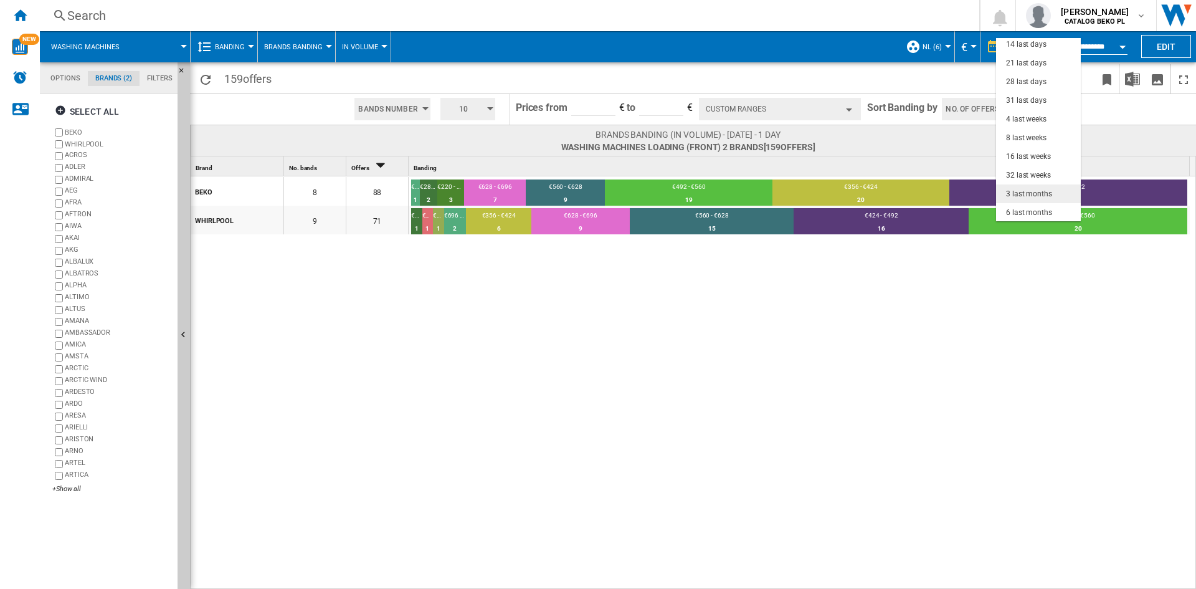
scroll to position [79, 0]
click at [1030, 155] on div "3 last months" at bounding box center [1029, 156] width 46 height 11
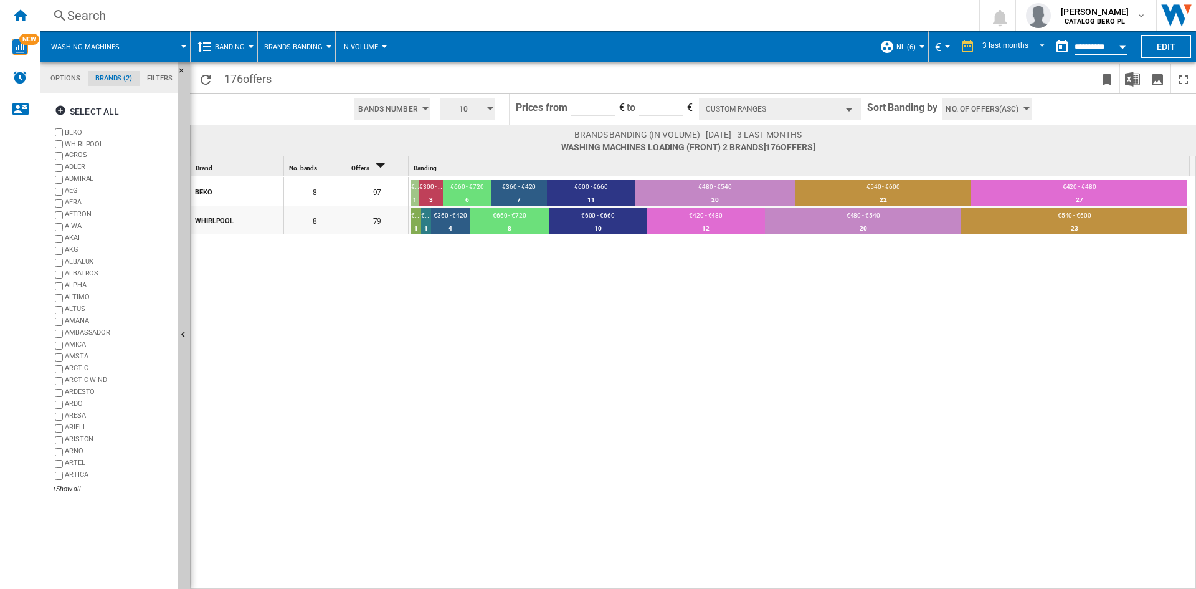
click at [1117, 45] on button "Open calendar" at bounding box center [1123, 45] width 22 height 22
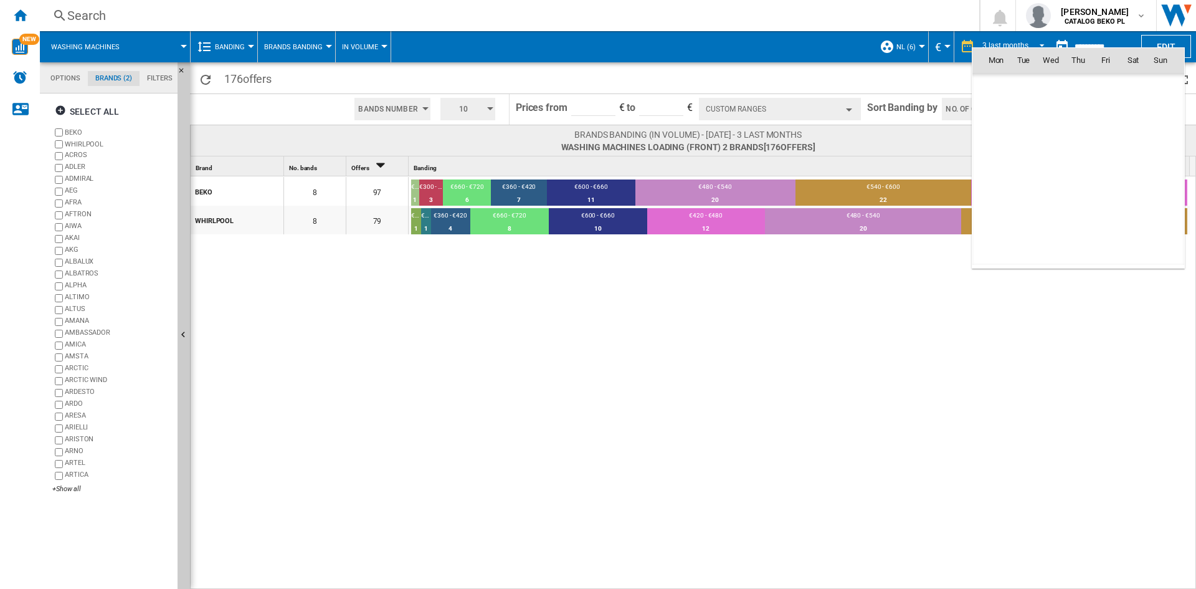
scroll to position [5944, 0]
click at [1059, 112] on span "1" at bounding box center [1051, 114] width 25 height 25
type input "**********"
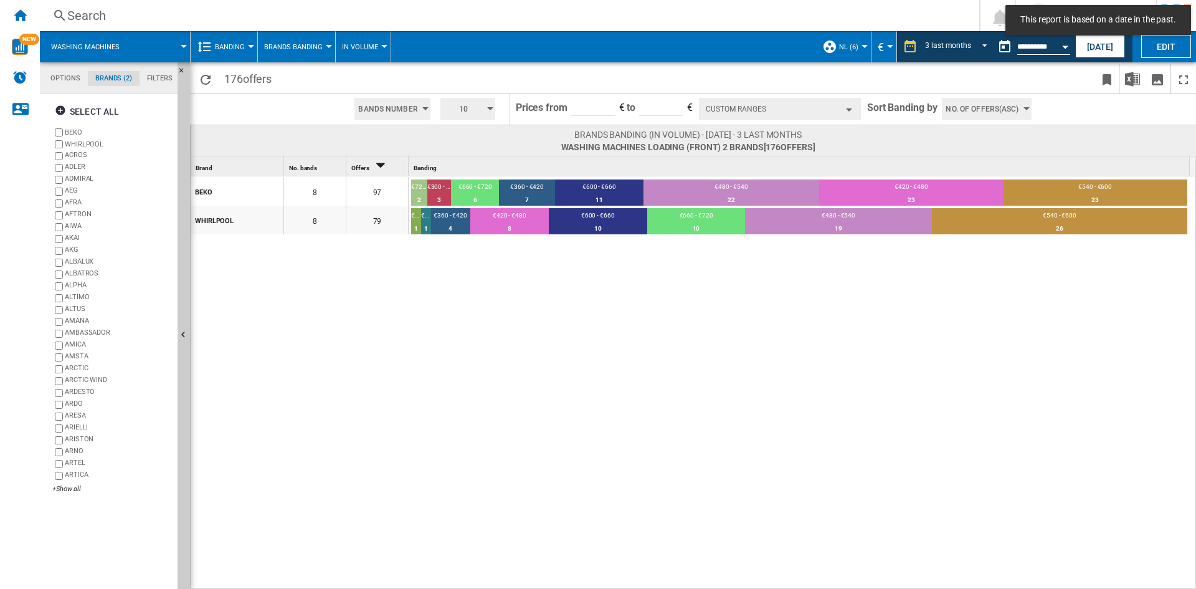
click at [976, 122] on div "No. of offers(Asc)" at bounding box center [986, 109] width 99 height 30
click at [975, 107] on md-backdrop at bounding box center [598, 294] width 1196 height 589
click at [971, 108] on span "No. of offers(Asc)" at bounding box center [982, 109] width 73 height 22
click at [965, 160] on span "Price(Asc)" at bounding box center [965, 156] width 35 height 9
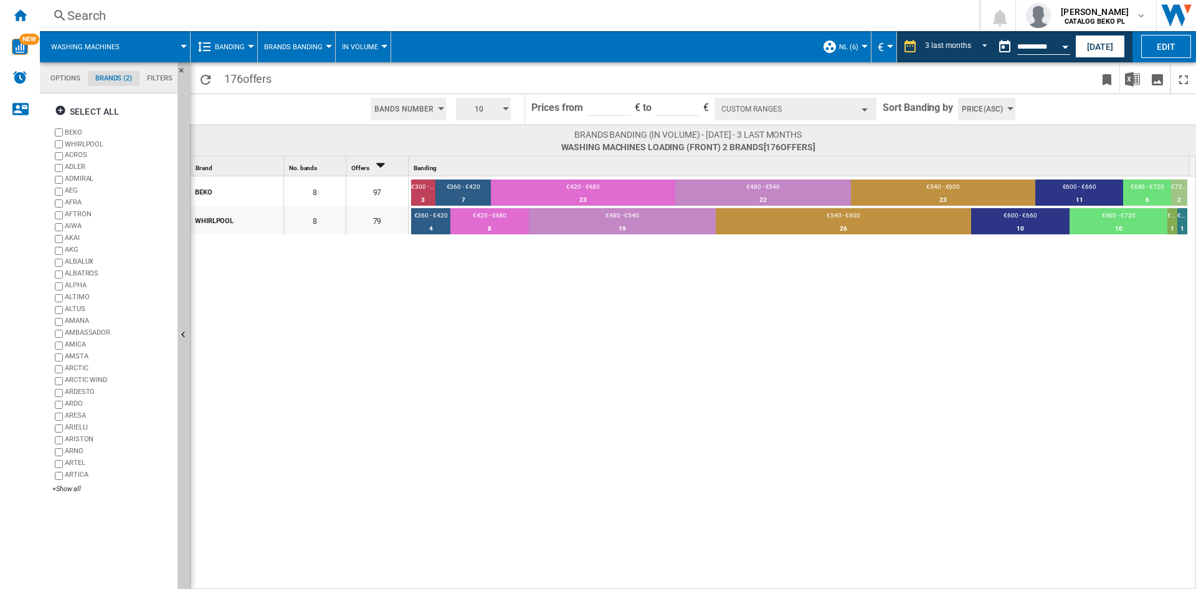
click at [766, 99] on div "Custom Ranges Ranges from *** € to *** from *** € to *** from *** € to *** from…" at bounding box center [796, 109] width 162 height 31
click at [767, 104] on button "Custom Ranges" at bounding box center [796, 109] width 162 height 22
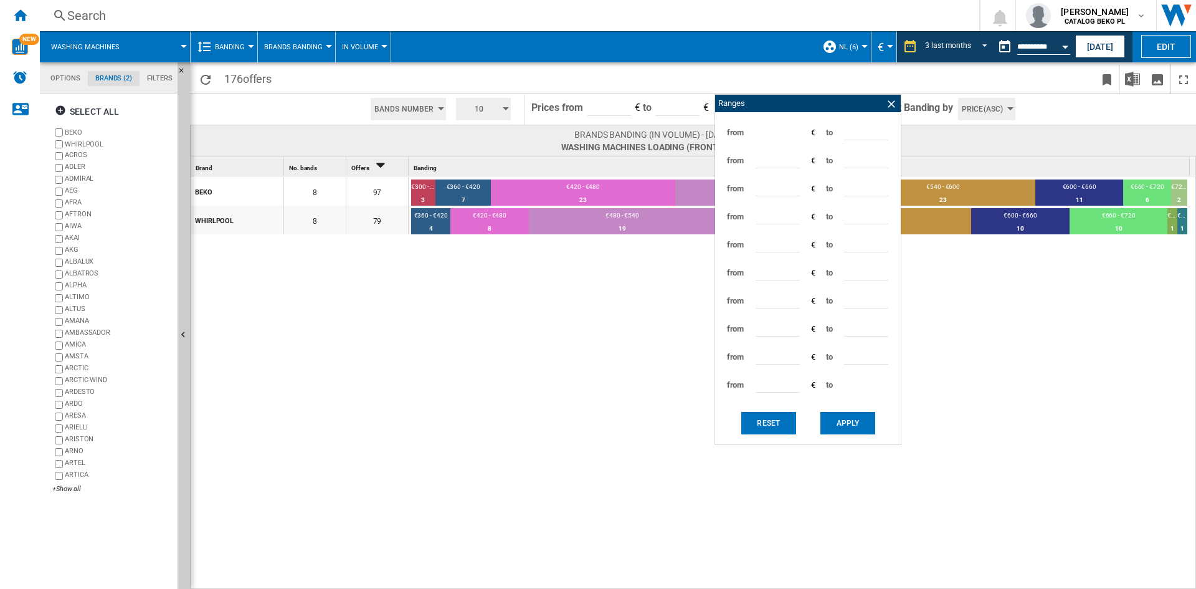
click at [503, 110] on div "button" at bounding box center [506, 108] width 6 height 3
click at [502, 110] on md-backdrop at bounding box center [598, 294] width 1196 height 589
click at [497, 105] on span "10" at bounding box center [479, 109] width 39 height 22
click at [477, 161] on button "5" at bounding box center [485, 156] width 60 height 12
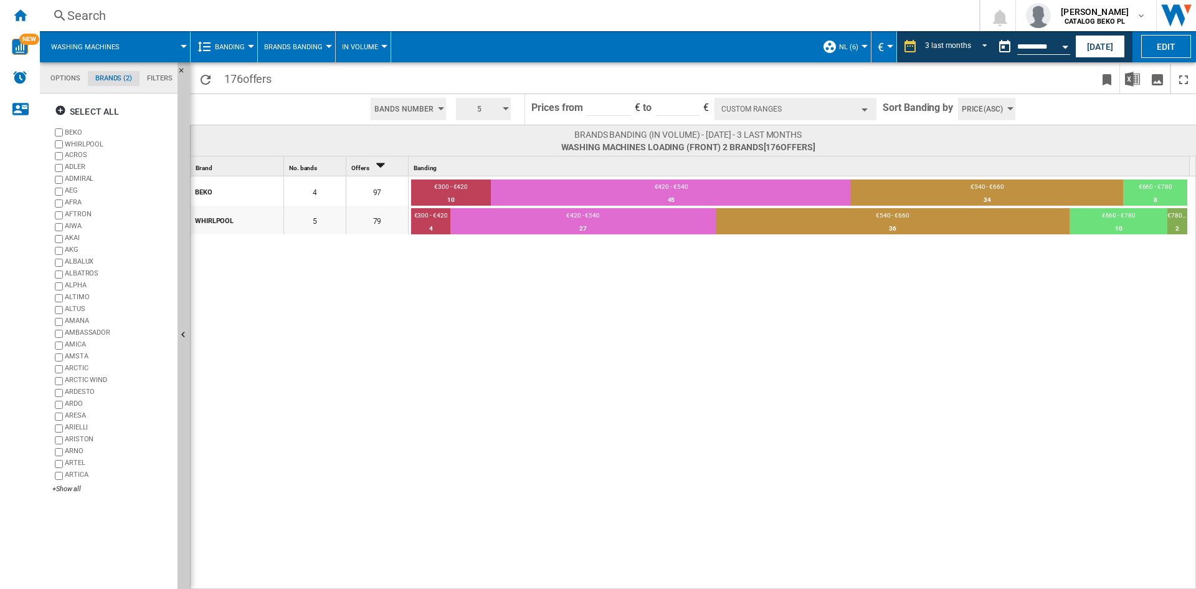
click at [856, 49] on span "NL (6)" at bounding box center [848, 47] width 19 height 8
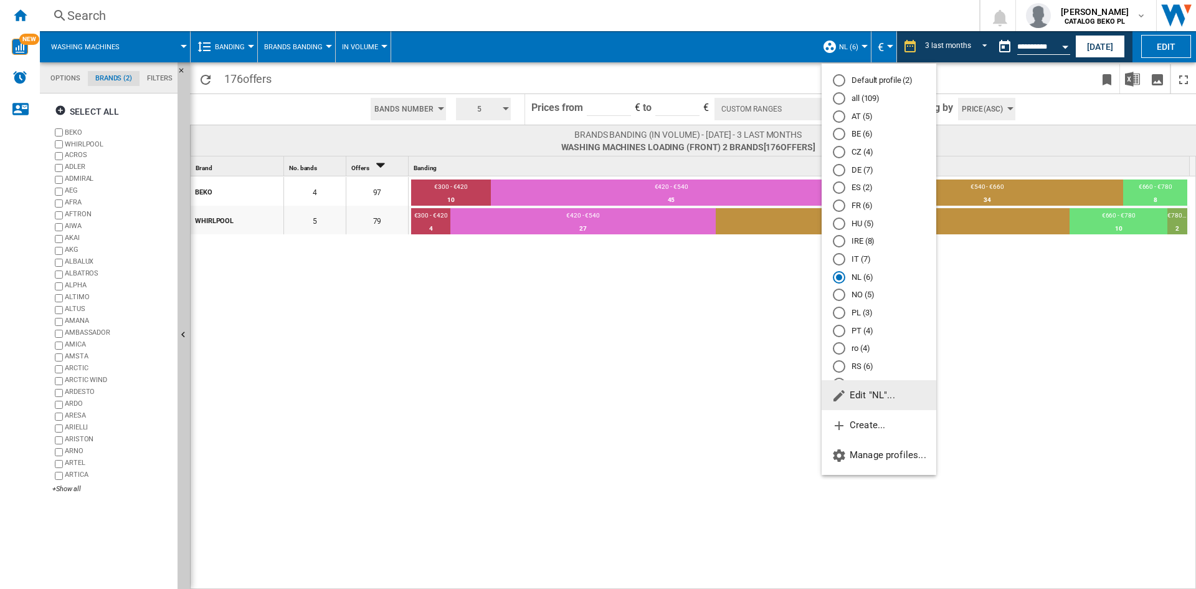
click at [863, 393] on span "Edit "NL"..." at bounding box center [864, 394] width 64 height 11
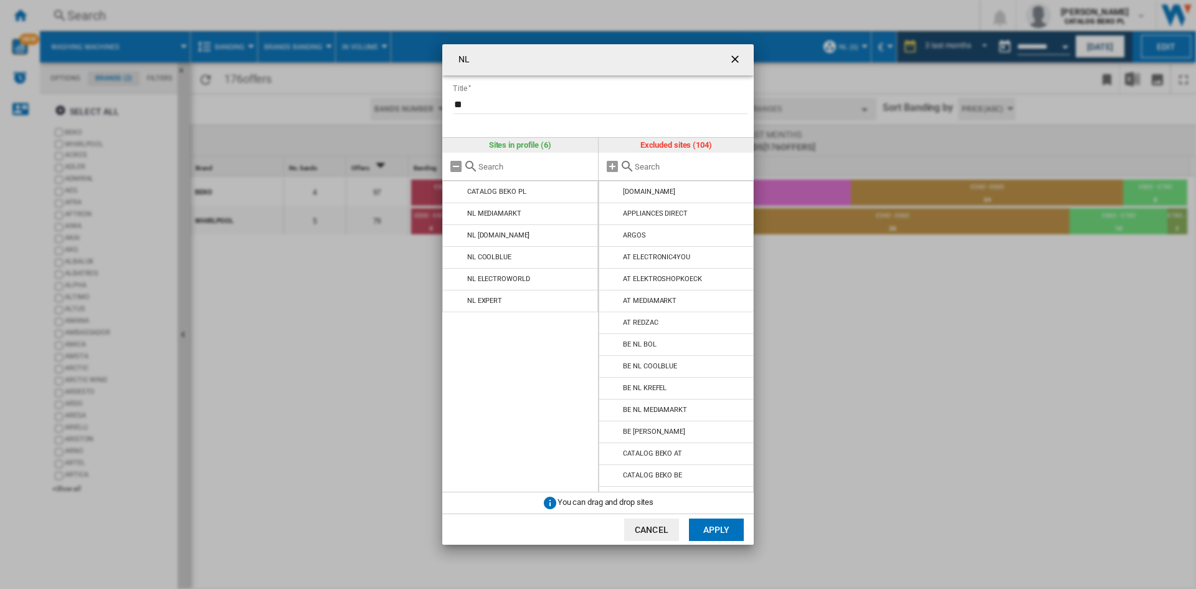
click at [741, 55] on ng-md-icon "getI18NText('BUTTONS.CLOSE_DIALOG')" at bounding box center [736, 60] width 15 height 15
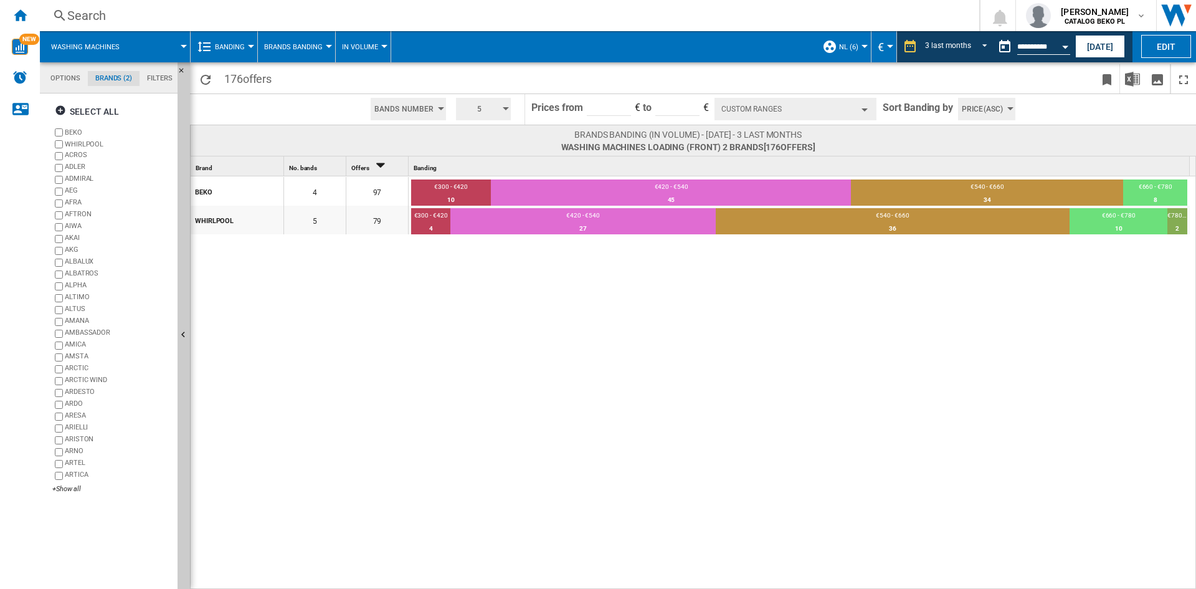
click at [826, 107] on button "Custom Ranges" at bounding box center [796, 109] width 162 height 22
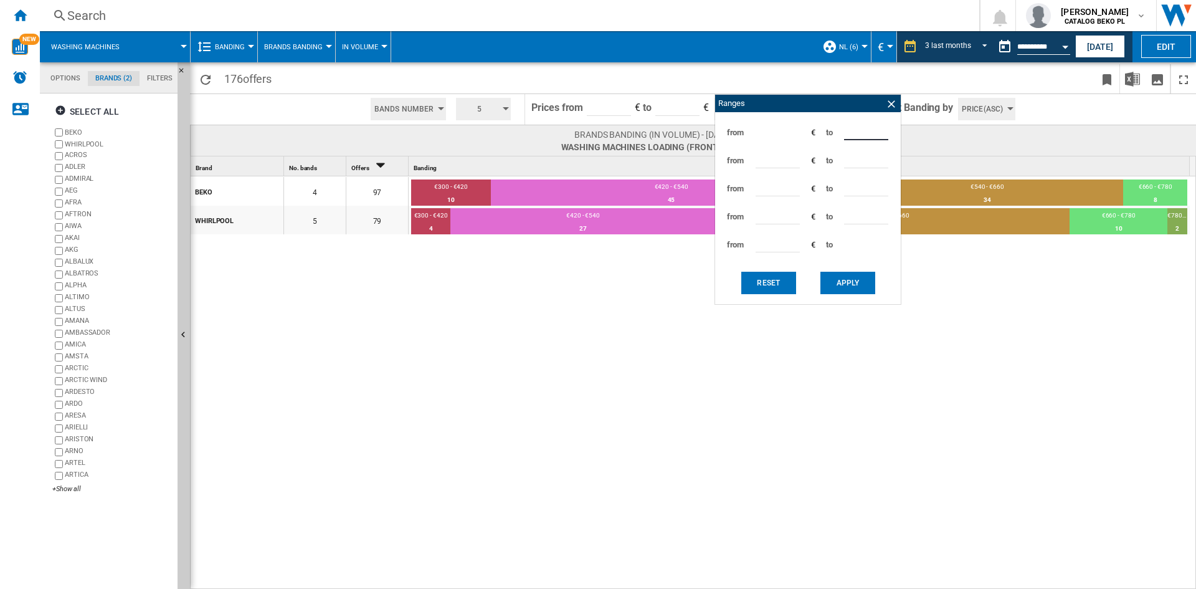
click at [856, 123] on input "***" at bounding box center [866, 131] width 44 height 19
click at [852, 124] on input "***" at bounding box center [866, 131] width 44 height 19
type input "***"
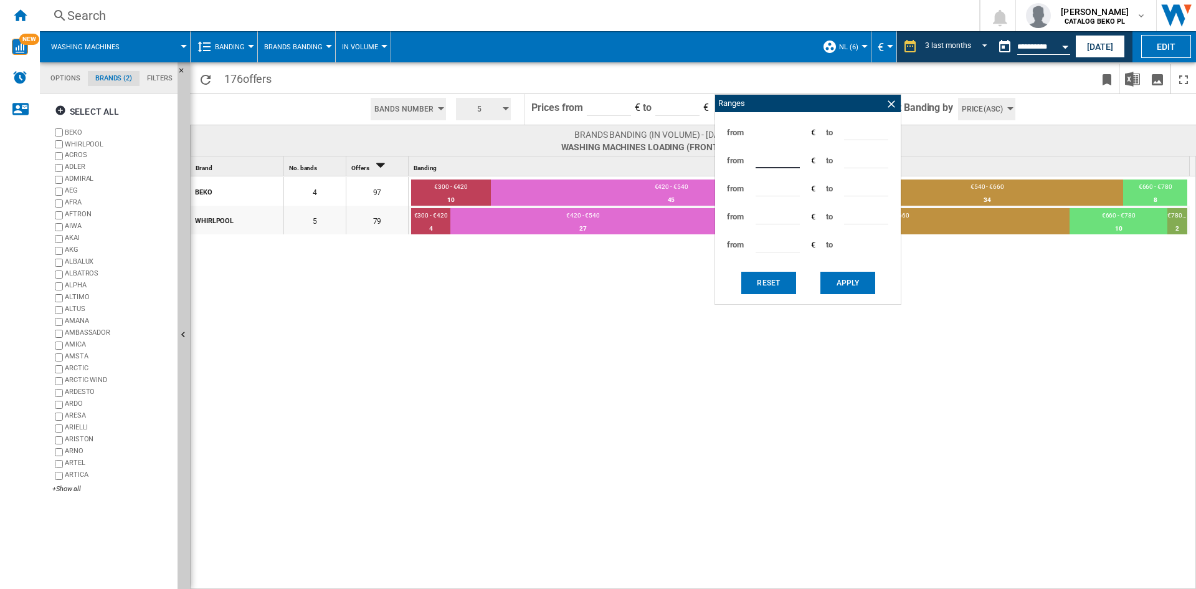
type input "***"
click at [841, 268] on div "Reset Apply" at bounding box center [808, 283] width 173 height 30
click at [839, 275] on button "Apply" at bounding box center [848, 283] width 55 height 22
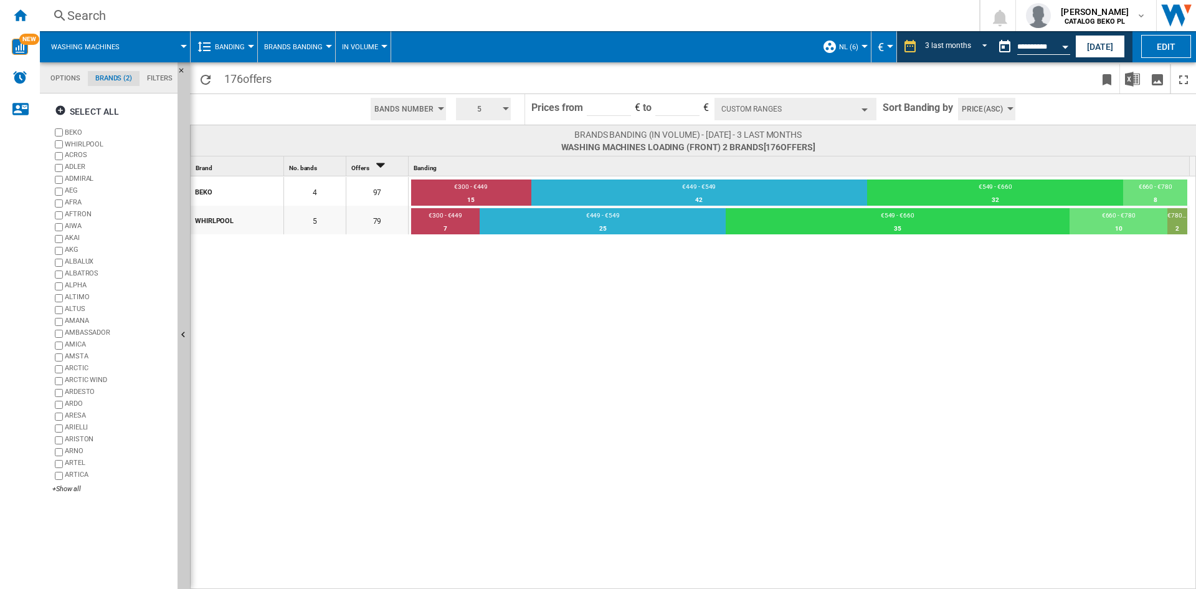
drag, startPoint x: 21, startPoint y: 16, endPoint x: 691, endPoint y: 565, distance: 866.9
click at [21, 16] on ng-md-icon "Home" at bounding box center [19, 14] width 15 height 15
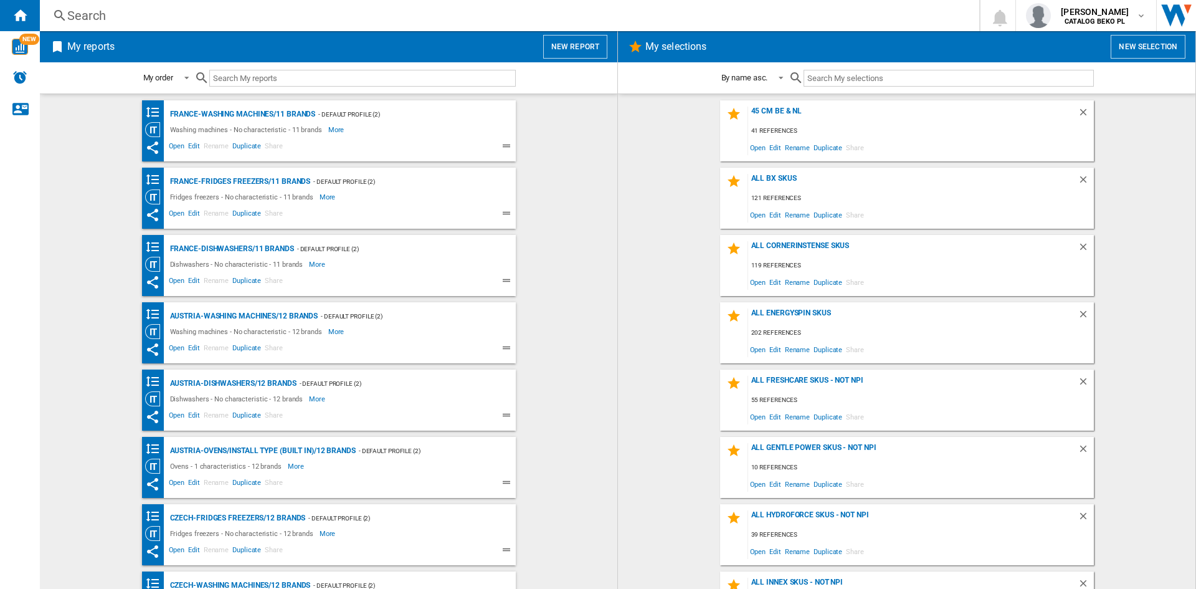
click at [578, 146] on wk-bookmarked-report "France-Washing machines/11 brands - Default profile (2) Washing machines - No c…" at bounding box center [328, 130] width 553 height 61
click at [590, 50] on button "New report" at bounding box center [575, 47] width 64 height 24
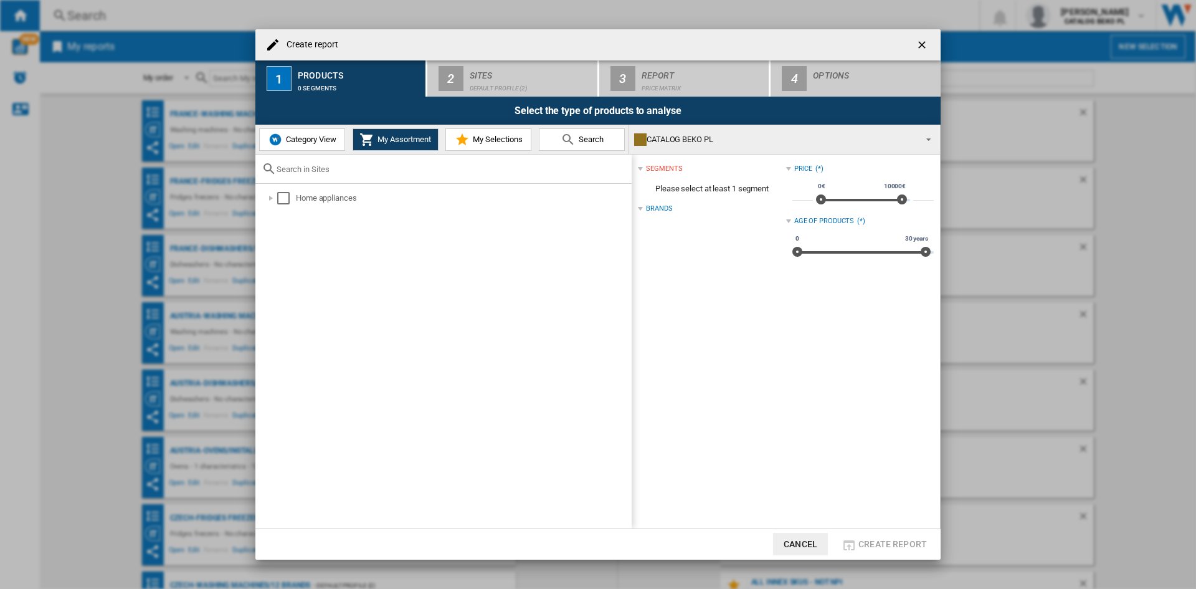
click at [291, 138] on span "Category View" at bounding box center [310, 139] width 54 height 9
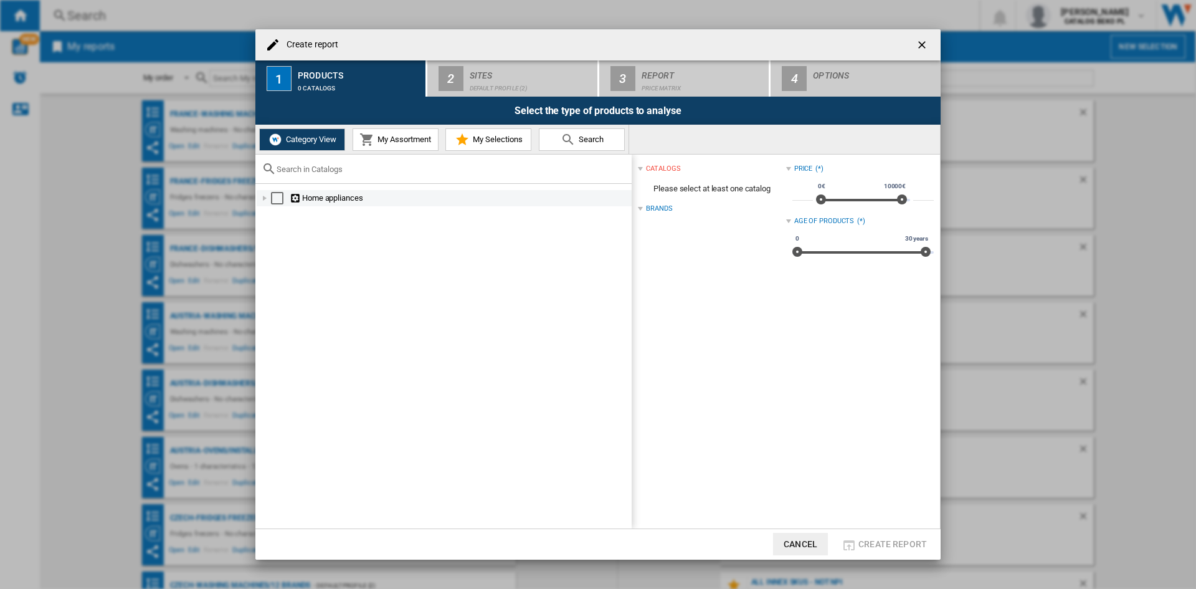
click at [267, 203] on div "Create report ..." at bounding box center [265, 198] width 12 height 12
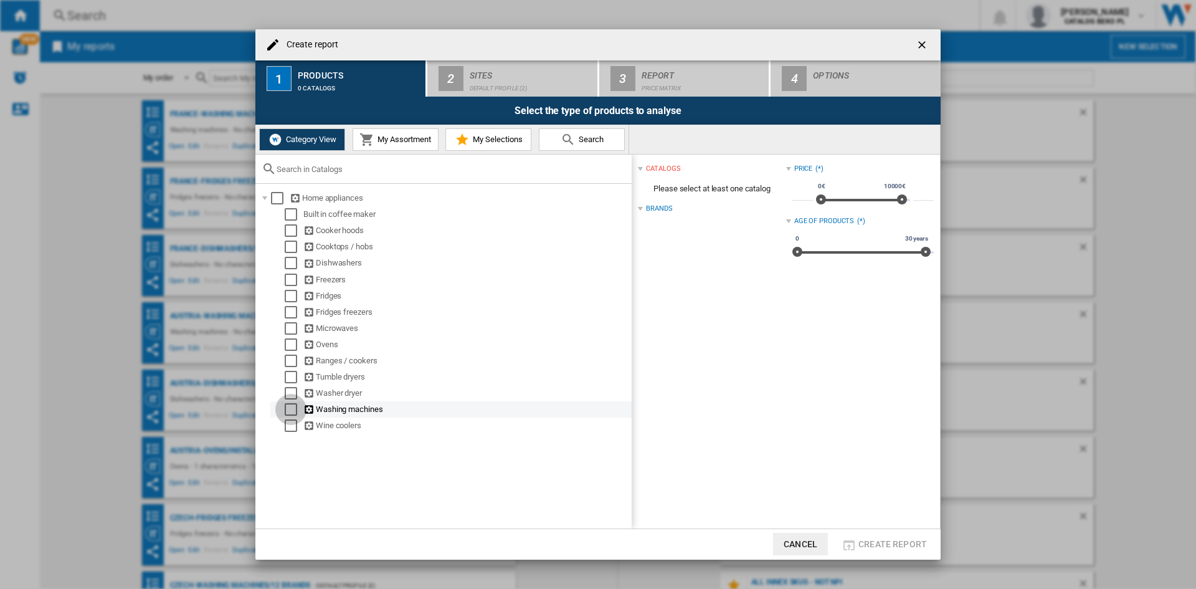
click at [285, 406] on div "Select" at bounding box center [291, 409] width 12 height 12
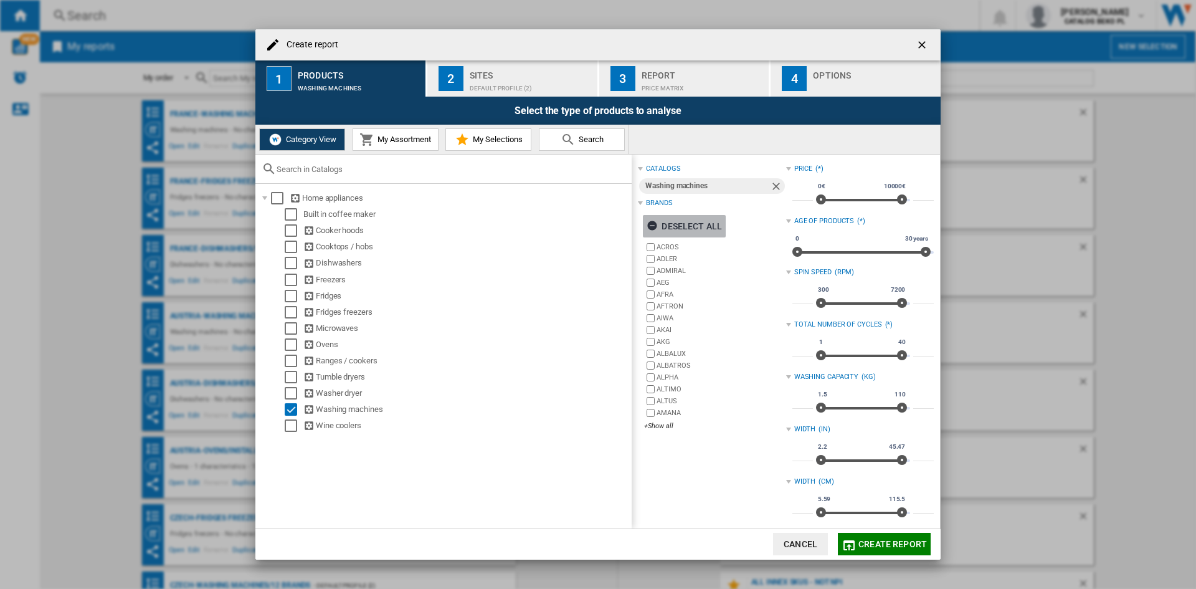
click at [683, 236] on div "Deselect all" at bounding box center [684, 226] width 75 height 22
click at [298, 408] on md-checkbox "Select" at bounding box center [294, 409] width 19 height 12
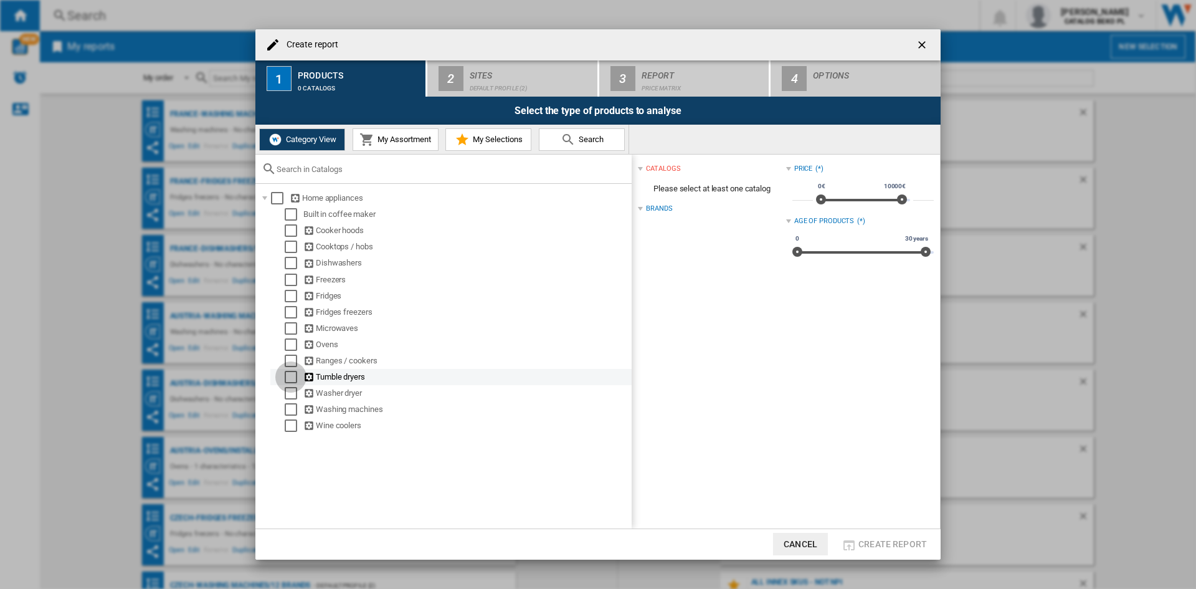
click at [293, 376] on div "Select" at bounding box center [291, 377] width 12 height 12
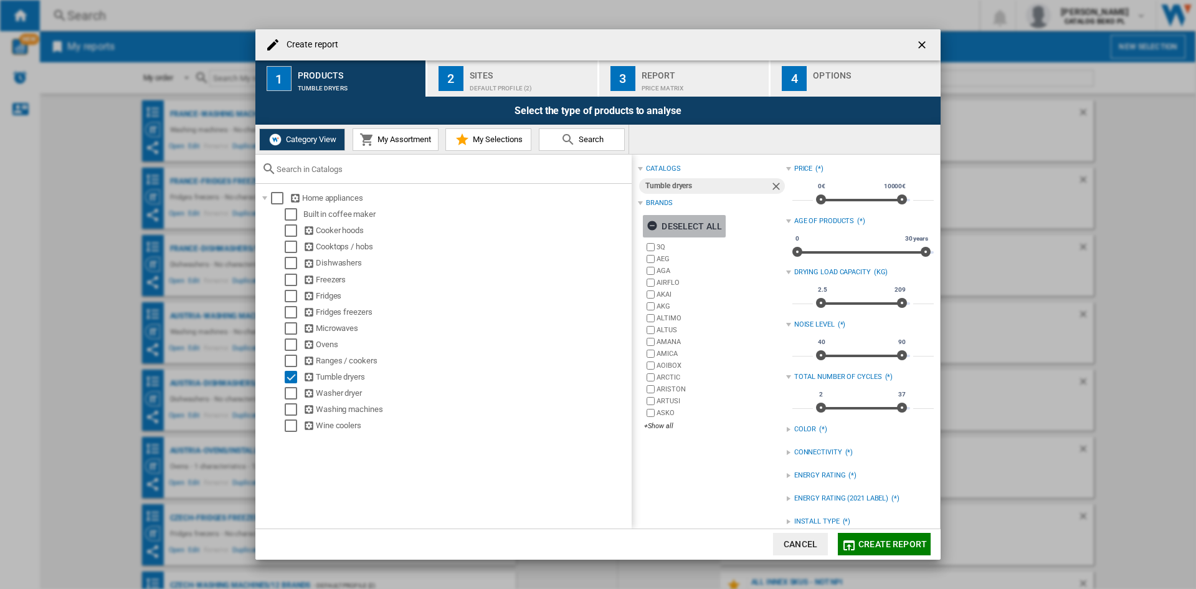
click at [684, 224] on div "Deselect all" at bounding box center [684, 226] width 75 height 22
click at [657, 429] on div "+Show all" at bounding box center [714, 425] width 141 height 9
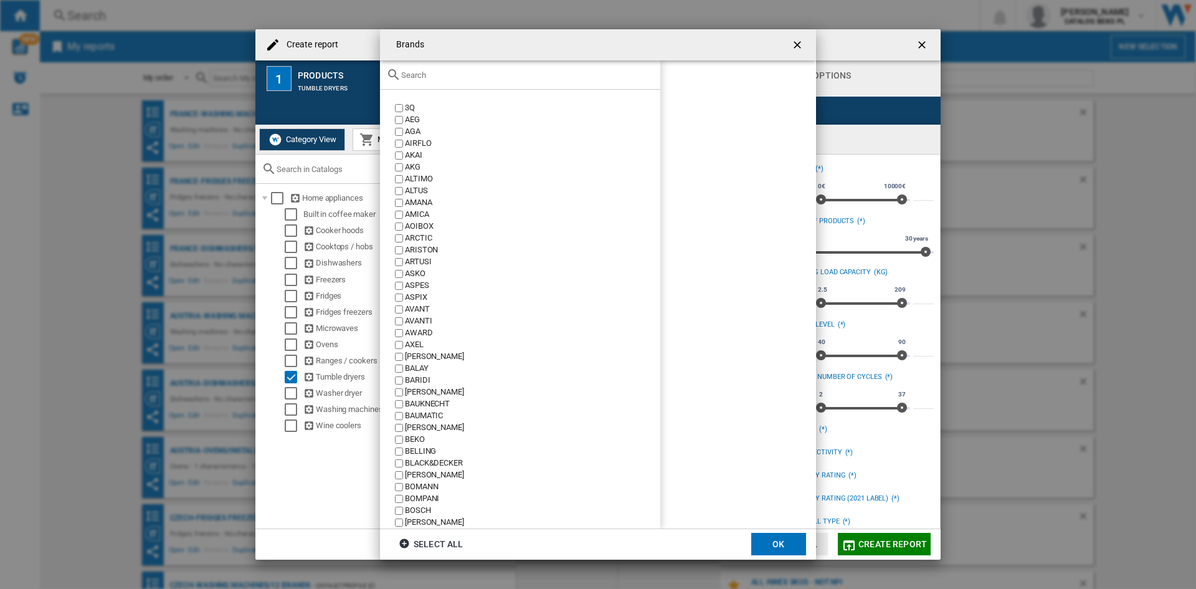
click at [456, 74] on input "Brands 3Q ..." at bounding box center [527, 74] width 253 height 9
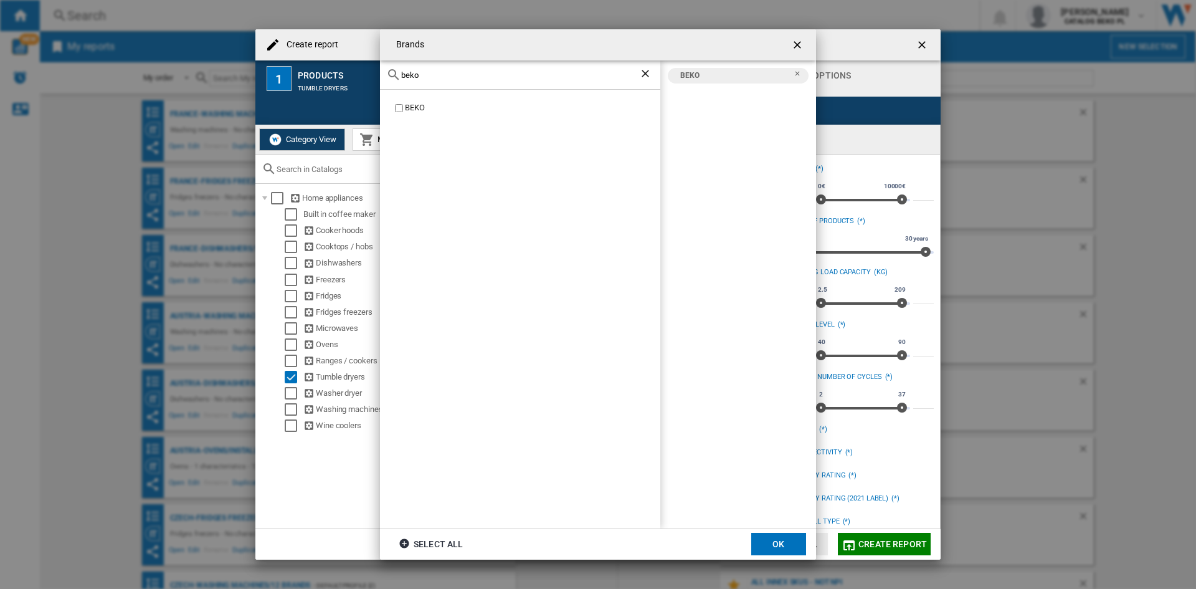
click at [432, 84] on div "beko" at bounding box center [520, 74] width 280 height 29
click at [440, 72] on input "beko" at bounding box center [520, 74] width 238 height 9
type input "whir"
click at [412, 109] on div "WHIRLPOOL" at bounding box center [532, 108] width 255 height 12
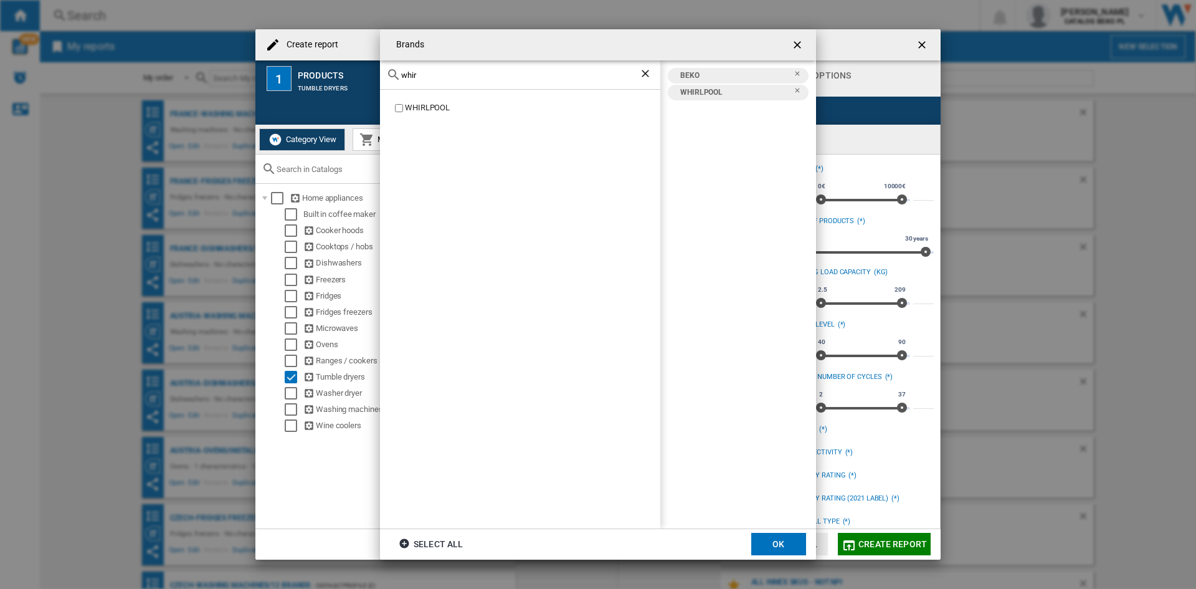
click at [775, 533] on button "OK" at bounding box center [778, 544] width 55 height 22
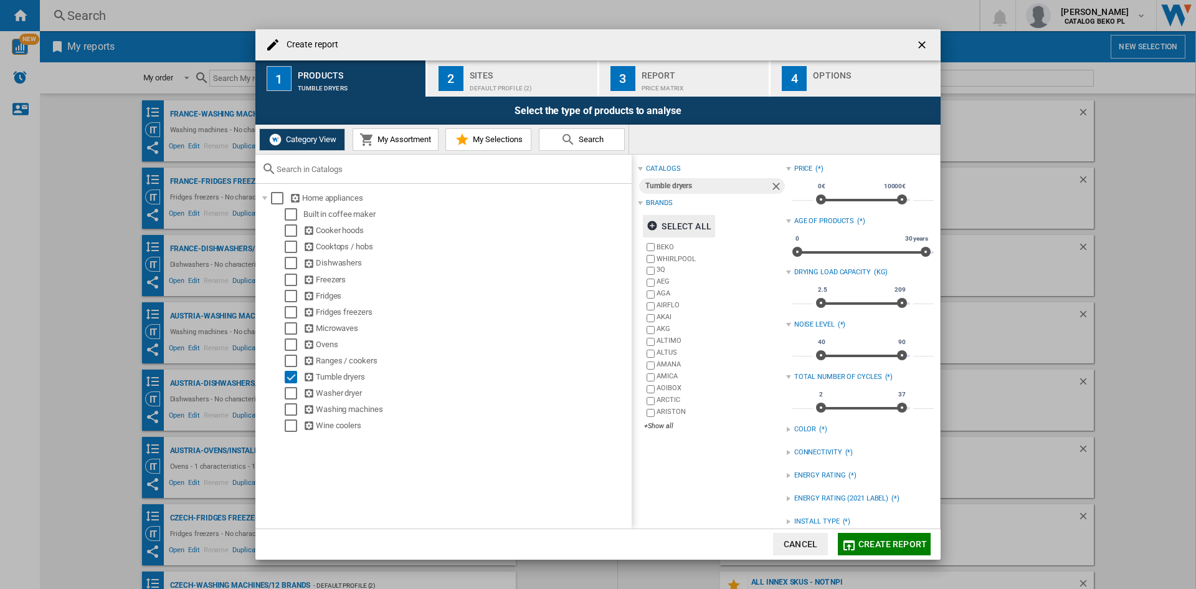
scroll to position [107, 0]
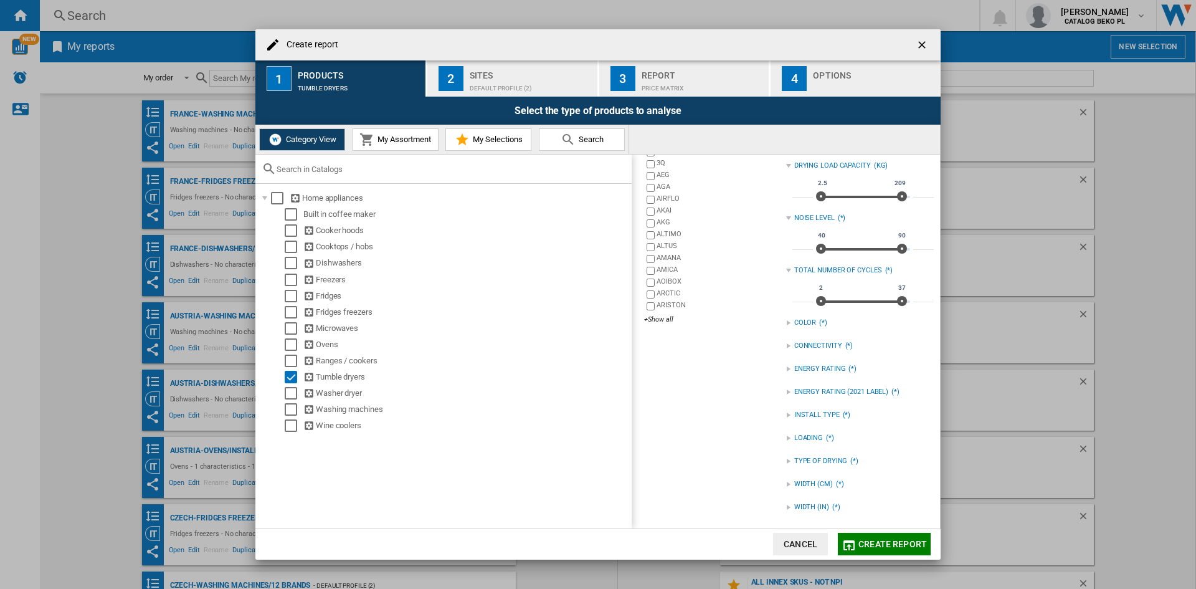
click at [786, 459] on div "Create report ..." at bounding box center [788, 461] width 5 height 5
click at [805, 485] on div "HEAT PUMP" at bounding box center [869, 487] width 129 height 12
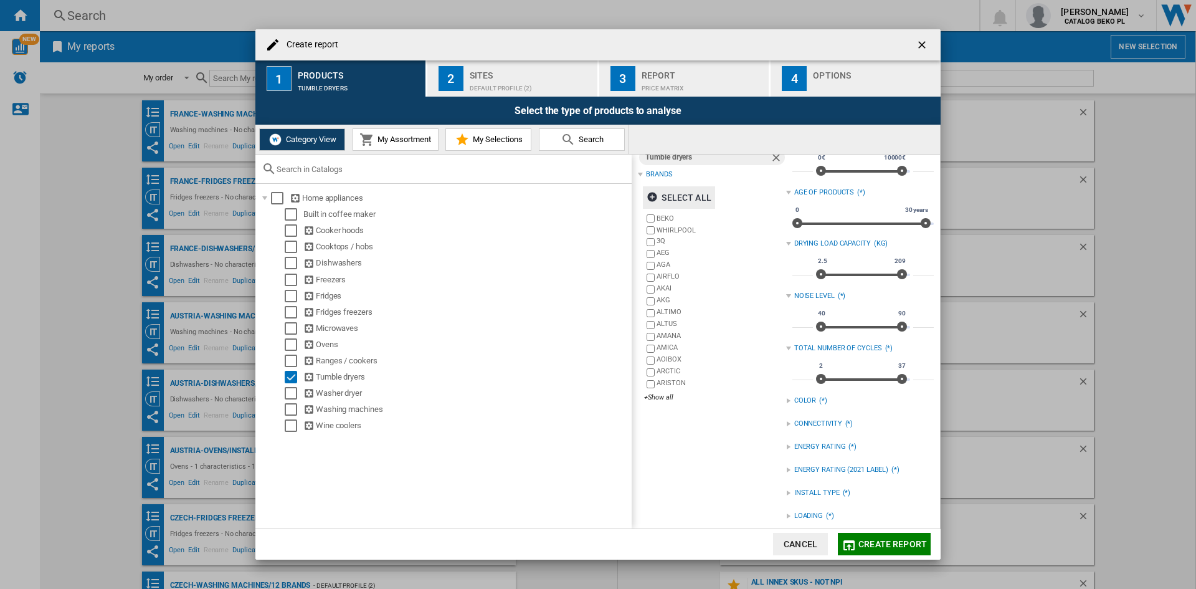
scroll to position [0, 0]
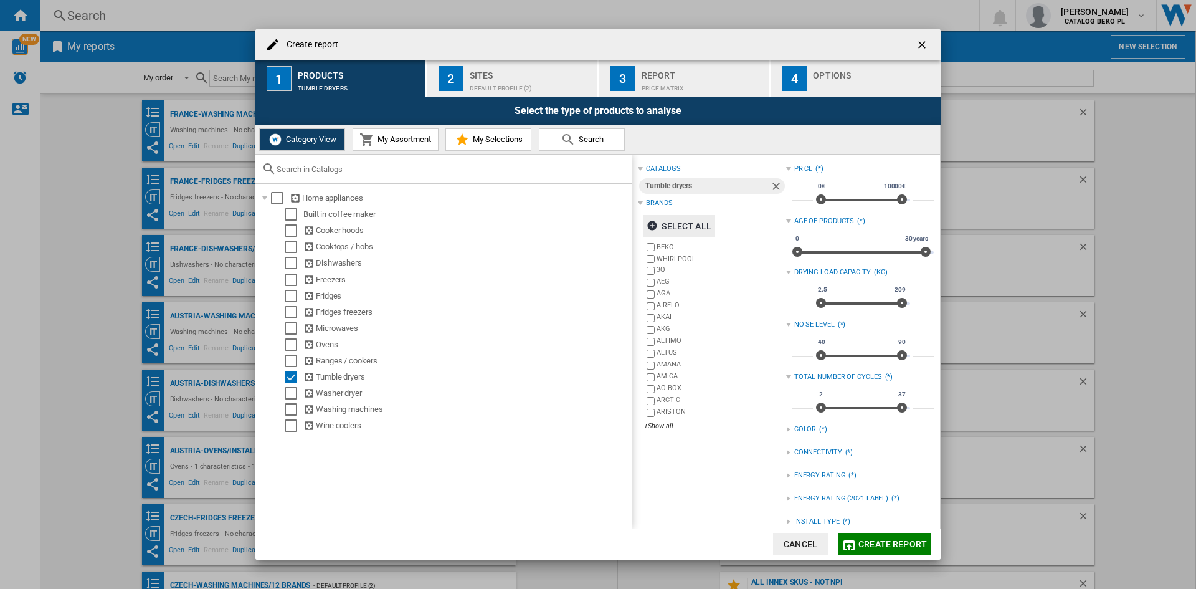
click at [530, 78] on div "Sites" at bounding box center [531, 71] width 123 height 13
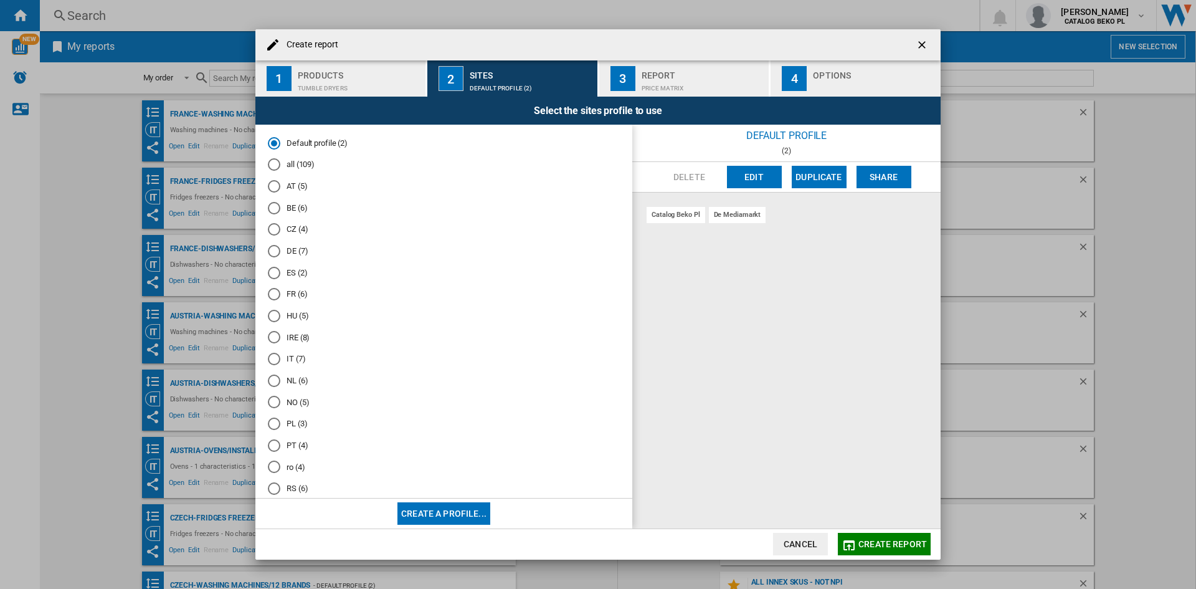
click at [293, 358] on md-radio-button "IT (7)" at bounding box center [444, 359] width 352 height 12
click at [295, 290] on md-radio-button "FR (6)" at bounding box center [444, 294] width 352 height 12
click at [767, 173] on button "Edit" at bounding box center [754, 177] width 55 height 22
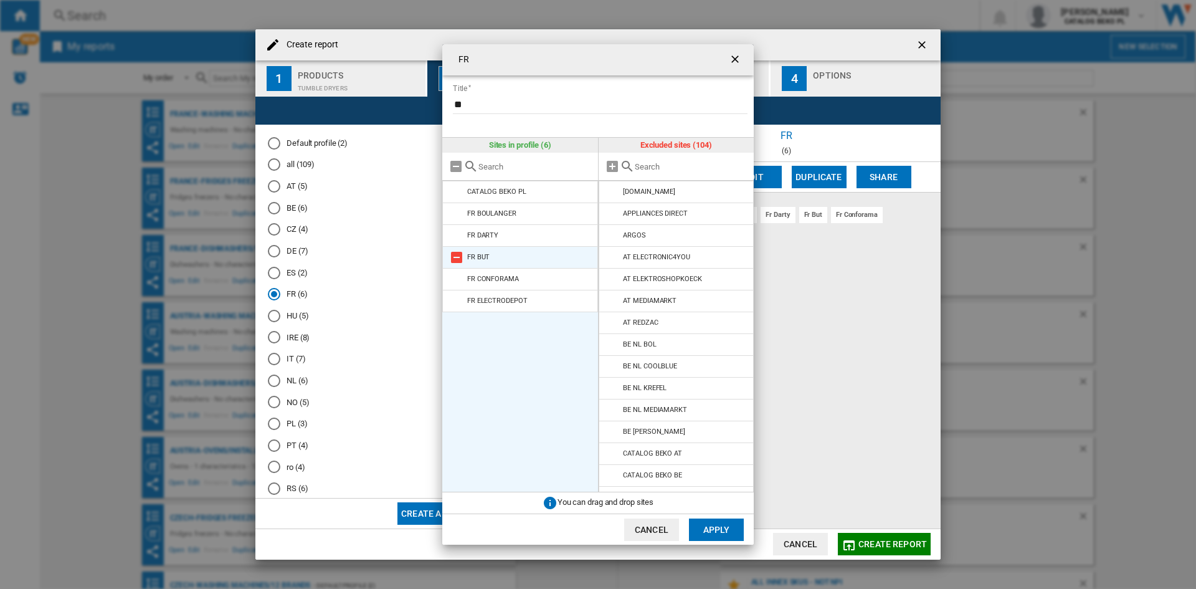
click at [454, 253] on md-icon "FR Title ..." at bounding box center [456, 257] width 15 height 15
click at [713, 533] on button "Apply" at bounding box center [716, 529] width 55 height 22
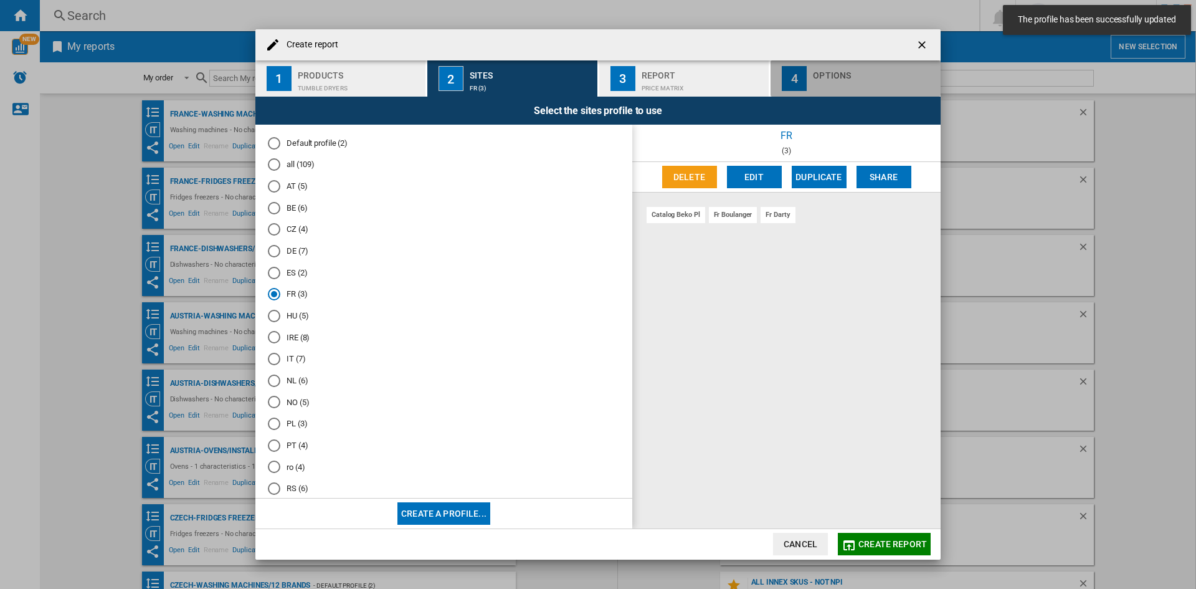
click at [848, 84] on div "Create report ..." at bounding box center [874, 85] width 123 height 13
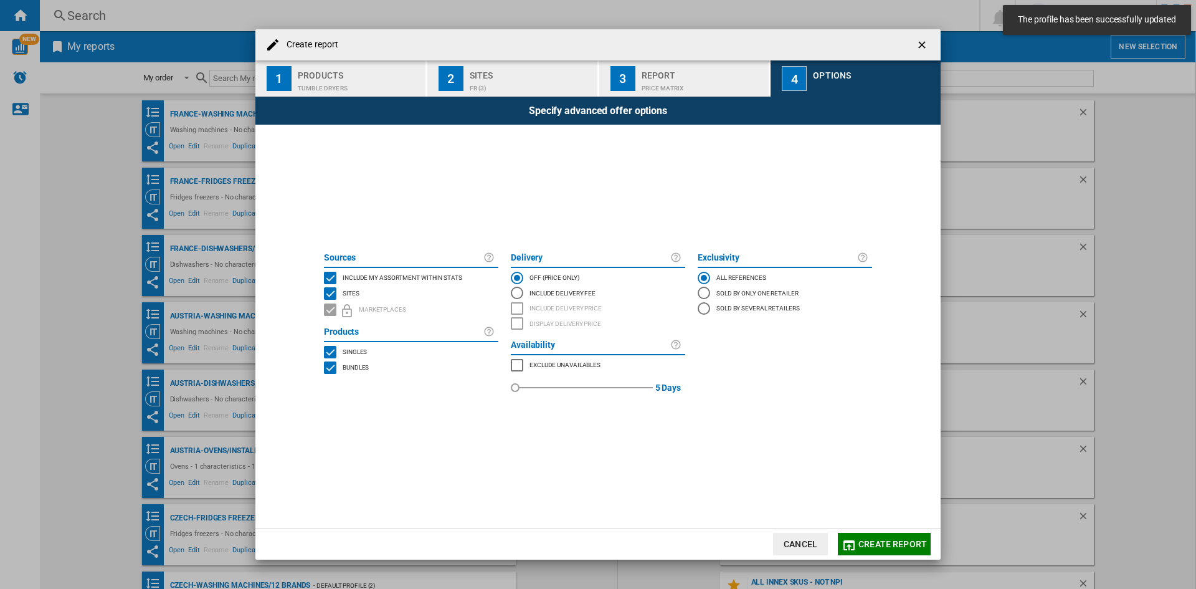
click at [446, 275] on span "Include my assortment within stats" at bounding box center [403, 276] width 120 height 9
click at [858, 539] on button "Create report" at bounding box center [884, 544] width 93 height 22
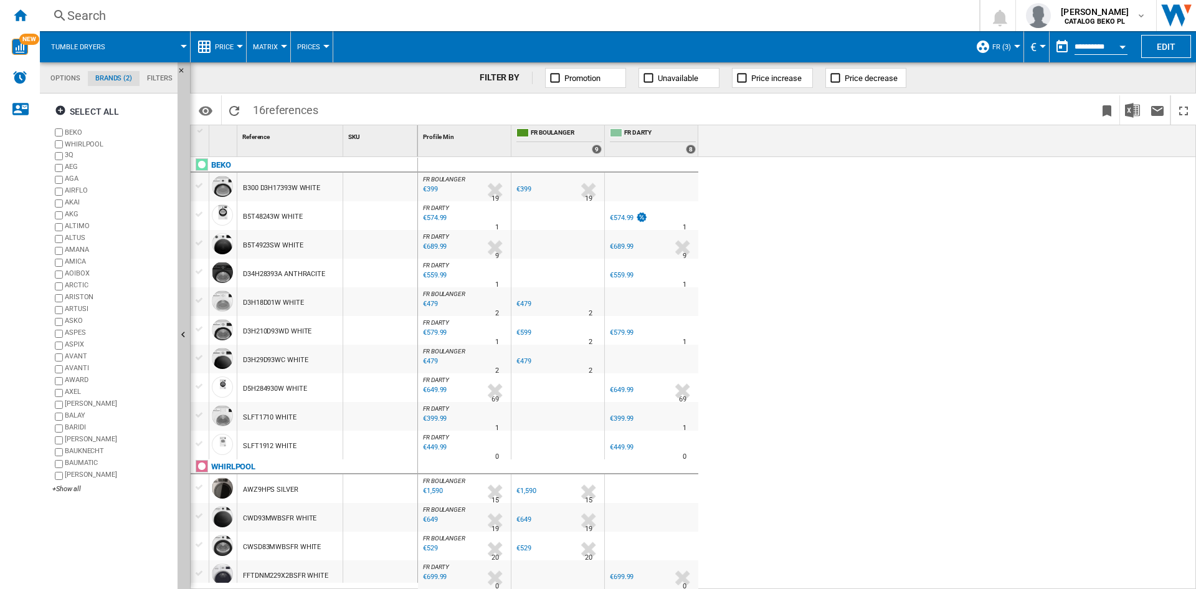
click at [219, 41] on button "Price" at bounding box center [227, 46] width 25 height 31
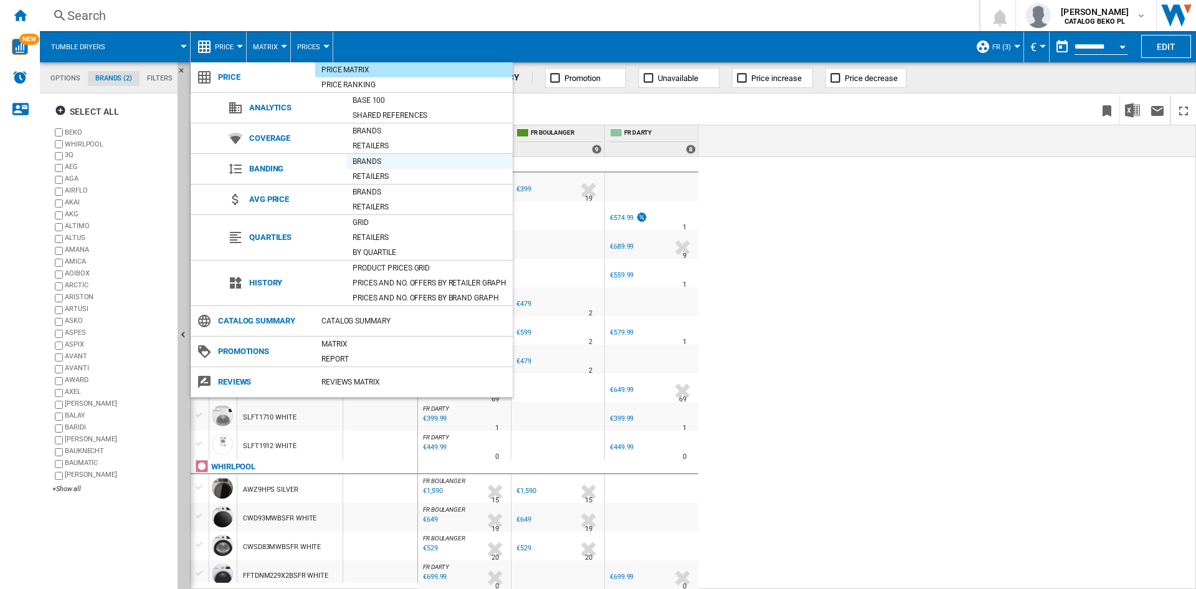
click at [376, 166] on div "Brands" at bounding box center [429, 161] width 166 height 12
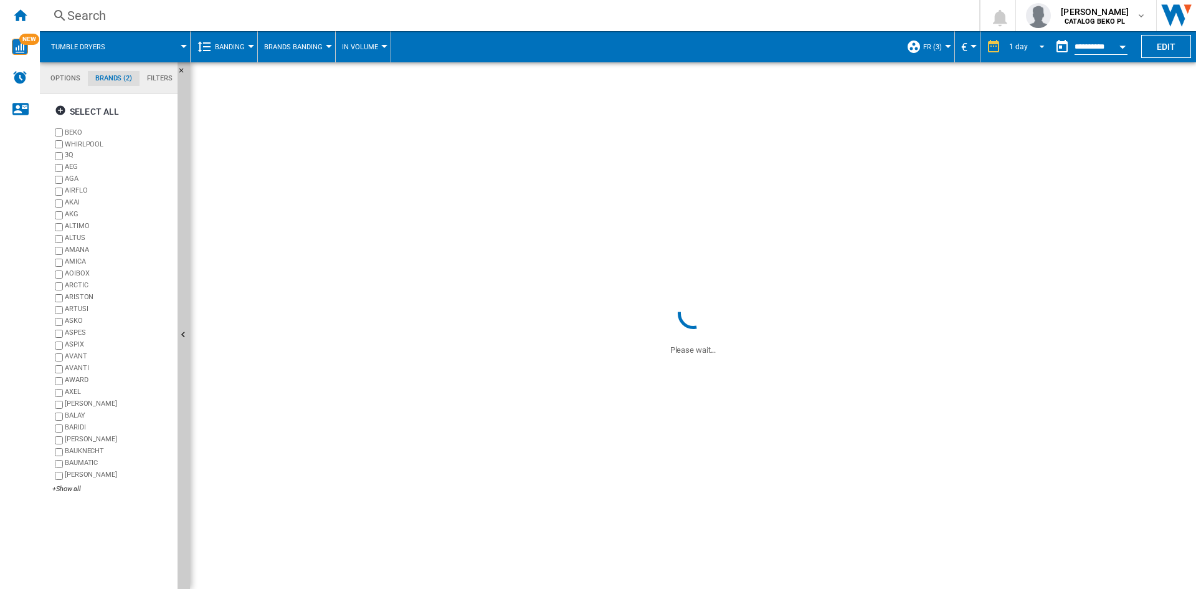
click at [1008, 46] on md-select-value "1 day" at bounding box center [1029, 46] width 42 height 19
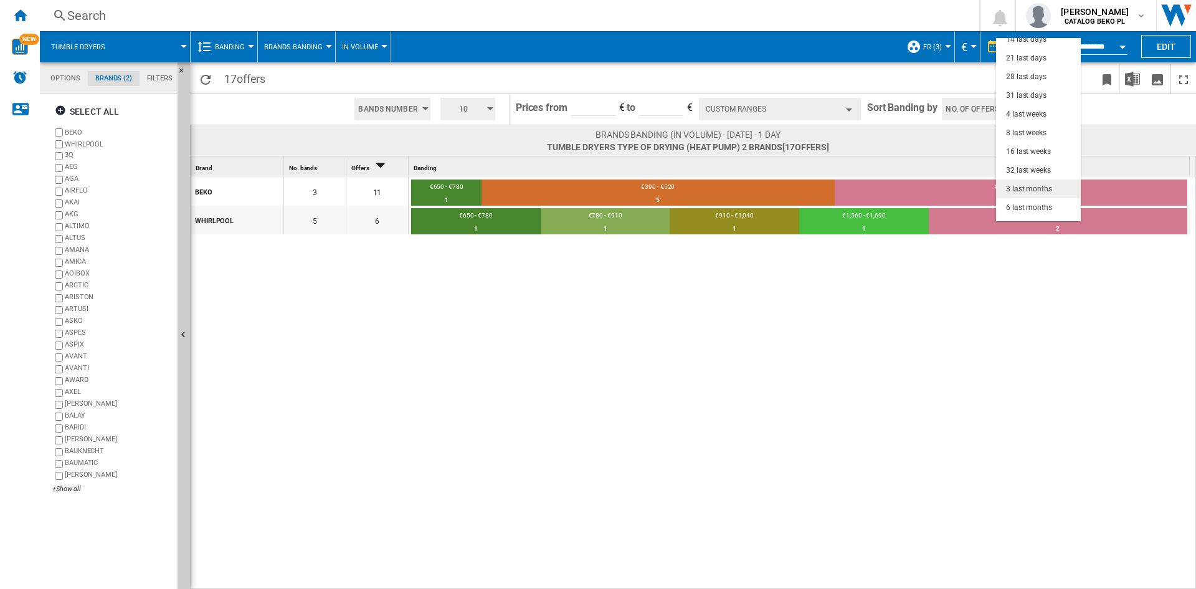
scroll to position [62, 0]
click at [1029, 153] on div "32 last weeks" at bounding box center [1028, 153] width 45 height 11
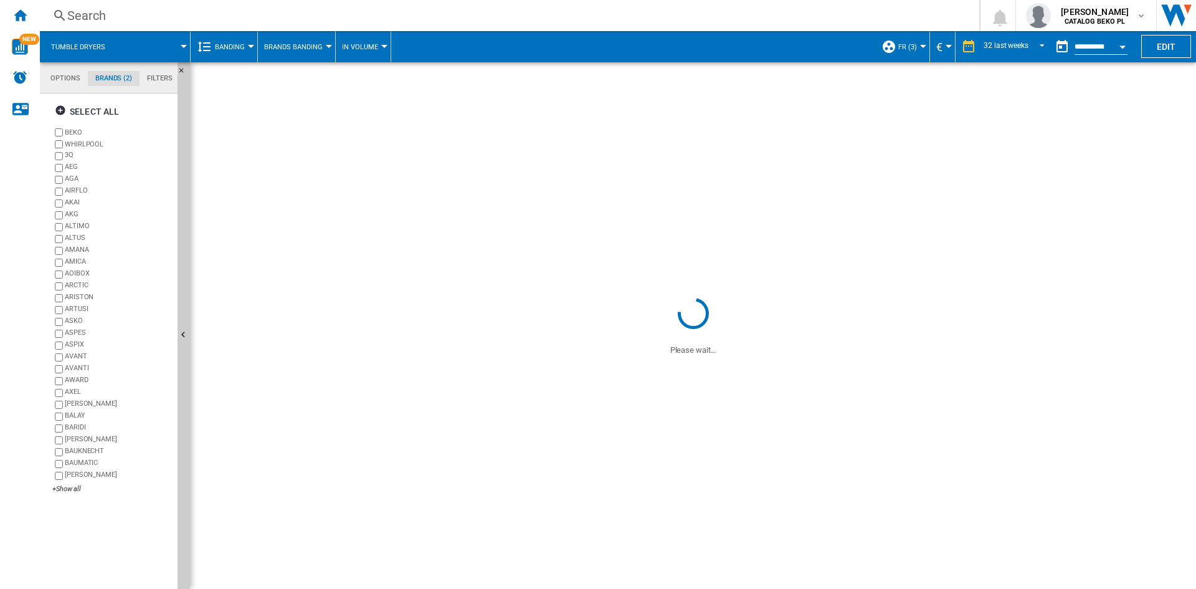
click at [1130, 41] on button "Open calendar" at bounding box center [1123, 45] width 22 height 22
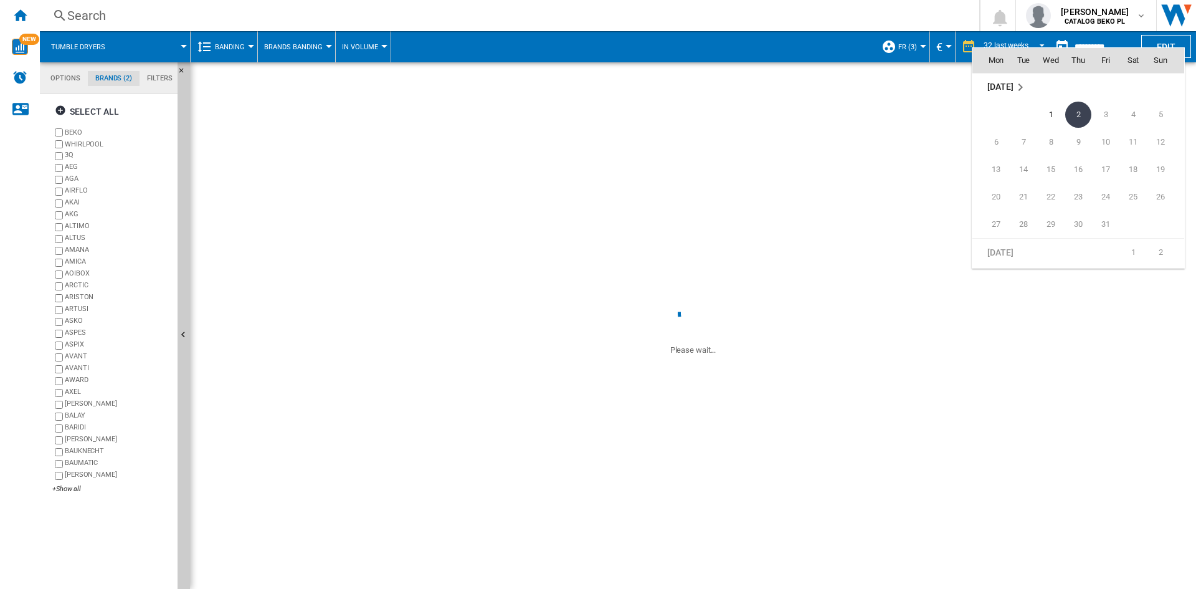
scroll to position [5946, 0]
click at [1058, 120] on span "1" at bounding box center [1051, 112] width 25 height 25
type input "**********"
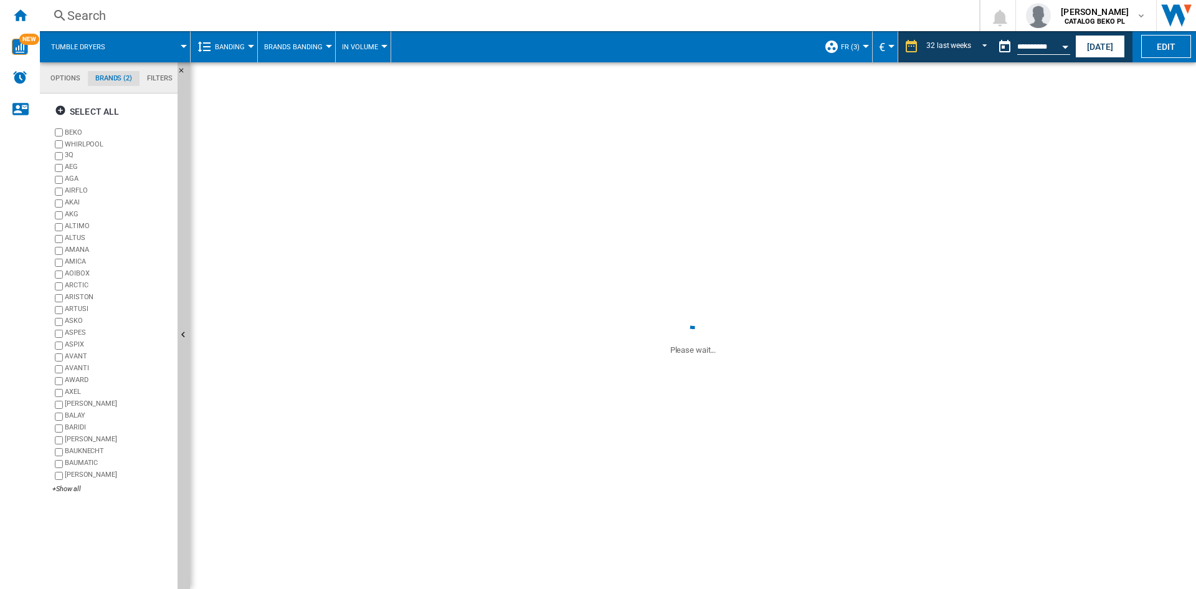
click at [165, 80] on md-tab-item "Filters" at bounding box center [160, 78] width 41 height 15
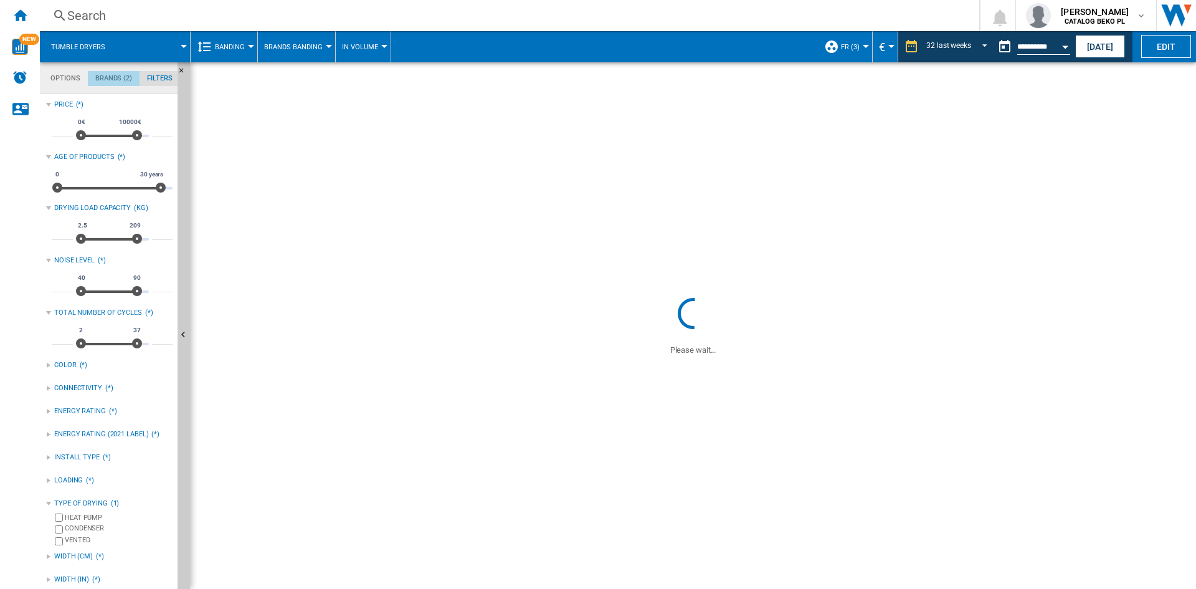
click at [113, 75] on md-tab-item "Brands (2)" at bounding box center [114, 78] width 52 height 15
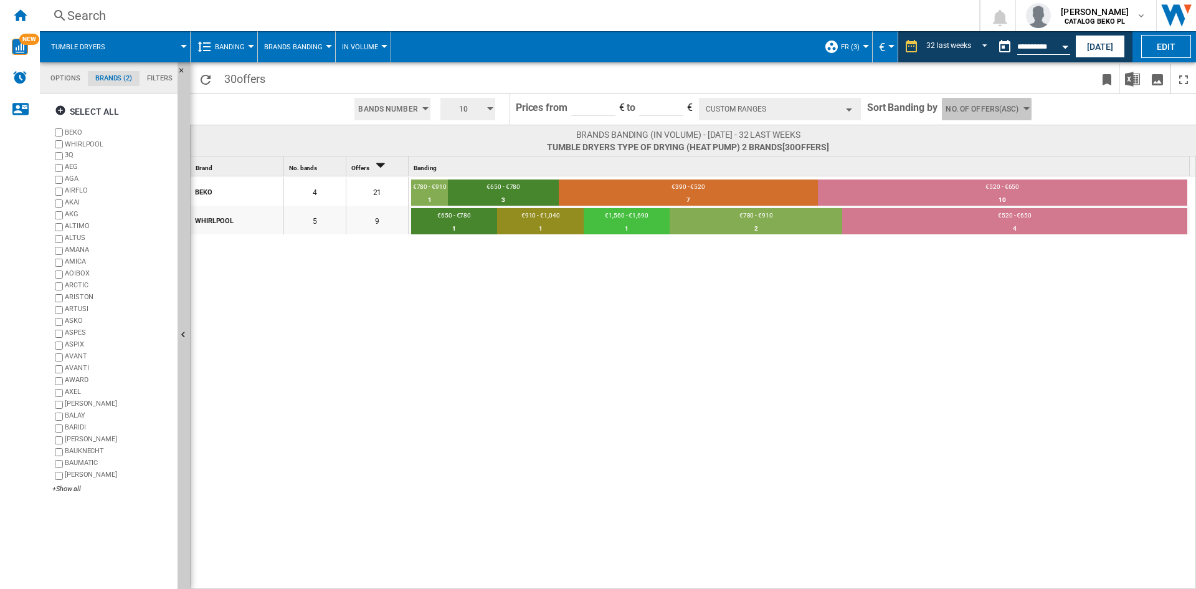
click at [988, 109] on span "No. of offers(Asc)" at bounding box center [982, 109] width 73 height 22
click at [984, 158] on button "Price(Asc)" at bounding box center [979, 156] width 77 height 12
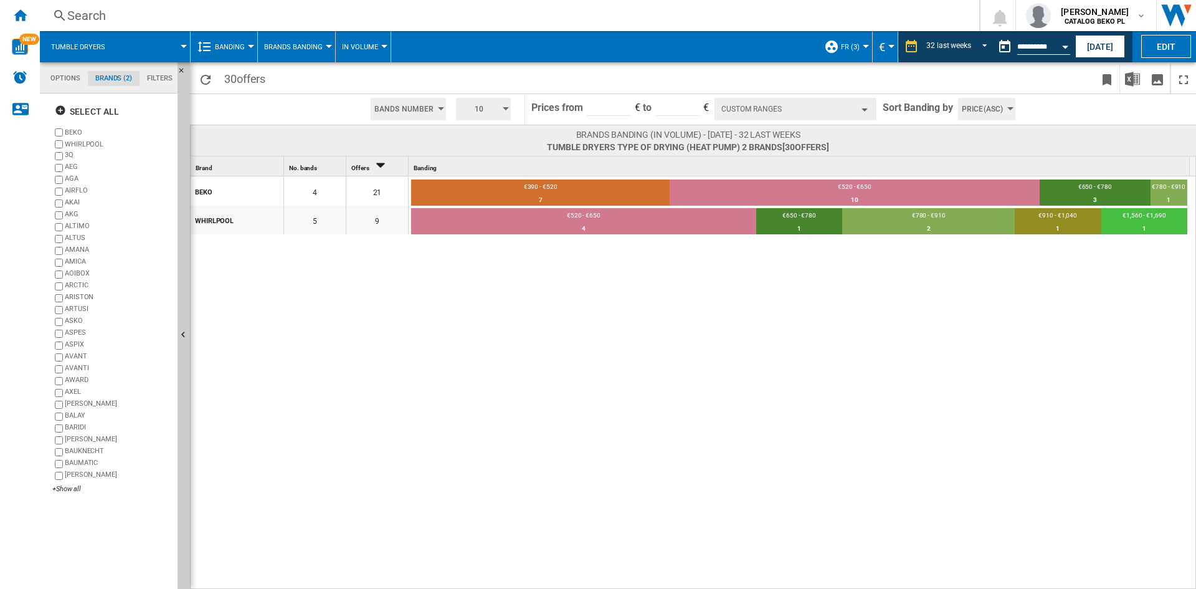
click at [809, 294] on div "BEKO 4 21 €390 - €520 7 33.33% €520 - €650 10 47.62% €650 - €780 3 14.29% €780 …" at bounding box center [694, 383] width 1006 height 414
click at [493, 109] on span "10" at bounding box center [479, 109] width 39 height 22
click at [483, 156] on button "5" at bounding box center [485, 156] width 60 height 12
click at [772, 104] on button "Custom Ranges" at bounding box center [796, 109] width 162 height 22
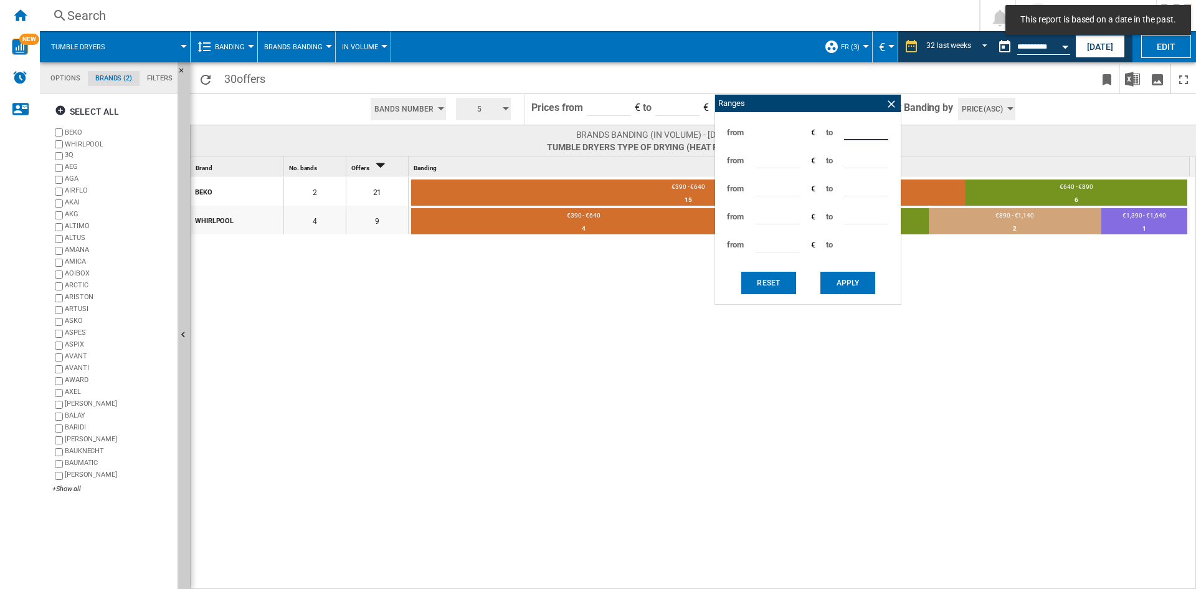
click at [848, 135] on input "***" at bounding box center [866, 131] width 44 height 19
type input "***"
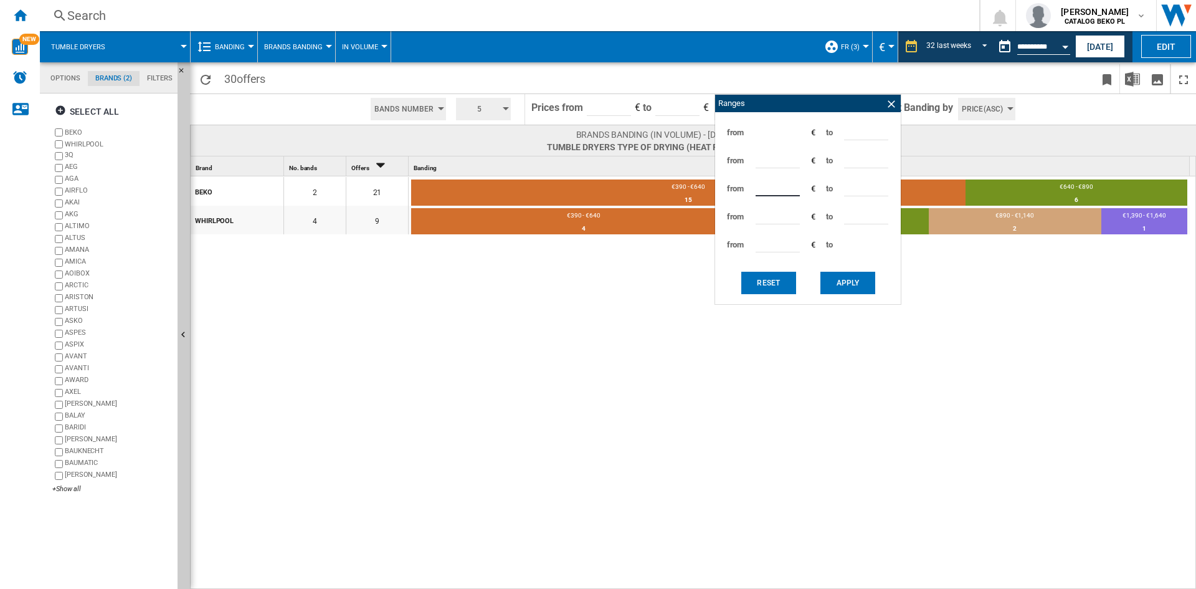
type input "***"
click at [847, 279] on button "Apply" at bounding box center [848, 283] width 55 height 22
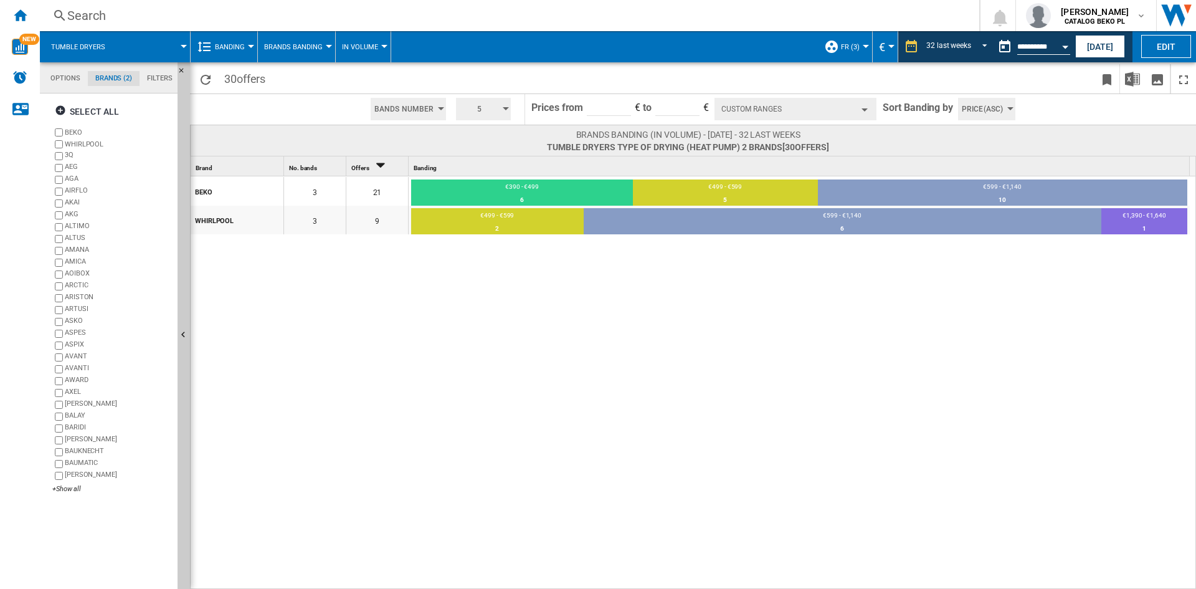
drag, startPoint x: 27, startPoint y: 12, endPoint x: 383, endPoint y: 174, distance: 390.9
click at [27, 12] on div "Home" at bounding box center [20, 15] width 40 height 31
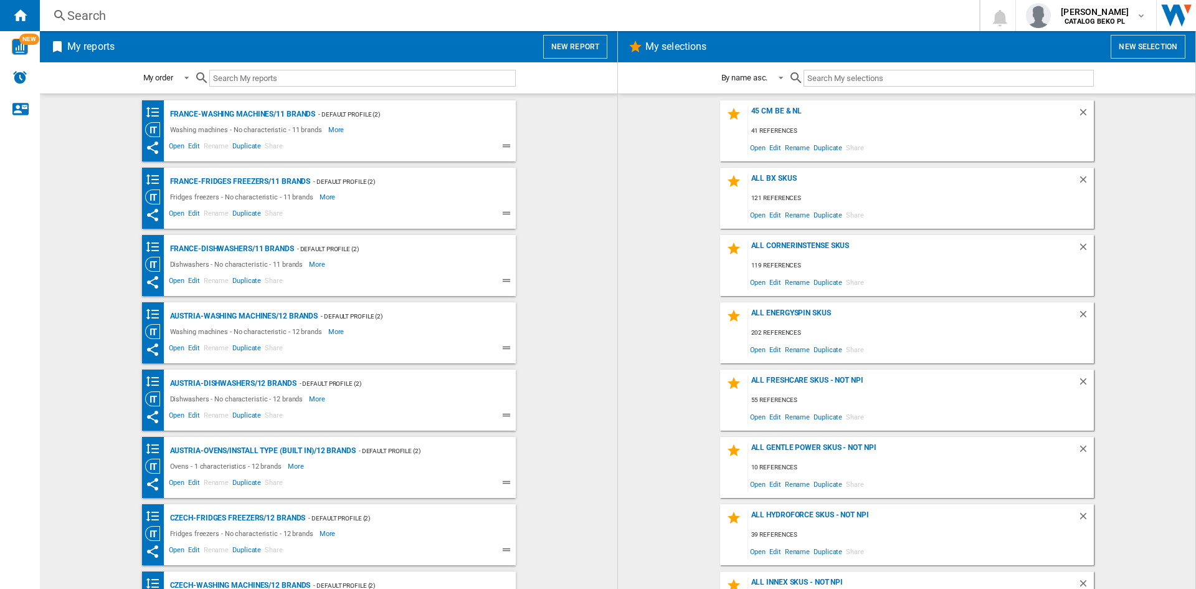
click at [556, 54] on button "New report" at bounding box center [575, 47] width 64 height 24
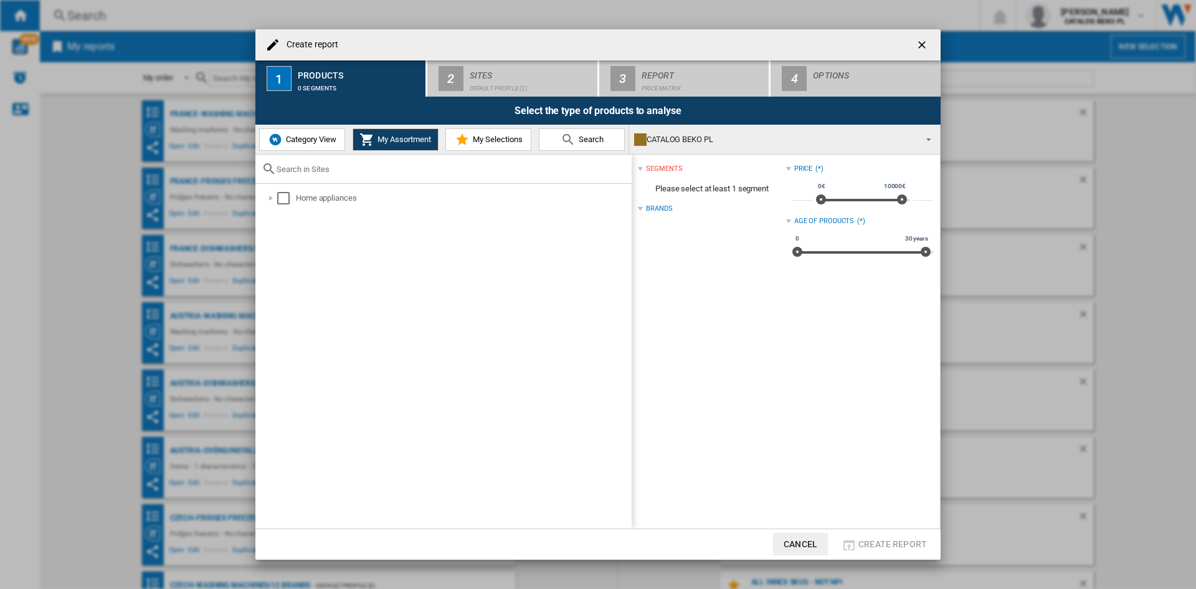
click at [306, 139] on span "Category View" at bounding box center [310, 139] width 54 height 9
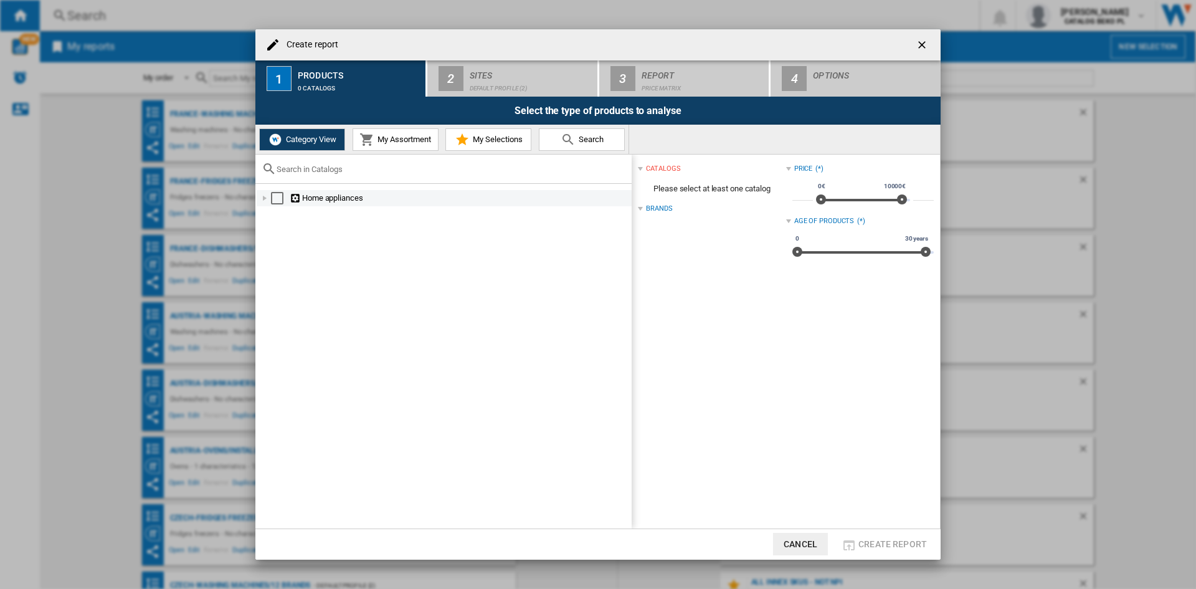
click at [264, 198] on div "Create report ..." at bounding box center [265, 198] width 12 height 12
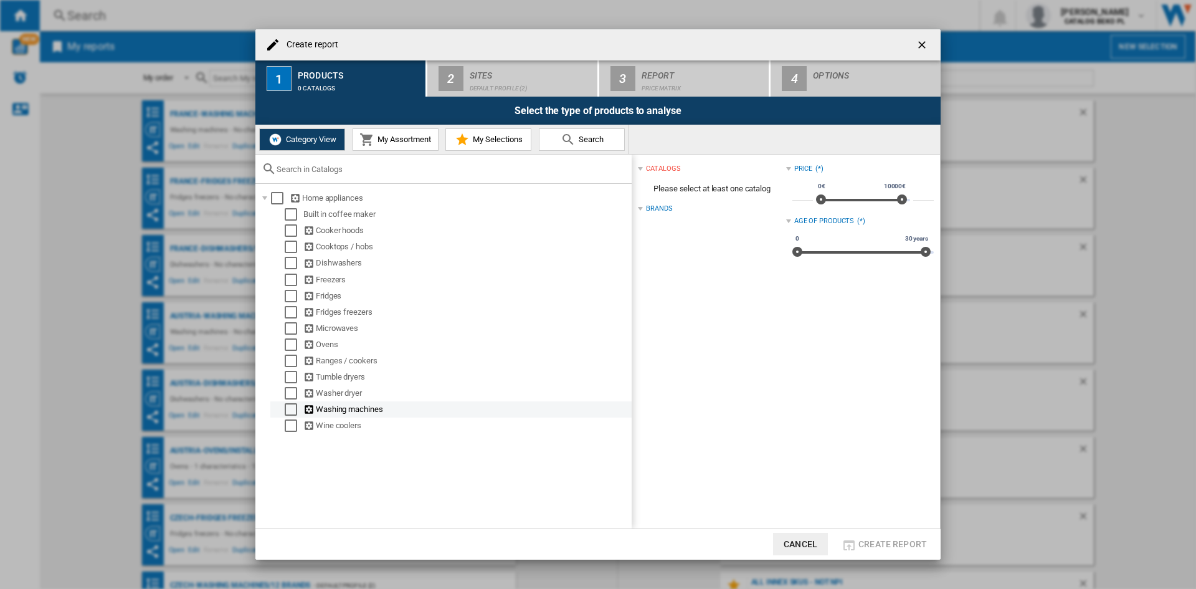
click at [290, 408] on div "Select" at bounding box center [291, 409] width 12 height 12
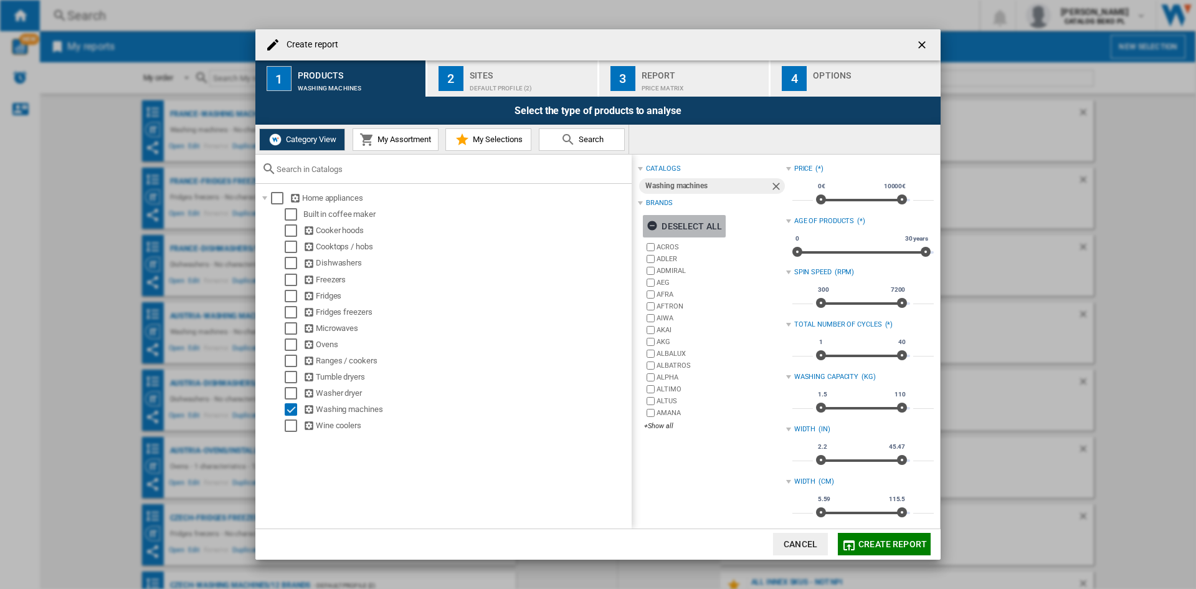
click at [676, 225] on div "Deselect all" at bounding box center [684, 226] width 75 height 22
click at [667, 423] on div "+Show all" at bounding box center [714, 425] width 141 height 9
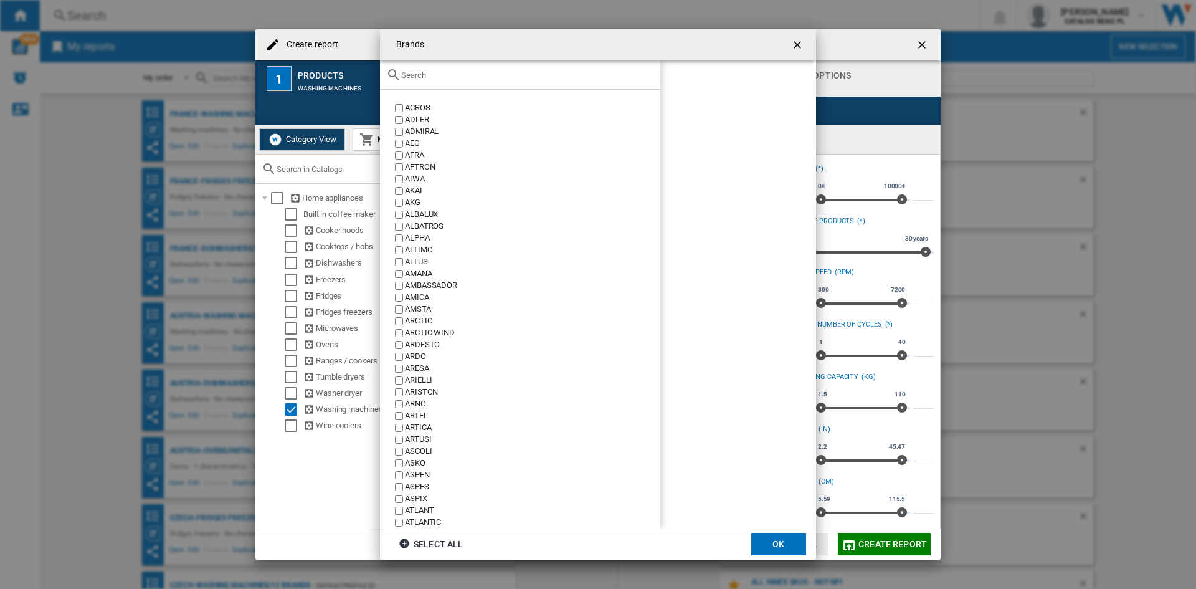
click at [528, 80] on div "Brands ACROS ..." at bounding box center [520, 74] width 280 height 29
click at [531, 73] on input "Brands ACROS ..." at bounding box center [527, 74] width 253 height 9
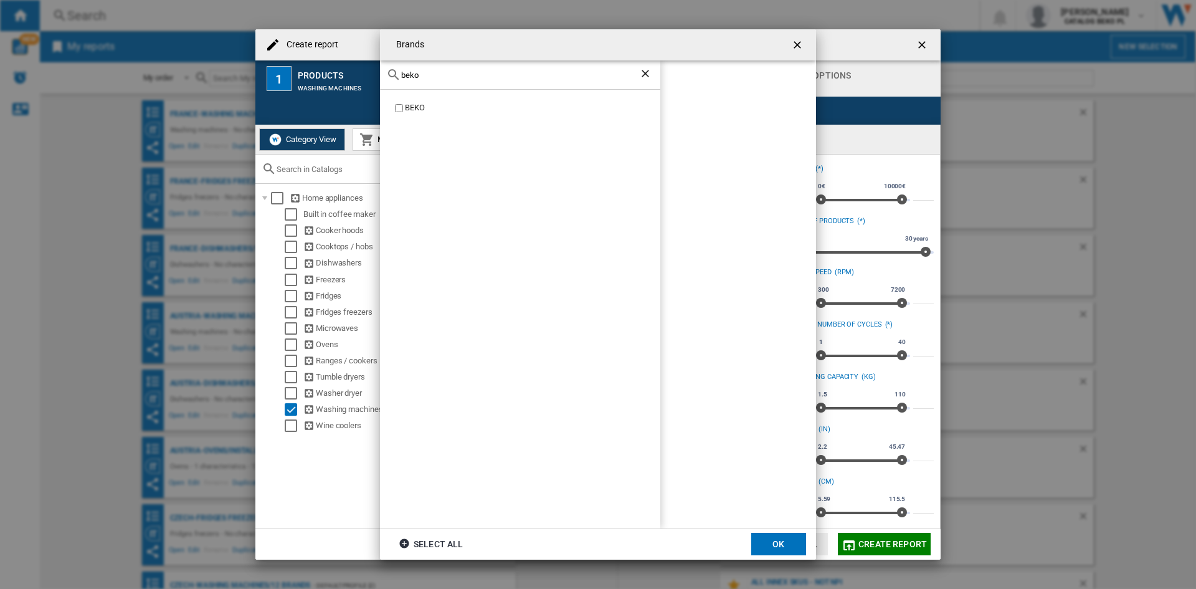
click at [417, 110] on div "BEKO" at bounding box center [532, 108] width 255 height 12
click at [434, 75] on input "beko" at bounding box center [520, 74] width 238 height 9
type input "whir"
click at [426, 115] on div "WHIRLPOOL" at bounding box center [520, 309] width 280 height 439
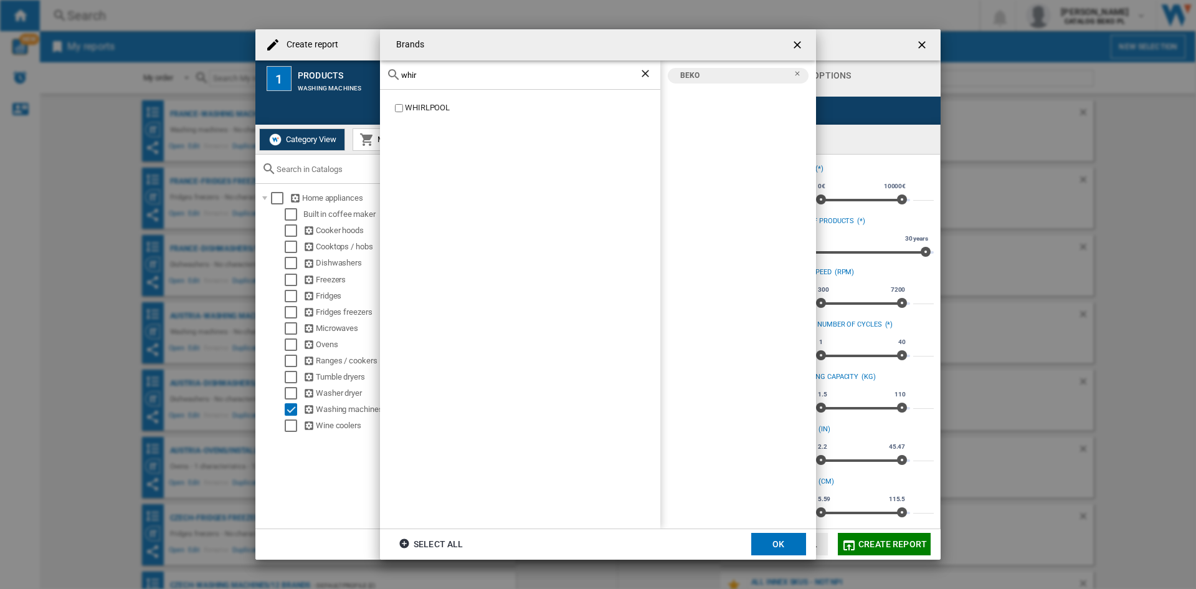
click at [426, 108] on div "WHIRLPOOL" at bounding box center [532, 108] width 255 height 12
click at [771, 543] on button "OK" at bounding box center [778, 544] width 55 height 22
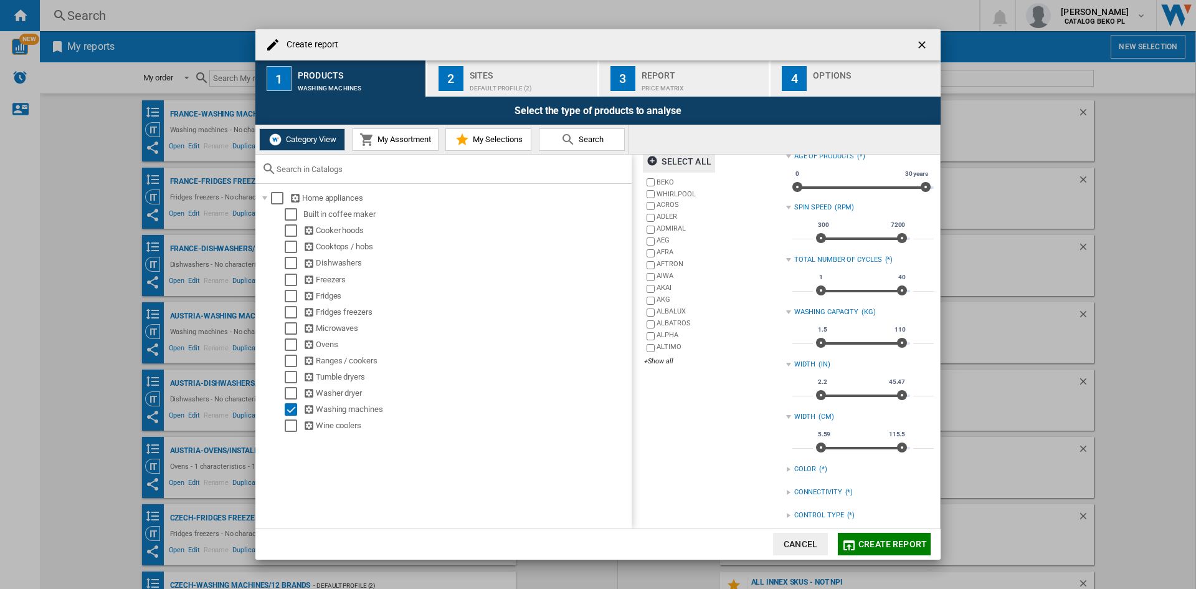
scroll to position [165, 0]
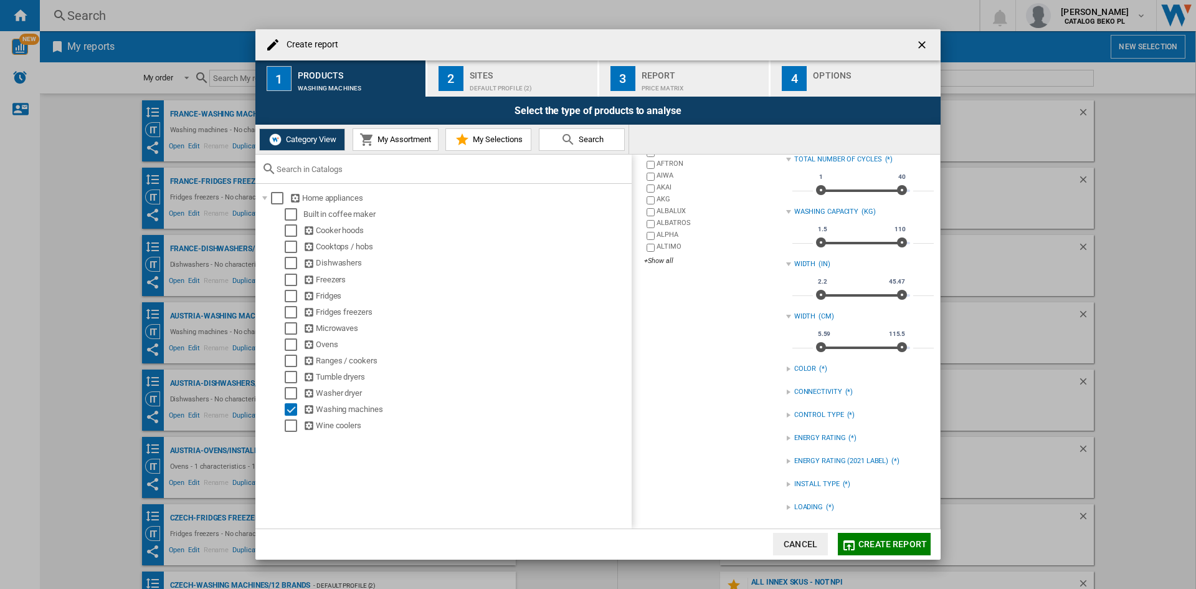
click at [803, 502] on div "LOADING" at bounding box center [808, 507] width 29 height 10
click at [810, 518] on div "FRONT" at bounding box center [869, 521] width 129 height 12
click at [497, 70] on div "Sites" at bounding box center [531, 71] width 123 height 13
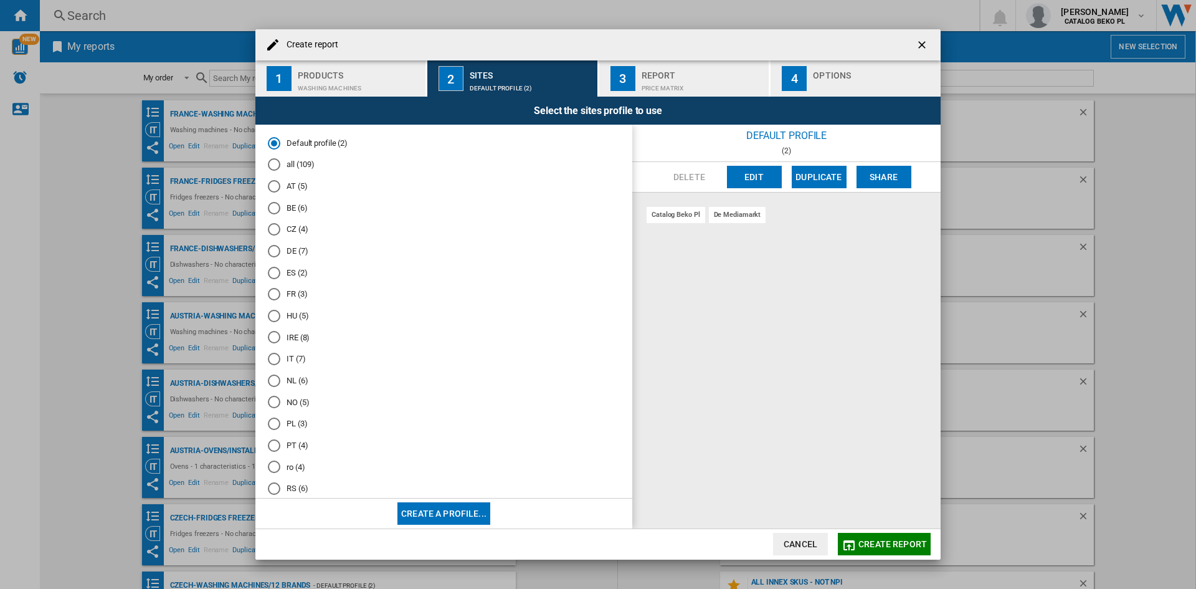
click at [286, 293] on md-radio-button "FR (3)" at bounding box center [444, 294] width 352 height 12
click at [862, 75] on div "Options" at bounding box center [874, 71] width 123 height 13
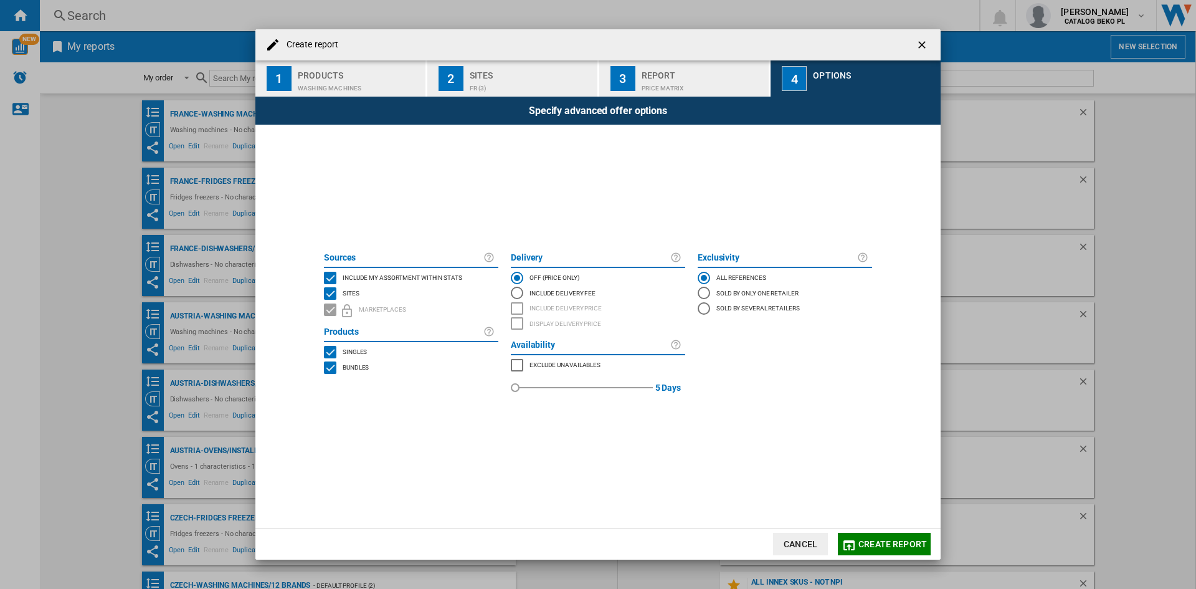
click at [406, 277] on span "Include my assortment within stats" at bounding box center [403, 276] width 120 height 9
click at [893, 537] on button "Create report" at bounding box center [884, 544] width 93 height 22
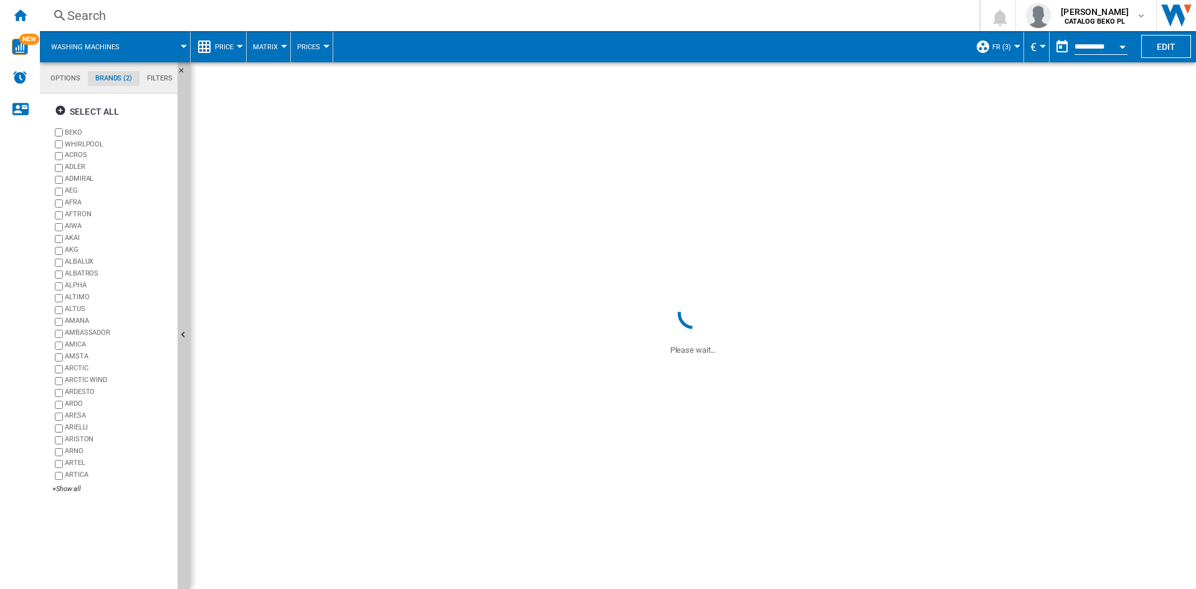
click at [234, 47] on button "Price" at bounding box center [227, 46] width 25 height 31
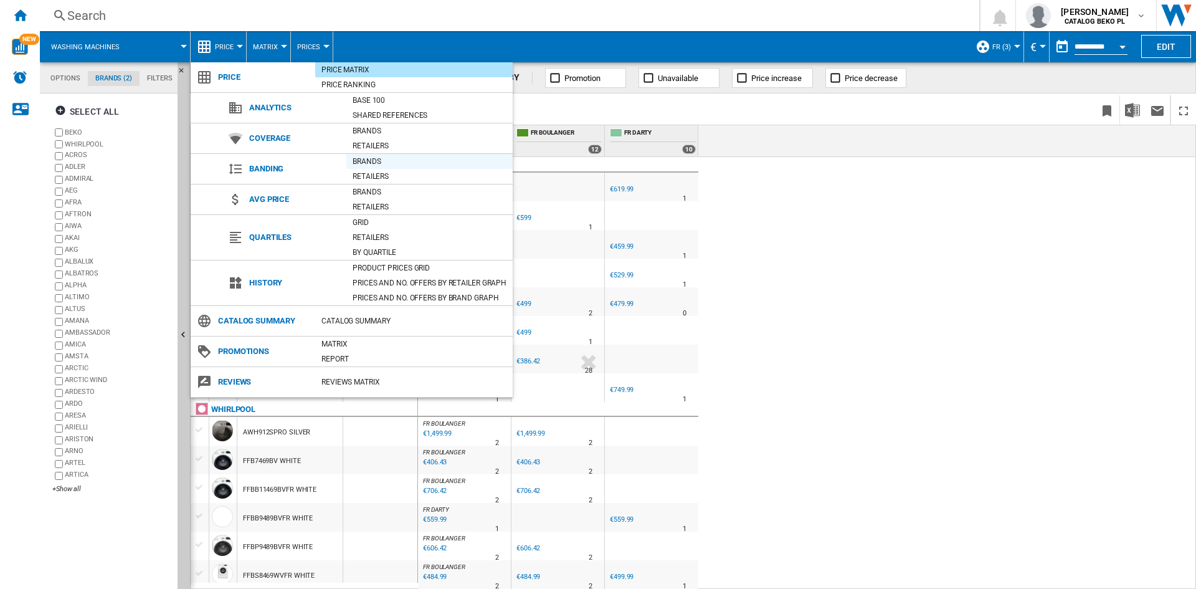
click at [398, 158] on div "Brands" at bounding box center [429, 161] width 166 height 12
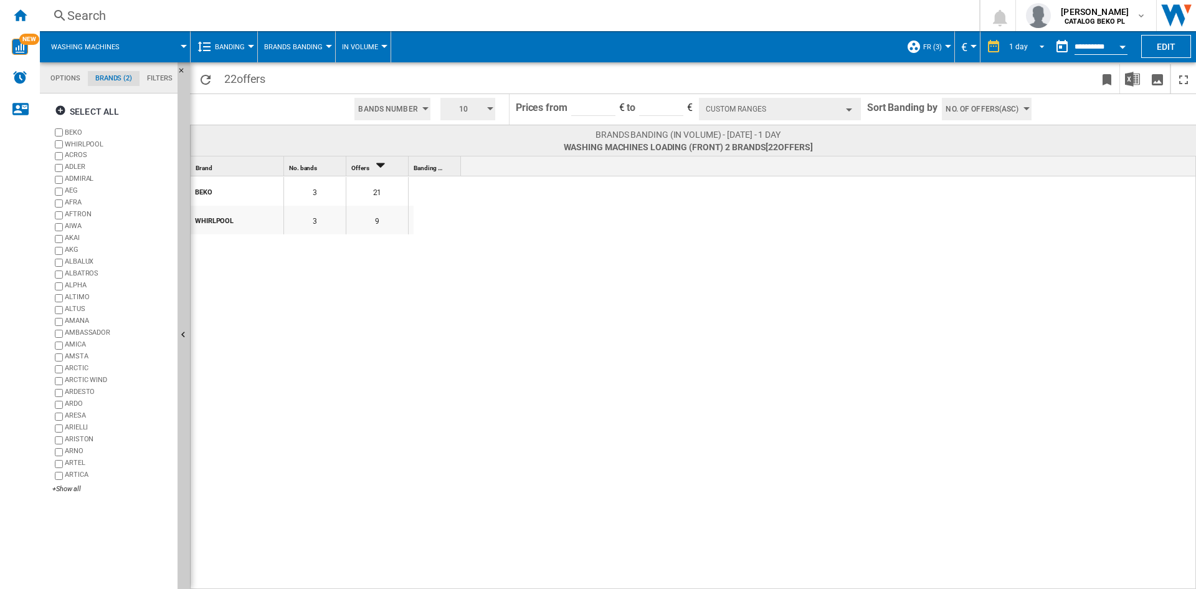
click at [1009, 44] on div "1 day" at bounding box center [1018, 46] width 19 height 9
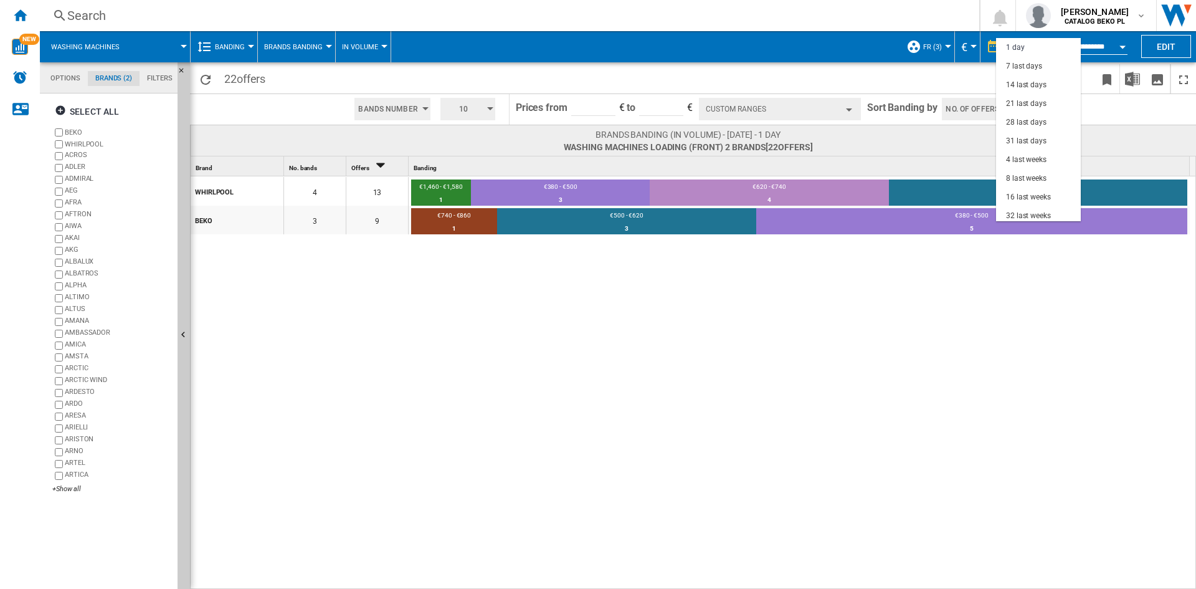
scroll to position [79, 0]
click at [1028, 162] on md-option "3 last months" at bounding box center [1038, 155] width 85 height 19
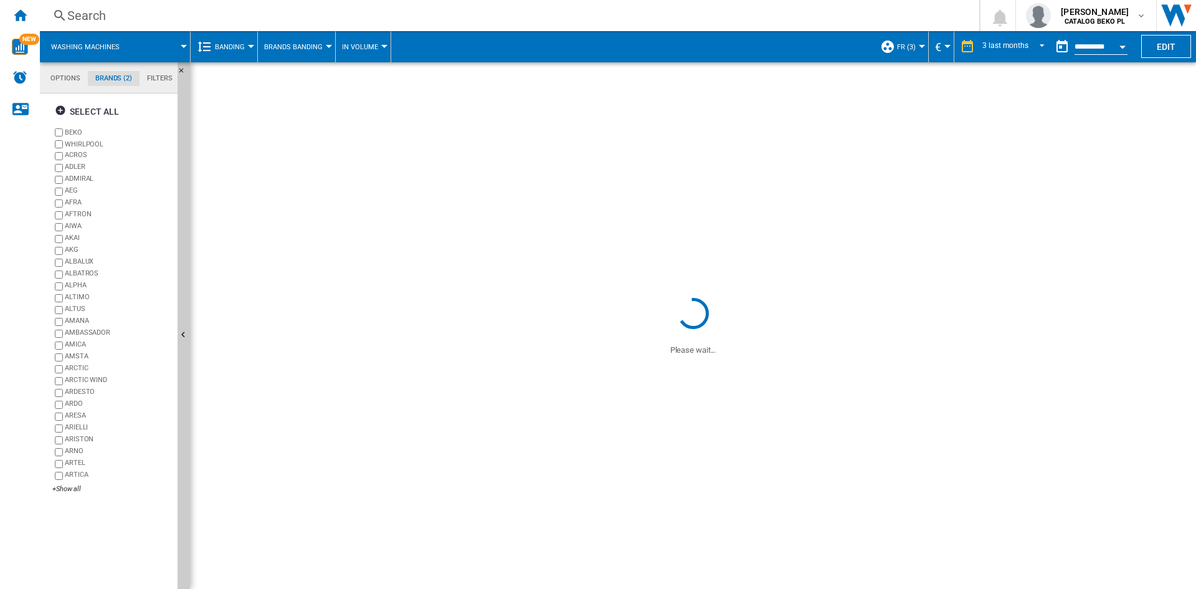
click at [1109, 47] on input "**********" at bounding box center [1101, 48] width 53 height 11
click at [1123, 44] on button "Open calendar" at bounding box center [1123, 45] width 22 height 22
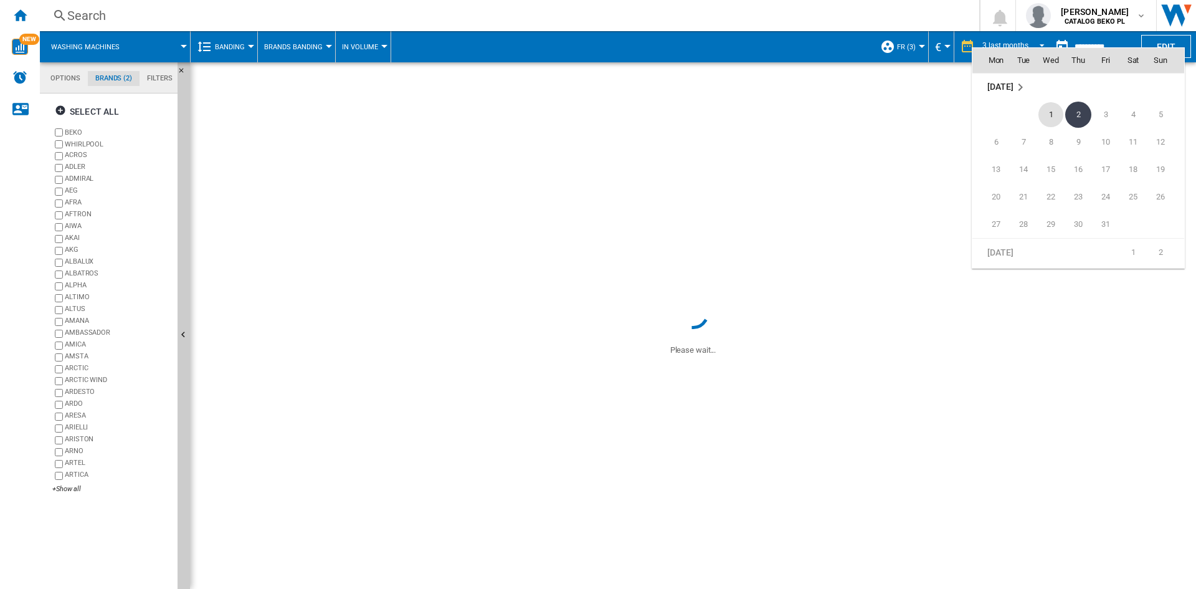
click at [1049, 113] on span "1" at bounding box center [1051, 114] width 25 height 25
type input "**********"
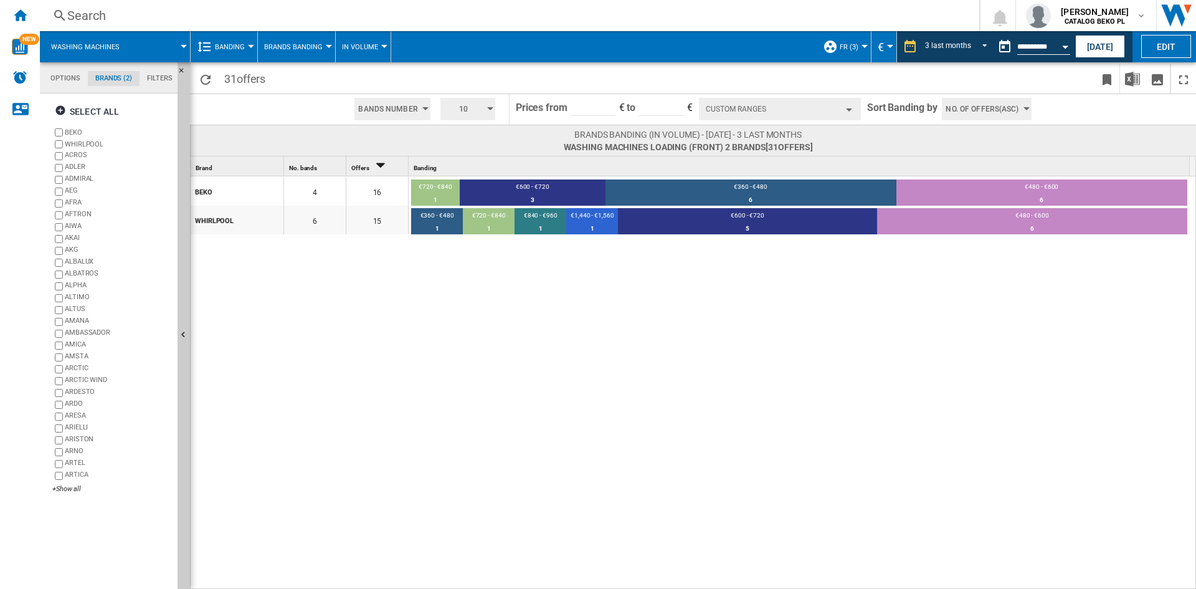
click at [986, 115] on span "No. of offers(Asc)" at bounding box center [982, 109] width 73 height 22
click at [988, 154] on button "Price(Asc)" at bounding box center [979, 156] width 77 height 12
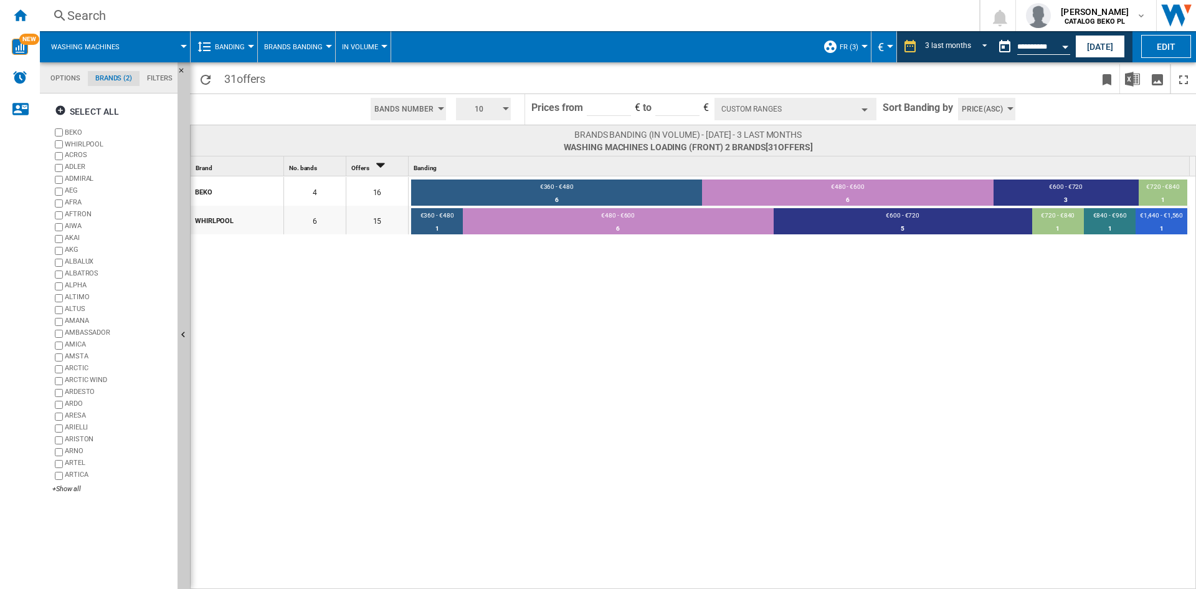
click at [795, 111] on button "Custom Ranges" at bounding box center [796, 109] width 162 height 22
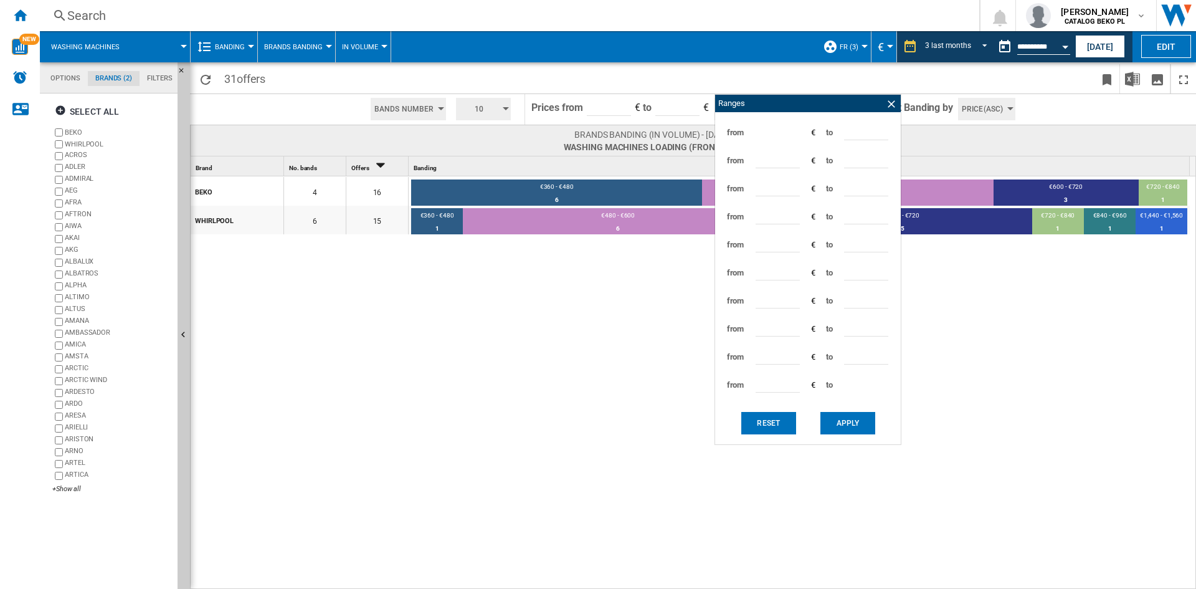
click at [366, 113] on span at bounding box center [278, 109] width 176 height 31
click at [475, 108] on span "10" at bounding box center [479, 109] width 39 height 22
click at [469, 156] on button "5" at bounding box center [485, 156] width 60 height 12
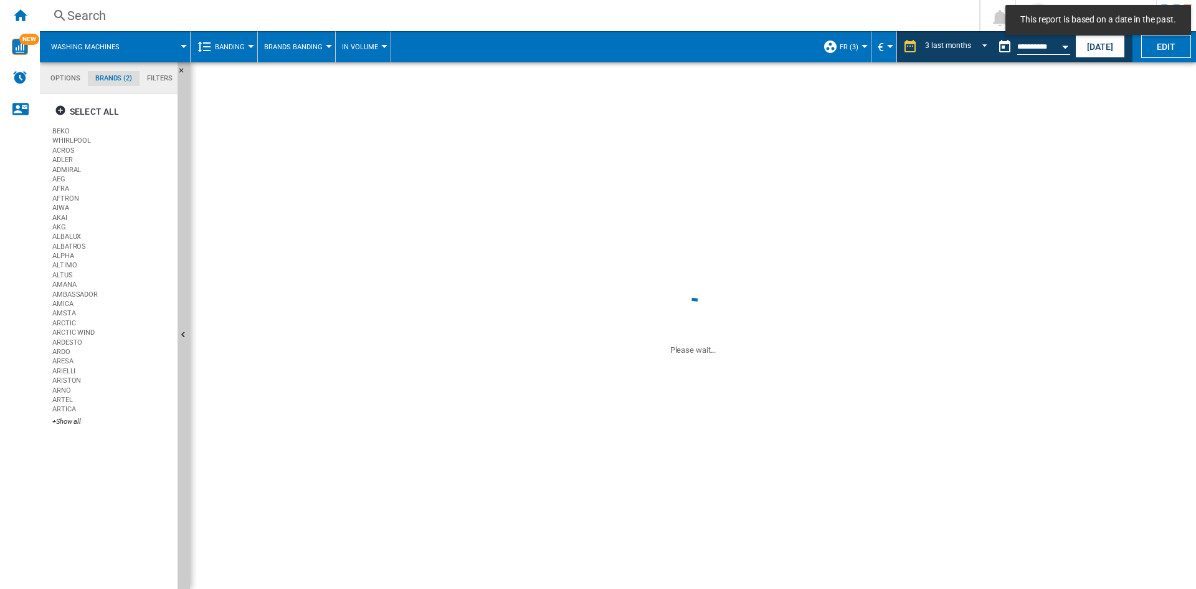
click at [480, 350] on div "BEKO 4 16 €360 - €480 6 37.5% €480 - €600 6 37.5% €600 - €720 3 18.75% €720 - €…" at bounding box center [694, 383] width 1006 height 414
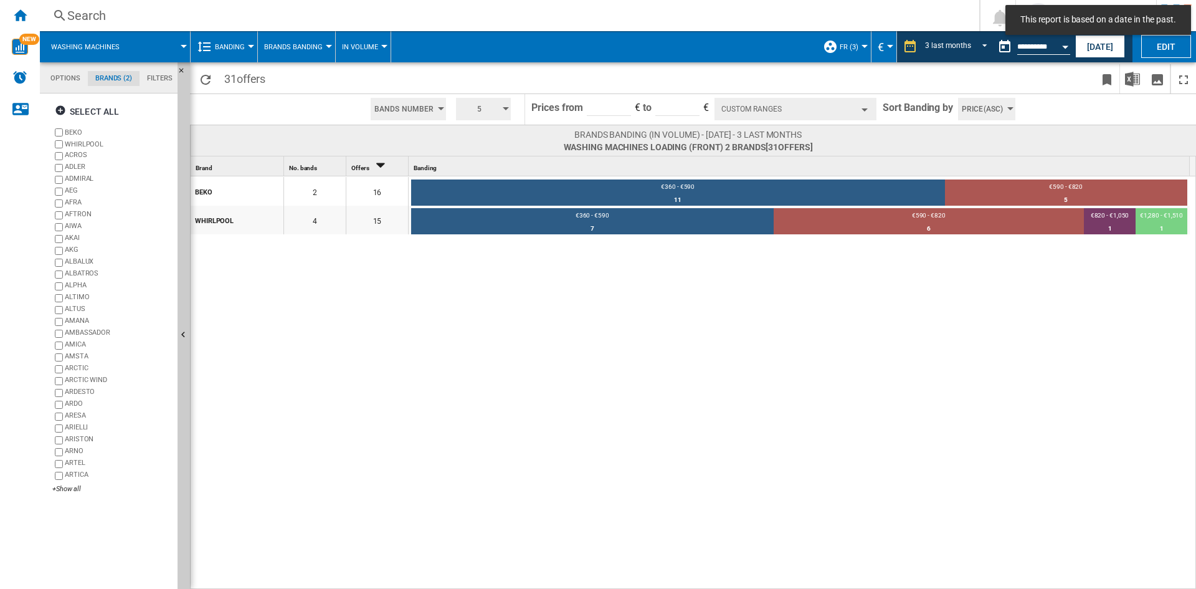
drag, startPoint x: 834, startPoint y: 127, endPoint x: 828, endPoint y: 117, distance: 12.3
click at [831, 122] on div "31 offers Bands Number Bands Number Bands Amount 5 3 4 5 6 7 8 9 10" at bounding box center [693, 325] width 1006 height 527
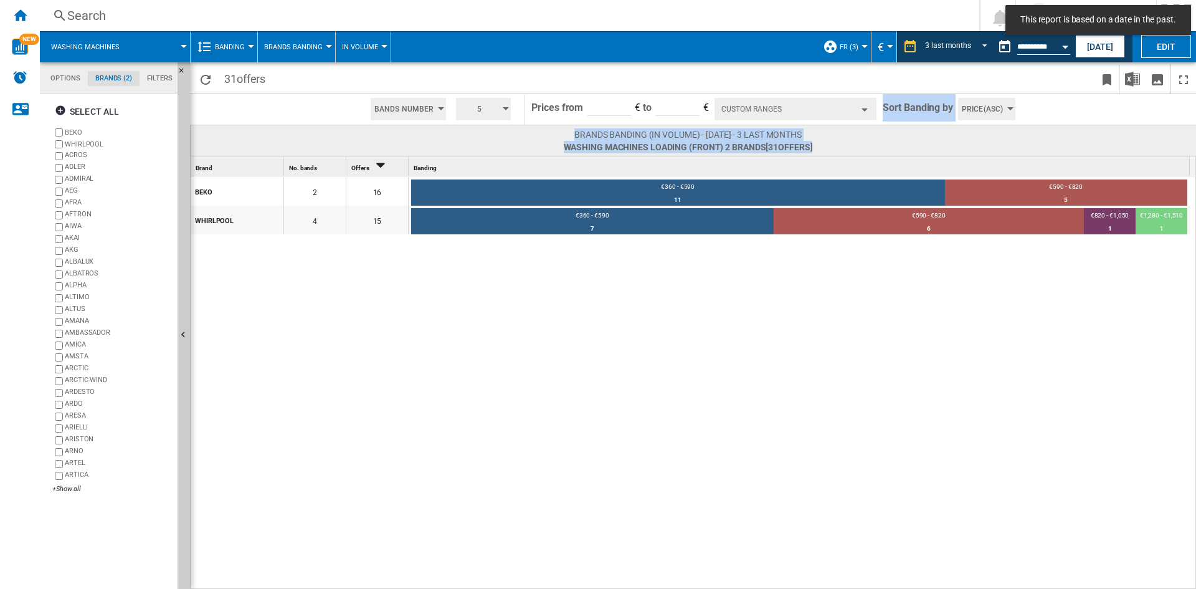
click at [826, 110] on button "Custom Ranges" at bounding box center [796, 109] width 162 height 22
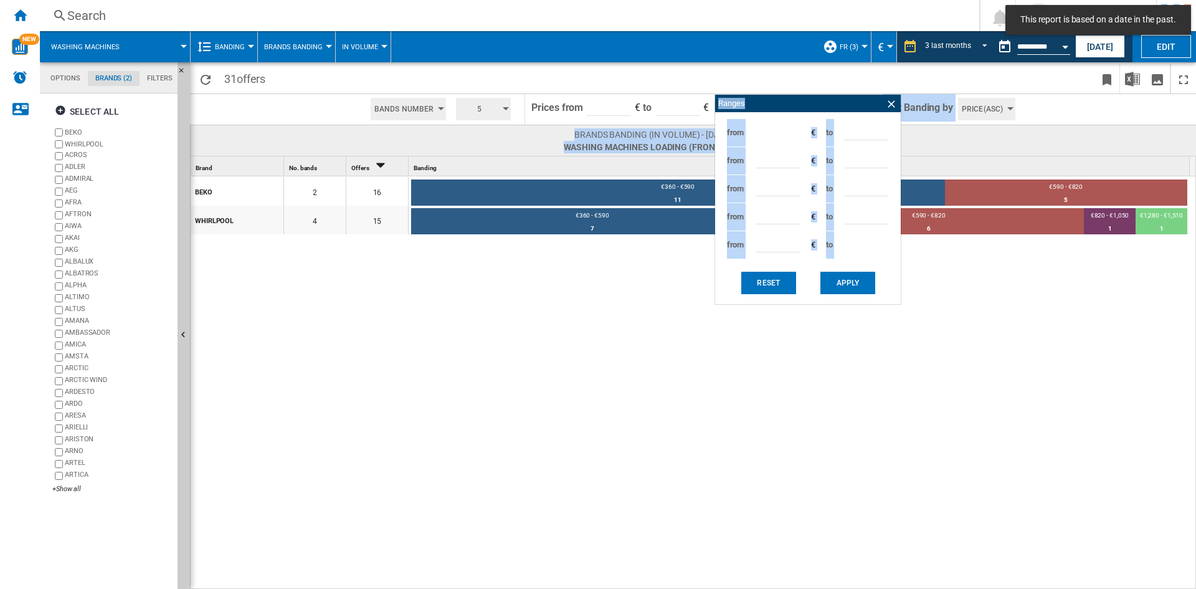
click at [891, 126] on div "from *** € to ***" at bounding box center [808, 132] width 173 height 28
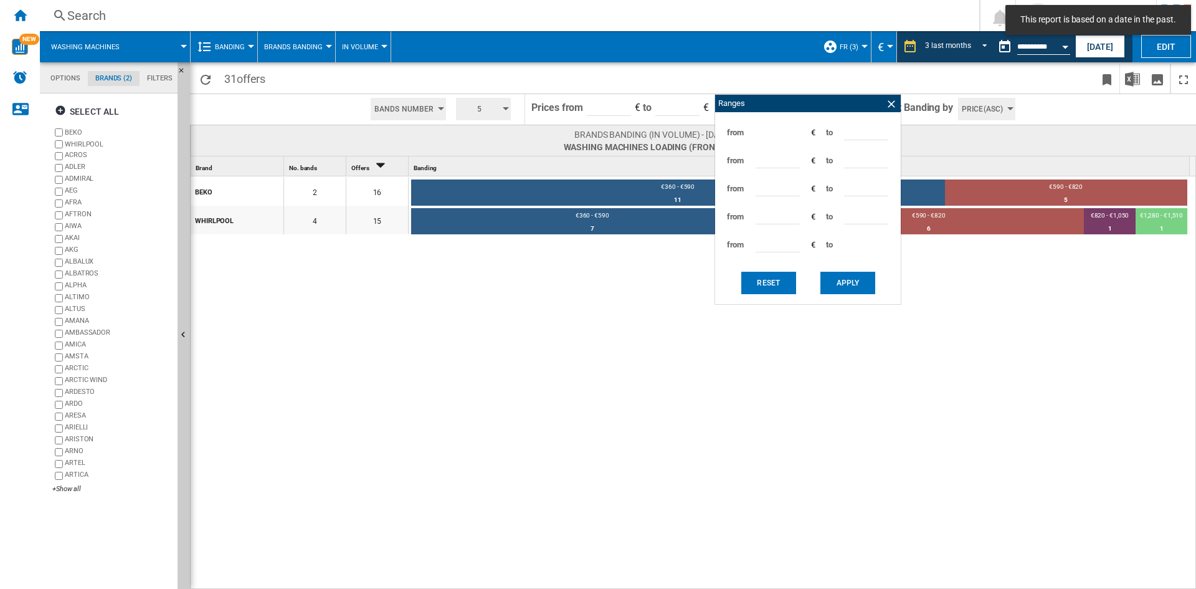
click at [869, 129] on input "***" at bounding box center [866, 131] width 44 height 19
drag, startPoint x: 869, startPoint y: 129, endPoint x: 841, endPoint y: 132, distance: 28.2
click at [841, 132] on div "from *** € to ***" at bounding box center [808, 132] width 173 height 28
type input "*"
type input "***"
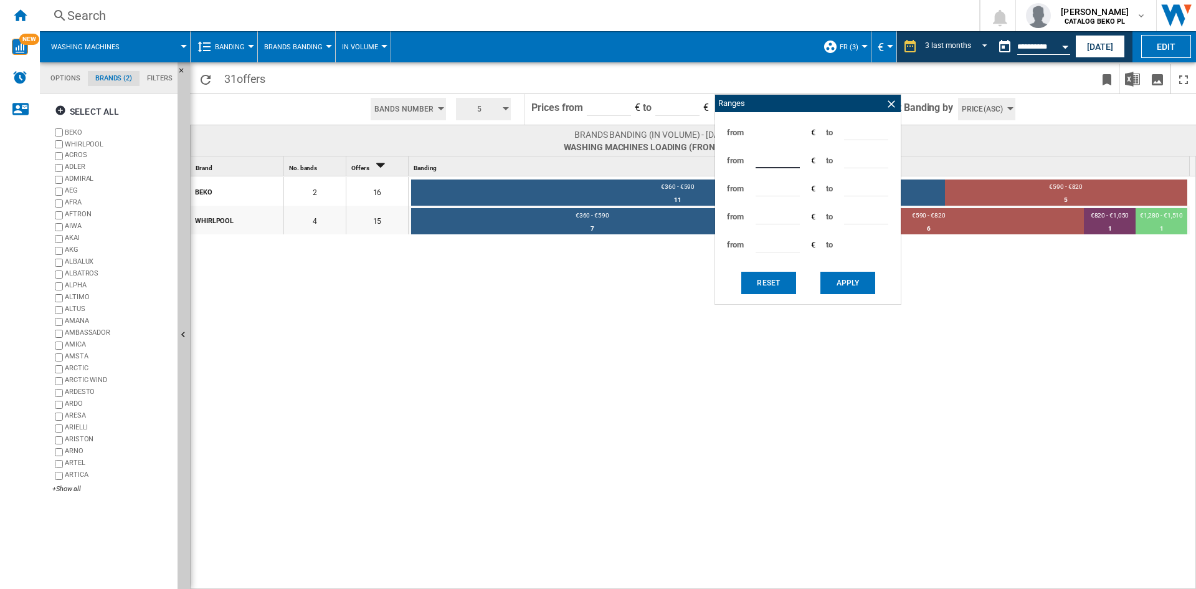
type input "***"
click at [842, 278] on button "Apply" at bounding box center [848, 283] width 55 height 22
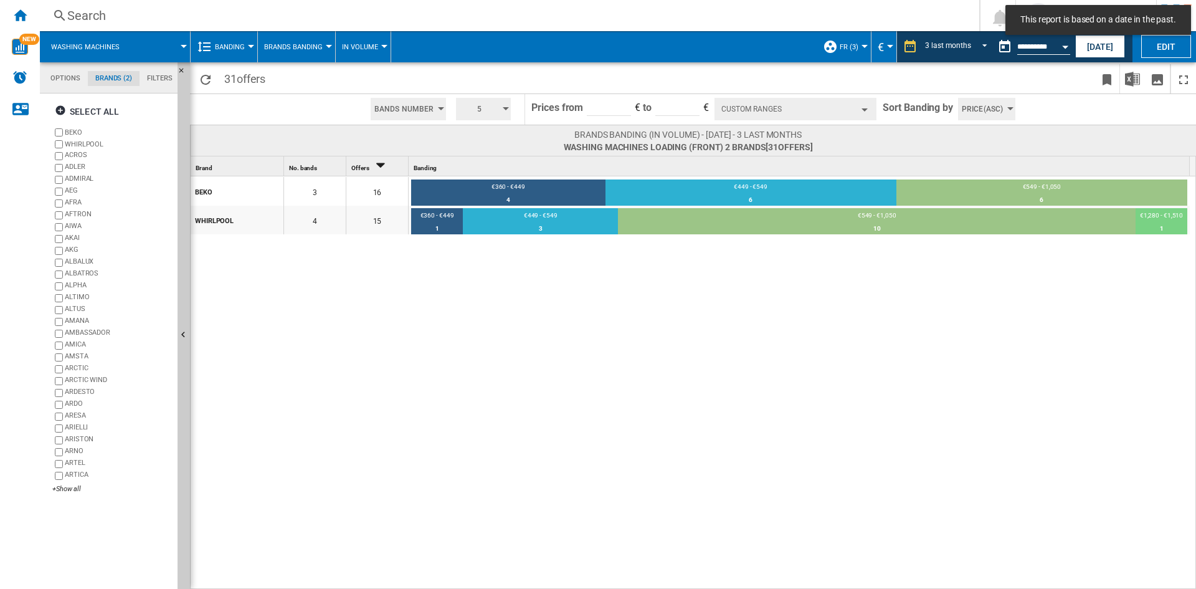
click at [994, 113] on span "Price(Asc)" at bounding box center [982, 109] width 41 height 22
drag, startPoint x: 1008, startPoint y: 150, endPoint x: 1007, endPoint y: 158, distance: 8.1
click at [1007, 158] on md-menu-content "No. of offers(Asc) No. of offers(Desc) Price(Asc) Price(Desc)" at bounding box center [996, 150] width 77 height 60
click at [1007, 158] on button "Price(Asc)" at bounding box center [996, 156] width 77 height 12
click at [712, 369] on div "BEKO 3 16 €360 - €449 4 25% €449 - €549 6 37.5% €549 - €1,050 6 37.5% WHIRLPOOL…" at bounding box center [694, 383] width 1006 height 414
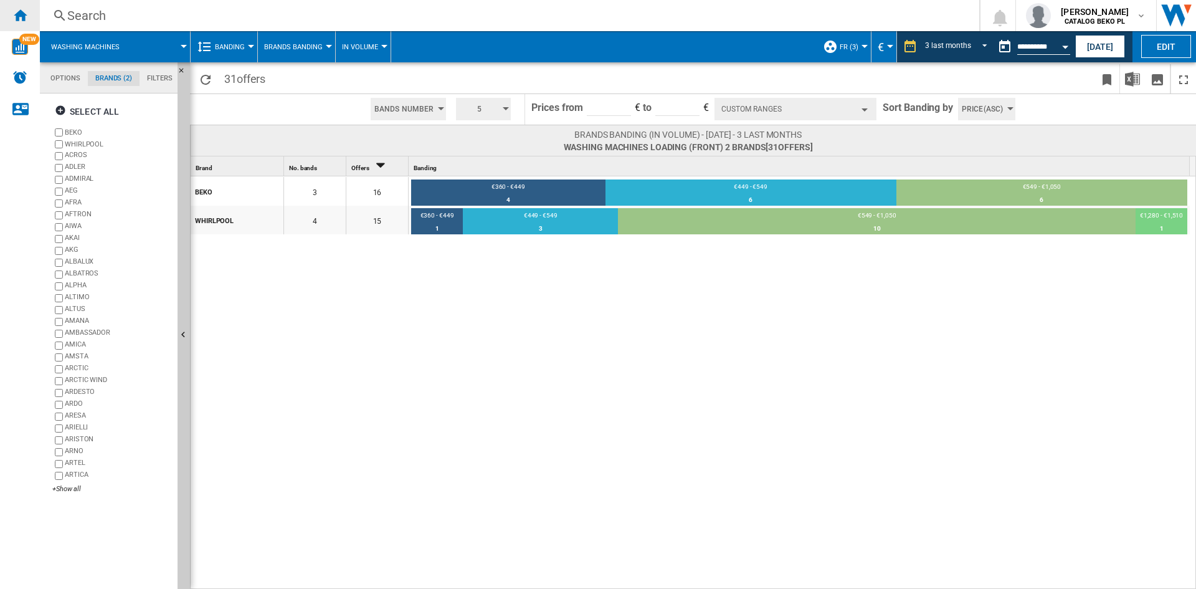
click at [9, 13] on div "Home" at bounding box center [20, 15] width 40 height 31
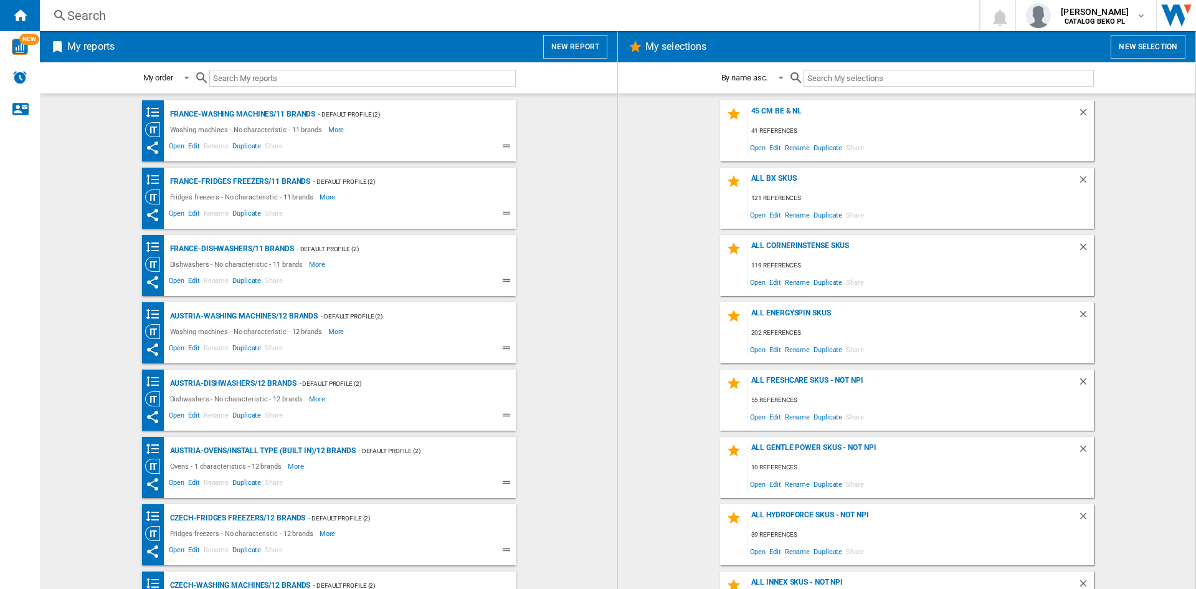
click at [571, 48] on button "New report" at bounding box center [575, 47] width 64 height 24
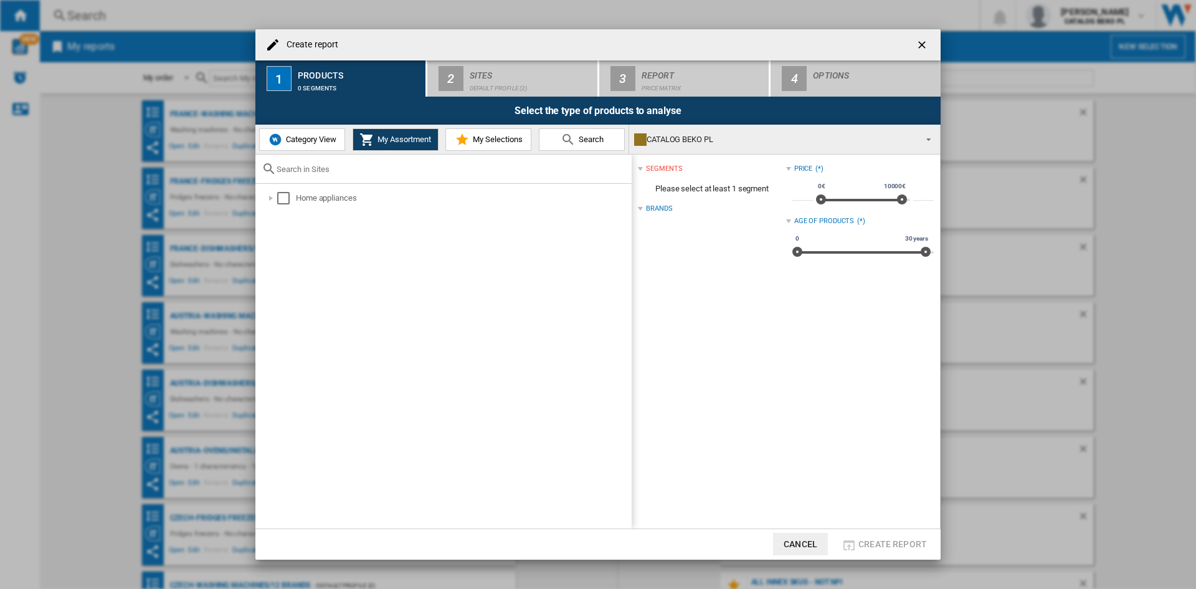
click at [293, 133] on button "Category View" at bounding box center [302, 139] width 86 height 22
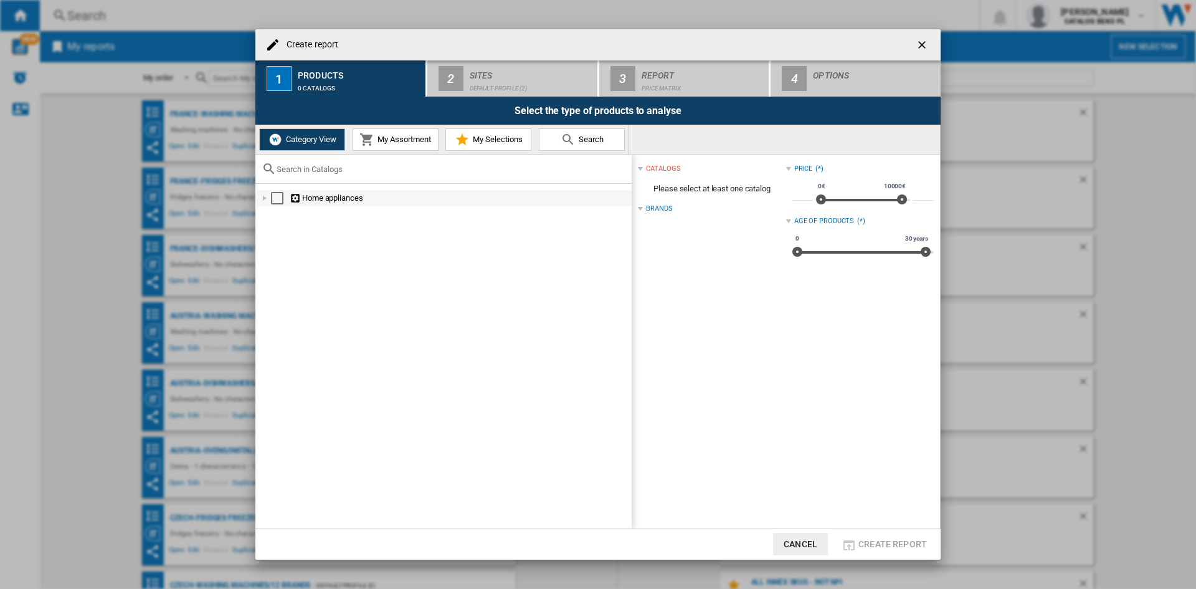
click at [262, 198] on div "Create report ..." at bounding box center [265, 198] width 12 height 12
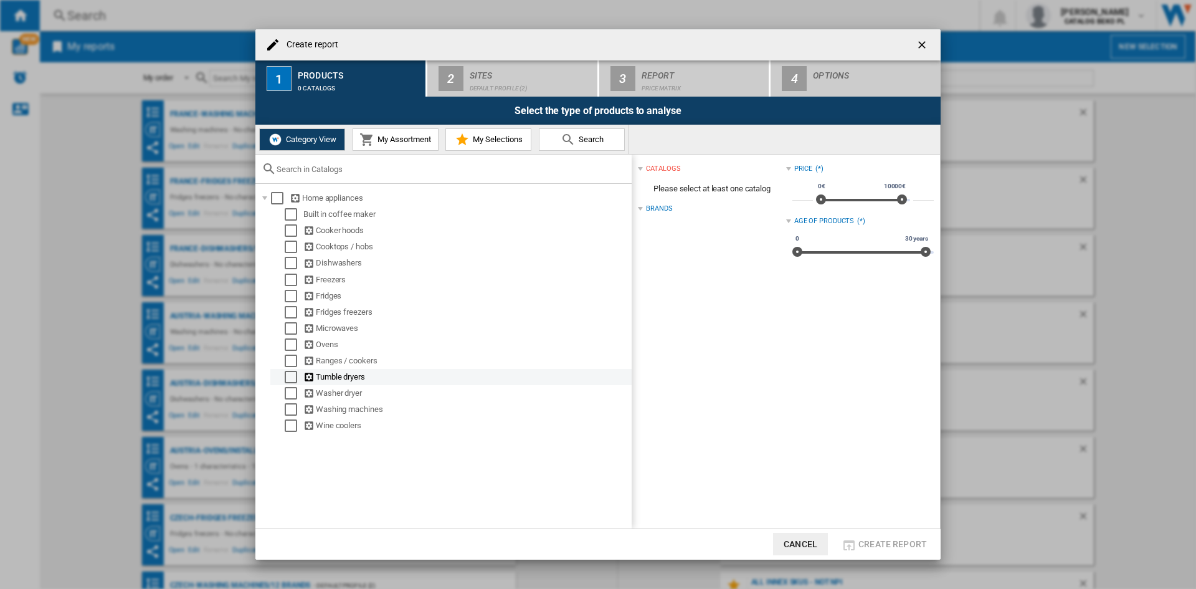
click at [293, 376] on div "Select" at bounding box center [291, 377] width 12 height 12
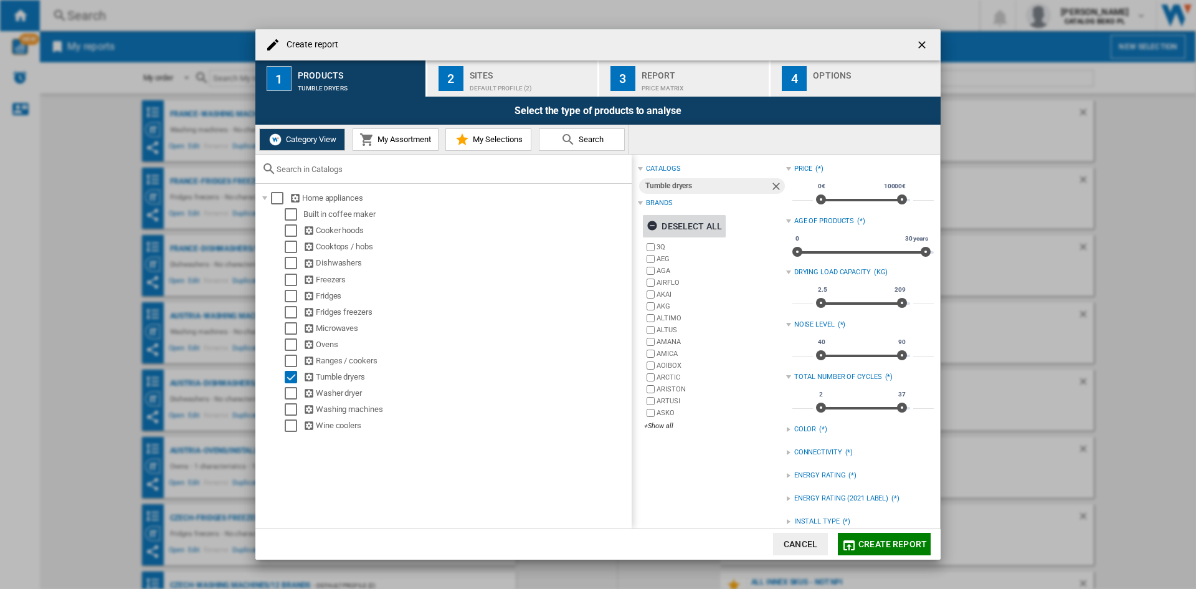
click at [697, 226] on div "Deselect all" at bounding box center [684, 226] width 75 height 22
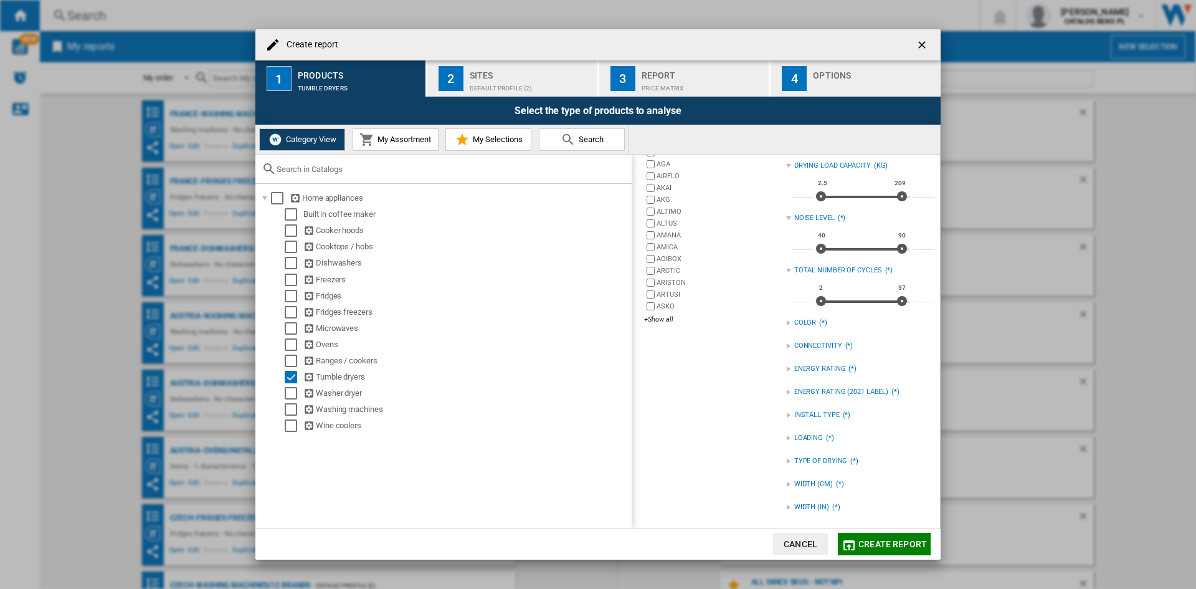
click at [814, 457] on div "TYPE OF DRYING" at bounding box center [821, 461] width 54 height 10
click at [815, 486] on div "HEAT PUMP" at bounding box center [869, 487] width 129 height 12
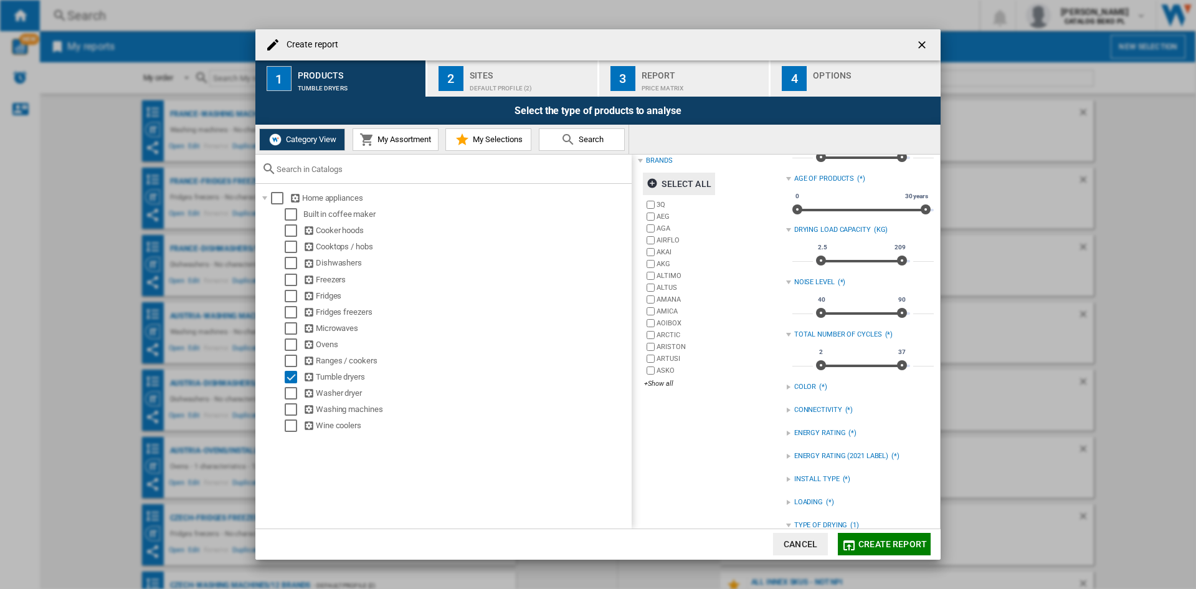
scroll to position [0, 0]
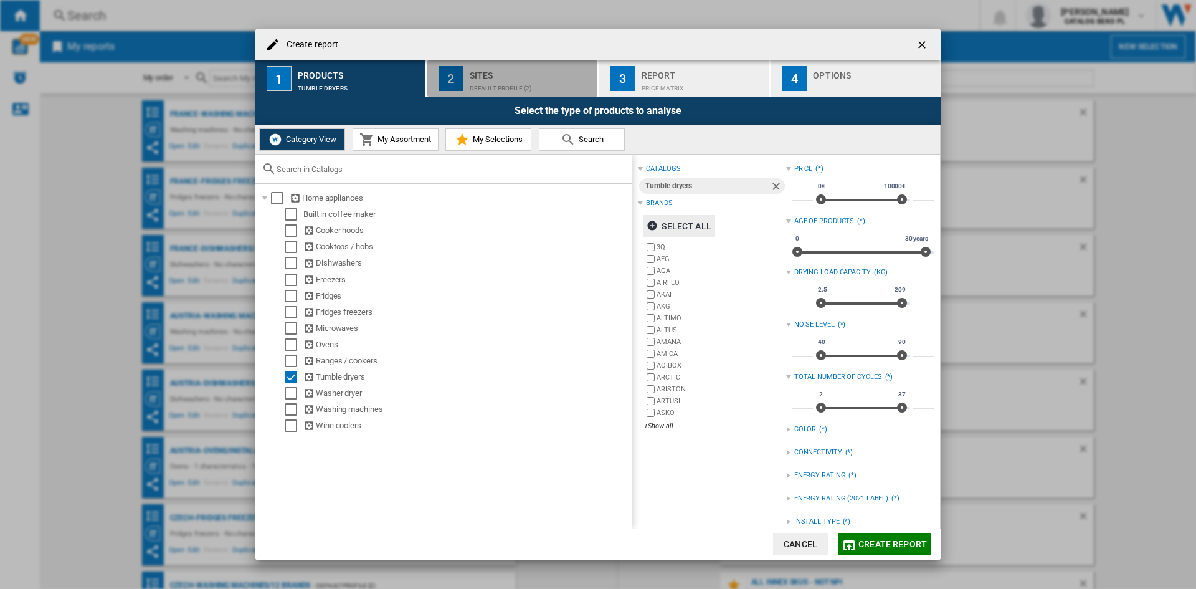
click at [520, 77] on div "Sites" at bounding box center [531, 71] width 123 height 13
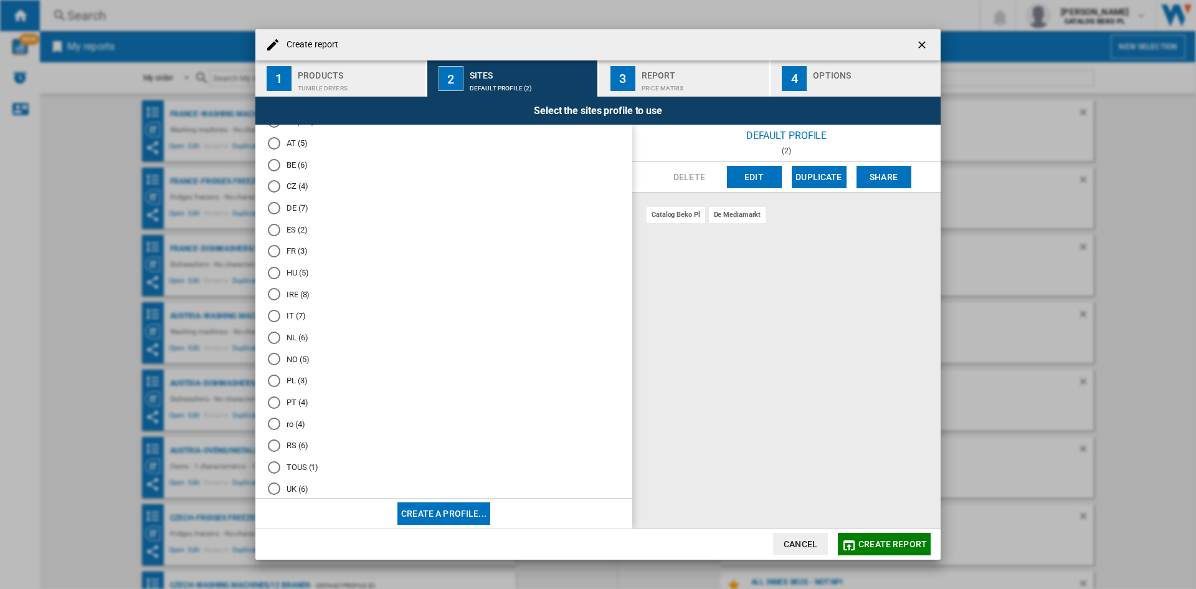
scroll to position [62, 0]
click at [298, 469] on md-radio-button "UK (6)" at bounding box center [444, 470] width 352 height 12
click at [833, 79] on div "Create report ..." at bounding box center [874, 85] width 123 height 13
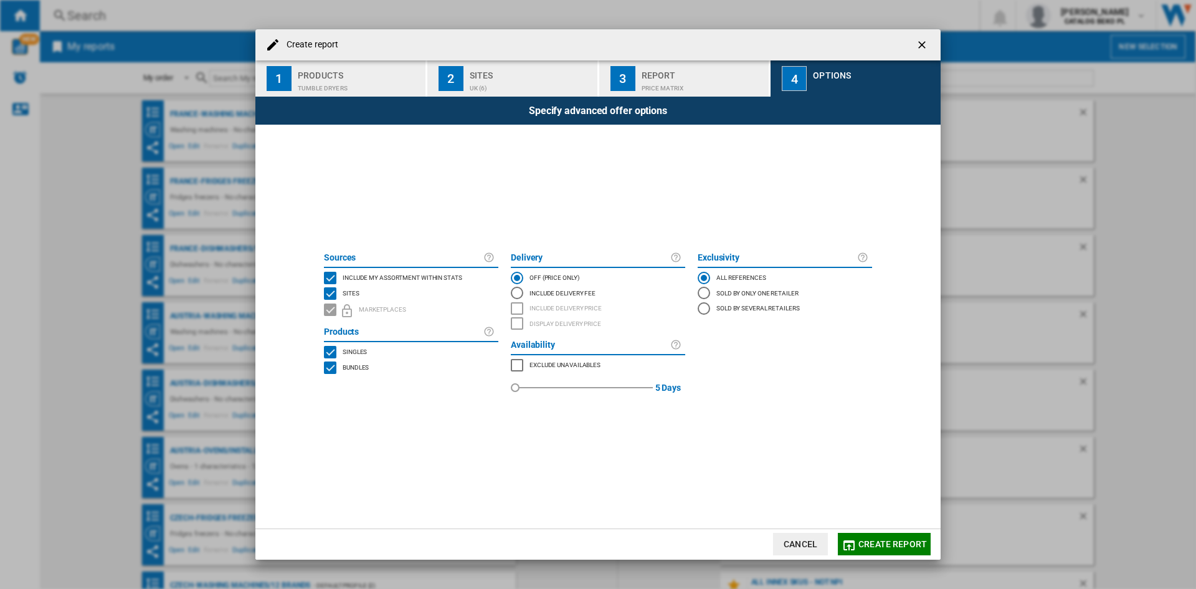
click at [391, 272] on span "Include my assortment within stats" at bounding box center [403, 276] width 120 height 9
click at [883, 558] on md-dialog-actions "Cancel Create report" at bounding box center [597, 543] width 685 height 31
click at [887, 542] on span "Create report" at bounding box center [893, 544] width 69 height 10
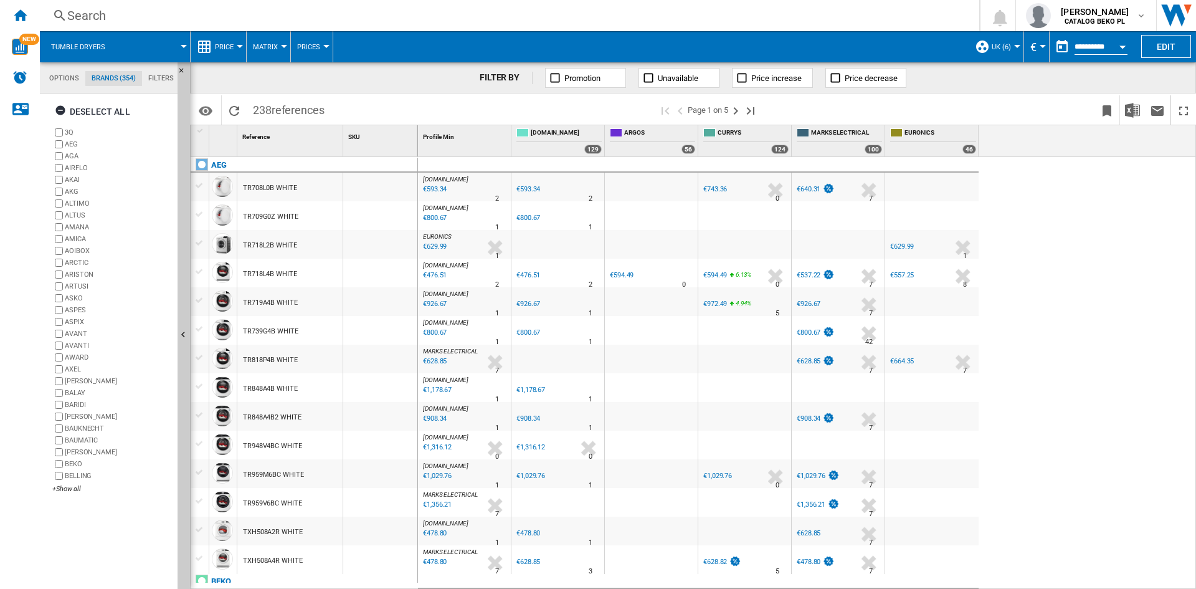
click at [216, 41] on button "Price" at bounding box center [227, 46] width 25 height 31
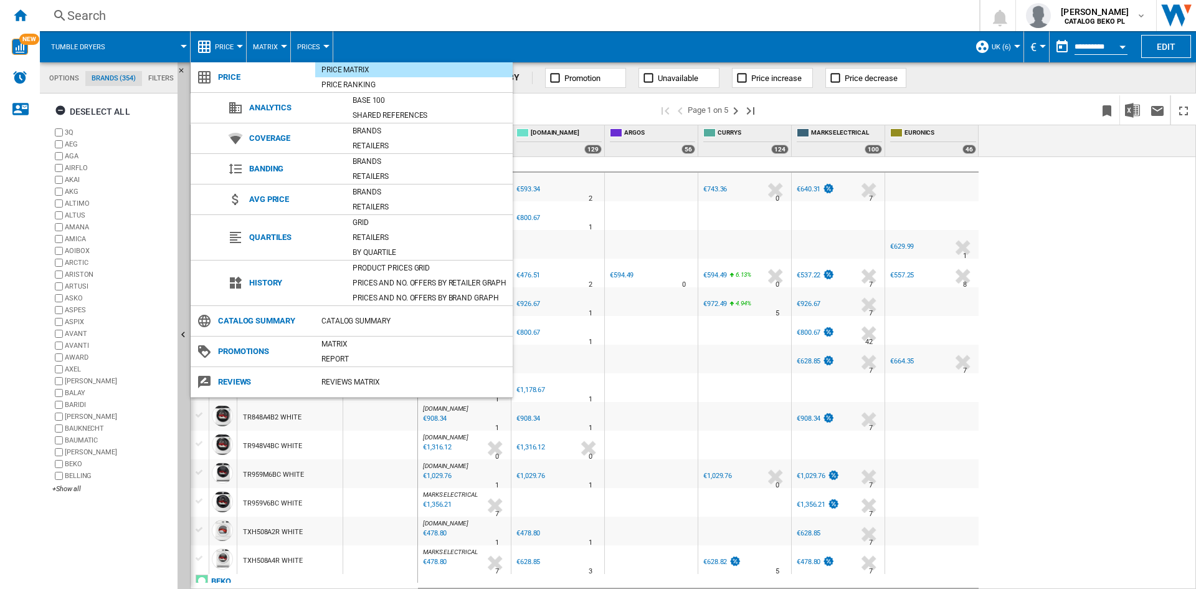
click at [94, 108] on md-backdrop at bounding box center [598, 294] width 1196 height 589
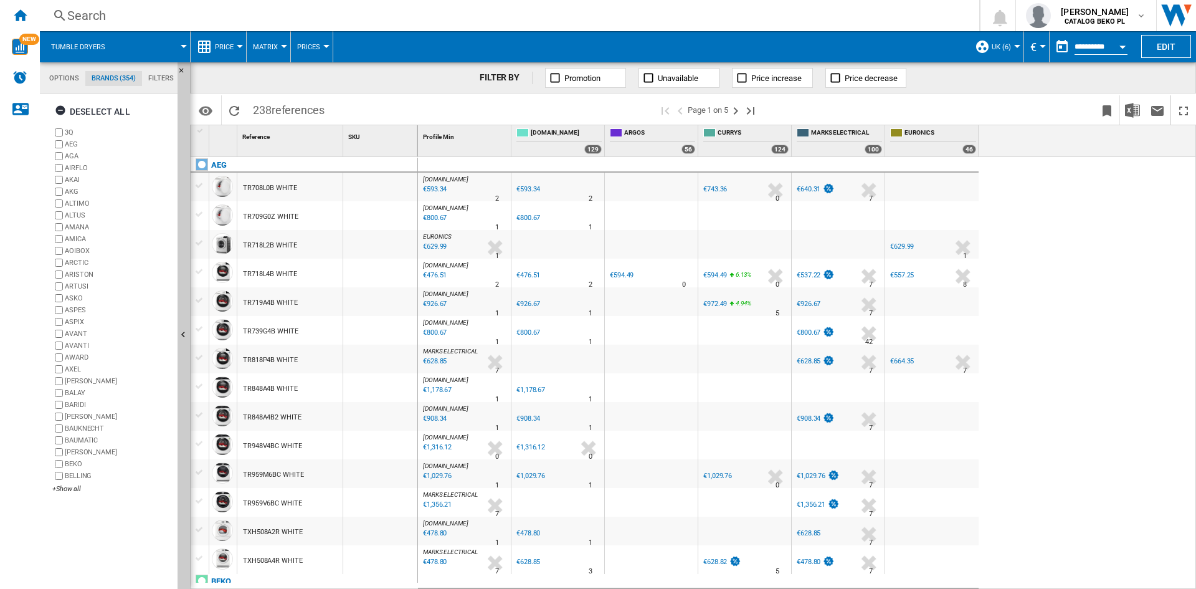
click at [94, 108] on div "Deselect all" at bounding box center [92, 111] width 75 height 22
click at [68, 485] on div "+Show all" at bounding box center [112, 488] width 120 height 9
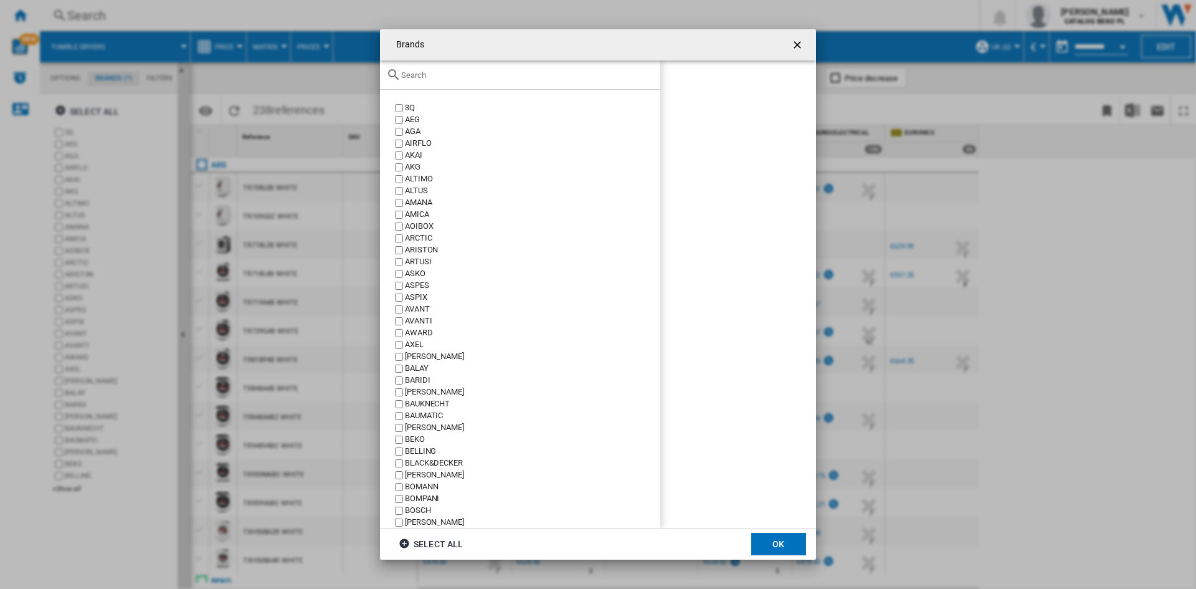
click at [527, 70] on input "Brands 3Q ..." at bounding box center [527, 74] width 253 height 9
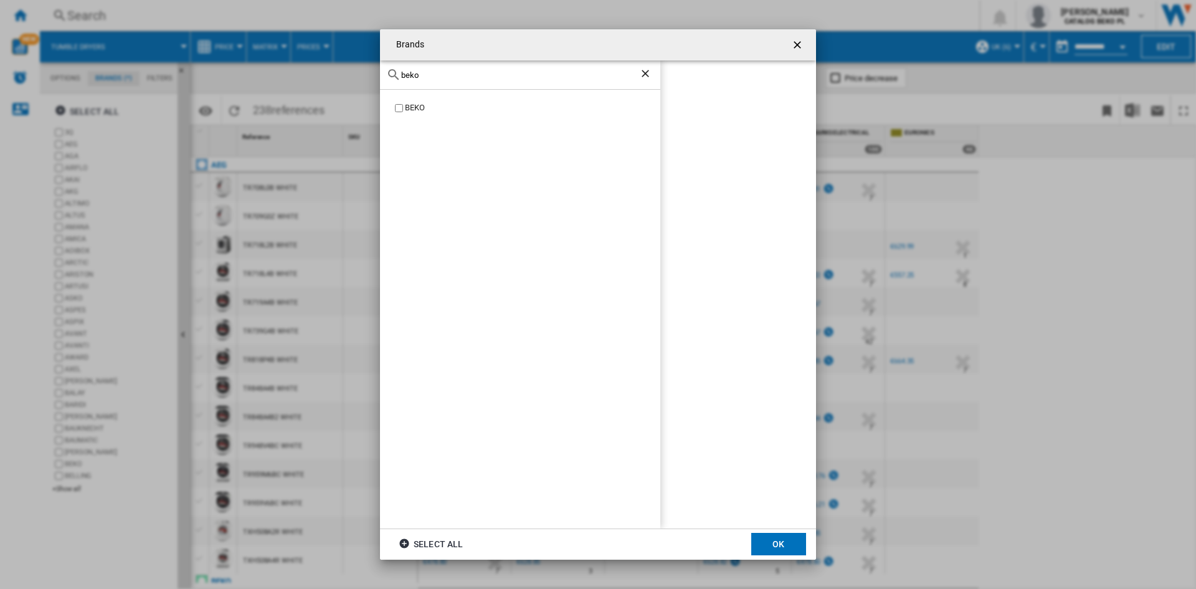
click at [405, 108] on div "BEKO" at bounding box center [532, 108] width 255 height 12
click at [436, 71] on input "beko" at bounding box center [520, 74] width 238 height 9
type input "hot"
click at [423, 107] on div "HOTPOINT" at bounding box center [532, 108] width 255 height 12
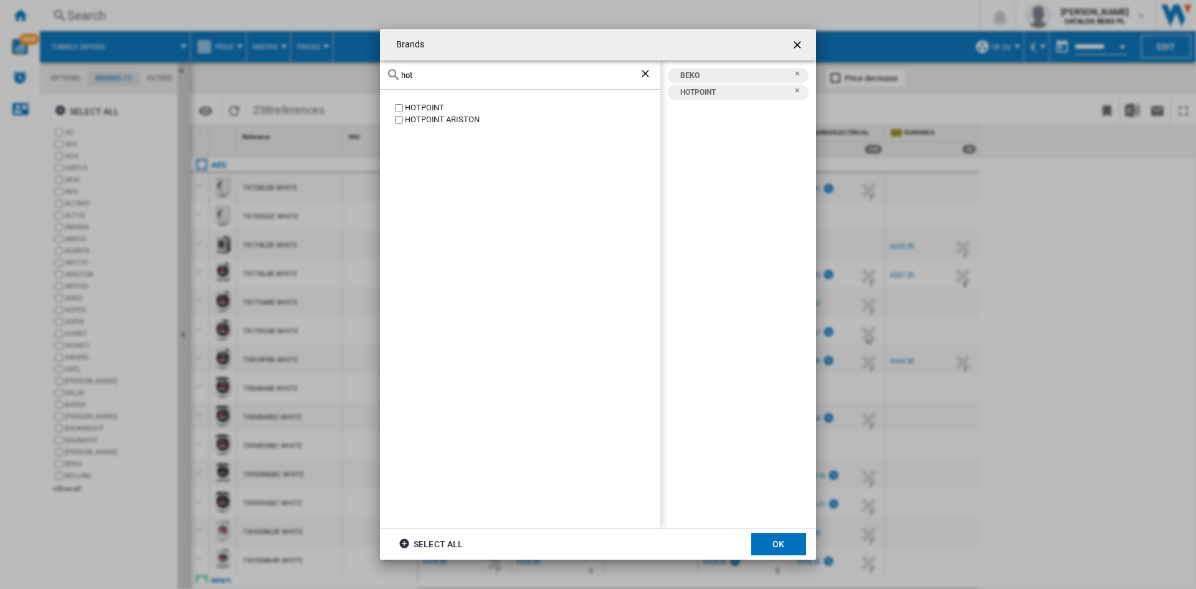
click at [421, 119] on div "HOTPOINT ARISTON" at bounding box center [532, 120] width 255 height 12
click at [763, 541] on button "OK" at bounding box center [778, 544] width 55 height 22
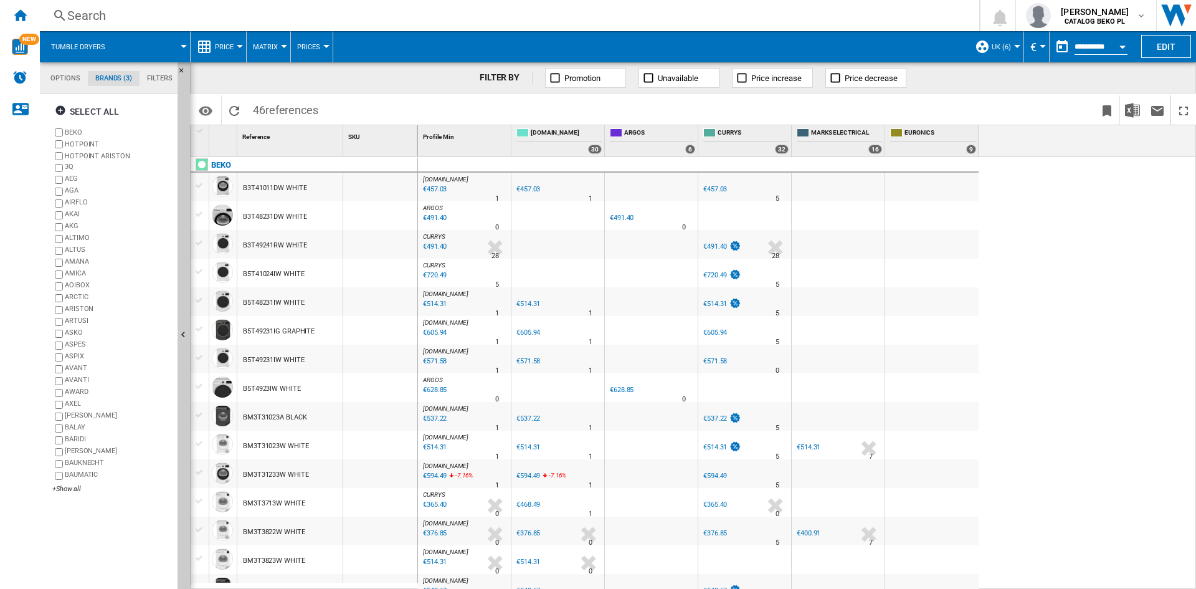
click at [228, 44] on span "Price" at bounding box center [224, 47] width 19 height 8
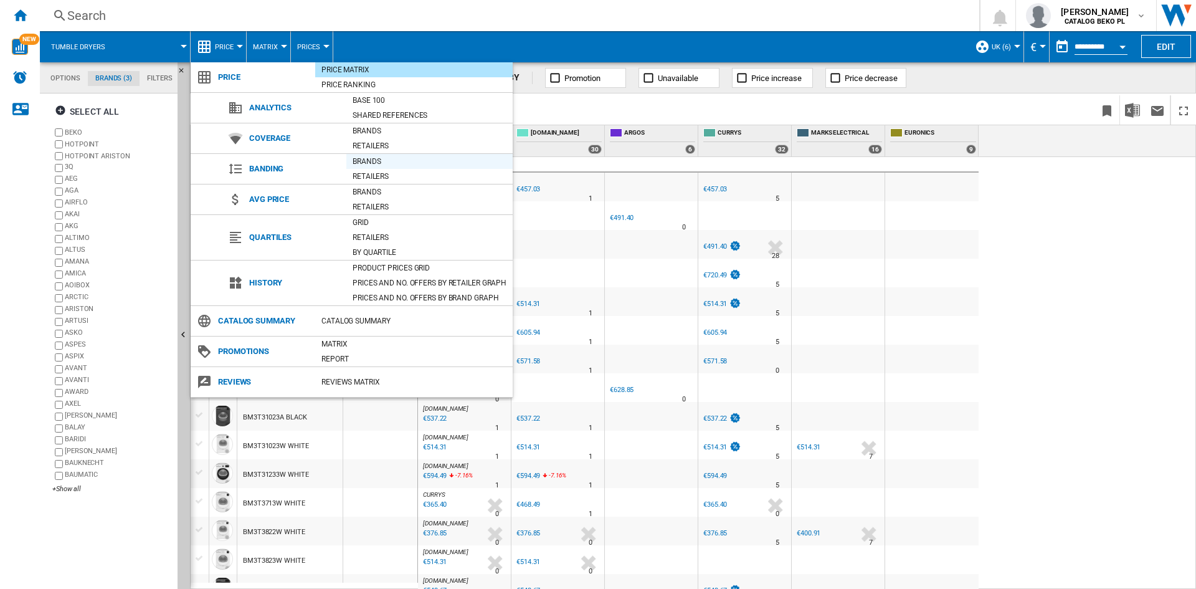
click at [389, 164] on div "Brands" at bounding box center [429, 161] width 166 height 12
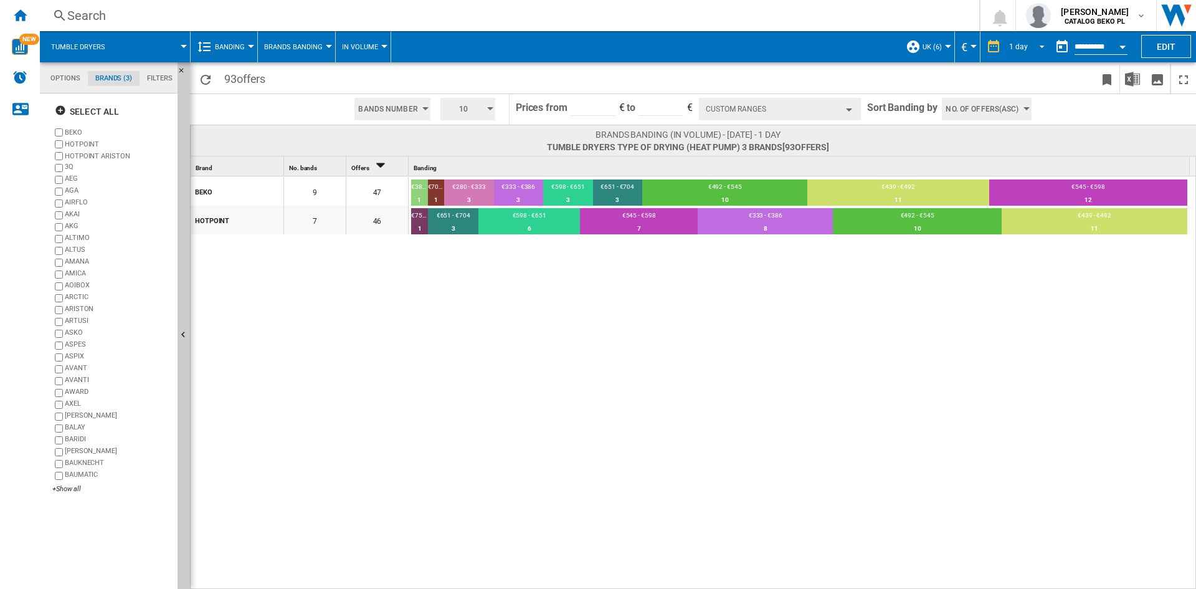
click at [1031, 40] on span "REPORTS.WIZARD.STEPS.REPORT.STEPS.REPORT_OPTIONS.PERIOD: 1 day" at bounding box center [1038, 45] width 15 height 11
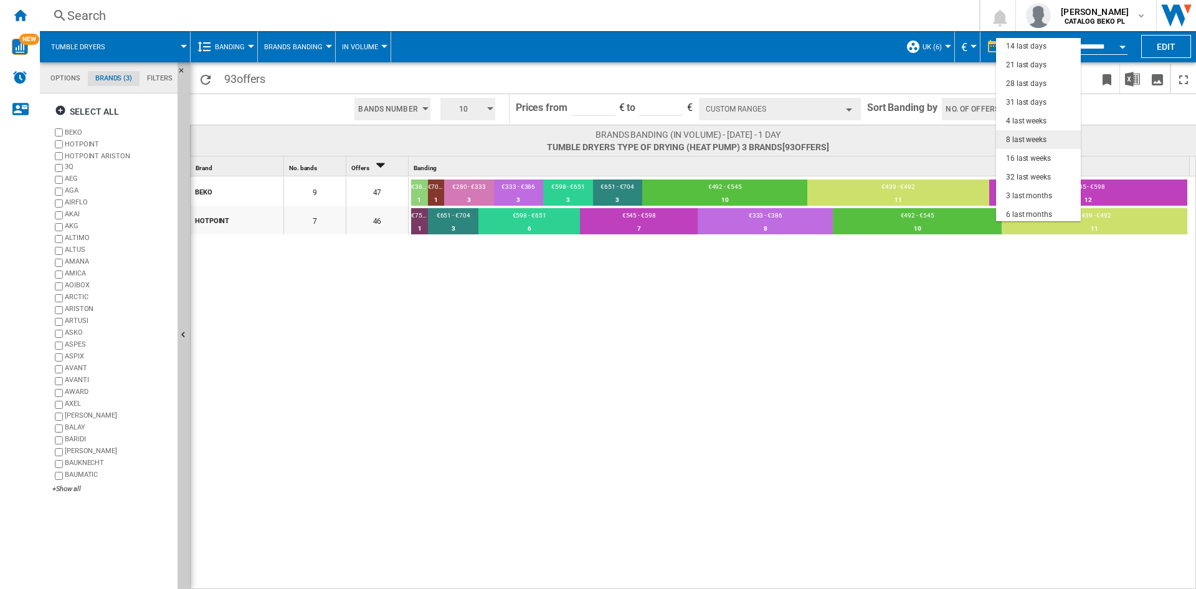
scroll to position [79, 0]
click at [1026, 155] on div "3 last months" at bounding box center [1029, 156] width 46 height 11
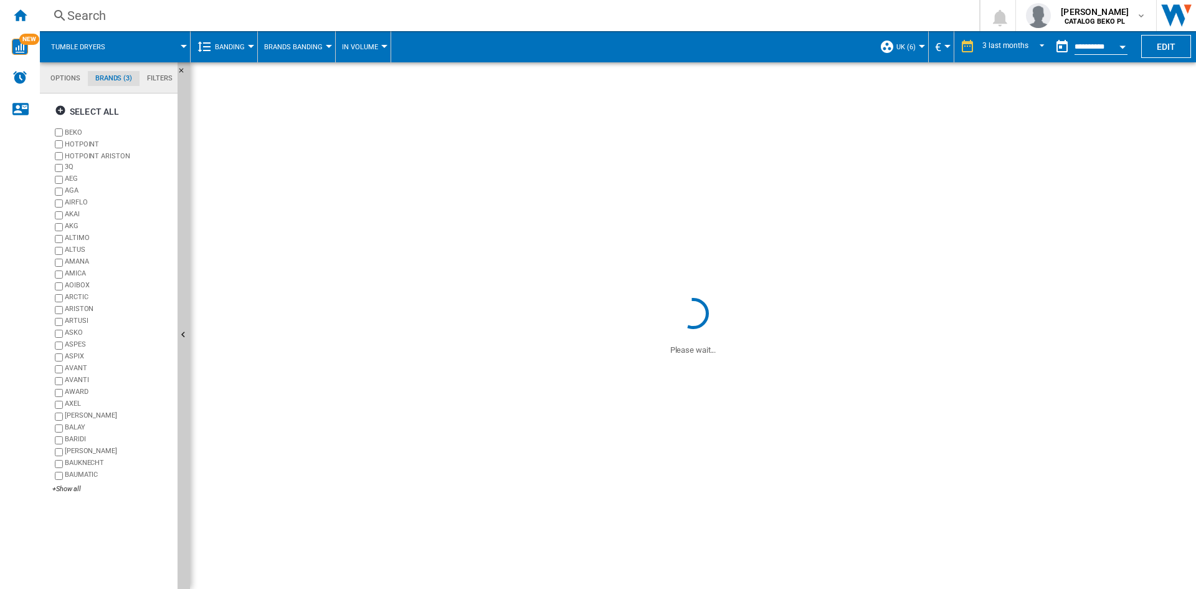
click at [1113, 47] on button "Open calendar" at bounding box center [1123, 45] width 22 height 22
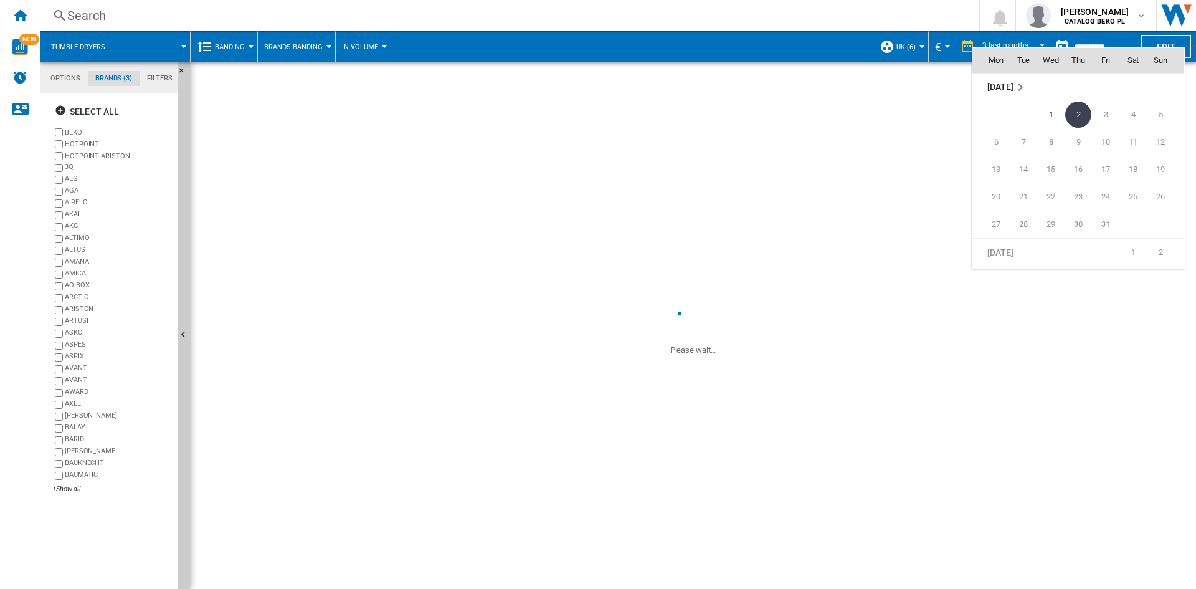
scroll to position [5946, 0]
click at [1058, 113] on span "1" at bounding box center [1051, 112] width 25 height 25
type input "**********"
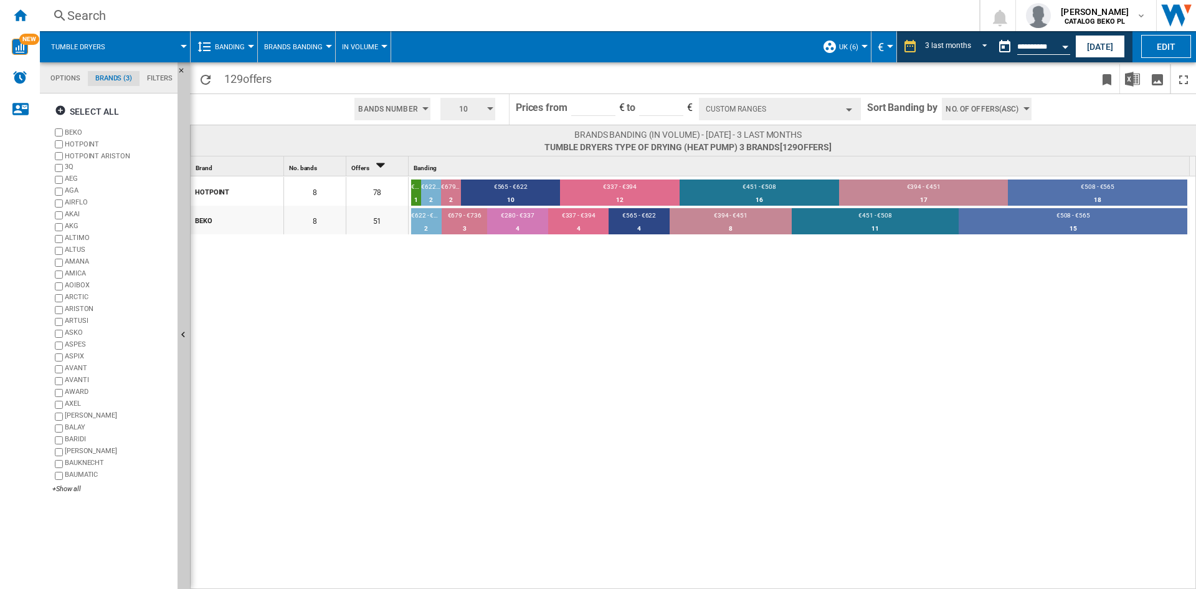
click at [968, 115] on span "No. of offers(Asc)" at bounding box center [982, 109] width 73 height 22
click at [965, 153] on span "Price(Asc)" at bounding box center [965, 156] width 35 height 9
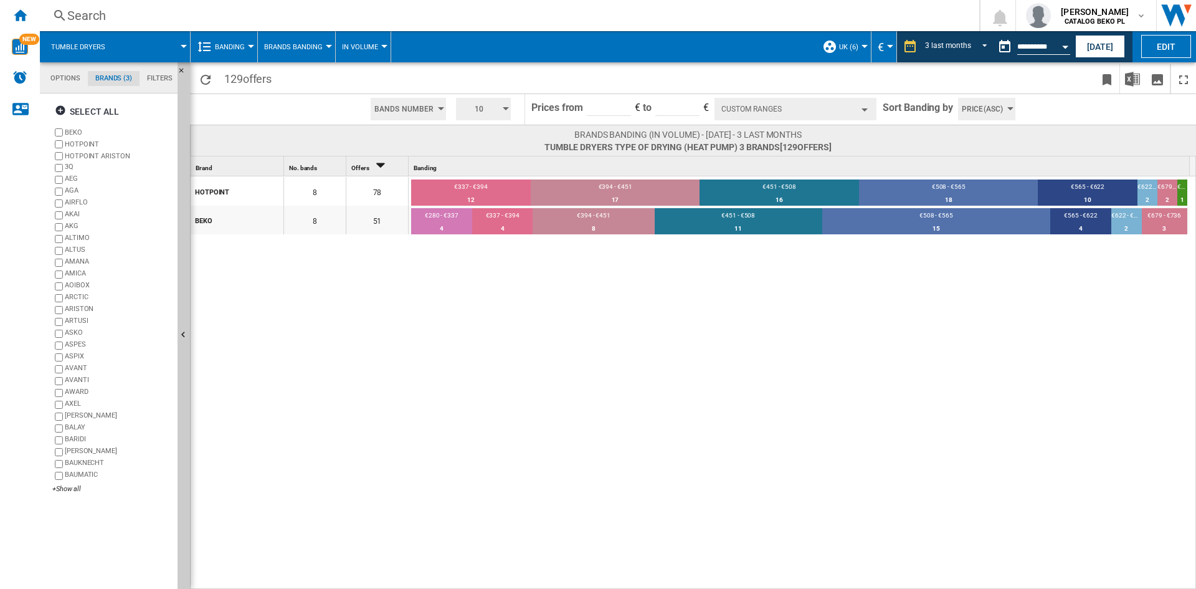
click at [482, 107] on span "10" at bounding box center [479, 109] width 39 height 22
click at [471, 155] on button "5" at bounding box center [485, 156] width 60 height 12
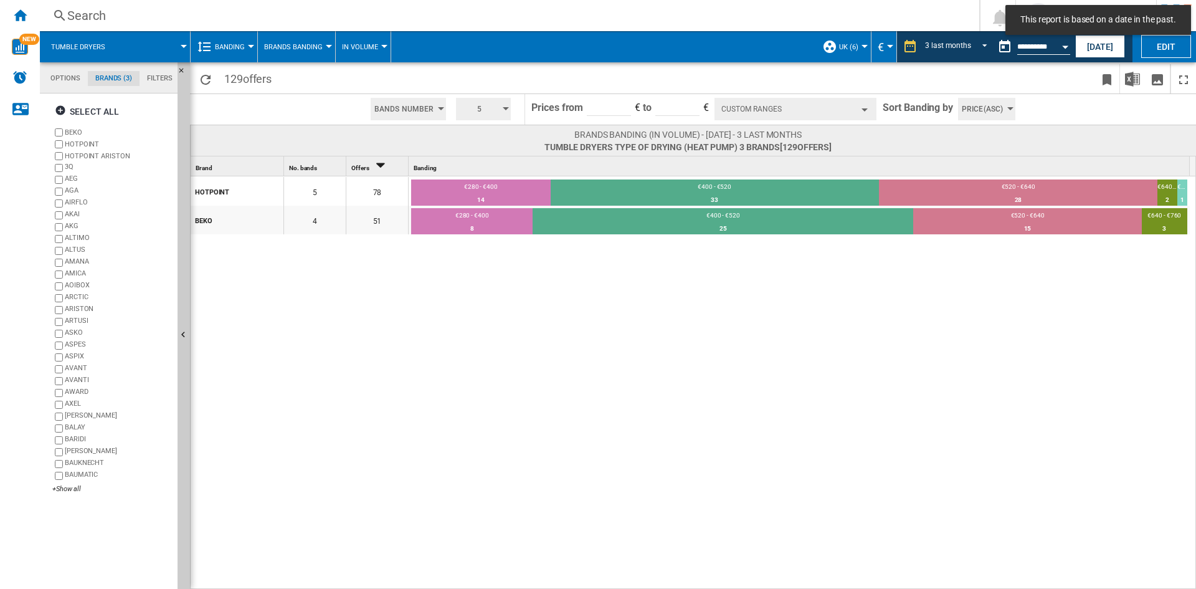
click at [759, 107] on button "Custom Ranges" at bounding box center [796, 109] width 162 height 22
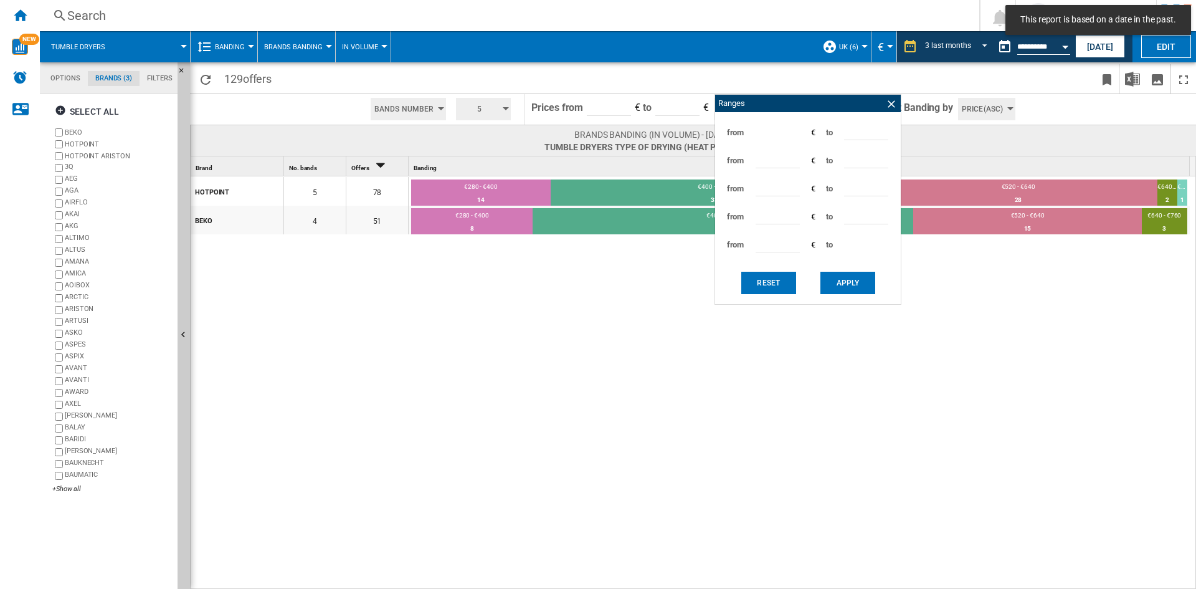
click at [851, 133] on input "***" at bounding box center [866, 131] width 44 height 19
type input "***"
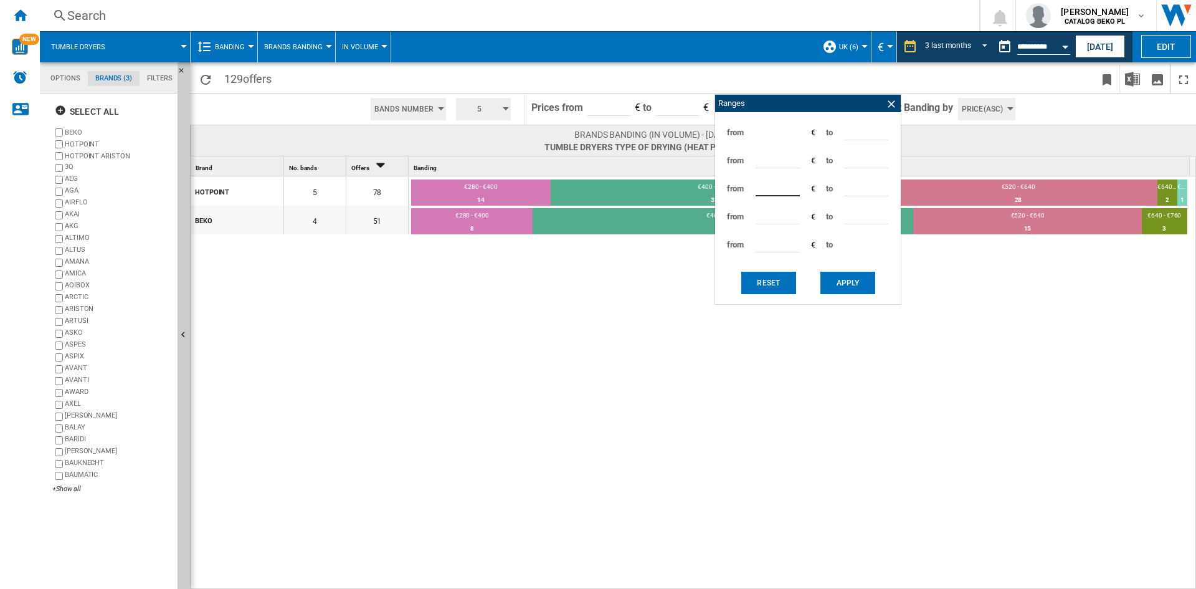
type input "***"
click at [842, 282] on button "Apply" at bounding box center [848, 283] width 55 height 22
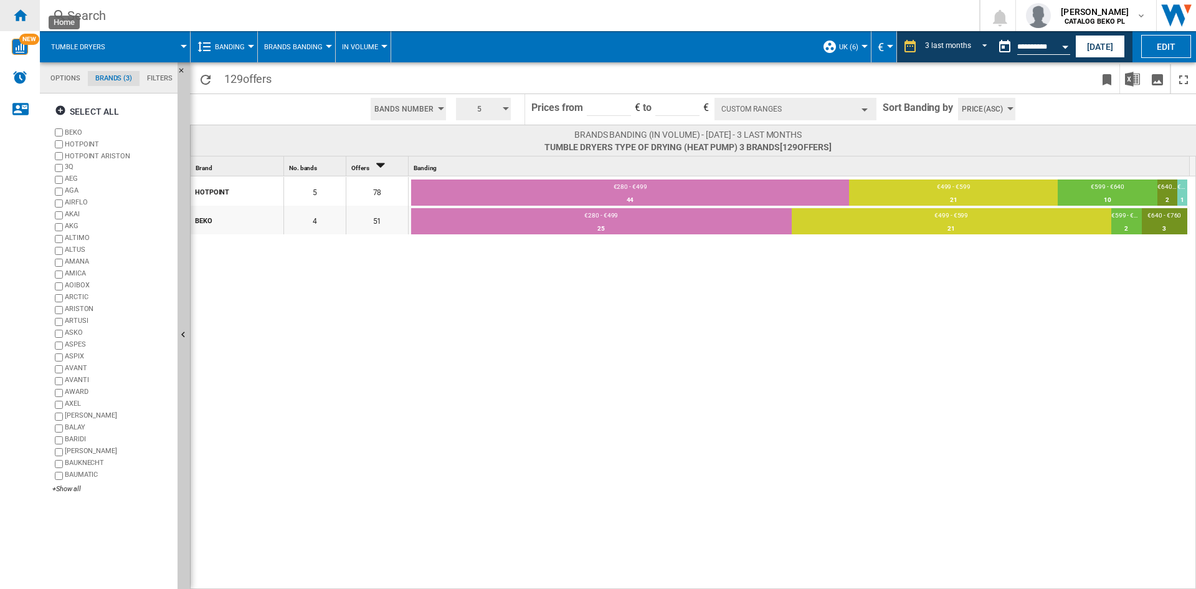
click at [29, 9] on div "Home" at bounding box center [20, 15] width 40 height 31
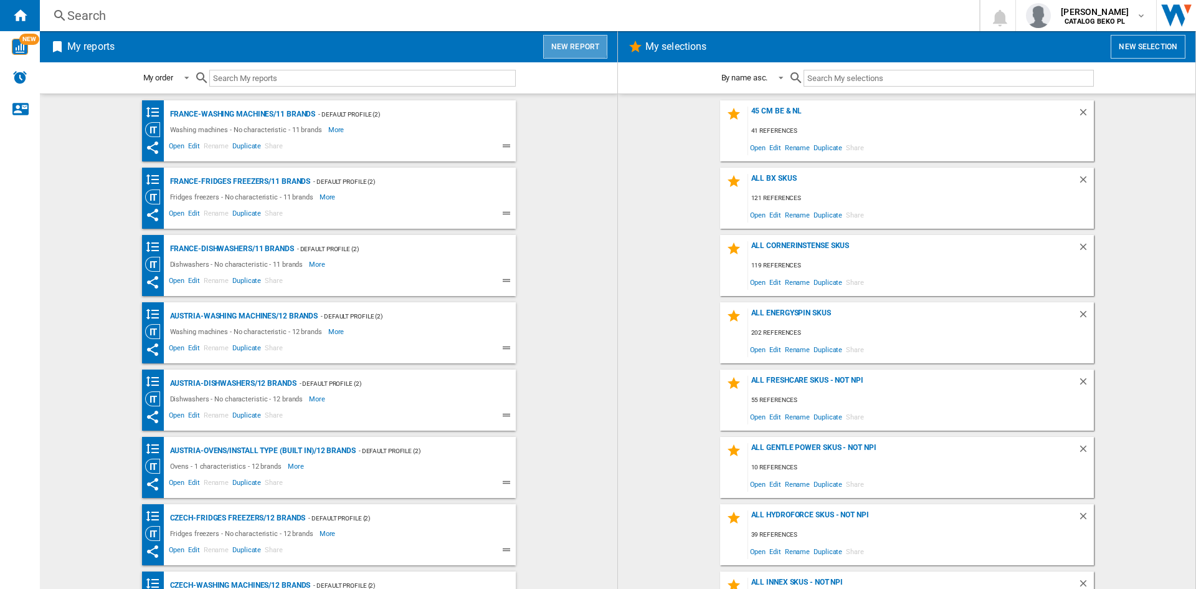
click at [559, 41] on button "New report" at bounding box center [575, 47] width 64 height 24
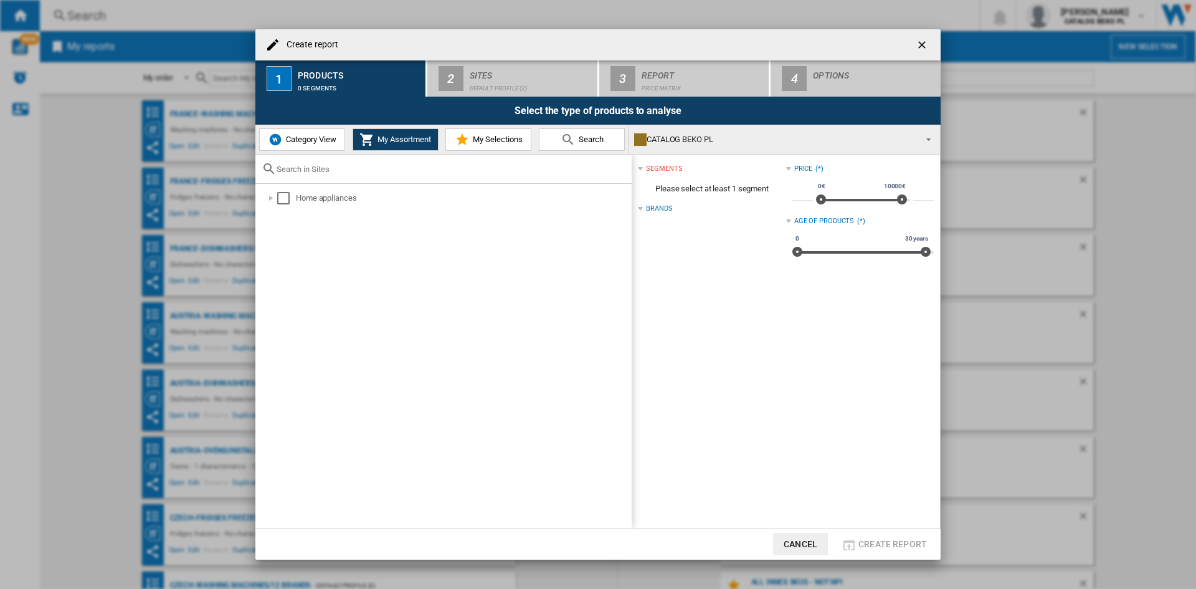
click at [322, 136] on span "Category View" at bounding box center [310, 139] width 54 height 9
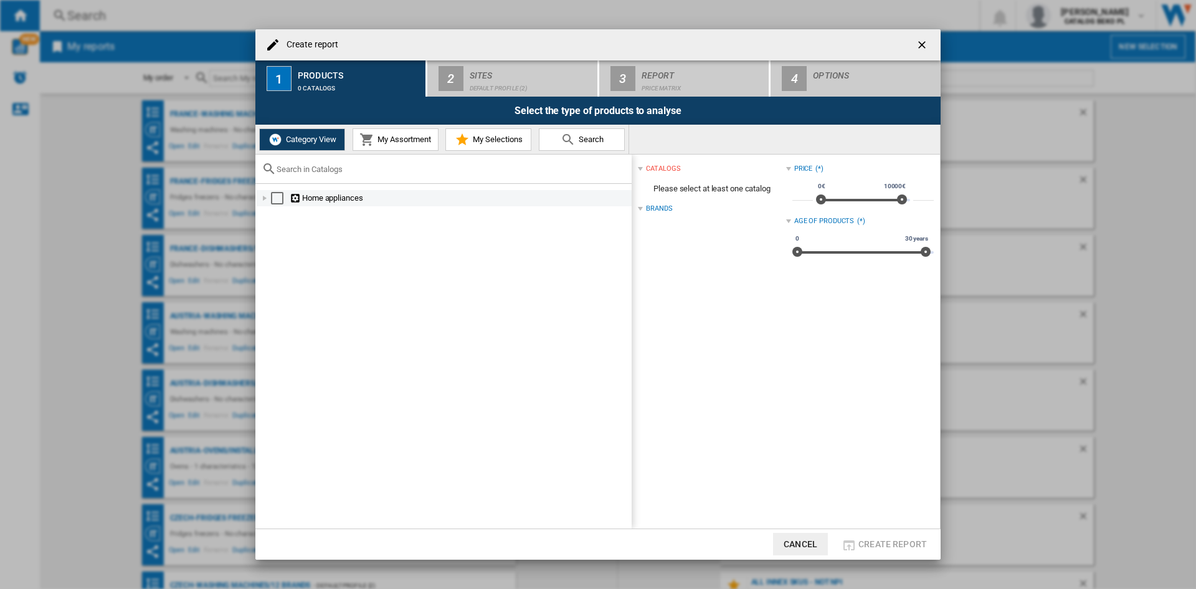
click at [260, 198] on div "Create report ..." at bounding box center [265, 198] width 12 height 12
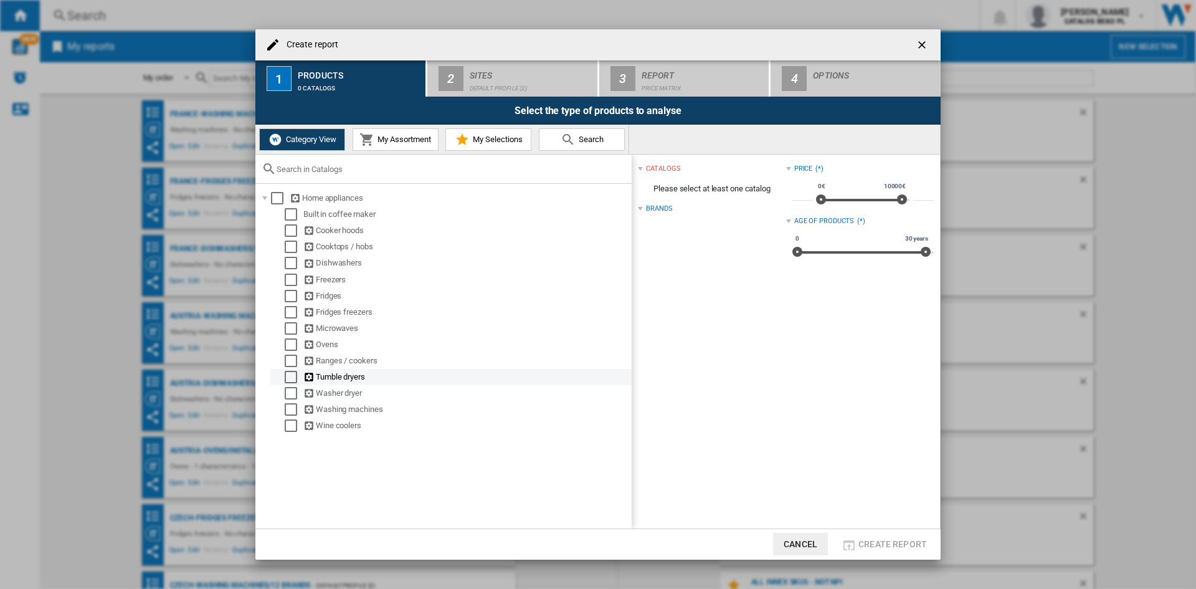
click at [285, 376] on div "Select" at bounding box center [291, 377] width 12 height 12
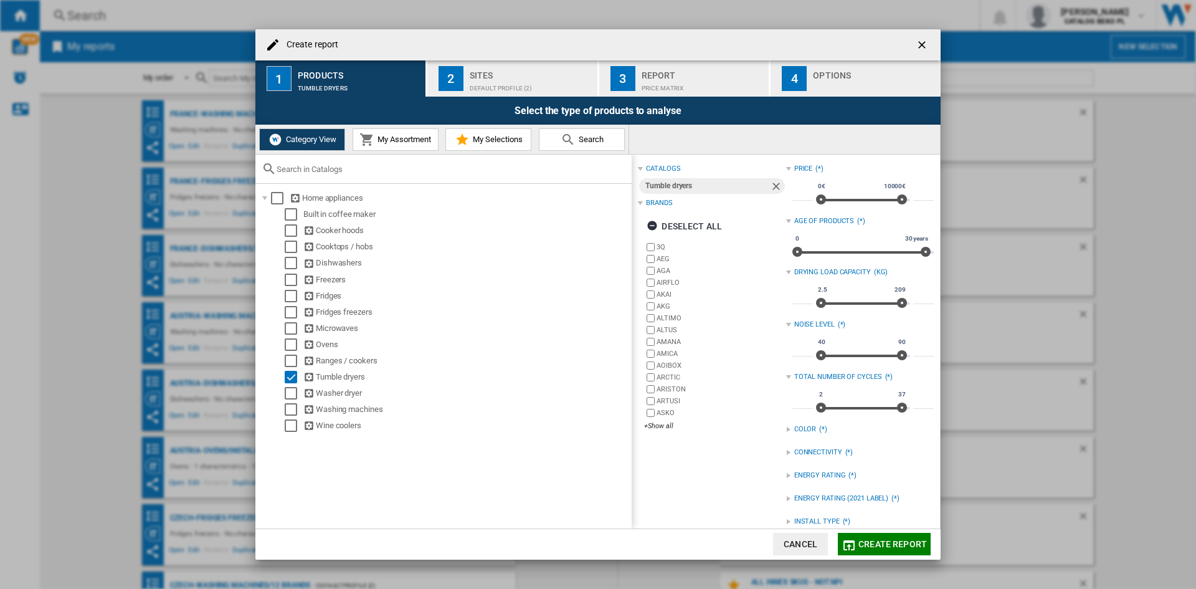
scroll to position [107, 0]
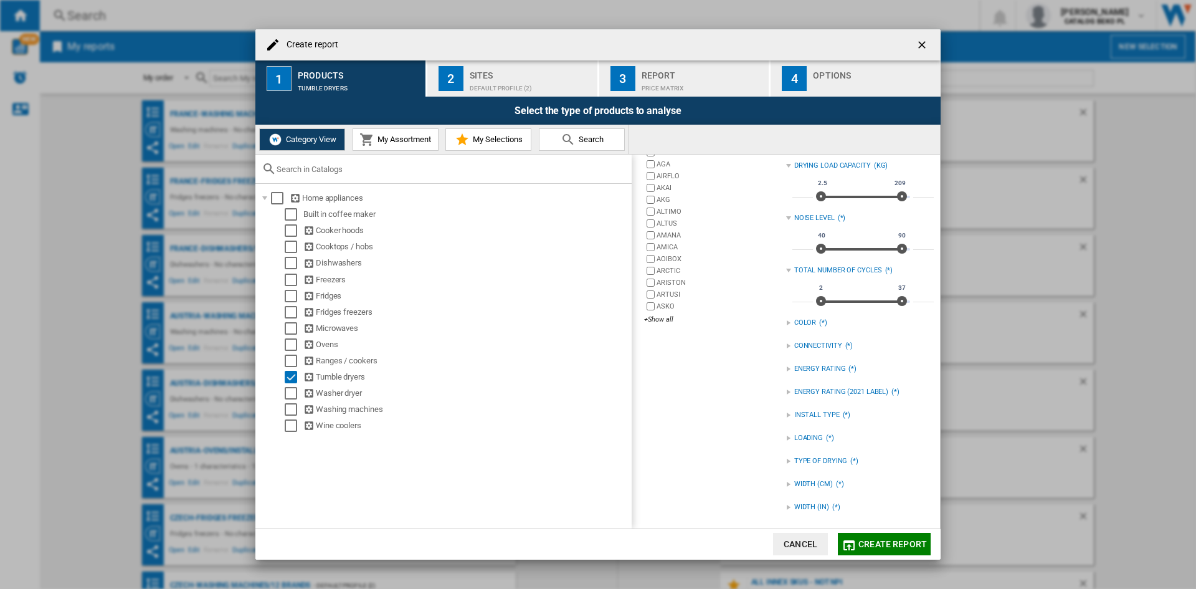
click at [819, 459] on div "TYPE OF DRYING" at bounding box center [821, 461] width 54 height 10
click at [819, 485] on div "HEAT PUMP" at bounding box center [869, 487] width 129 height 12
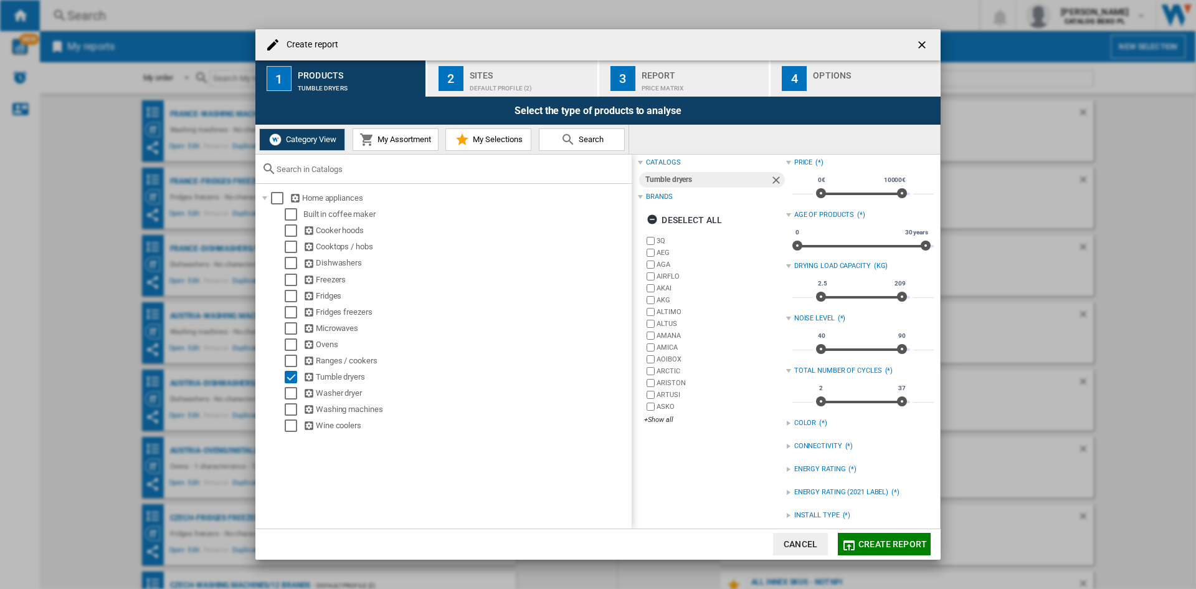
scroll to position [0, 0]
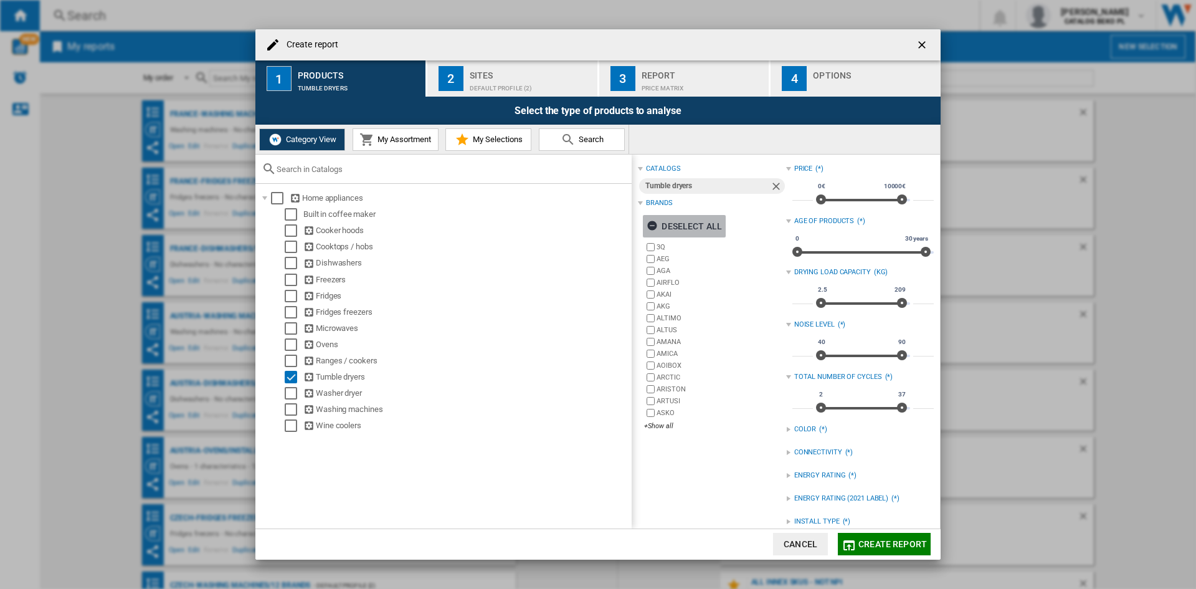
click at [689, 231] on div "Deselect all" at bounding box center [684, 226] width 75 height 22
click at [659, 429] on div "+Show all" at bounding box center [714, 425] width 141 height 9
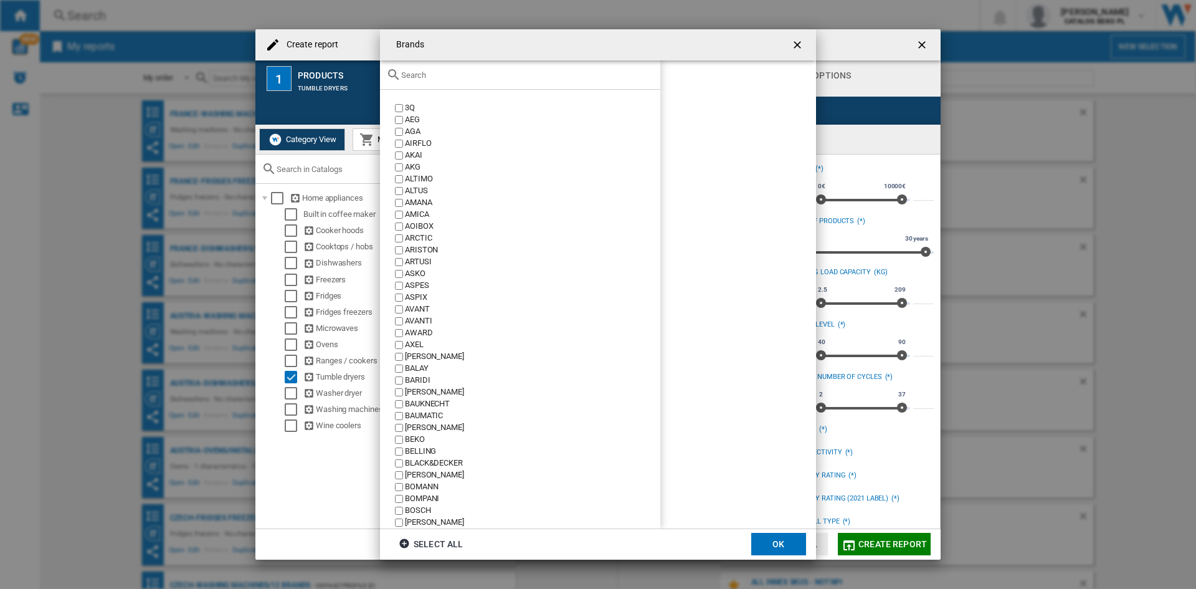
click at [513, 69] on div "Brands 3Q ..." at bounding box center [520, 74] width 280 height 29
click at [513, 80] on div "Brands 3Q ..." at bounding box center [520, 74] width 280 height 29
click at [512, 73] on div "Brands 3Q ..." at bounding box center [520, 74] width 280 height 29
click at [511, 78] on input "Brands 3Q ..." at bounding box center [527, 74] width 253 height 9
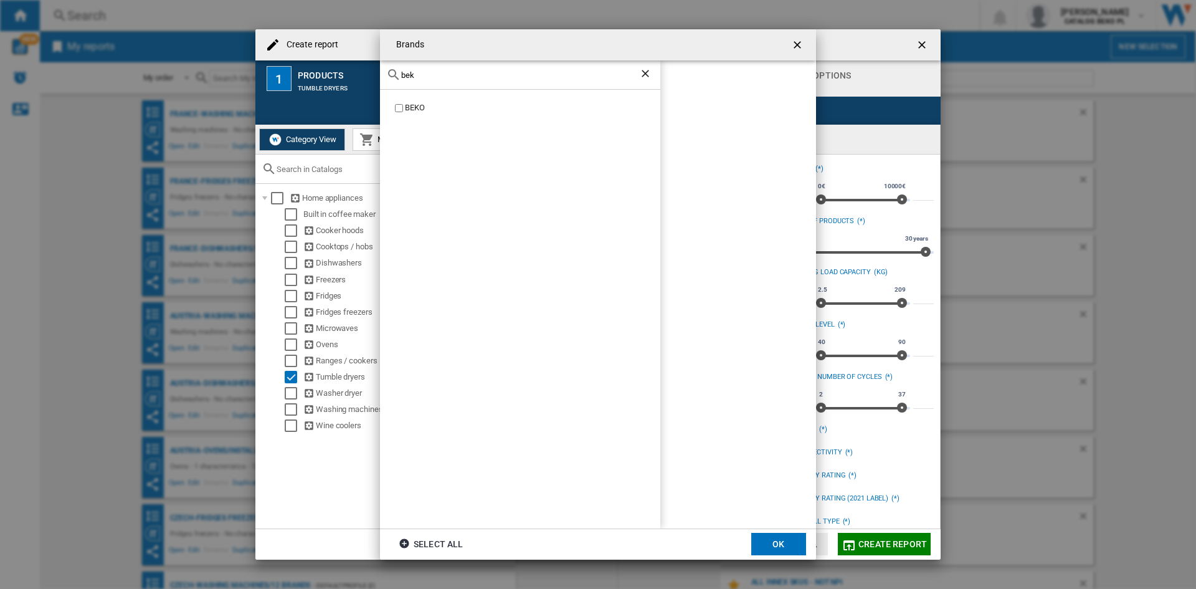
click at [422, 103] on div "BEKO" at bounding box center [532, 108] width 255 height 12
click at [429, 74] on input "bek" at bounding box center [520, 74] width 238 height 9
type input "h"
type input "whir"
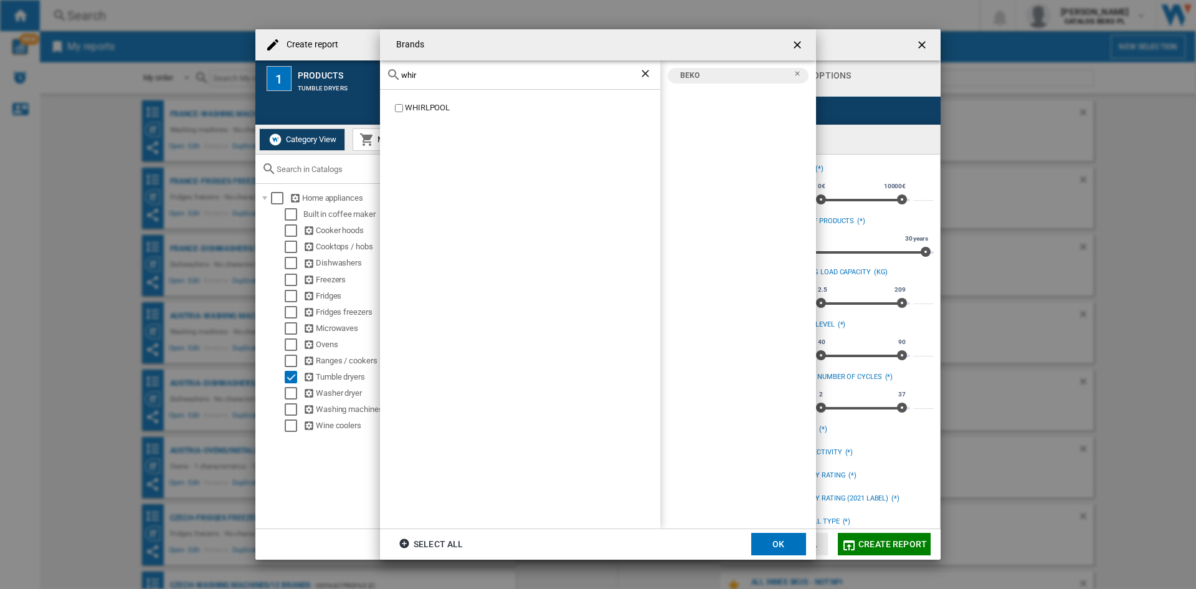
click at [431, 108] on div "WHIRLPOOL" at bounding box center [532, 108] width 255 height 12
click at [760, 543] on button "OK" at bounding box center [778, 544] width 55 height 22
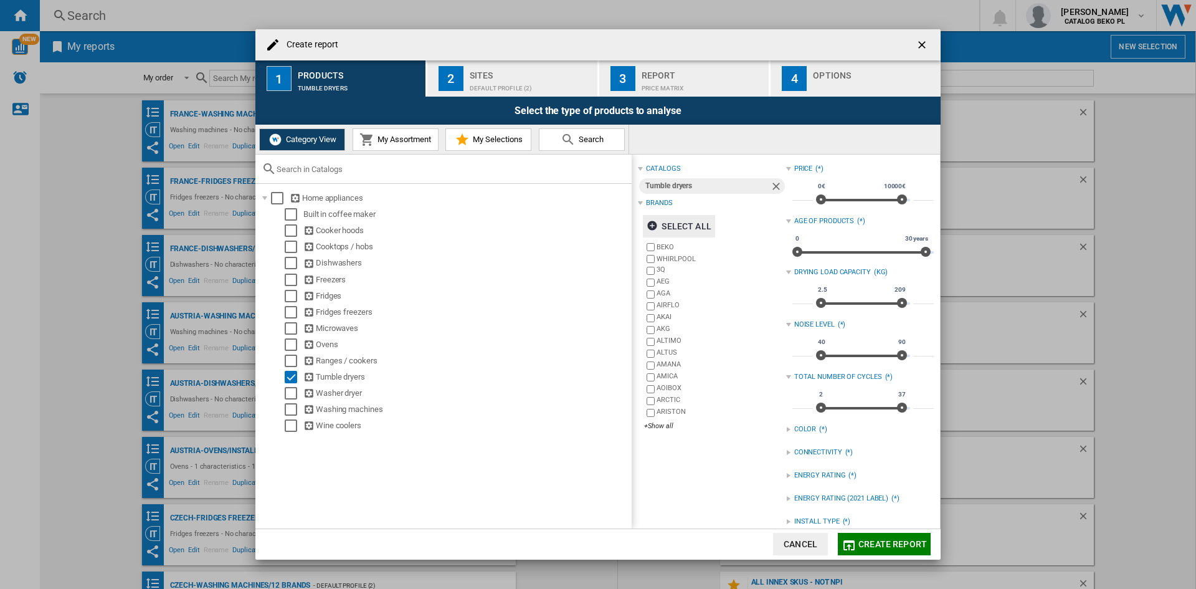
click at [532, 82] on div "Default profile (2)" at bounding box center [531, 85] width 123 height 13
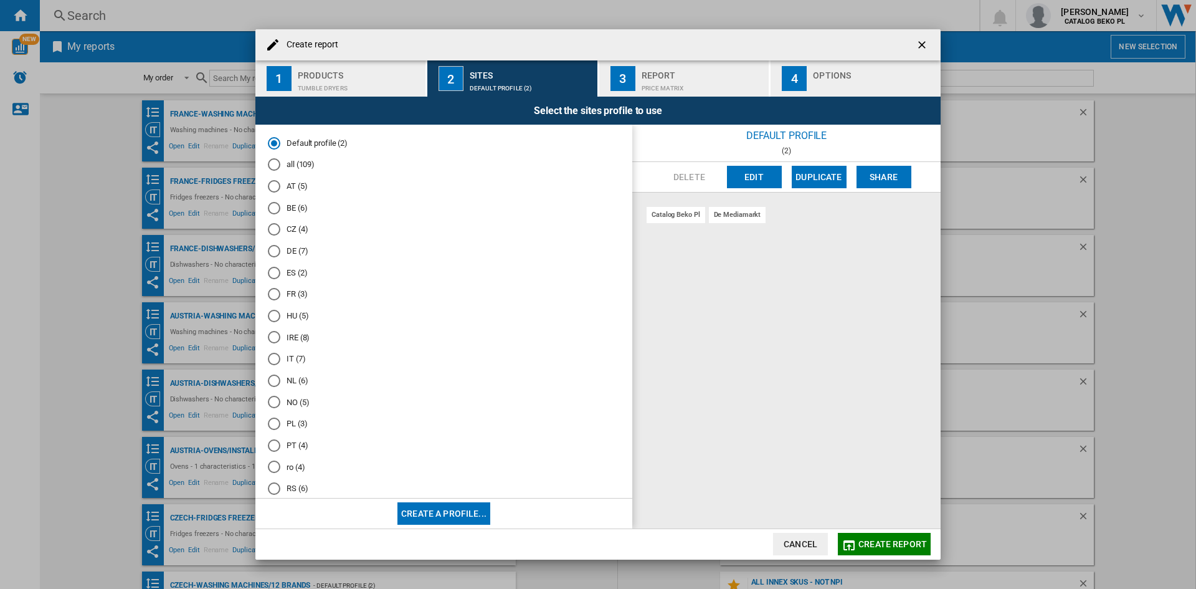
click at [293, 424] on md-radio-button "PL (3)" at bounding box center [444, 424] width 352 height 12
click at [834, 79] on div "Create report ..." at bounding box center [874, 85] width 123 height 13
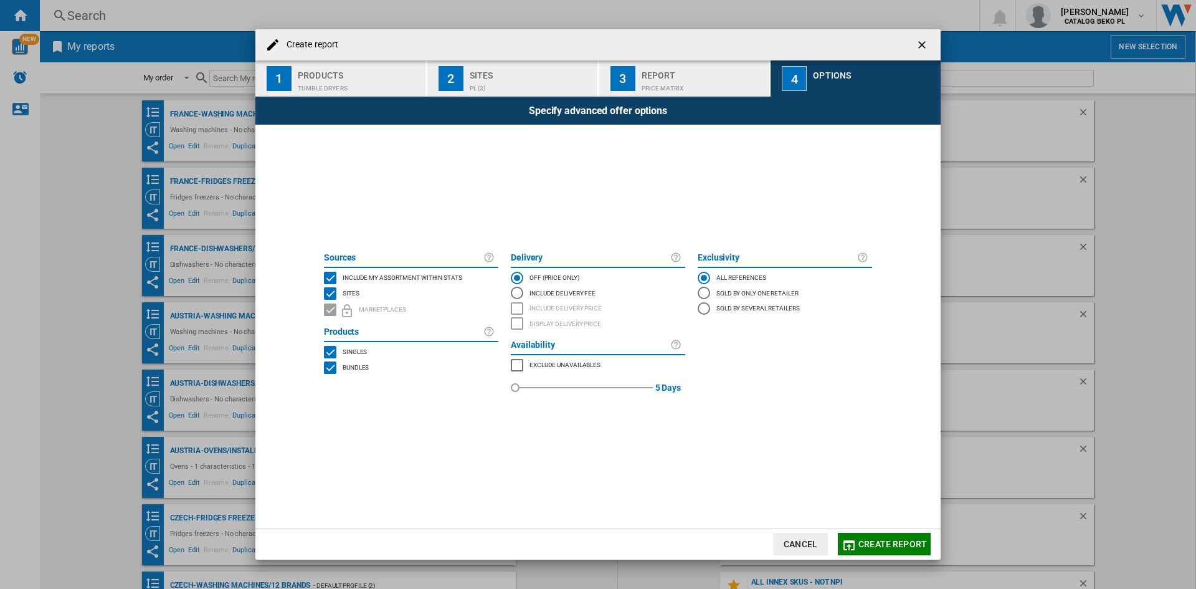
click at [406, 278] on span "Include my assortment within stats" at bounding box center [403, 276] width 120 height 9
click at [870, 534] on button "Create report" at bounding box center [884, 544] width 93 height 22
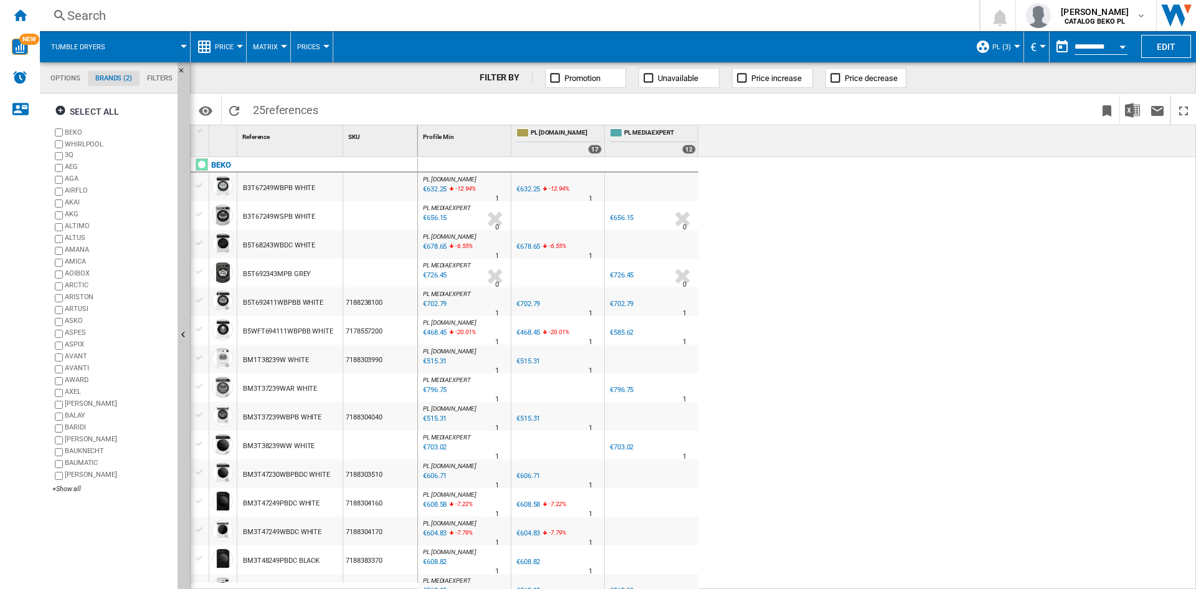
click at [209, 45] on ng-md-icon at bounding box center [204, 46] width 15 height 15
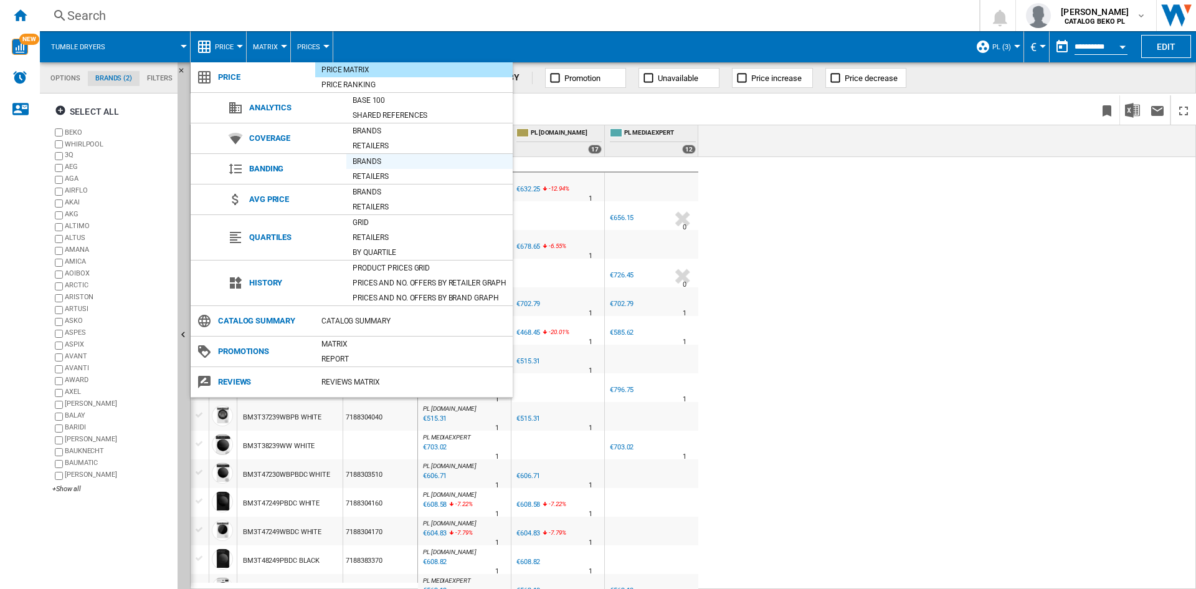
click at [371, 160] on div "Brands" at bounding box center [429, 161] width 166 height 12
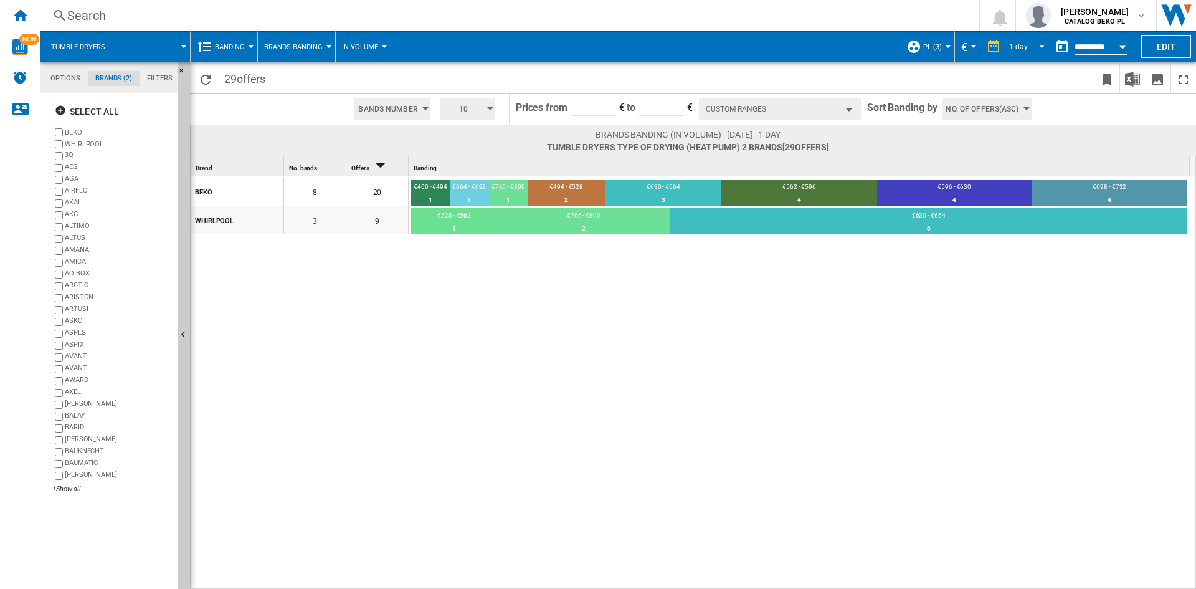
click at [1019, 50] on span "1 day" at bounding box center [1019, 47] width 20 height 11
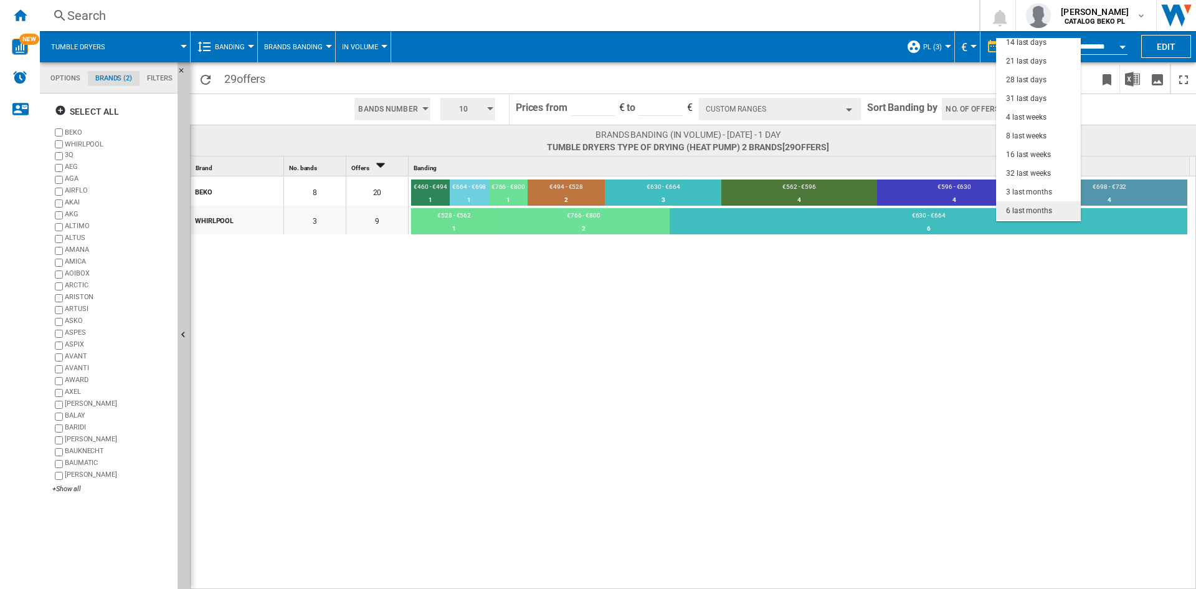
scroll to position [79, 0]
click at [1021, 154] on div "3 last months" at bounding box center [1029, 156] width 46 height 11
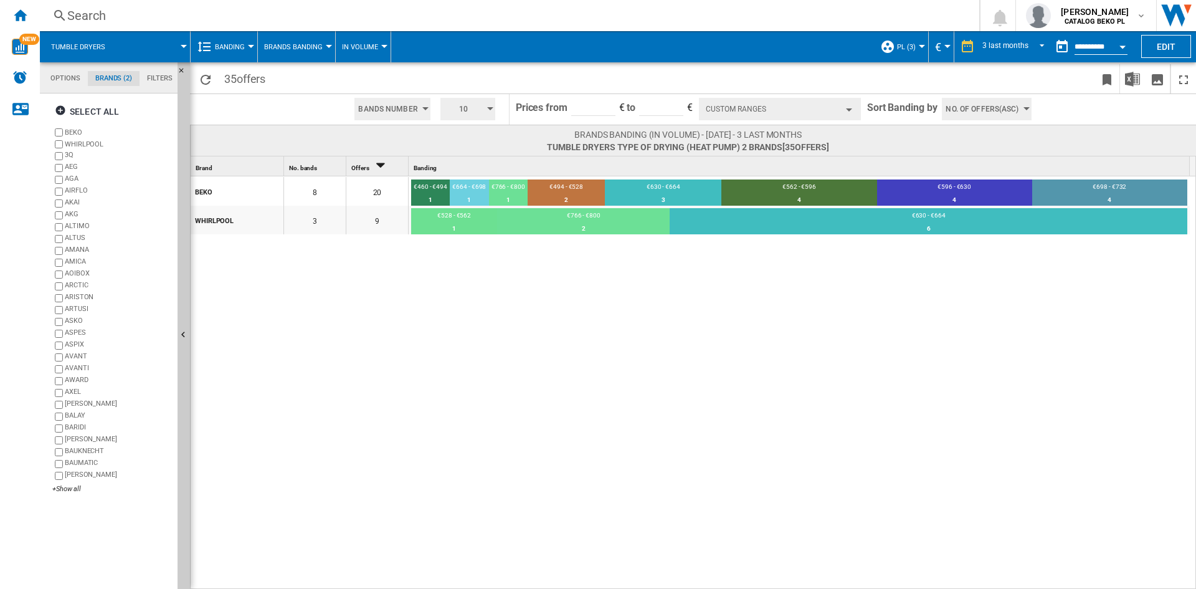
click at [1122, 45] on div "Open calendar" at bounding box center [1123, 46] width 6 height 3
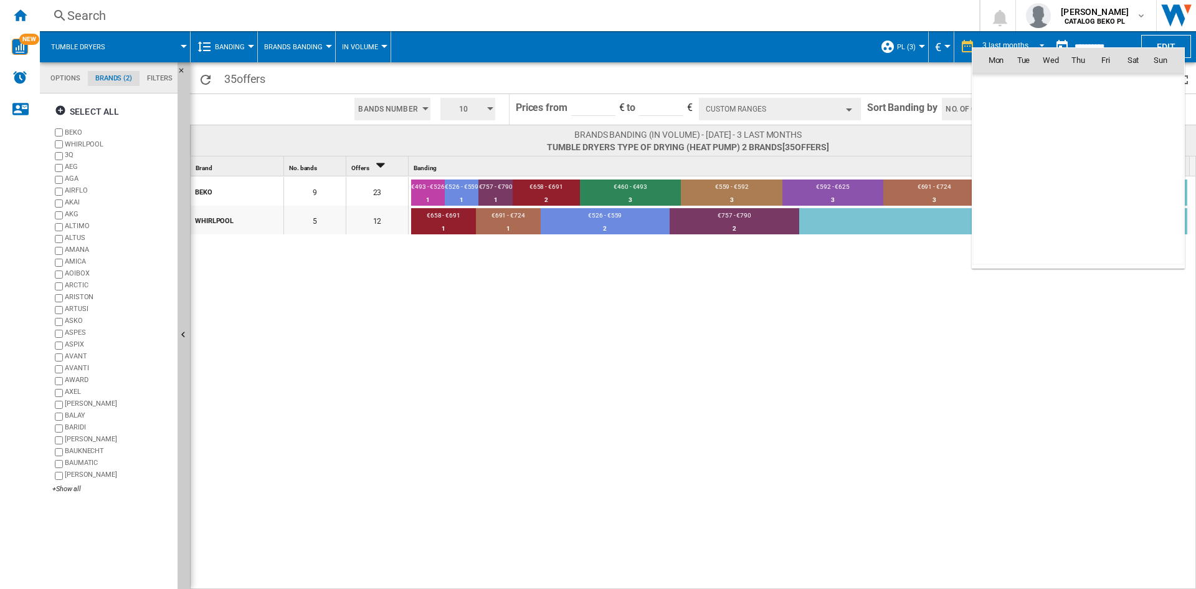
scroll to position [5944, 0]
click at [1060, 109] on span "1" at bounding box center [1051, 114] width 25 height 25
type input "**********"
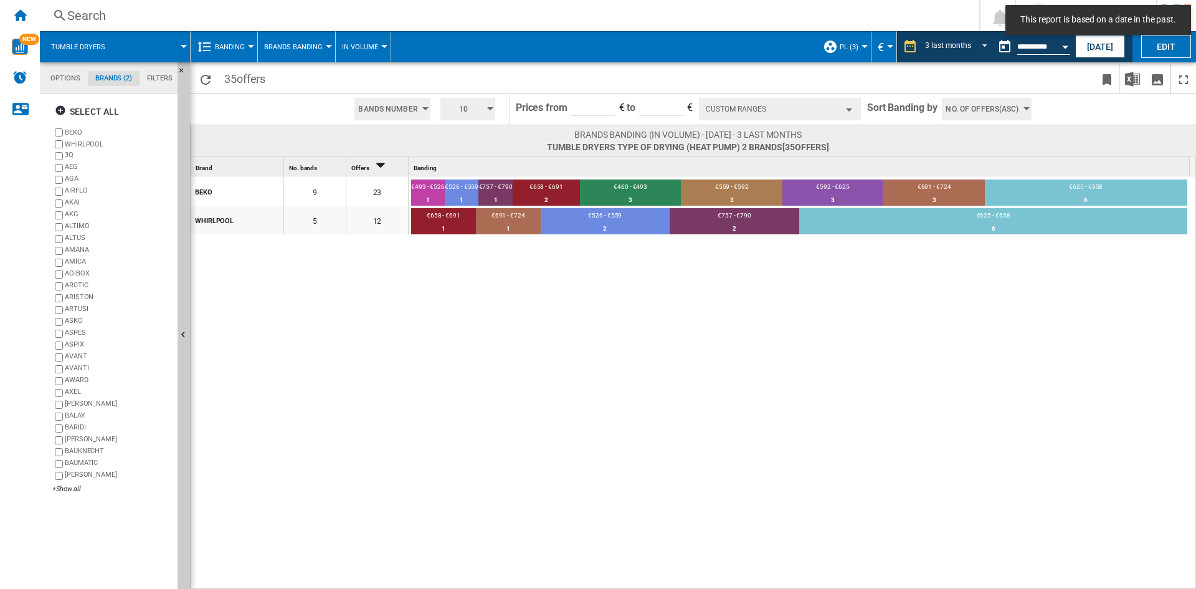
click at [966, 122] on div "No. of offers(Asc)" at bounding box center [986, 109] width 99 height 30
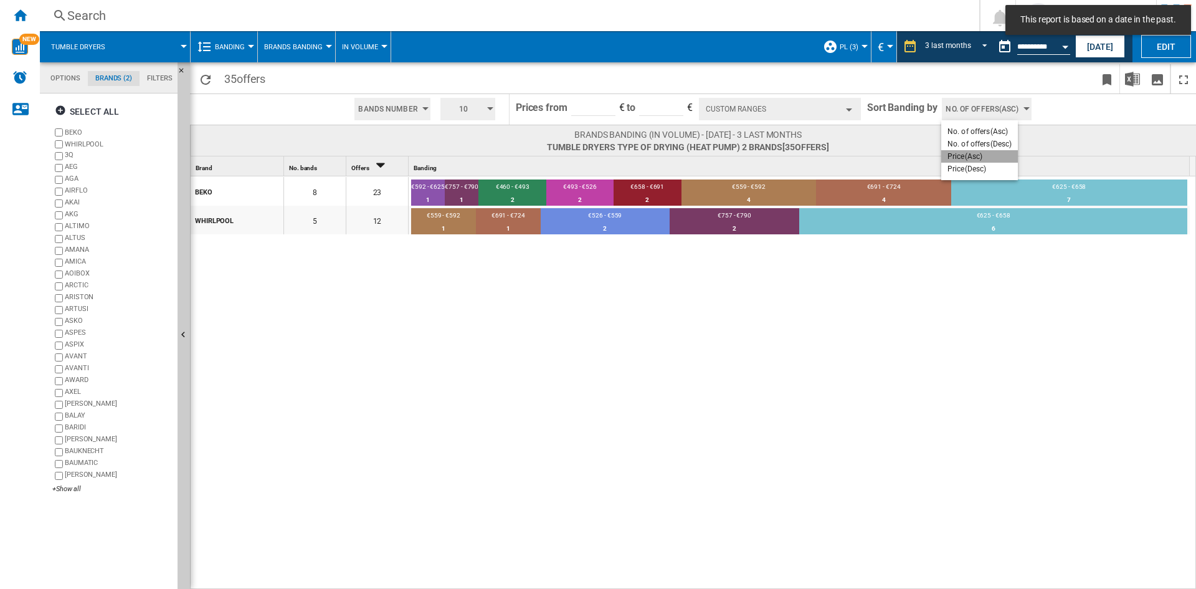
click at [964, 150] on button "Price(Asc)" at bounding box center [979, 156] width 77 height 12
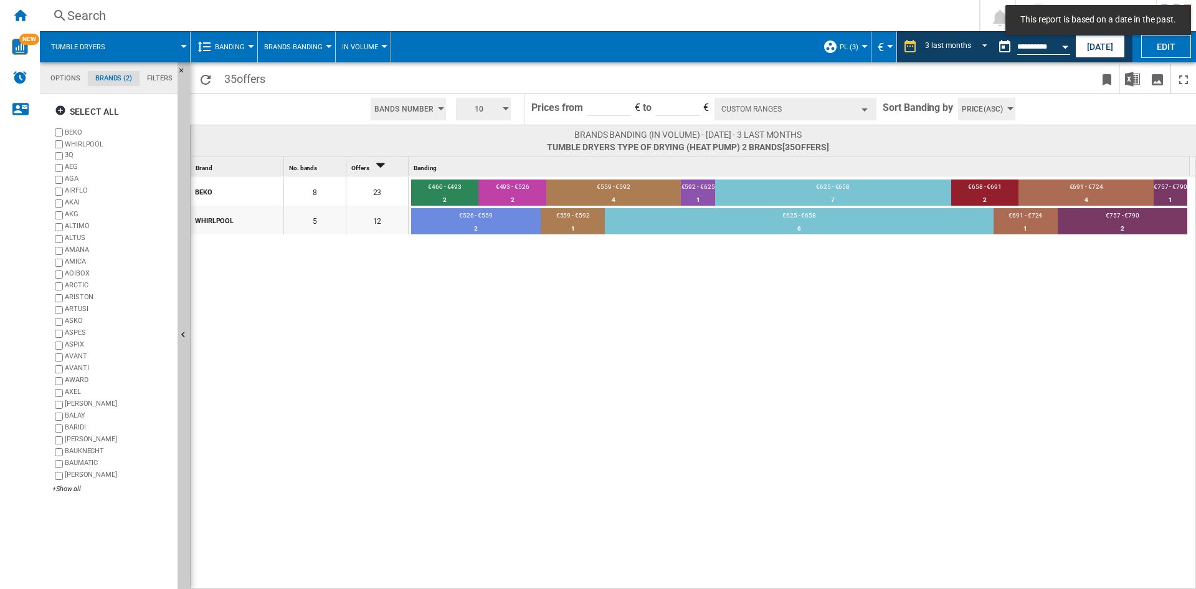
click at [931, 151] on span at bounding box center [977, 140] width 297 height 24
click at [467, 100] on span "10" at bounding box center [479, 109] width 39 height 22
click at [474, 156] on button "5" at bounding box center [485, 156] width 60 height 12
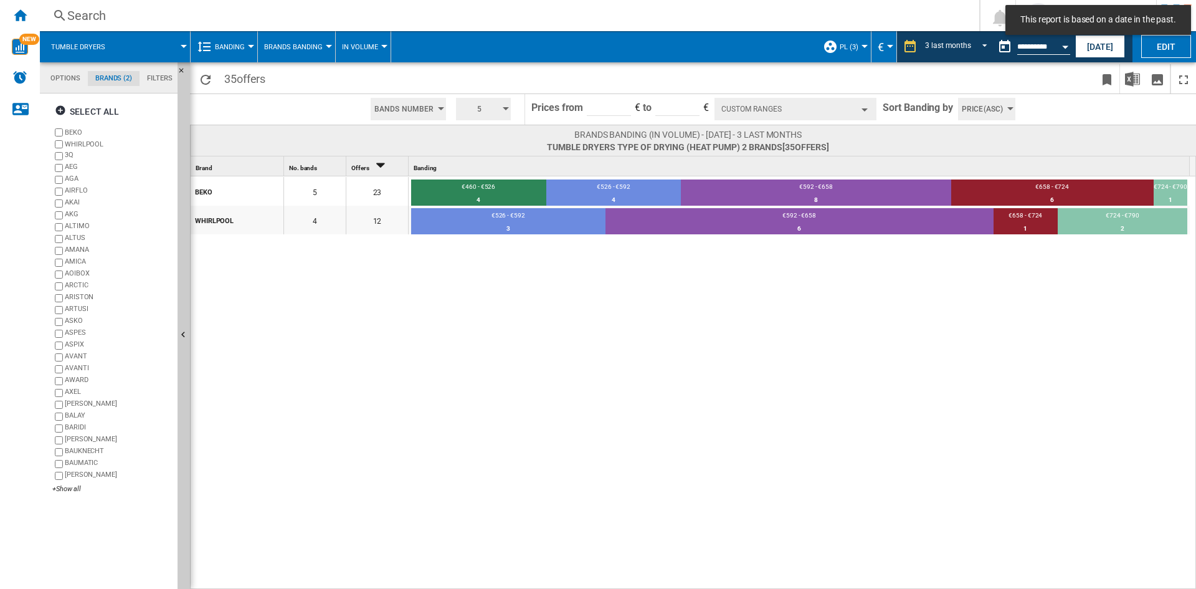
click at [779, 110] on button "Custom Ranges" at bounding box center [796, 109] width 162 height 22
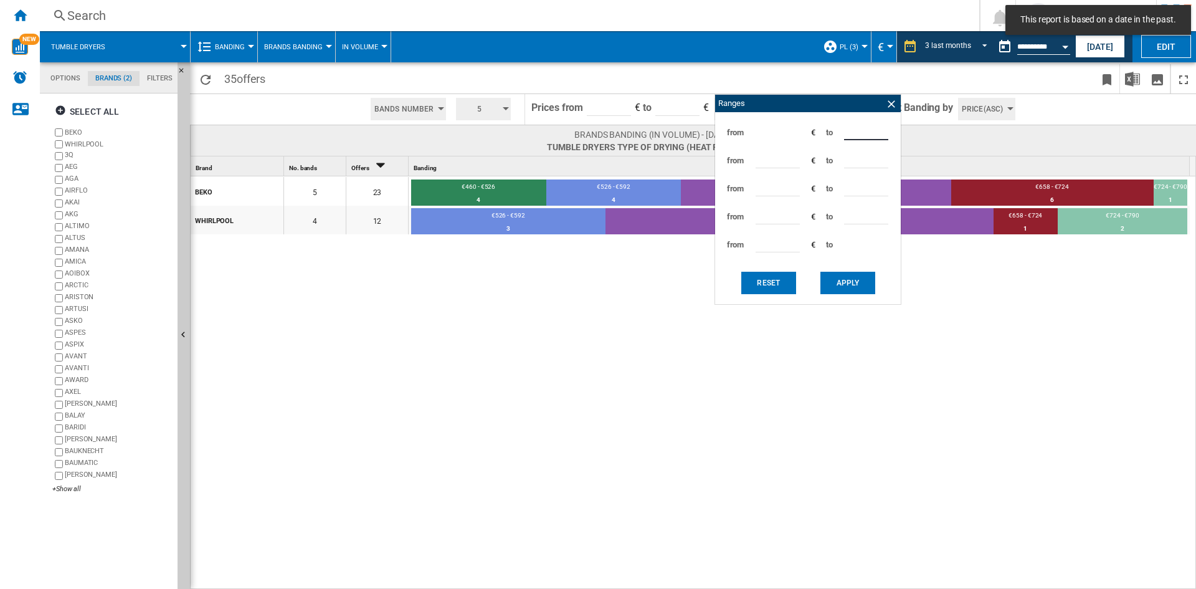
click at [852, 133] on input "***" at bounding box center [866, 131] width 44 height 19
type input "***"
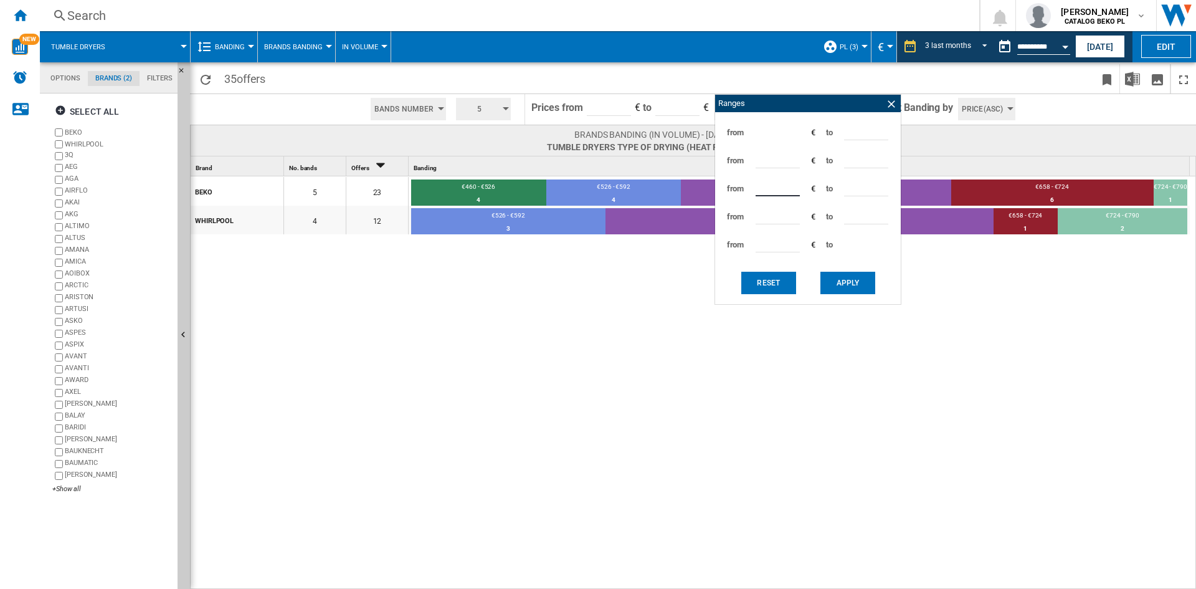
type input "***"
click at [833, 288] on button "Apply" at bounding box center [848, 283] width 55 height 22
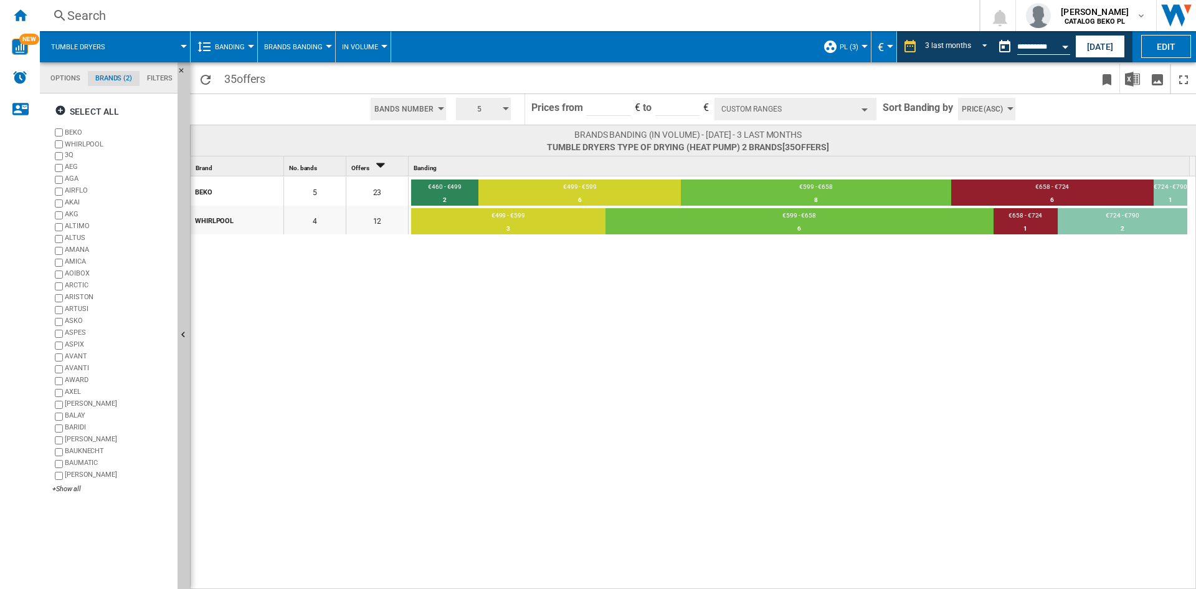
drag, startPoint x: 27, startPoint y: 10, endPoint x: 163, endPoint y: 261, distance: 285.2
click at [27, 10] on div "Home" at bounding box center [20, 15] width 40 height 31
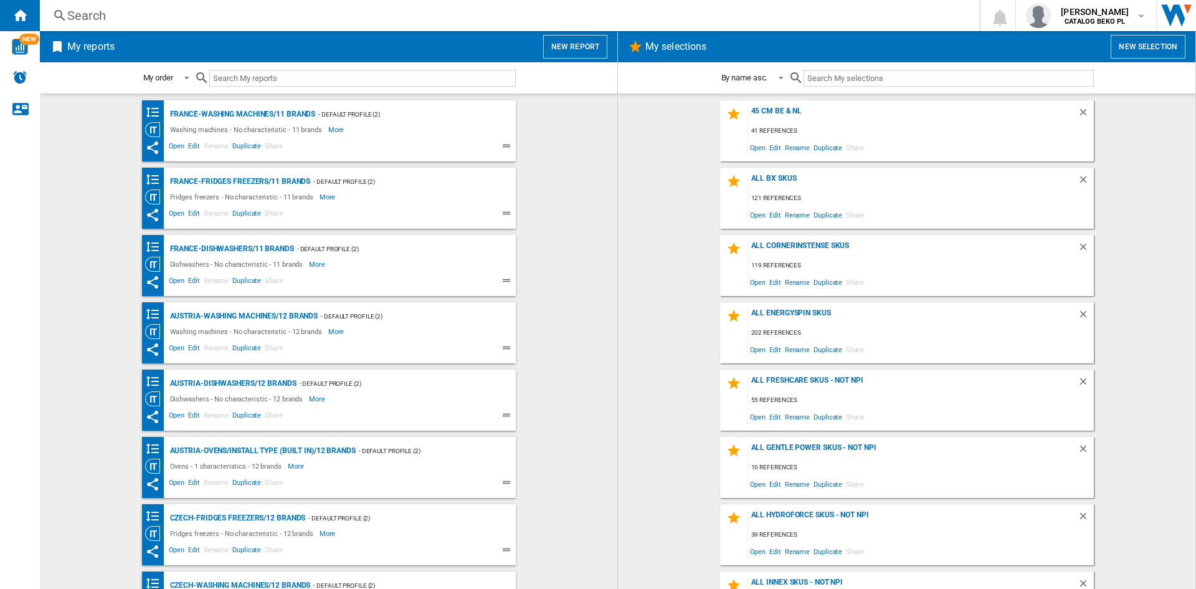
click at [568, 40] on button "New report" at bounding box center [575, 47] width 64 height 24
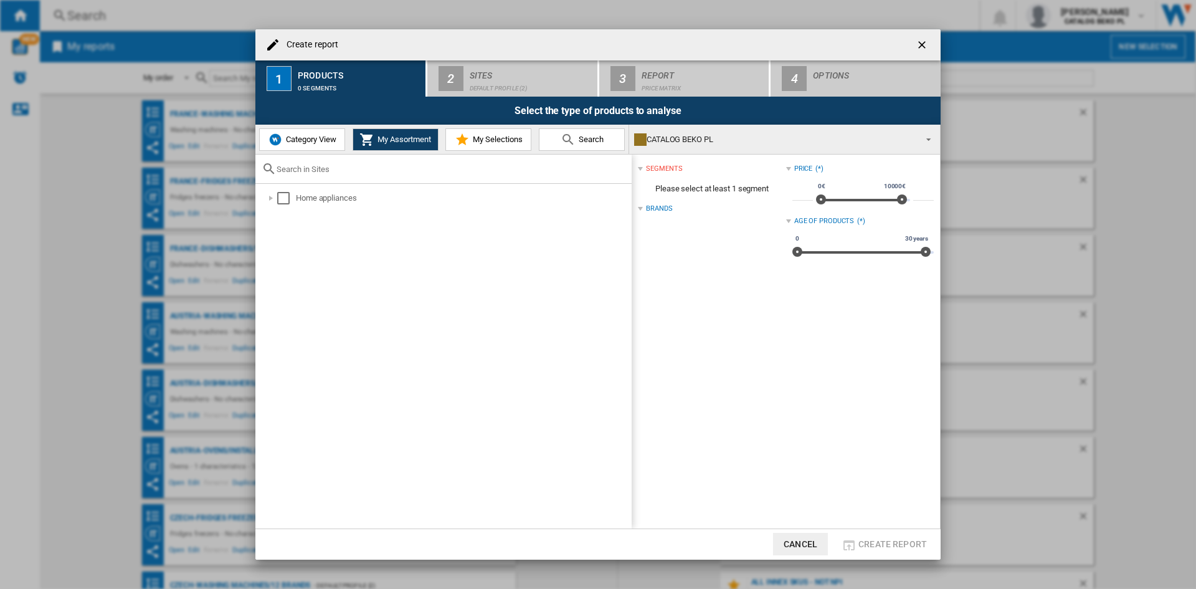
click at [269, 145] on img "Create report ..." at bounding box center [275, 139] width 15 height 15
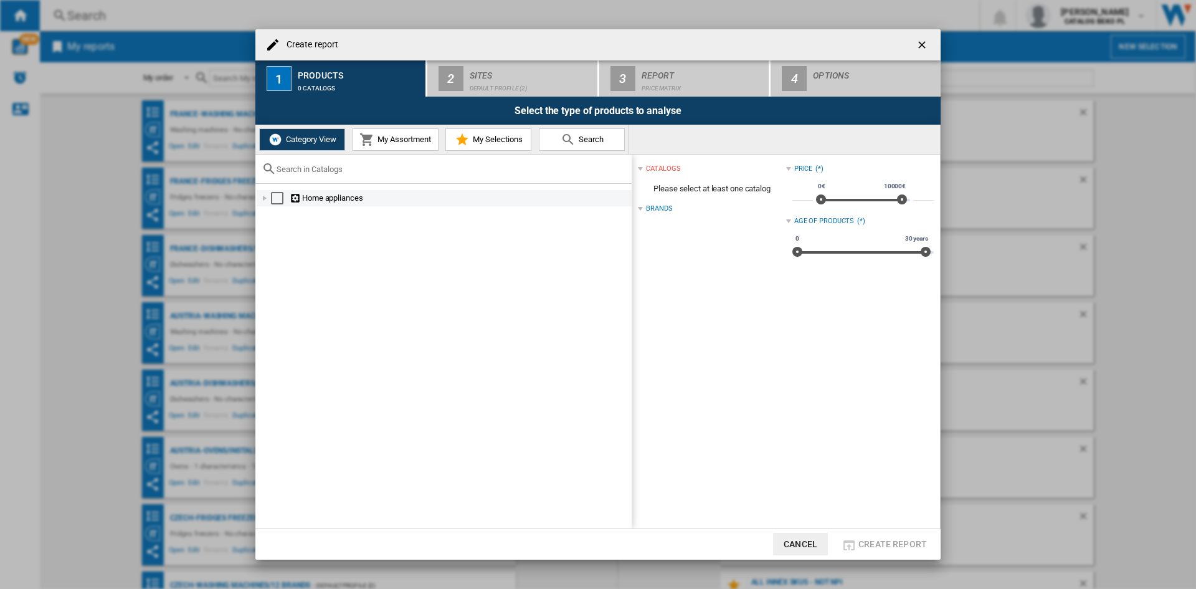
click at [260, 200] on div "Create report ..." at bounding box center [265, 198] width 12 height 12
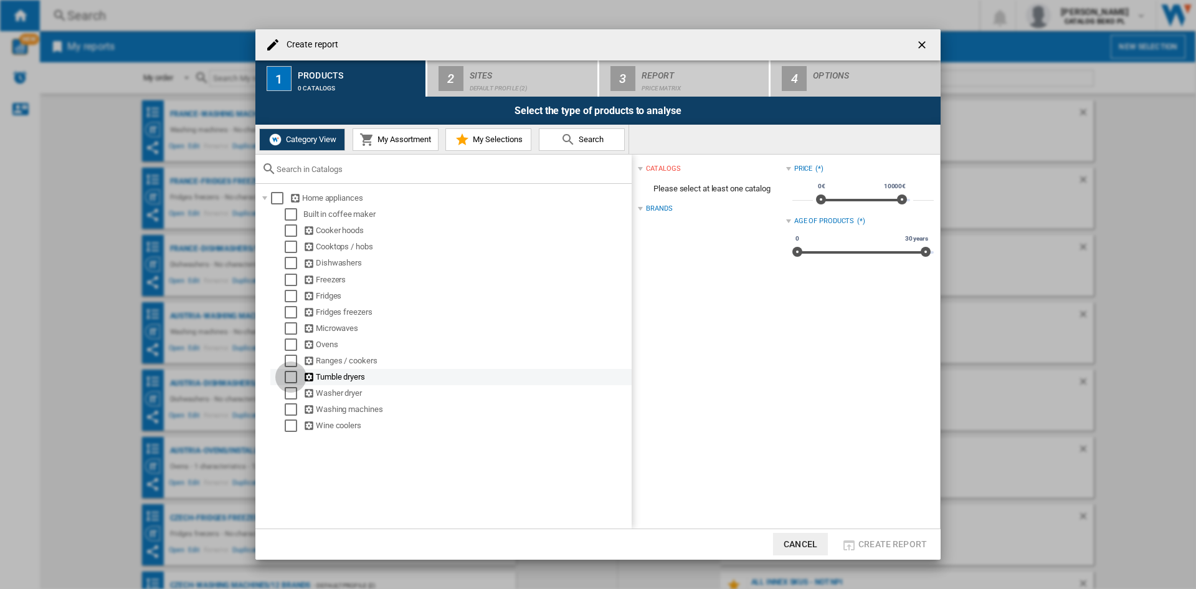
click at [288, 372] on div "Select" at bounding box center [291, 377] width 12 height 12
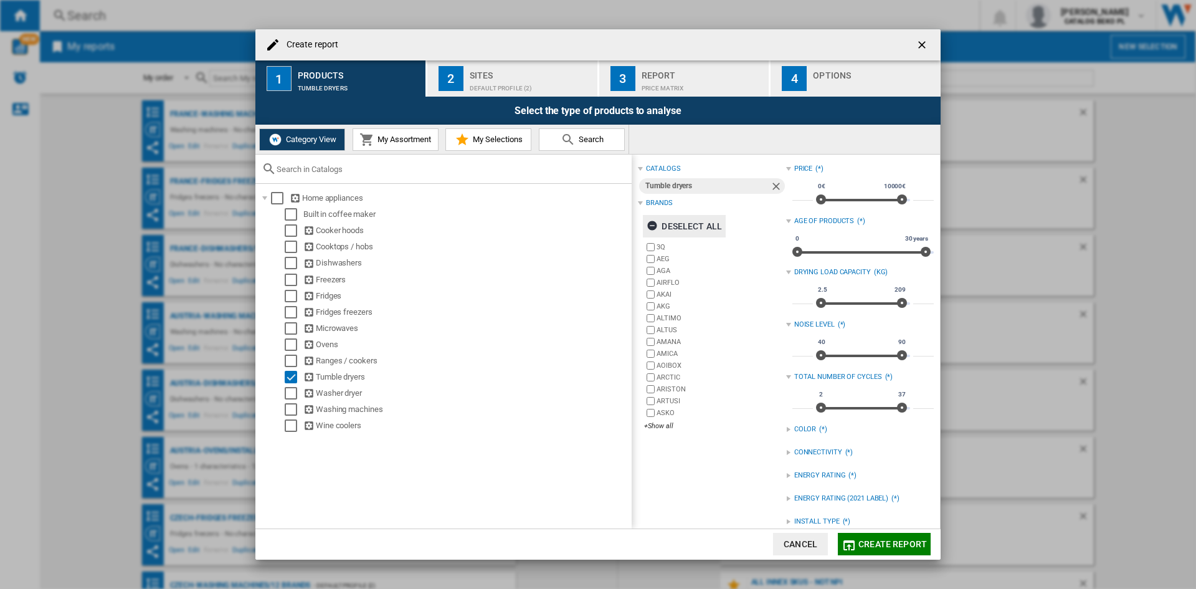
click at [695, 222] on div "Deselect all" at bounding box center [684, 226] width 75 height 22
click at [664, 425] on div "+Show all" at bounding box center [714, 425] width 141 height 9
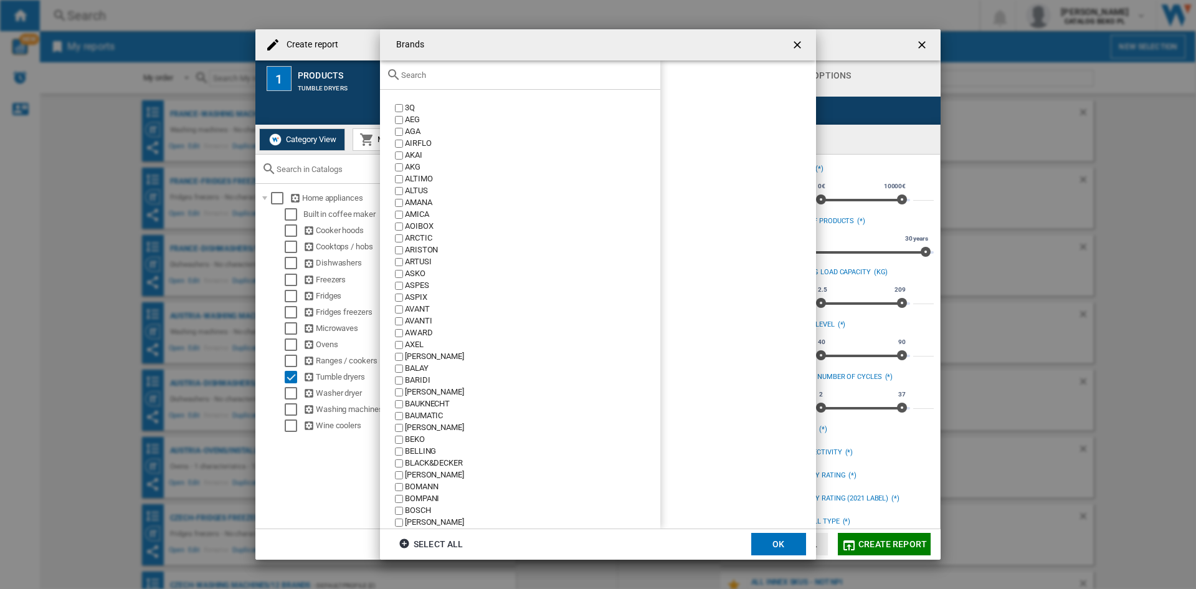
click at [497, 79] on input "Brands 3Q ..." at bounding box center [527, 74] width 253 height 9
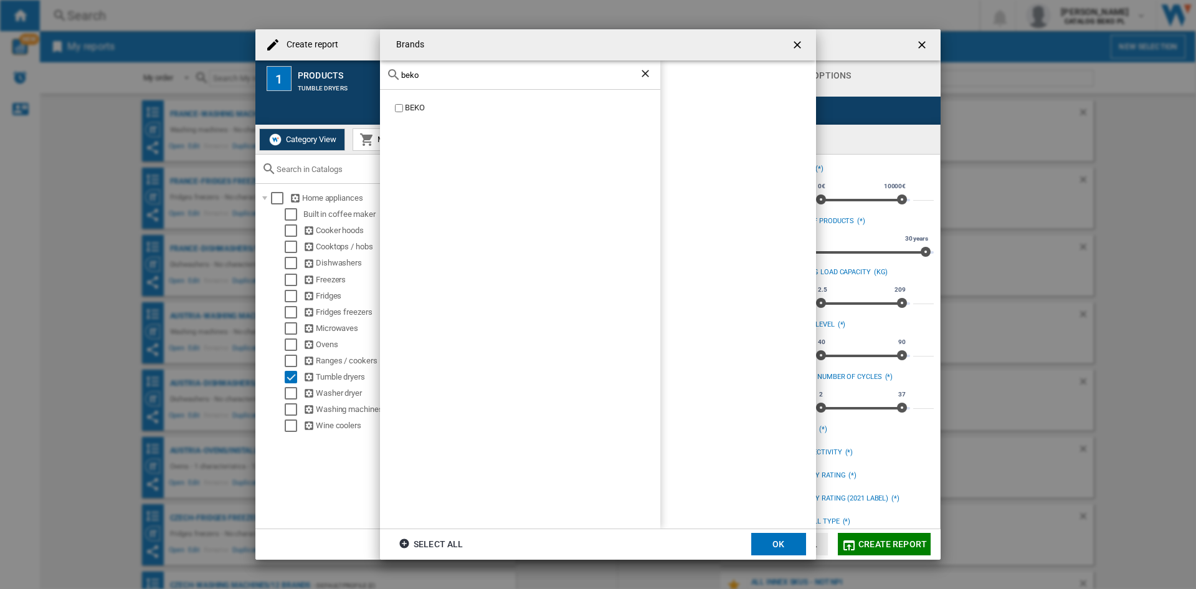
click at [413, 110] on div "BEKO" at bounding box center [532, 108] width 255 height 12
click at [443, 75] on input "beko" at bounding box center [520, 74] width 238 height 9
type input "whir"
click at [766, 541] on button "OK" at bounding box center [778, 544] width 55 height 22
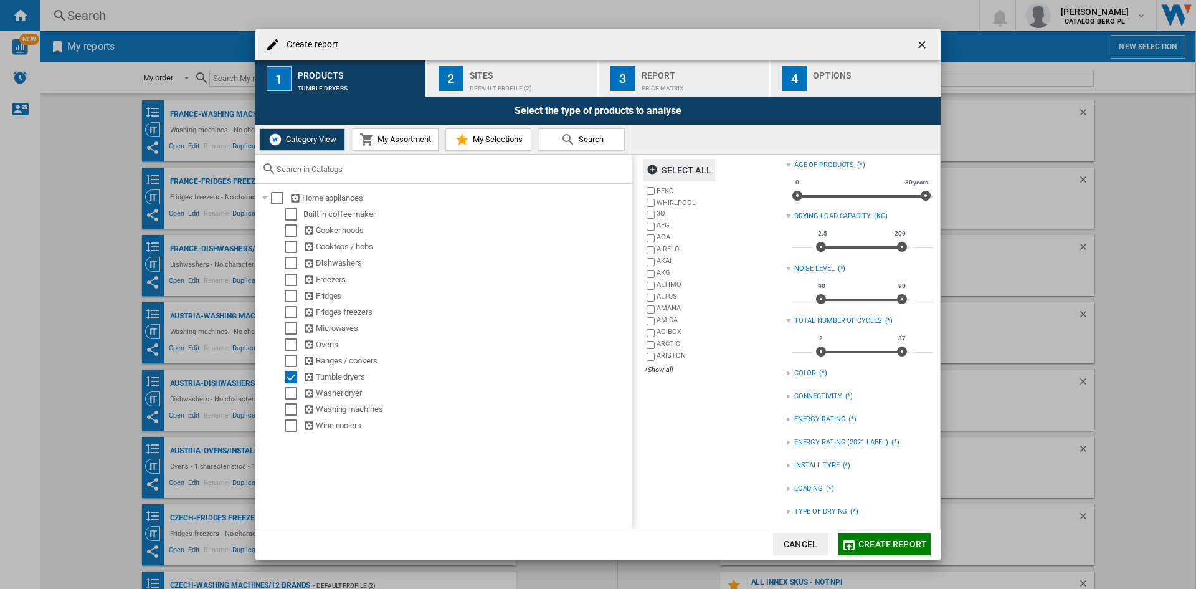
scroll to position [107, 0]
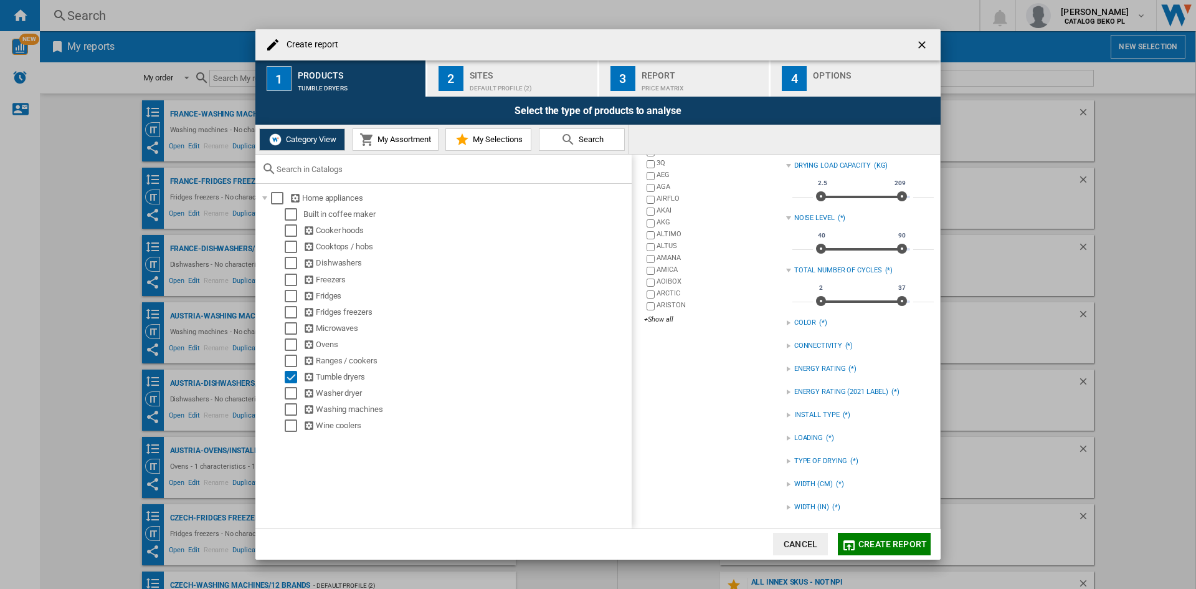
click at [808, 454] on div "TYPE OF DRYING (*)" at bounding box center [860, 461] width 148 height 16
click at [813, 483] on div "HEAT PUMP" at bounding box center [869, 487] width 129 height 12
click at [526, 83] on div "Default profile (2)" at bounding box center [531, 85] width 123 height 13
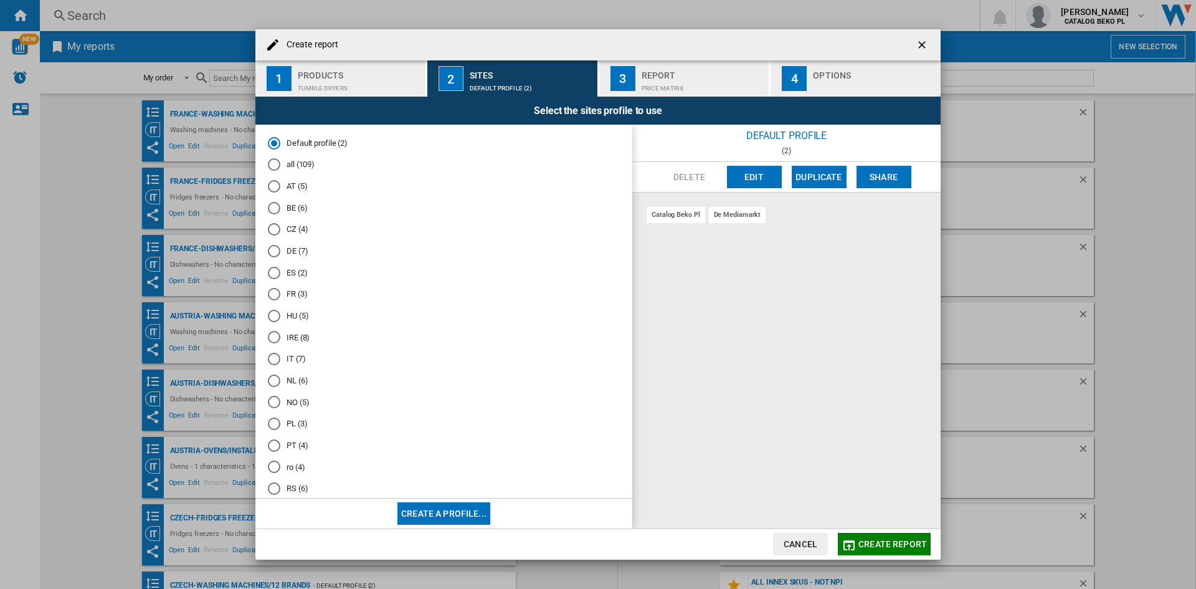
click at [290, 470] on md-radio-button "ro (4)" at bounding box center [444, 467] width 352 height 12
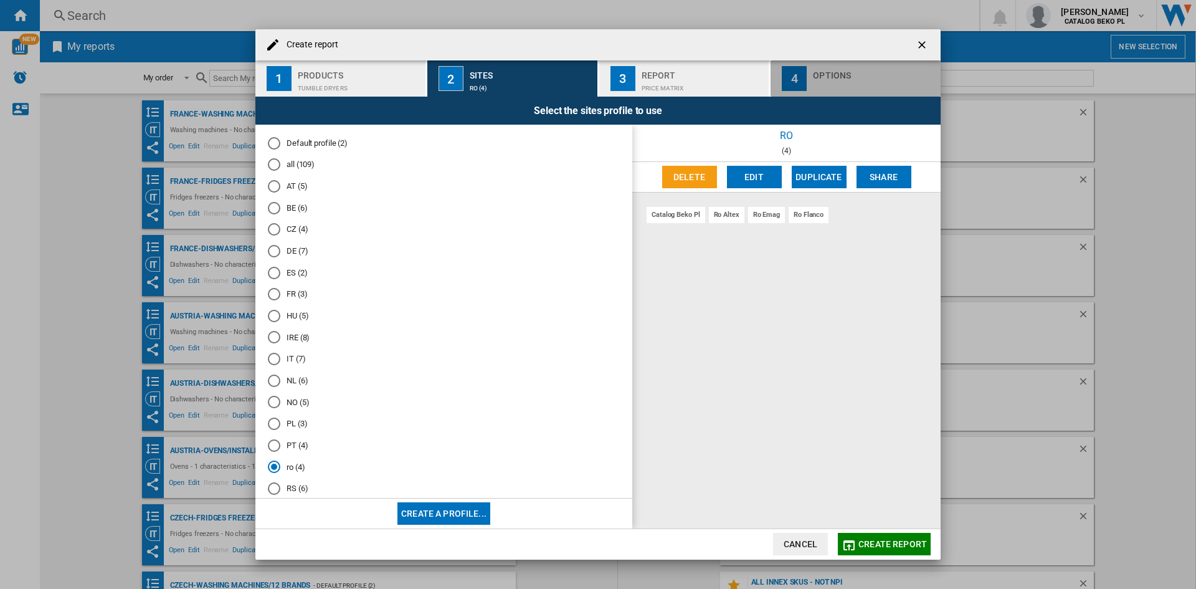
click at [813, 92] on div "Create report ..." at bounding box center [874, 85] width 123 height 13
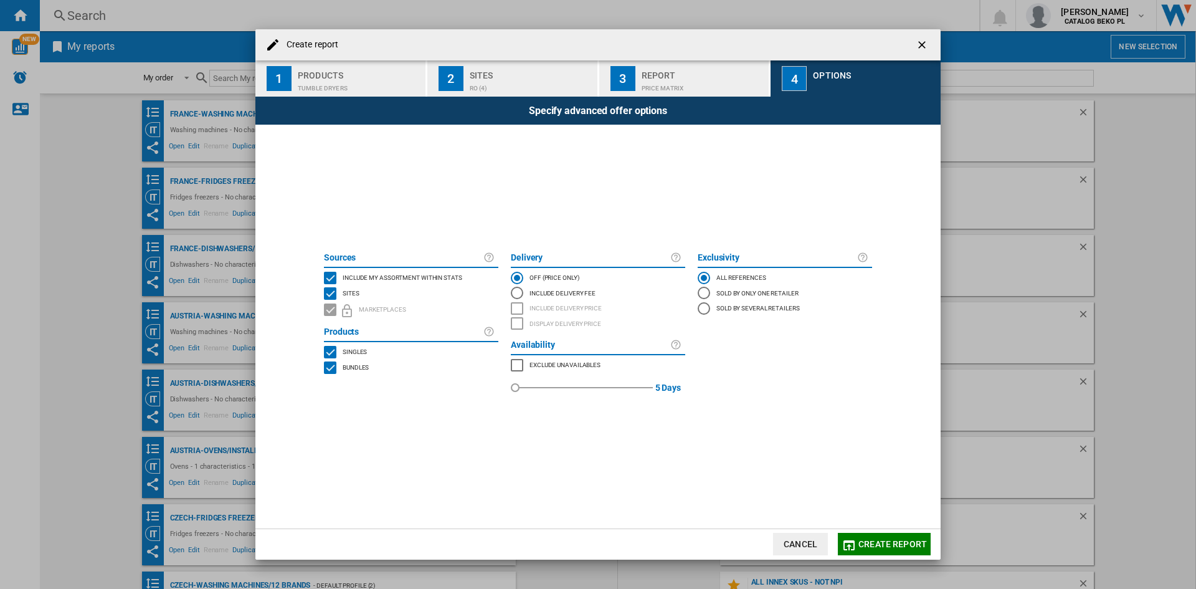
click at [384, 277] on span "Include my assortment within stats" at bounding box center [403, 276] width 120 height 9
click at [866, 535] on button "Create report" at bounding box center [884, 544] width 93 height 22
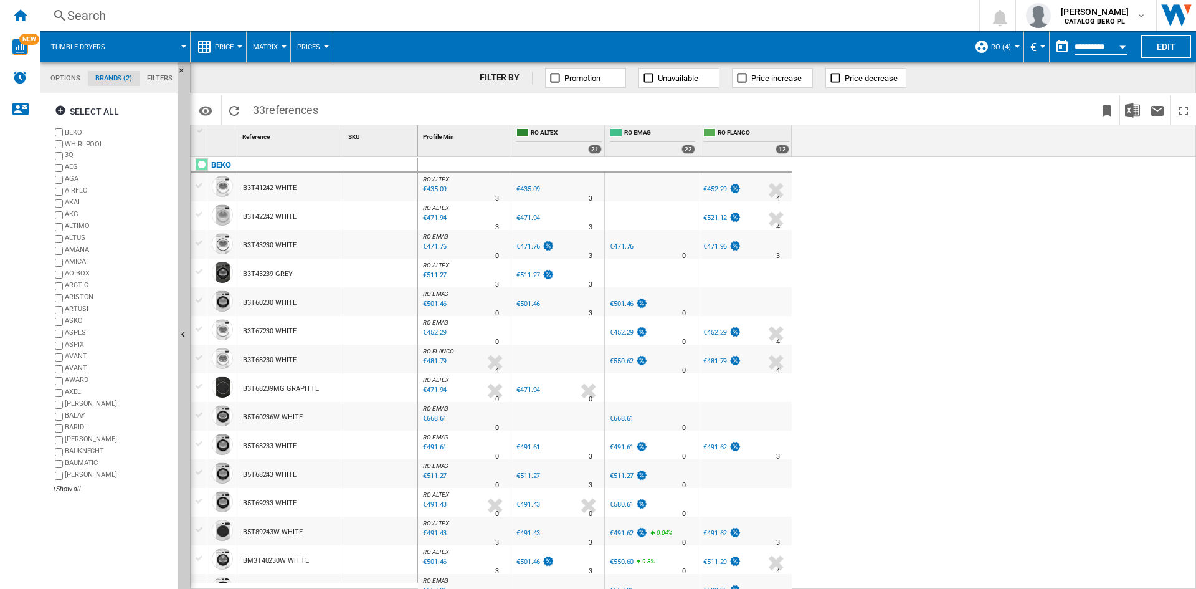
click at [232, 47] on span "Price" at bounding box center [224, 47] width 19 height 8
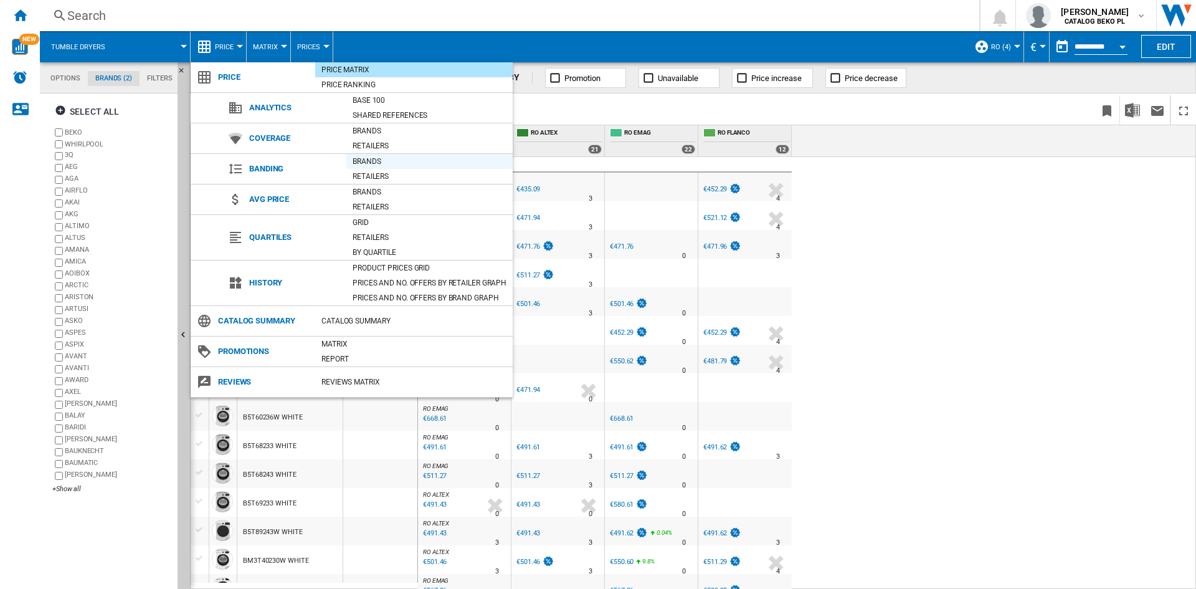
click at [363, 158] on div "Brands" at bounding box center [429, 161] width 166 height 12
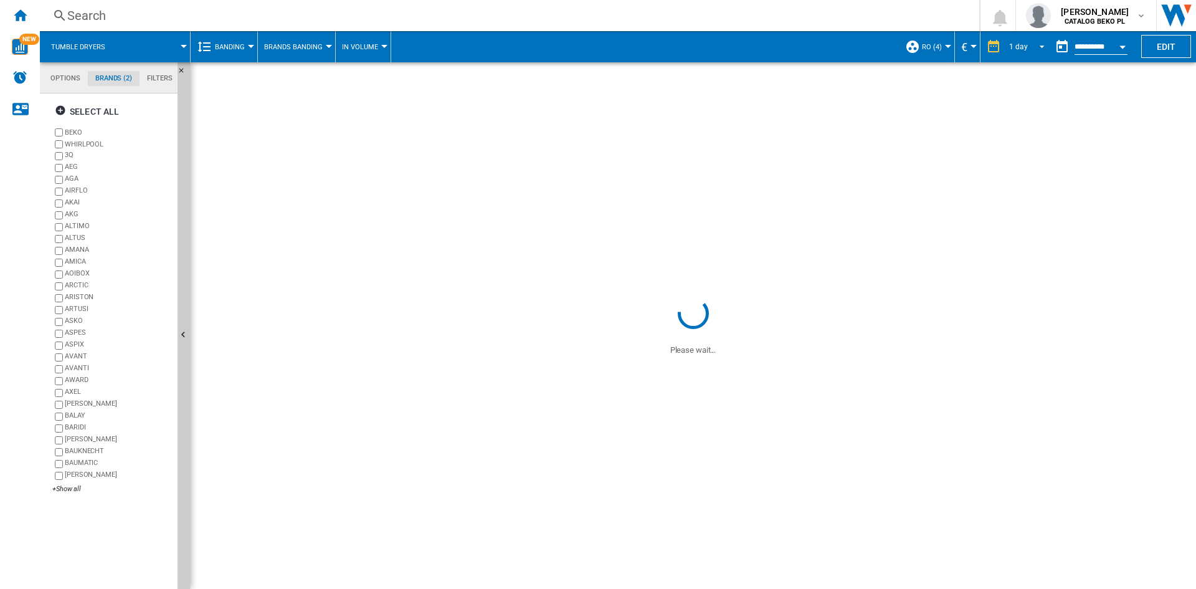
click at [1022, 45] on div "1 day" at bounding box center [1018, 46] width 19 height 9
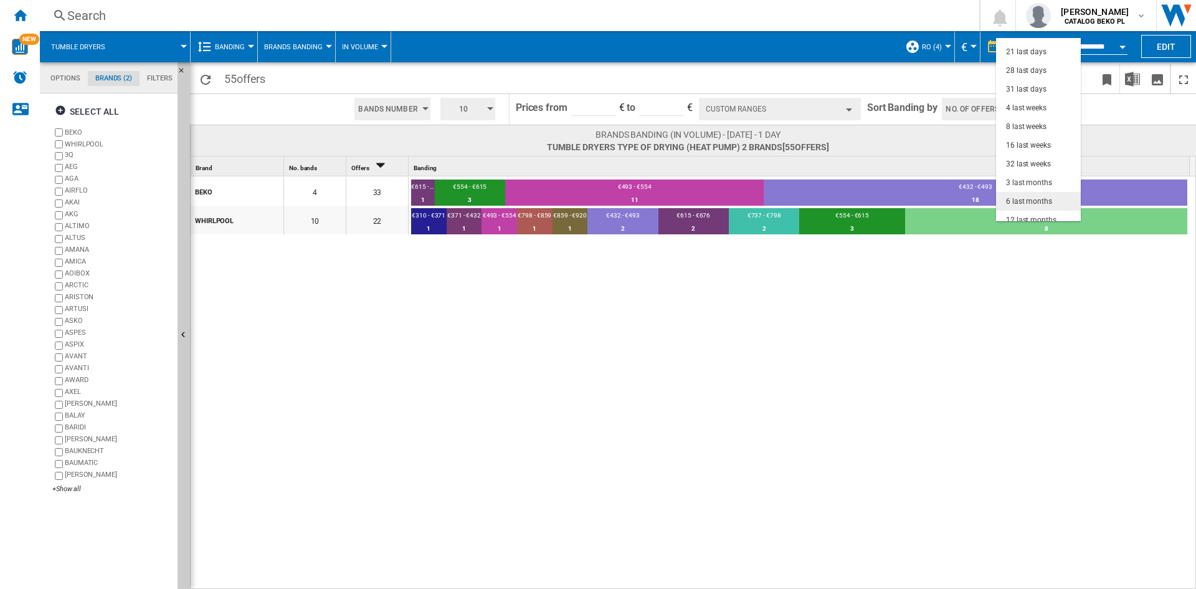
scroll to position [79, 0]
click at [1019, 159] on div "3 last months" at bounding box center [1029, 156] width 46 height 11
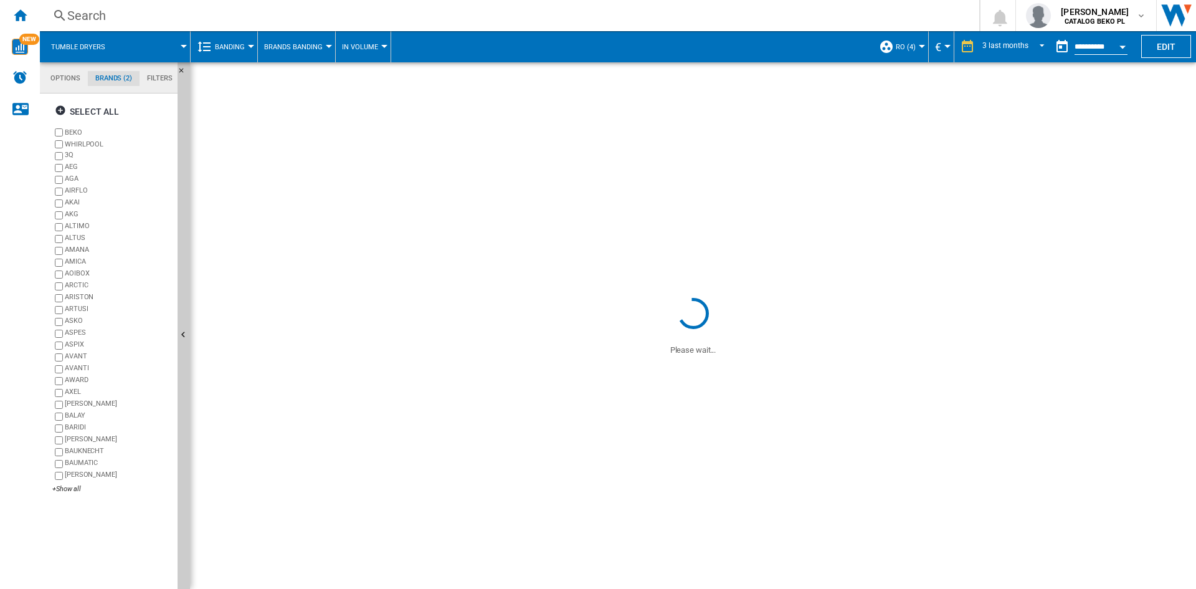
click at [1118, 44] on button "Open calendar" at bounding box center [1123, 45] width 22 height 22
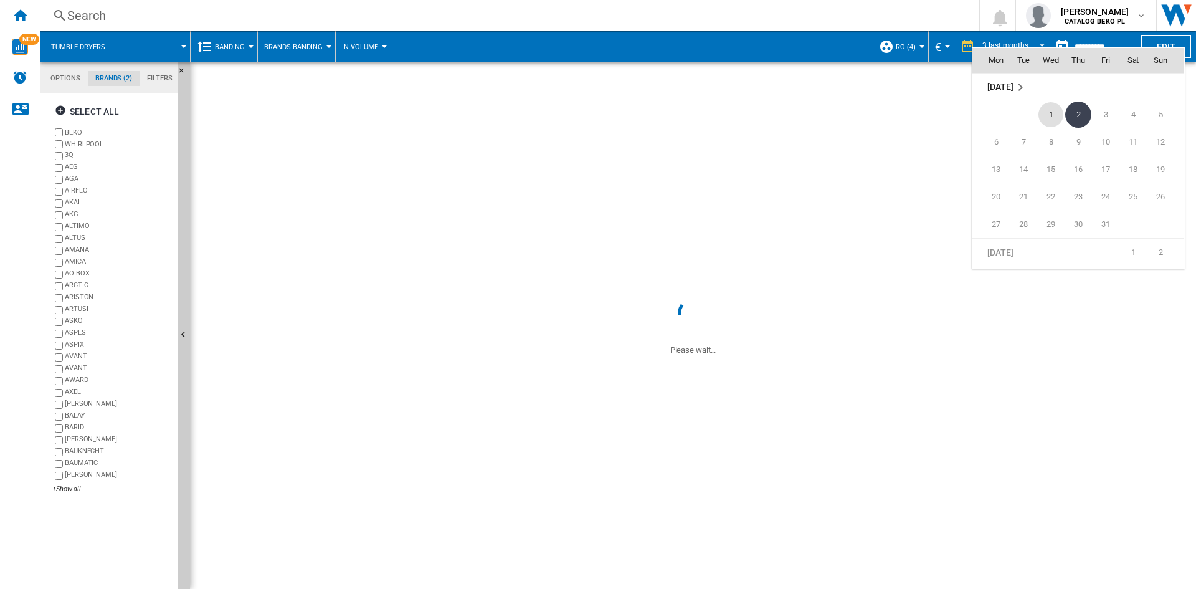
click at [1055, 110] on span "1" at bounding box center [1051, 114] width 25 height 25
type input "**********"
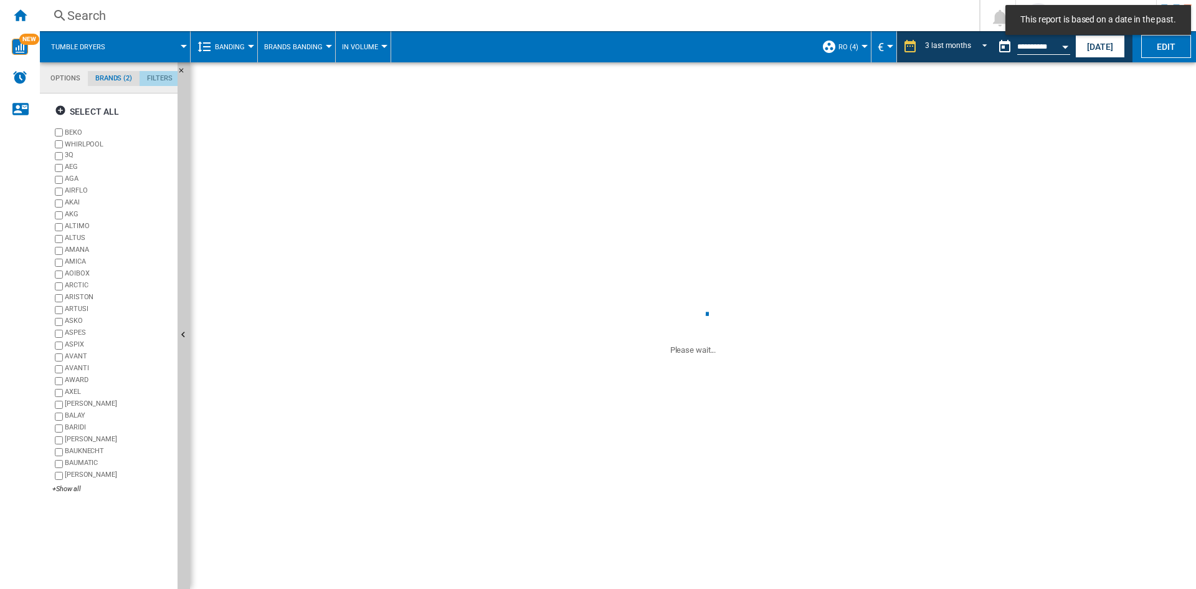
click at [147, 77] on md-tab-item "Filters" at bounding box center [160, 78] width 41 height 15
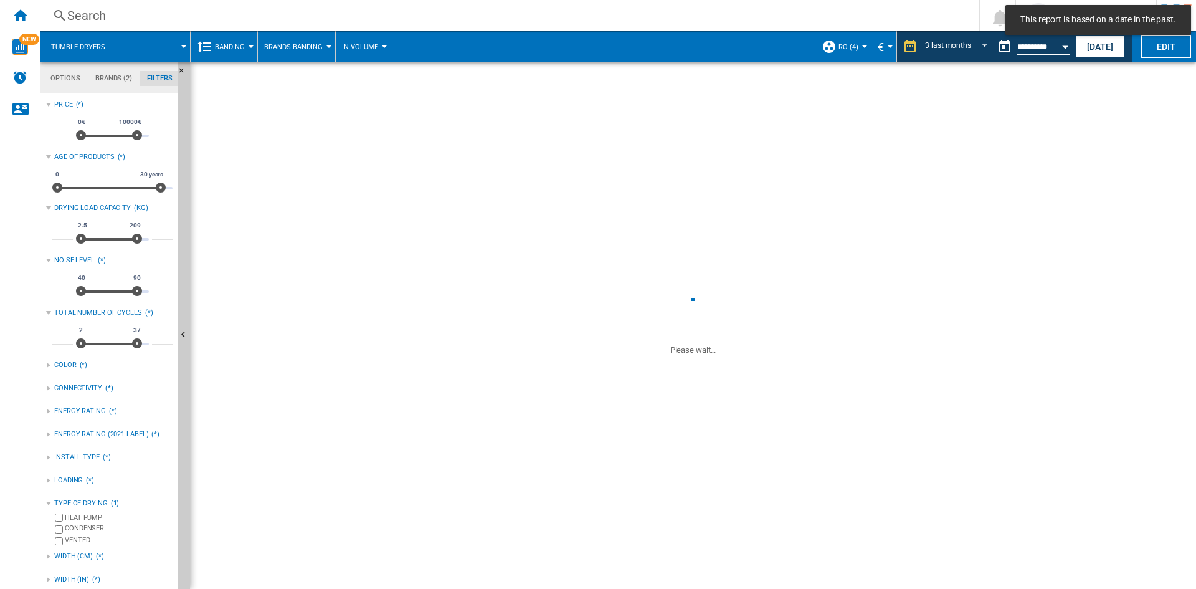
click at [128, 80] on md-tab-item "Brands (2)" at bounding box center [114, 78] width 52 height 15
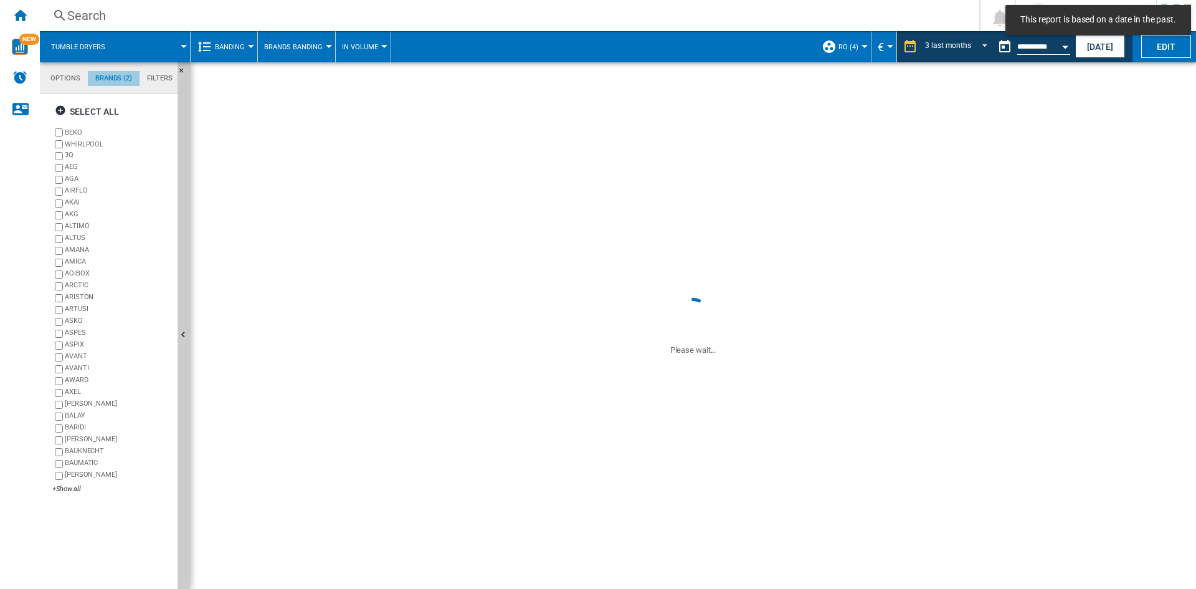
scroll to position [48, 0]
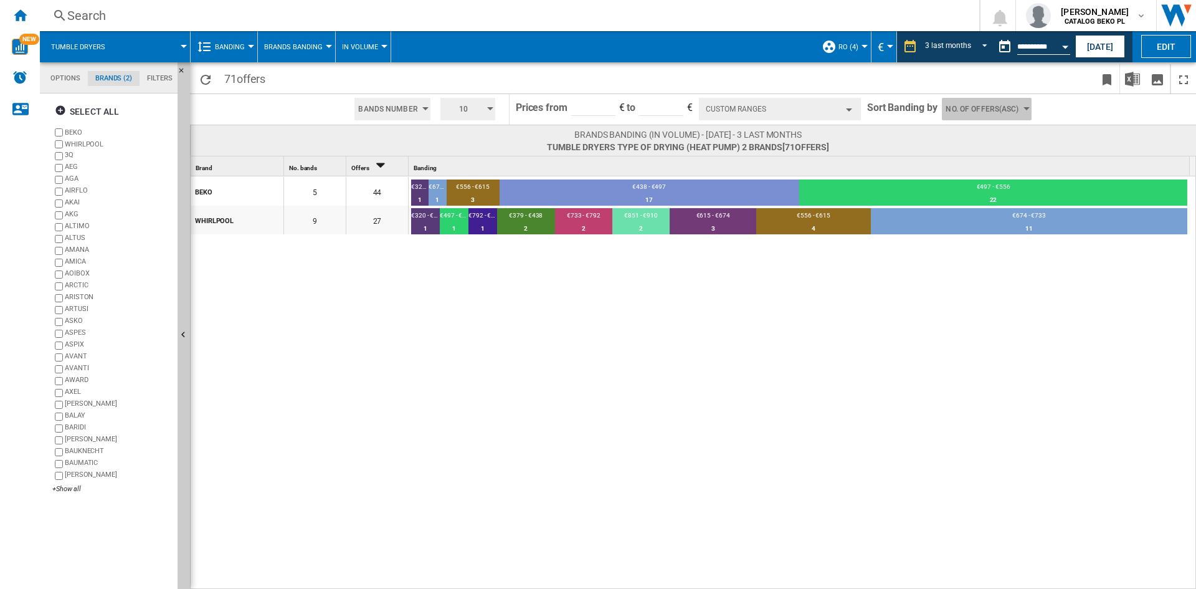
click at [983, 99] on span "No. of offers(Asc)" at bounding box center [982, 109] width 73 height 22
click at [969, 152] on span "Price(Asc)" at bounding box center [965, 156] width 35 height 9
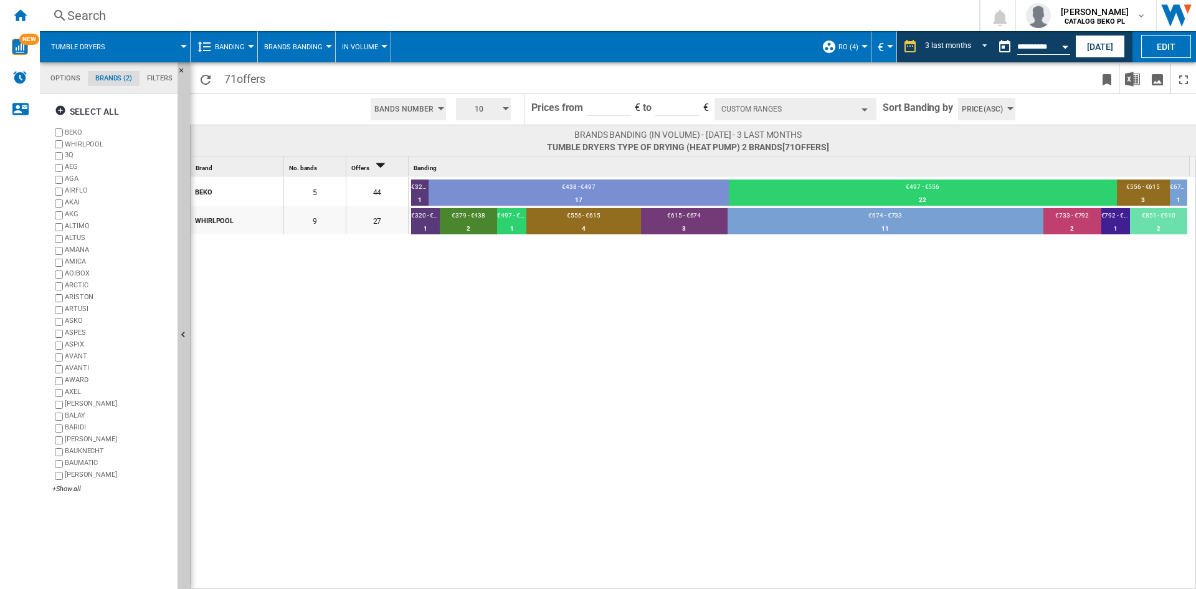
click at [484, 114] on span "10" at bounding box center [479, 109] width 39 height 22
click at [487, 161] on button "5" at bounding box center [485, 156] width 60 height 12
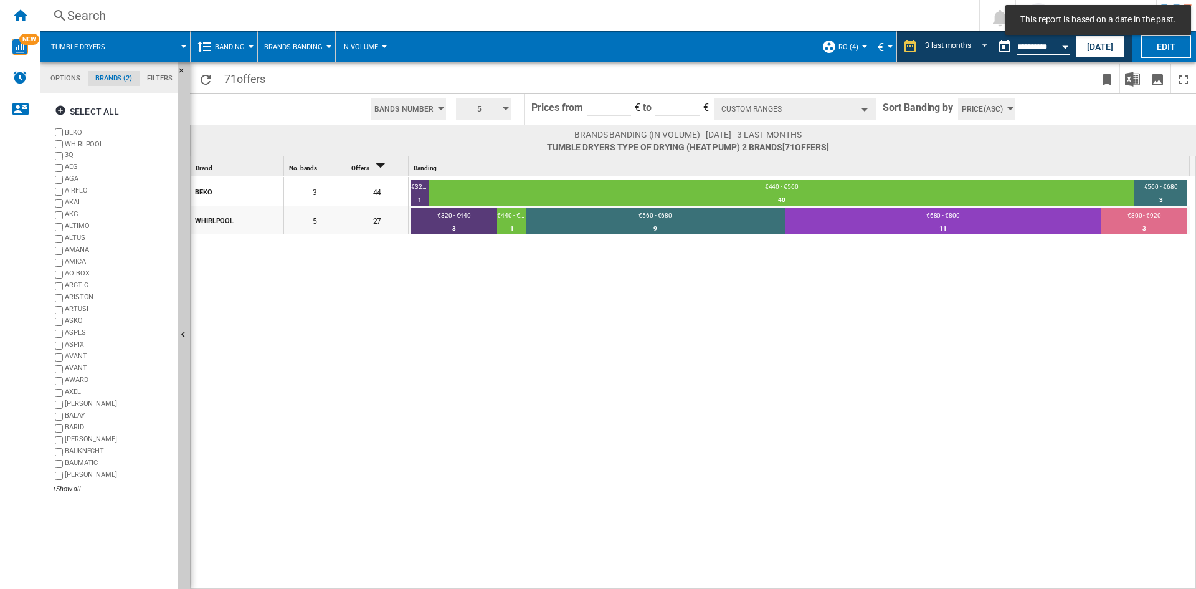
click at [741, 107] on button "Custom Ranges" at bounding box center [796, 109] width 162 height 22
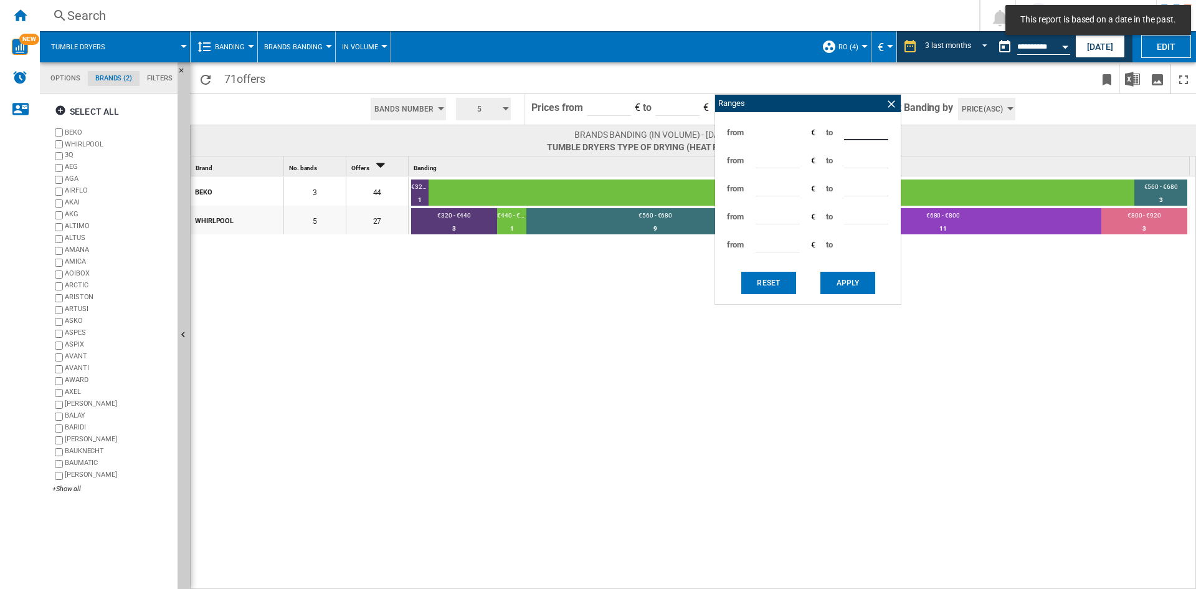
click at [854, 128] on input "***" at bounding box center [866, 131] width 44 height 19
type input "***"
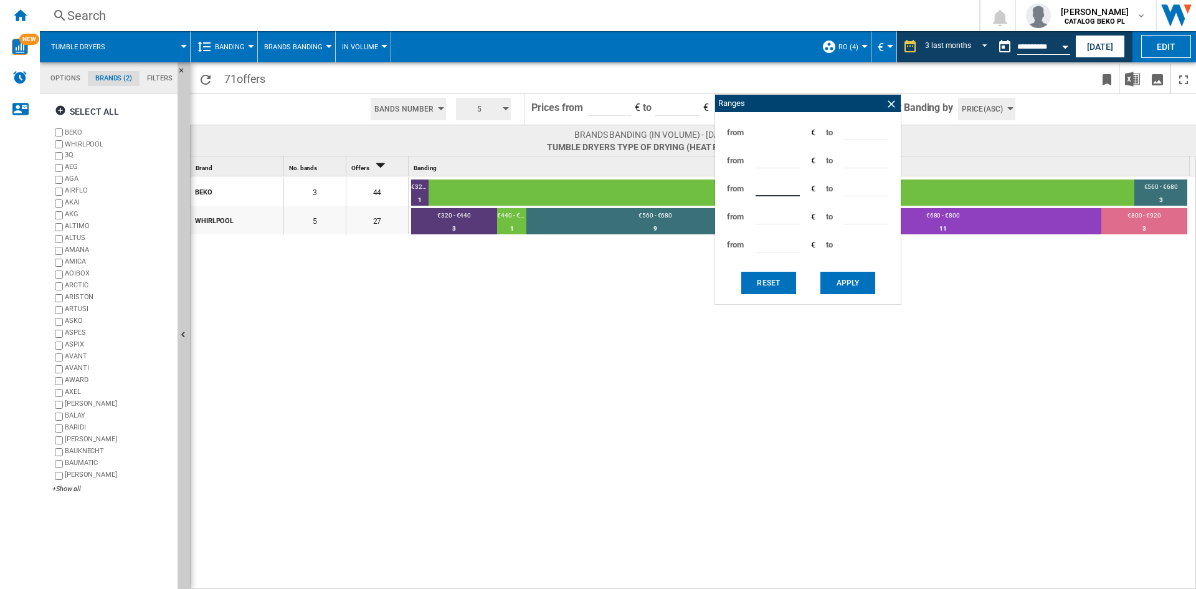
type input "***"
click at [839, 289] on button "Apply" at bounding box center [848, 283] width 55 height 22
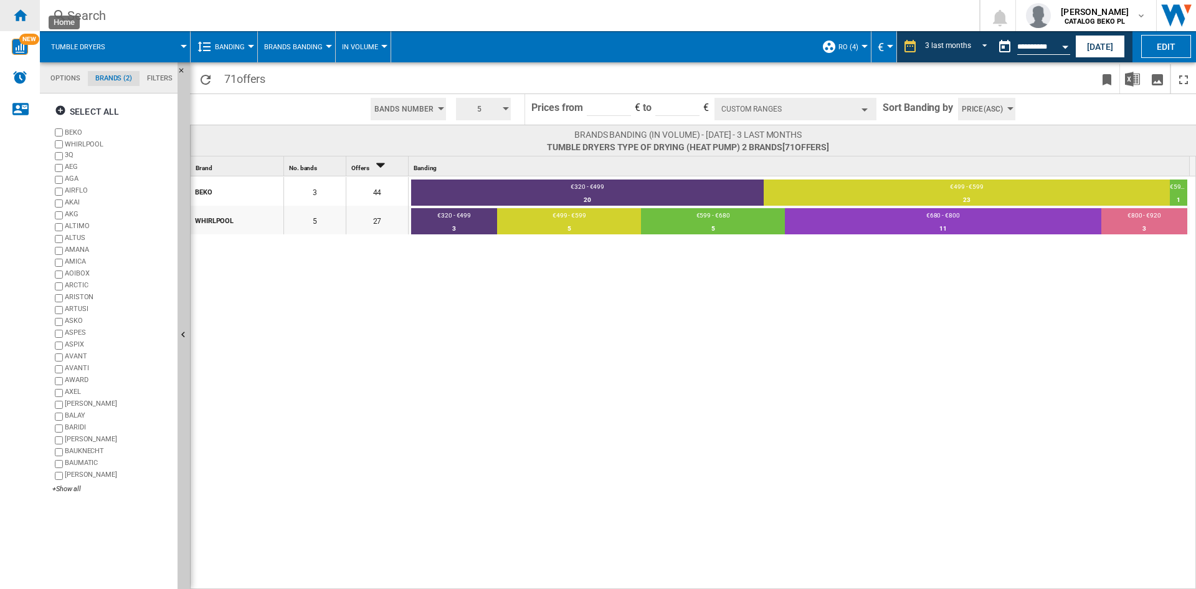
click at [19, 4] on div "Home" at bounding box center [20, 15] width 40 height 31
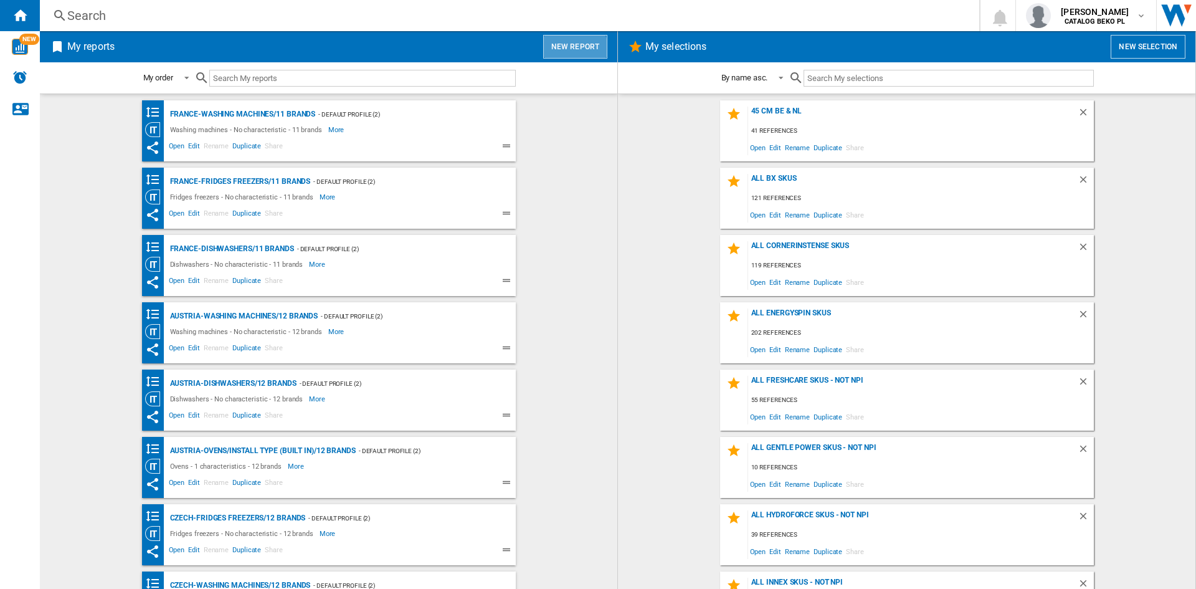
click at [574, 51] on button "New report" at bounding box center [575, 47] width 64 height 24
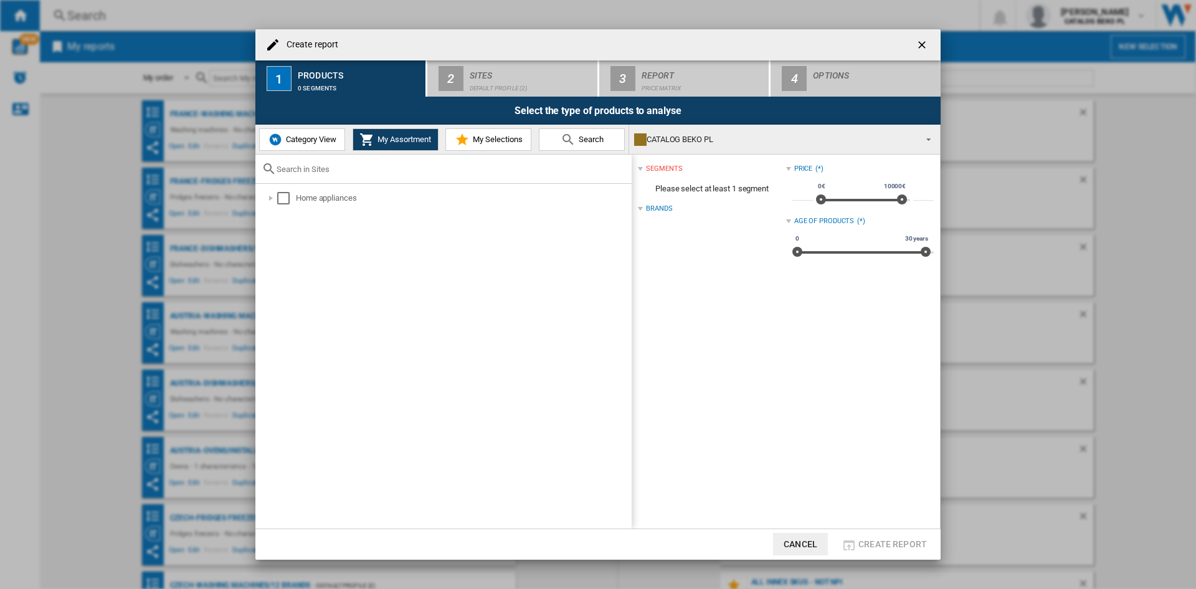
click at [266, 146] on button "Category View" at bounding box center [302, 139] width 86 height 22
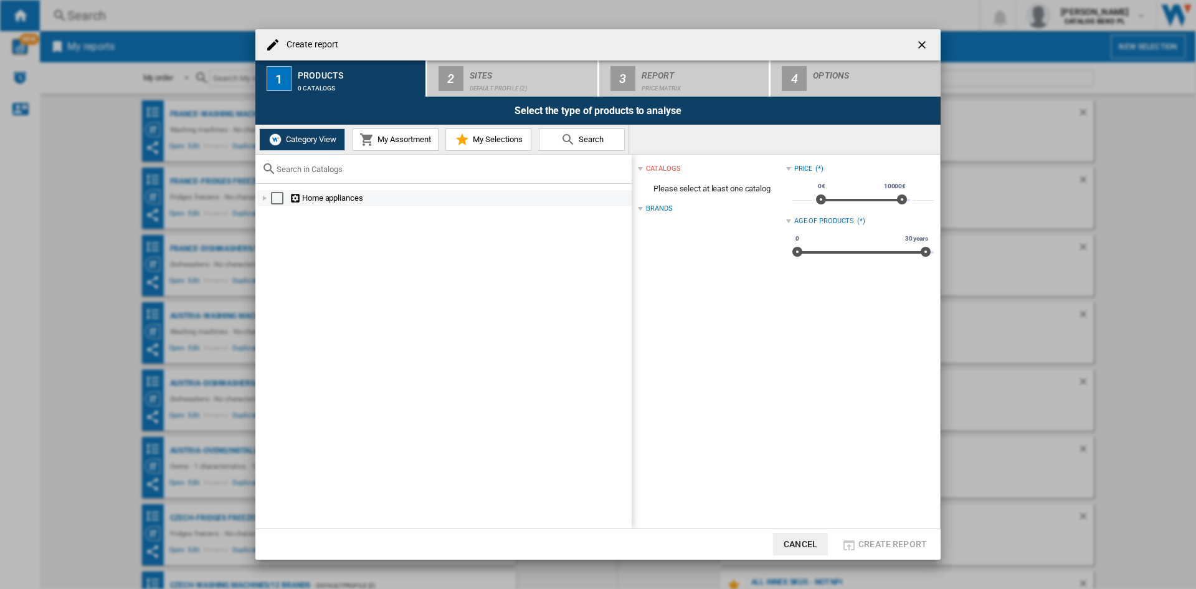
click at [259, 201] on div "Create report ..." at bounding box center [265, 198] width 12 height 12
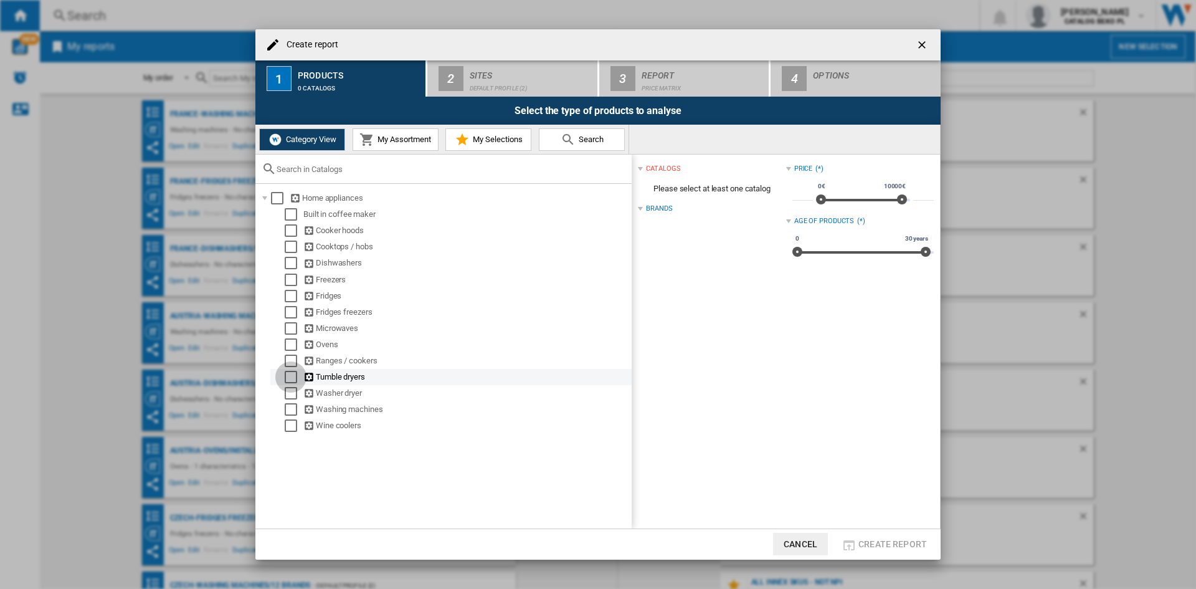
click at [294, 381] on div "Select" at bounding box center [291, 377] width 12 height 12
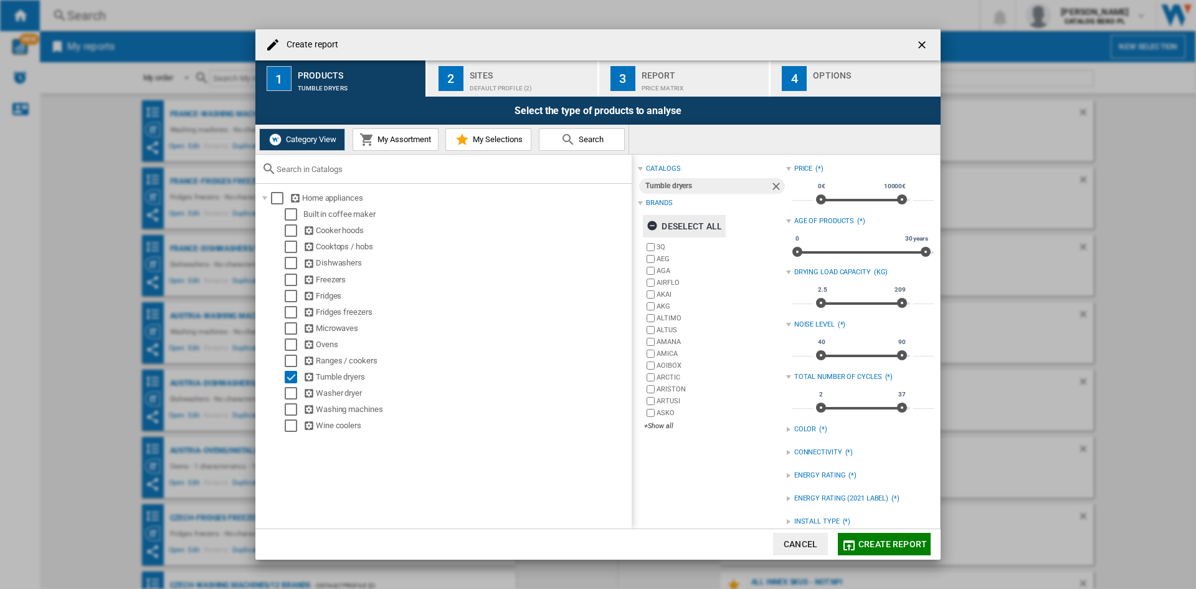
click at [715, 225] on div "Deselect all" at bounding box center [684, 226] width 75 height 22
click at [652, 431] on div "3Q AEG AGA AIRFLO AKAI AKG ALTIMO ALTUS AMANA AMICA [GEOGRAPHIC_DATA] ARCTIC [G…" at bounding box center [714, 337] width 141 height 192
click at [653, 422] on div "+Show all" at bounding box center [714, 425] width 141 height 9
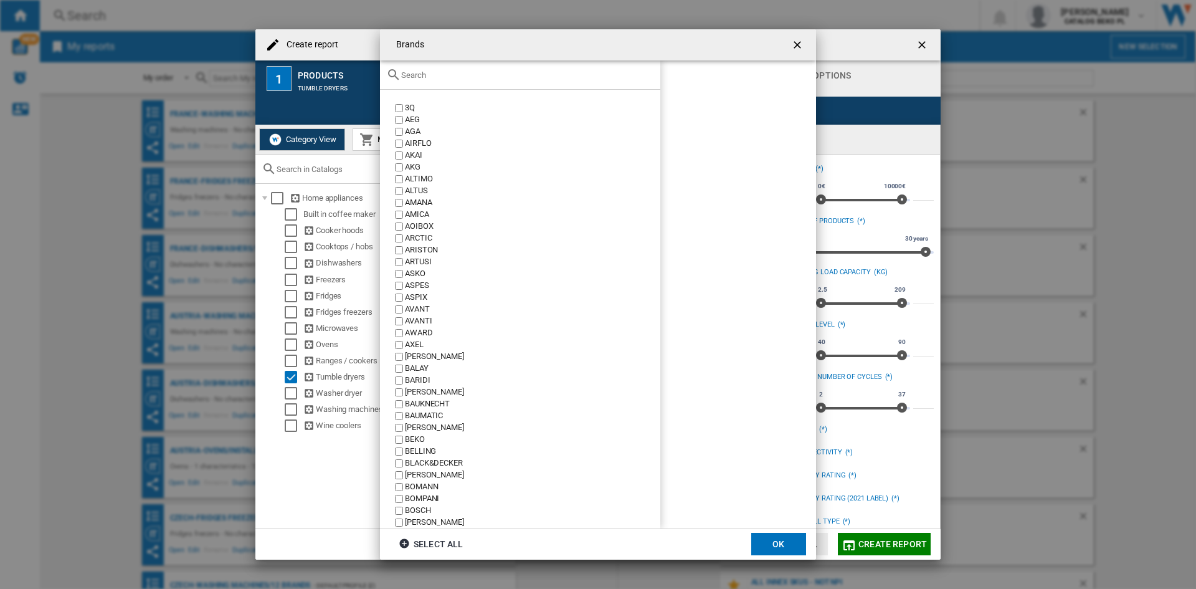
click at [525, 75] on input "Brands 3Q ..." at bounding box center [527, 74] width 253 height 9
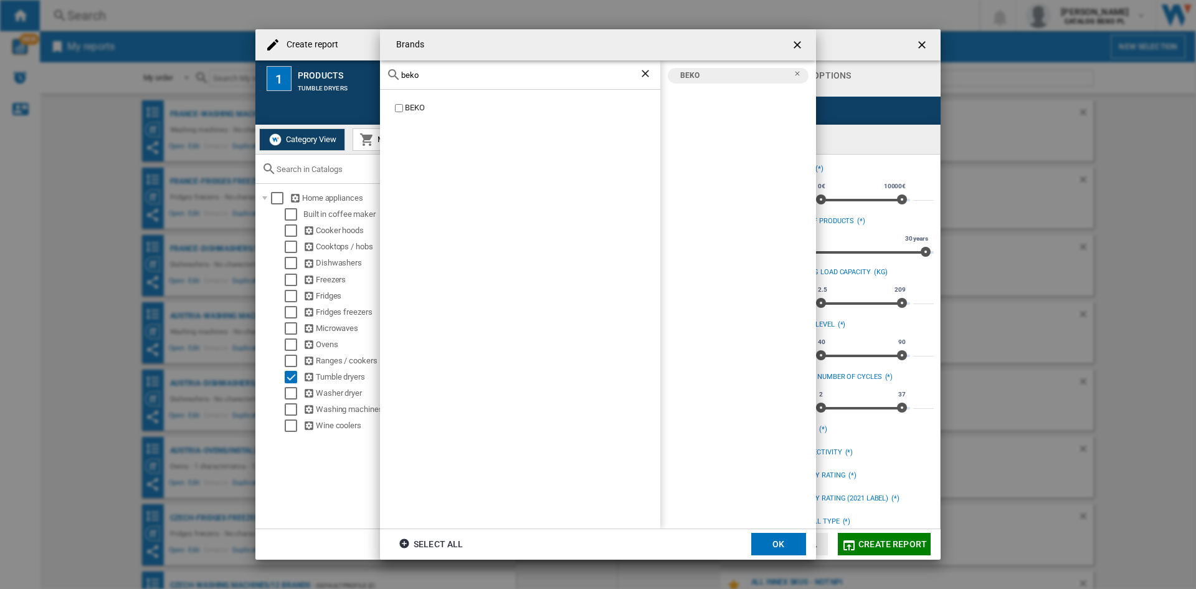
click at [453, 78] on input "beko" at bounding box center [520, 74] width 238 height 9
type input "whir"
click at [430, 117] on div "WHIRLPOOL" at bounding box center [520, 309] width 280 height 439
click at [429, 113] on div "WHIRLPOOL" at bounding box center [532, 108] width 255 height 12
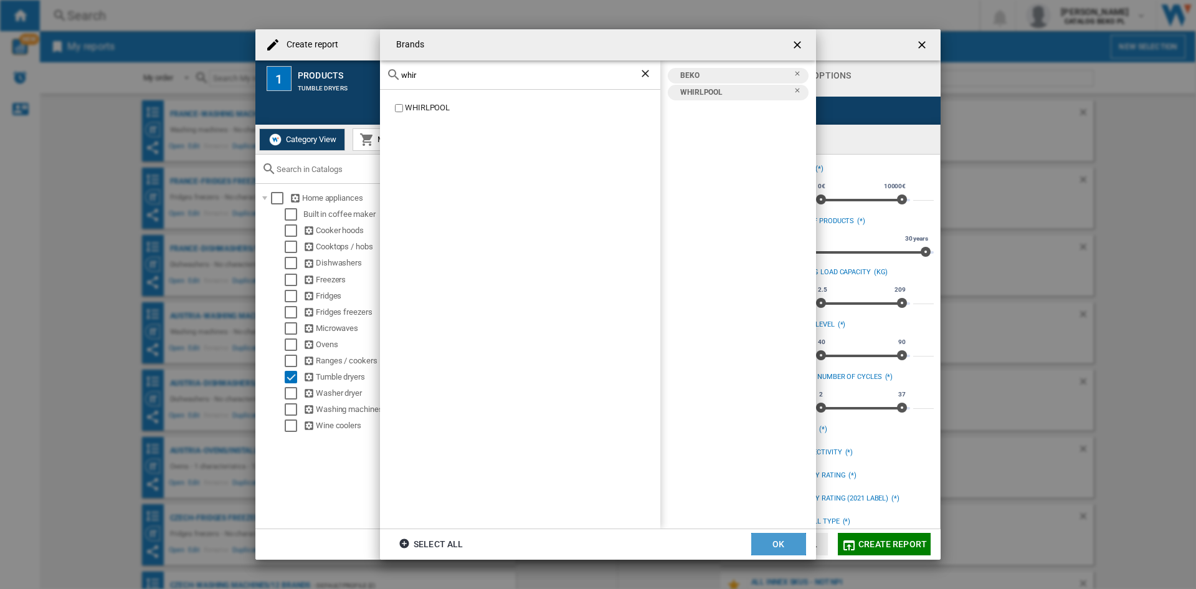
click at [773, 544] on button "OK" at bounding box center [778, 544] width 55 height 22
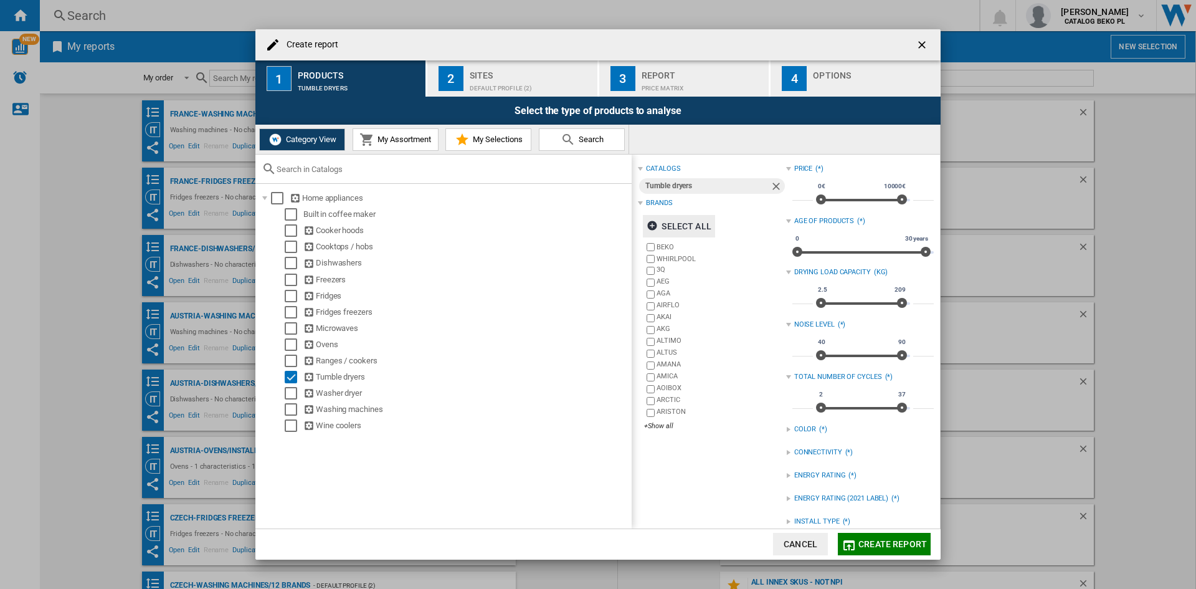
scroll to position [107, 0]
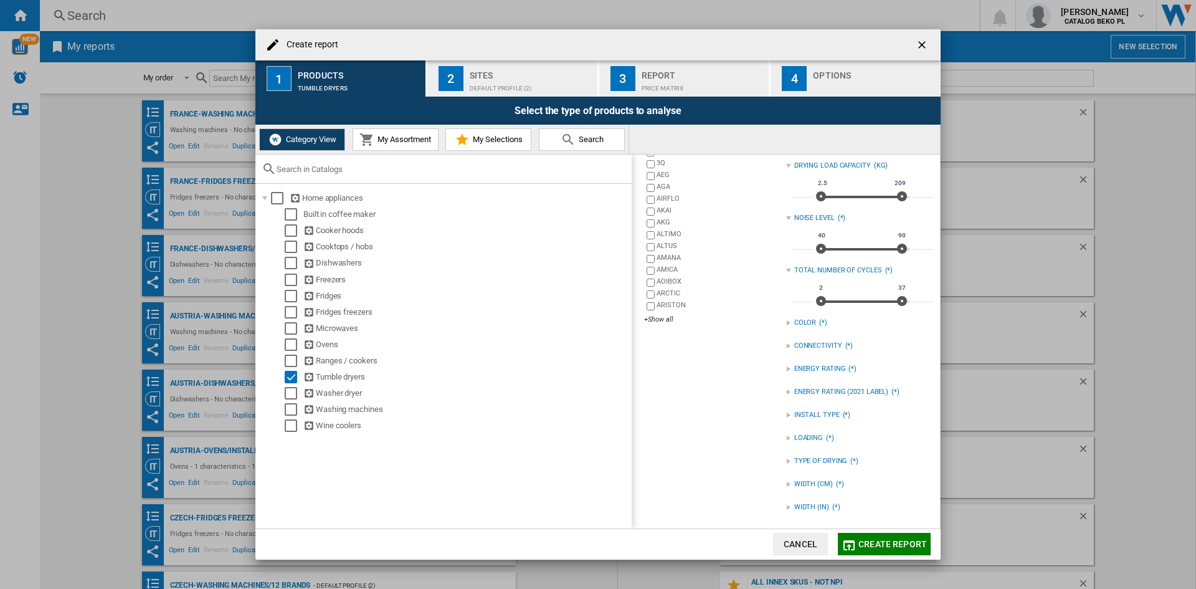
click at [801, 456] on div "TYPE OF DRYING" at bounding box center [821, 461] width 54 height 10
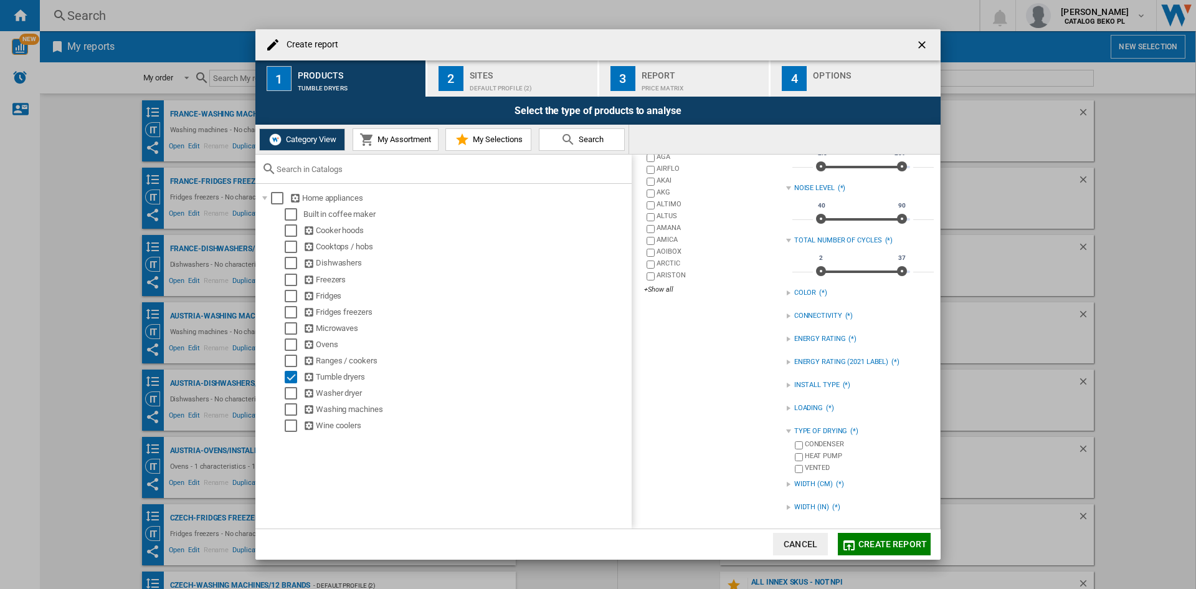
click at [807, 460] on div "HEAT PUMP" at bounding box center [869, 457] width 129 height 12
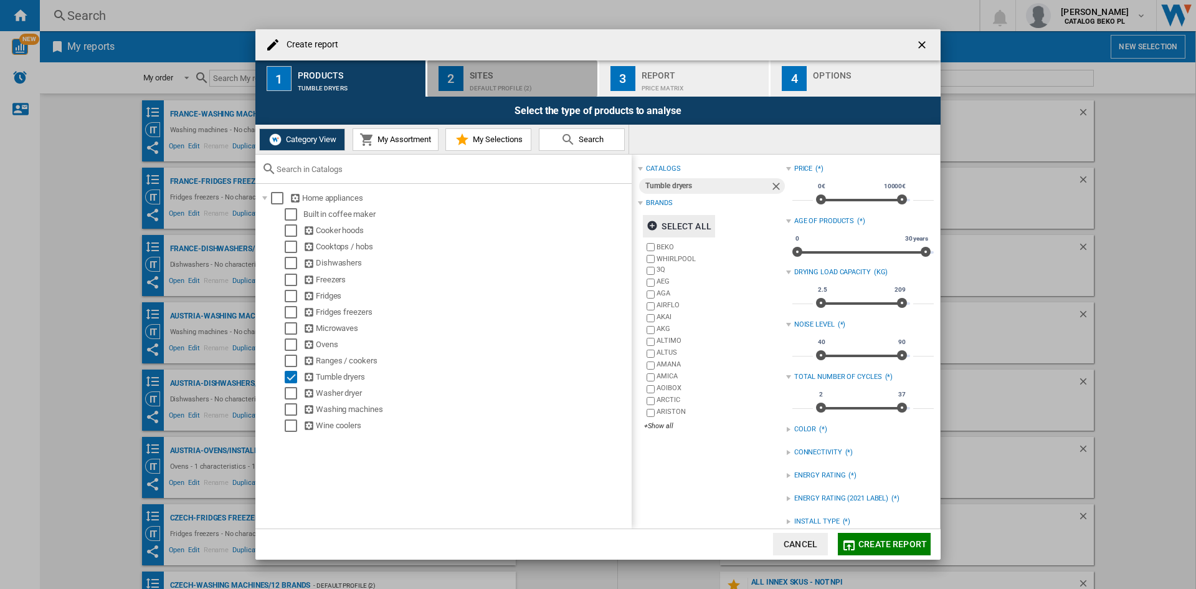
click at [510, 82] on div "Default profile (2)" at bounding box center [531, 85] width 123 height 13
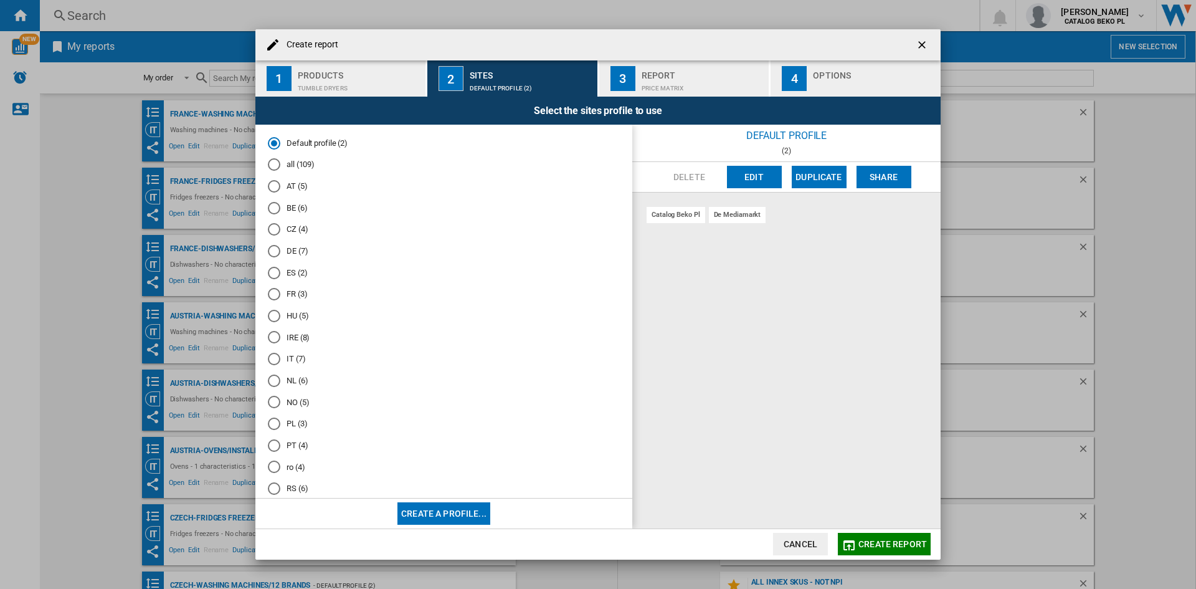
click at [290, 277] on md-radio-button "ES (2)" at bounding box center [444, 273] width 352 height 12
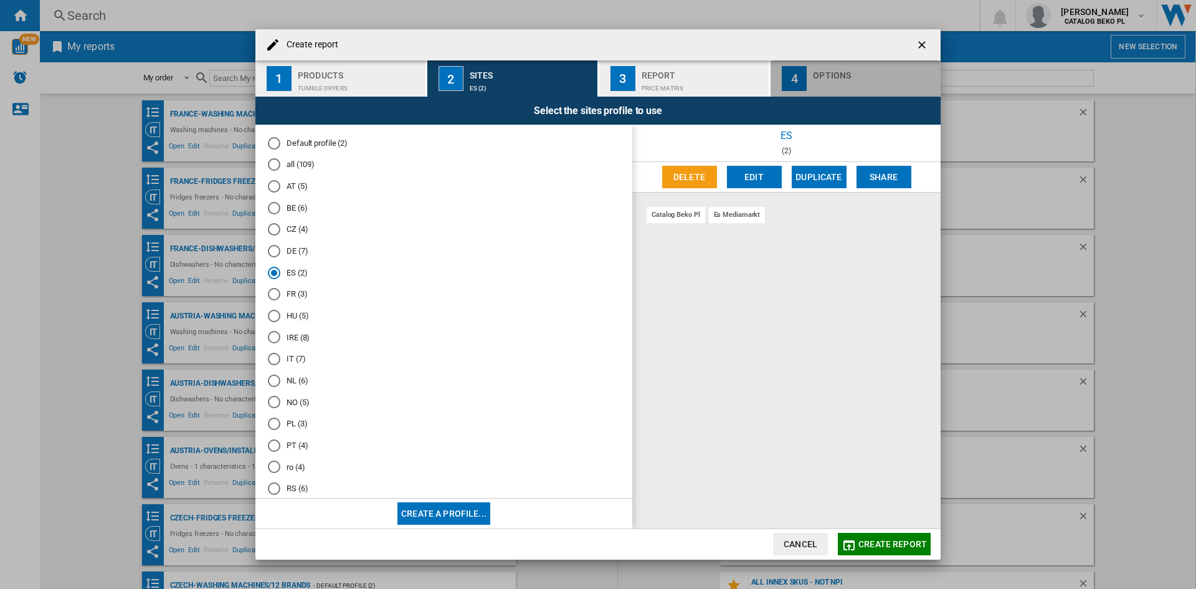
click at [808, 90] on button "4 Options" at bounding box center [856, 78] width 170 height 36
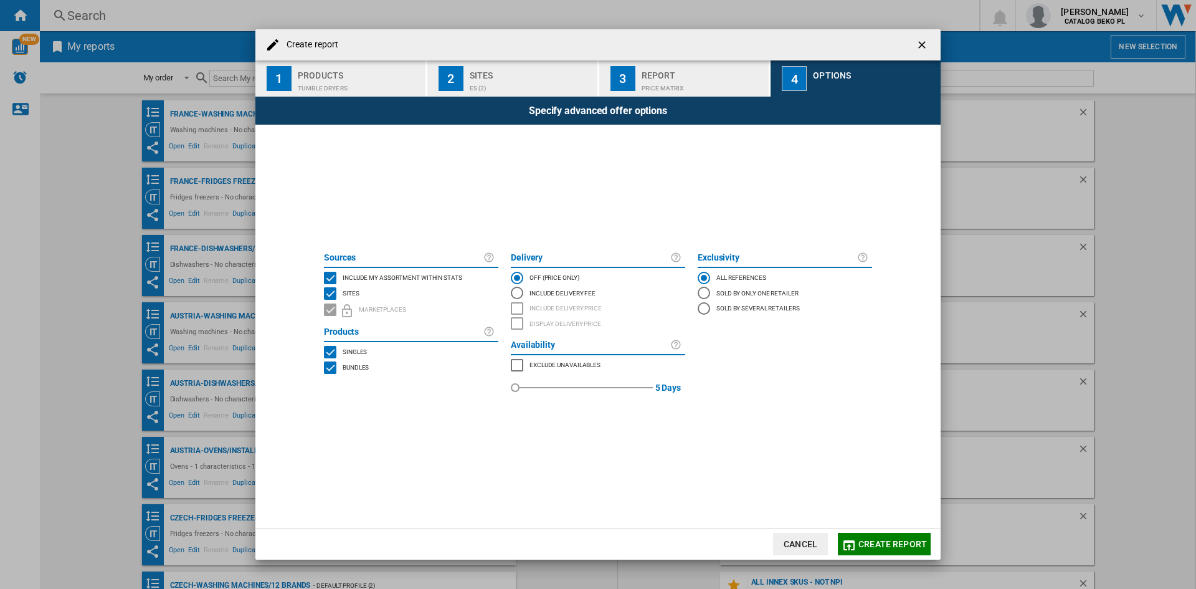
click at [399, 274] on span "Include my assortment within stats" at bounding box center [403, 276] width 120 height 9
click at [884, 544] on span "Create report" at bounding box center [893, 544] width 69 height 10
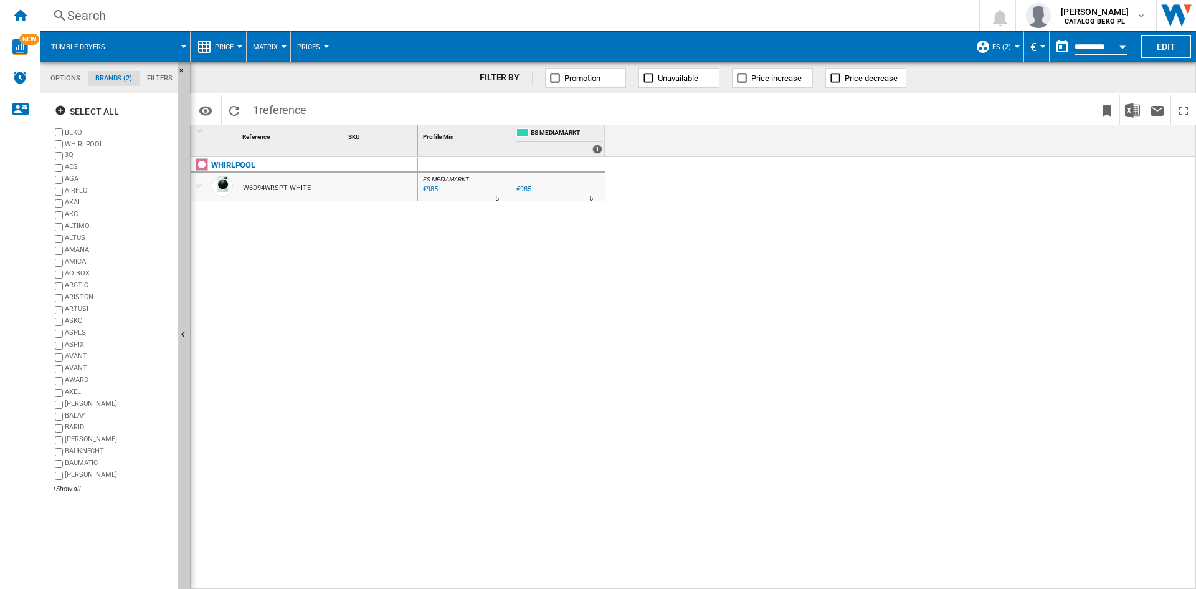
click at [234, 44] on span "Price" at bounding box center [224, 47] width 19 height 8
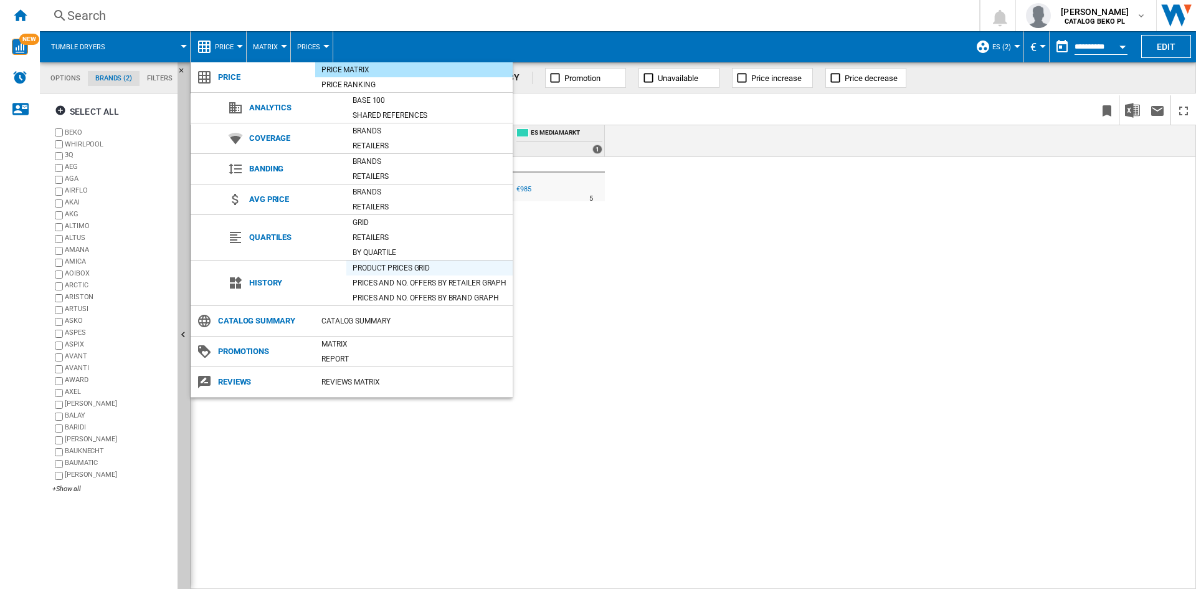
click at [393, 269] on div "Product prices grid" at bounding box center [429, 268] width 166 height 12
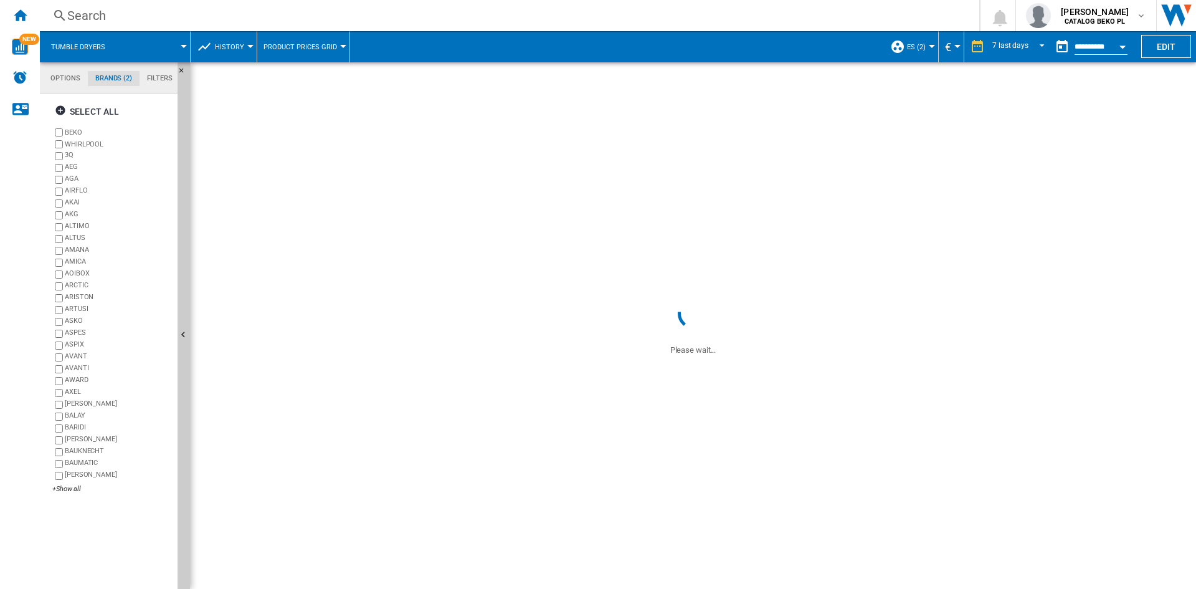
click at [229, 43] on span "History" at bounding box center [229, 47] width 29 height 8
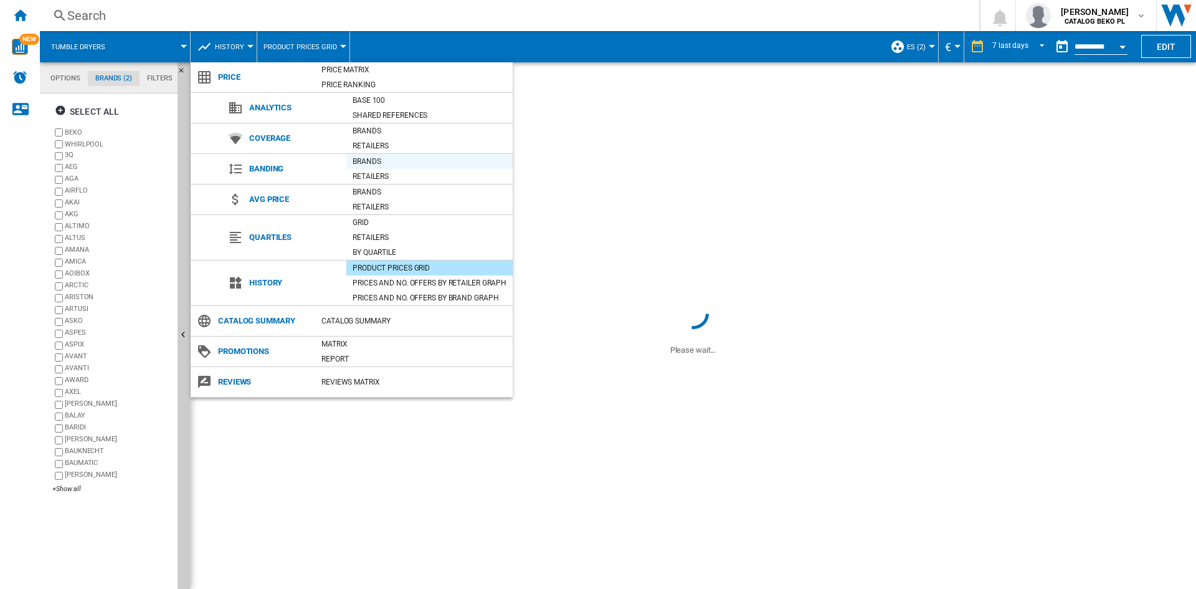
click at [366, 161] on div "Brands" at bounding box center [429, 161] width 166 height 12
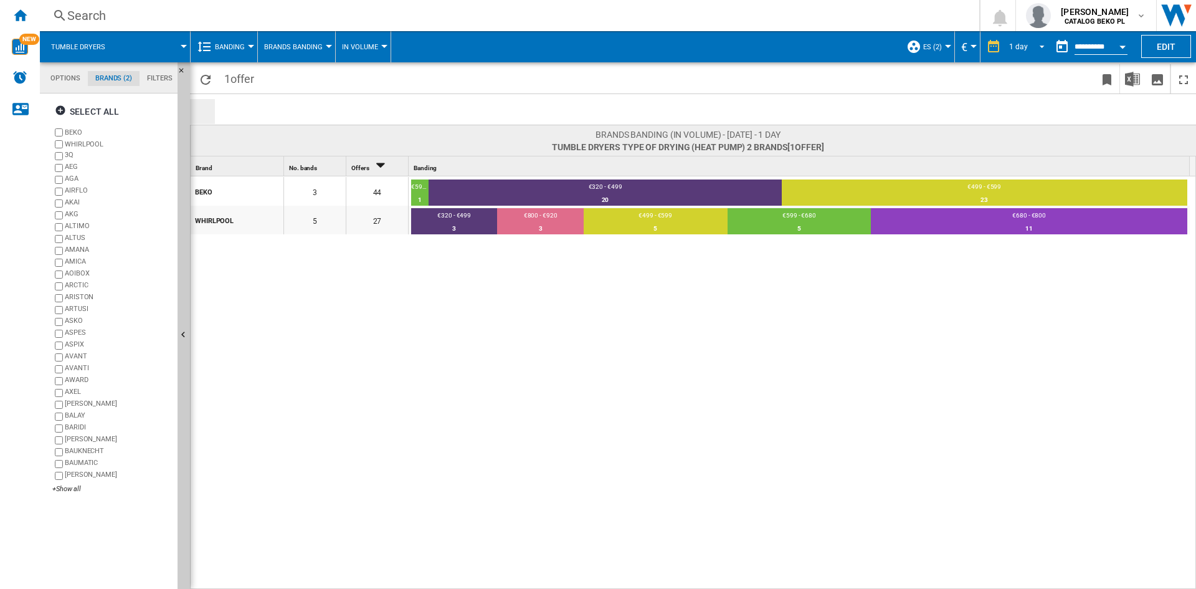
click at [1009, 52] on md-select-value "1 day" at bounding box center [1029, 46] width 42 height 19
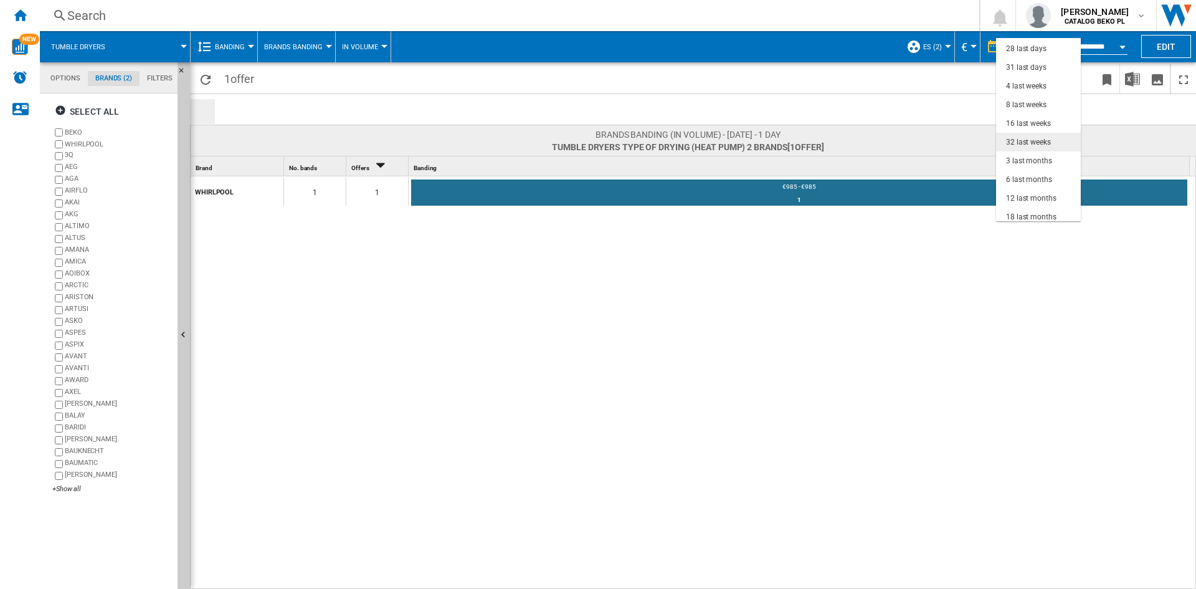
scroll to position [79, 0]
click at [1020, 151] on div "3 last months" at bounding box center [1029, 156] width 46 height 11
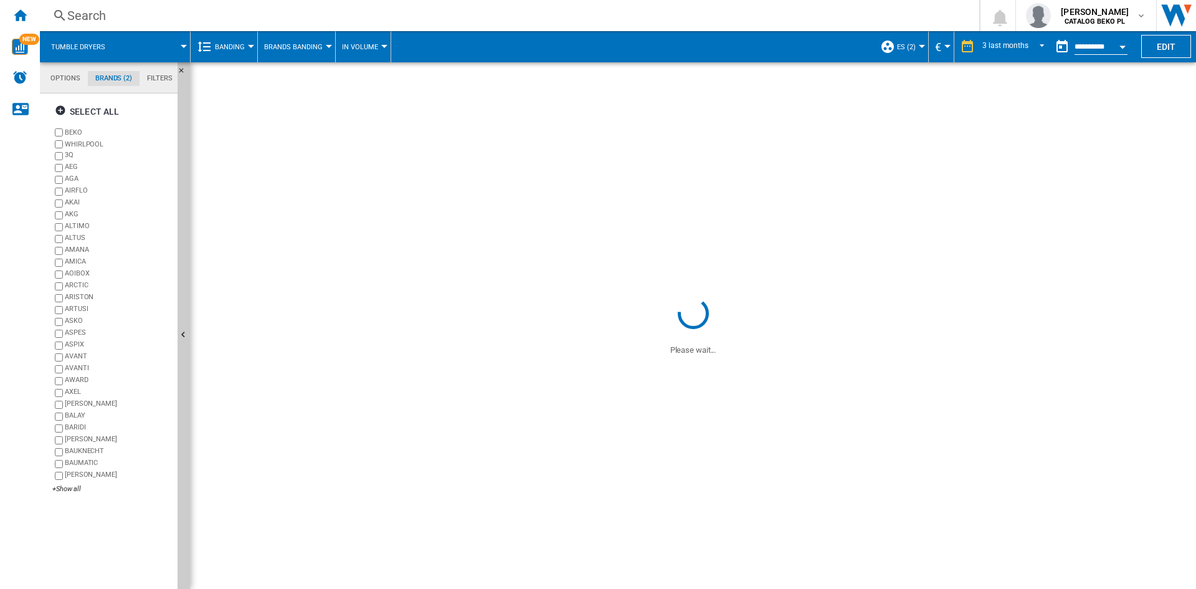
click at [1118, 45] on button "Open calendar" at bounding box center [1123, 45] width 22 height 22
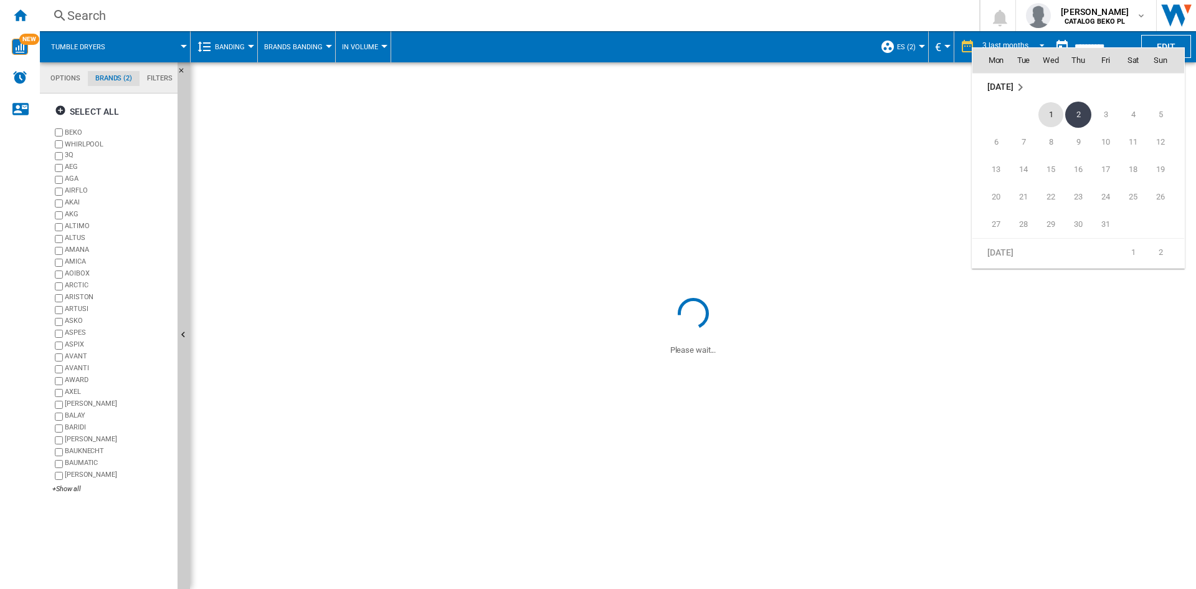
click at [1055, 110] on span "1" at bounding box center [1051, 114] width 25 height 25
type input "**********"
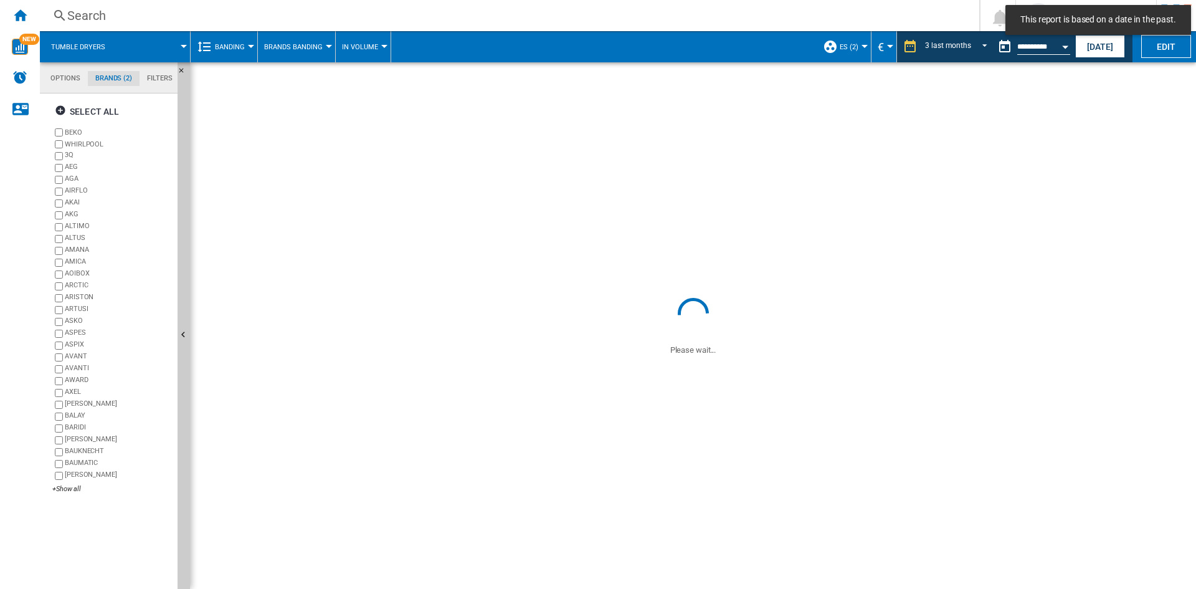
click at [158, 74] on md-tab-item "Filters" at bounding box center [160, 78] width 41 height 15
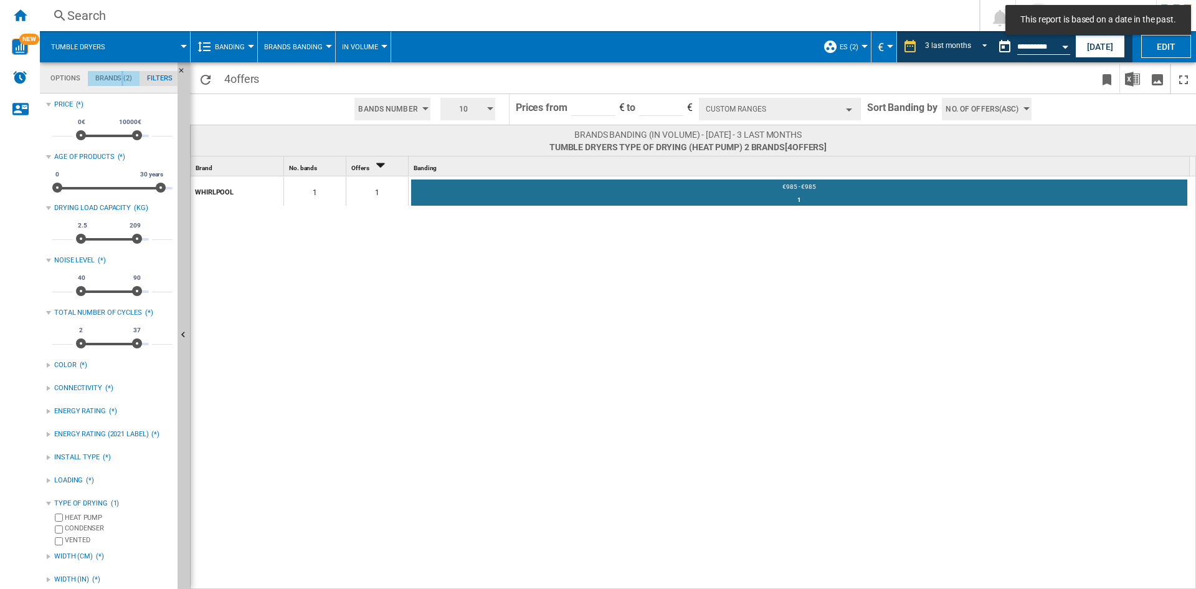
click at [122, 74] on md-tab-item "Brands (2)" at bounding box center [114, 78] width 52 height 15
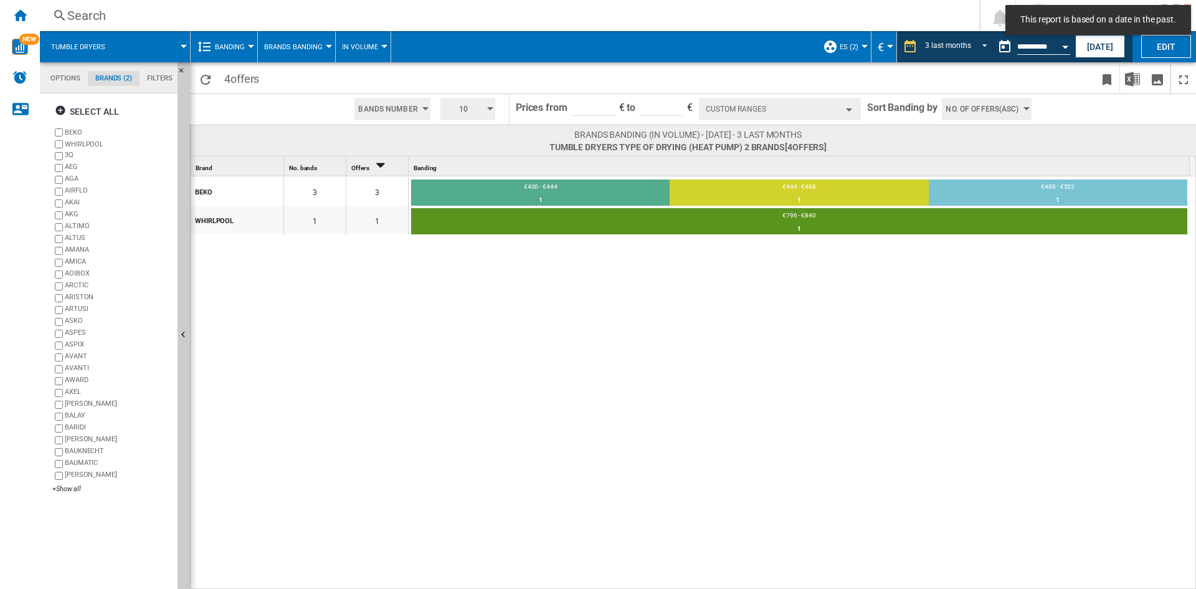
click at [523, 339] on div "BEKO 3 3 €400 - €444 1 33.33% €444 - €488 1 33.33% €488 - €532 1 33.33% WHIRLPO…" at bounding box center [694, 383] width 1006 height 414
click at [999, 99] on span "No. of offers(Asc)" at bounding box center [982, 109] width 73 height 22
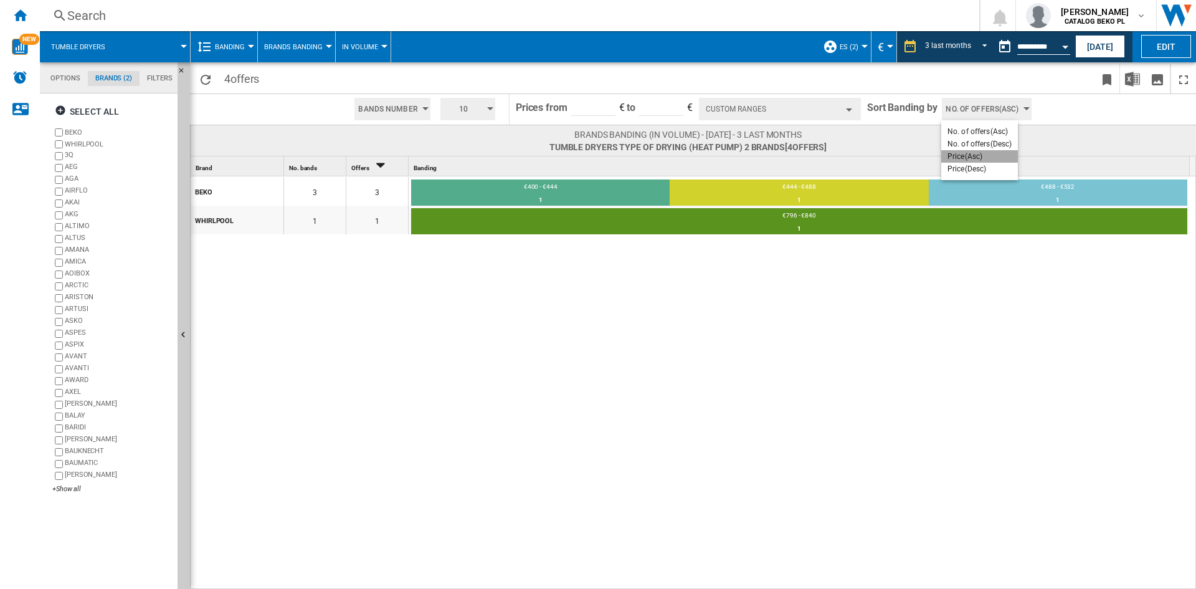
click at [954, 155] on span "Price(Asc)" at bounding box center [965, 156] width 35 height 9
click at [820, 376] on div "BEKO 3 3 €400 - €444 1 33.33% €444 - €488 1 33.33% €488 - €532 1 33.33% WHIRLPO…" at bounding box center [694, 383] width 1006 height 414
click at [846, 52] on button "ES (2)" at bounding box center [852, 46] width 25 height 31
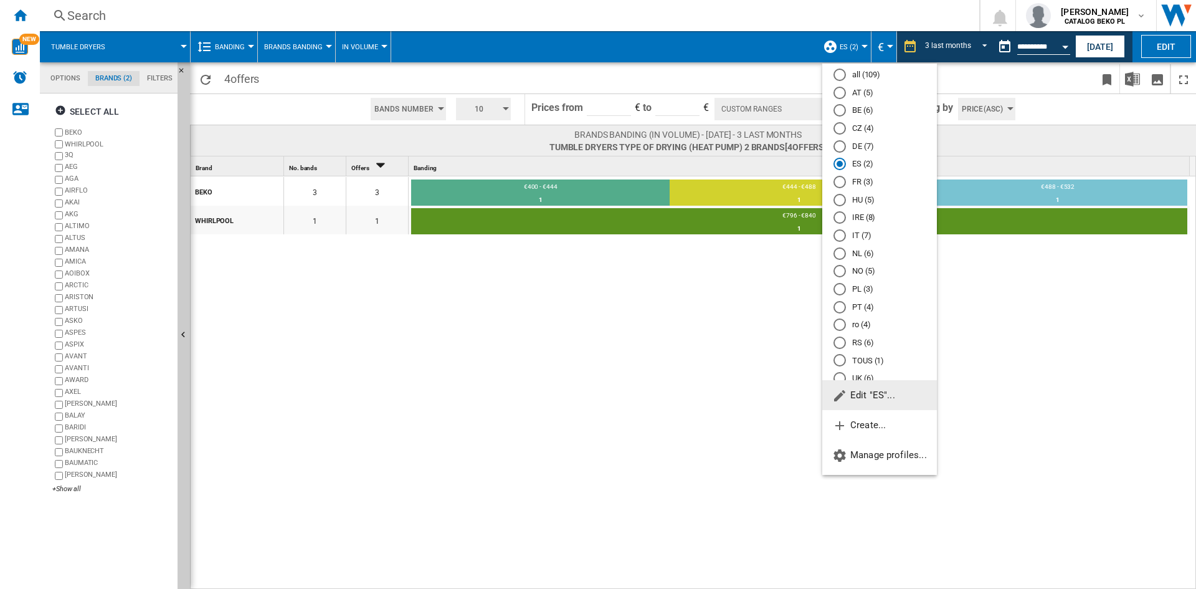
scroll to position [34, 0]
click at [856, 246] on md-radio-button "NL (6)" at bounding box center [880, 243] width 92 height 12
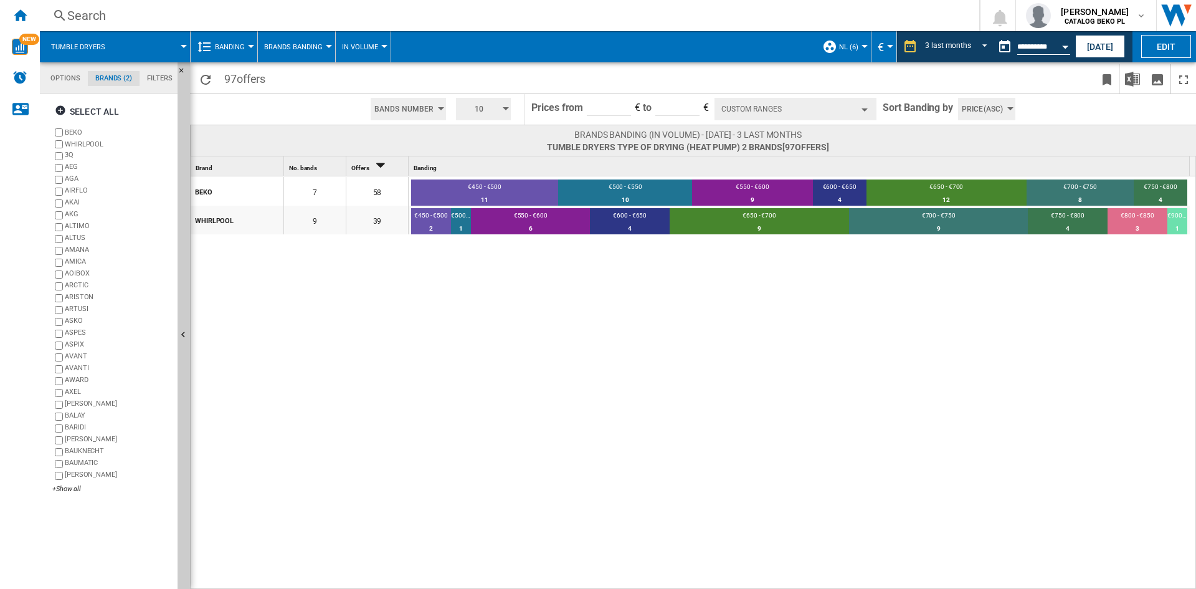
click at [763, 110] on button "Custom Ranges" at bounding box center [796, 109] width 162 height 22
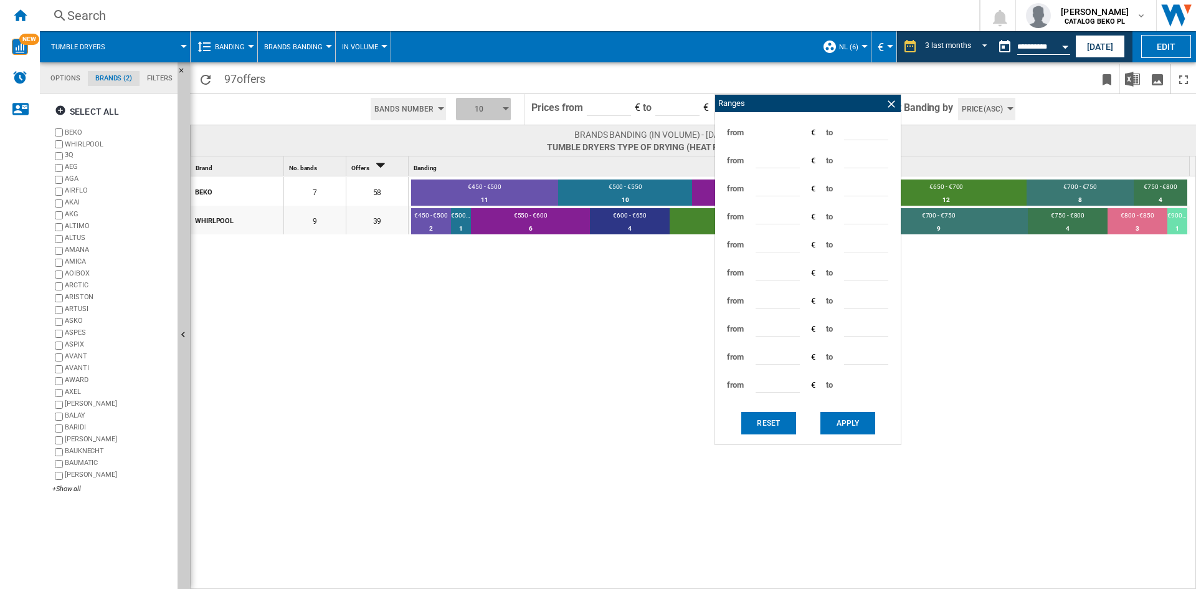
click at [504, 108] on div "button" at bounding box center [506, 108] width 6 height 3
click at [485, 150] on button "5" at bounding box center [485, 156] width 60 height 12
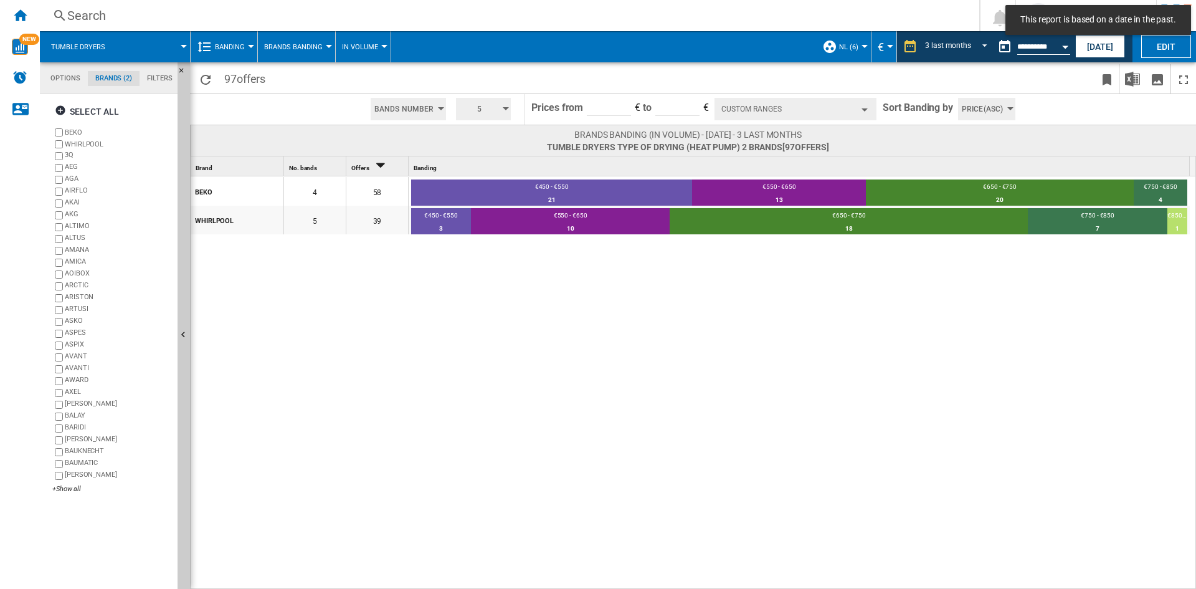
click at [744, 109] on button "Custom Ranges" at bounding box center [796, 109] width 162 height 22
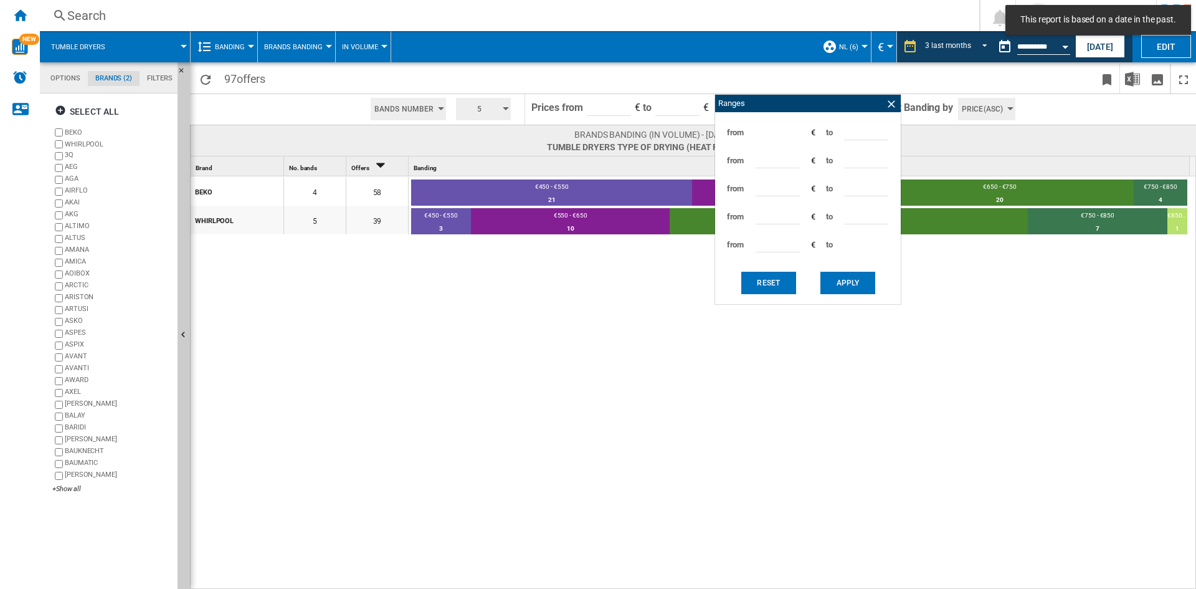
click at [854, 128] on input "***" at bounding box center [866, 131] width 44 height 19
type input "***"
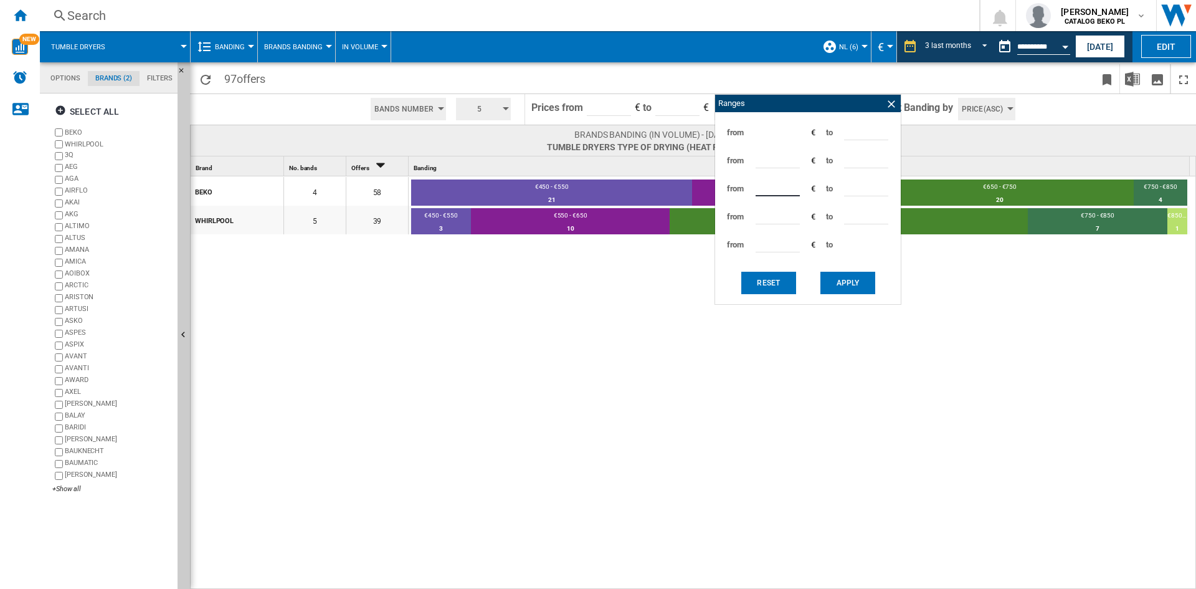
type input "***"
click at [827, 275] on button "Apply" at bounding box center [848, 283] width 55 height 22
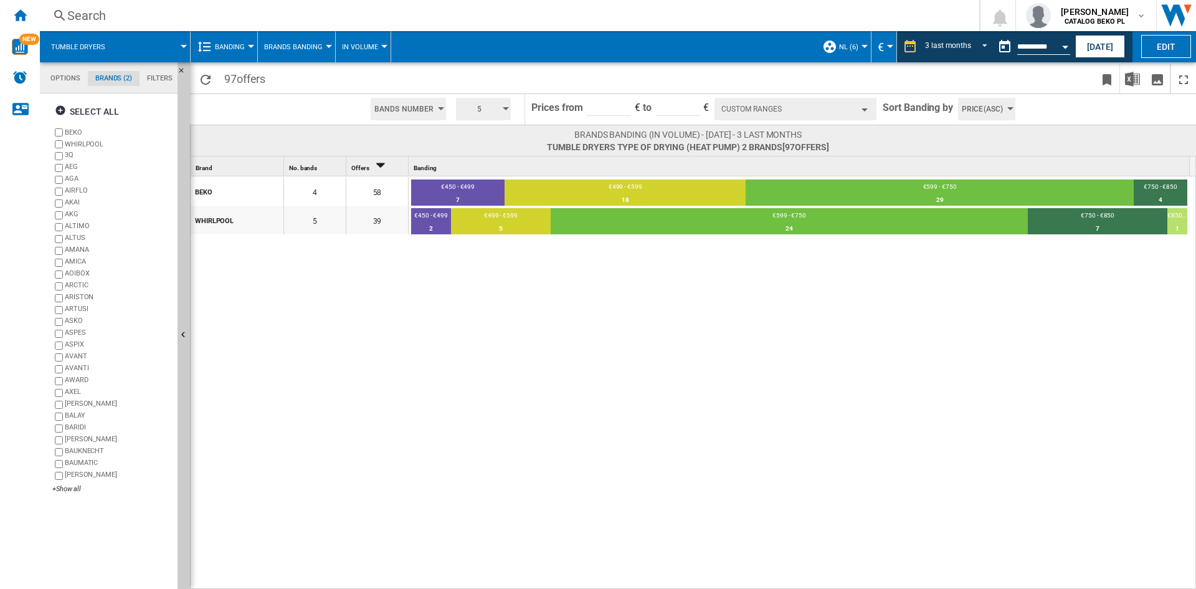
click at [844, 44] on span "NL (6)" at bounding box center [848, 47] width 19 height 8
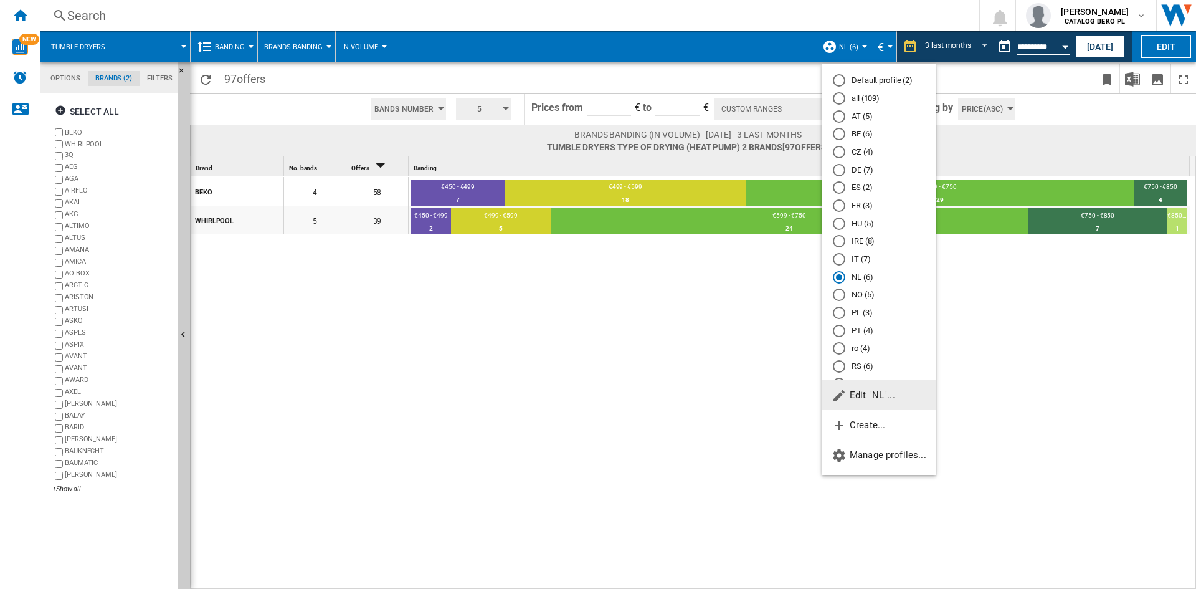
click at [855, 400] on span "Edit "NL"..." at bounding box center [864, 394] width 64 height 11
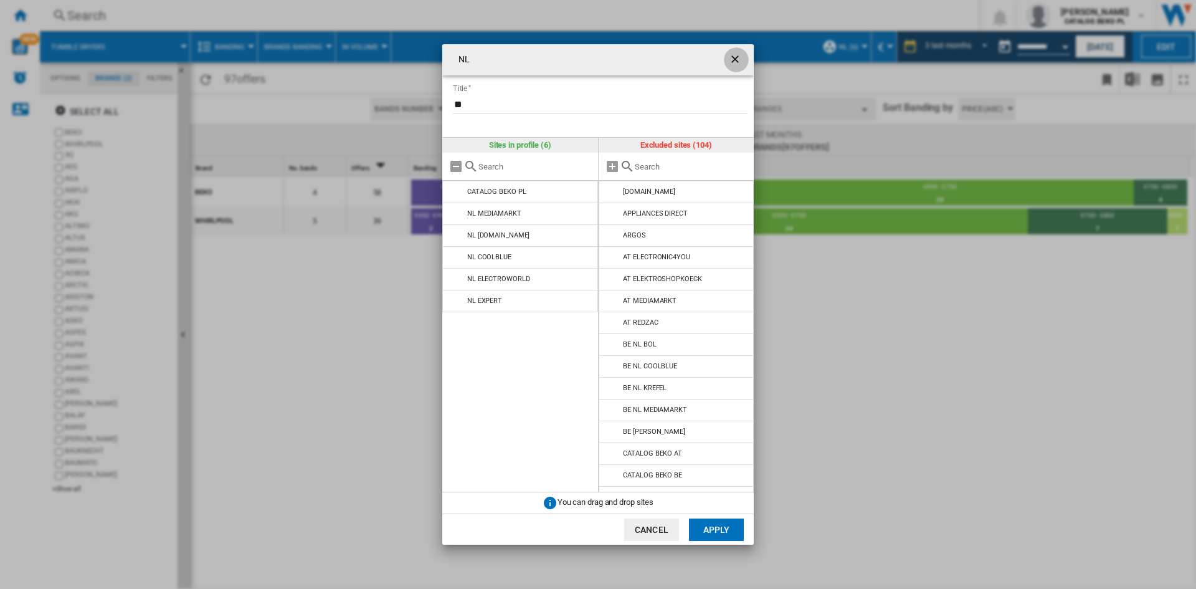
click at [739, 57] on ng-md-icon "getI18NText('BUTTONS.CLOSE_DIALOG')" at bounding box center [736, 60] width 15 height 15
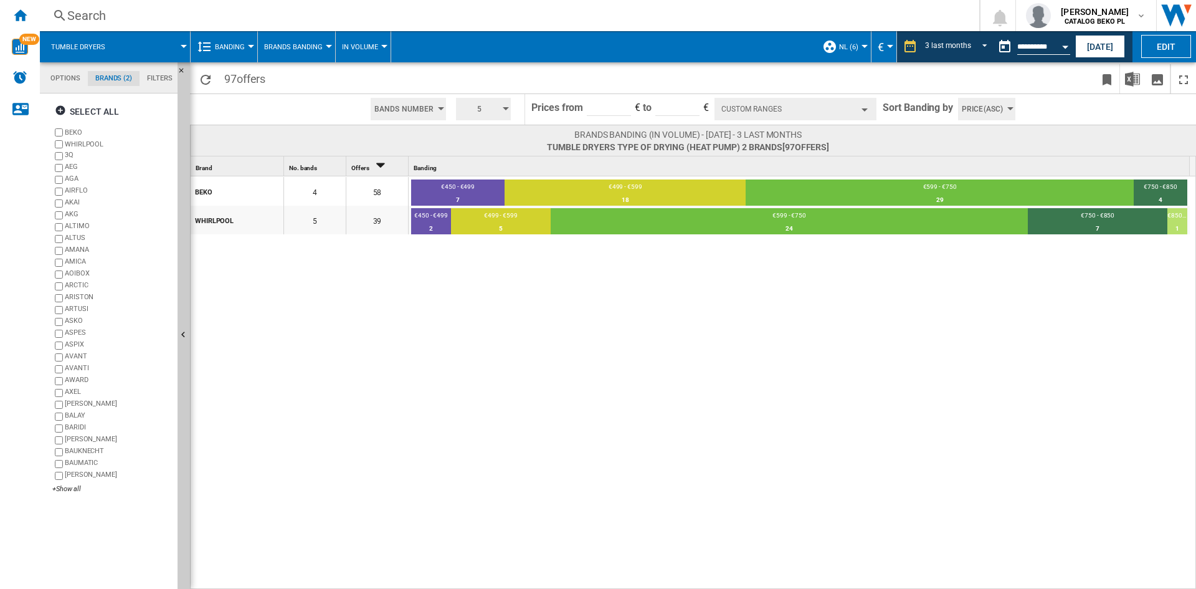
click at [156, 76] on md-tab-item "Filters" at bounding box center [160, 78] width 41 height 15
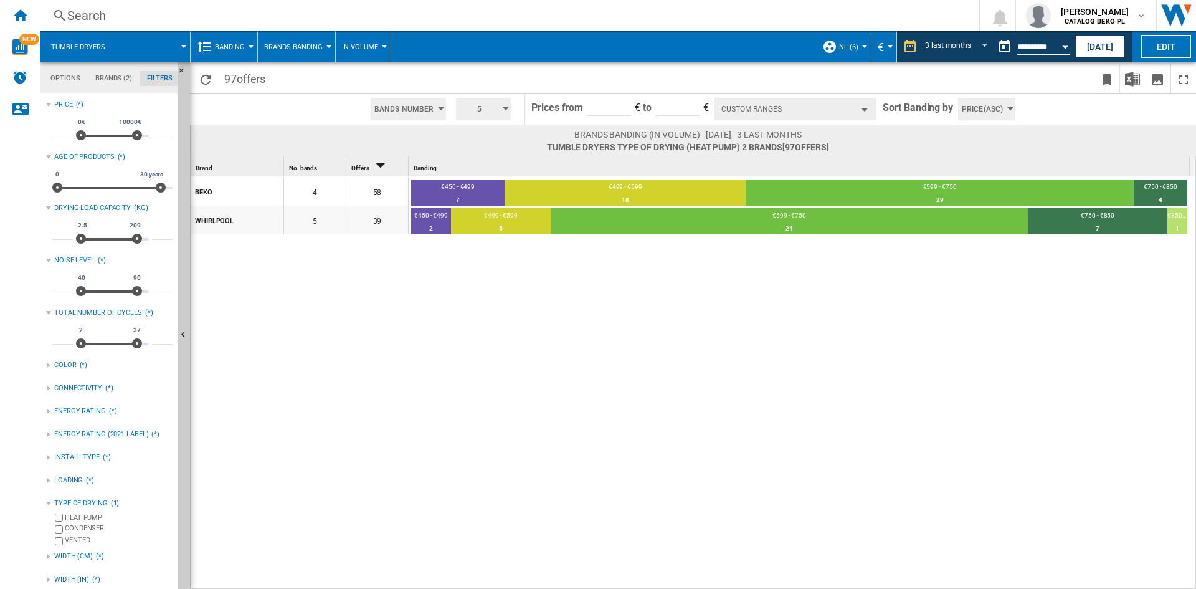
click at [107, 77] on md-tab-item "Brands (2)" at bounding box center [114, 78] width 52 height 15
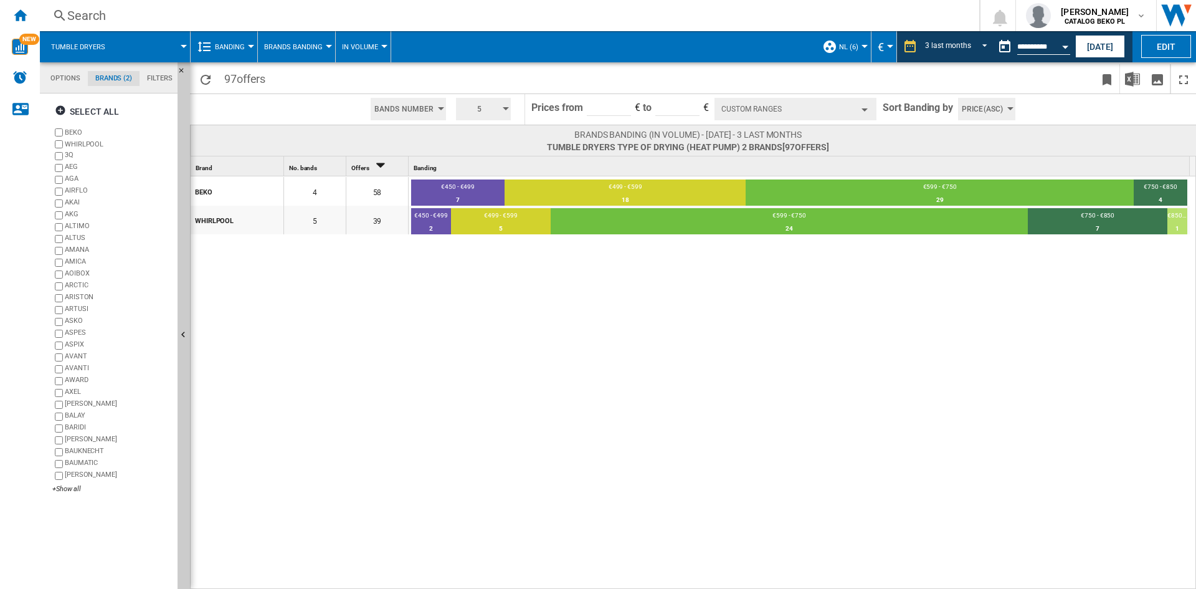
scroll to position [48, 0]
click at [153, 88] on md-tabs-canvas "Options Brands (2) Filters Options Brands (2) Filters" at bounding box center [115, 77] width 150 height 31
click at [153, 81] on md-tab-item "Filters" at bounding box center [160, 78] width 41 height 15
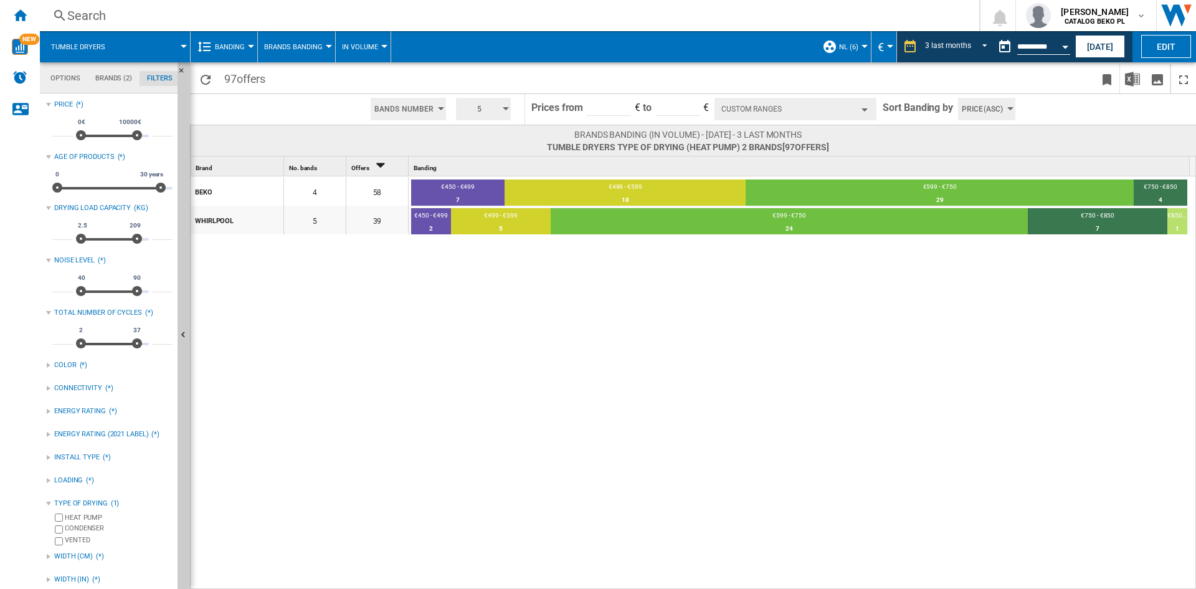
scroll to position [81, 0]
click at [120, 73] on md-tab-item "Brands (2)" at bounding box center [114, 78] width 52 height 15
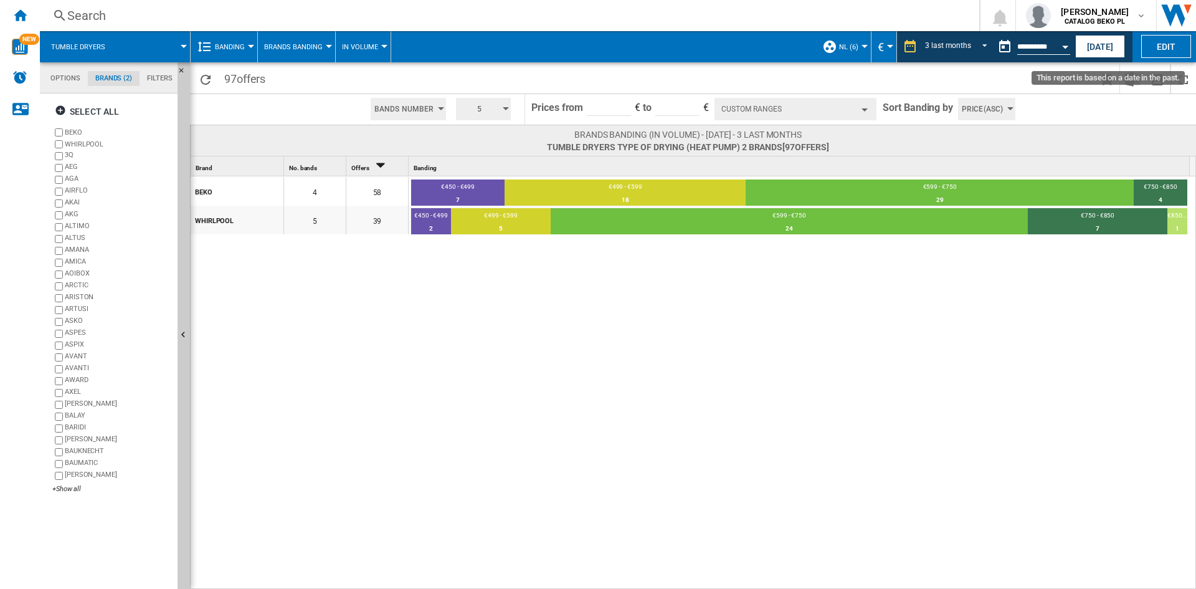
click at [1060, 48] on button "Open calendar" at bounding box center [1065, 45] width 22 height 22
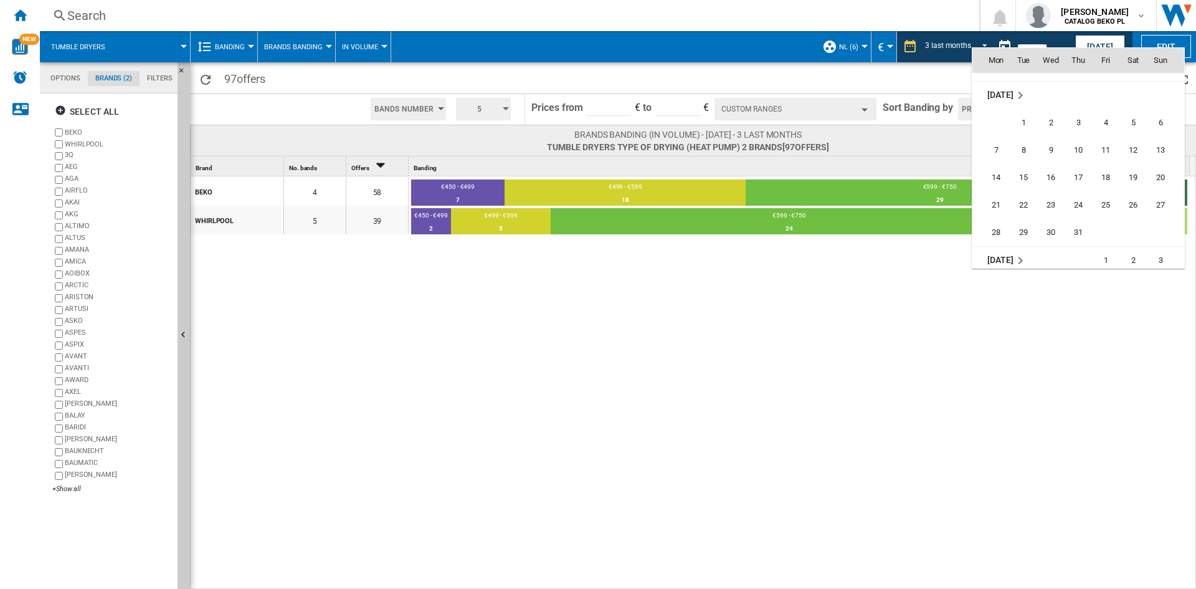
scroll to position [5321, 0]
click at [996, 184] on span "30" at bounding box center [996, 186] width 25 height 25
type input "**********"
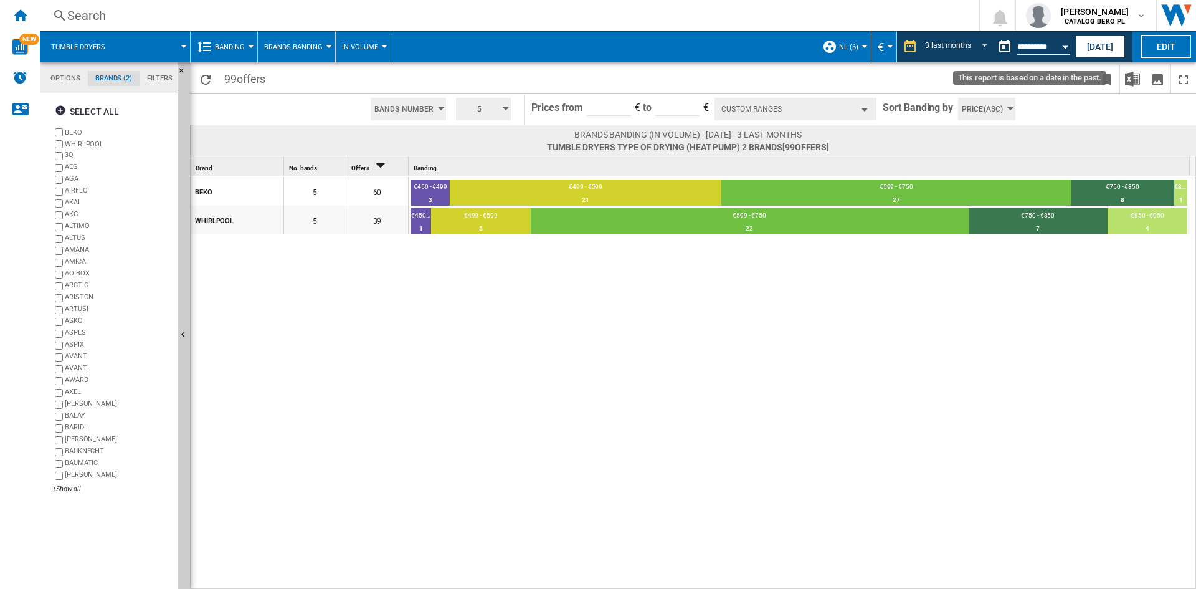
click at [1064, 49] on button "Open calendar" at bounding box center [1065, 45] width 22 height 22
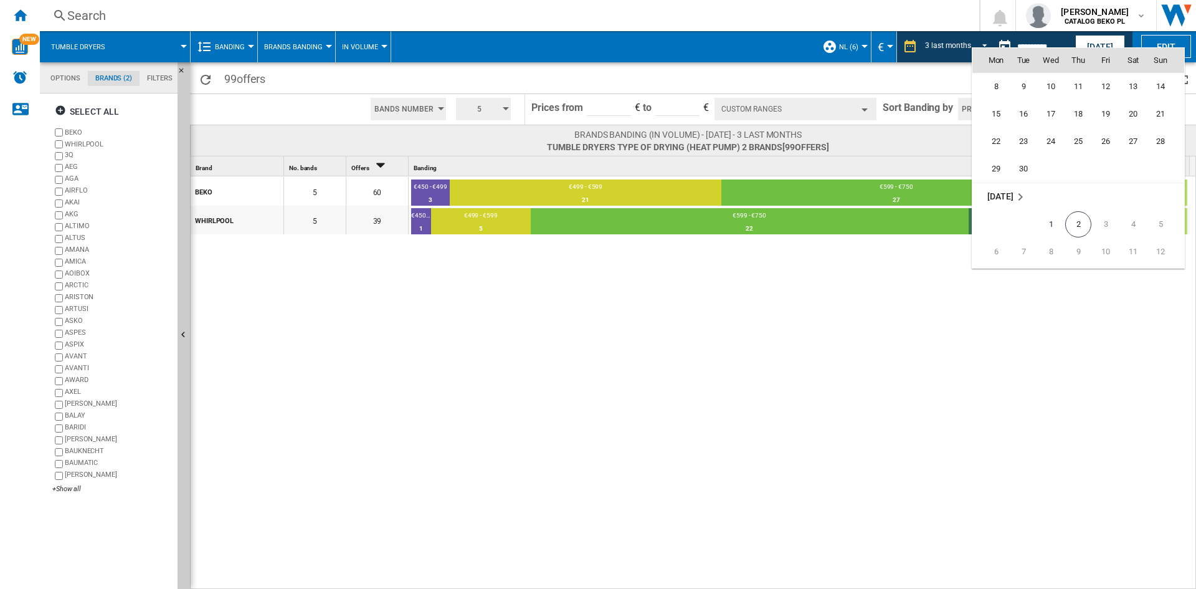
scroll to position [5845, 0]
click at [1057, 207] on span "1" at bounding box center [1051, 214] width 25 height 25
type input "**********"
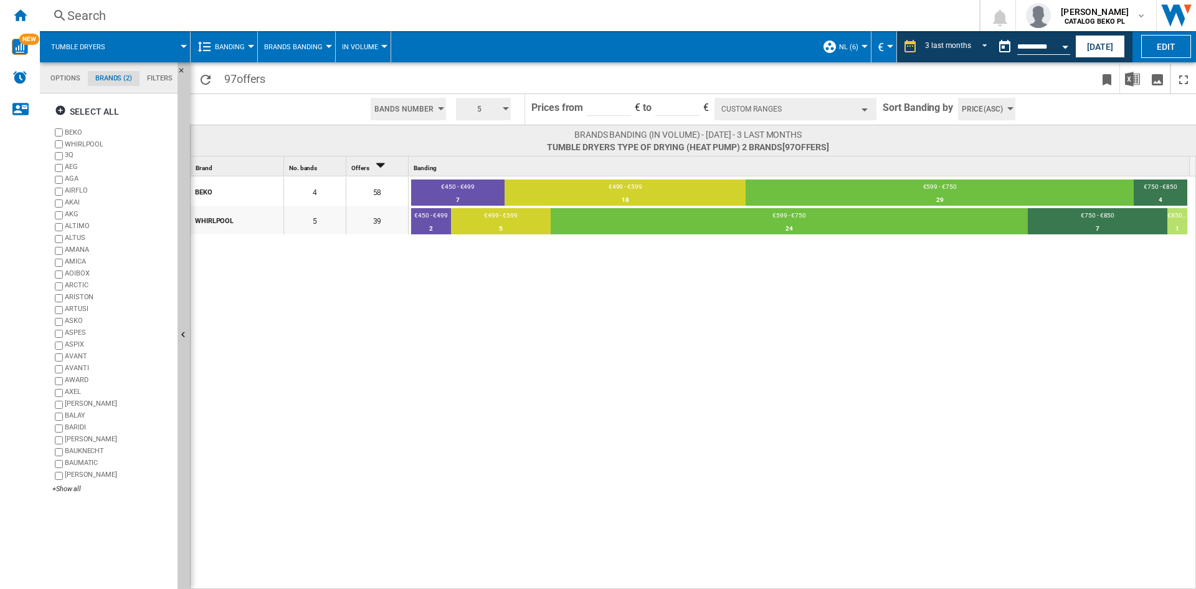
click at [935, 313] on div "BEKO 4 58 €450 - €499 7 12.07% €499 - €599 18 31.03% €599 - €750 29 50% €750 - …" at bounding box center [694, 383] width 1006 height 414
